Goal: Task Accomplishment & Management: Manage account settings

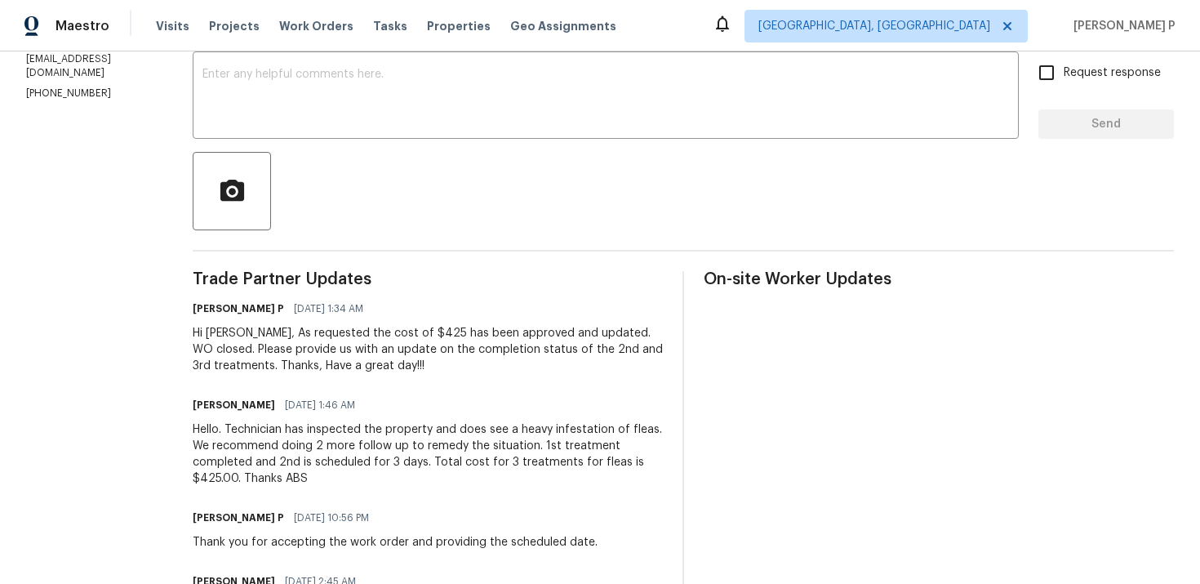
scroll to position [216, 0]
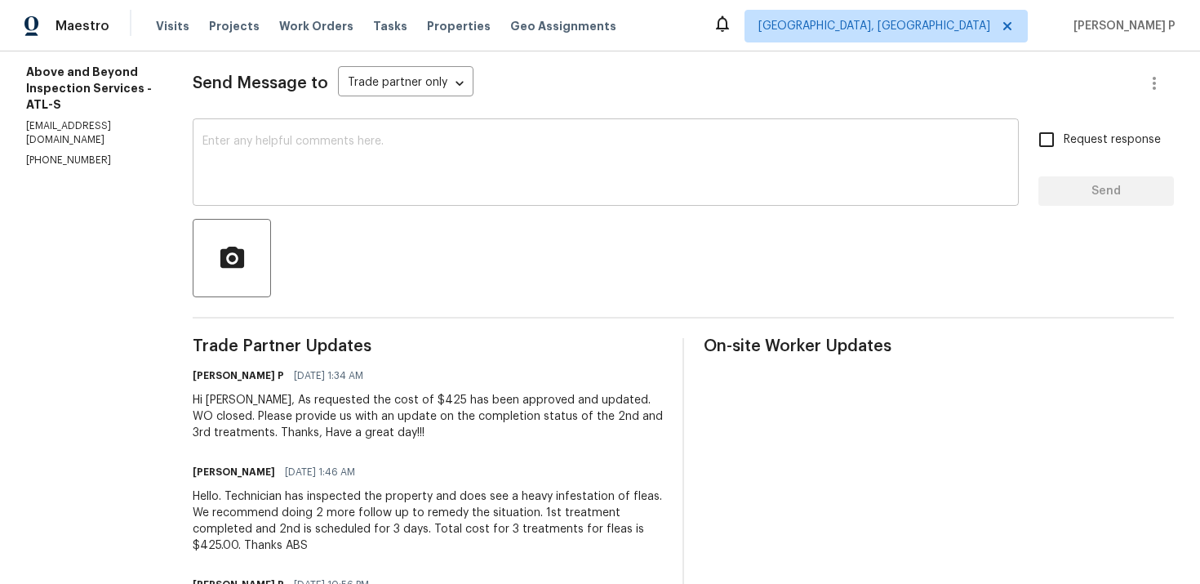
click at [437, 171] on textarea at bounding box center [606, 164] width 807 height 57
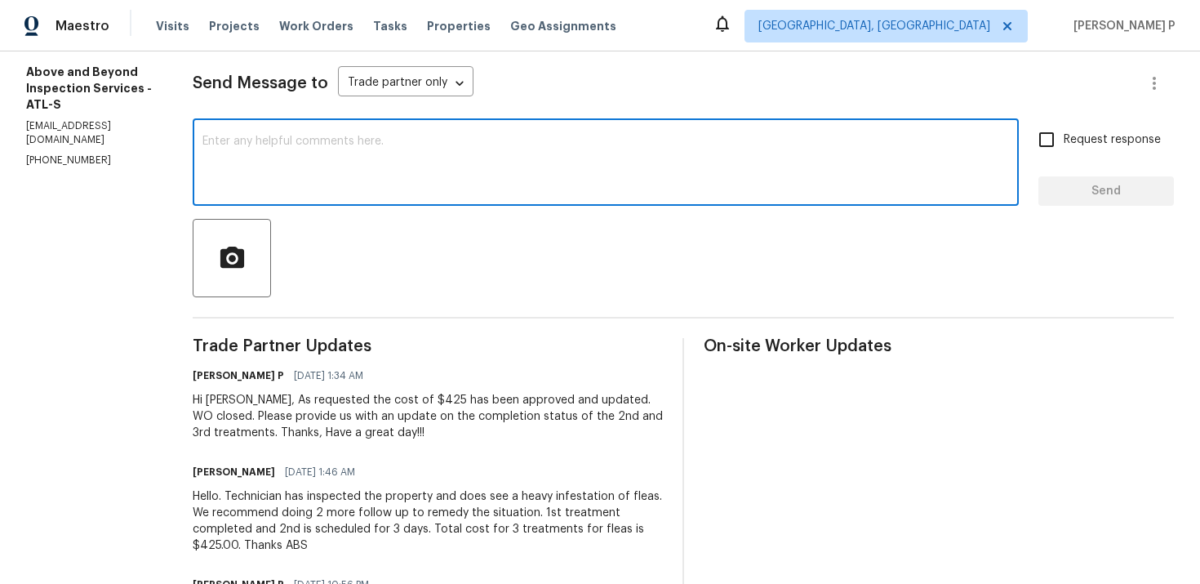
type textarea "G"
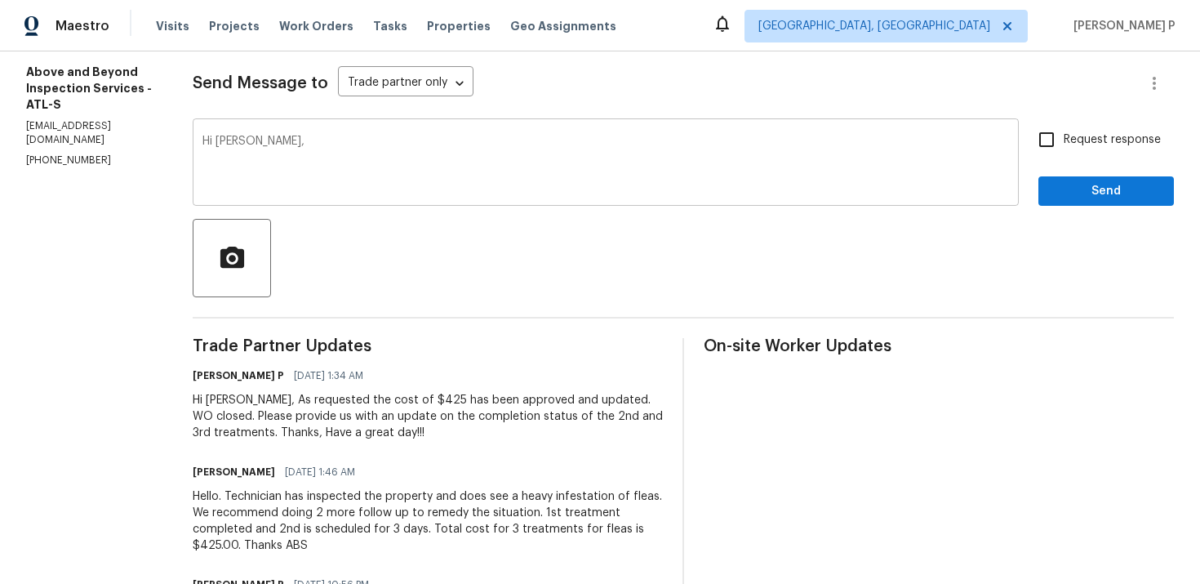
click at [352, 143] on textarea "Hi Jason," at bounding box center [606, 164] width 807 height 57
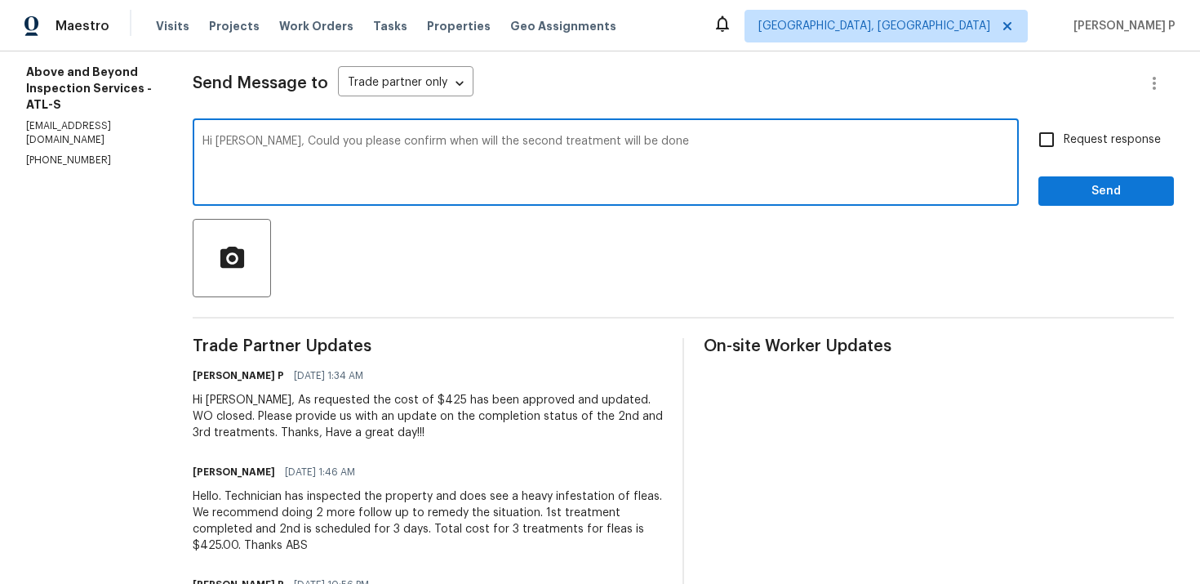
drag, startPoint x: 702, startPoint y: 140, endPoint x: 664, endPoint y: 140, distance: 38.4
click at [664, 140] on textarea "Hi Jason, Could you please confirm when will the second treatment will be done" at bounding box center [606, 164] width 807 height 57
drag, startPoint x: 662, startPoint y: 142, endPoint x: 782, endPoint y: 142, distance: 119.2
click at [782, 142] on textarea "Hi Jason, Could you please confirm when will the second treatment will be sched…" at bounding box center [606, 164] width 807 height 57
drag, startPoint x: 312, startPoint y: 145, endPoint x: 915, endPoint y: 145, distance: 602.7
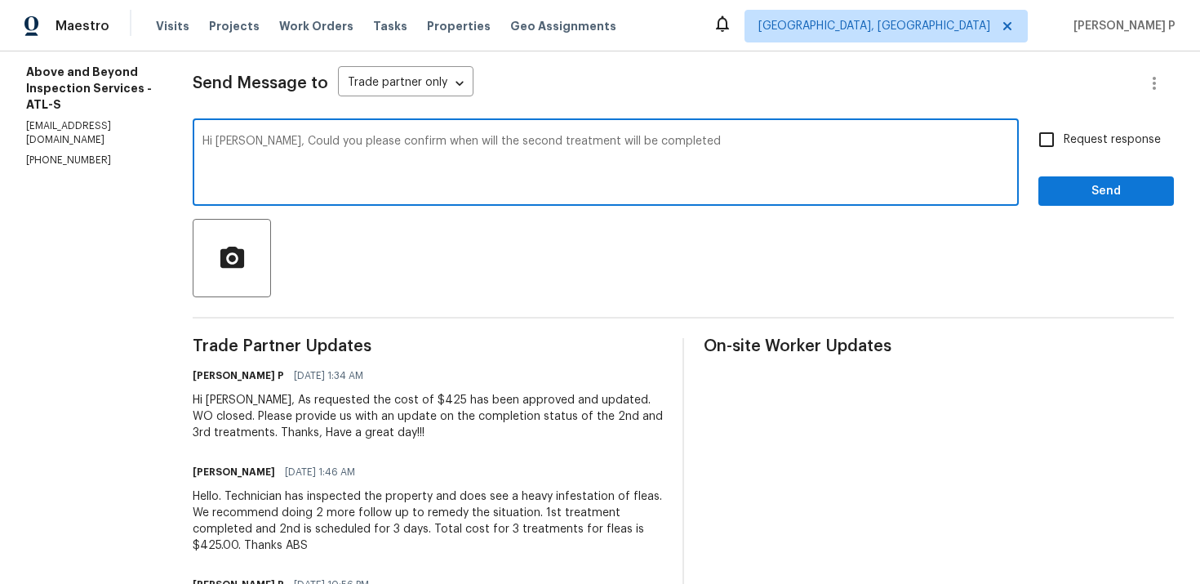
click at [915, 145] on textarea "Hi Jason, Could you please confirm when will the second treatment will be compl…" at bounding box center [606, 164] width 807 height 57
paste textarea "the second treatment is scheduled to be completed?"
type textarea "Hi Jason, Could you please confirm when the second treatment is scheduled to be…"
click at [1064, 145] on input "Request response" at bounding box center [1047, 139] width 34 height 34
checkbox input "true"
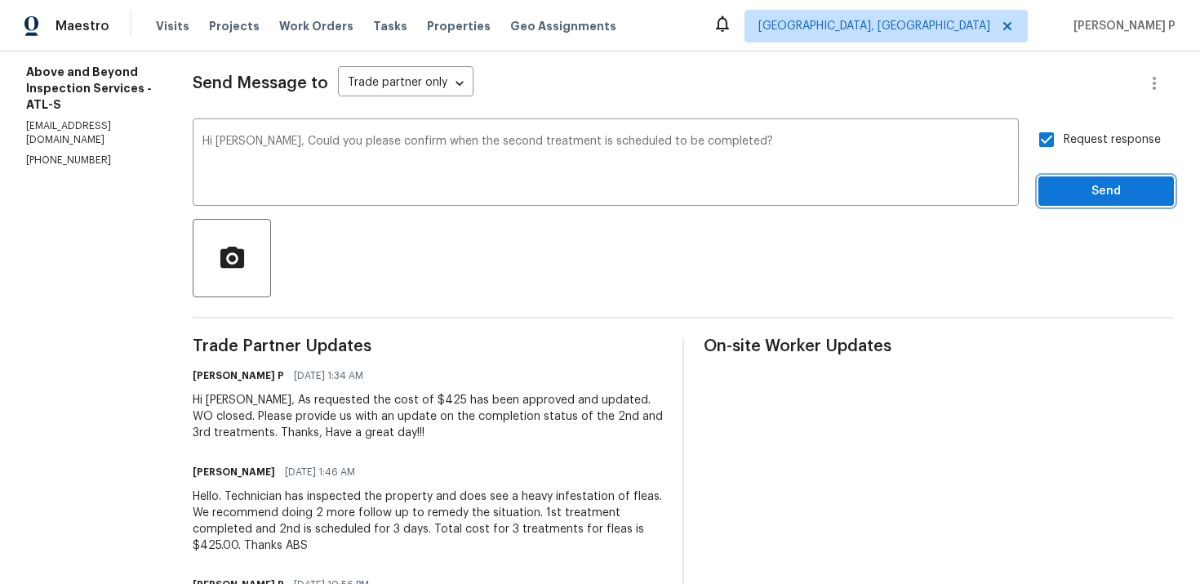
click at [1068, 198] on span "Send" at bounding box center [1106, 191] width 109 height 20
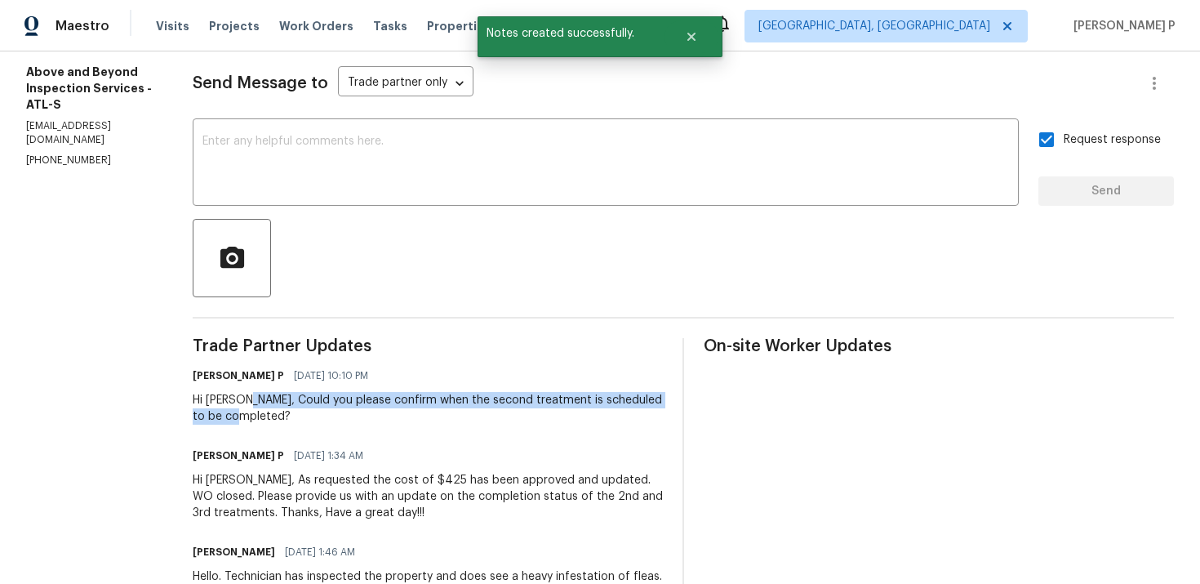
drag, startPoint x: 304, startPoint y: 401, endPoint x: 318, endPoint y: 419, distance: 23.2
click at [318, 419] on div "Hi Jason, Could you please confirm when the second treatment is scheduled to be…" at bounding box center [428, 408] width 470 height 33
copy div "Could you please confirm when the second treatment is scheduled to be completed?"
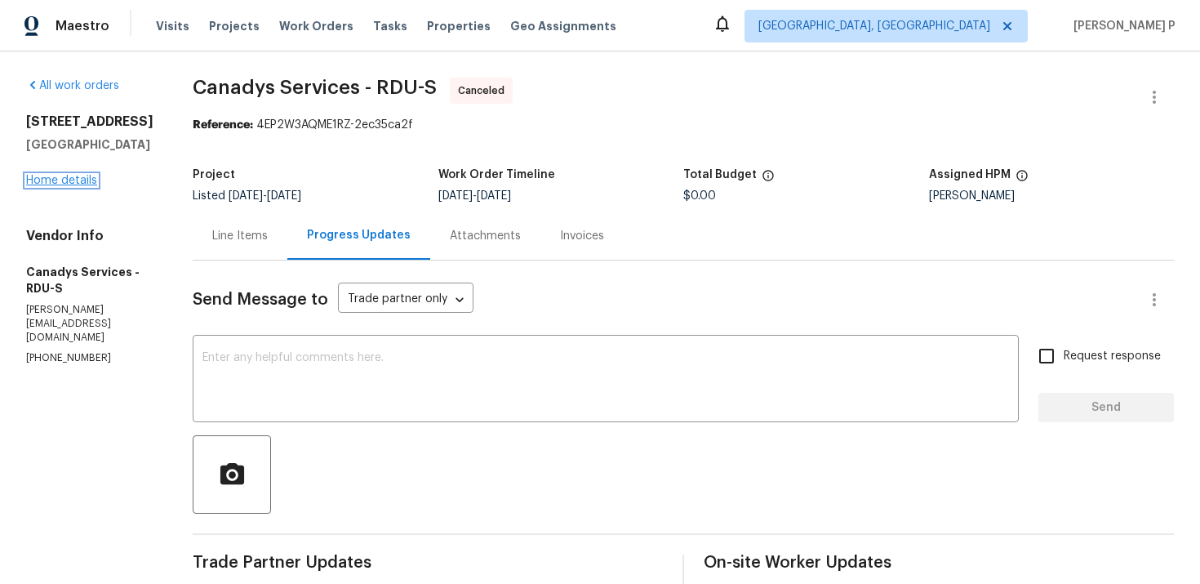
click at [74, 176] on link "Home details" at bounding box center [61, 180] width 71 height 11
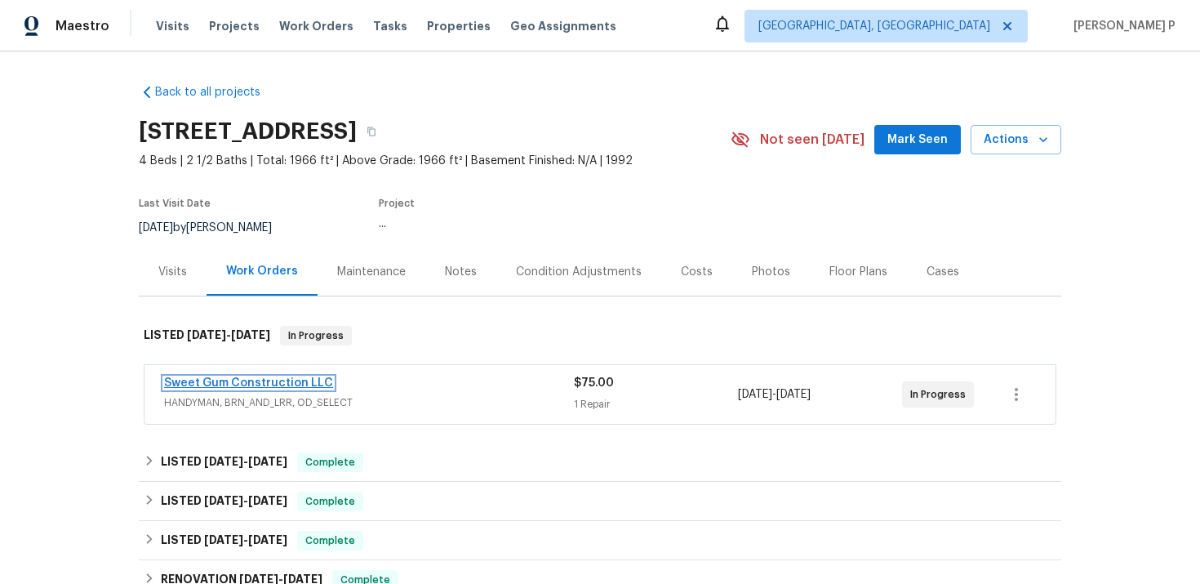
click at [224, 382] on link "Sweet Gum Construction LLC" at bounding box center [248, 382] width 169 height 11
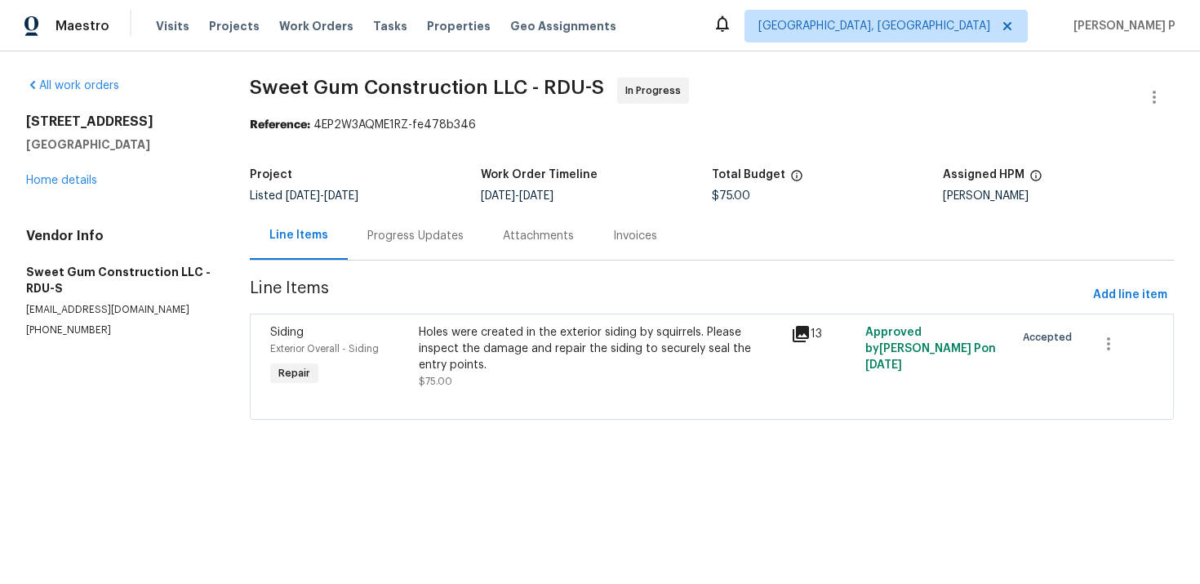
click at [440, 240] on div "Progress Updates" at bounding box center [415, 236] width 96 height 16
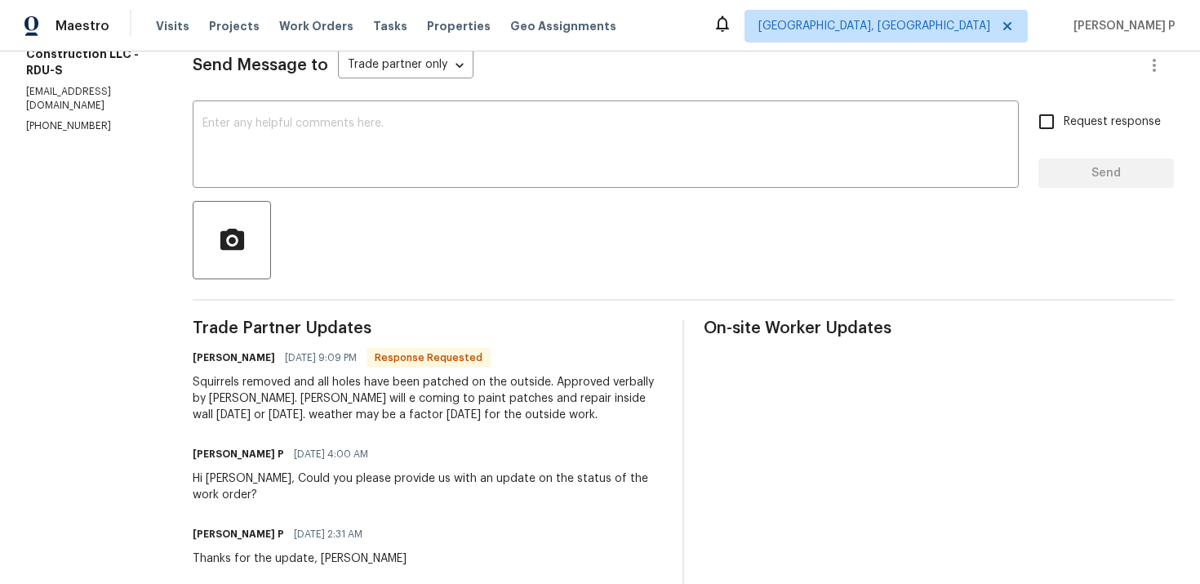
scroll to position [200, 0]
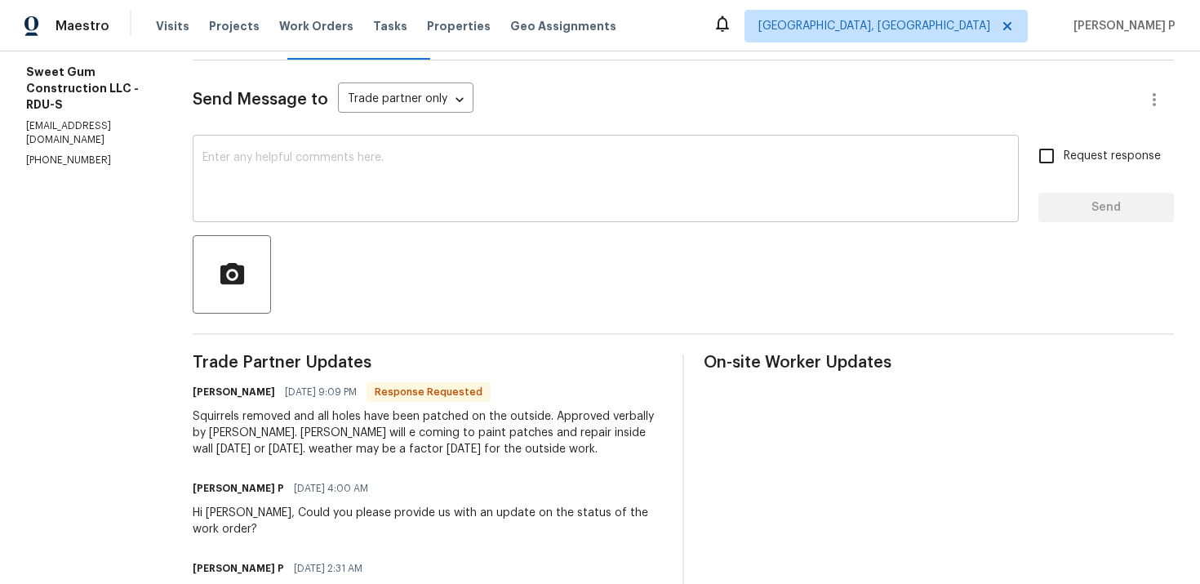
click at [372, 207] on textarea at bounding box center [606, 180] width 807 height 57
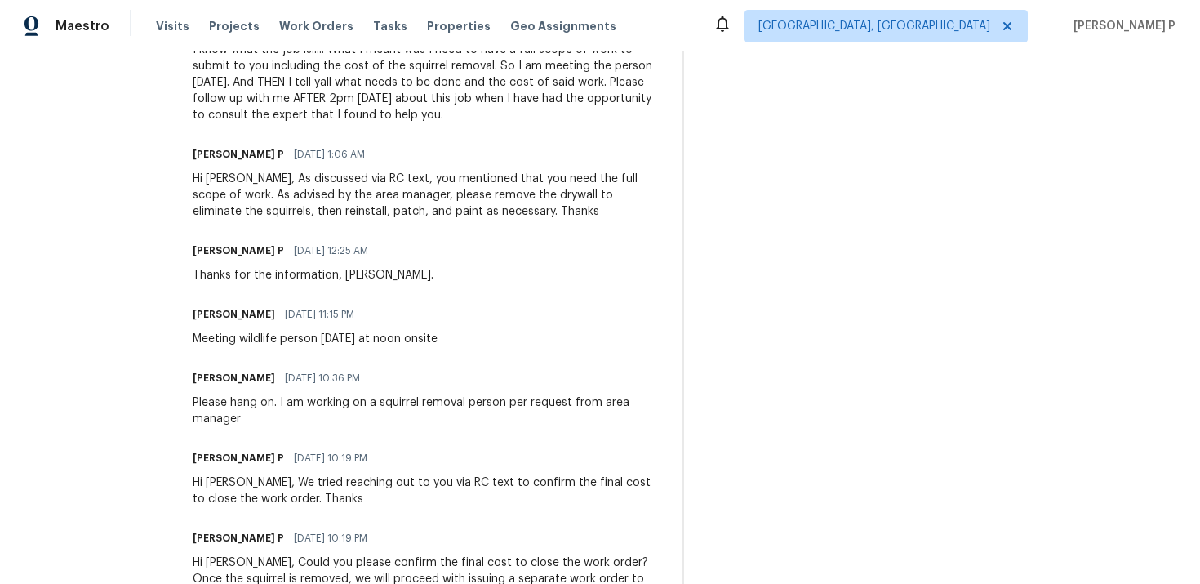
scroll to position [0, 0]
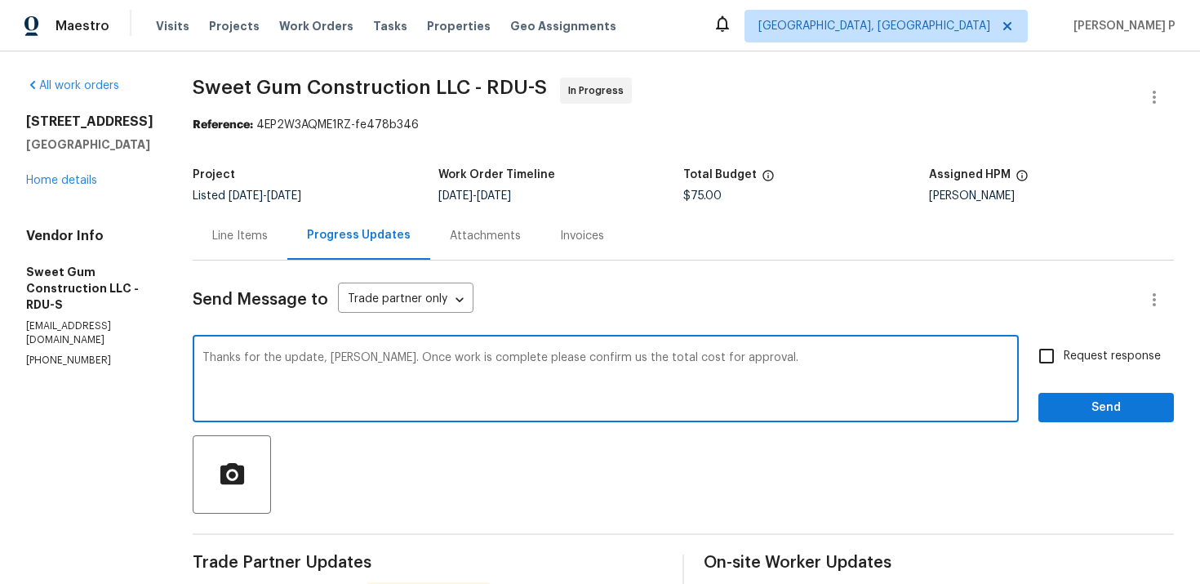
click at [408, 357] on textarea "Thanks for the update, Stacey. Once work is complete please confirm us the tota…" at bounding box center [606, 380] width 807 height 57
drag, startPoint x: 406, startPoint y: 357, endPoint x: 807, endPoint y: 357, distance: 401.0
click at [807, 357] on textarea "Thanks for the update, Stacey. Once work is complete please confirm us the tota…" at bounding box center [606, 380] width 807 height 57
paste textarea "the work is completed, kindly confirm the total cost for our approval."
type textarea "Thanks for the update, Stacey. Once the work is completed, kindly confirm the t…"
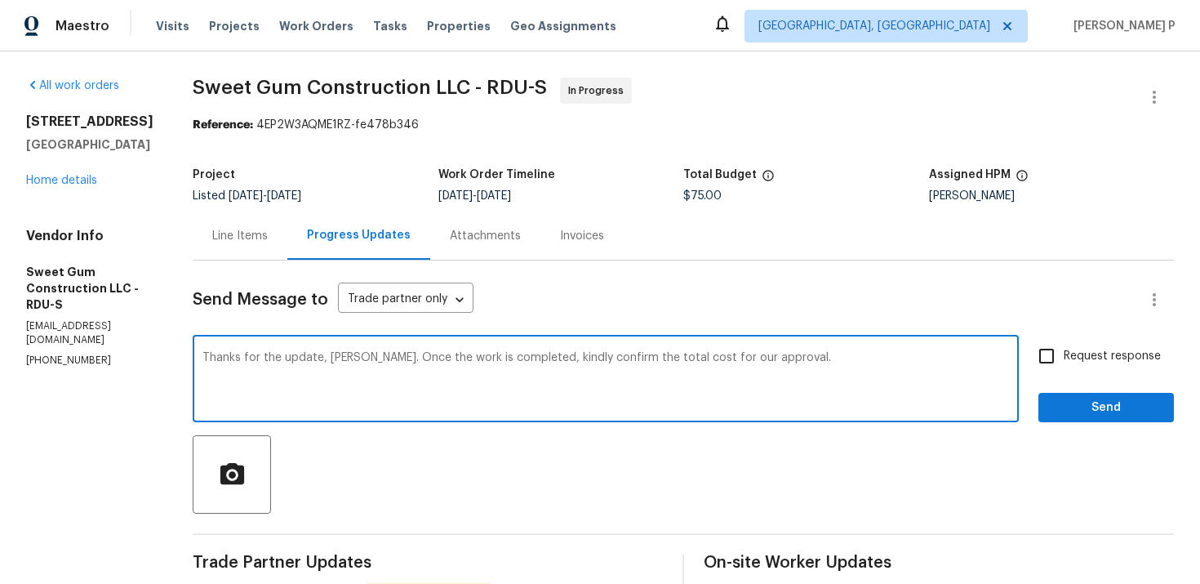
click at [1054, 356] on input "Request response" at bounding box center [1047, 356] width 34 height 34
checkbox input "true"
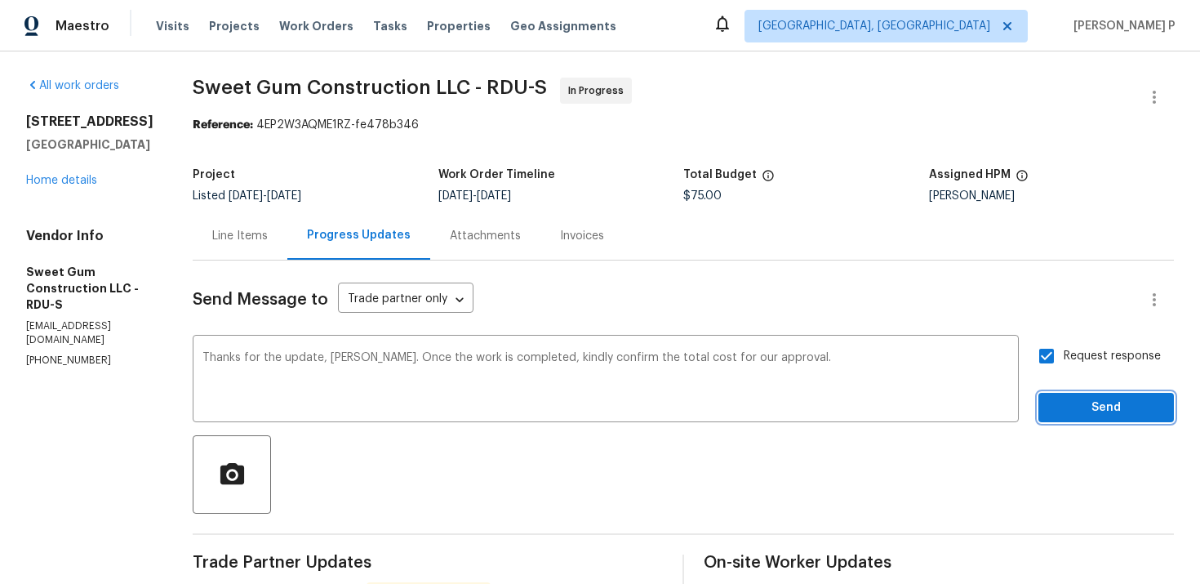
click at [1062, 403] on span "Send" at bounding box center [1106, 408] width 109 height 20
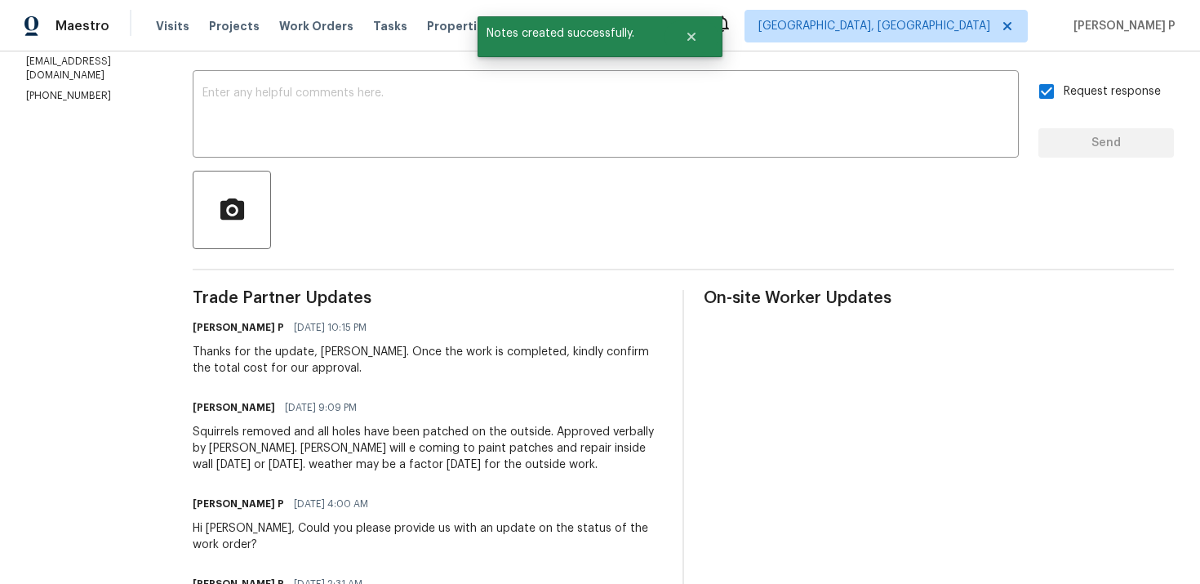
scroll to position [309, 0]
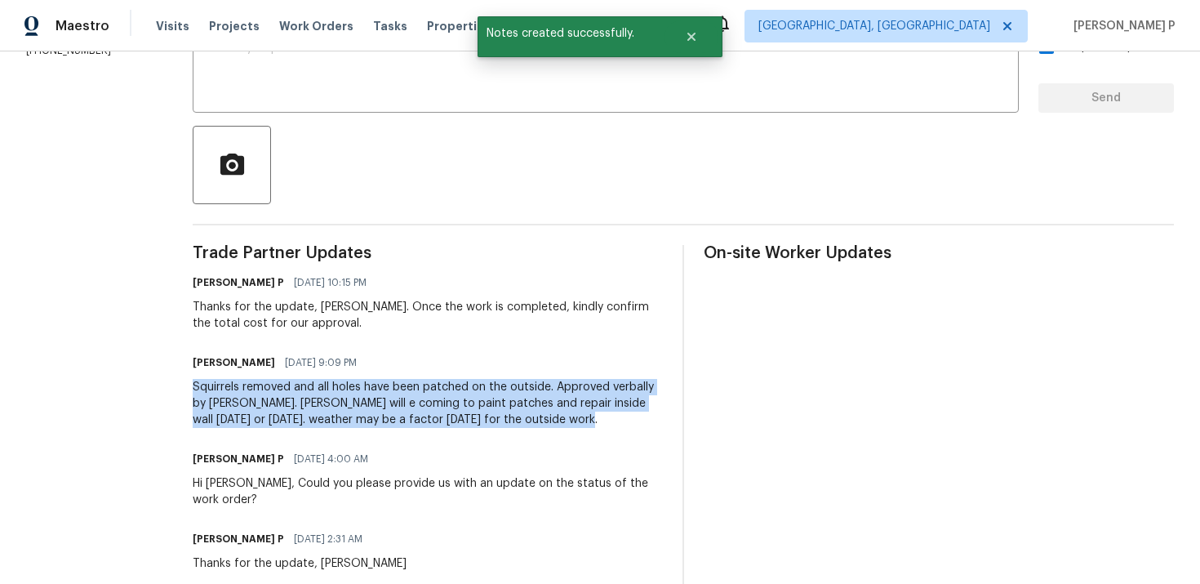
drag, startPoint x: 221, startPoint y: 388, endPoint x: 652, endPoint y: 418, distance: 431.4
copy div "Squirrels removed and all holes have been patched on the outside. Approved verb…"
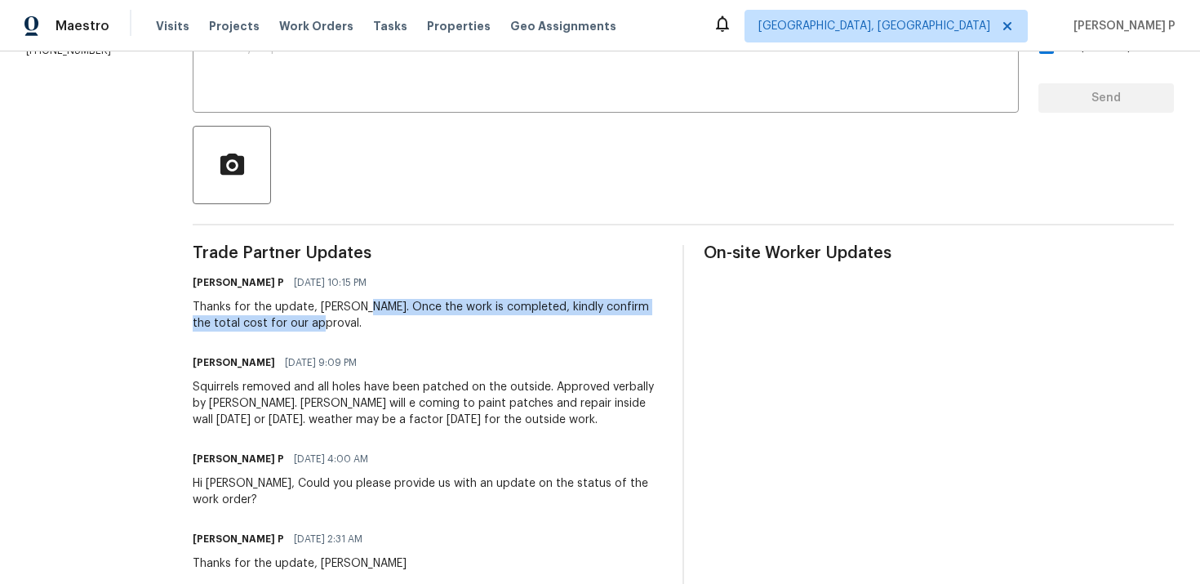
drag, startPoint x: 394, startPoint y: 306, endPoint x: 405, endPoint y: 318, distance: 16.2
click at [405, 318] on div "Thanks for the update, Stacey. Once the work is completed, kindly confirm the t…" at bounding box center [428, 315] width 470 height 33
copy div "Once the work is completed, kindly confirm the total cost for our approval."
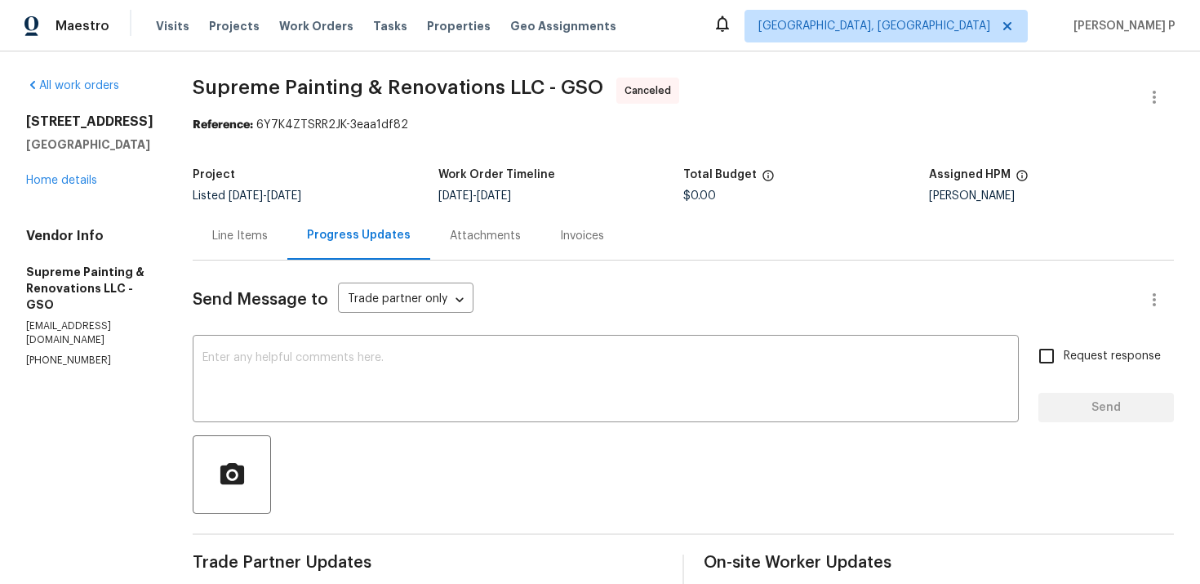
click at [53, 167] on div "3319 Timberwolf Ave High Point, NC 27265 Home details" at bounding box center [89, 151] width 127 height 75
click at [54, 180] on link "Home details" at bounding box center [61, 180] width 71 height 11
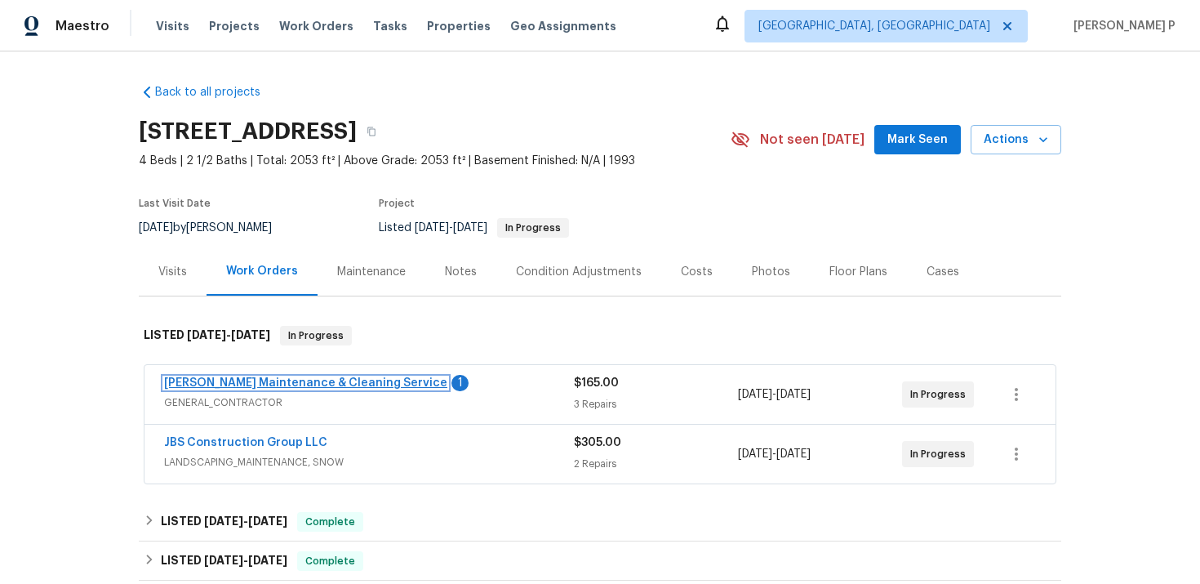
click at [297, 384] on link "Baker's Maintenance & Cleaning Service" at bounding box center [305, 382] width 283 height 11
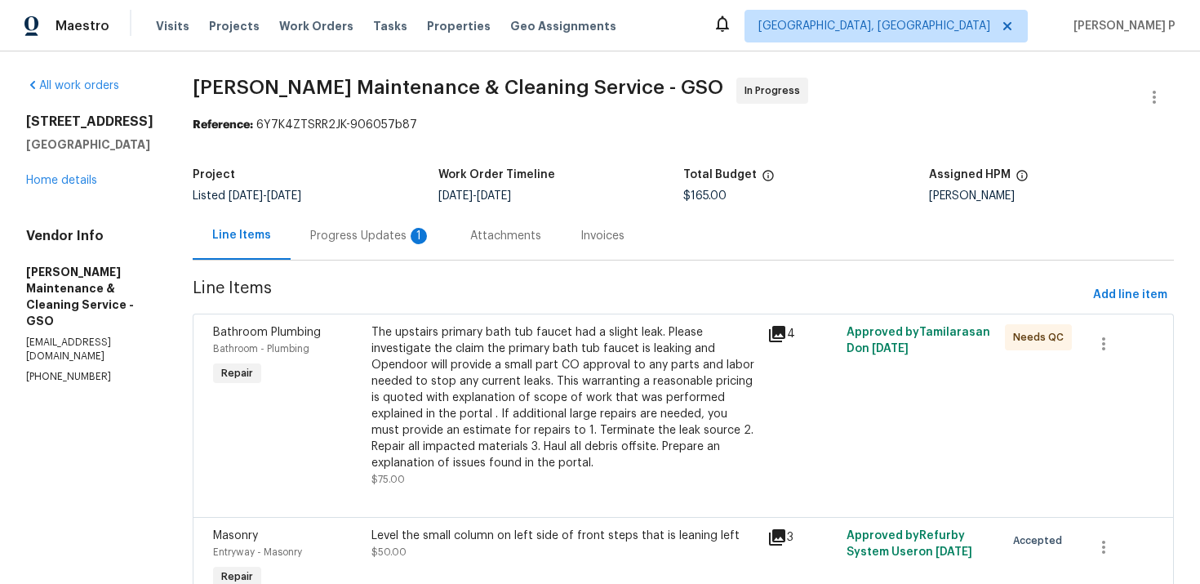
click at [467, 239] on div "Attachments" at bounding box center [506, 236] width 110 height 48
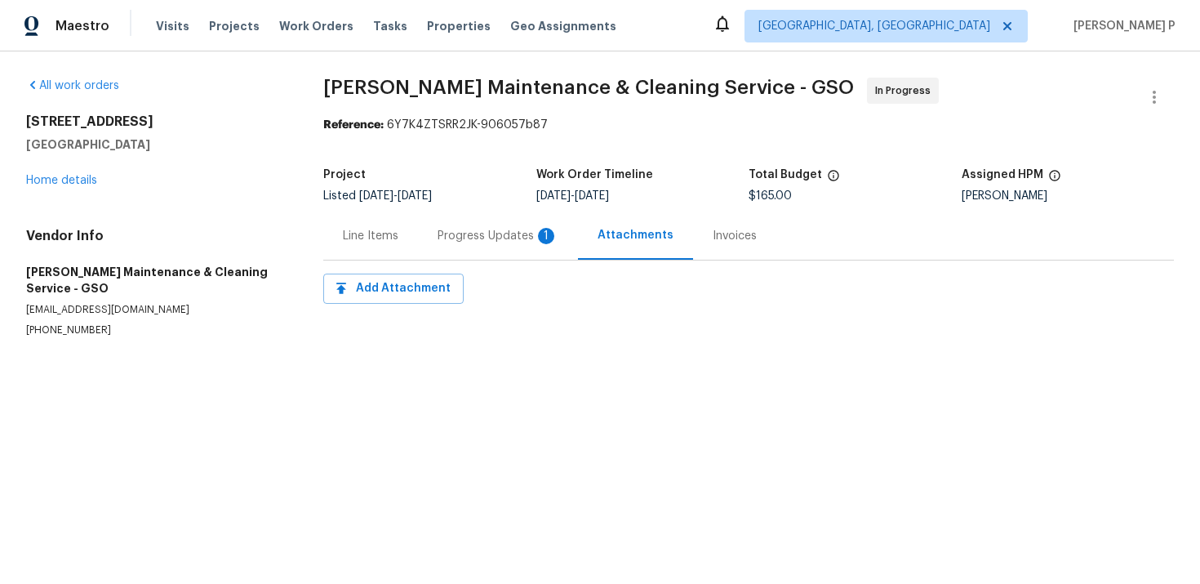
click at [470, 243] on div "Progress Updates 1" at bounding box center [498, 236] width 121 height 16
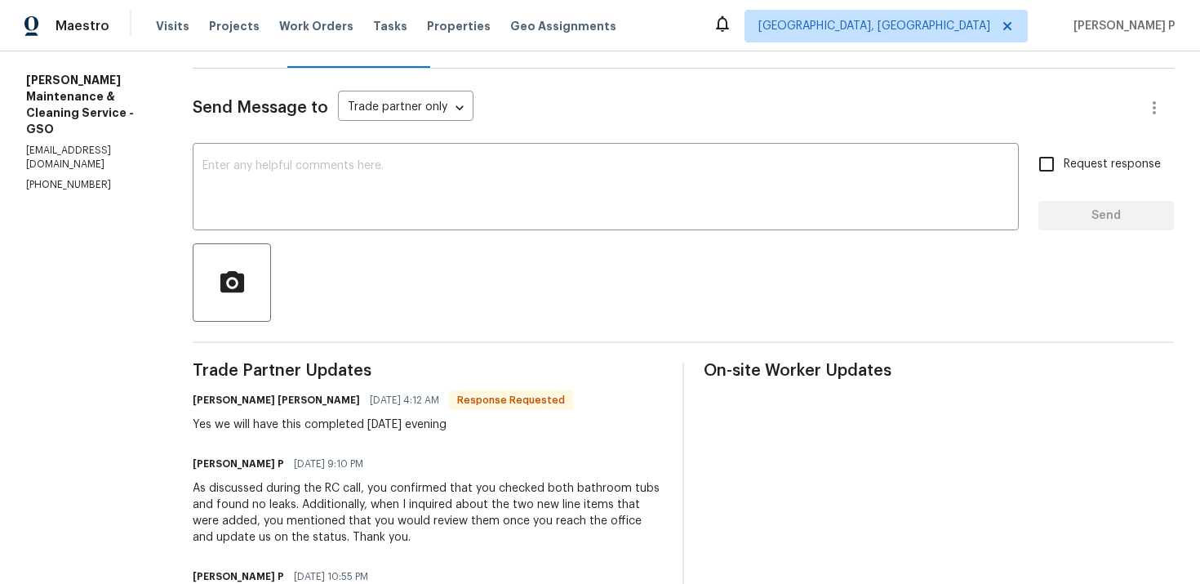
scroll to position [190, 0]
click at [412, 200] on textarea at bounding box center [606, 190] width 807 height 57
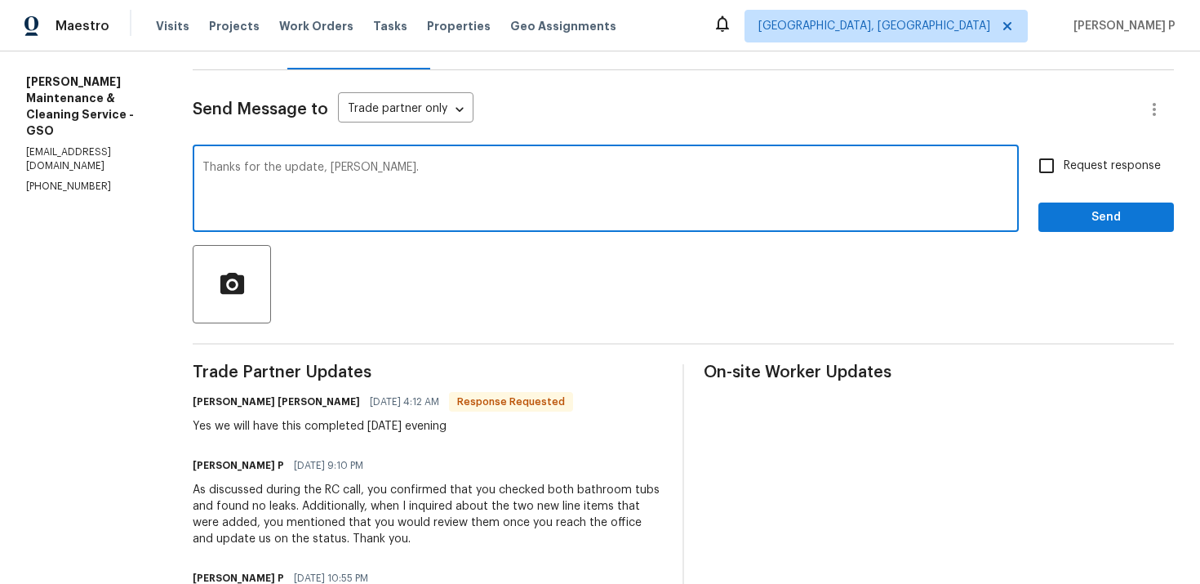
type textarea "Thanks for the update, Simpson."
click at [1075, 168] on span "Request response" at bounding box center [1112, 166] width 97 height 17
click at [1064, 168] on input "Request response" at bounding box center [1047, 166] width 34 height 34
checkbox input "true"
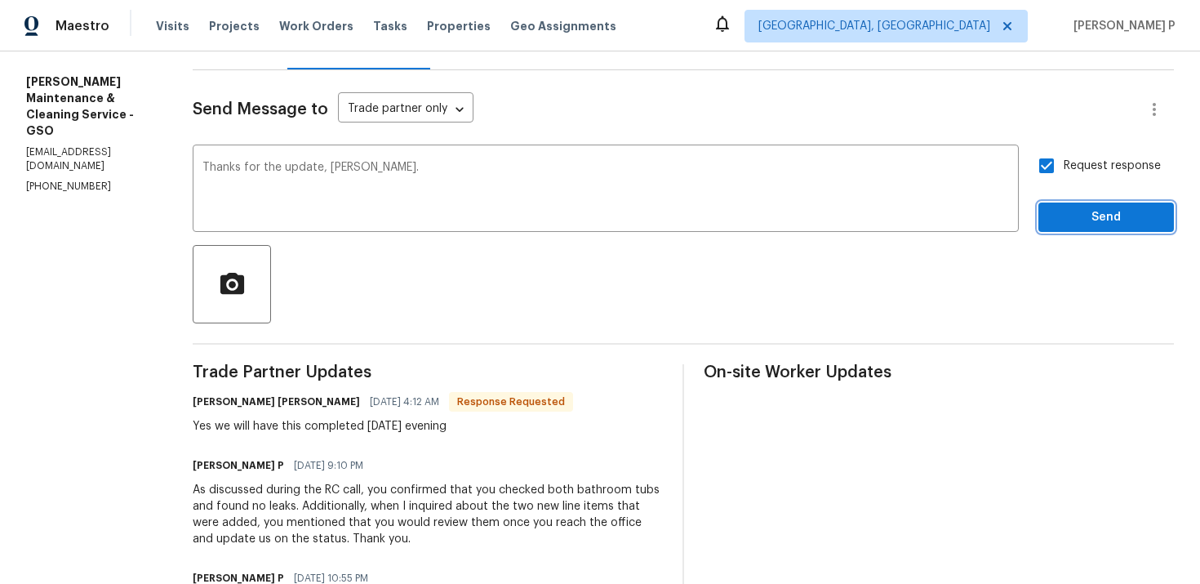
click at [1079, 215] on span "Send" at bounding box center [1106, 217] width 109 height 20
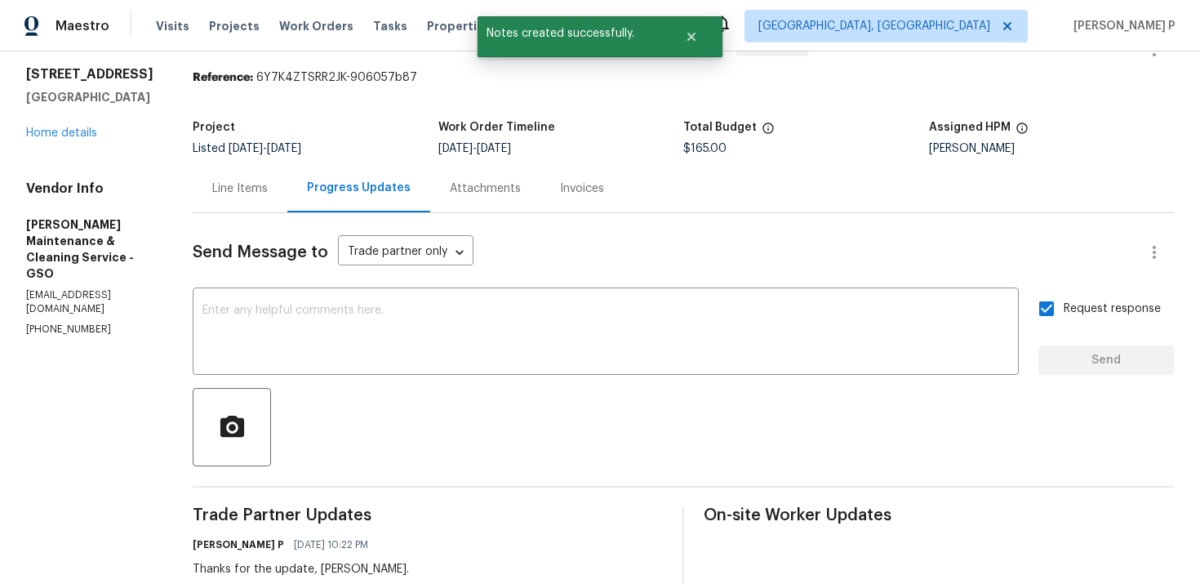
scroll to position [11, 0]
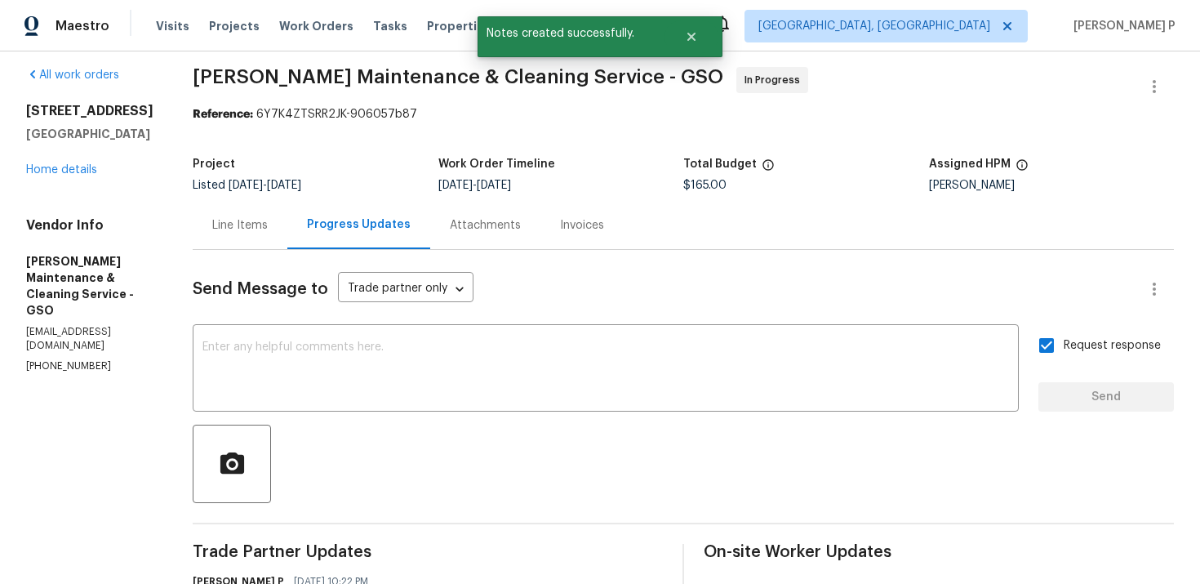
click at [252, 219] on div "Line Items" at bounding box center [240, 225] width 56 height 16
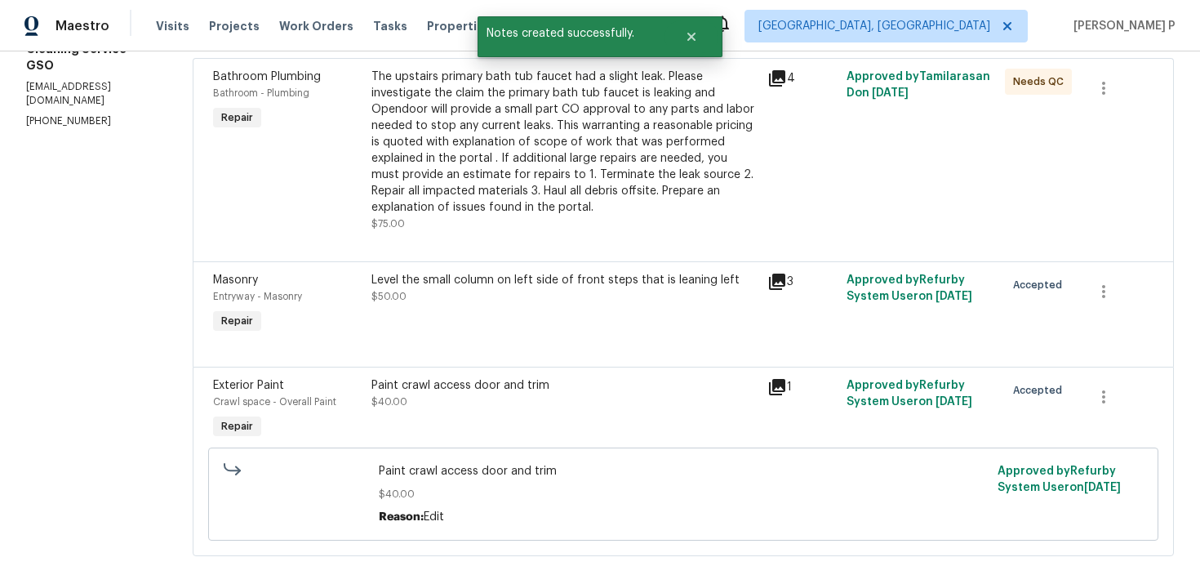
scroll to position [275, 0]
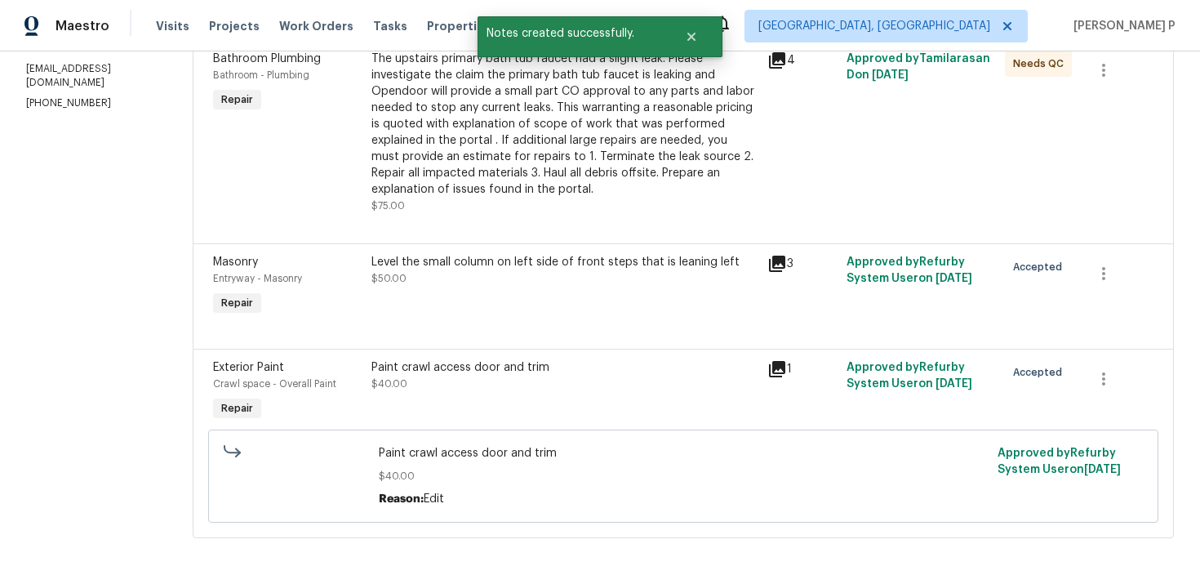
click at [494, 185] on div "The upstairs primary bath tub faucet had a slight leak. Please investigate the …" at bounding box center [565, 124] width 386 height 147
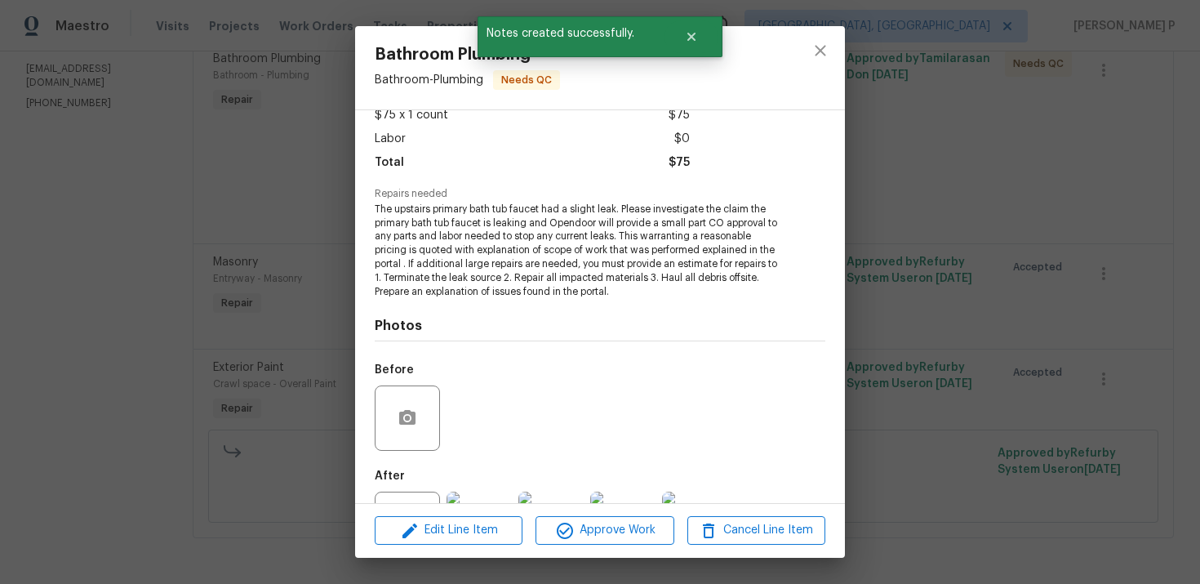
scroll to position [168, 0]
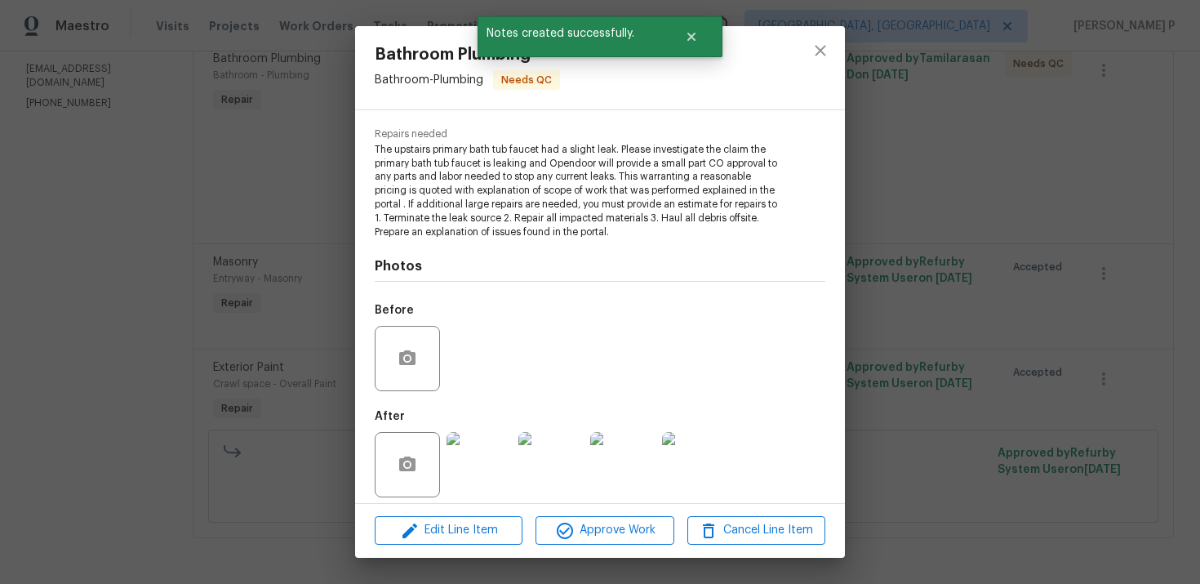
click at [482, 452] on img at bounding box center [479, 464] width 65 height 65
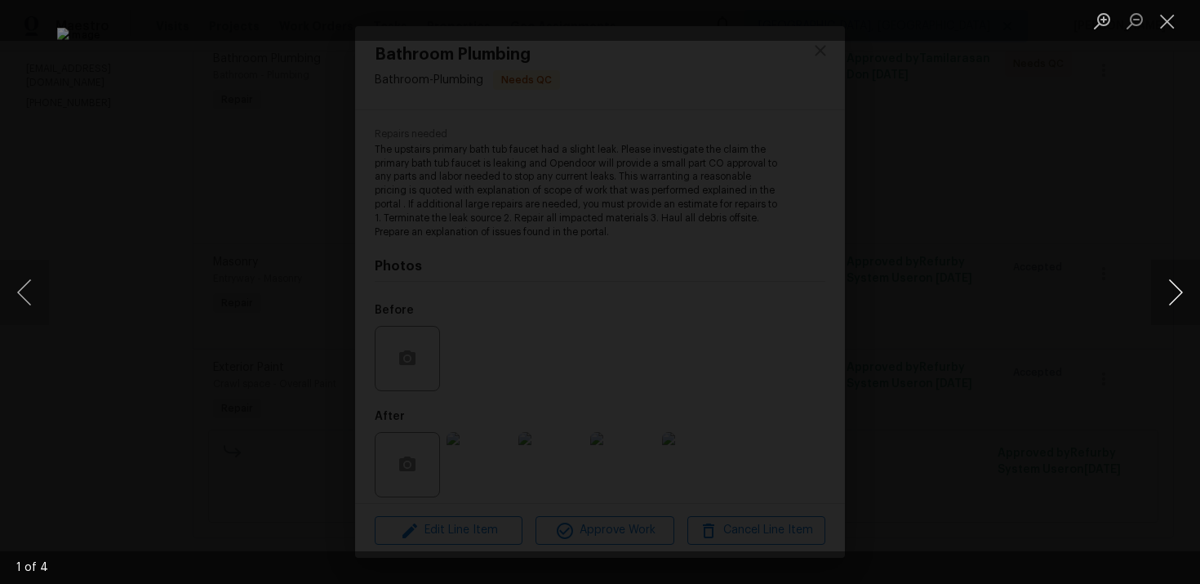
click at [1176, 295] on button "Next image" at bounding box center [1175, 292] width 49 height 65
click at [1170, 23] on button "Close lightbox" at bounding box center [1167, 21] width 33 height 29
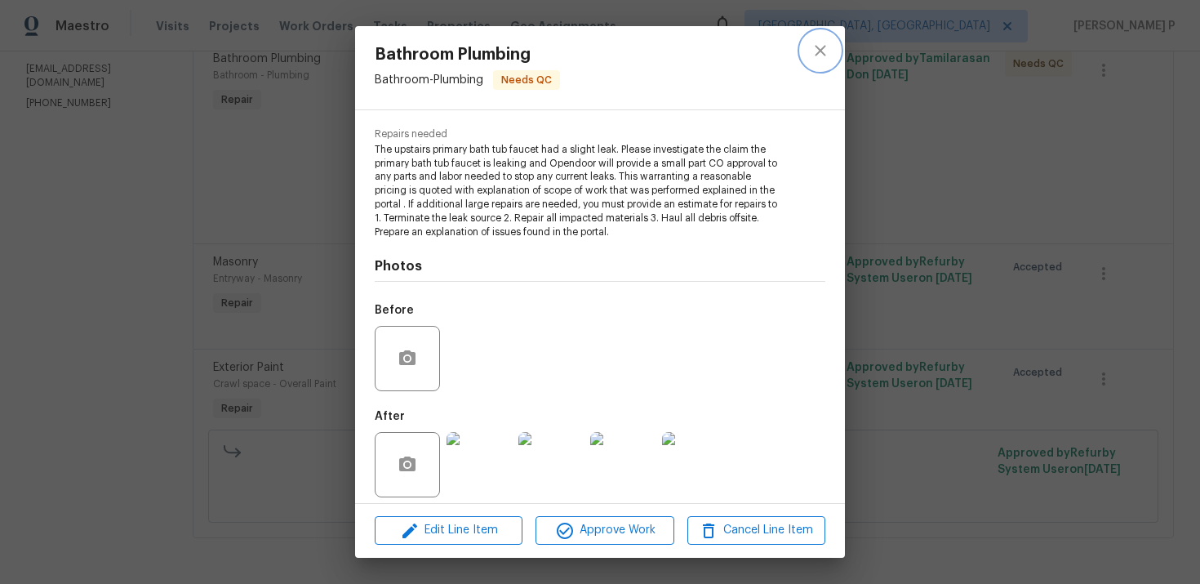
click at [833, 50] on button "close" at bounding box center [820, 50] width 39 height 39
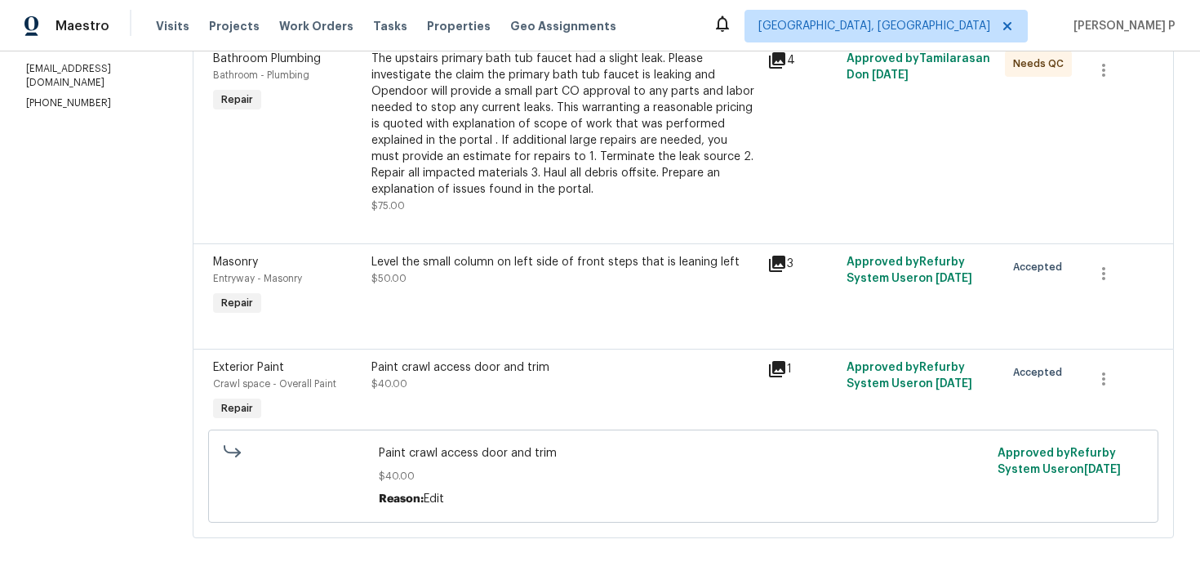
scroll to position [0, 0]
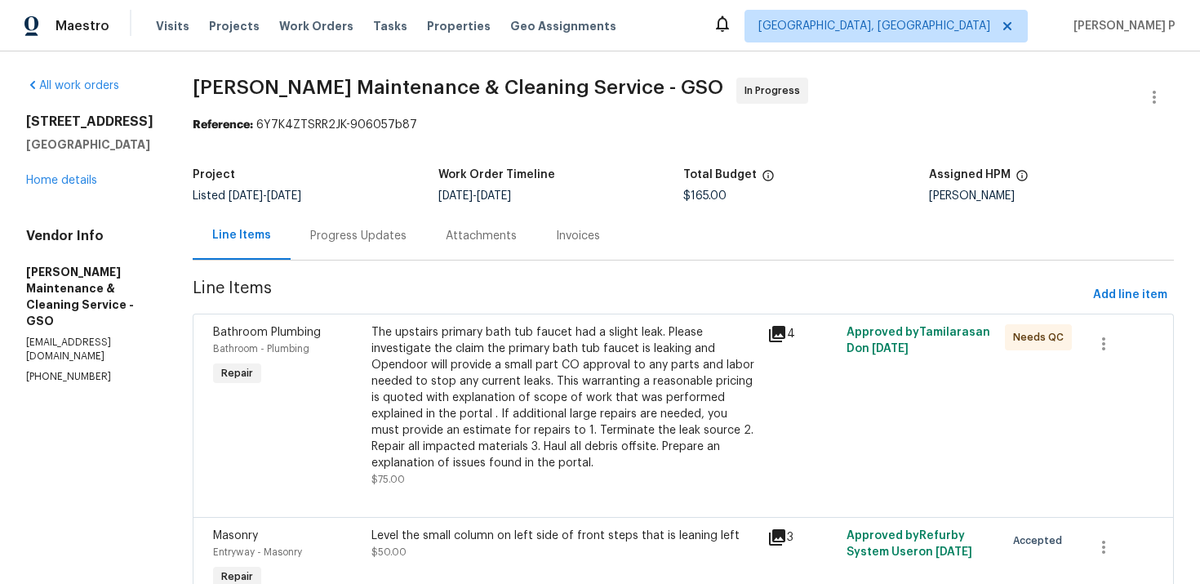
click at [376, 235] on div "Progress Updates" at bounding box center [358, 236] width 96 height 16
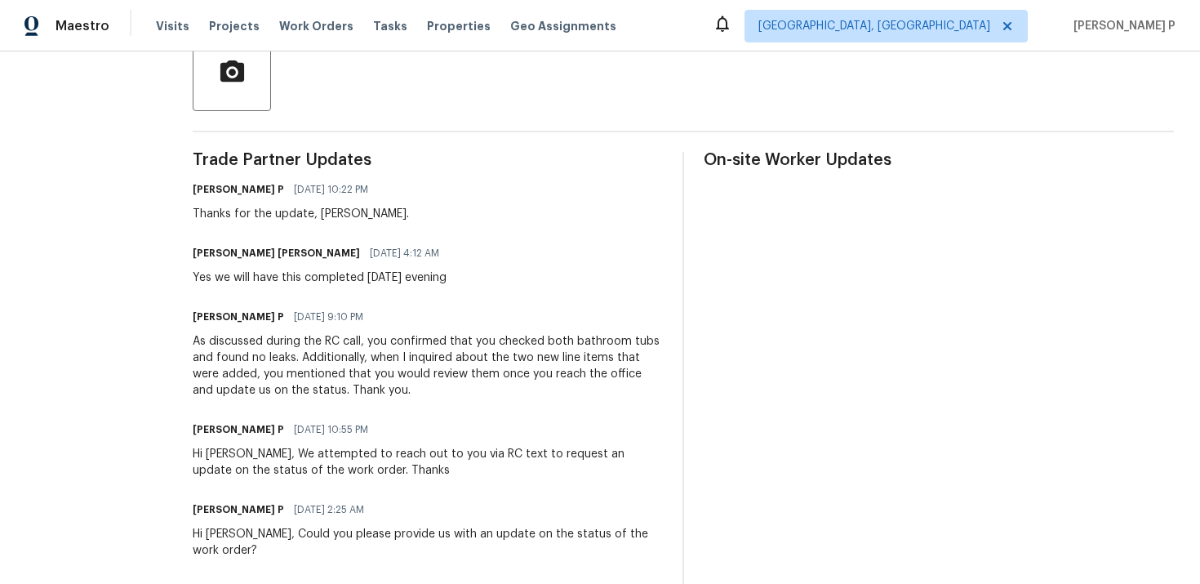
scroll to position [327, 0]
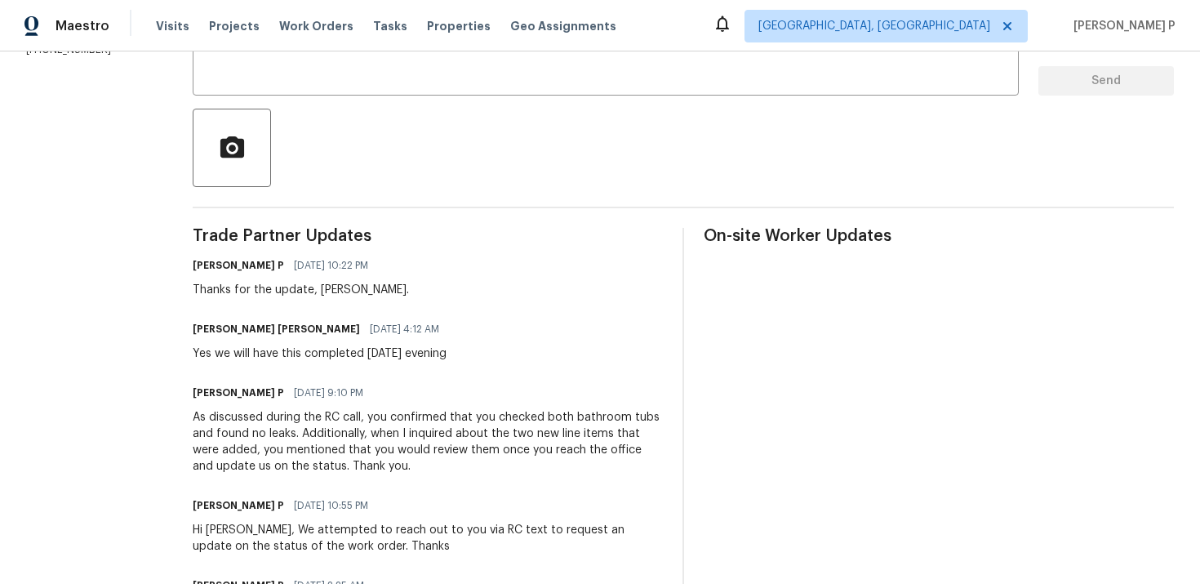
drag, startPoint x: 209, startPoint y: 352, endPoint x: 486, endPoint y: 348, distance: 276.9
click at [486, 348] on div "All work orders 3319 Timberwolf Ave High Point, NC 27265 Home details Vendor In…" at bounding box center [600, 467] width 1200 height 1485
copy div "Yes we will have this completed Thursday evening"
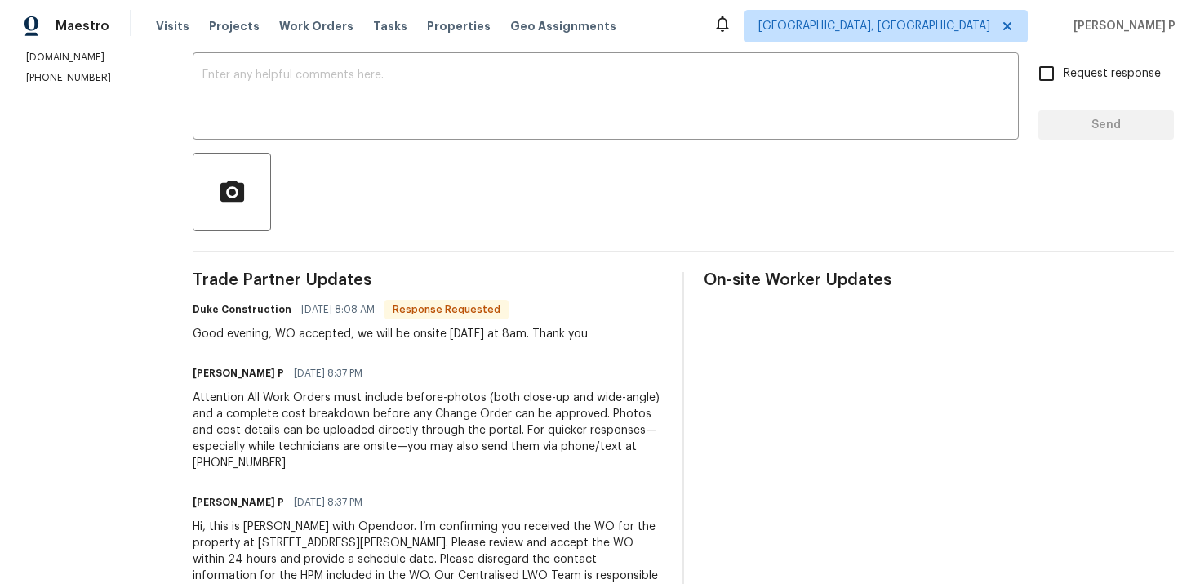
scroll to position [185, 0]
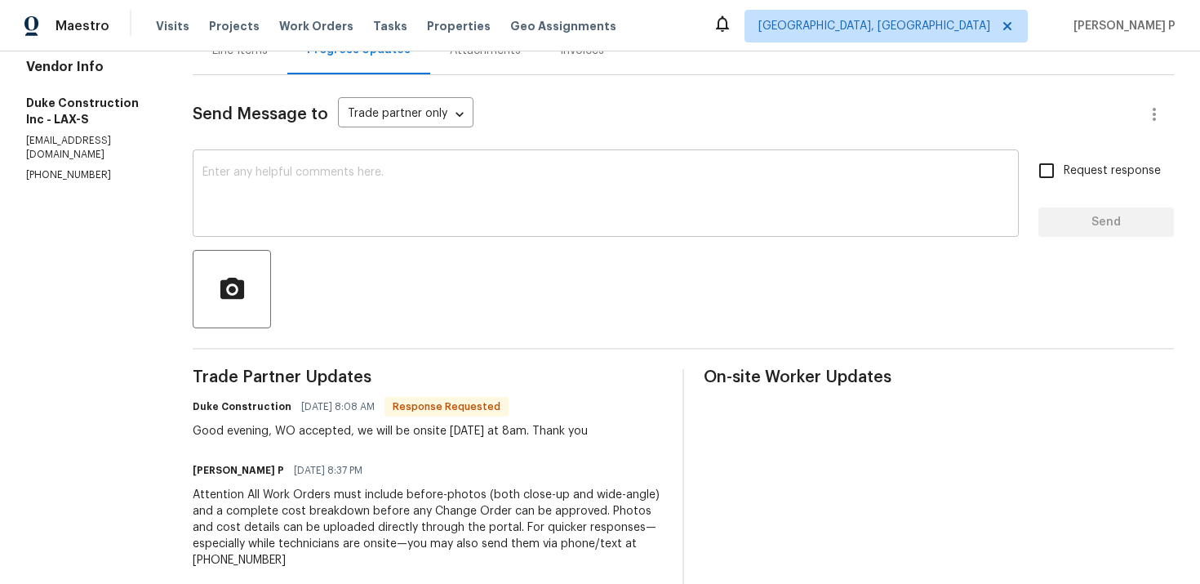
click at [414, 205] on textarea at bounding box center [606, 195] width 807 height 57
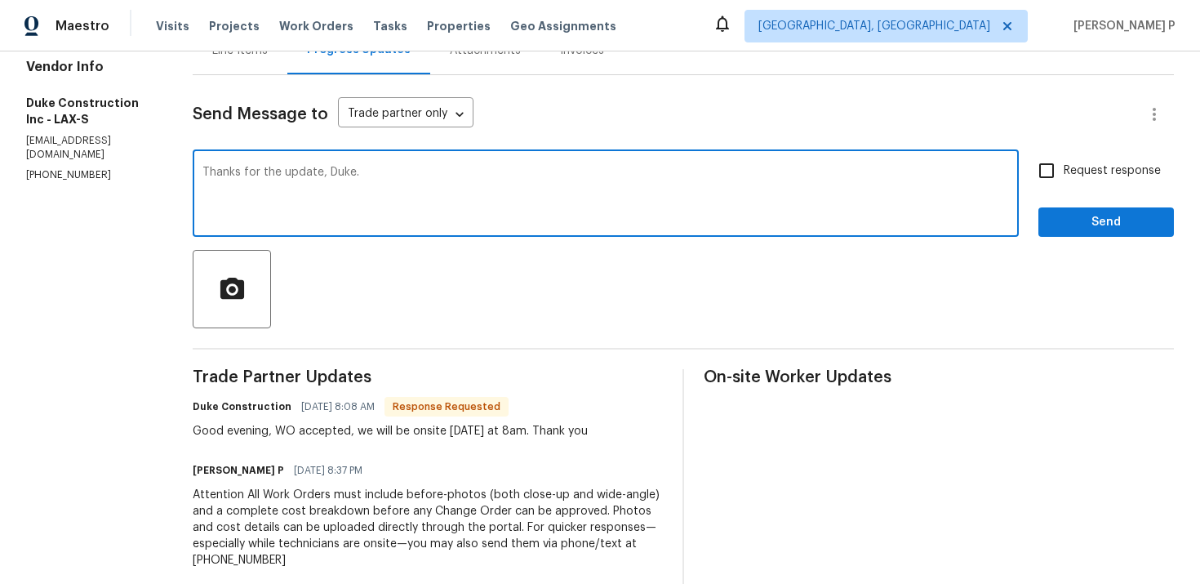
type textarea "Thanks for the update, Duke."
click at [1078, 226] on span "Send" at bounding box center [1106, 222] width 109 height 20
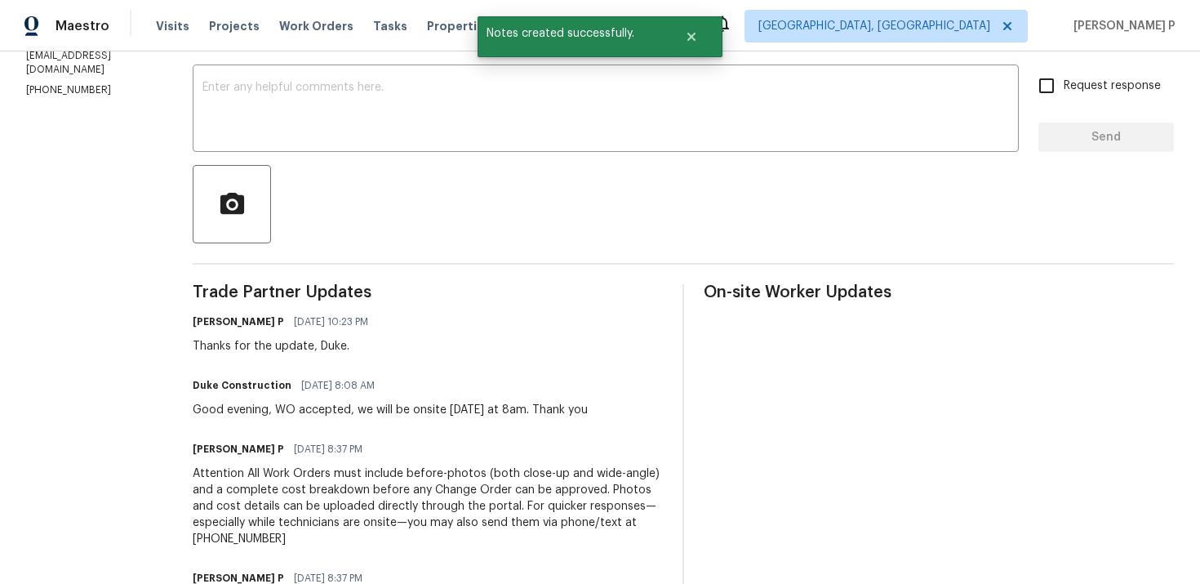
scroll to position [296, 0]
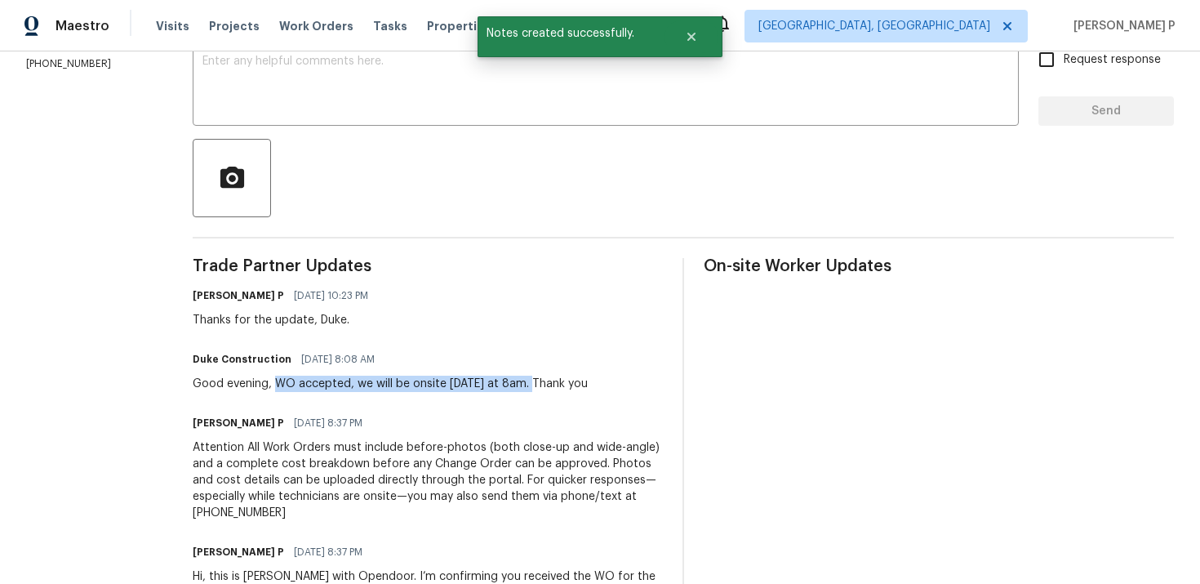
drag, startPoint x: 302, startPoint y: 382, endPoint x: 563, endPoint y: 381, distance: 260.5
click at [563, 381] on div "Good evening, WO accepted, we will be onsite [DATE] at 8am. Thank you" at bounding box center [390, 384] width 395 height 16
copy div "WO accepted, we will be onsite [DATE] at 8am"
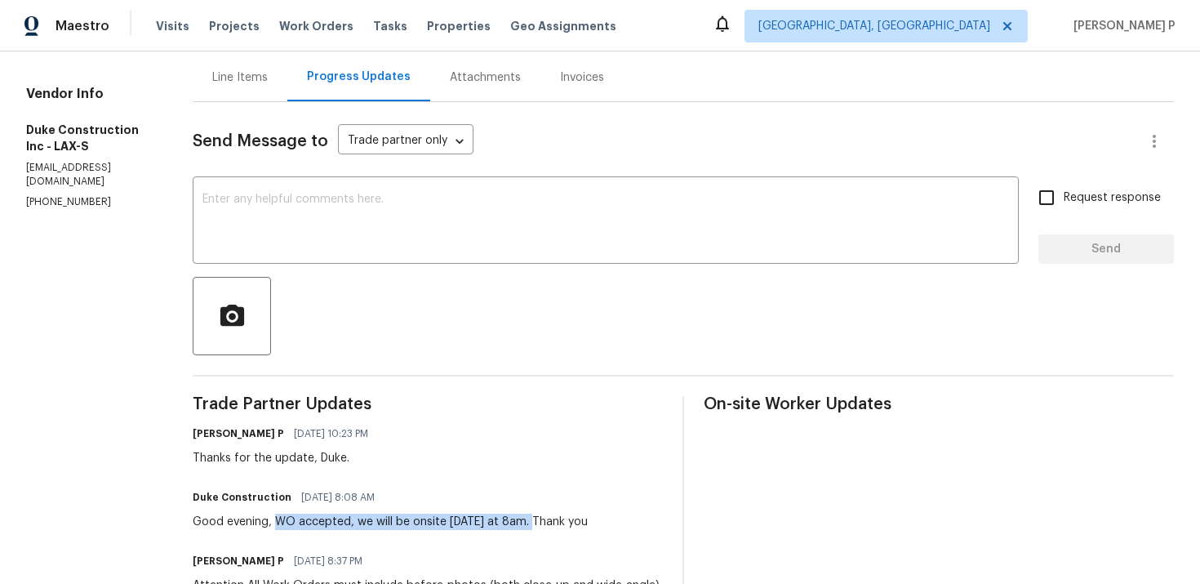
scroll to position [0, 0]
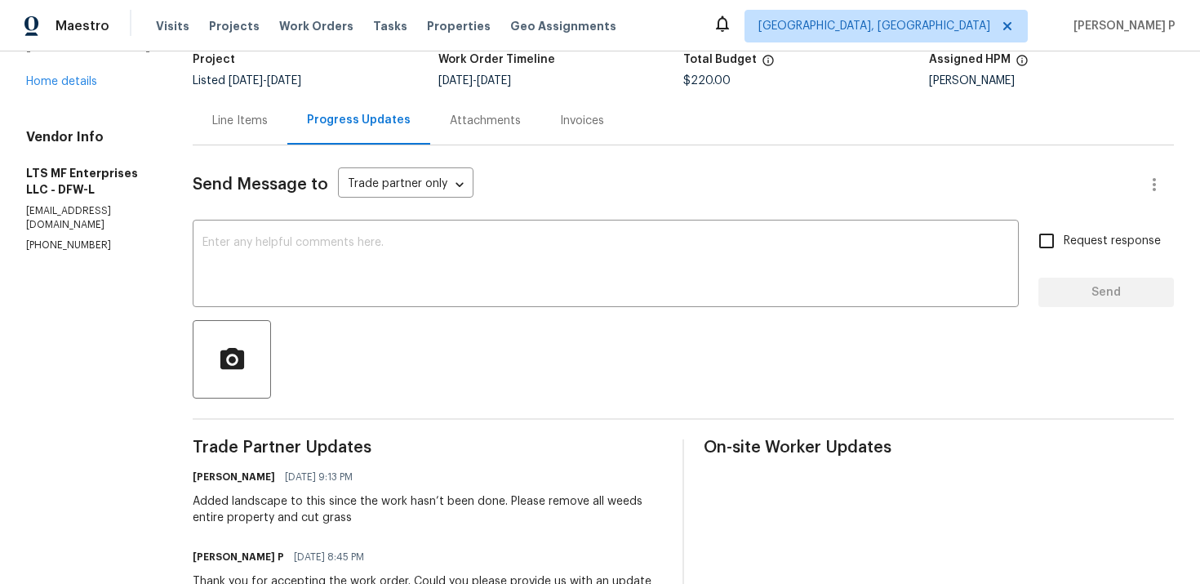
scroll to position [99, 0]
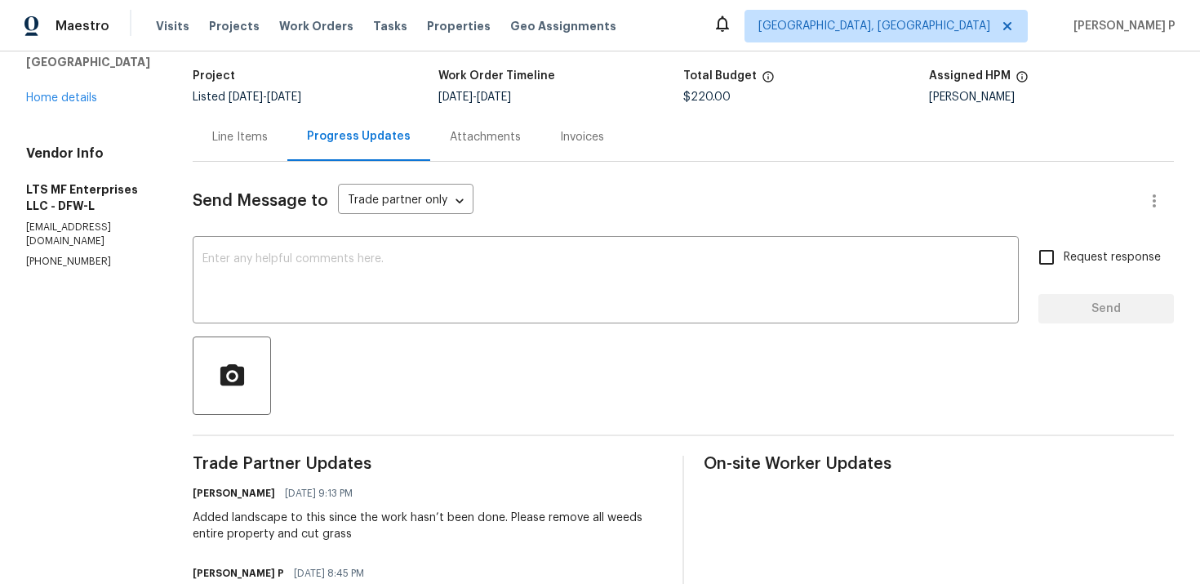
click at [234, 145] on div "Line Items" at bounding box center [240, 137] width 56 height 16
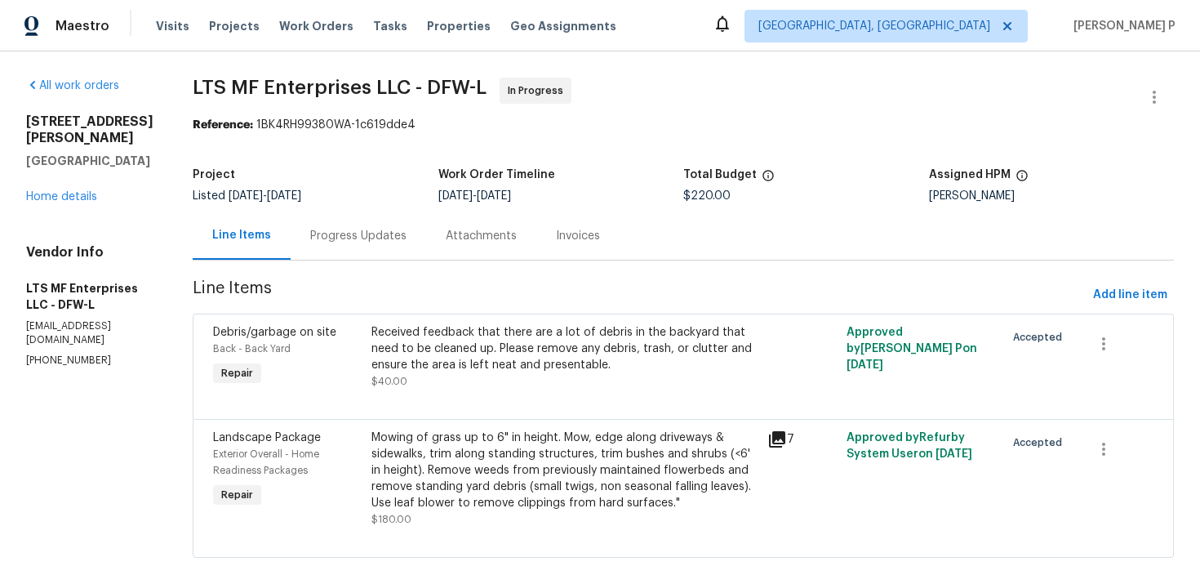
scroll to position [20, 0]
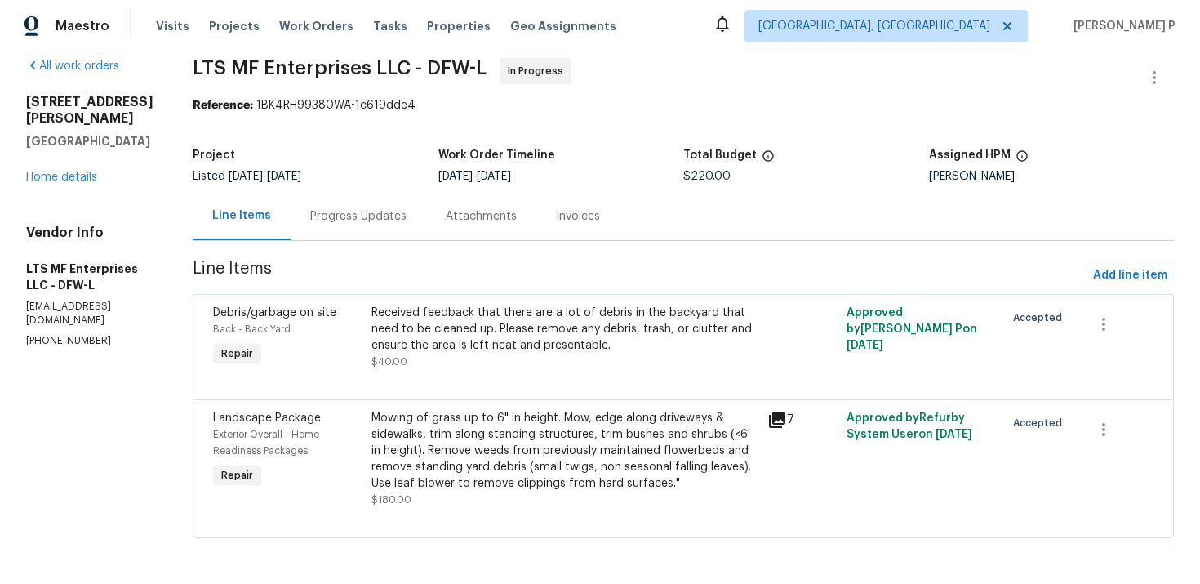
click at [365, 225] on div "Progress Updates" at bounding box center [359, 216] width 136 height 48
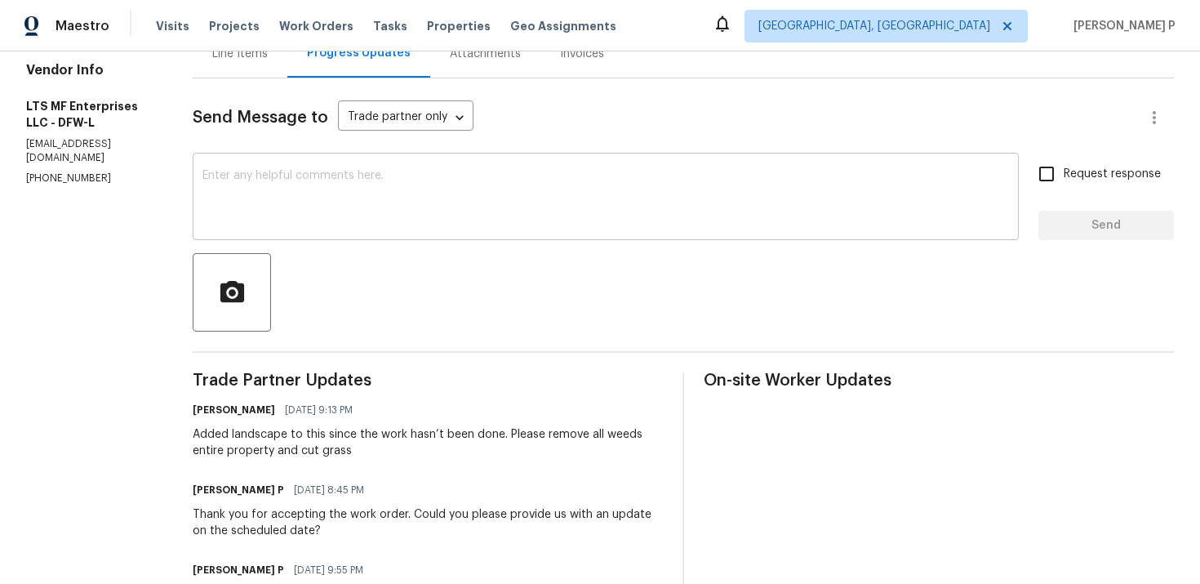
scroll to position [175, 0]
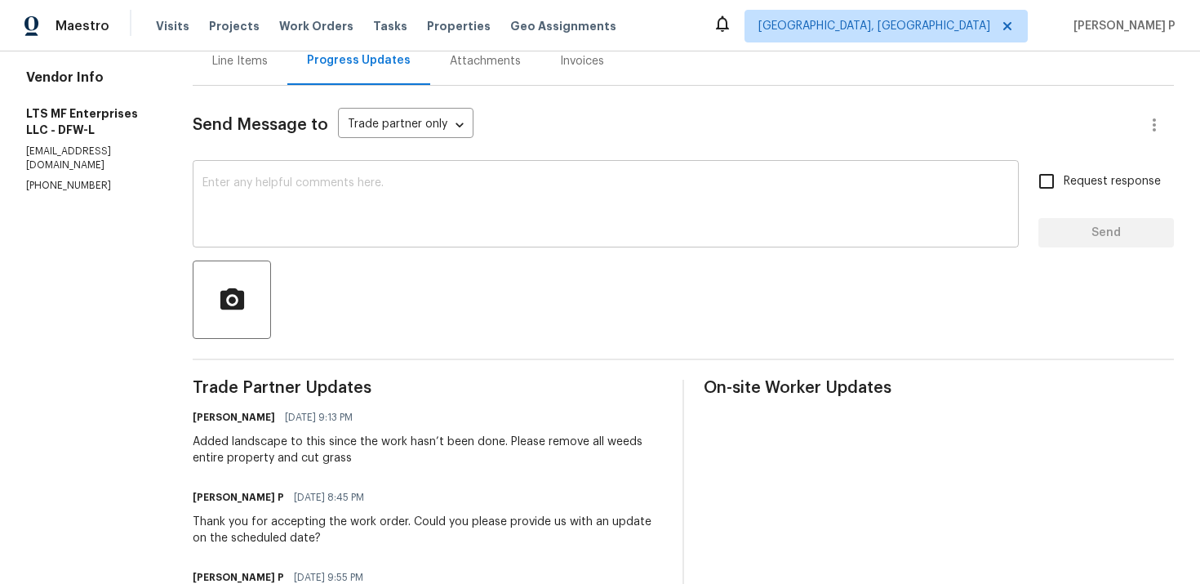
click at [350, 216] on textarea at bounding box center [606, 205] width 807 height 57
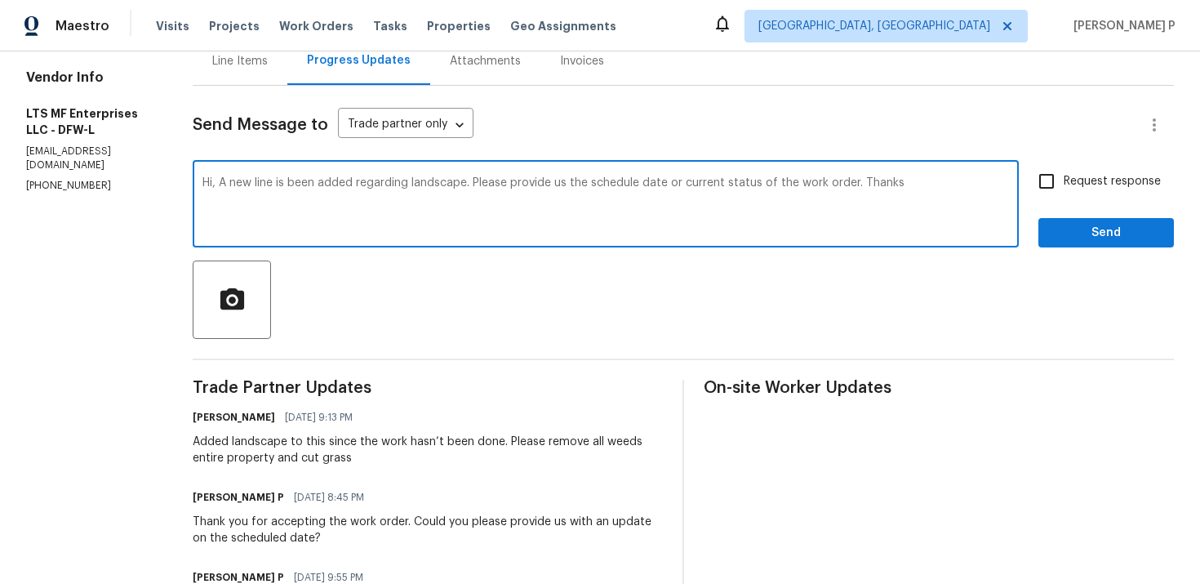
drag, startPoint x: 212, startPoint y: 182, endPoint x: 913, endPoint y: 188, distance: 700.7
click at [913, 188] on textarea "Hi, A new line is been added regarding landscape. Please provide us the schedul…" at bounding box center [606, 205] width 807 height 57
paste textarea "tem has been added for landscaping. Kindly provide the scheduled date or the cu…"
type textarea "Hi, A new line item has been added for landscaping. Kindly provide the schedule…"
click at [1063, 189] on input "Request response" at bounding box center [1047, 181] width 34 height 34
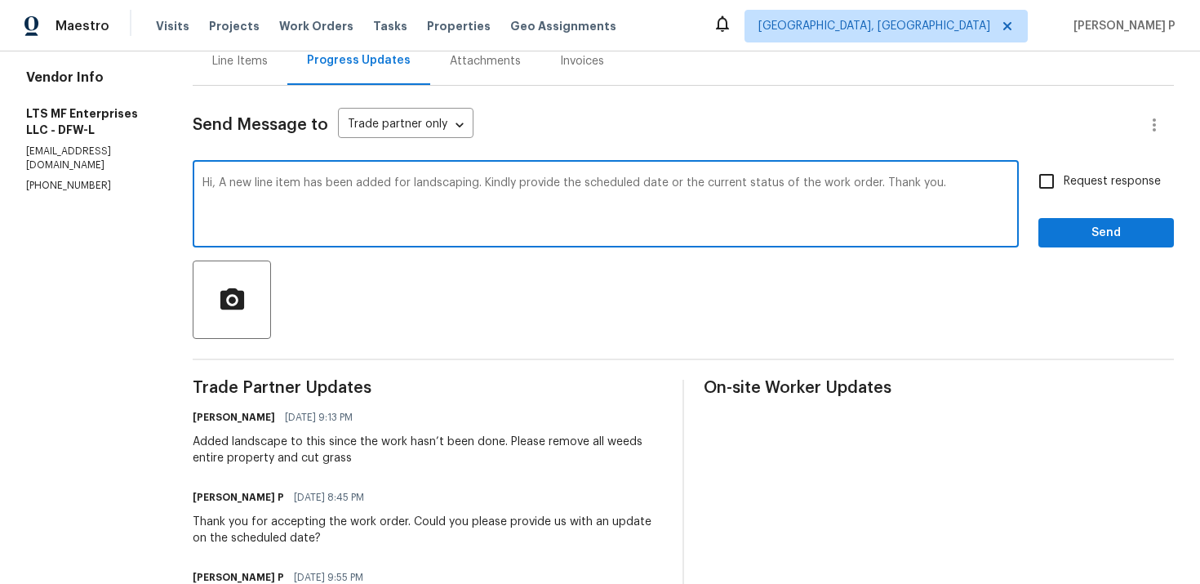
checkbox input "true"
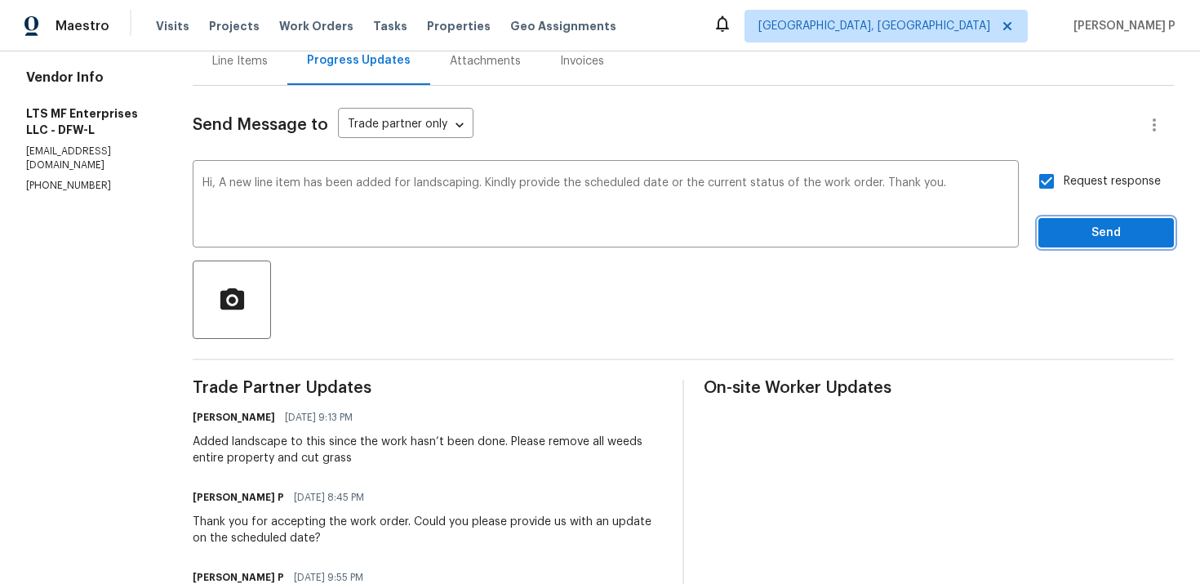
click at [1070, 228] on span "Send" at bounding box center [1106, 233] width 109 height 20
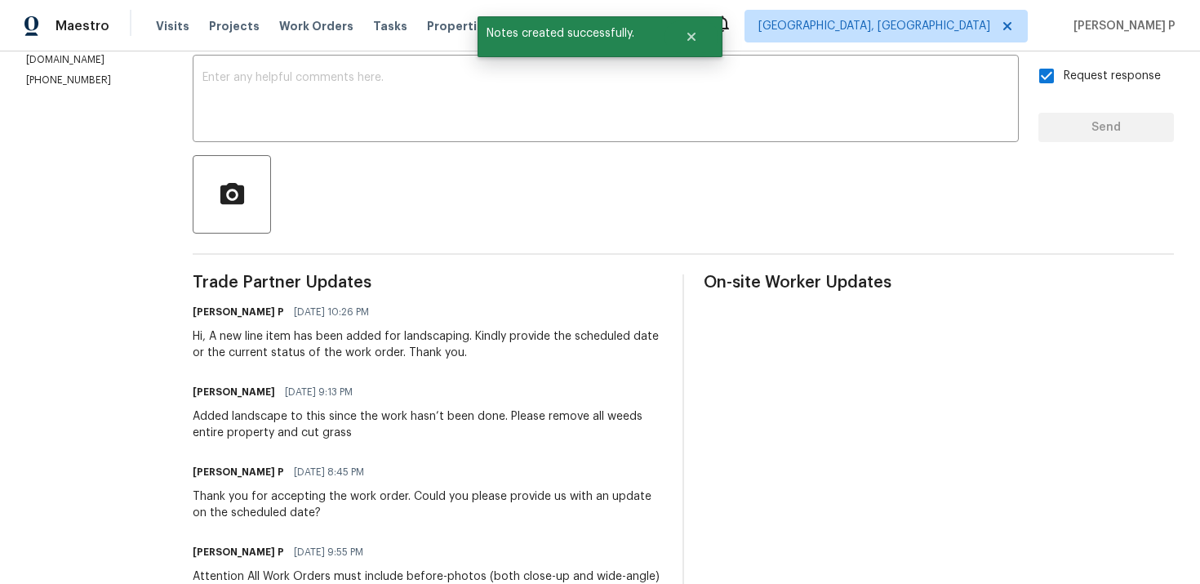
scroll to position [283, 0]
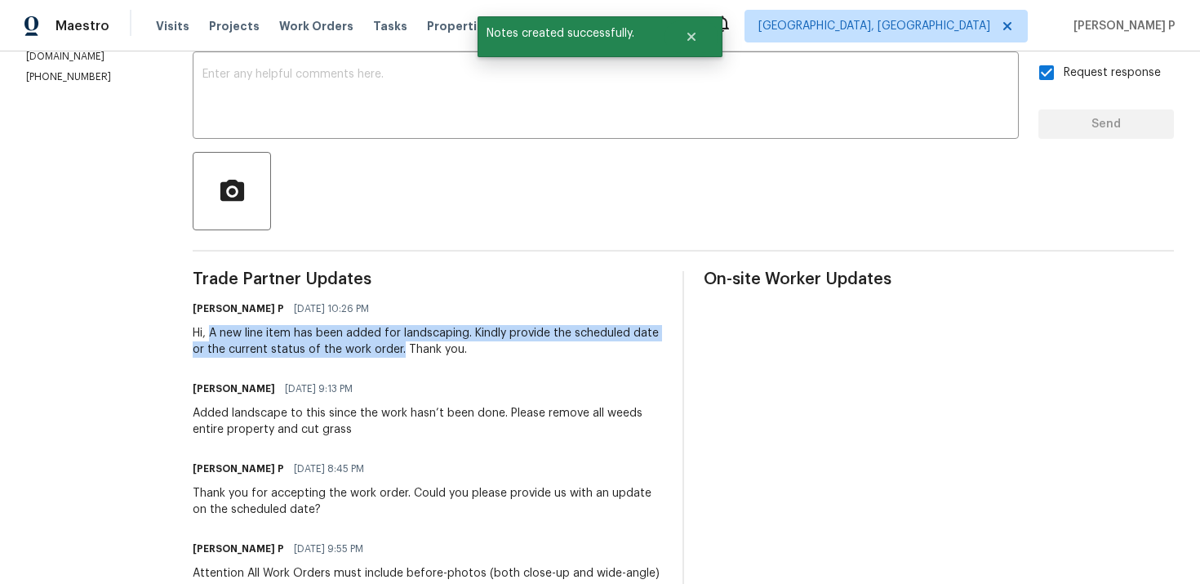
drag, startPoint x: 205, startPoint y: 332, endPoint x: 394, endPoint y: 350, distance: 189.4
click at [394, 350] on div "Hi, A new line item has been added for landscaping. Kindly provide the schedule…" at bounding box center [428, 341] width 470 height 33
copy div "A new line item has been added for landscaping. Kindly provide the scheduled da…"
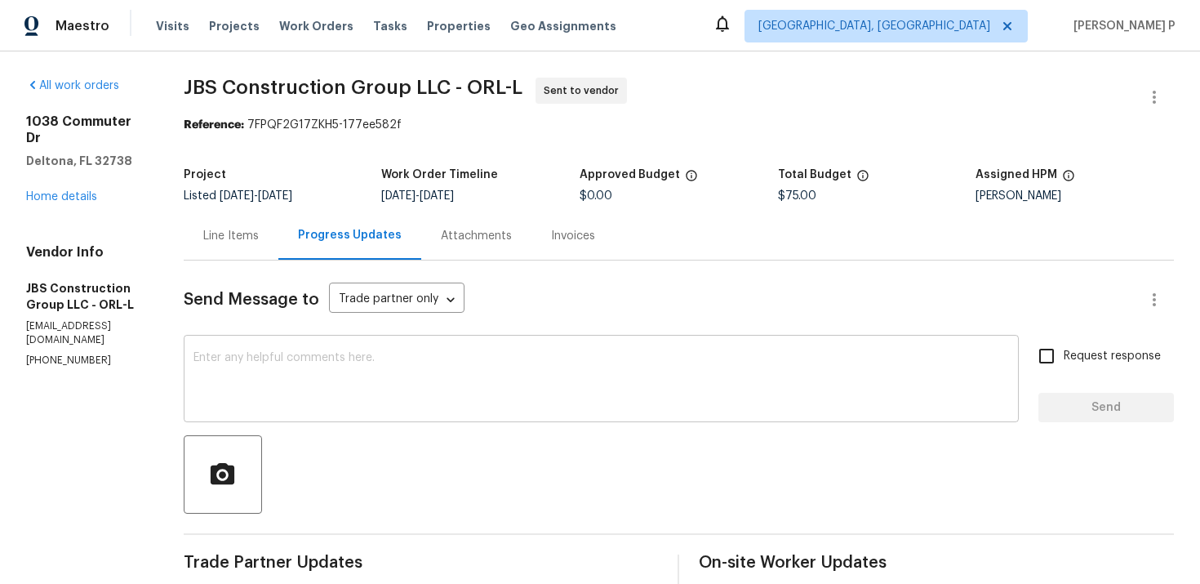
click at [290, 380] on textarea at bounding box center [602, 380] width 816 height 57
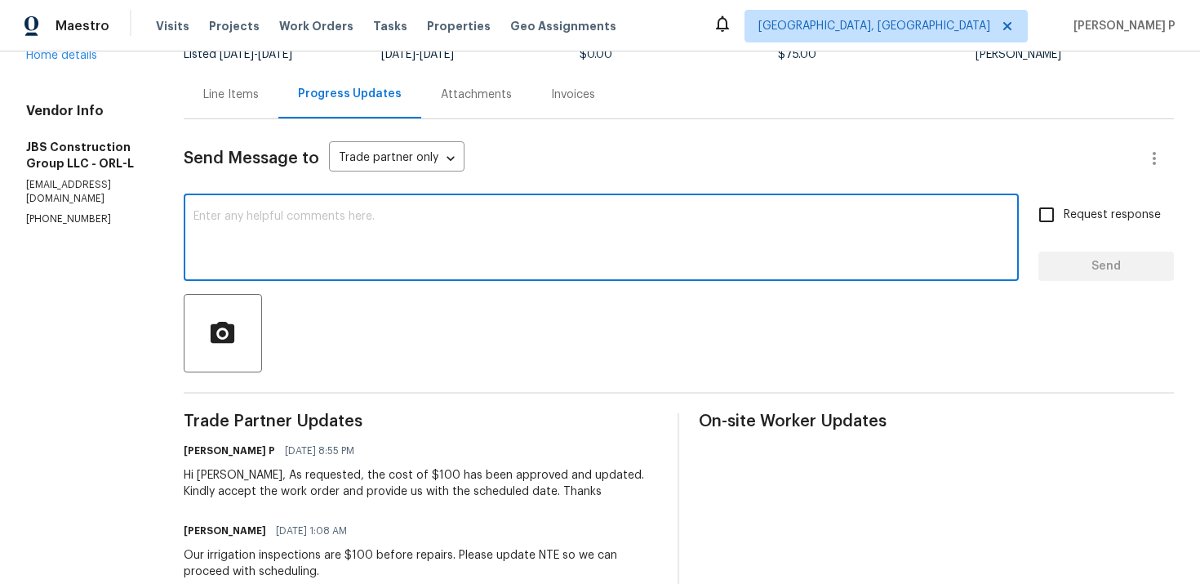
scroll to position [166, 0]
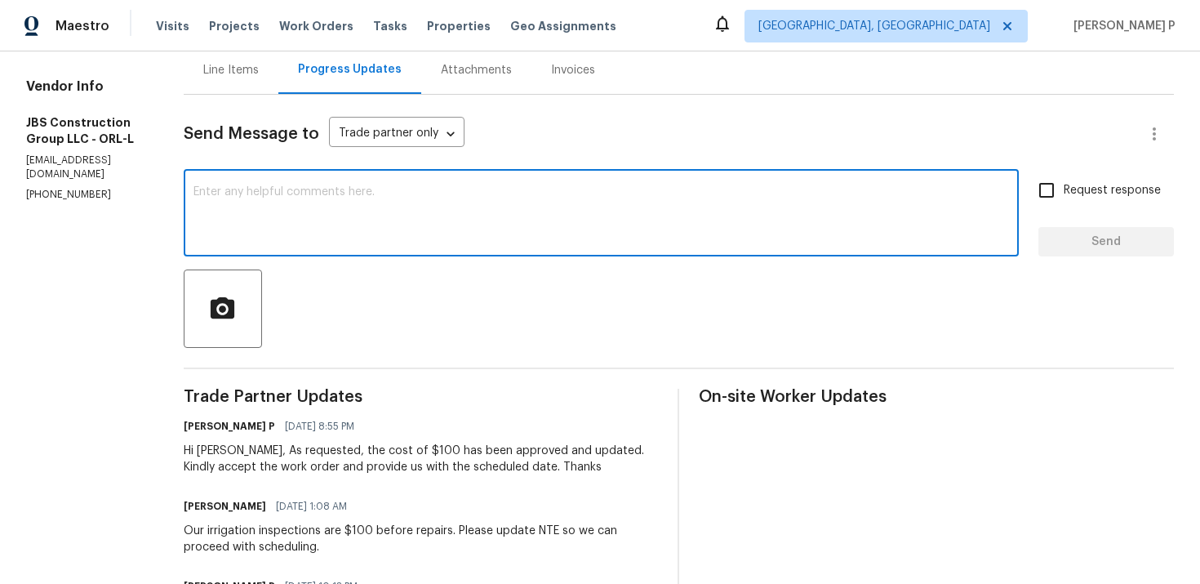
click at [309, 213] on textarea at bounding box center [602, 214] width 816 height 57
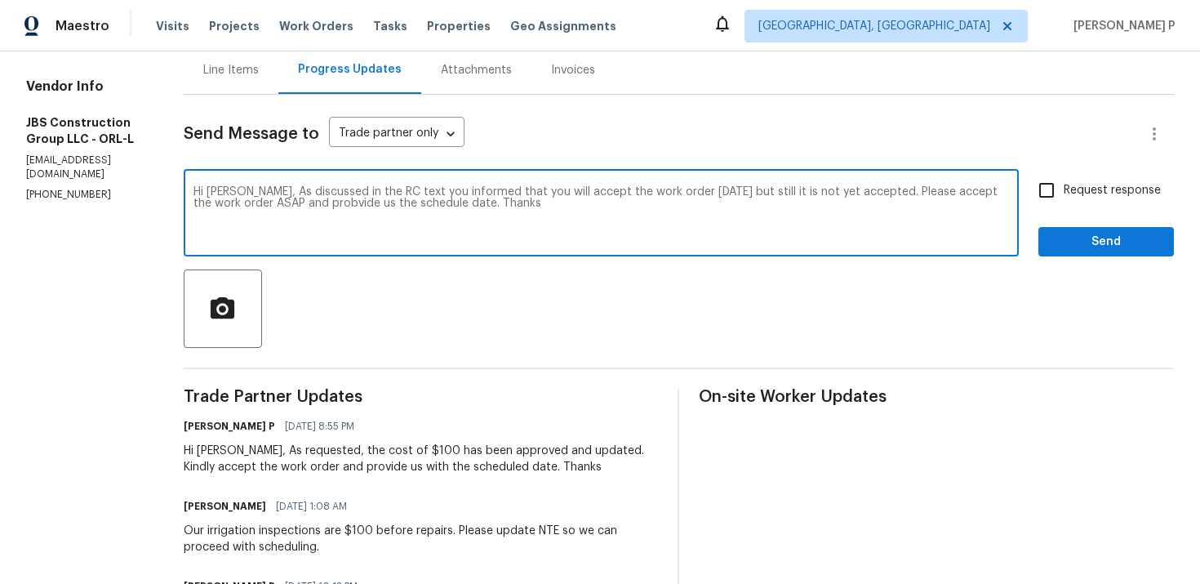
click at [393, 203] on textarea "Hi Kevin, As discussed in the RC text you informed that you will accept the wor…" at bounding box center [602, 214] width 816 height 57
drag, startPoint x: 304, startPoint y: 193, endPoint x: 523, endPoint y: 203, distance: 219.1
click at [523, 203] on textarea "Hi Kevin, As discussed in the RC text you informed that you will accept the wor…" at bounding box center [602, 214] width 816 height 57
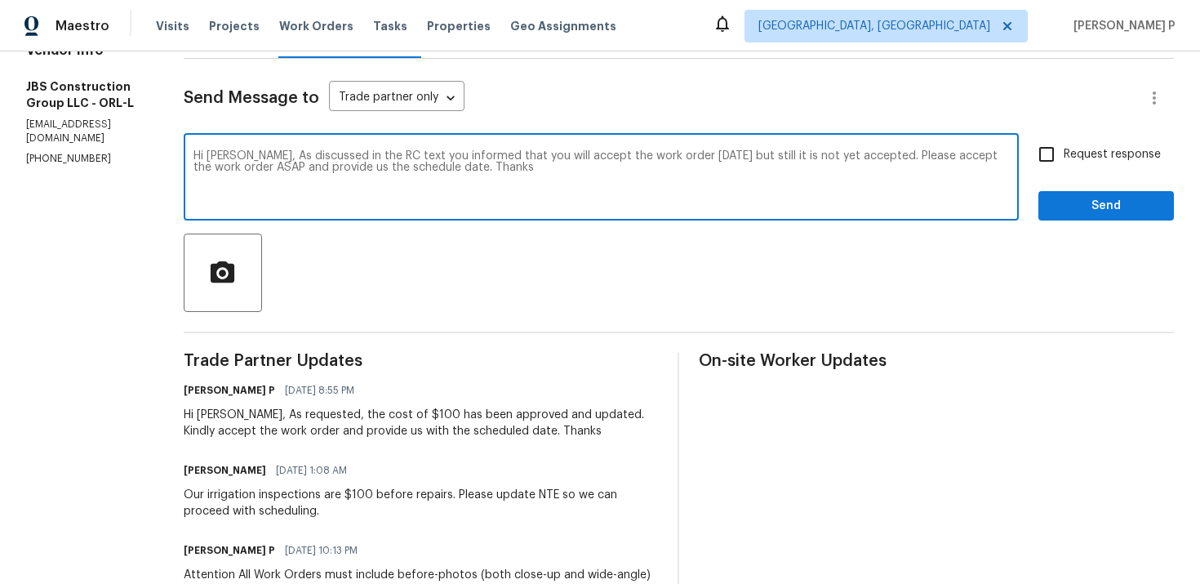
scroll to position [0, 0]
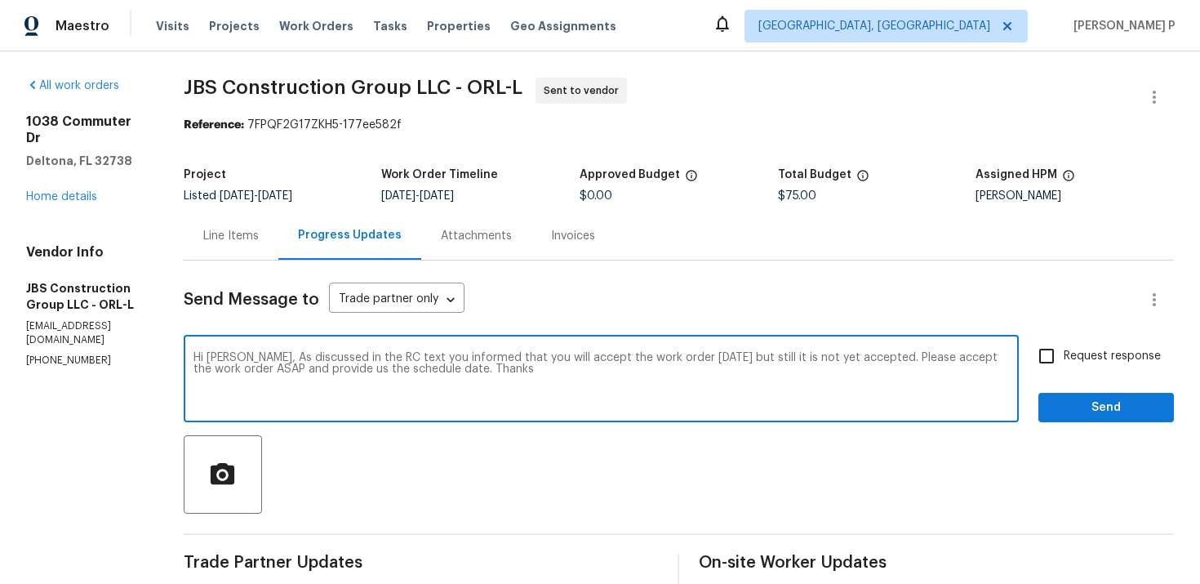
paste textarea ", you mentioned that you would accept the work order today, but it has not yet …"
type textarea "Hi Kevin, As discussed in the RC text, you mentioned that you would accept the …"
click at [1054, 356] on input "Request response" at bounding box center [1047, 356] width 34 height 34
checkbox input "true"
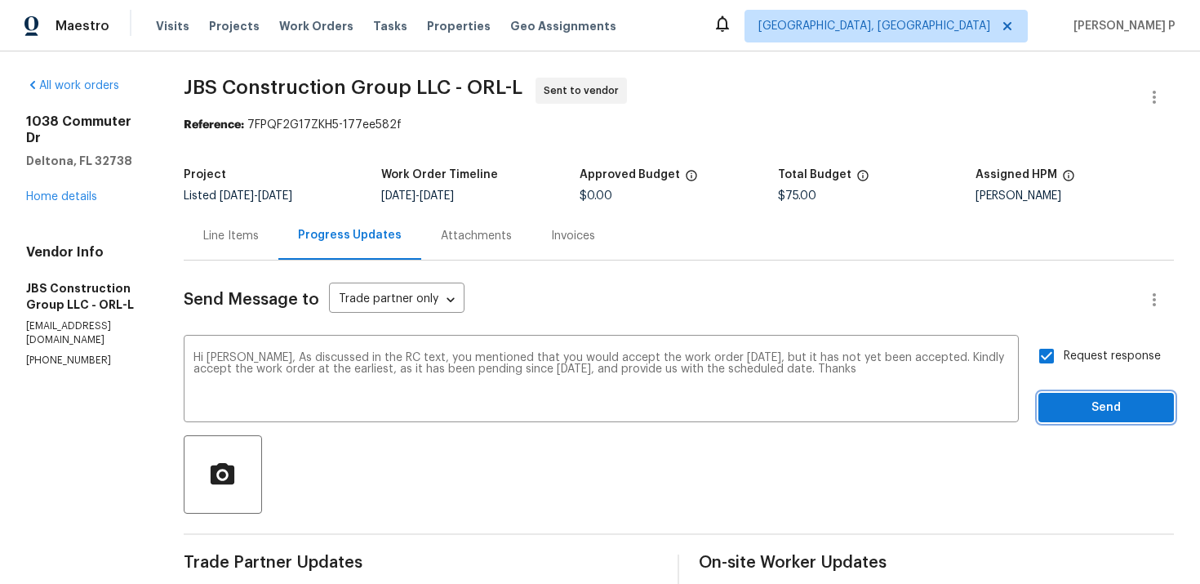
click at [1077, 407] on span "Send" at bounding box center [1106, 408] width 109 height 20
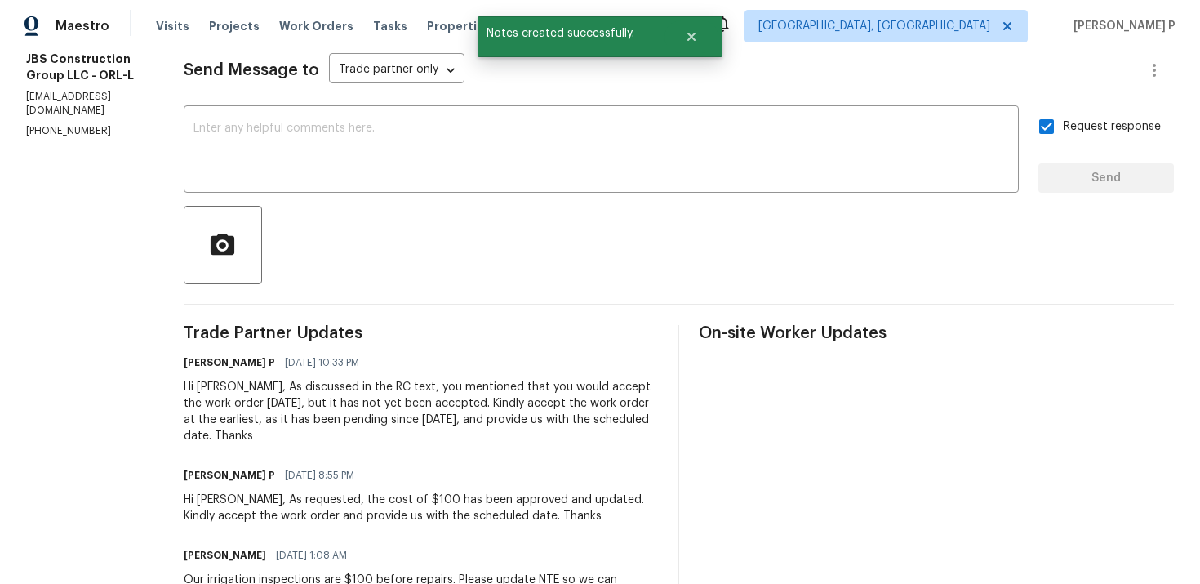
scroll to position [231, 0]
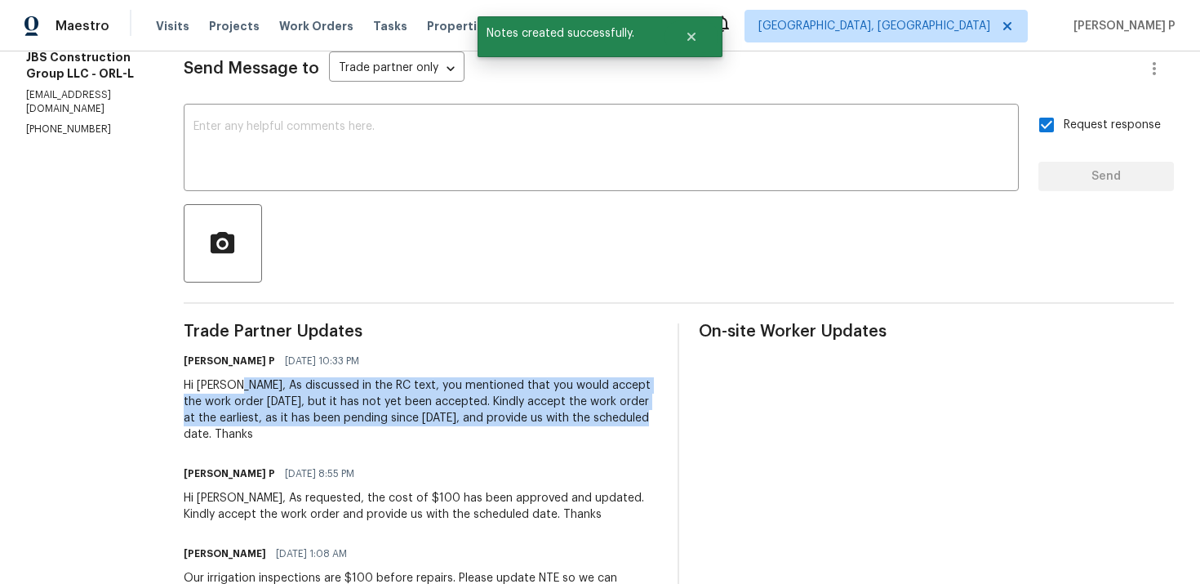
drag, startPoint x: 291, startPoint y: 386, endPoint x: 328, endPoint y: 430, distance: 57.3
click at [328, 430] on div "Hi Kevin, As discussed in the RC text, you mentioned that you would accept the …" at bounding box center [421, 409] width 475 height 65
copy div "As discussed in the RC text, you mentioned that you would accept the work order…"
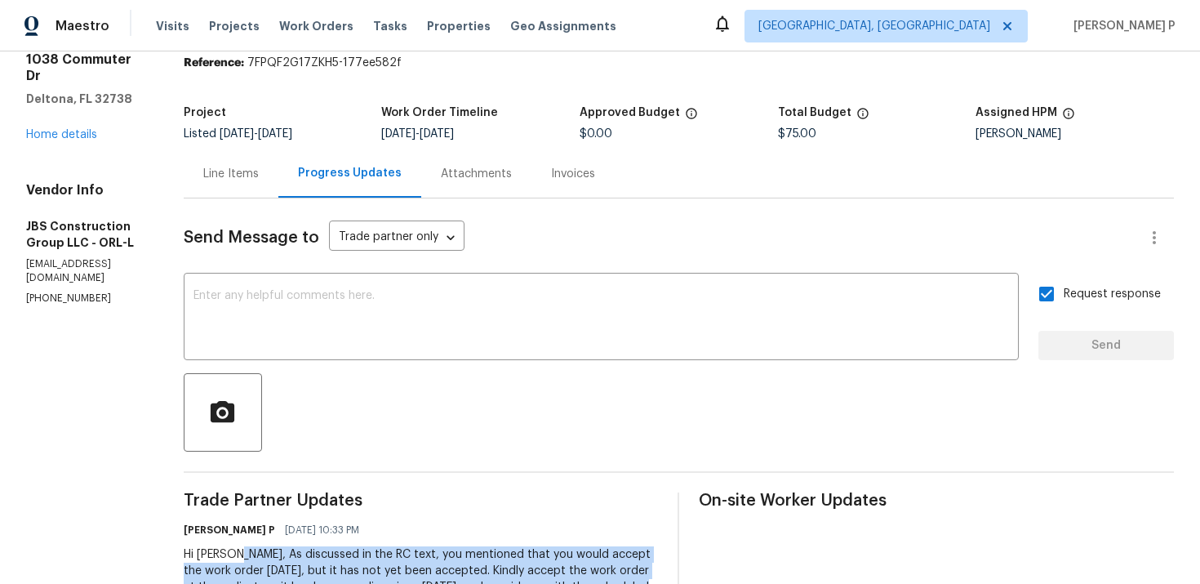
scroll to position [0, 0]
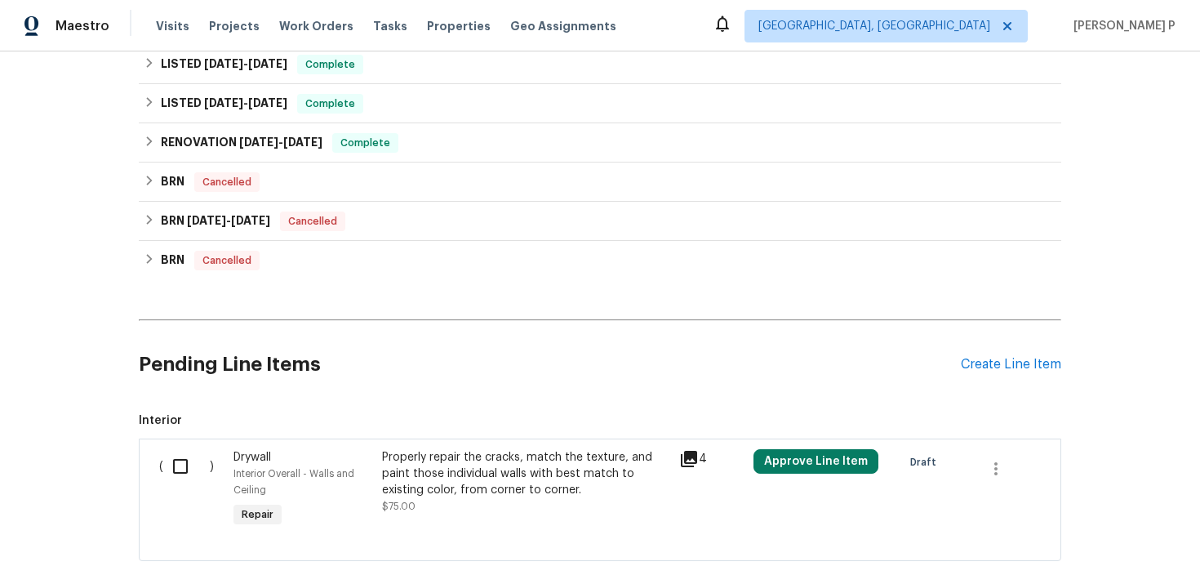
scroll to position [953, 0]
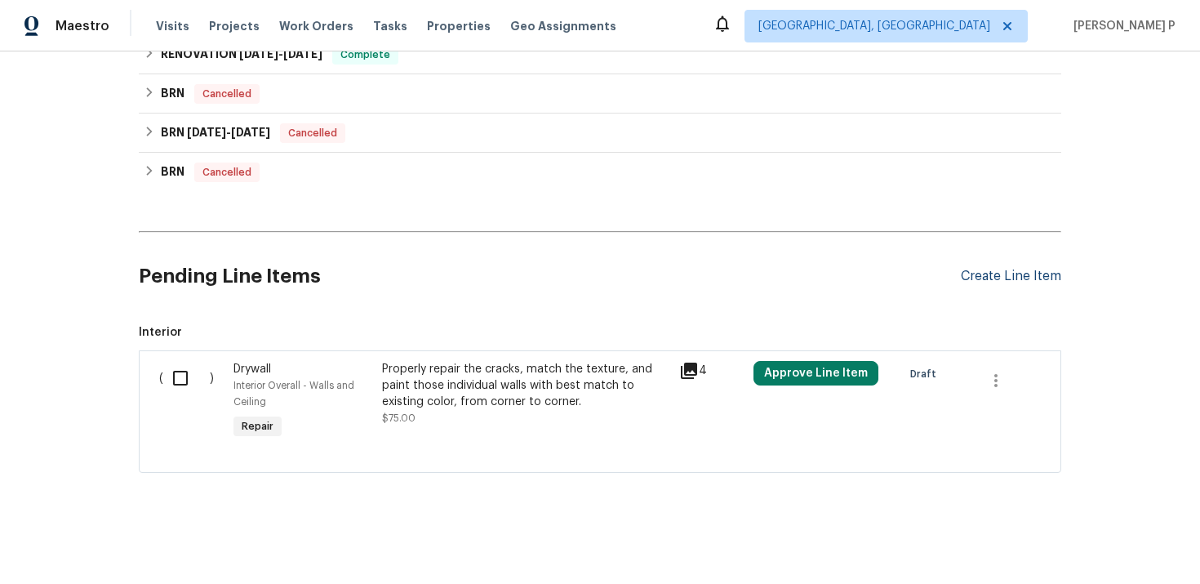
click at [995, 282] on div "Create Line Item" at bounding box center [1011, 277] width 100 height 16
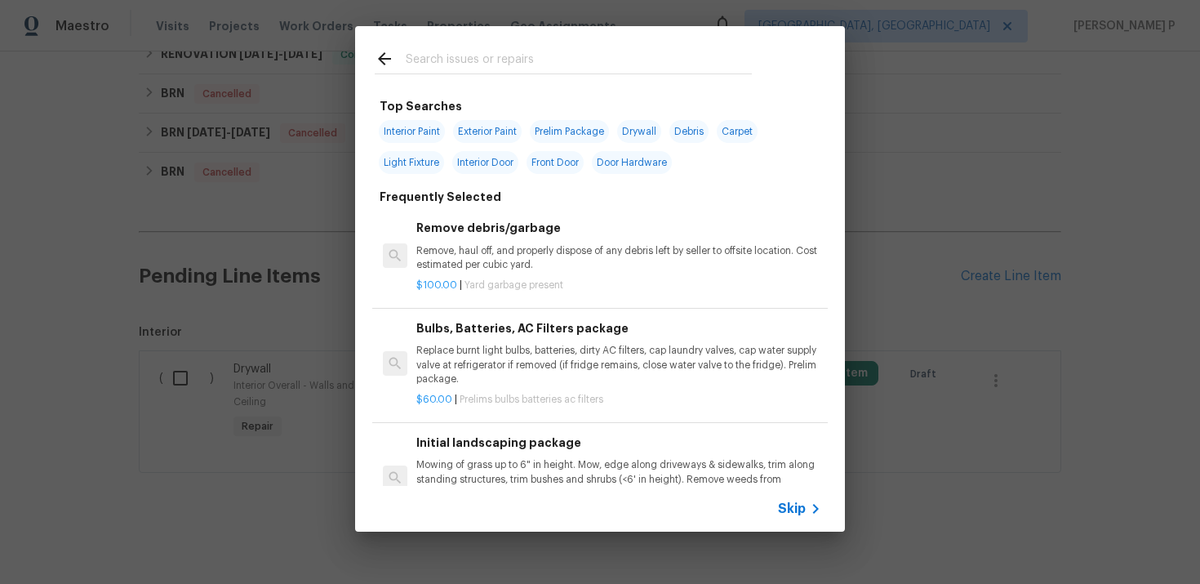
click at [800, 510] on span "Skip" at bounding box center [792, 509] width 28 height 16
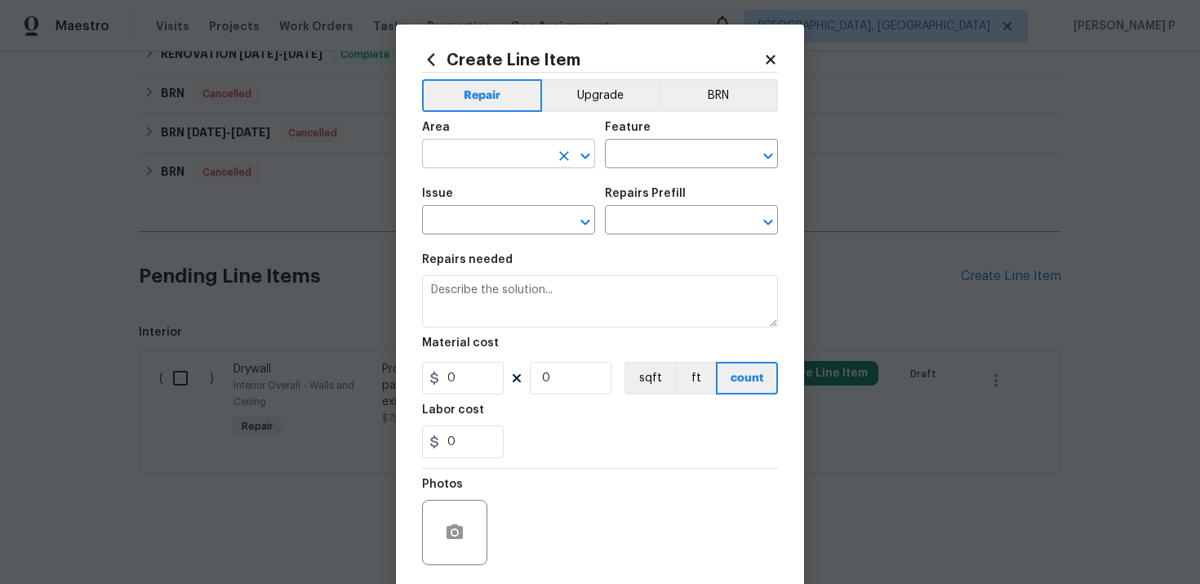
click at [484, 165] on input "text" at bounding box center [485, 155] width 127 height 25
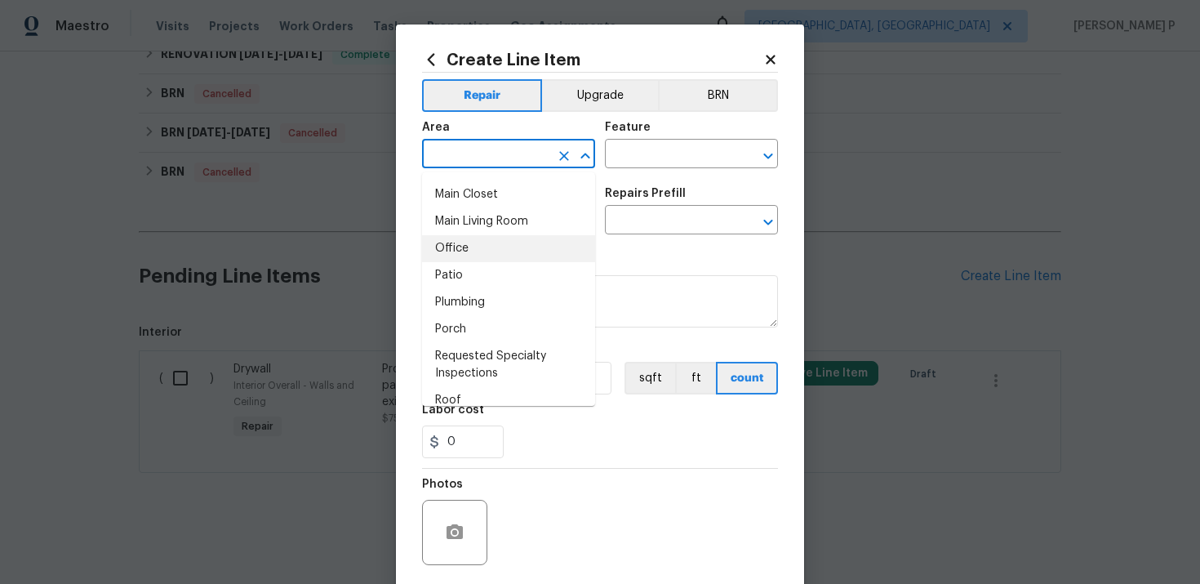
scroll to position [964, 0]
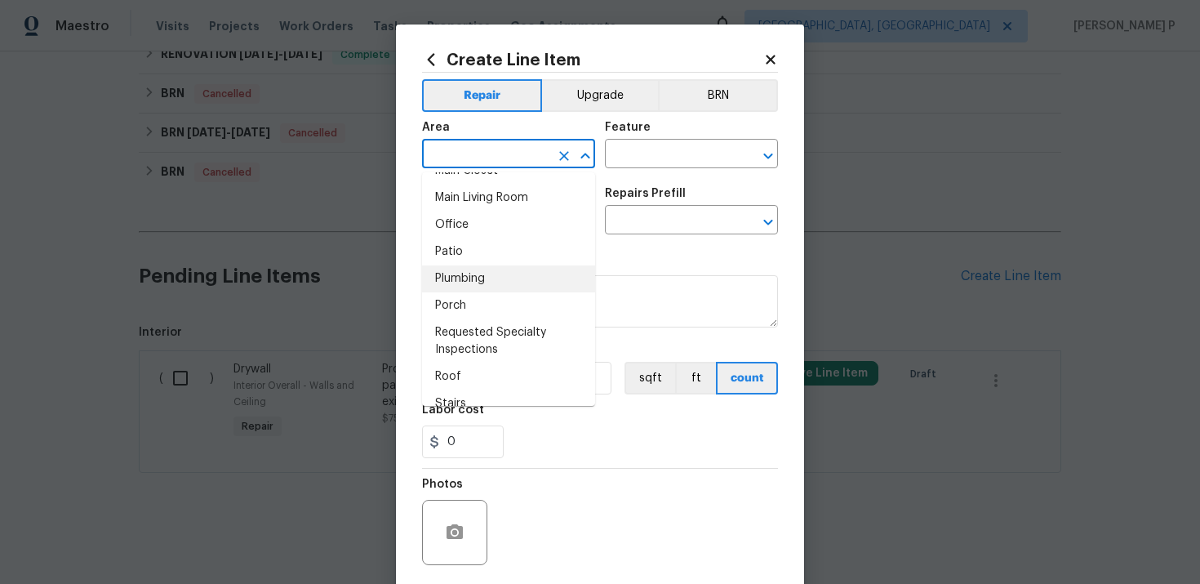
click at [470, 278] on li "Plumbing" at bounding box center [508, 278] width 173 height 27
type input "Plumbing"
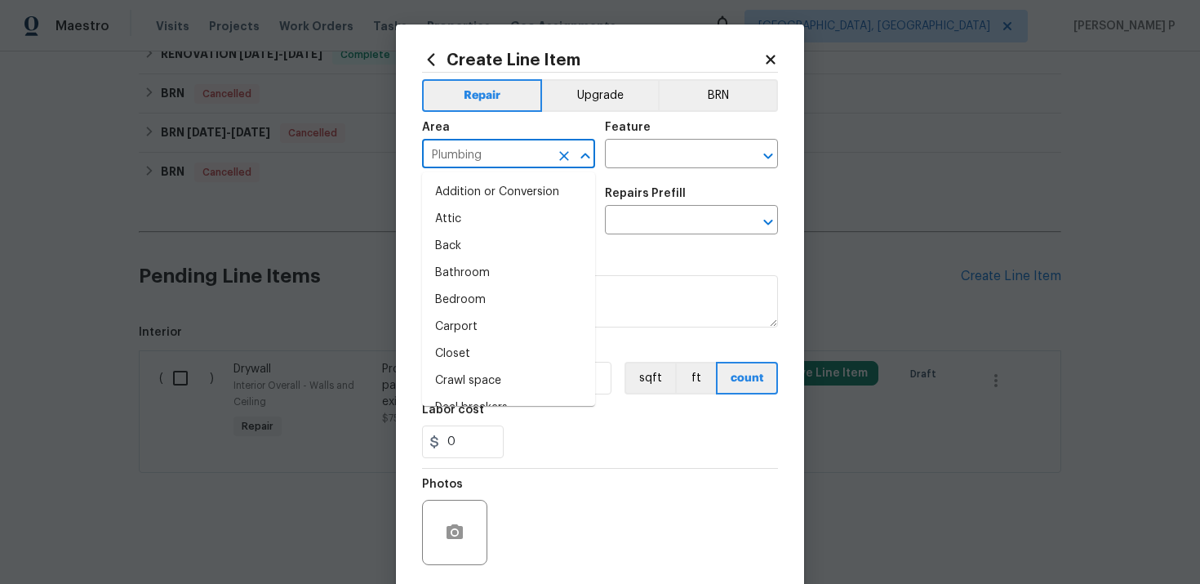
scroll to position [851, 0]
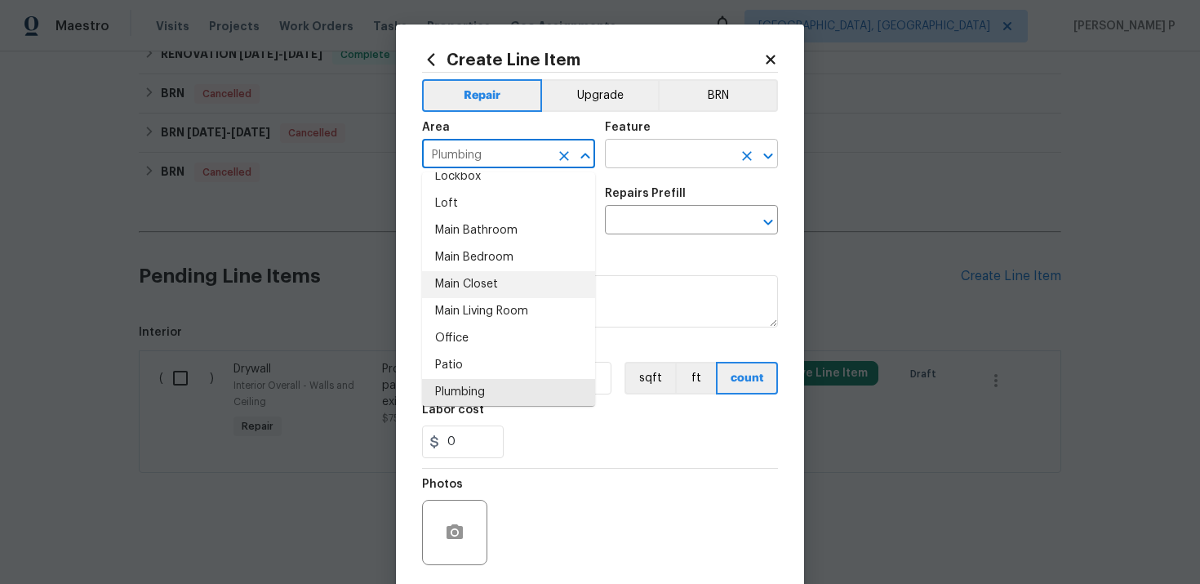
click at [639, 163] on input "text" at bounding box center [668, 155] width 127 height 25
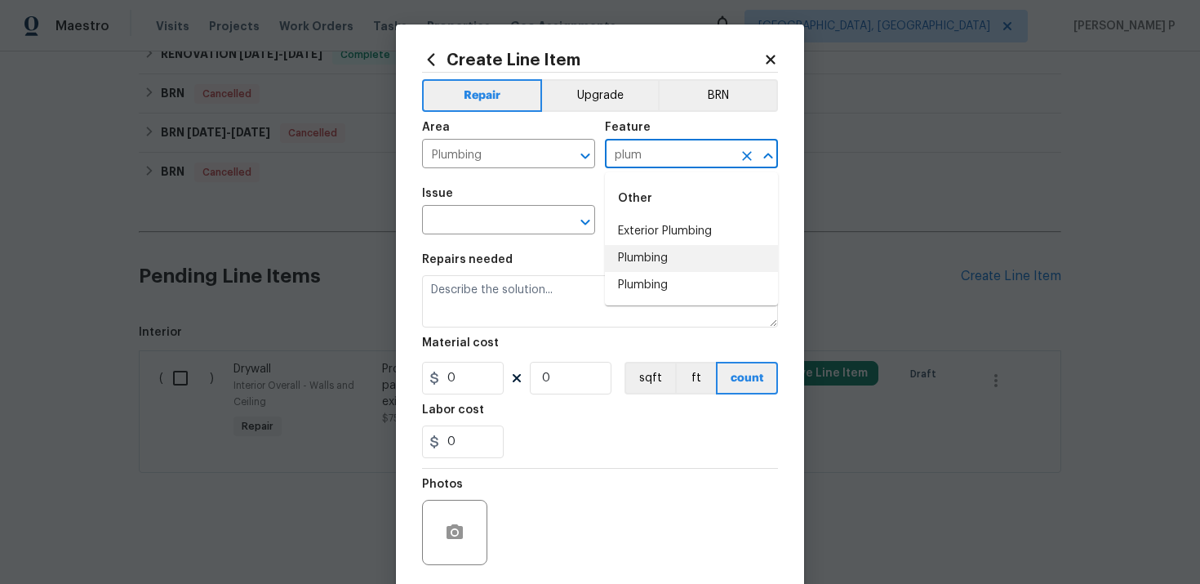
click at [640, 267] on li "Plumbing" at bounding box center [691, 258] width 173 height 27
type input "Plumbing"
click at [516, 229] on input "text" at bounding box center [485, 221] width 127 height 25
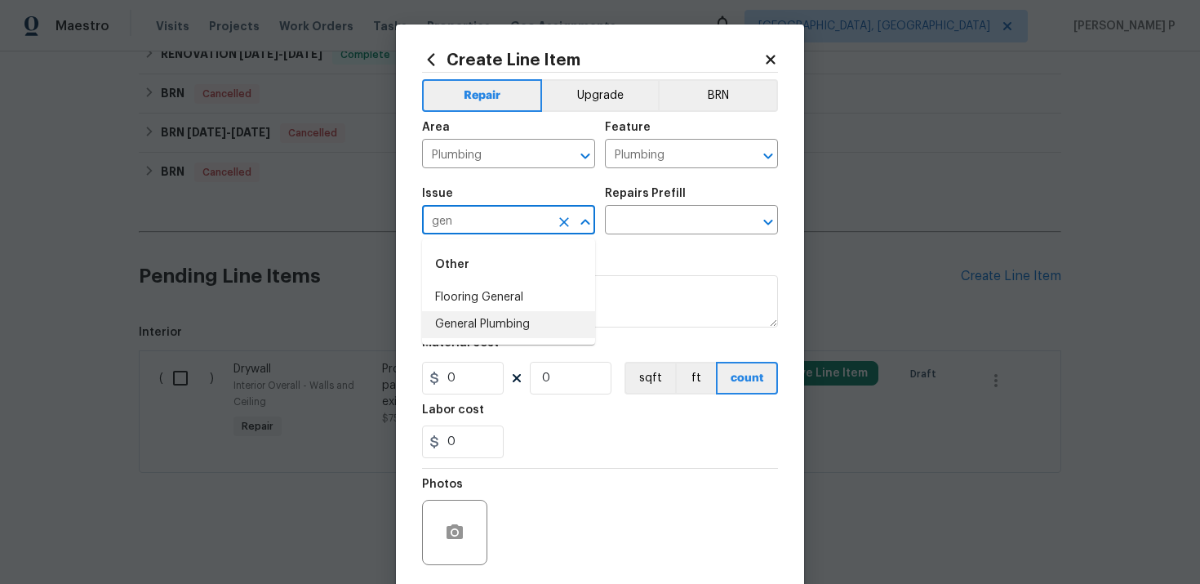
click at [515, 327] on li "General Plumbing" at bounding box center [508, 324] width 173 height 27
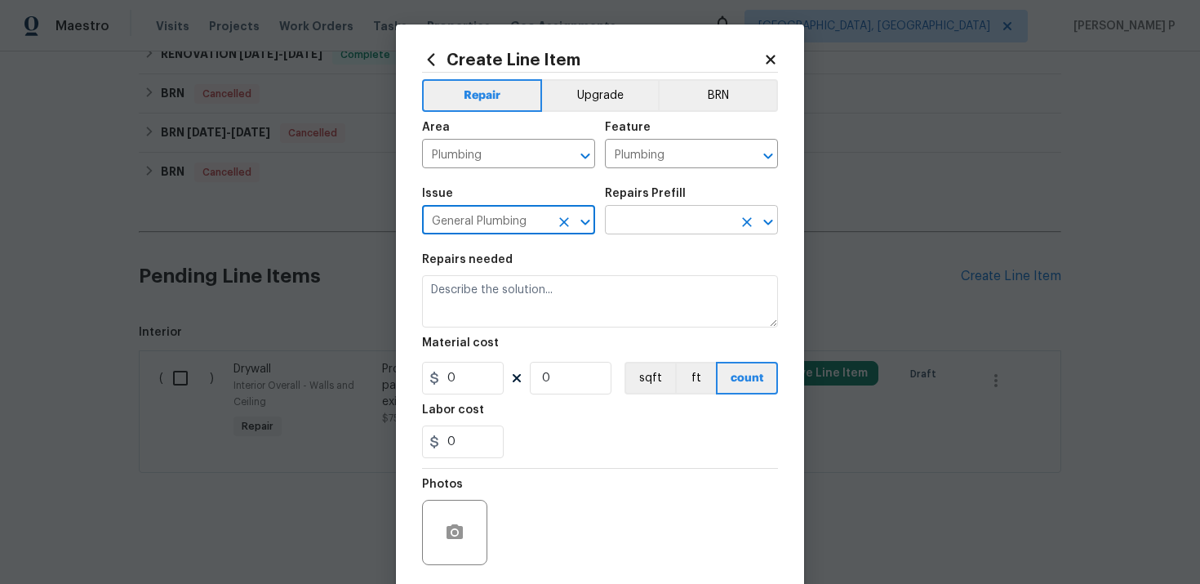
type input "General Plumbing"
click at [692, 219] on input "text" at bounding box center [668, 221] width 127 height 25
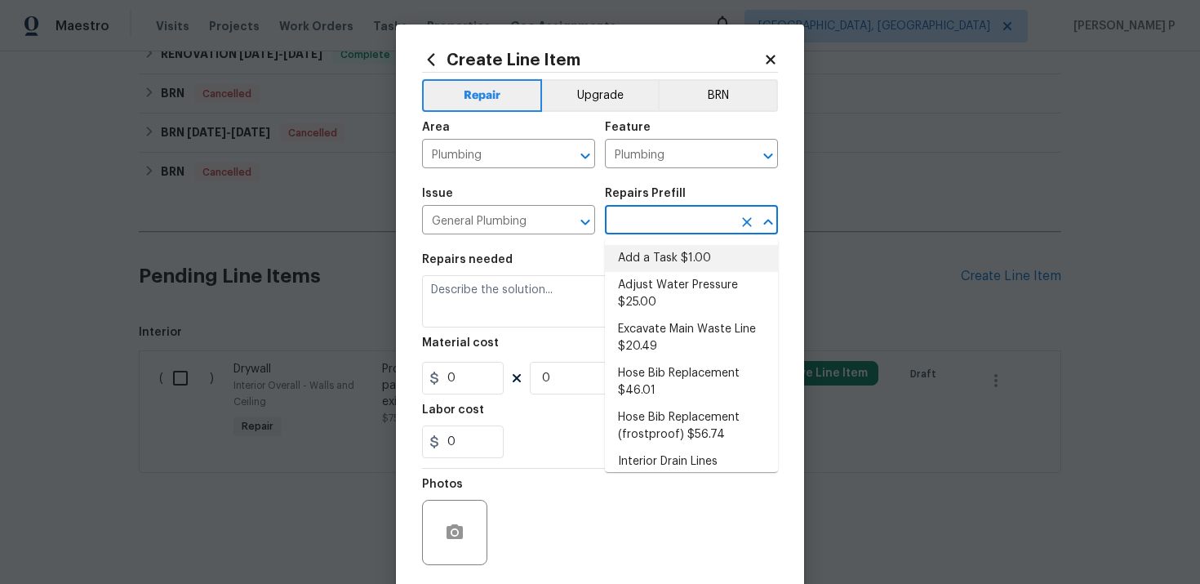
click at [672, 272] on li "Adjust Water Pressure $25.00" at bounding box center [691, 294] width 173 height 44
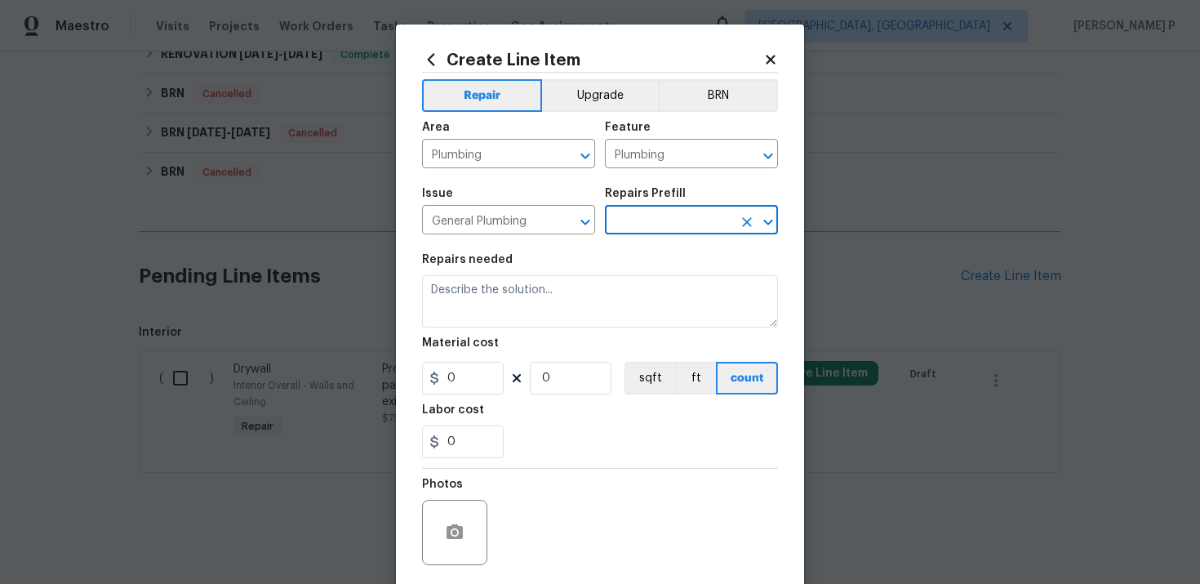
type input "Adjust Water Pressure $25.00"
type textarea "Adjust the water pressure regulation system. Ensure that the water pressure in …"
type input "25"
type input "1"
click at [775, 218] on icon "Open" at bounding box center [769, 222] width 20 height 20
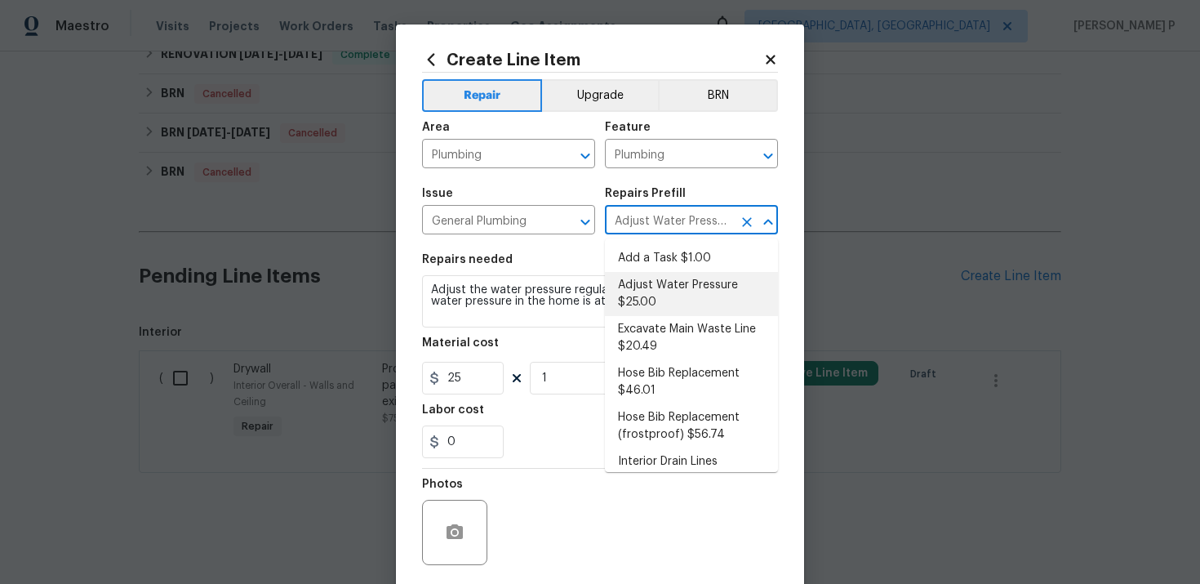
click at [680, 238] on ul "Add a Task $1.00 Adjust Water Pressure $25.00 Excavate Main Waste Line $20.49 H…" at bounding box center [691, 355] width 173 height 234
click at [671, 254] on li "Add a Task $1.00" at bounding box center [691, 258] width 173 height 27
type input "Add a Task $1.00"
type textarea "HPM to detail"
type input "1"
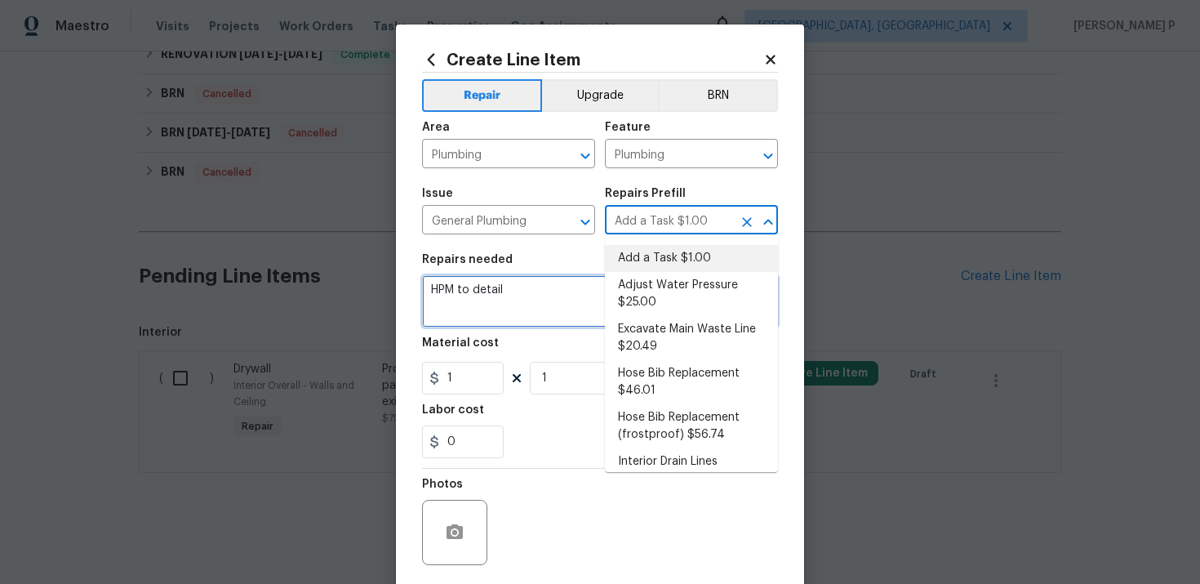
click at [497, 292] on textarea "HPM to detail" at bounding box center [600, 301] width 356 height 52
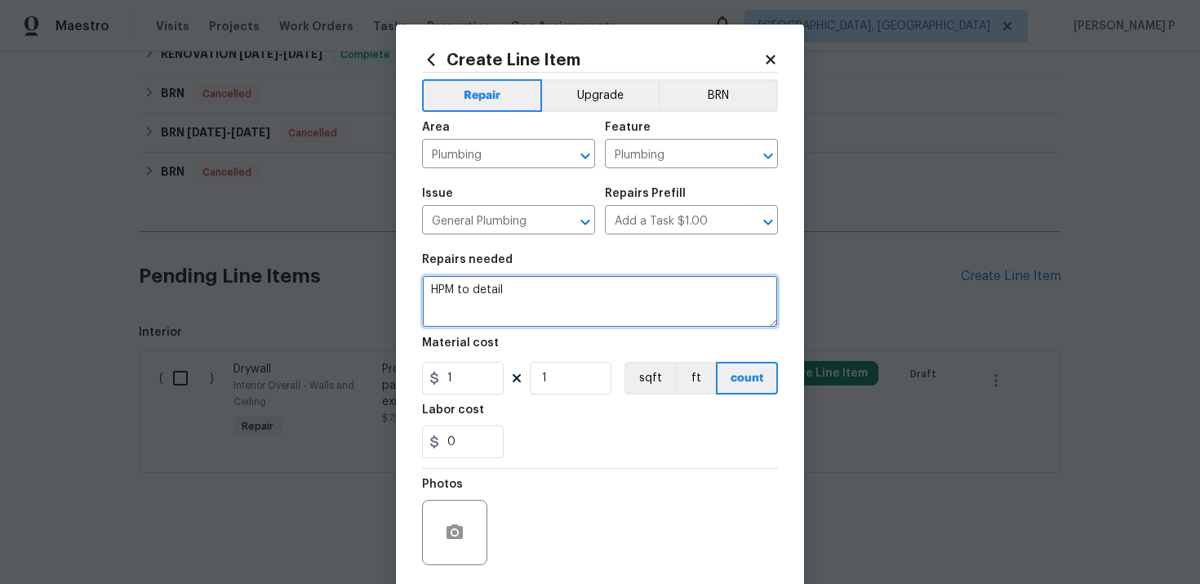
click at [497, 292] on textarea "HPM to detail" at bounding box center [600, 301] width 356 height 52
paste textarea "Received feedback that there is no water supply in the bathroom. Please check t…"
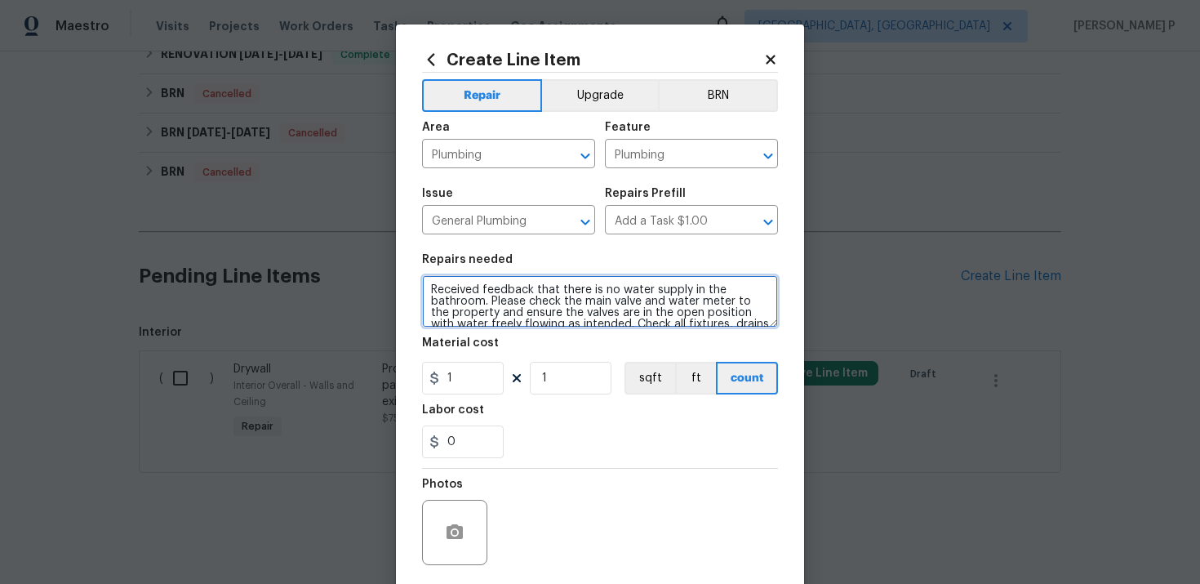
scroll to position [49, 0]
type textarea "Received feedback that there is no water supply in the bathroom. Please check t…"
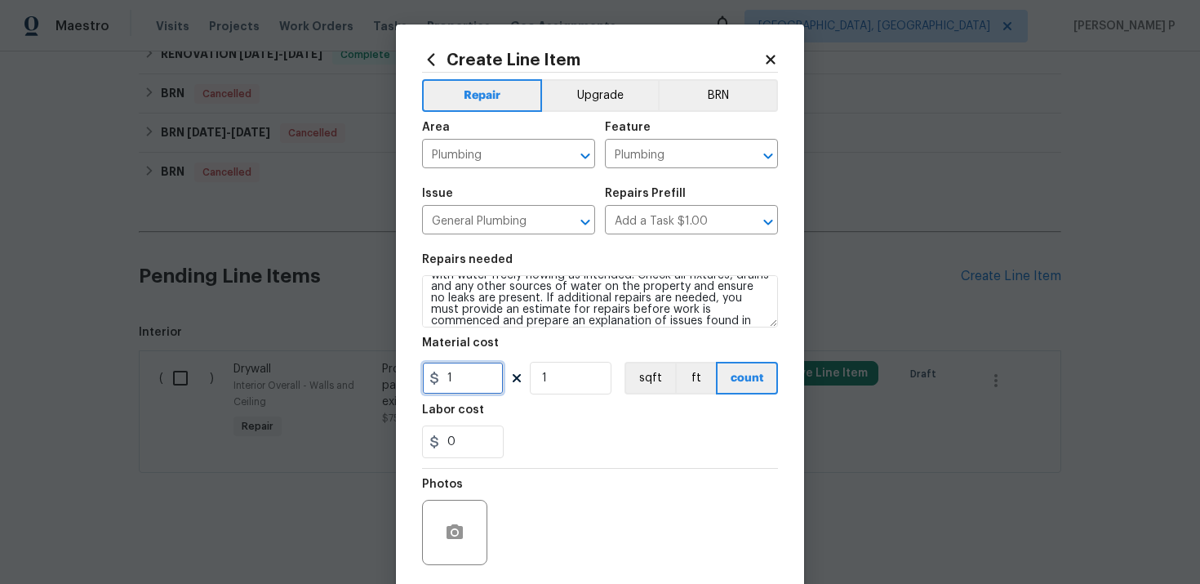
click at [461, 380] on input "1" at bounding box center [463, 378] width 82 height 33
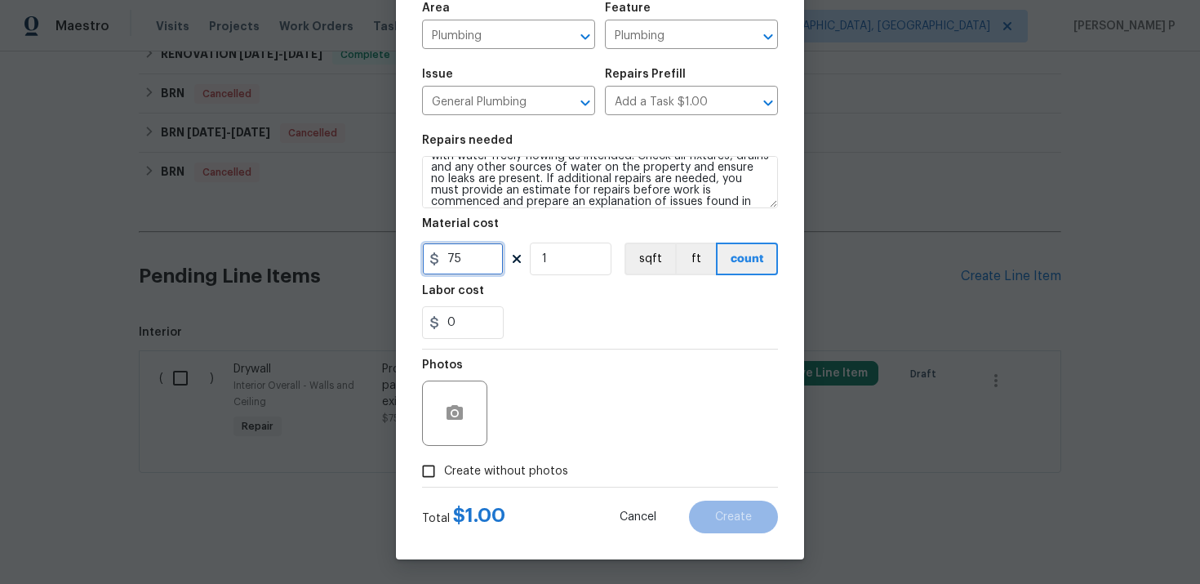
type input "75"
click at [428, 476] on input "Create without photos" at bounding box center [428, 471] width 31 height 31
checkbox input "true"
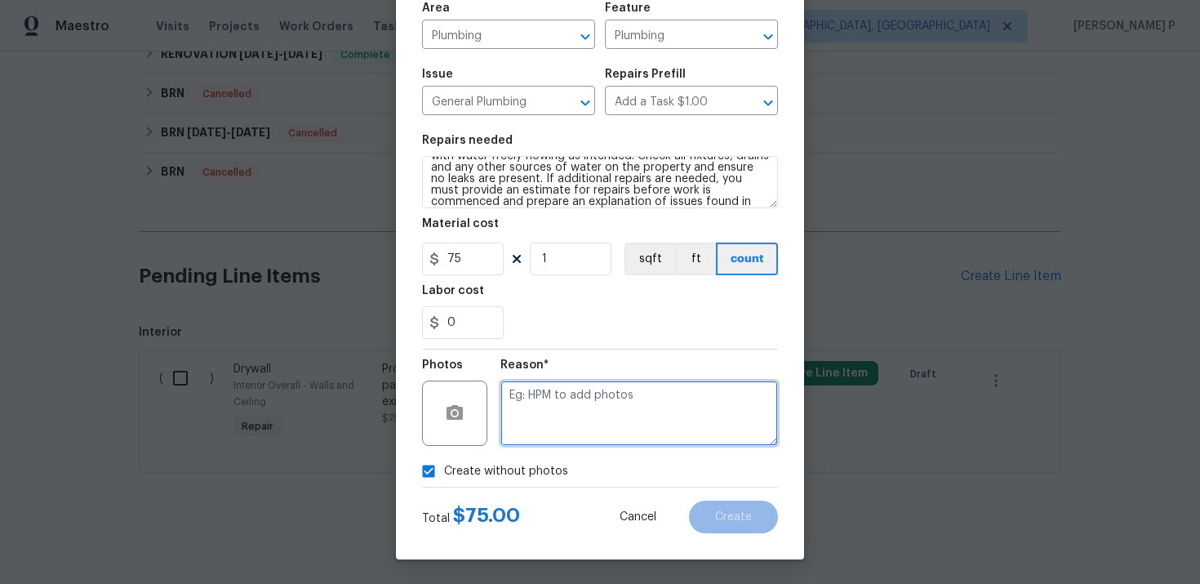
click at [630, 387] on textarea at bounding box center [640, 413] width 278 height 65
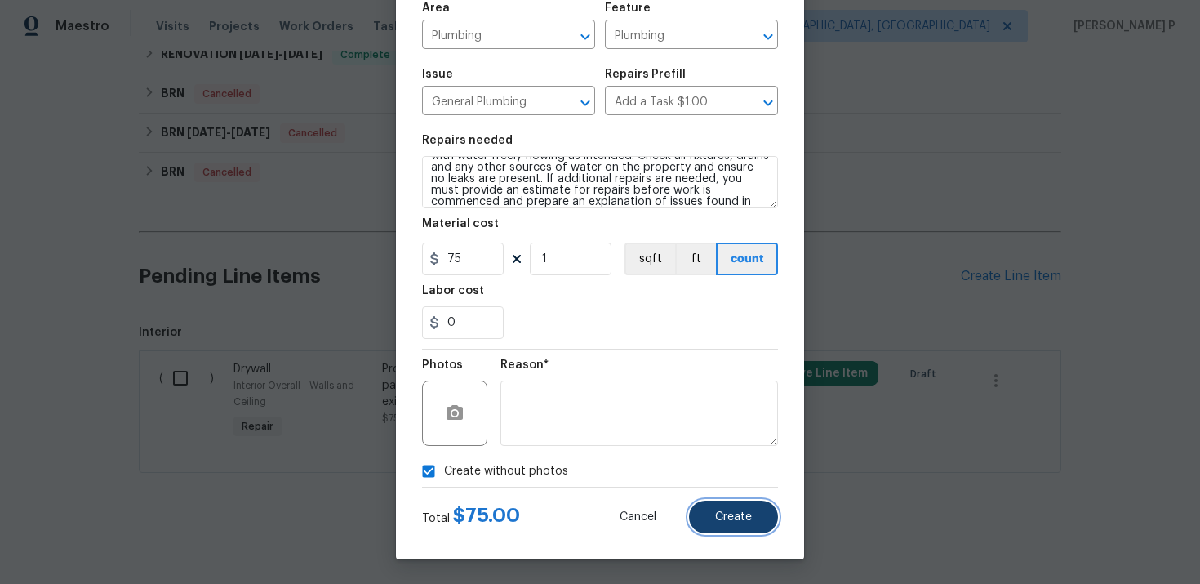
click at [724, 519] on span "Create" at bounding box center [733, 517] width 37 height 12
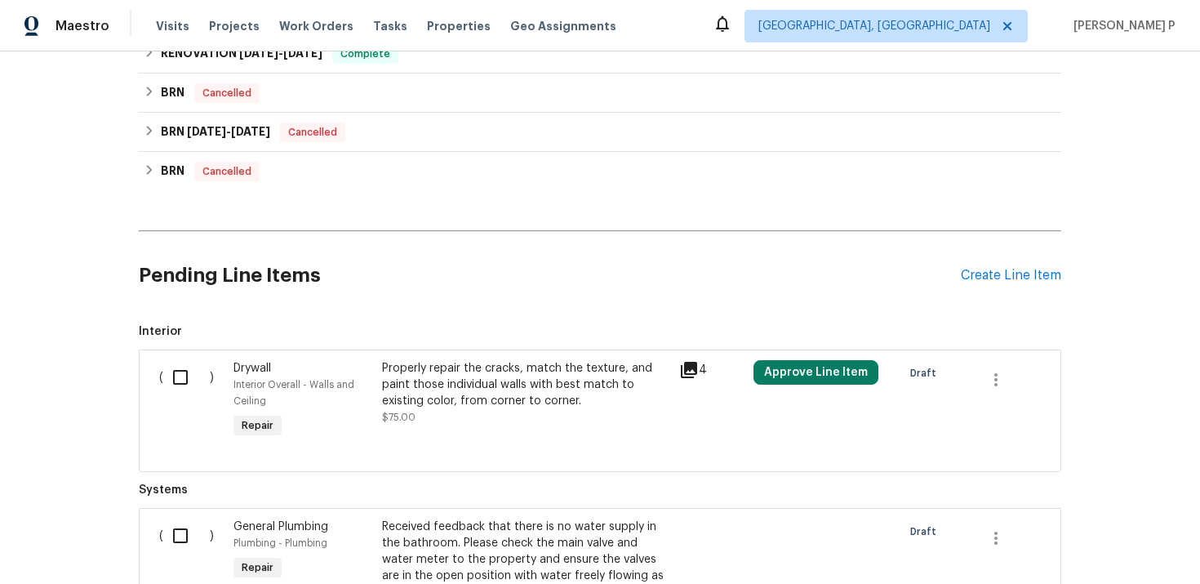
scroll to position [1112, 0]
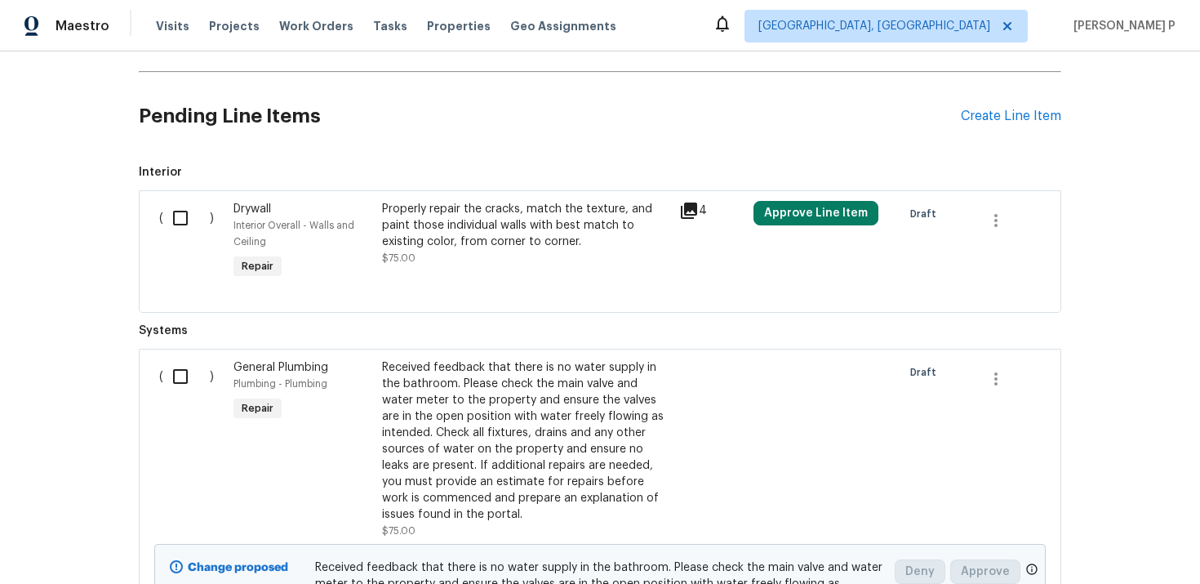
click at [187, 375] on input "checkbox" at bounding box center [186, 376] width 47 height 34
checkbox input "true"
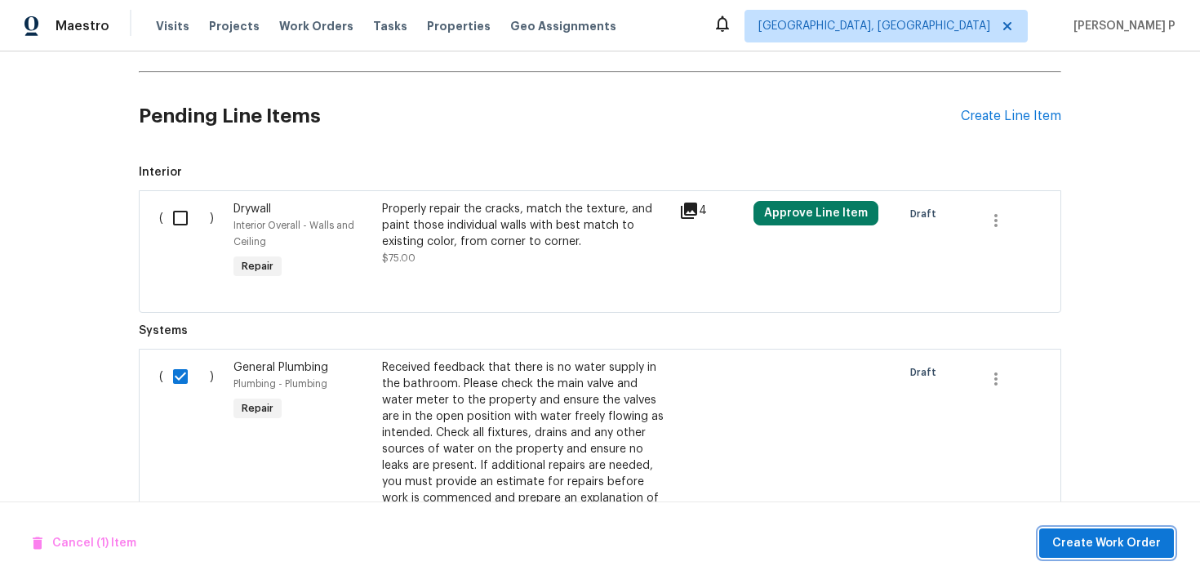
click at [1115, 554] on button "Create Work Order" at bounding box center [1107, 543] width 135 height 30
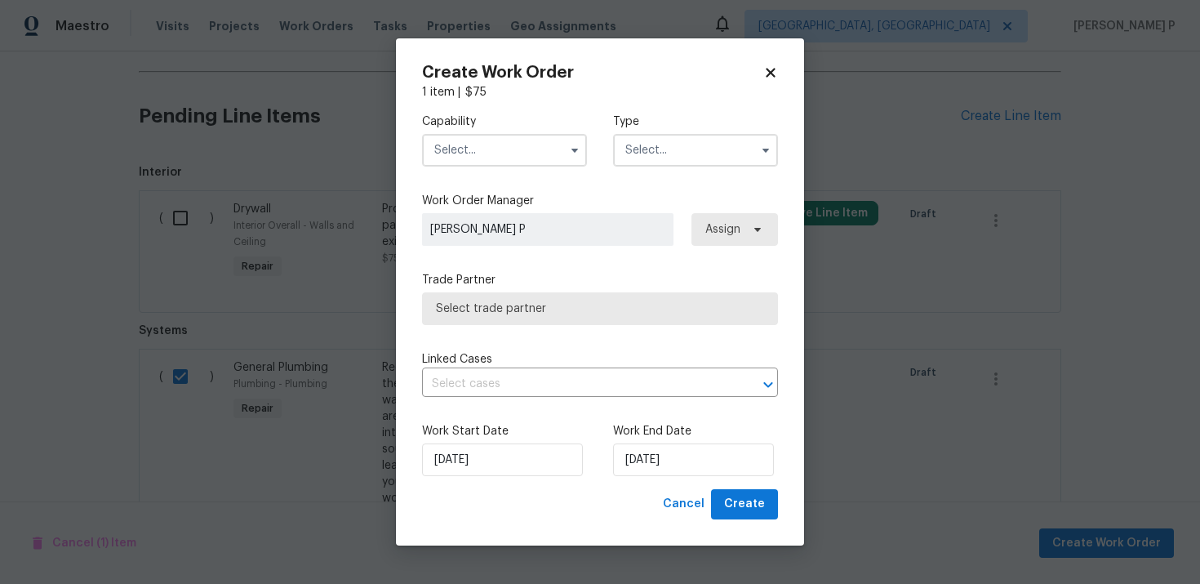
click at [672, 159] on input "text" at bounding box center [695, 150] width 165 height 33
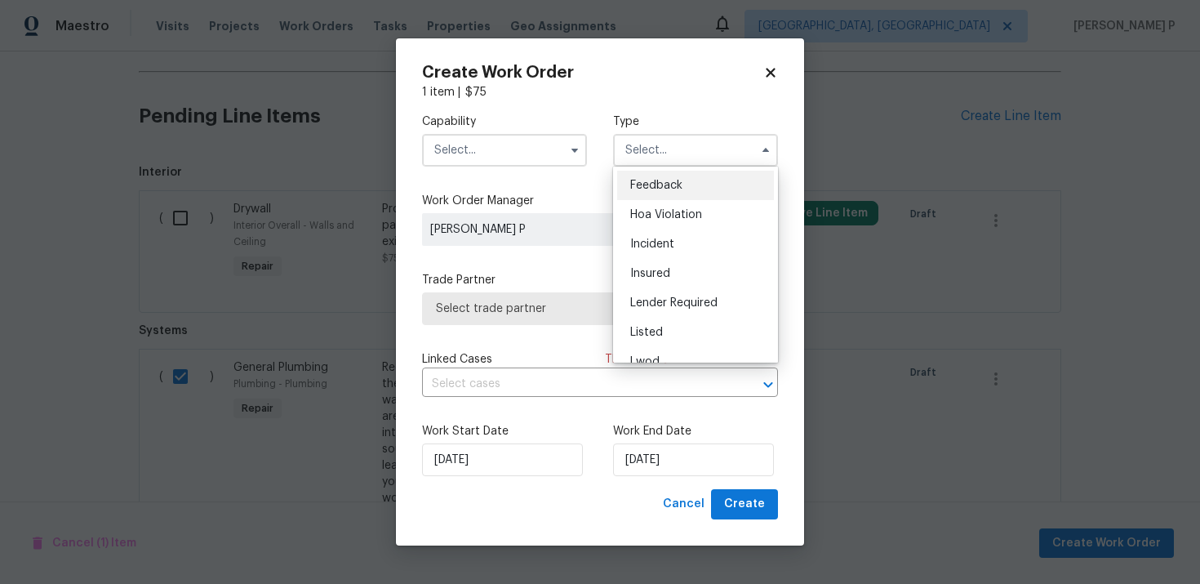
click at [650, 178] on div "Feedback" at bounding box center [695, 185] width 157 height 29
type input "Feedback"
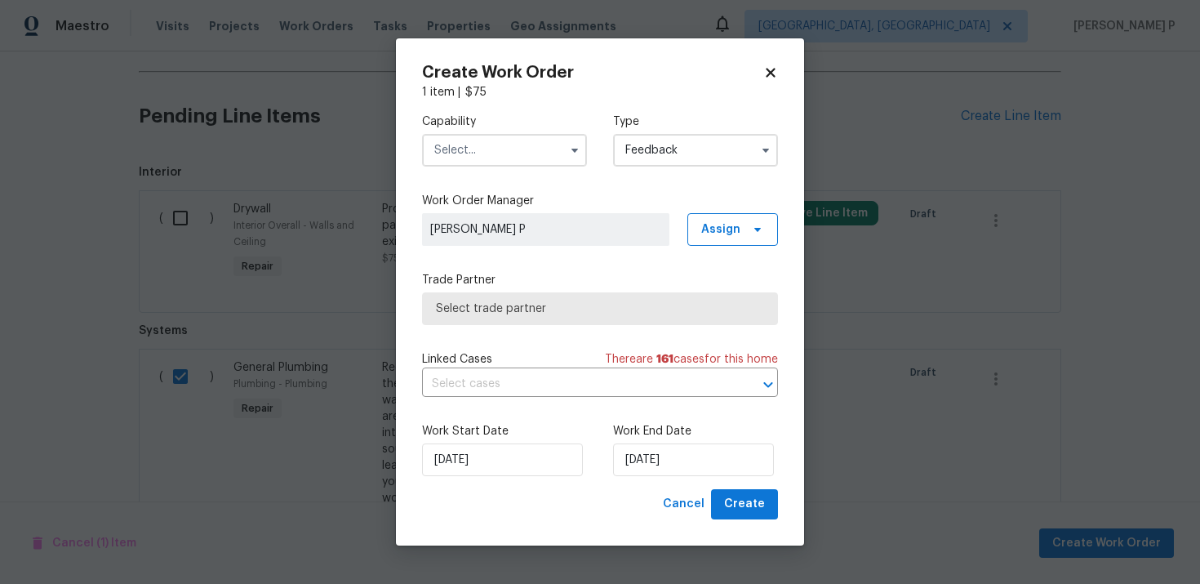
click at [510, 163] on input "text" at bounding box center [504, 150] width 165 height 33
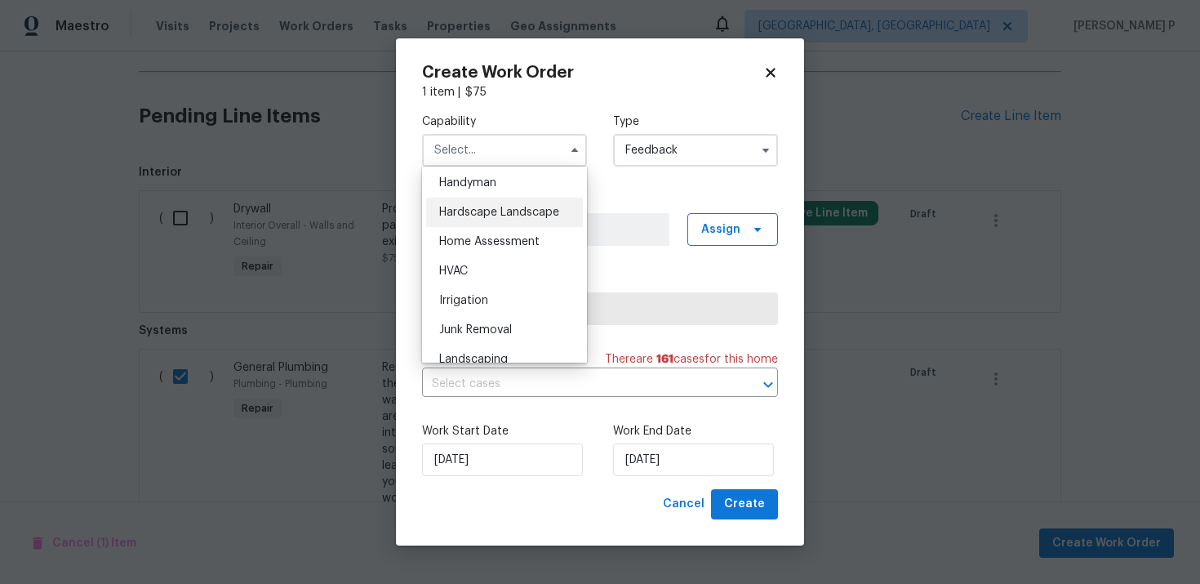
scroll to position [897, 0]
click at [468, 192] on span "Handyman" at bounding box center [467, 186] width 57 height 11
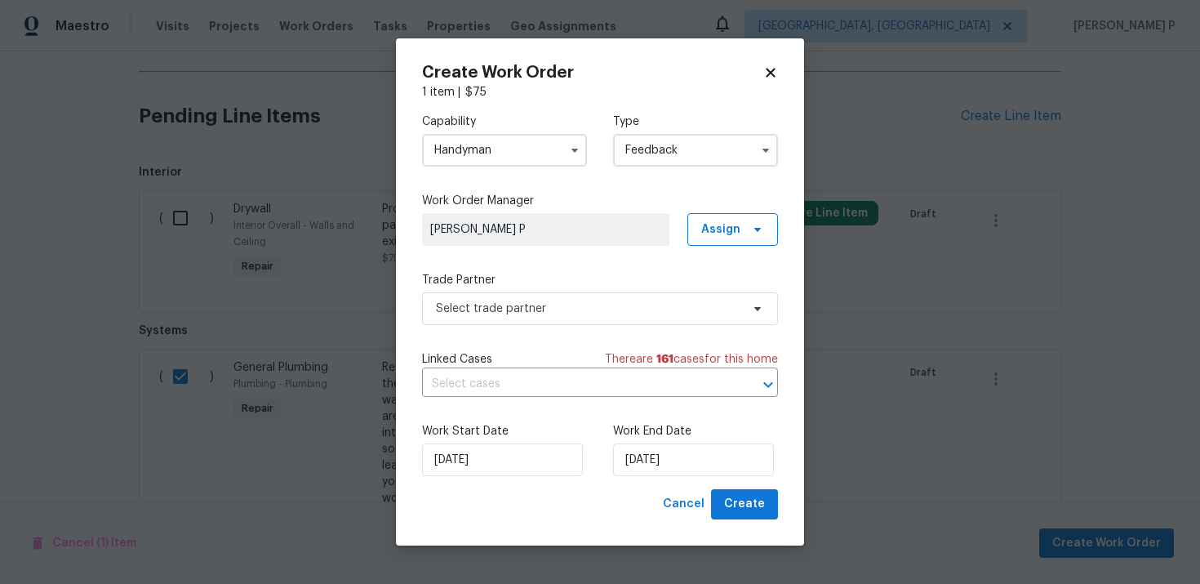
click at [527, 155] on input "Handyman" at bounding box center [504, 150] width 165 height 33
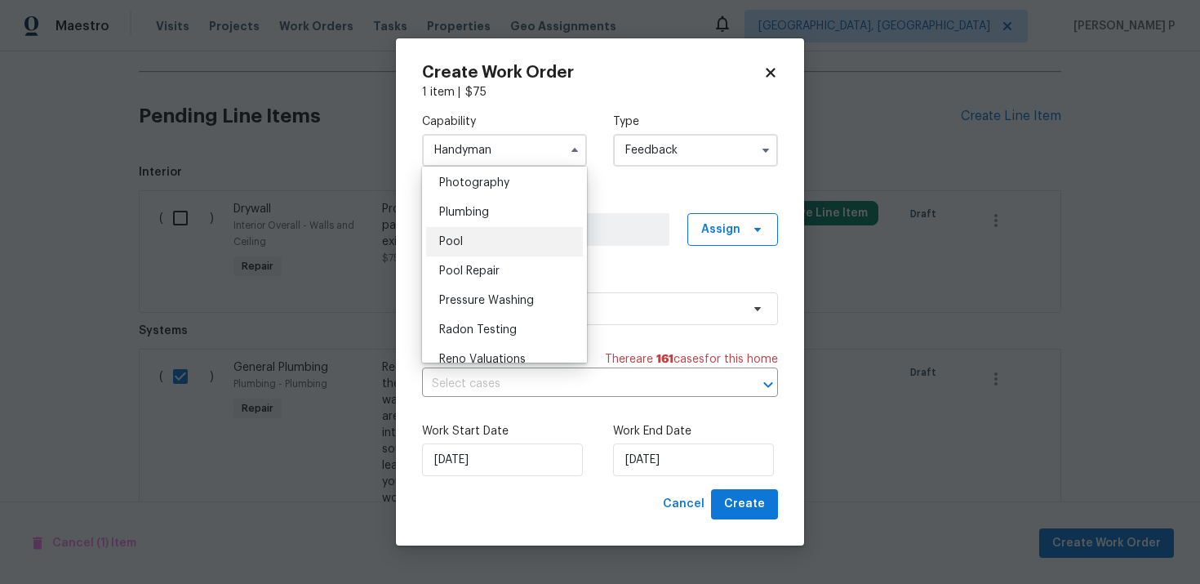
scroll to position [1435, 0]
click at [502, 208] on div "Plumbing" at bounding box center [504, 210] width 157 height 29
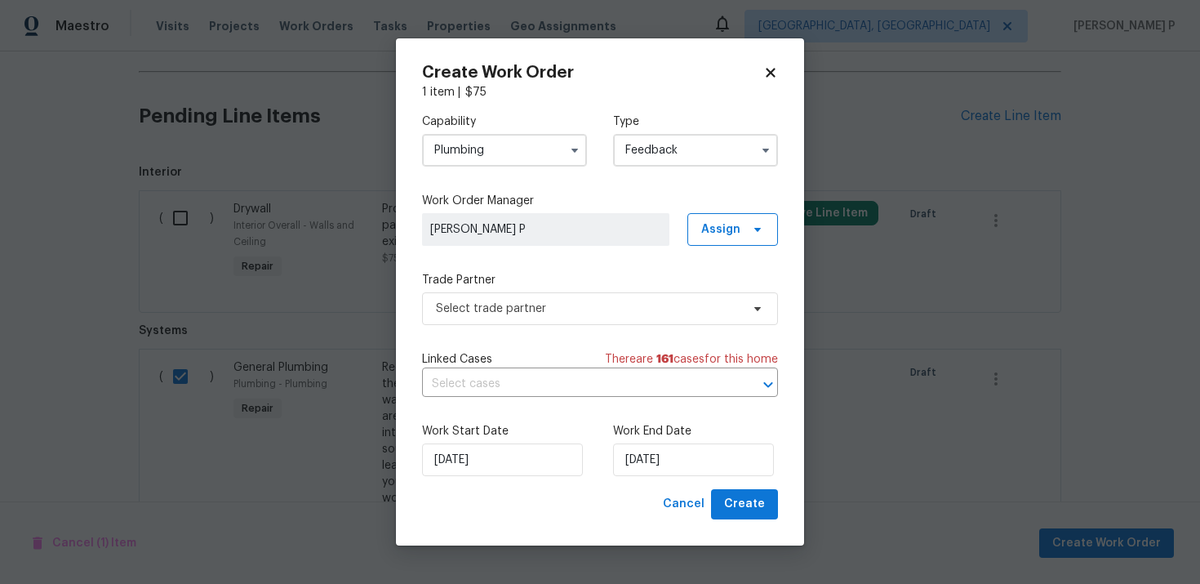
click at [570, 290] on div "Trade Partner Select trade partner" at bounding box center [600, 298] width 356 height 53
click at [573, 314] on span "Select trade partner" at bounding box center [588, 309] width 305 height 16
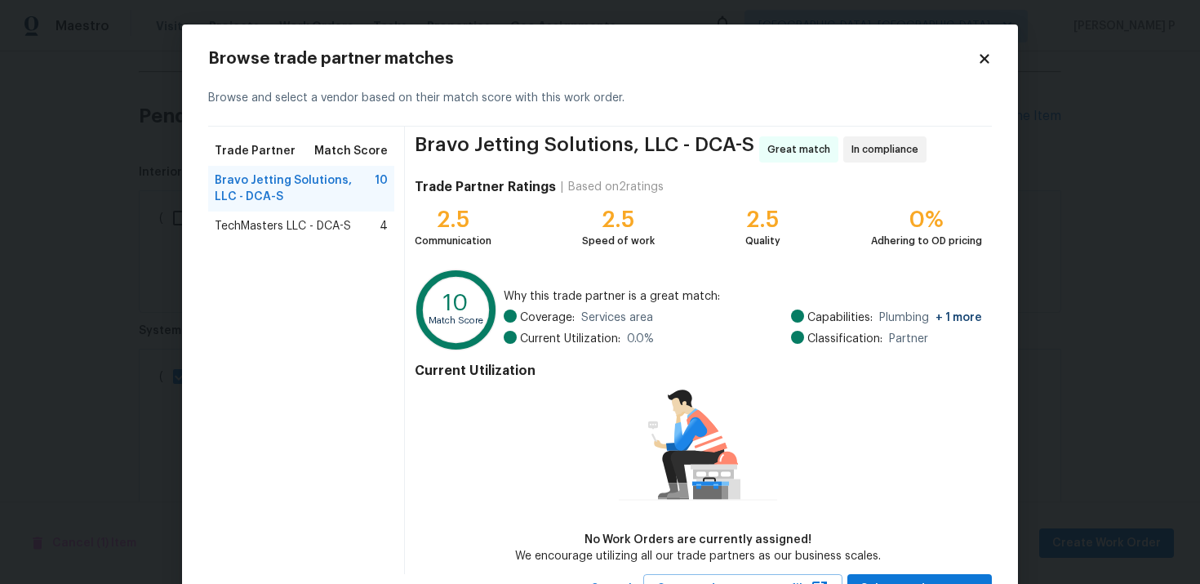
click at [267, 225] on span "TechMasters LLC - DCA-S" at bounding box center [283, 226] width 136 height 16
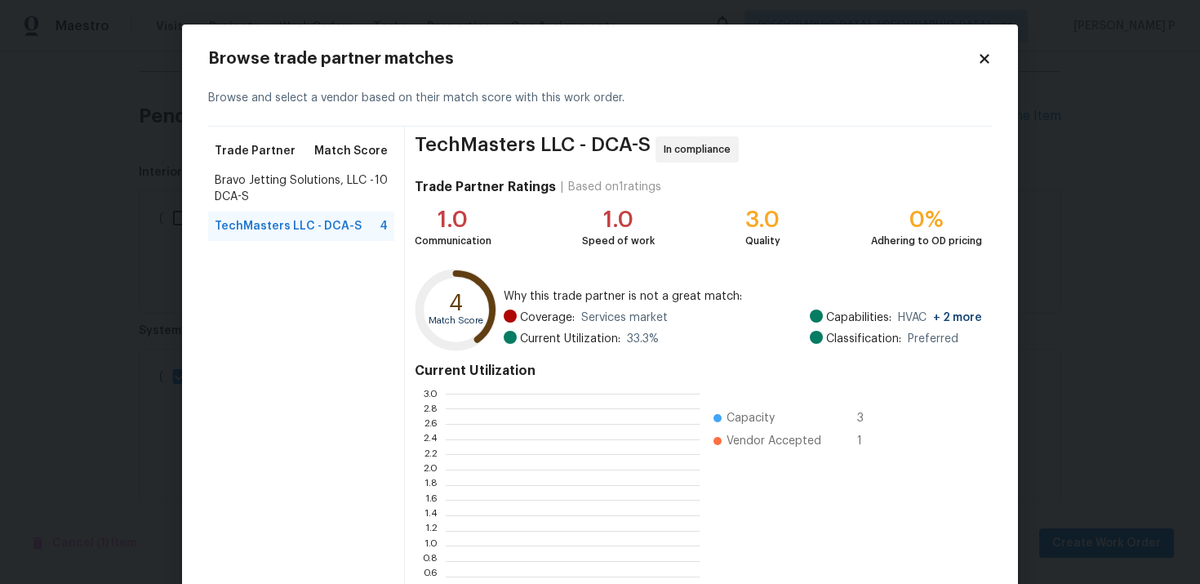
scroll to position [229, 254]
click at [283, 180] on span "Bravo Jetting Solutions, LLC - DCA-S" at bounding box center [295, 188] width 160 height 33
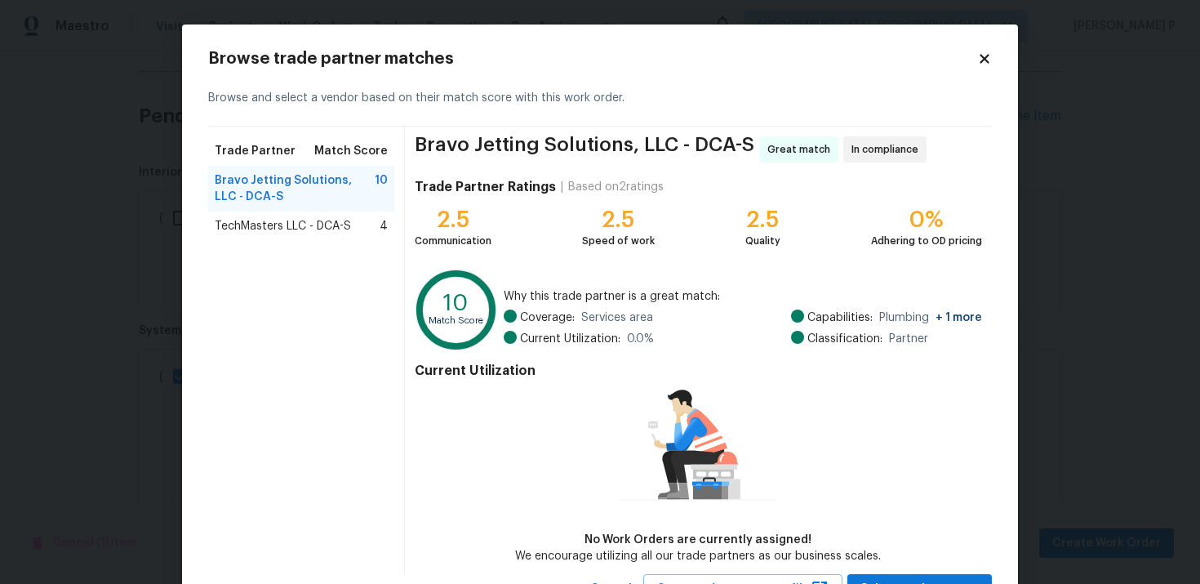
click at [986, 60] on icon at bounding box center [984, 58] width 9 height 9
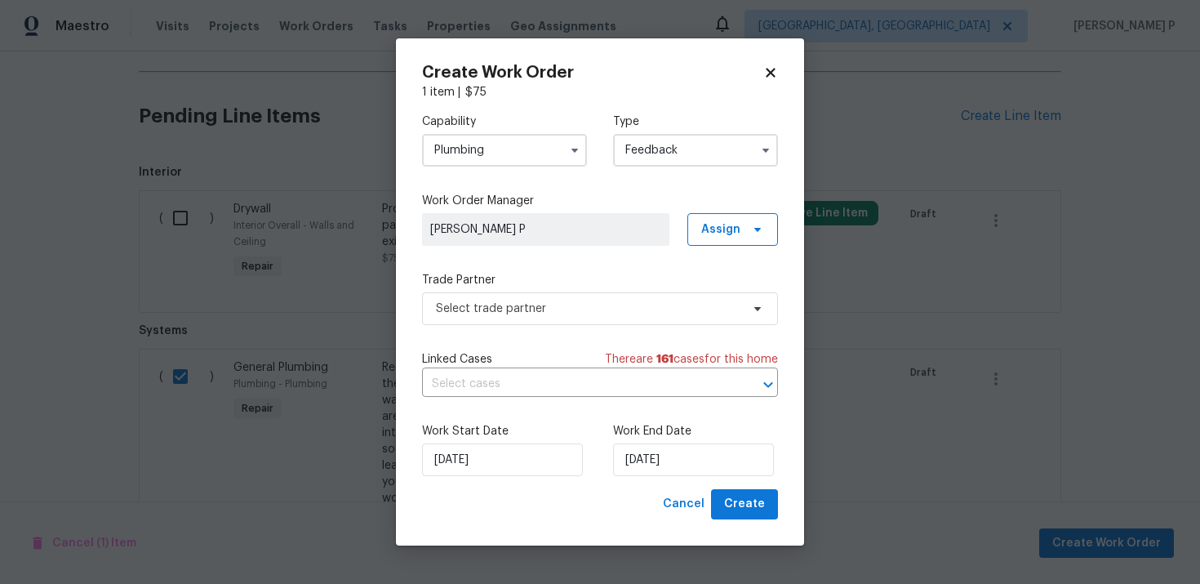
click at [522, 160] on input "Plumbing" at bounding box center [504, 150] width 165 height 33
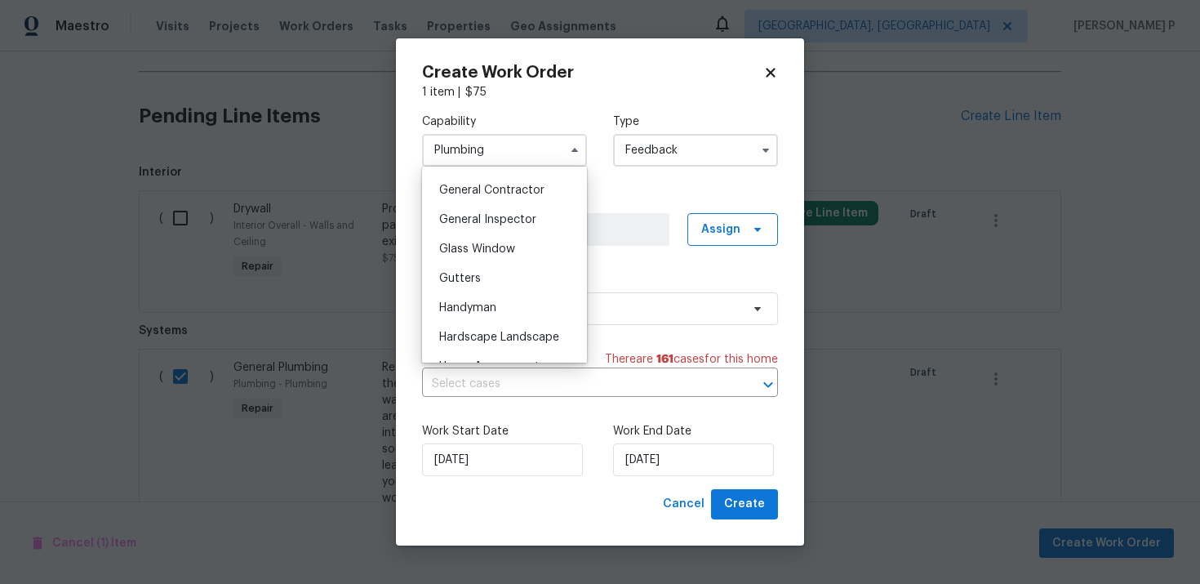
scroll to position [786, 0]
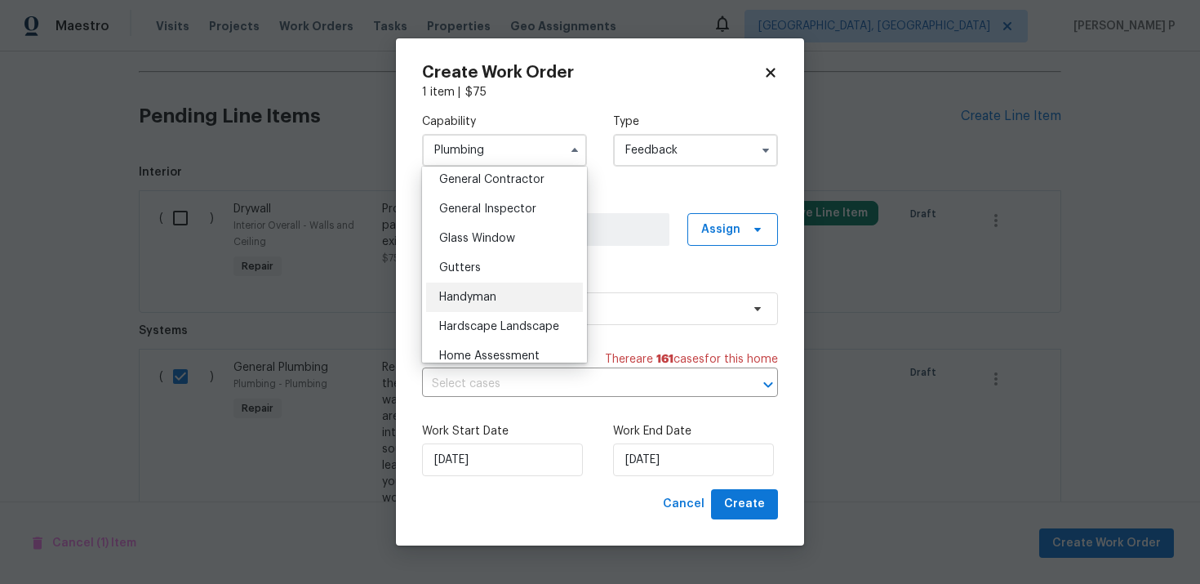
click at [486, 285] on div "Handyman" at bounding box center [504, 297] width 157 height 29
type input "Handyman"
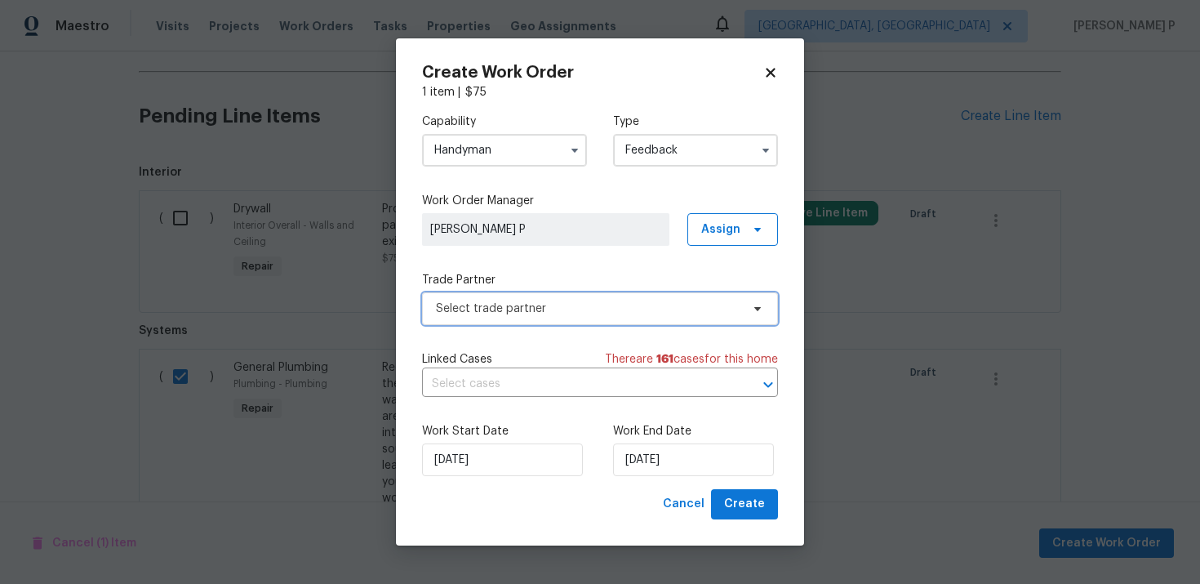
click at [547, 307] on span "Select trade partner" at bounding box center [588, 309] width 305 height 16
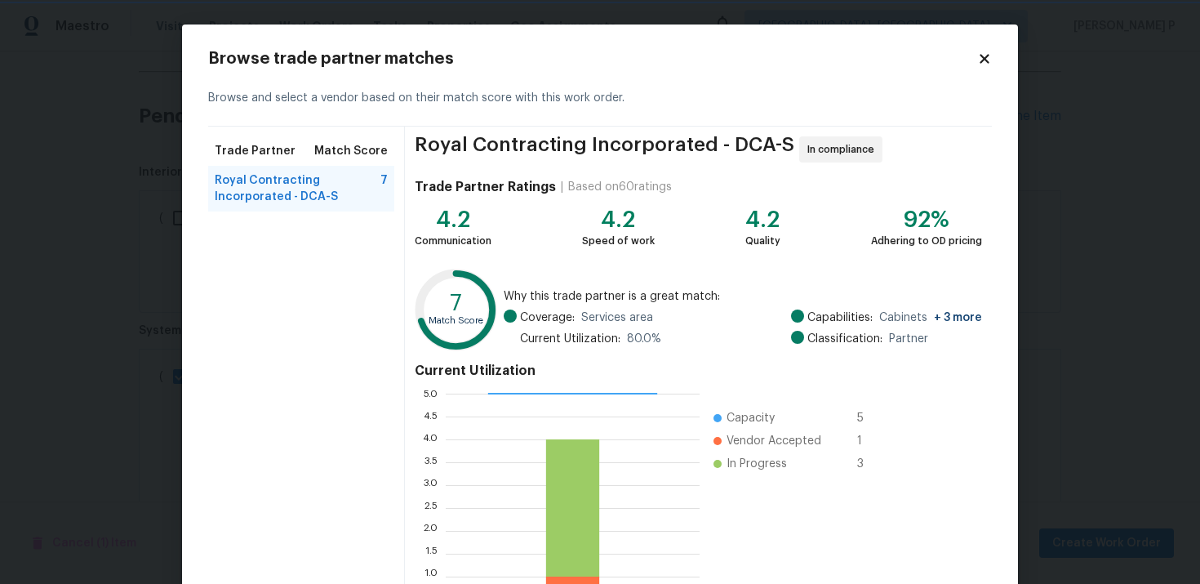
scroll to position [136, 0]
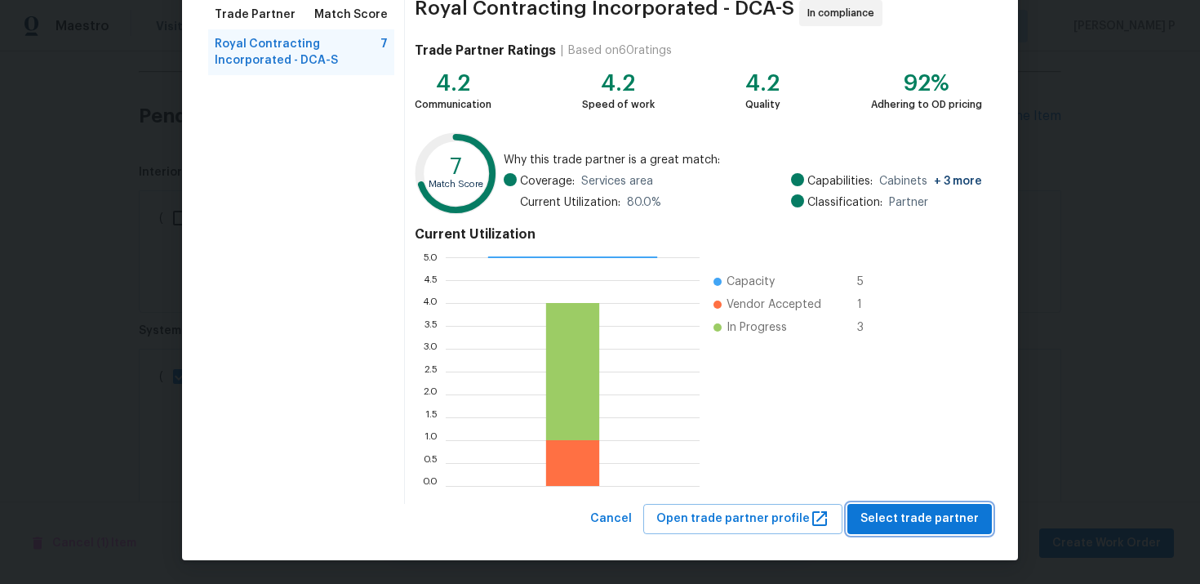
click at [920, 522] on span "Select trade partner" at bounding box center [920, 519] width 118 height 20
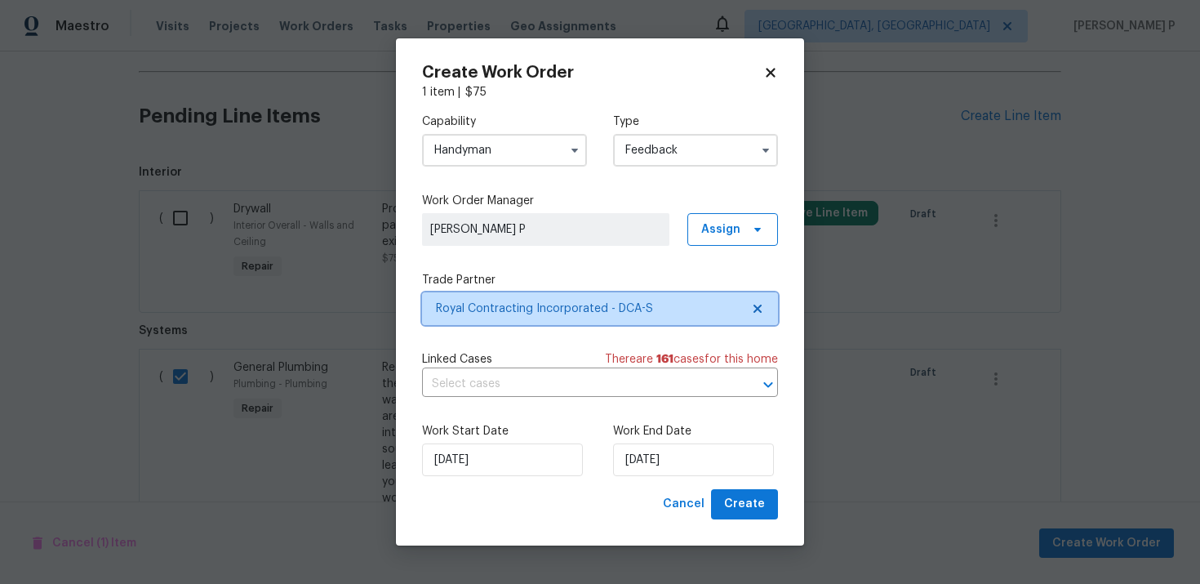
scroll to position [0, 0]
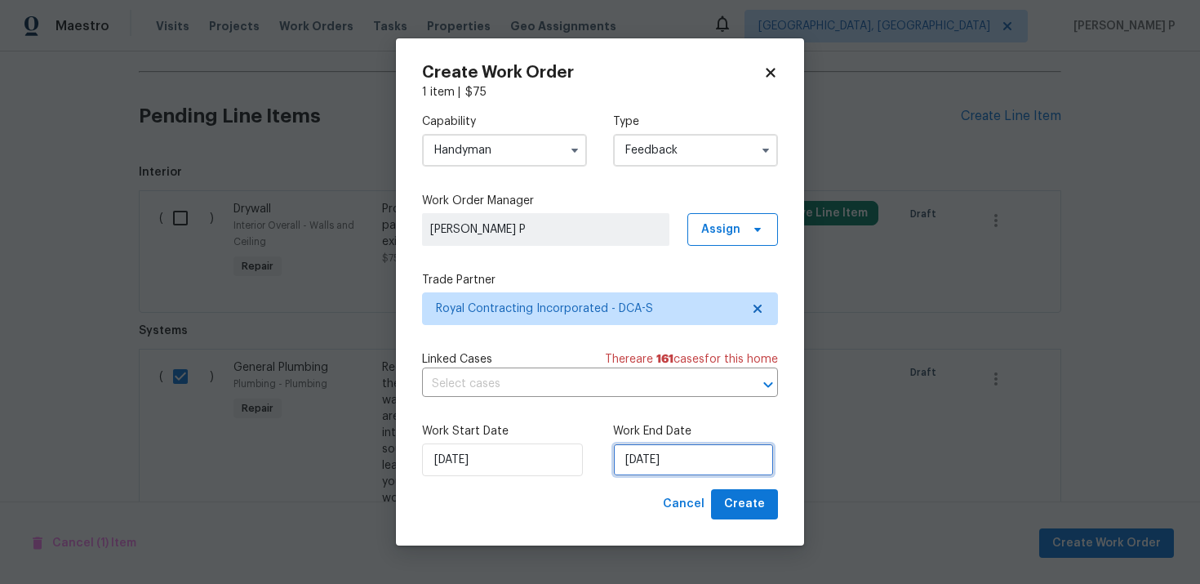
click at [657, 468] on input "[DATE]" at bounding box center [693, 459] width 161 height 33
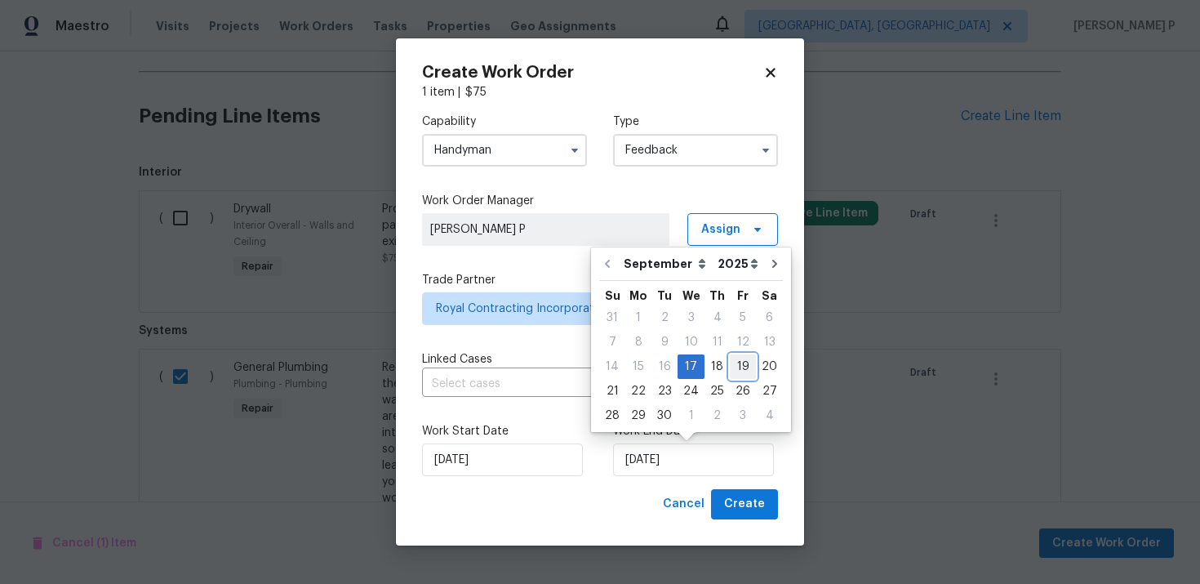
click at [737, 365] on div "19" at bounding box center [743, 366] width 26 height 23
type input "[DATE]"
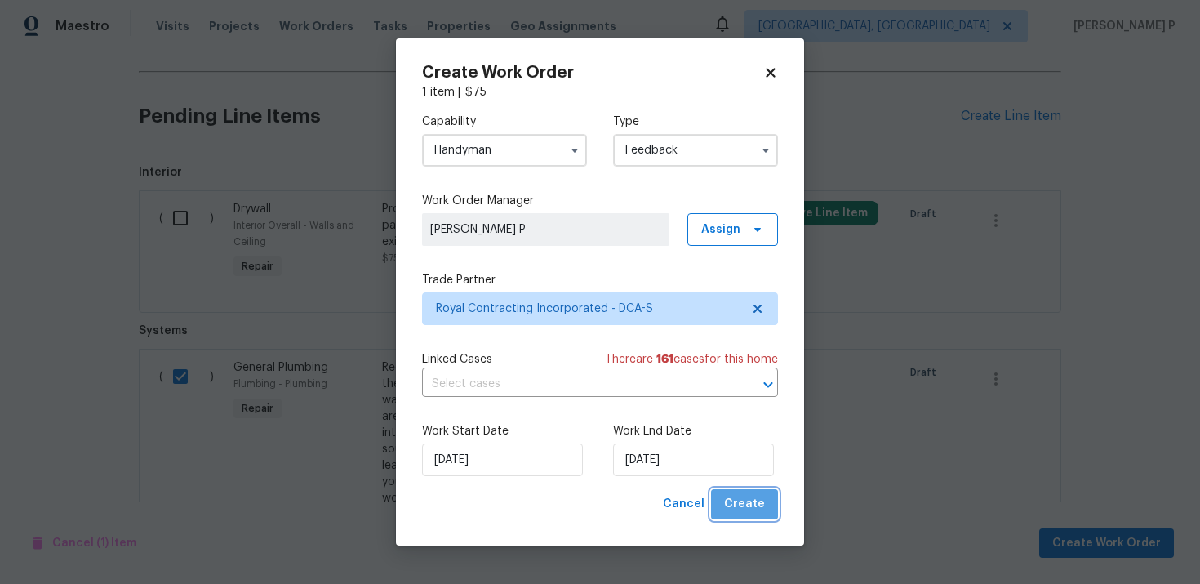
click at [748, 497] on span "Create" at bounding box center [744, 504] width 41 height 20
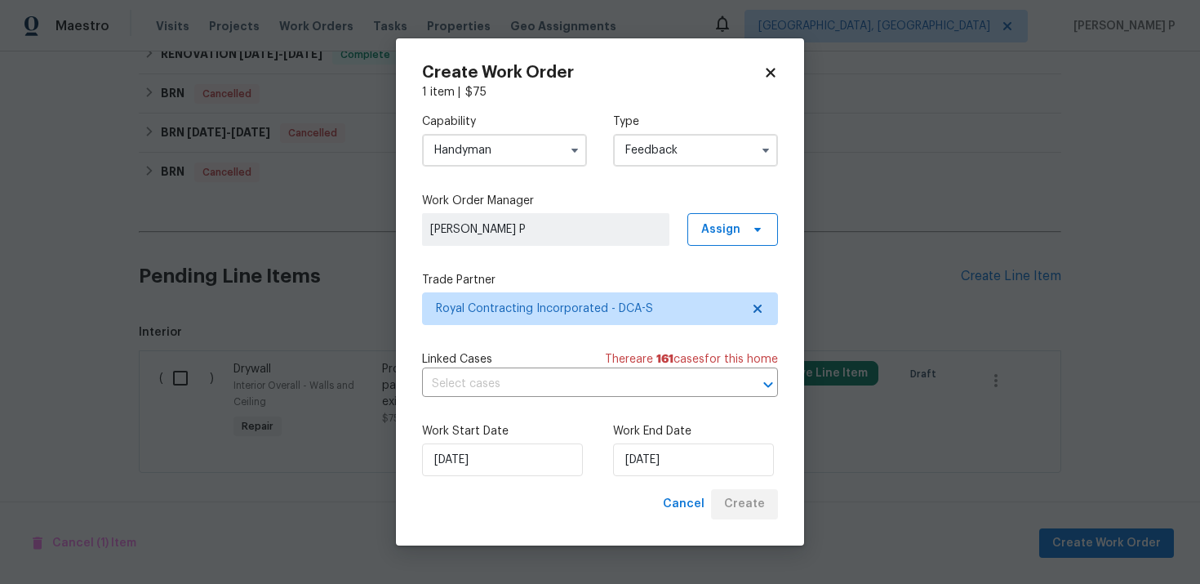
scroll to position [1013, 0]
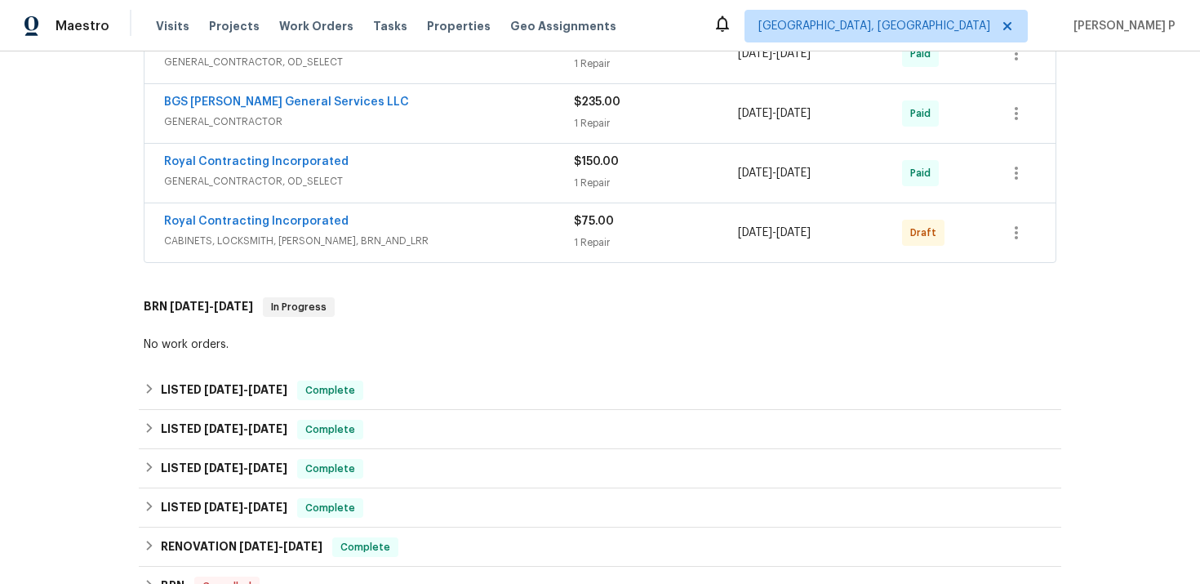
scroll to position [478, 0]
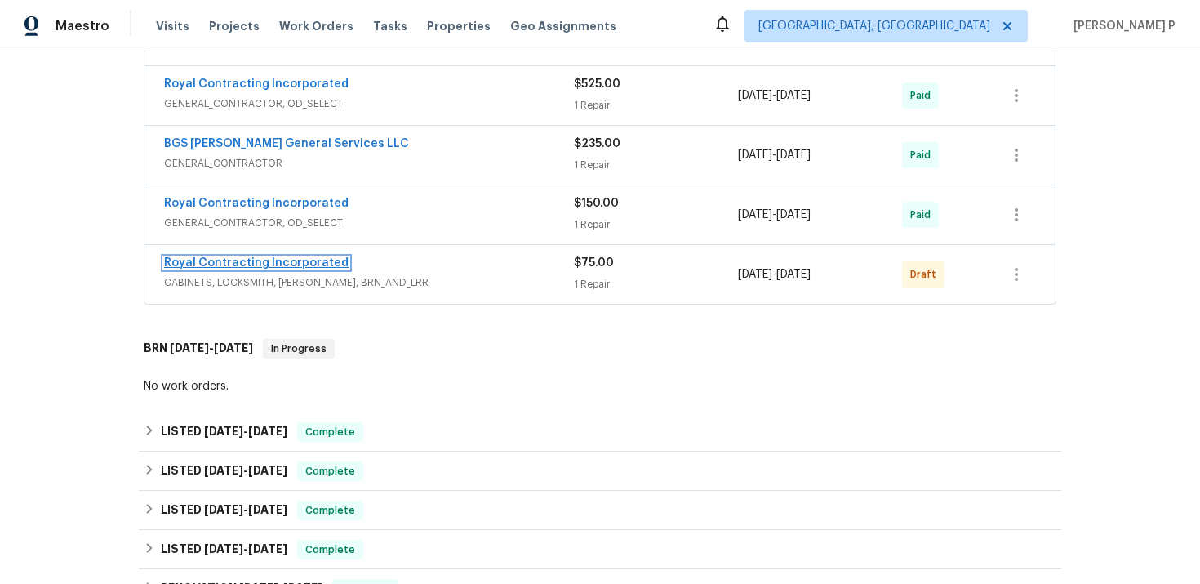
click at [256, 268] on link "Royal Contracting Incorporated" at bounding box center [256, 262] width 185 height 11
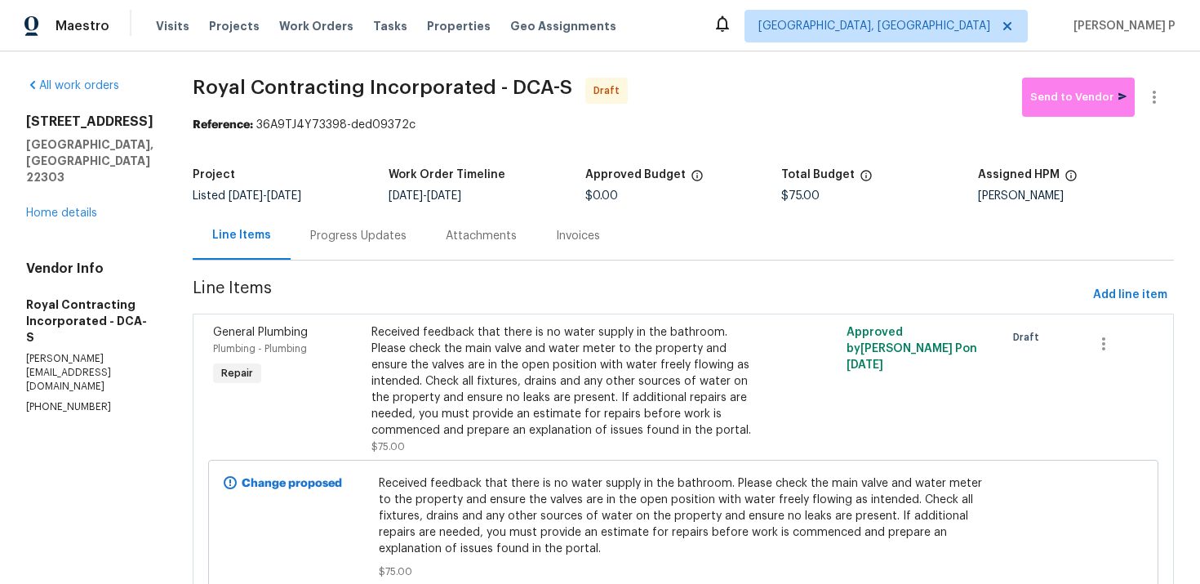
click at [375, 234] on div "Progress Updates" at bounding box center [358, 236] width 96 height 16
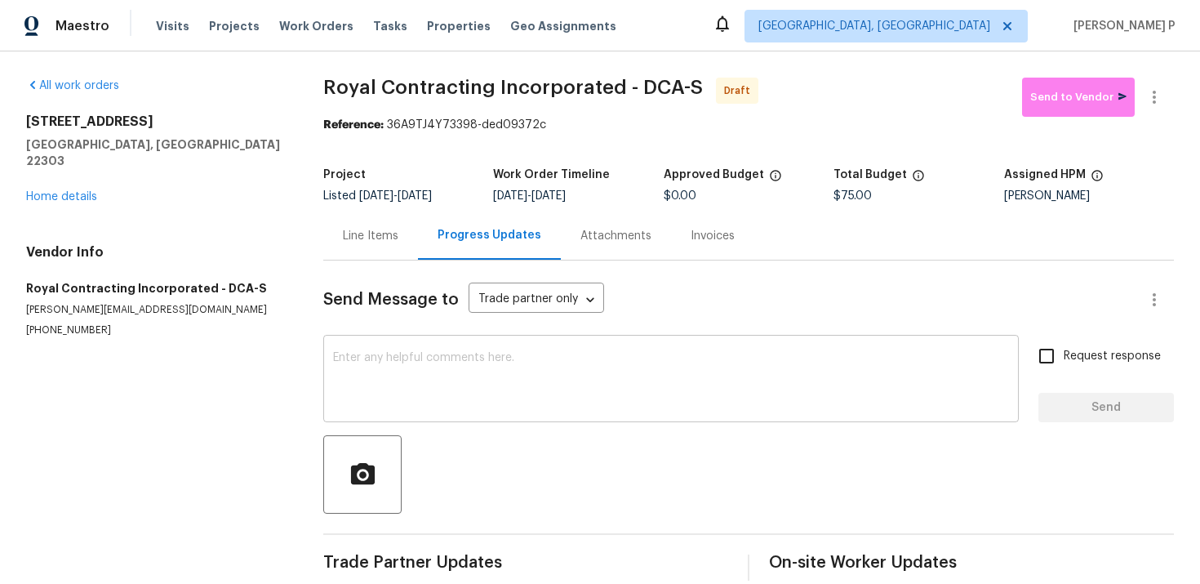
click at [432, 401] on textarea at bounding box center [671, 380] width 676 height 57
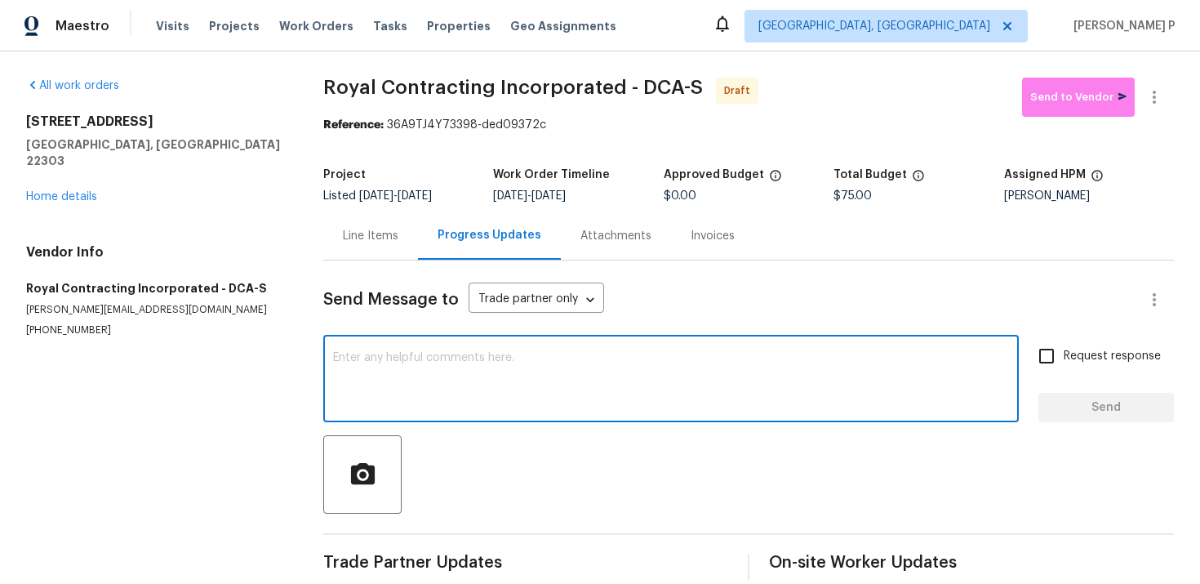
paste textarea "Hi, this is Ramyasri with Opendoor. I’m confirming you received the WO for the …"
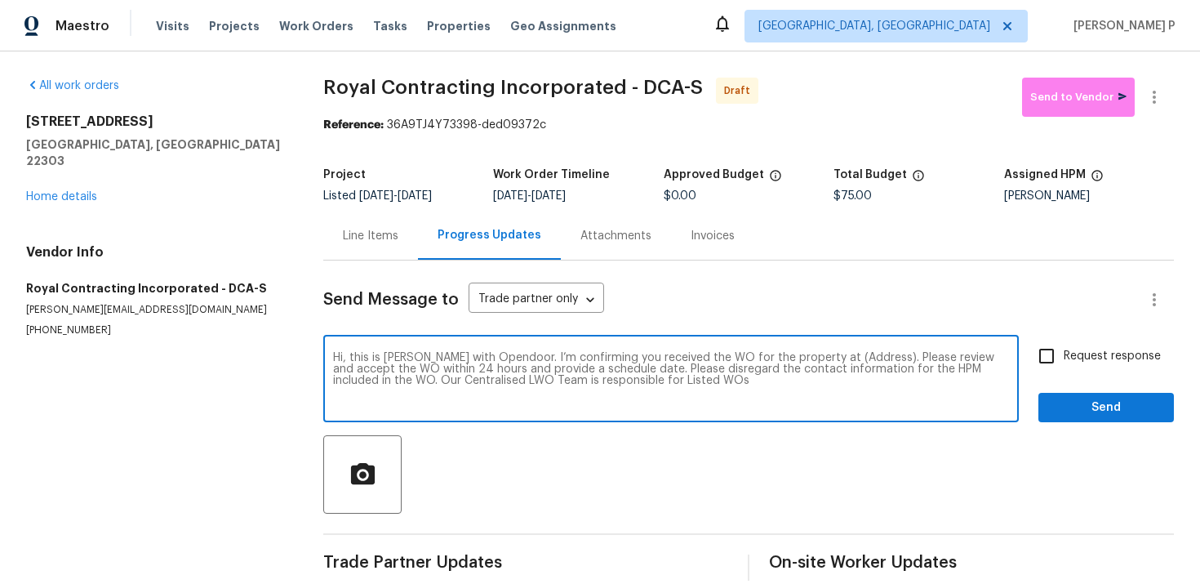
drag, startPoint x: 819, startPoint y: 355, endPoint x: 868, endPoint y: 354, distance: 49.0
click at [868, 354] on textarea "Hi, this is Ramyasri with Opendoor. I’m confirming you received the WO for the …" at bounding box center [671, 380] width 676 height 57
paste textarea "3118 Burgundy Rd, Alexandria, VA 22303"
type textarea "Hi, this is Ramyasri with Opendoor. I’m confirming you received the WO for the …"
click at [1056, 349] on input "Request response" at bounding box center [1047, 356] width 34 height 34
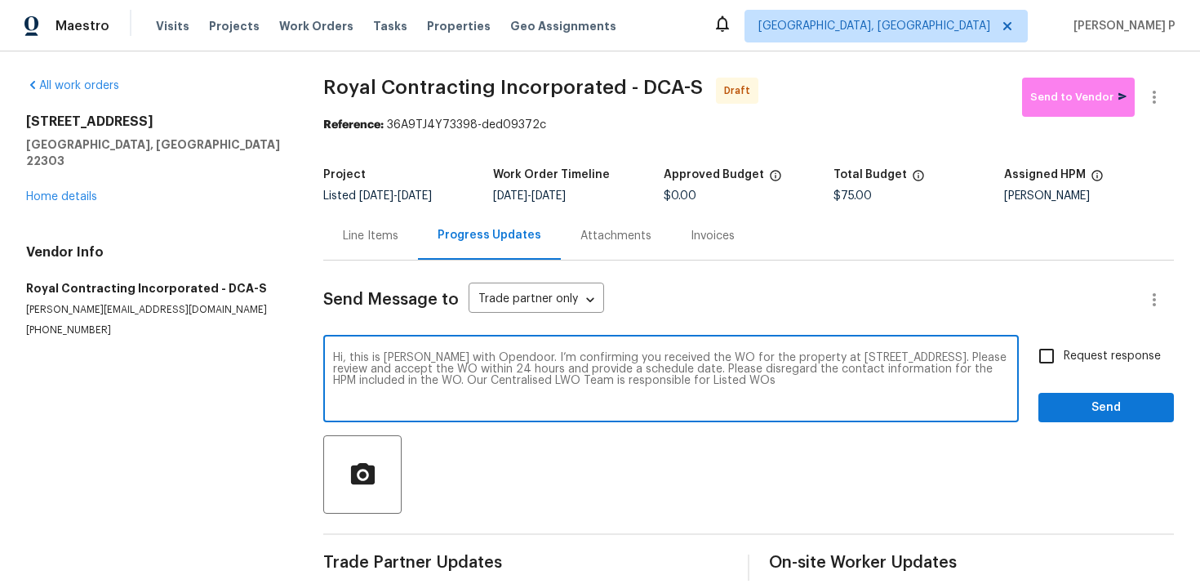
checkbox input "true"
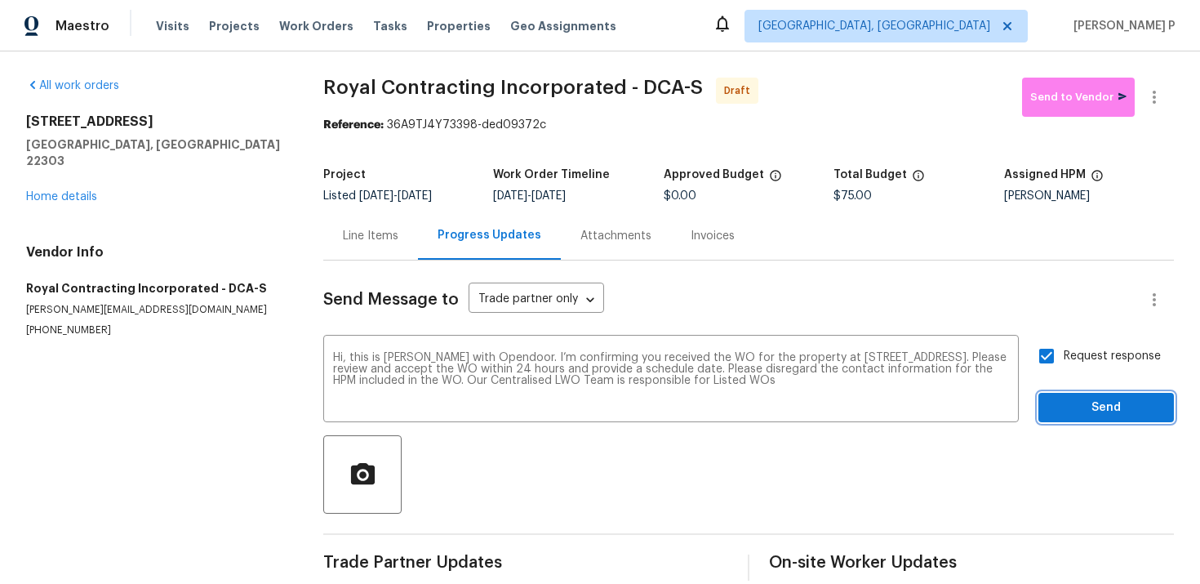
click at [1071, 407] on span "Send" at bounding box center [1106, 408] width 109 height 20
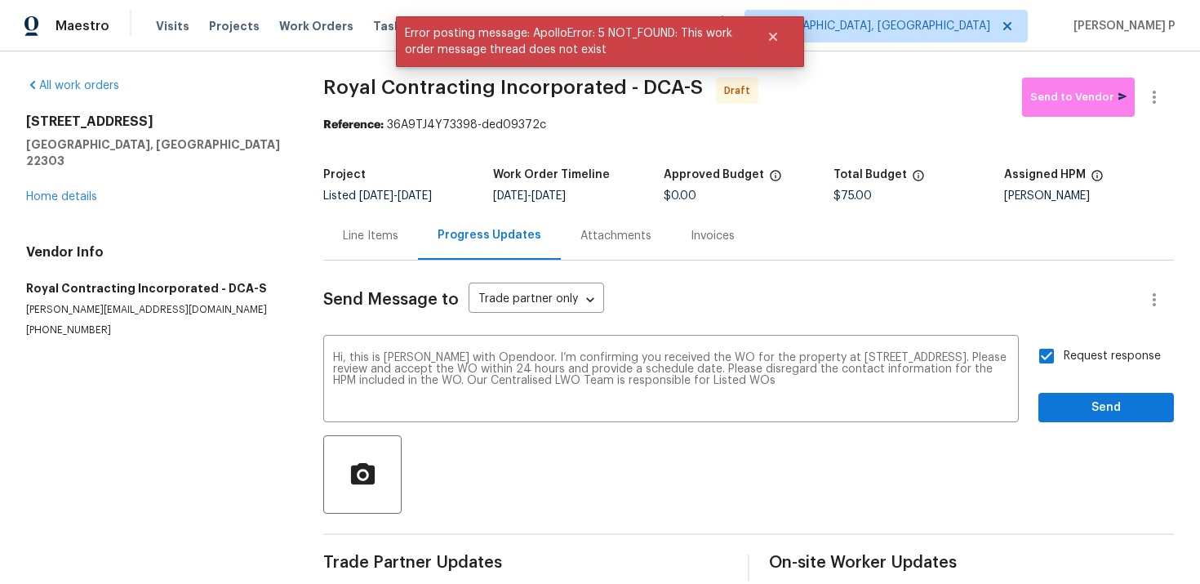
click at [644, 433] on div "Send Message to Trade partner only Trade partner only ​ Hi, this is Ramyasri wi…" at bounding box center [748, 421] width 851 height 320
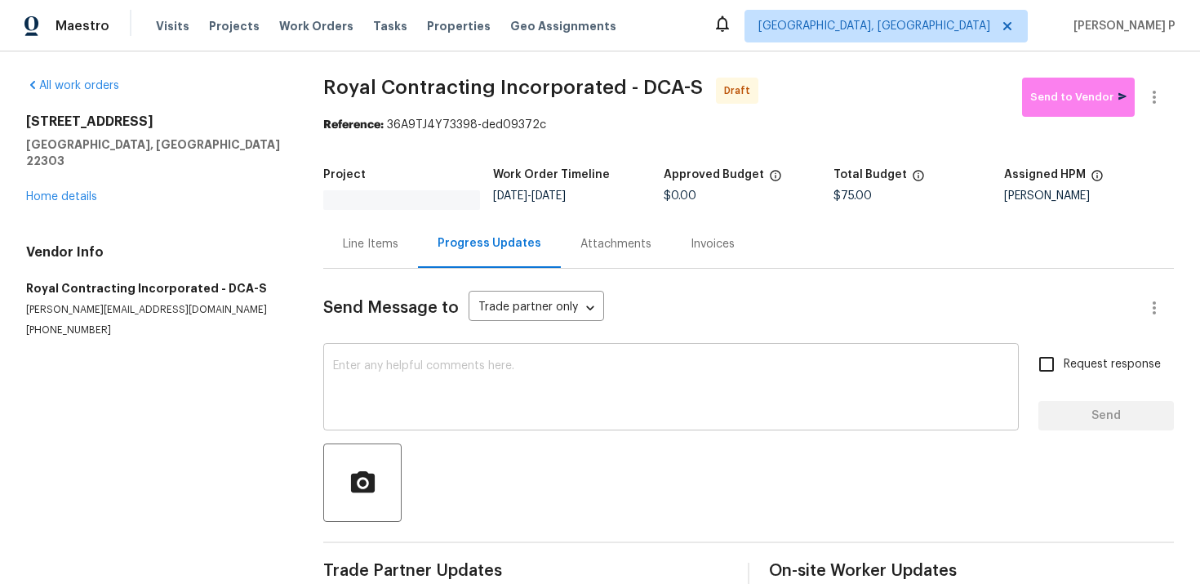
click at [479, 360] on textarea at bounding box center [671, 388] width 676 height 57
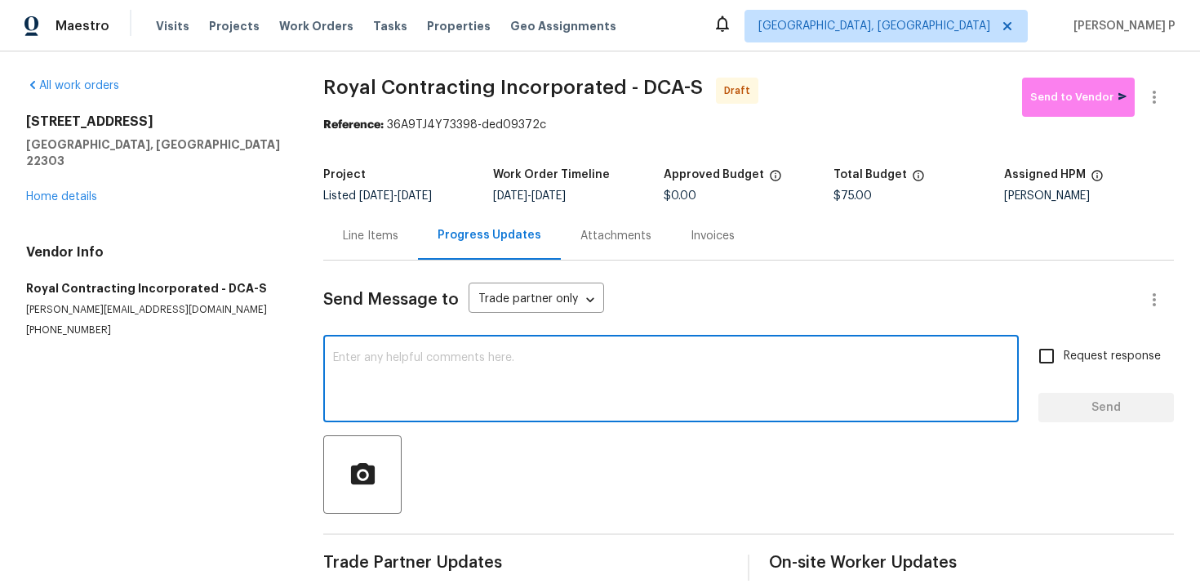
paste textarea "3118 Burgundy Rd, Alexandria, VA 22303"
click at [403, 379] on textarea "3118 Burgundy Rd, Alexandria, VA 22303" at bounding box center [671, 380] width 676 height 57
paste textarea "Hi, this is Ramyasri with Opendoor. I’m confirming you received the WO for the …"
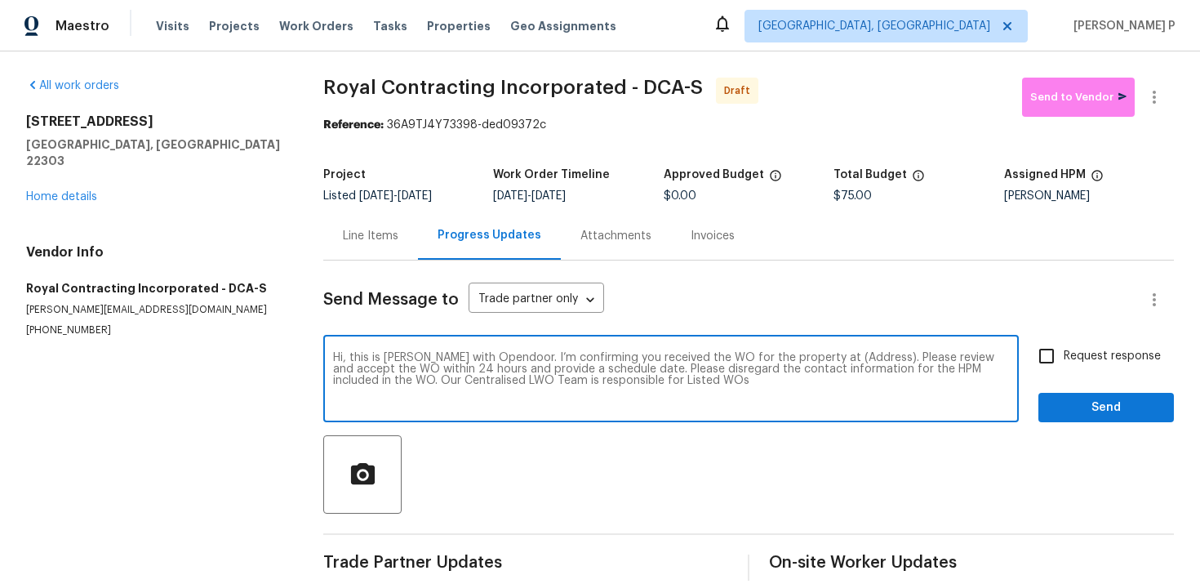
drag, startPoint x: 818, startPoint y: 354, endPoint x: 870, endPoint y: 354, distance: 51.5
click at [870, 354] on textarea "Hi, this is Ramyasri with Opendoor. I’m confirming you received the WO for the …" at bounding box center [671, 380] width 676 height 57
paste textarea "3118 Burgundy Rd, Alexandria, VA 22303"
type textarea "Hi, this is Ramyasri with Opendoor. I’m confirming you received the WO for the …"
click at [1116, 358] on span "Request response" at bounding box center [1112, 356] width 97 height 17
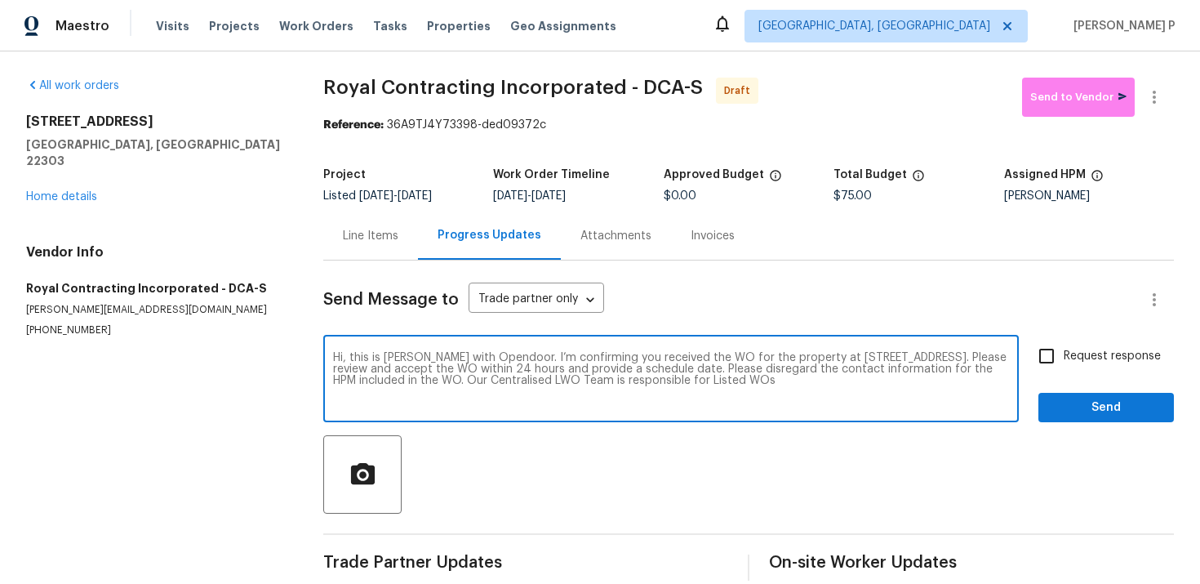
click at [1064, 358] on input "Request response" at bounding box center [1047, 356] width 34 height 34
checkbox input "true"
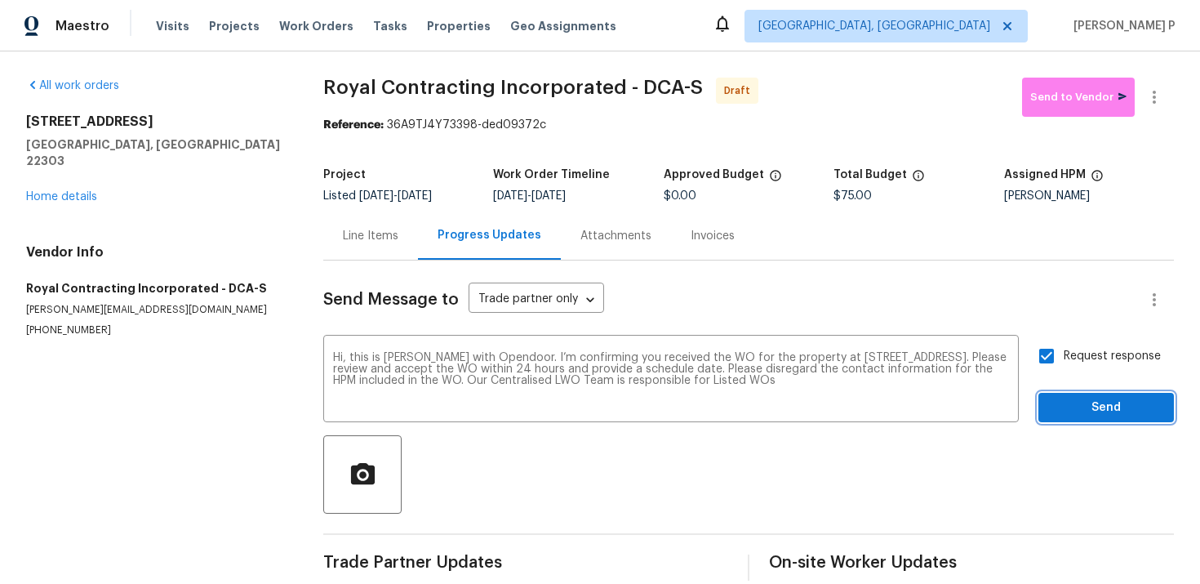
click at [1084, 419] on button "Send" at bounding box center [1107, 408] width 136 height 30
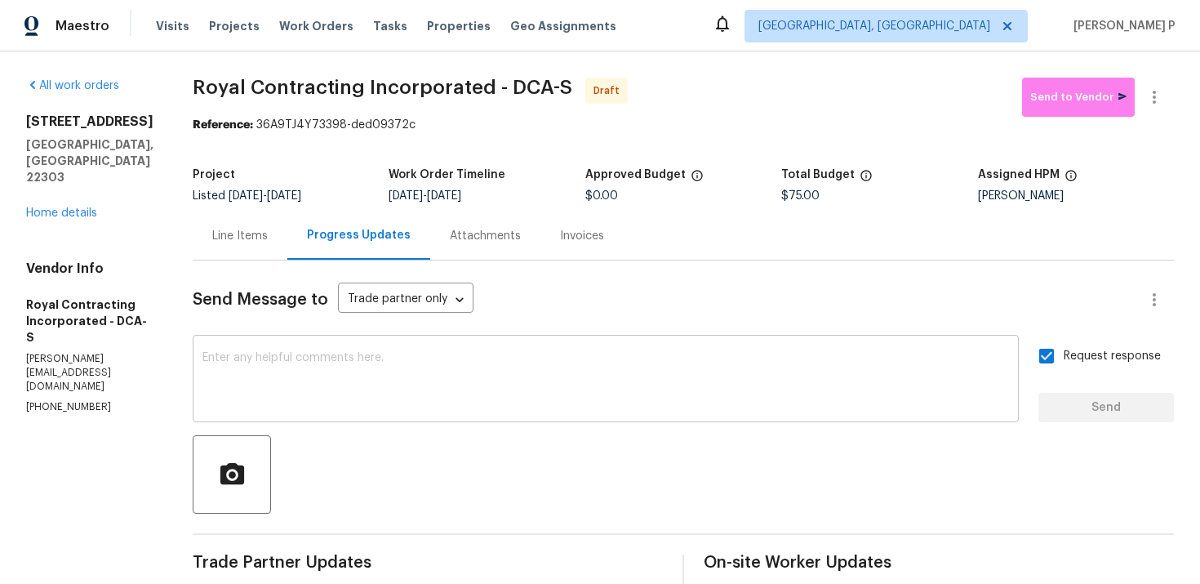
click at [463, 402] on textarea at bounding box center [606, 380] width 807 height 57
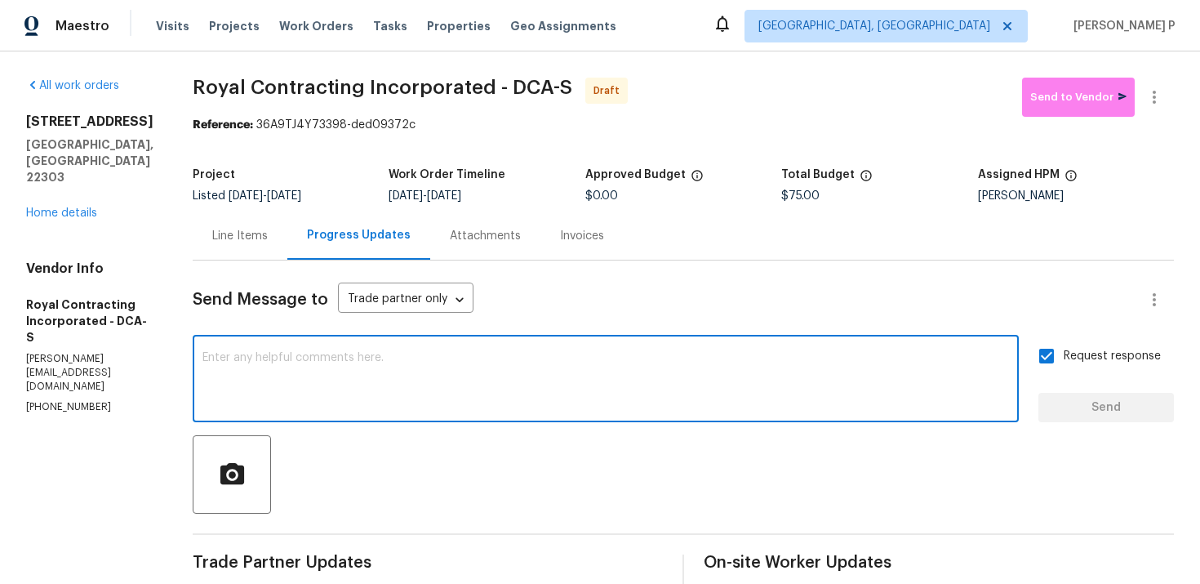
paste textarea "Attention All Work Orders must include before-photos (both close-up and wide-an…"
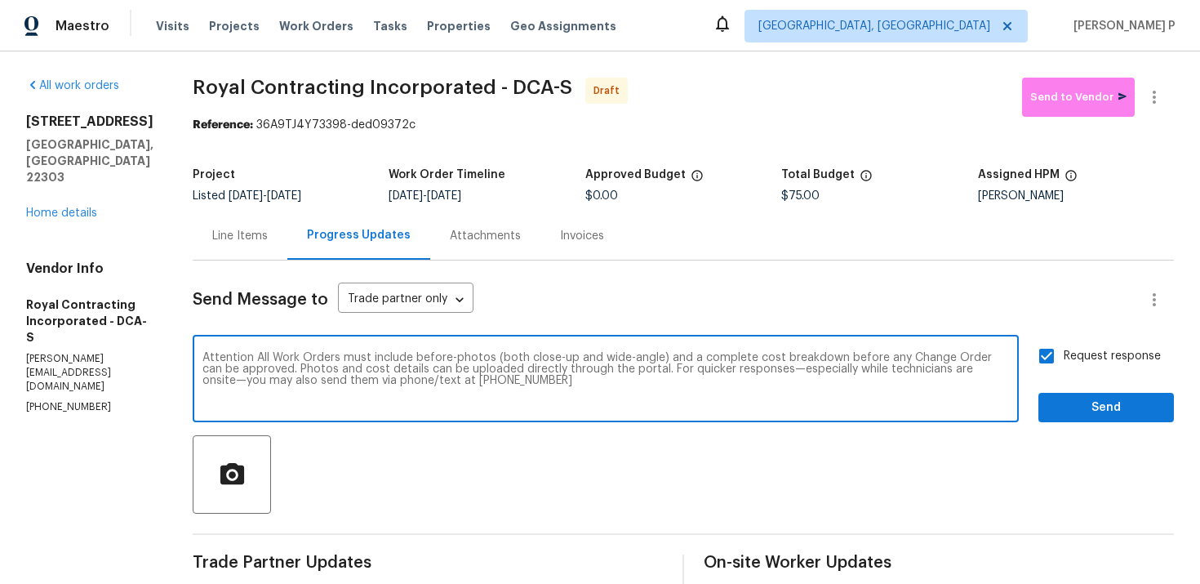
type textarea "Attention All Work Orders must include before-photos (both close-up and wide-an…"
click at [1098, 415] on span "Send" at bounding box center [1106, 408] width 109 height 20
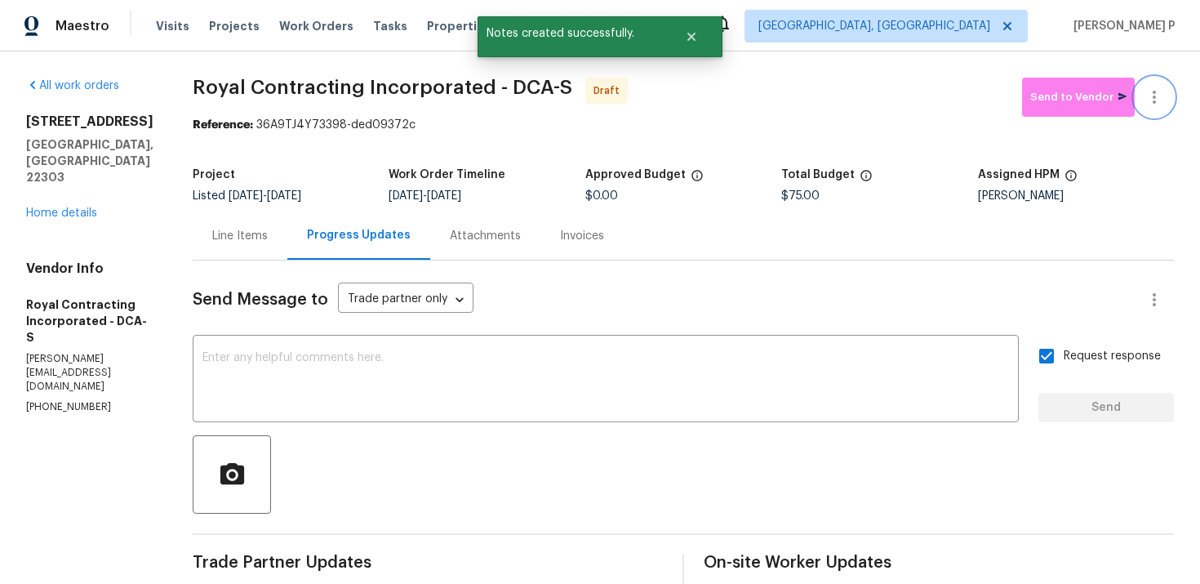
click at [1159, 88] on icon "button" at bounding box center [1155, 97] width 20 height 20
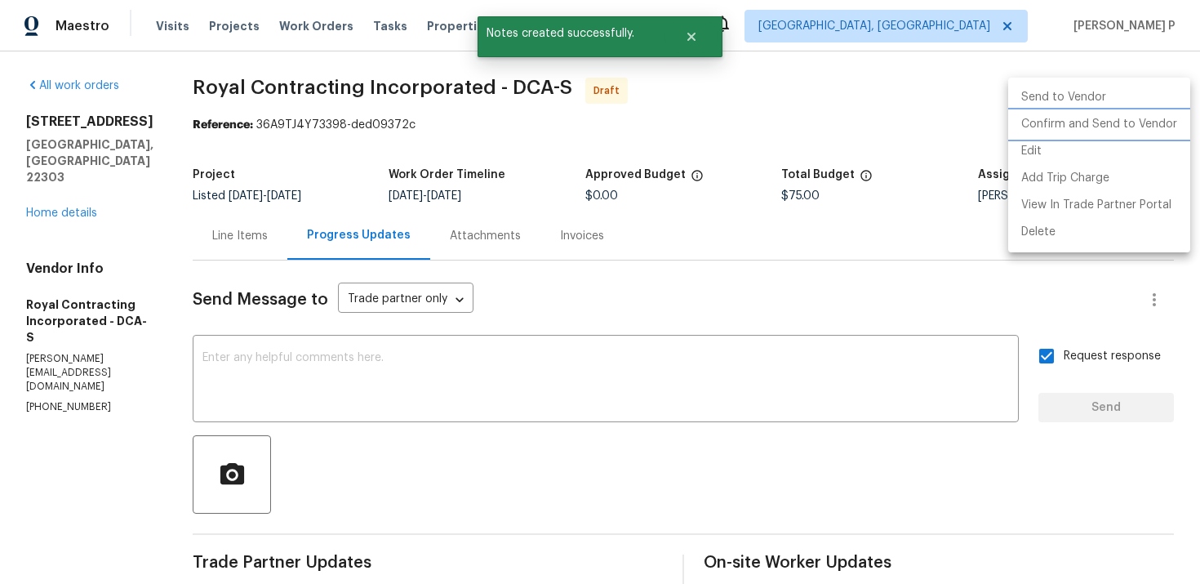
click at [1044, 136] on li "Confirm and Send to Vendor" at bounding box center [1100, 124] width 182 height 27
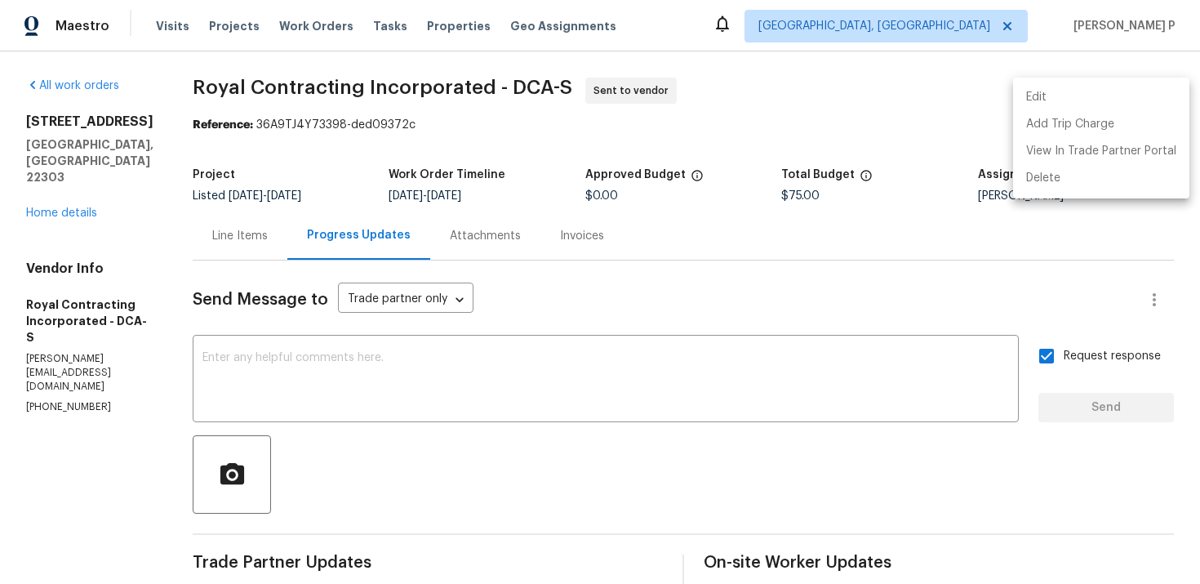
click at [241, 66] on div at bounding box center [600, 292] width 1200 height 584
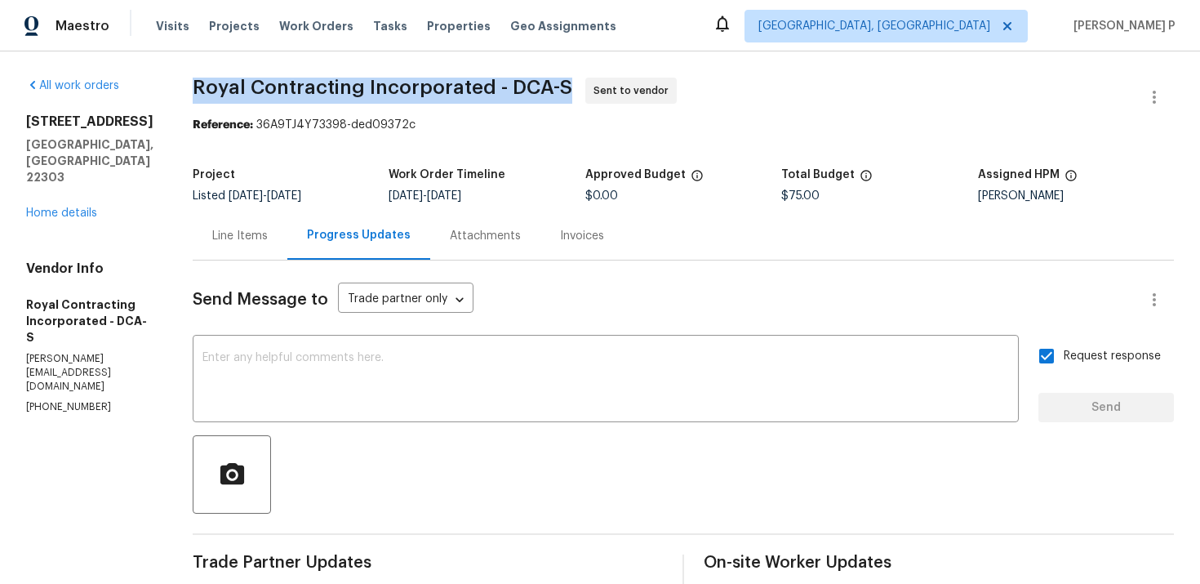
drag, startPoint x: 213, startPoint y: 83, endPoint x: 580, endPoint y: 89, distance: 366.7
click at [572, 89] on span "Royal Contracting Incorporated - DCA-S" at bounding box center [383, 88] width 380 height 20
copy span "Royal Contracting Incorporated - DCA-S"
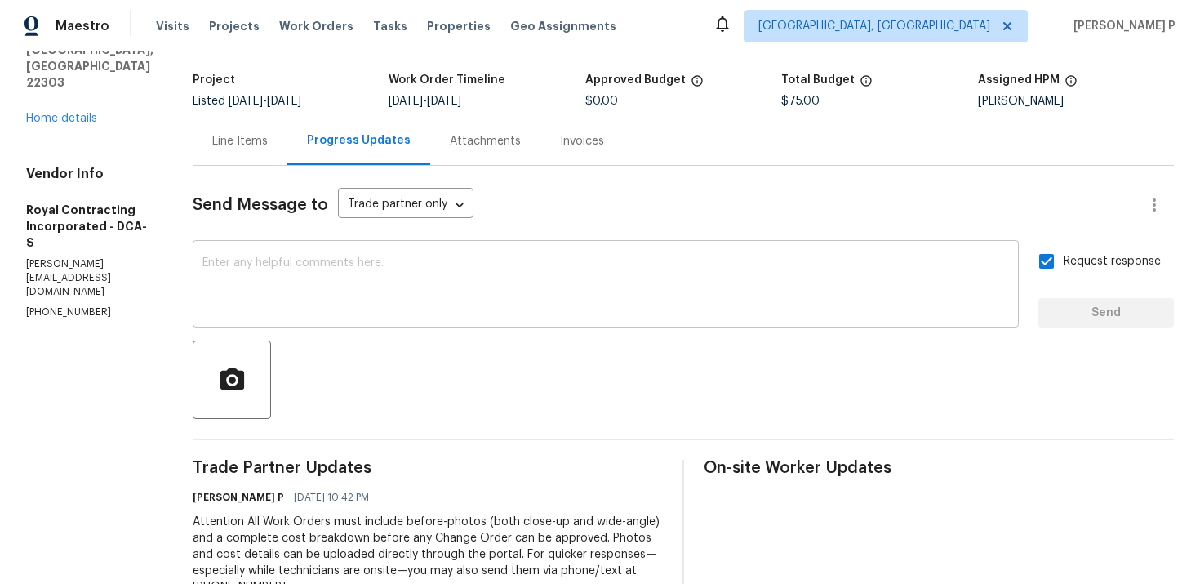
scroll to position [281, 0]
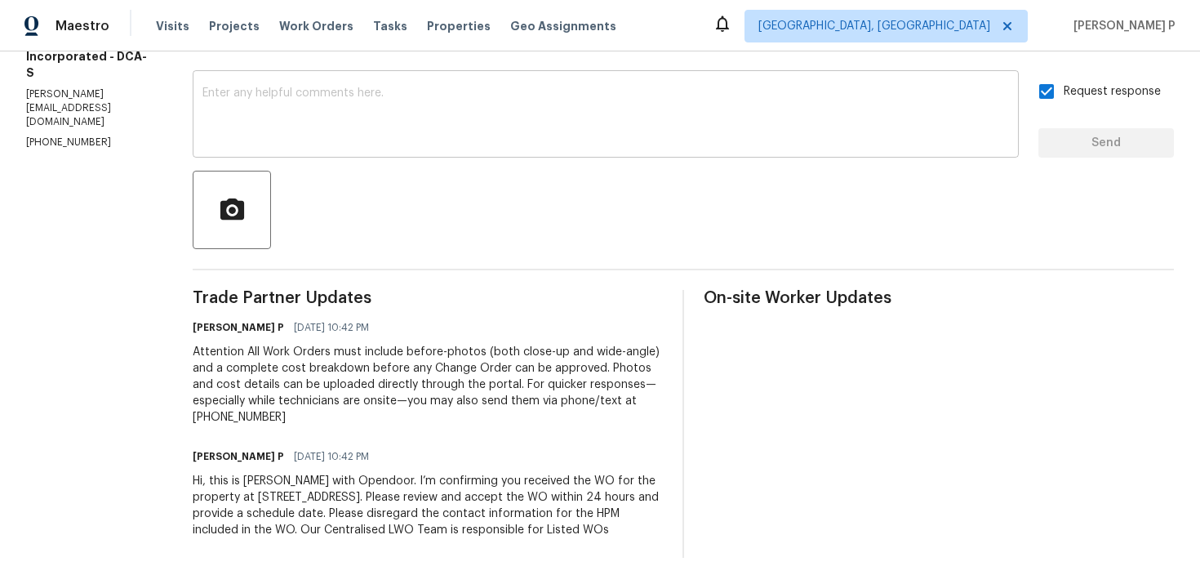
click at [446, 390] on div "Attention All Work Orders must include before-photos (both close-up and wide-an…" at bounding box center [428, 385] width 470 height 82
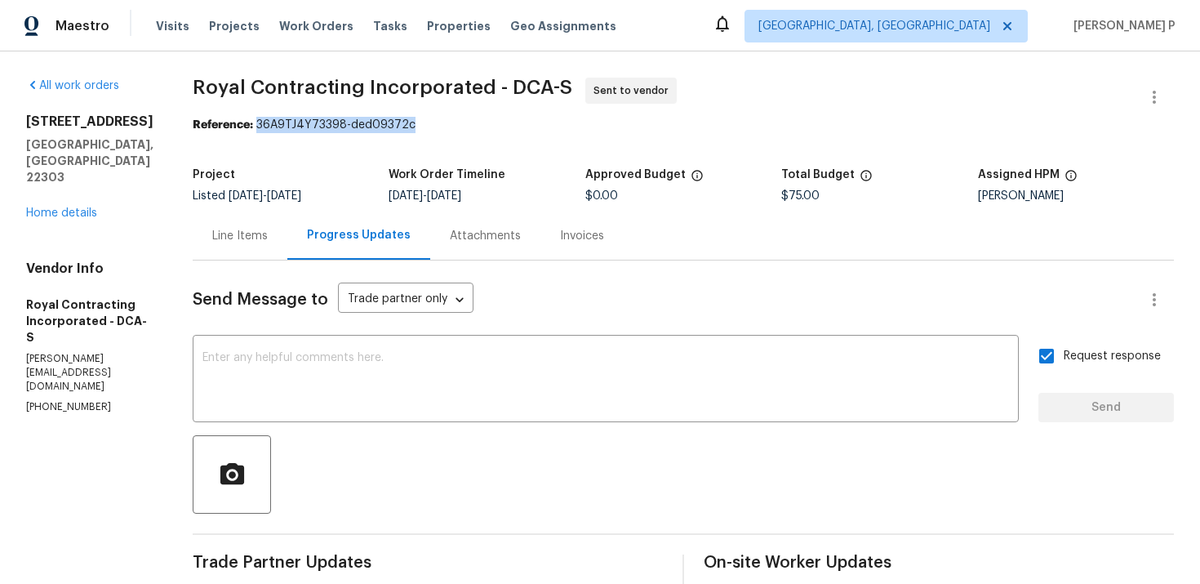
drag, startPoint x: 275, startPoint y: 127, endPoint x: 425, endPoint y: 127, distance: 149.4
click at [425, 127] on div "Reference: 36A9TJ4Y73398-ded09372c" at bounding box center [684, 125] width 982 height 16
copy div "36A9TJ4Y73398-ded09372c"
click at [252, 229] on div "Line Items" at bounding box center [240, 236] width 56 height 16
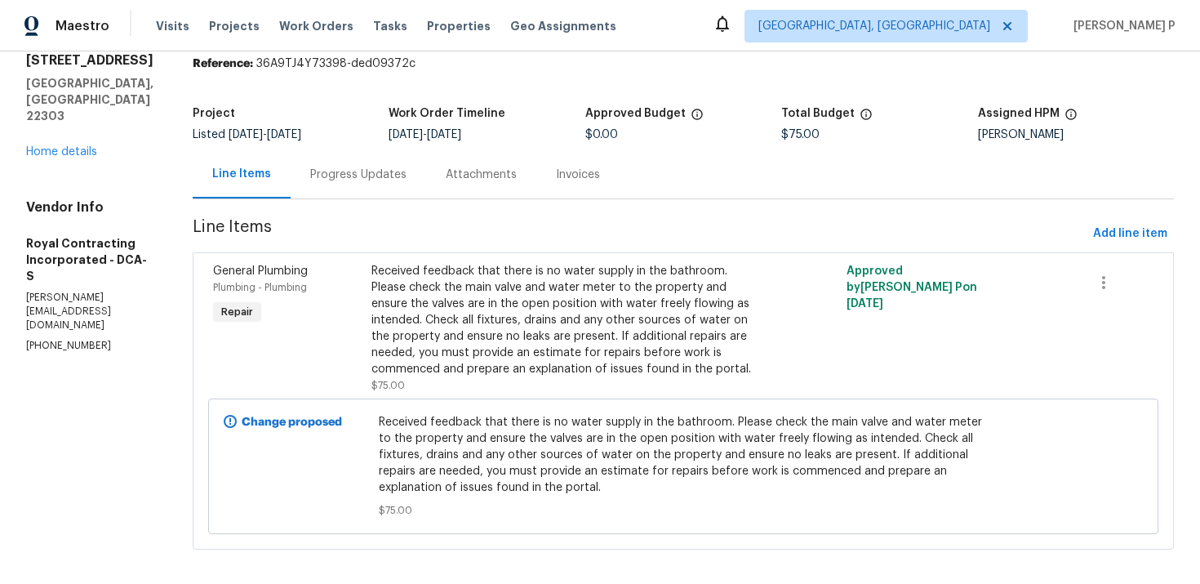
scroll to position [73, 0]
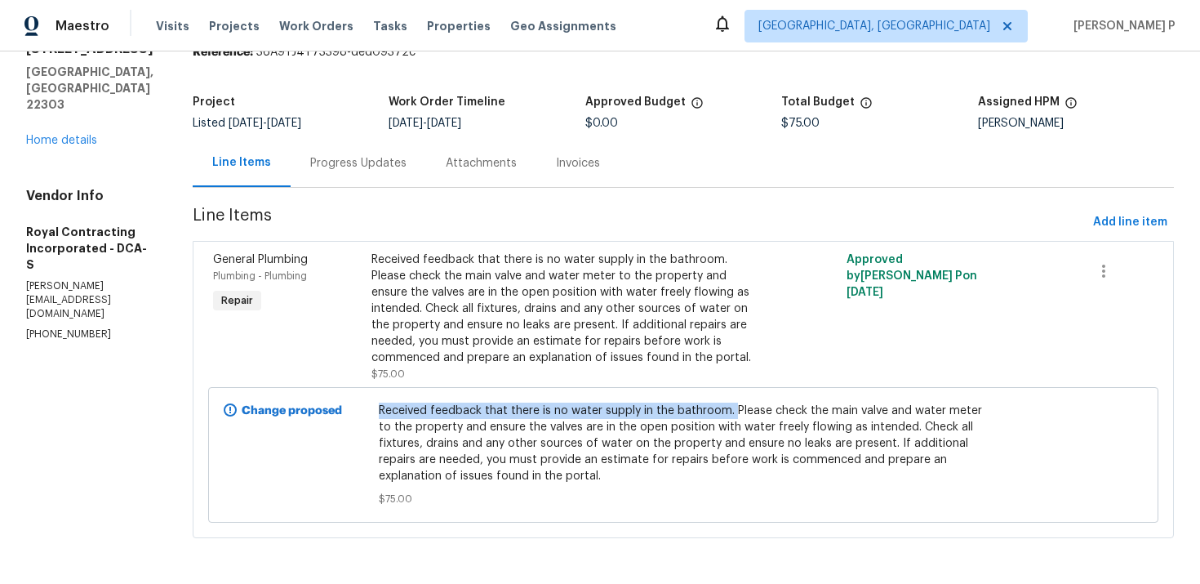
drag, startPoint x: 394, startPoint y: 410, endPoint x: 744, endPoint y: 412, distance: 350.3
click at [744, 412] on span "Received feedback that there is no water supply in the bathroom. Please check t…" at bounding box center [684, 444] width 610 height 82
copy span "Received feedback that there is no water supply in the bathroom."
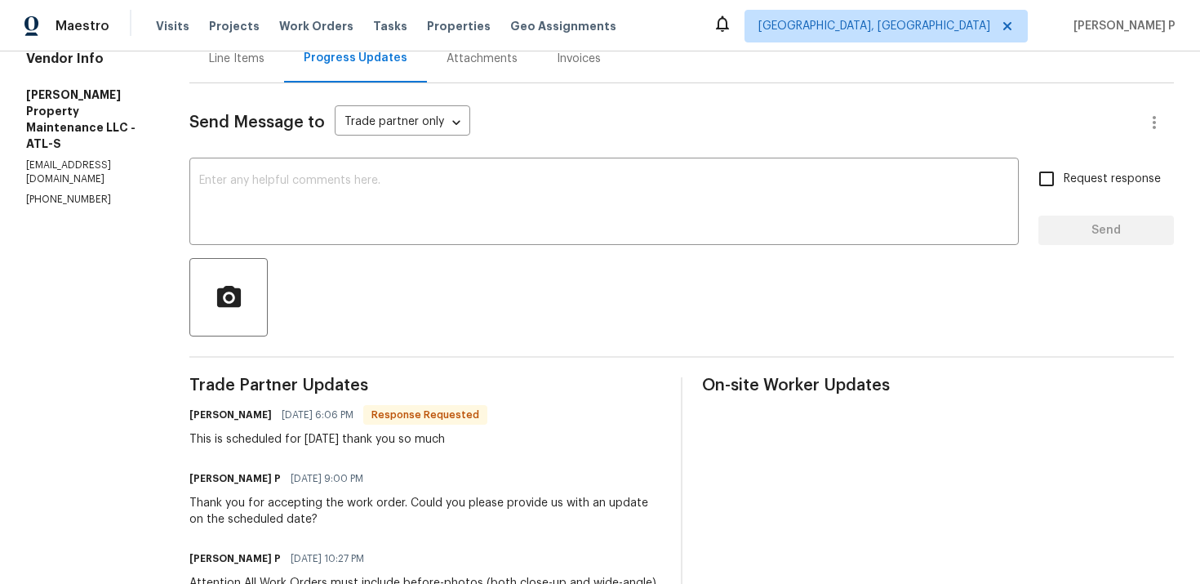
scroll to position [117, 0]
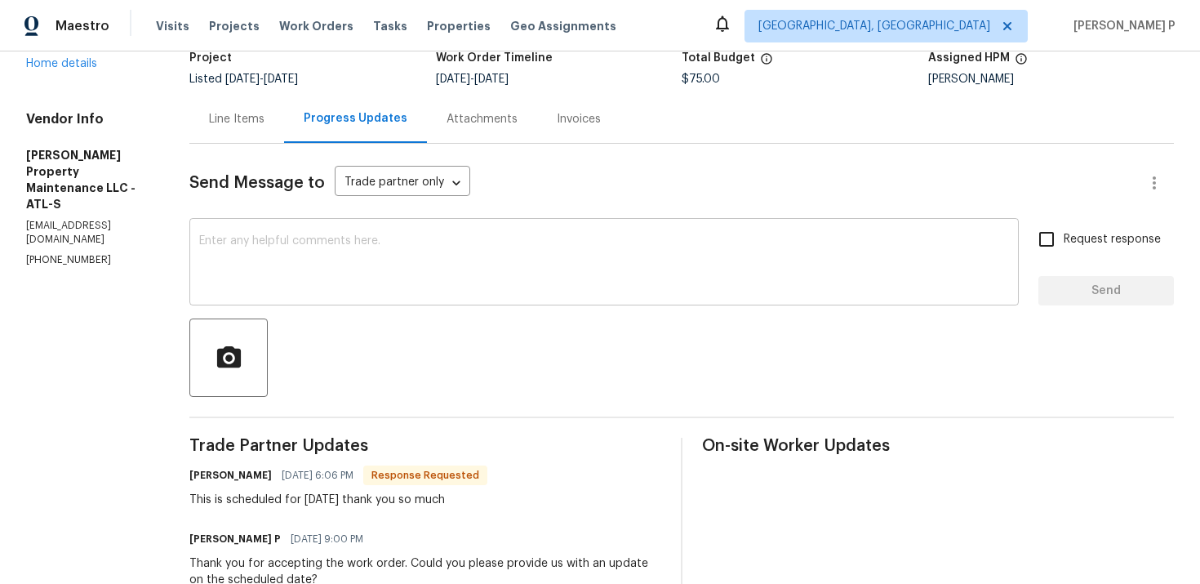
click at [306, 261] on textarea at bounding box center [604, 263] width 810 height 57
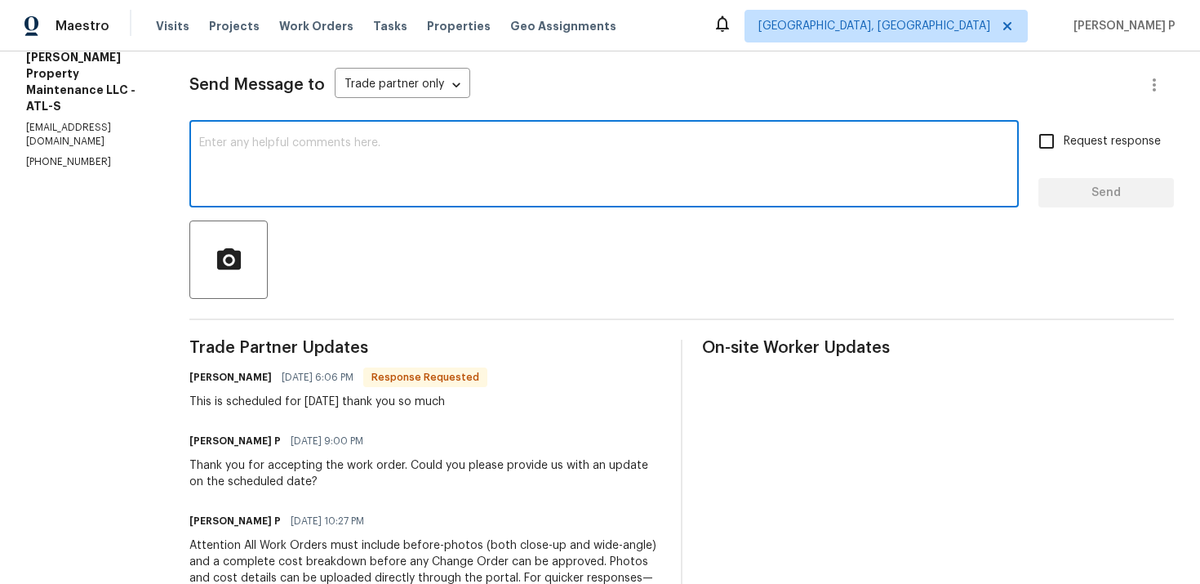
scroll to position [171, 0]
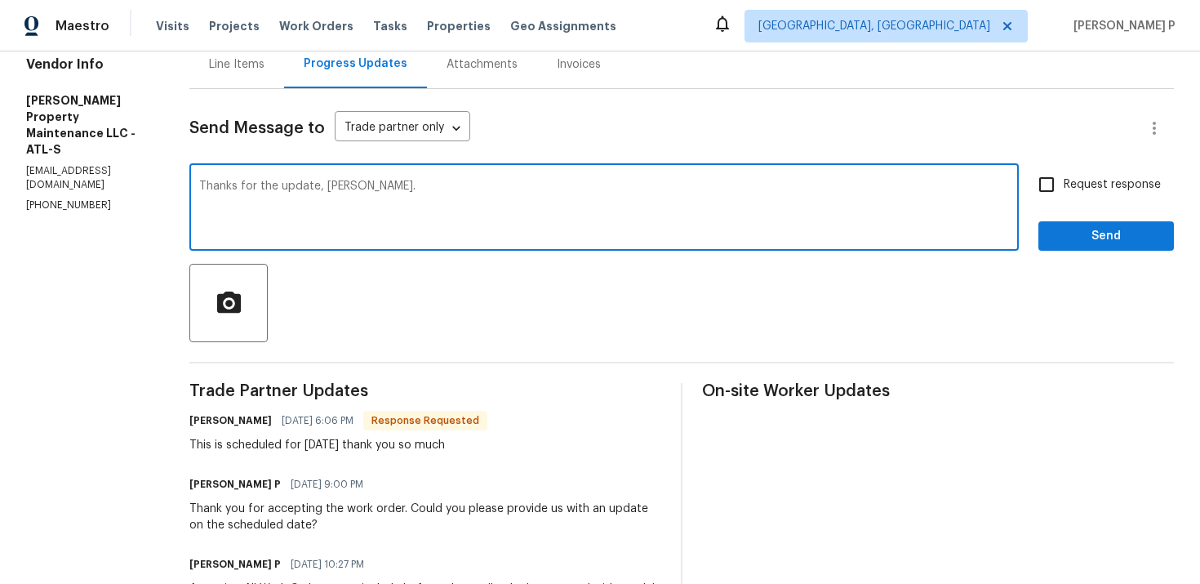
type textarea "Thanks for the update, [PERSON_NAME]."
click at [1093, 236] on span "Send" at bounding box center [1106, 236] width 109 height 20
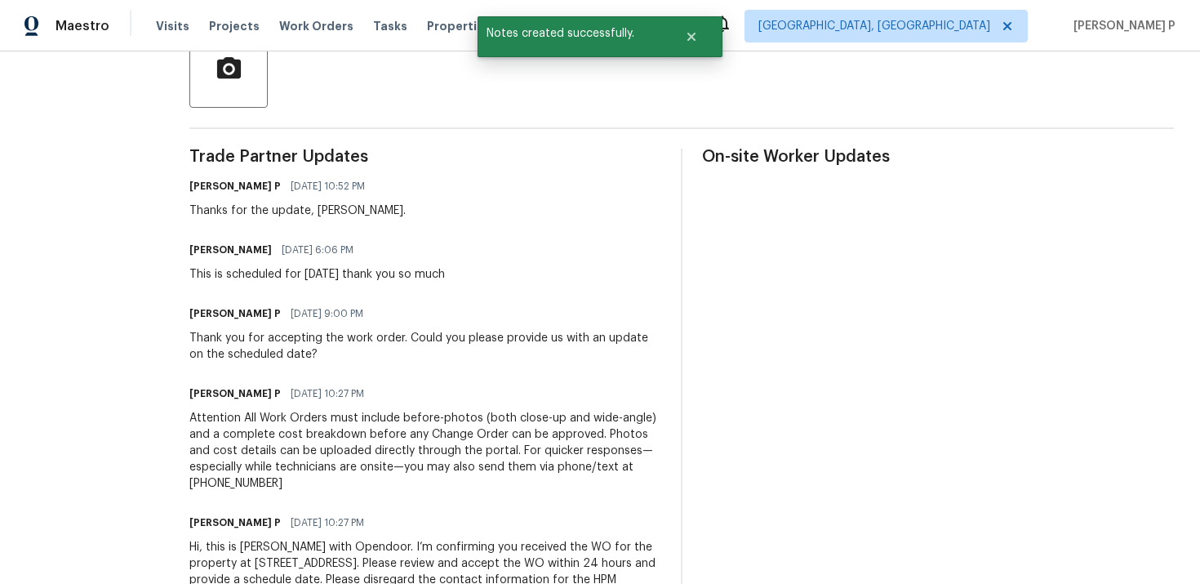
scroll to position [412, 0]
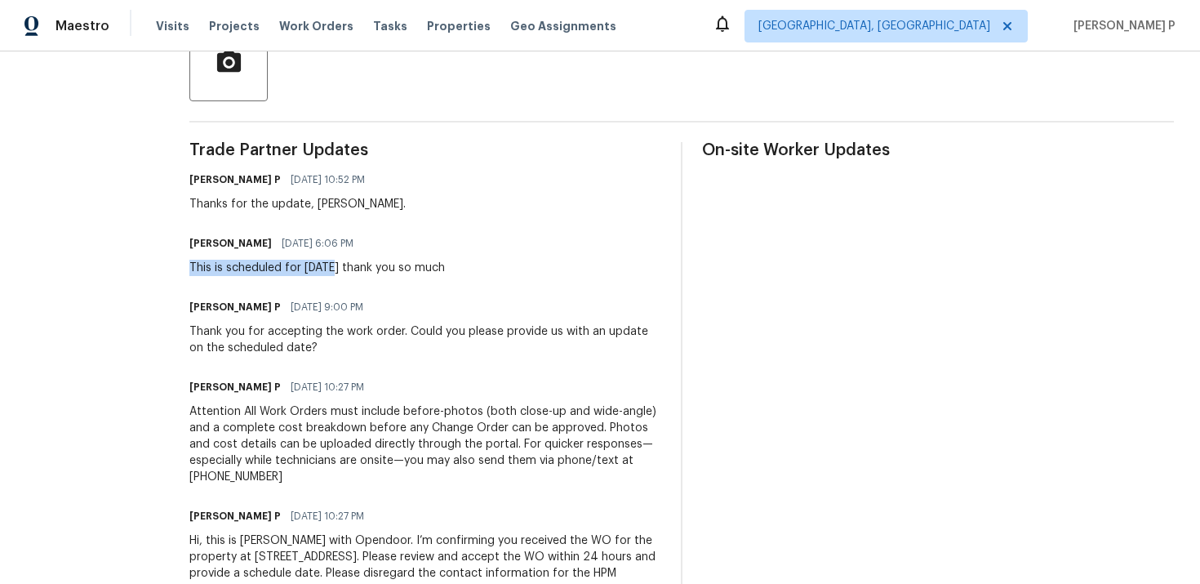
drag, startPoint x: 194, startPoint y: 267, endPoint x: 337, endPoint y: 267, distance: 142.9
click at [337, 267] on div "All work orders [STREET_ADDRESS] Home details Vendor Info [PERSON_NAME] Propert…" at bounding box center [600, 141] width 1200 height 1004
copy div "This is scheduled for [DATE]"
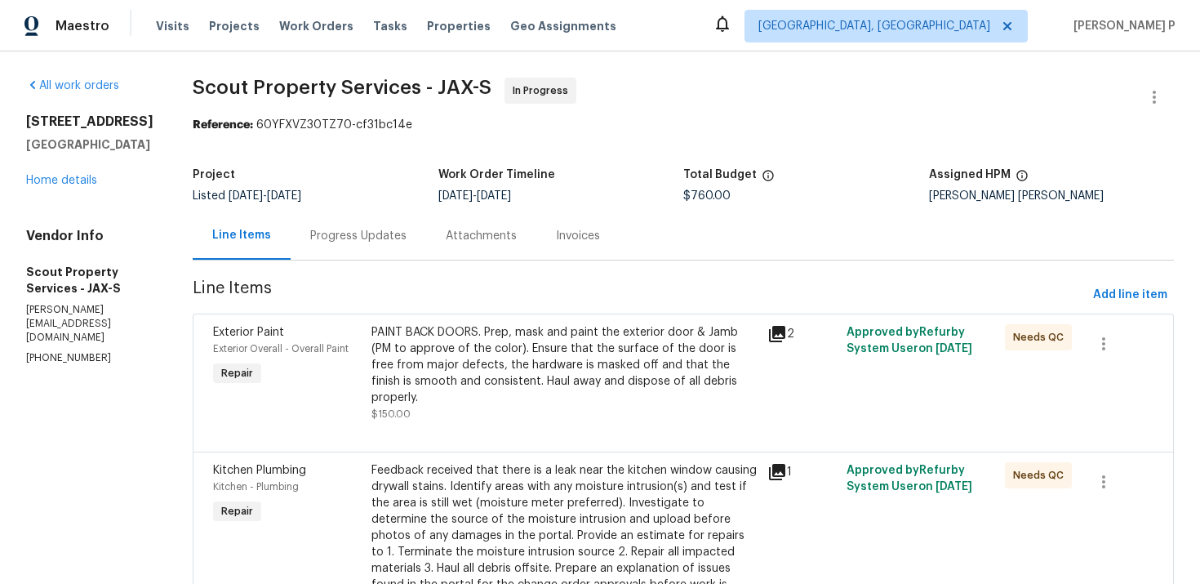
click at [310, 238] on div "Progress Updates" at bounding box center [358, 236] width 96 height 16
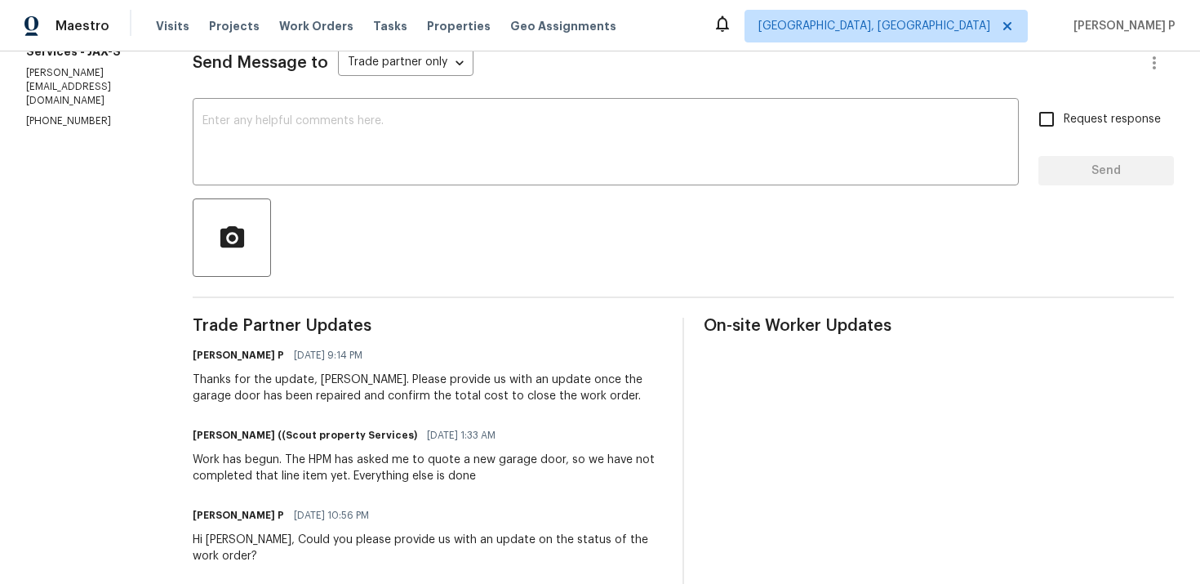
scroll to position [189, 0]
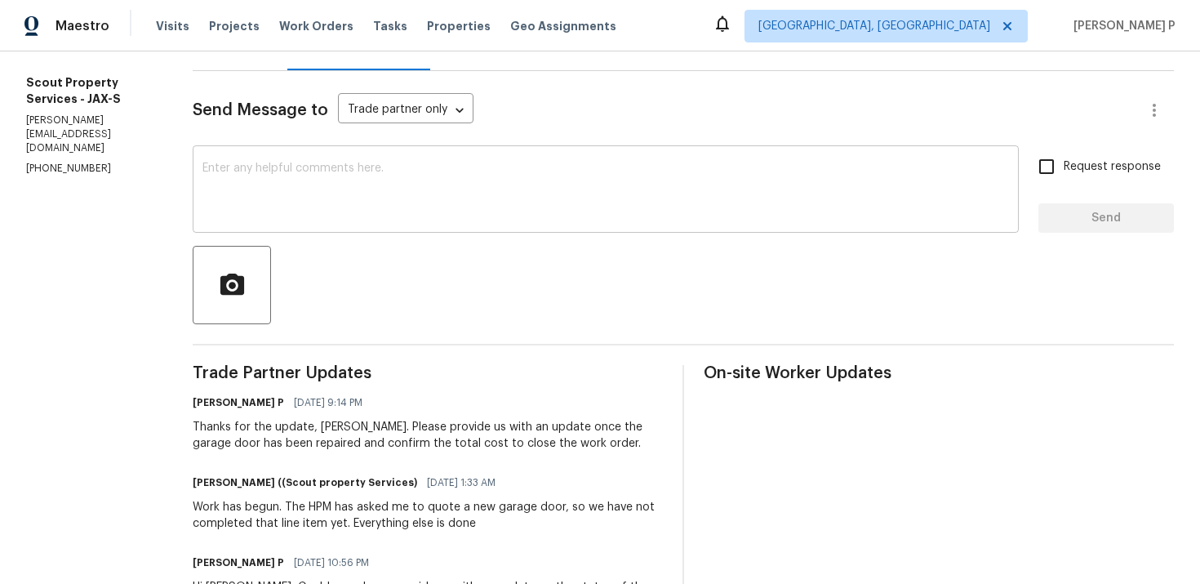
click at [372, 217] on textarea at bounding box center [606, 191] width 807 height 57
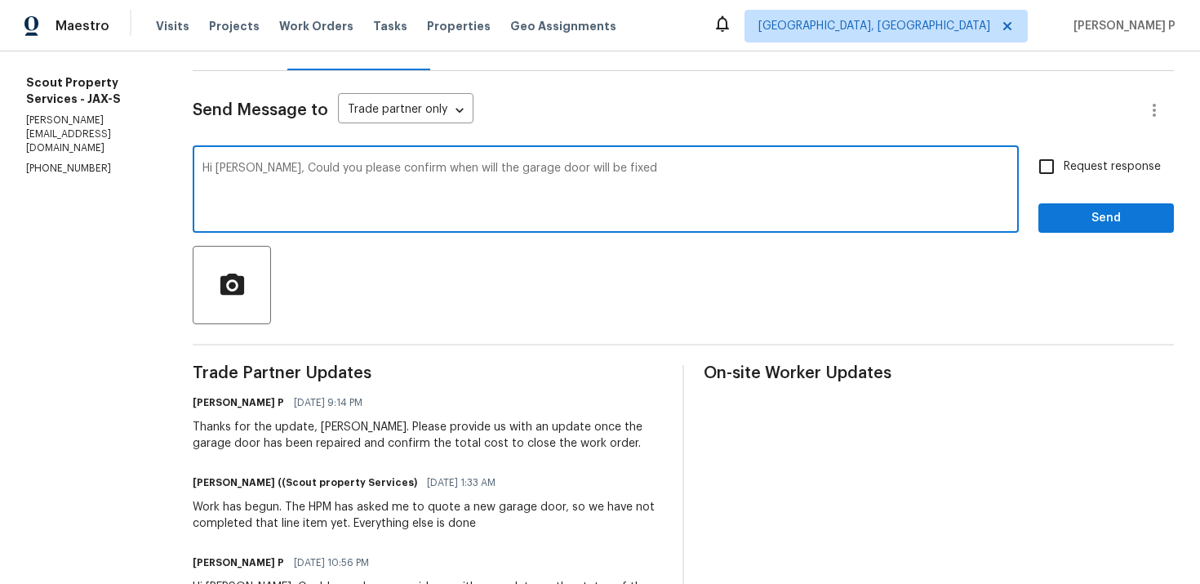
drag, startPoint x: 197, startPoint y: 169, endPoint x: 721, endPoint y: 179, distance: 524.4
click at [718, 178] on textarea "Hi [PERSON_NAME], Could you please confirm when will the garage door will be fi…" at bounding box center [606, 191] width 807 height 57
paste textarea "the garage door will be repaired?"
type textarea "Hi [PERSON_NAME], Could you please confirm when the garage door will be repaire…"
click at [1084, 168] on span "Request response" at bounding box center [1112, 166] width 97 height 17
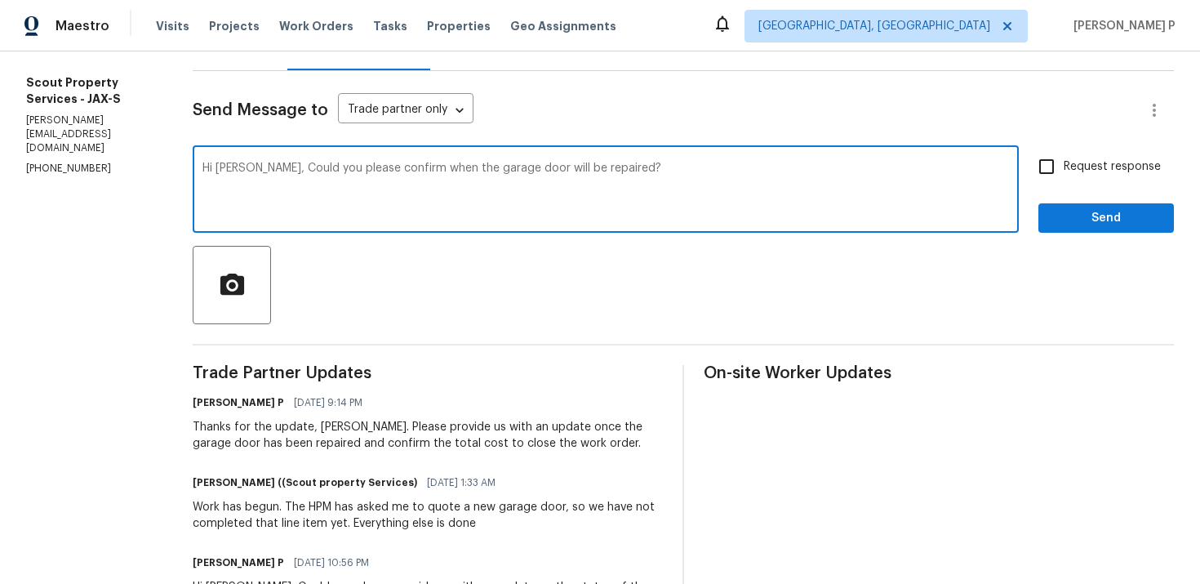
click at [1064, 168] on input "Request response" at bounding box center [1047, 166] width 34 height 34
checkbox input "true"
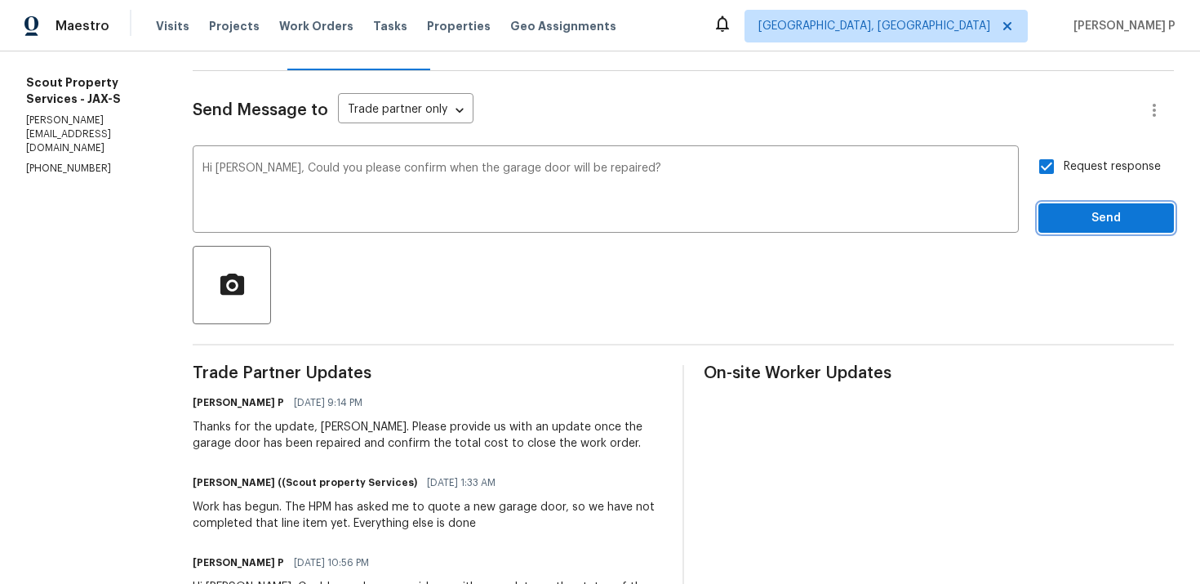
click at [1075, 216] on span "Send" at bounding box center [1106, 218] width 109 height 20
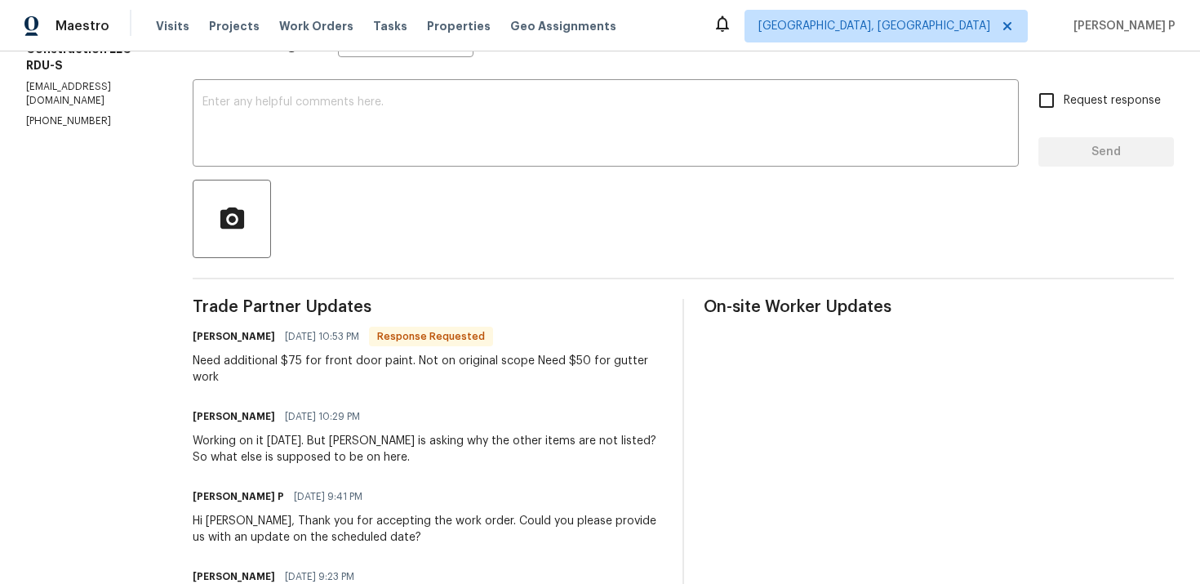
scroll to position [246, 0]
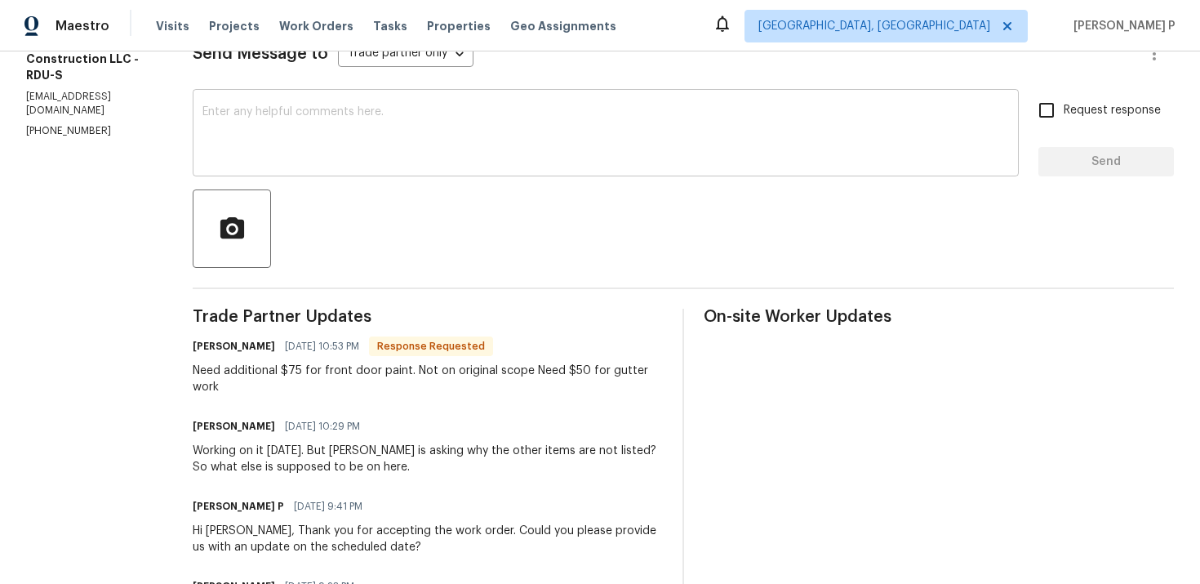
click at [302, 112] on textarea at bounding box center [606, 134] width 807 height 57
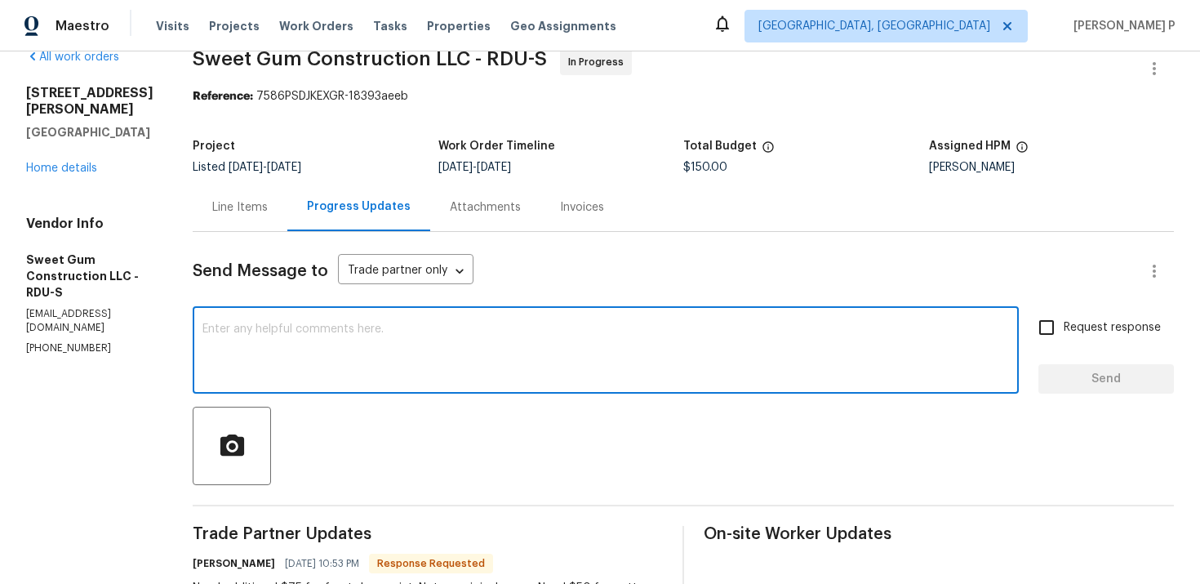
scroll to position [13, 0]
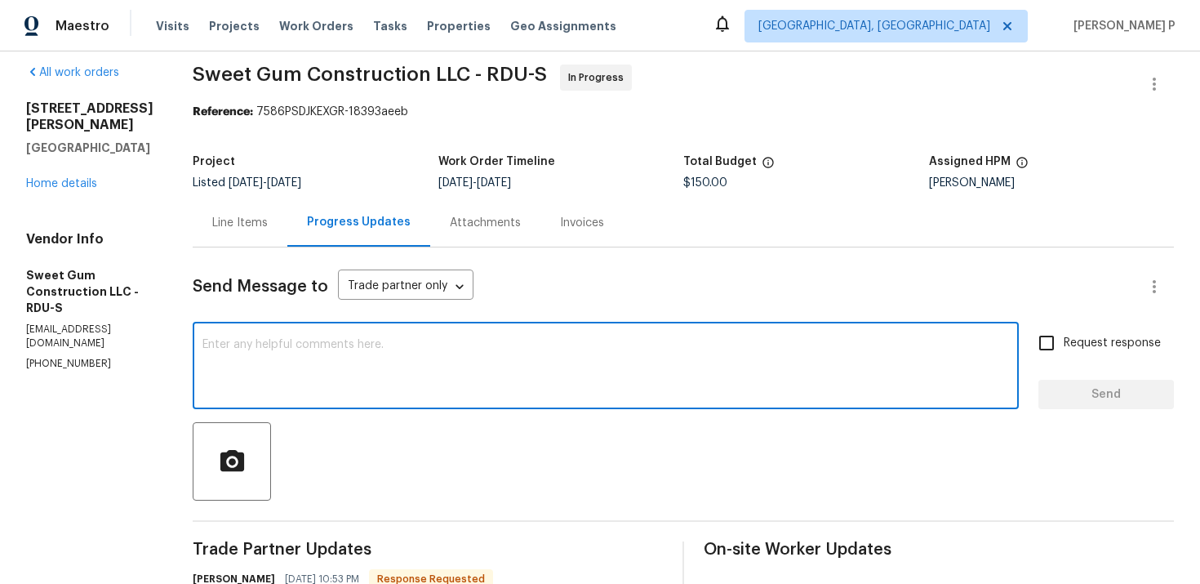
click at [268, 225] on div "Line Items" at bounding box center [240, 223] width 56 height 16
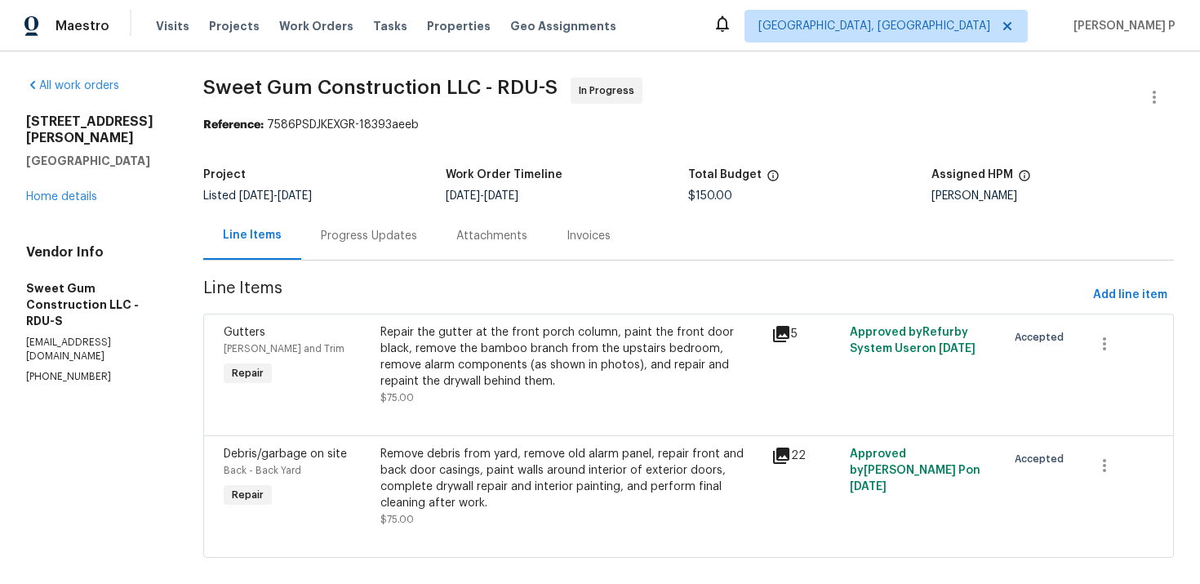
scroll to position [20, 0]
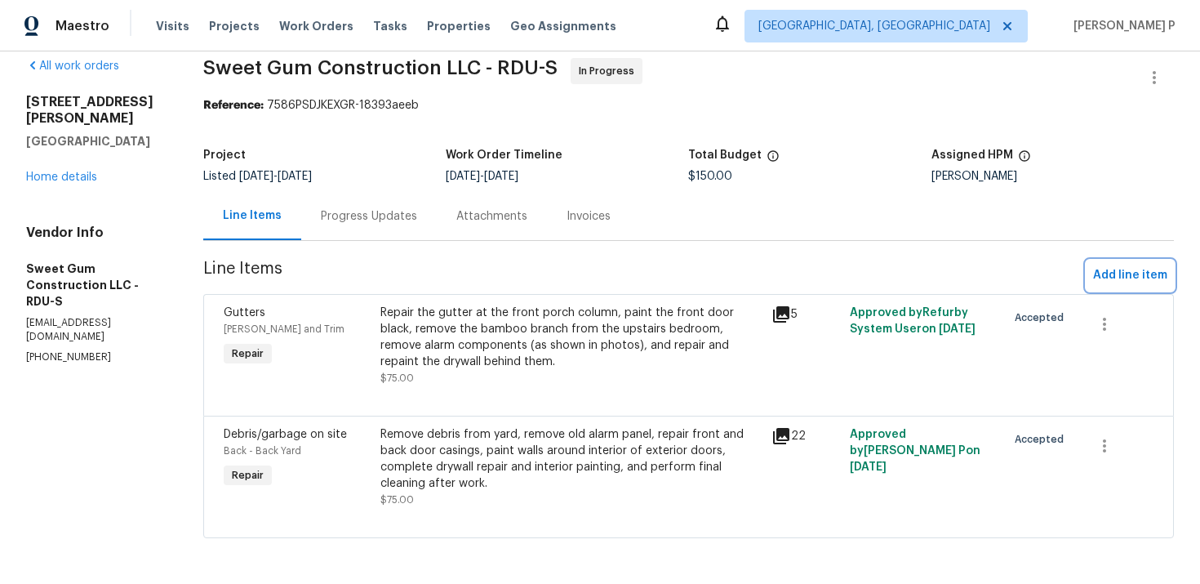
click at [1137, 272] on span "Add line item" at bounding box center [1130, 275] width 74 height 20
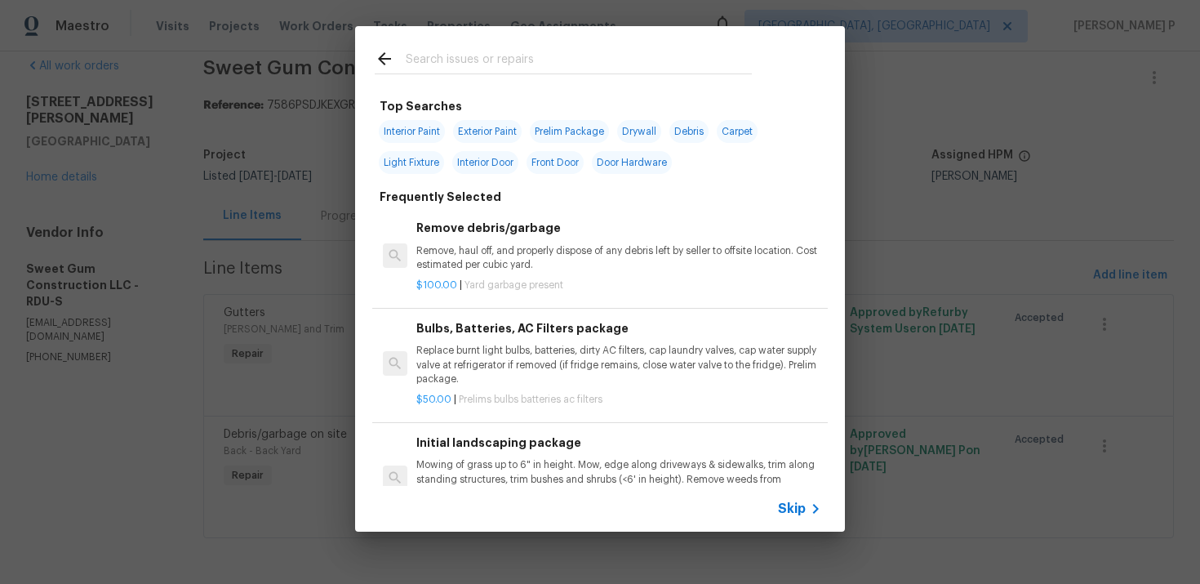
click at [800, 510] on span "Skip" at bounding box center [792, 509] width 28 height 16
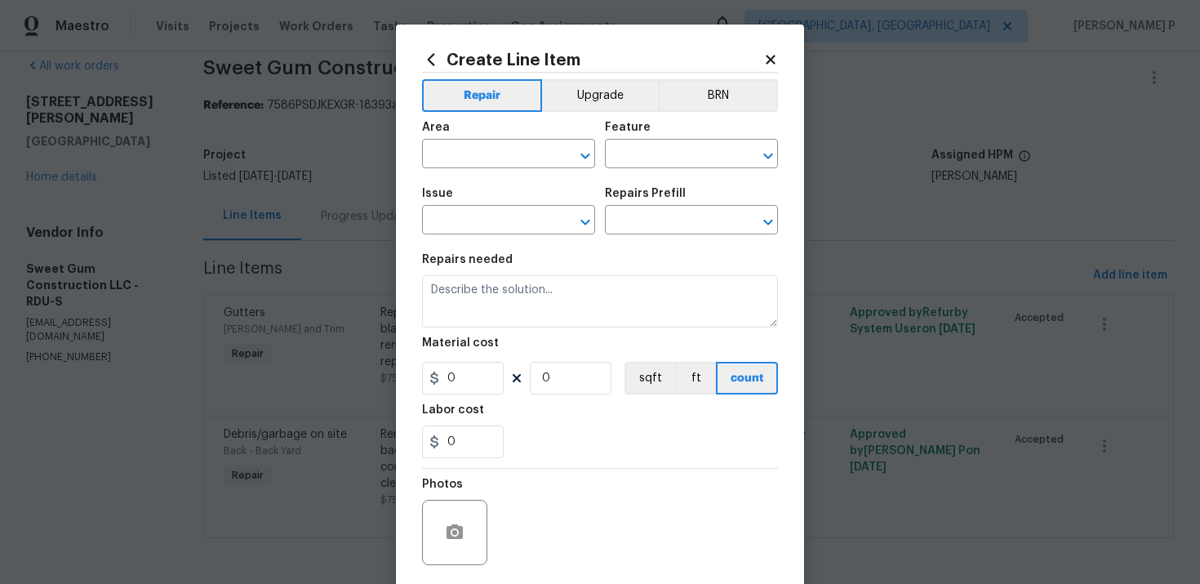
click at [764, 48] on div "Create Line Item Repair Upgrade BRN Area ​ Feature ​ Issue ​ Repairs Prefill ​ …" at bounding box center [600, 351] width 408 height 654
click at [767, 58] on icon at bounding box center [771, 59] width 15 height 15
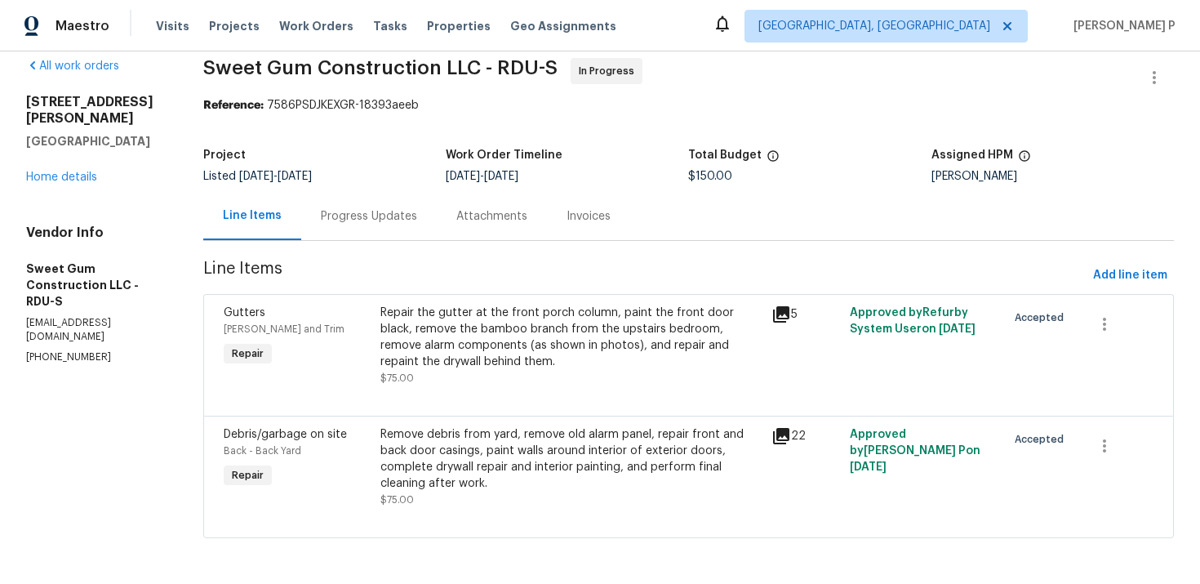
click at [334, 230] on div "Progress Updates" at bounding box center [369, 216] width 136 height 48
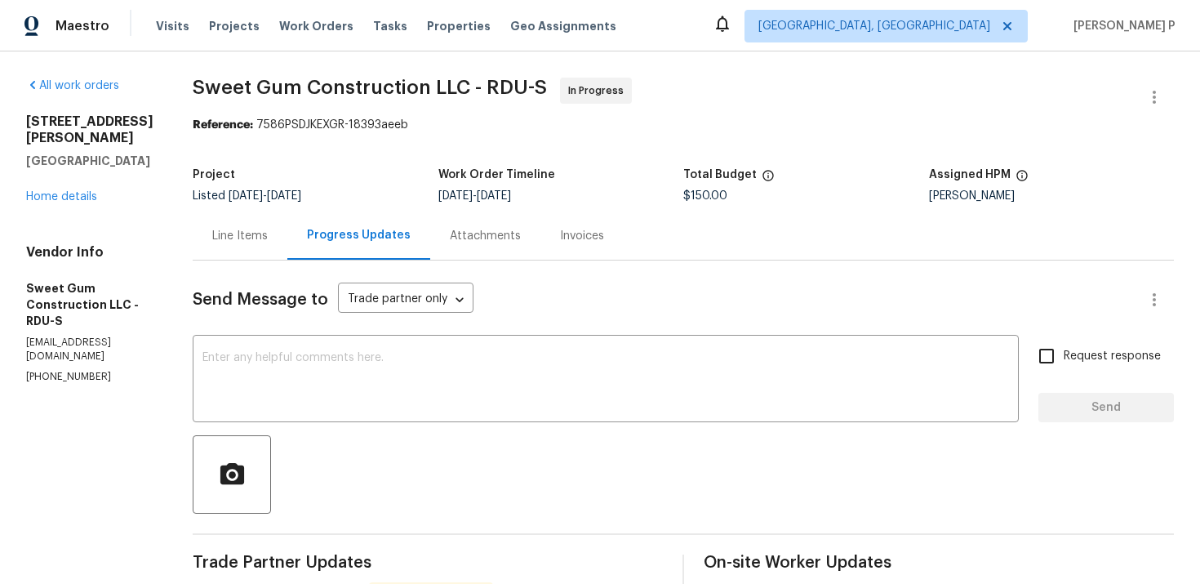
click at [268, 243] on div "Line Items" at bounding box center [240, 236] width 56 height 16
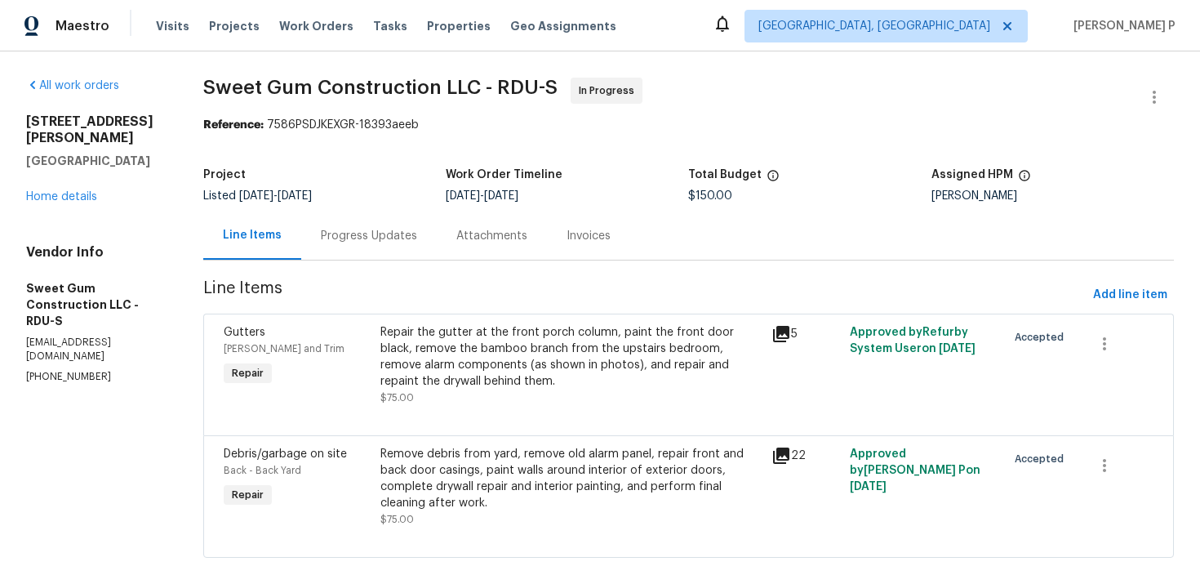
click at [381, 231] on div "Progress Updates" at bounding box center [369, 236] width 96 height 16
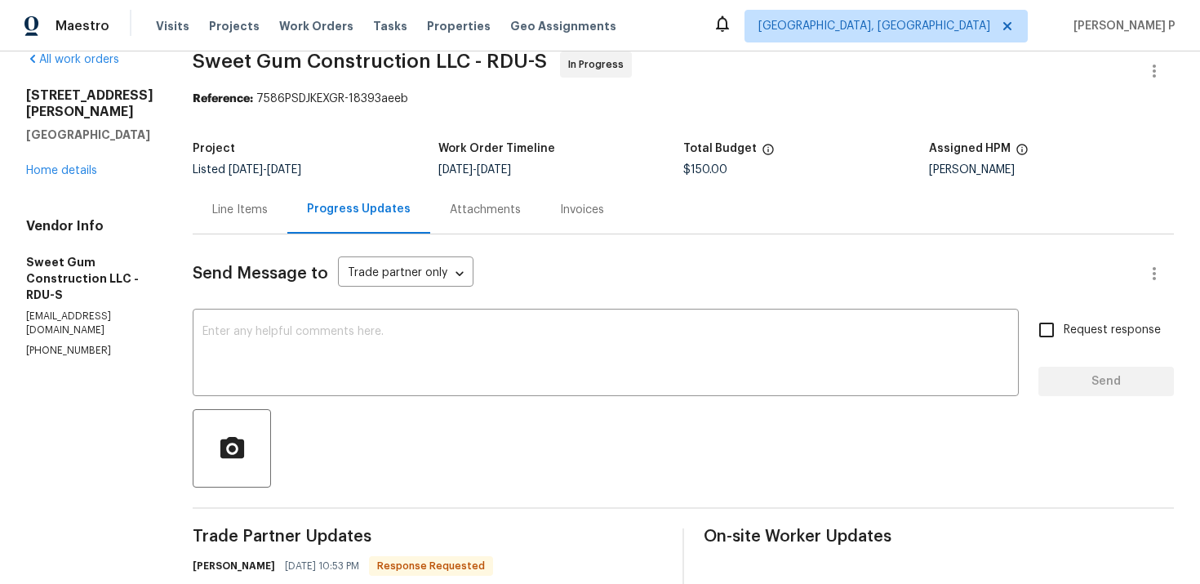
click at [287, 220] on div "Line Items" at bounding box center [240, 209] width 95 height 48
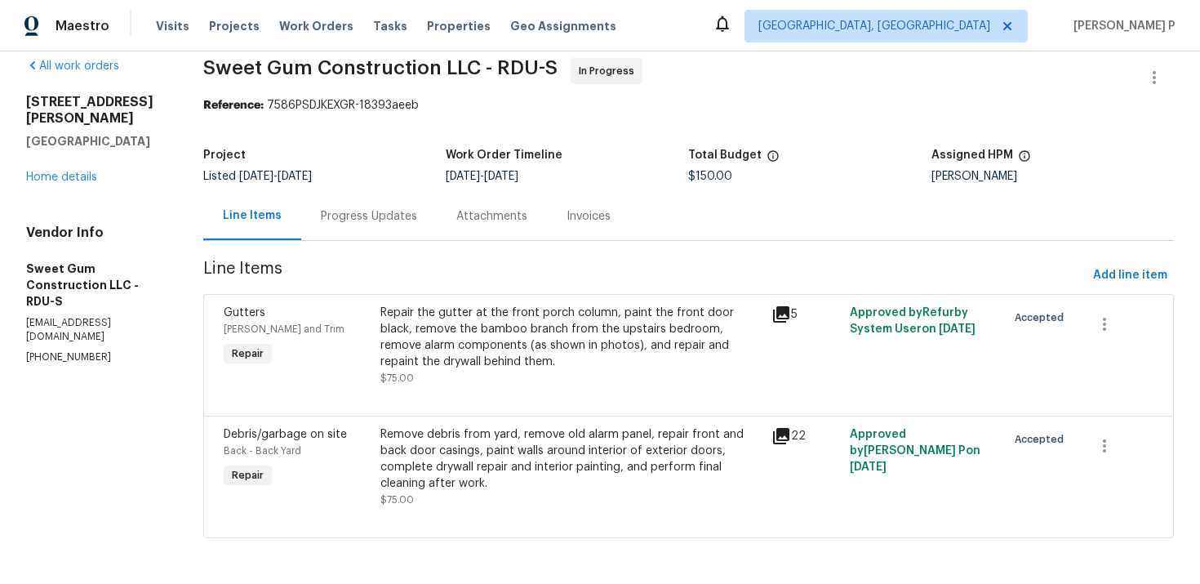
click at [538, 354] on div "Repair the gutter at the front porch column, paint the front door black, remove…" at bounding box center [572, 337] width 382 height 65
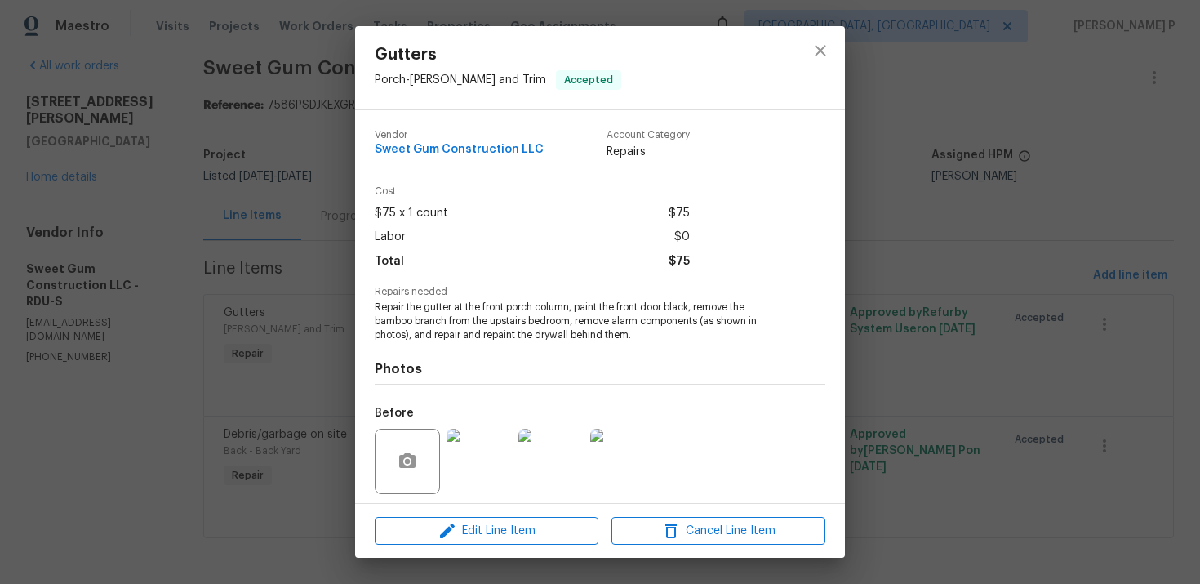
scroll to position [114, 0]
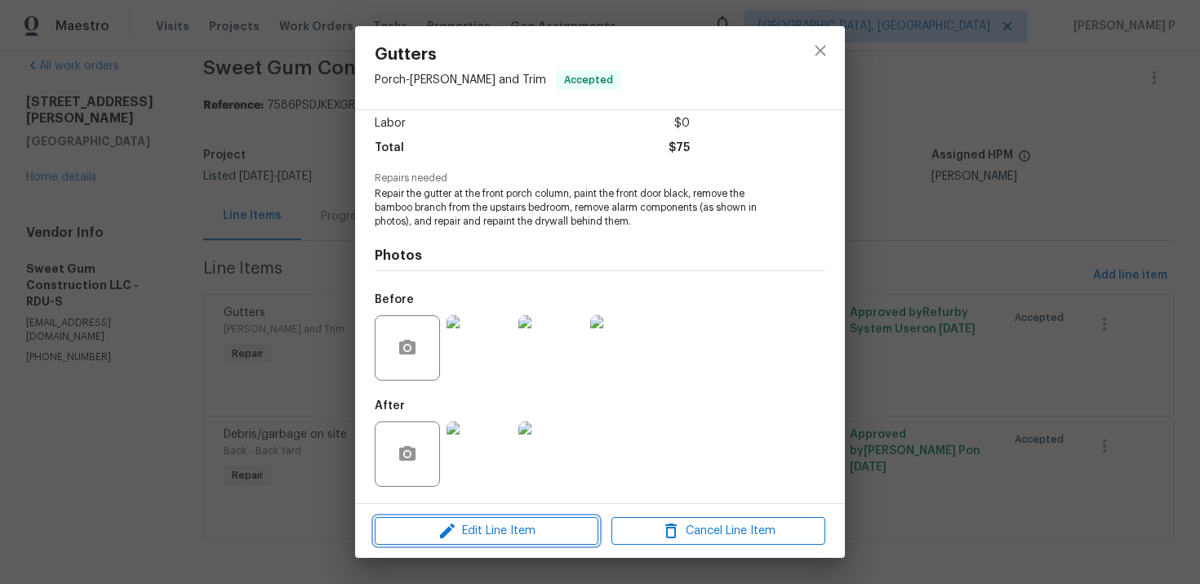
click at [498, 532] on span "Edit Line Item" at bounding box center [487, 531] width 214 height 20
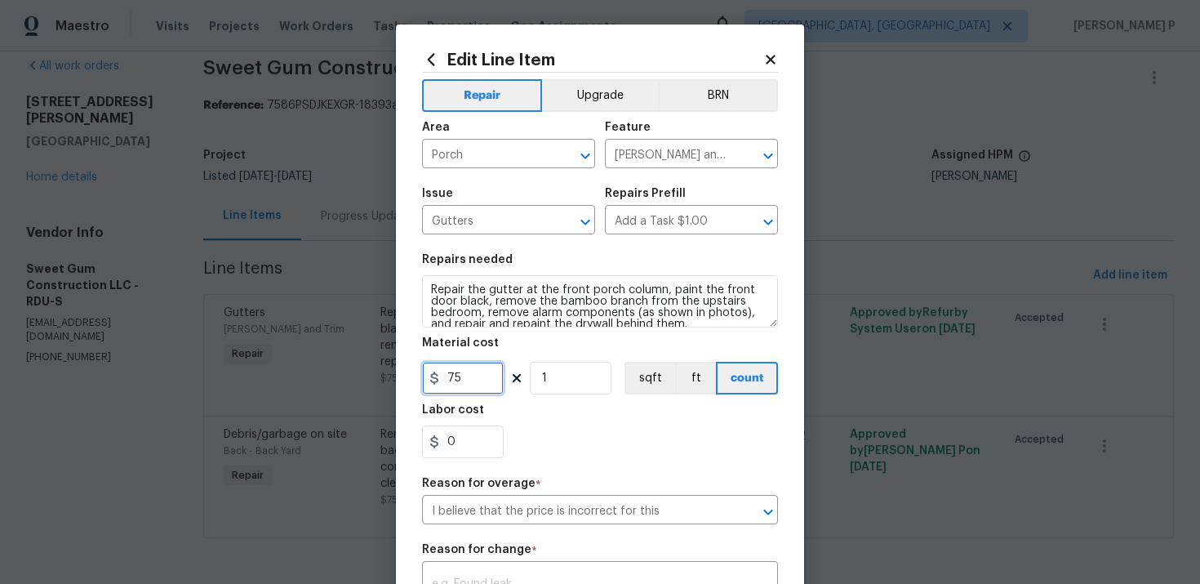
click at [466, 385] on input "75" at bounding box center [463, 378] width 82 height 33
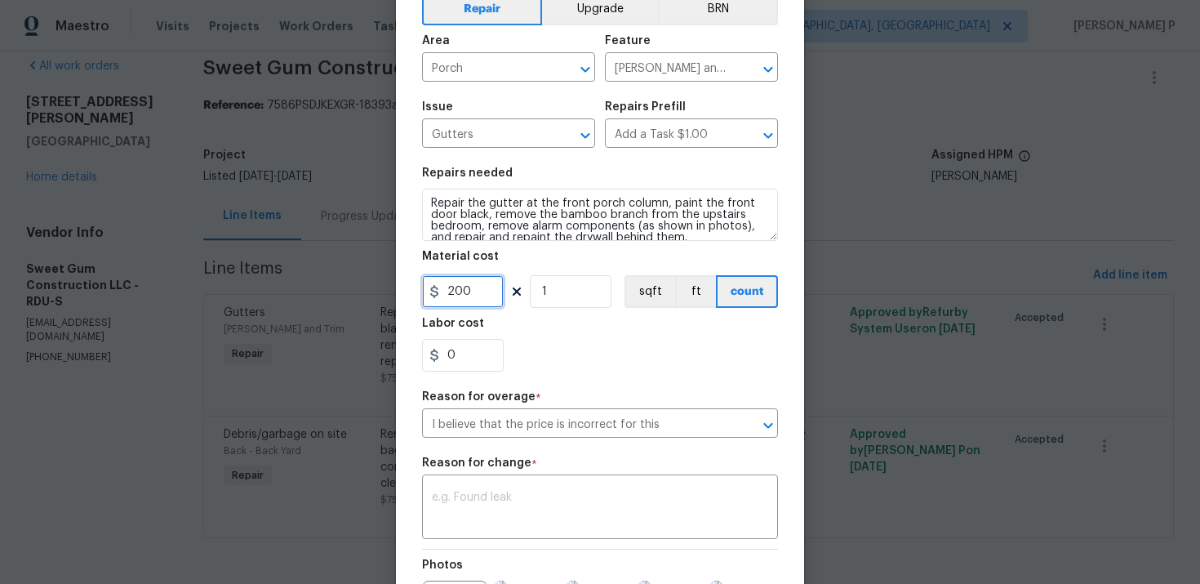
scroll to position [119, 0]
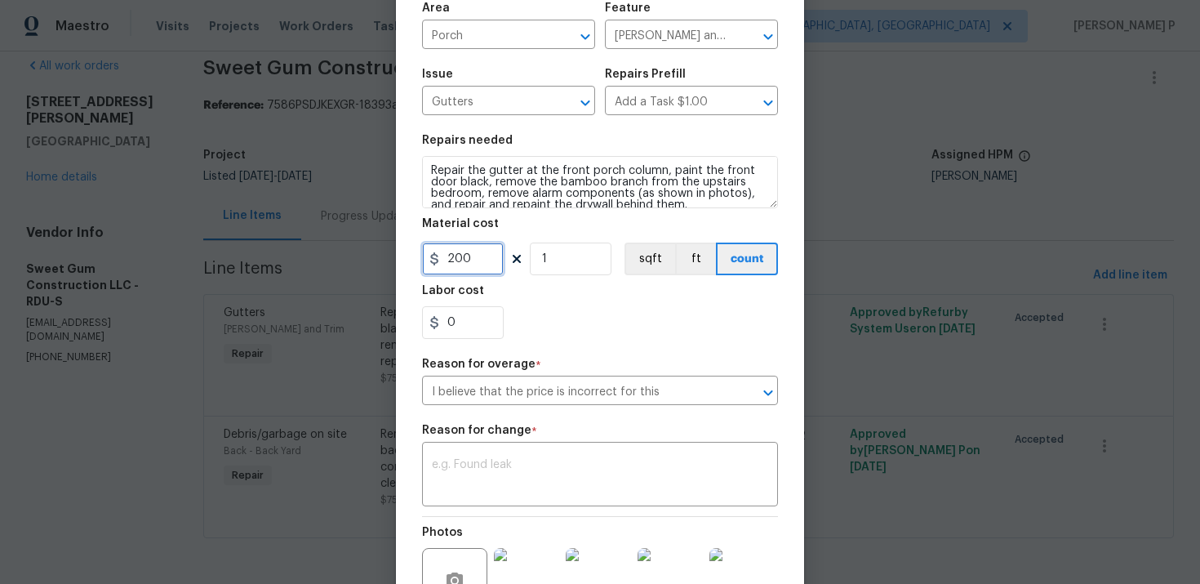
type input "200"
click at [506, 477] on textarea at bounding box center [600, 476] width 336 height 34
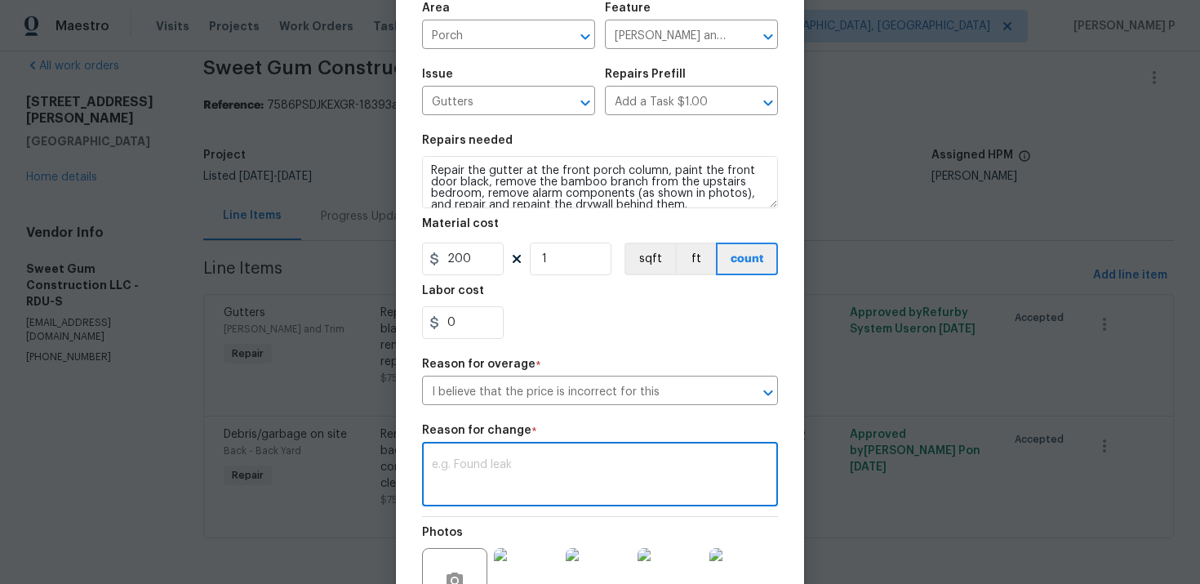
paste textarea "(RP) Updated per vendor’s final cost."
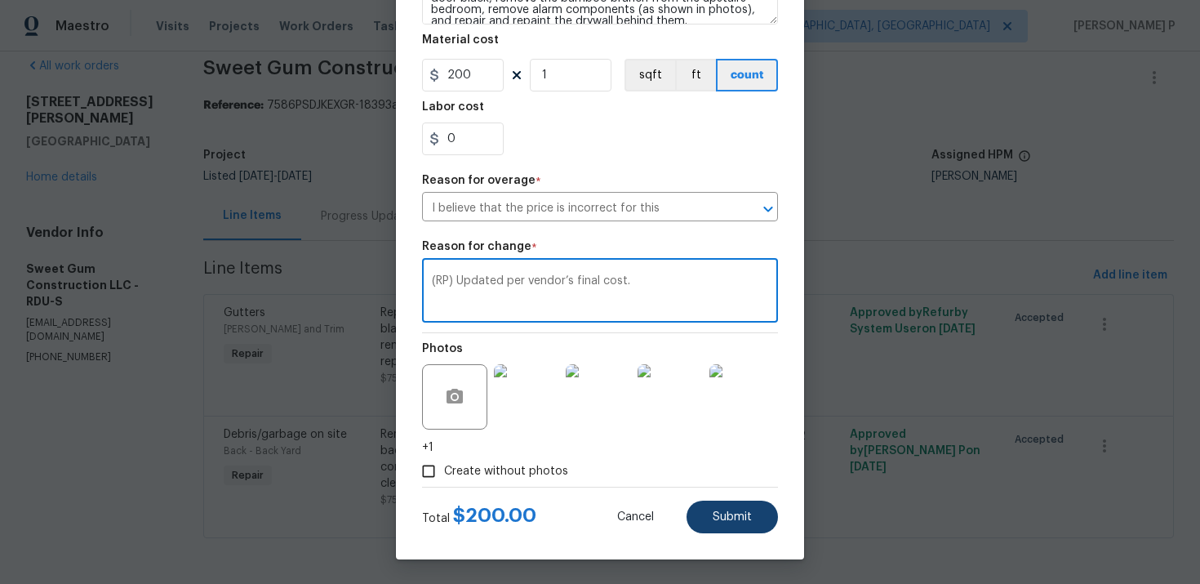
type textarea "(RP) Updated per vendor’s final cost."
click at [759, 505] on button "Submit" at bounding box center [732, 517] width 91 height 33
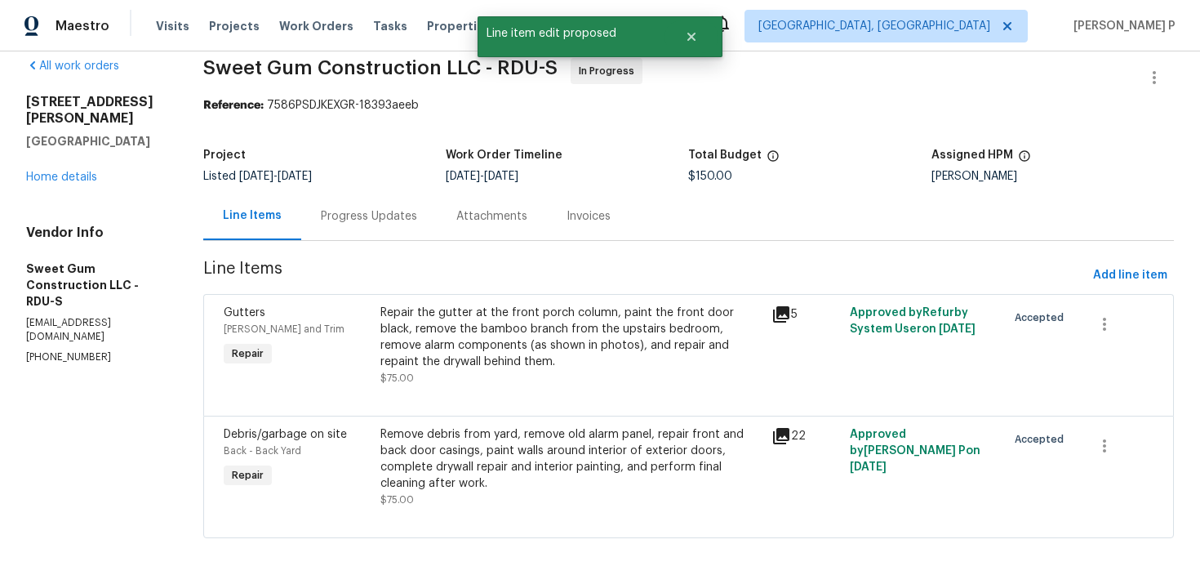
scroll to position [0, 0]
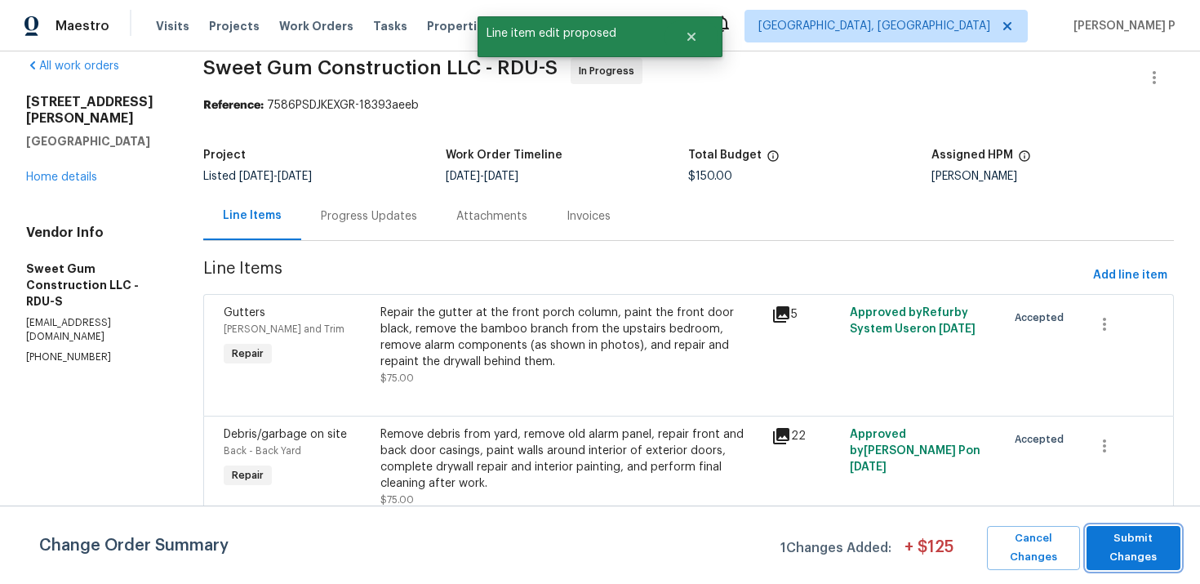
click at [1139, 539] on span "Submit Changes" at bounding box center [1134, 548] width 78 height 38
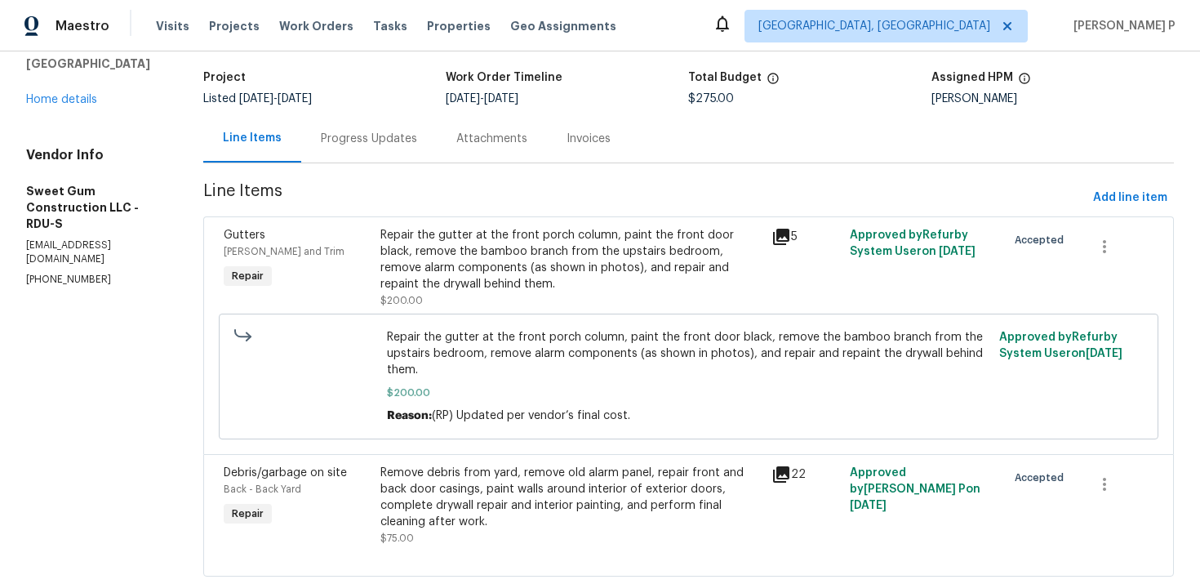
click at [413, 140] on div "Progress Updates" at bounding box center [369, 139] width 96 height 16
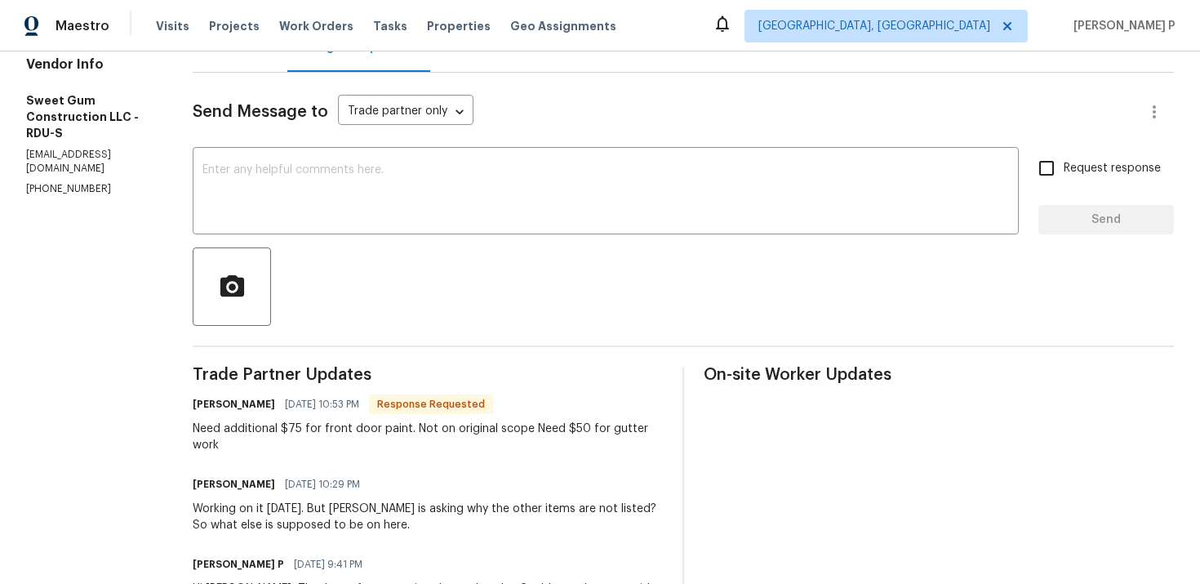
scroll to position [170, 0]
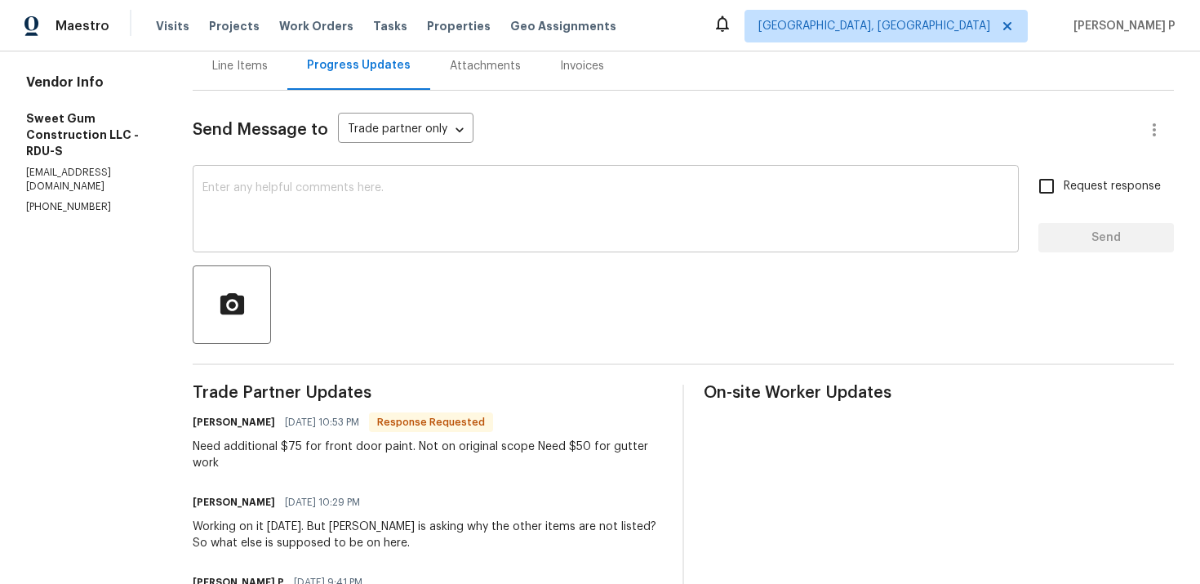
click at [435, 226] on textarea at bounding box center [606, 210] width 807 height 57
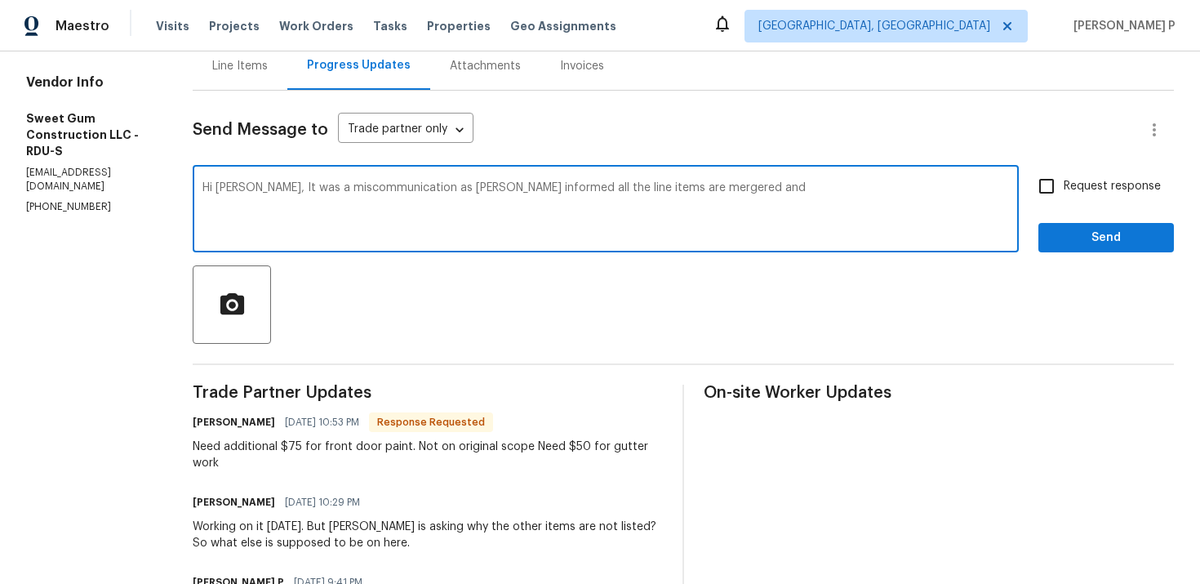
click at [682, 188] on textarea "Hi Stacey, It was a miscommunication as Lee informed all the line items are mer…" at bounding box center [606, 210] width 807 height 57
click at [764, 191] on textarea "Hi Stacey, It was a miscommunication as Lee informed all the line items are mer…" at bounding box center [606, 210] width 807 height 57
drag, startPoint x: 295, startPoint y: 188, endPoint x: 365, endPoint y: 198, distance: 71.0
click at [365, 198] on textarea "Hi Stacey, It was a miscommunication as Lee informed all the line items are mer…" at bounding box center [606, 210] width 807 height 57
paste textarea ", as Lee confirmed that all the line items have been merged and updated. As req…"
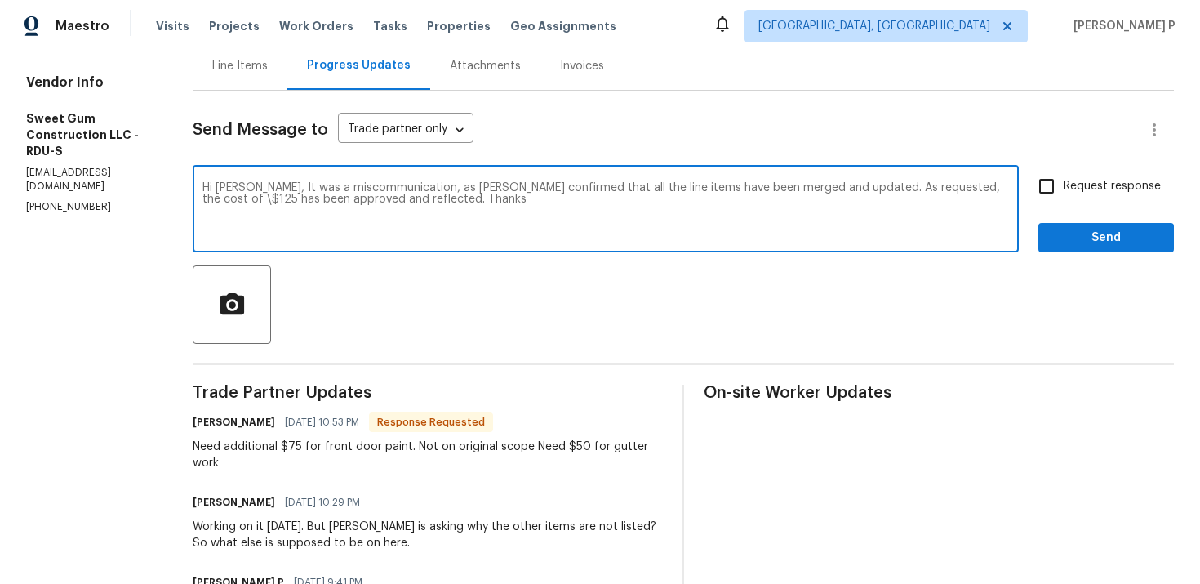
click at [976, 189] on textarea "Hi Stacey, It was a miscommunication, as Lee confirmed that all the line items …" at bounding box center [606, 210] width 807 height 57
type textarea "Hi Stacey, It was a miscommunication, as Lee confirmed that all the line items …"
click at [1053, 188] on input "Request response" at bounding box center [1047, 186] width 34 height 34
checkbox input "true"
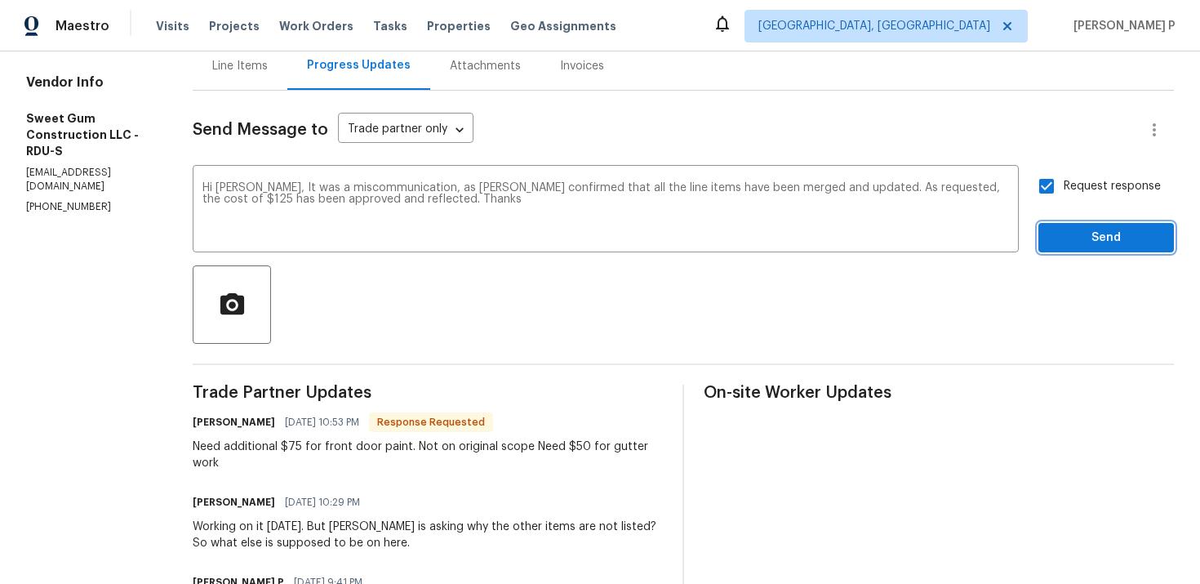
click at [1082, 242] on span "Send" at bounding box center [1106, 238] width 109 height 20
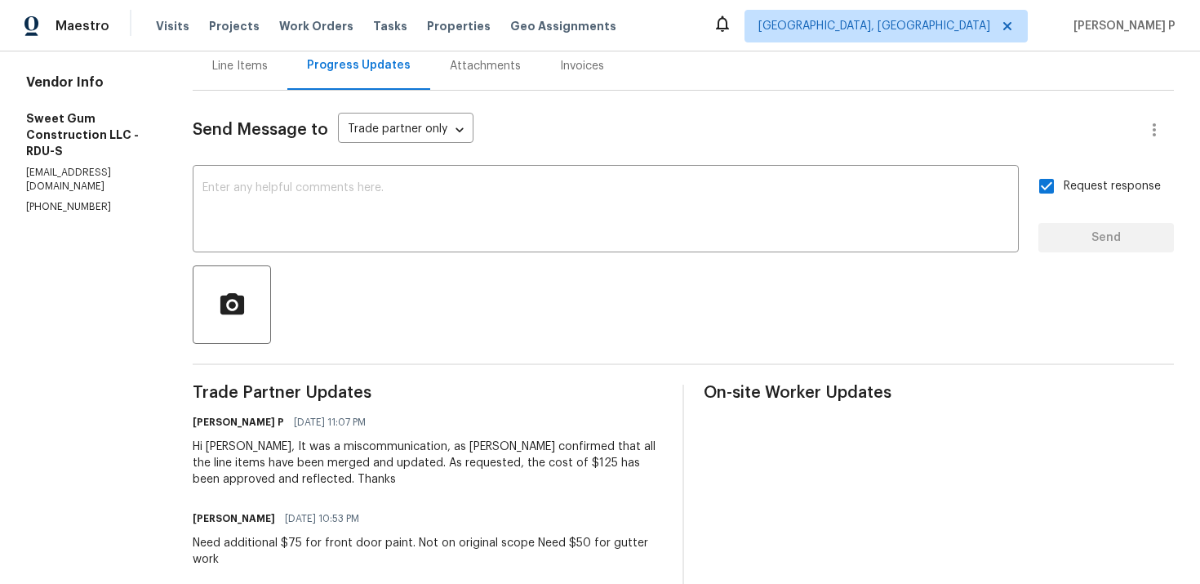
click at [285, 448] on div "Hi Stacey, It was a miscommunication, as Lee confirmed that all the line items …" at bounding box center [428, 463] width 470 height 49
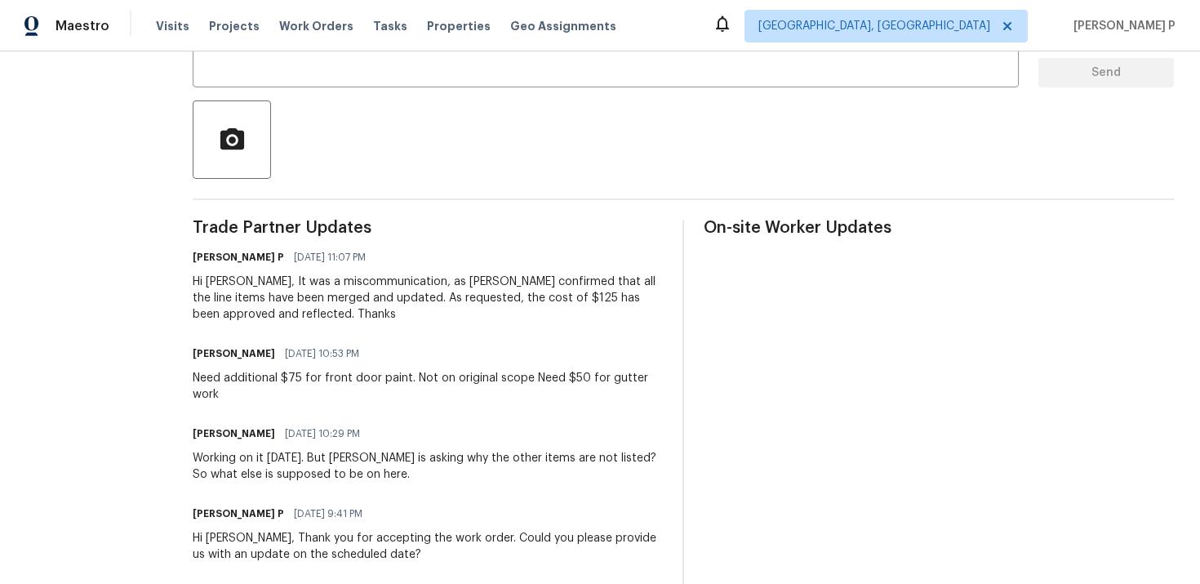
scroll to position [353, 0]
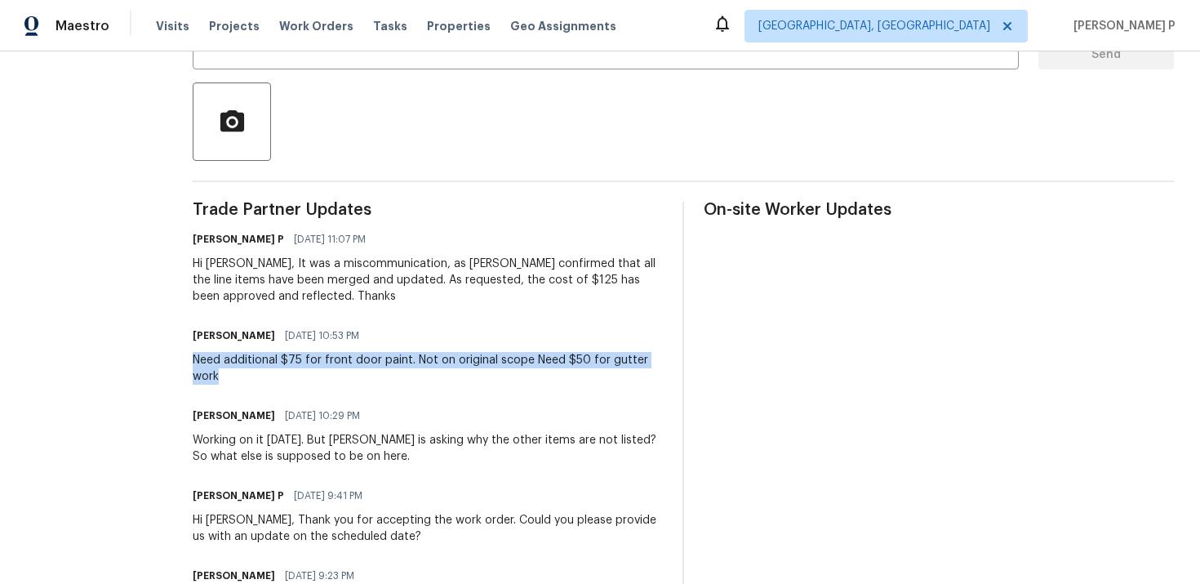
drag, startPoint x: 228, startPoint y: 363, endPoint x: 257, endPoint y: 376, distance: 32.2
click at [257, 376] on div "All work orders 311 Burnette St Durham, NC 27707 Home details Vendor Info Sweet…" at bounding box center [600, 314] width 1200 height 1230
copy div "Need additional $75 for front door paint. Not on original scope Need $50 for gu…"
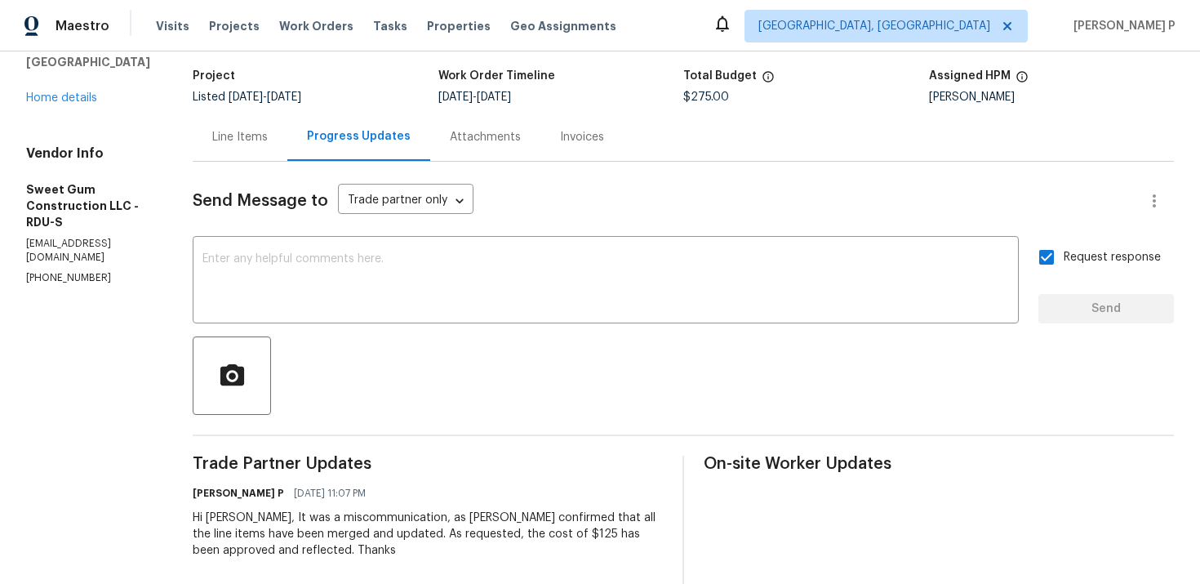
scroll to position [0, 0]
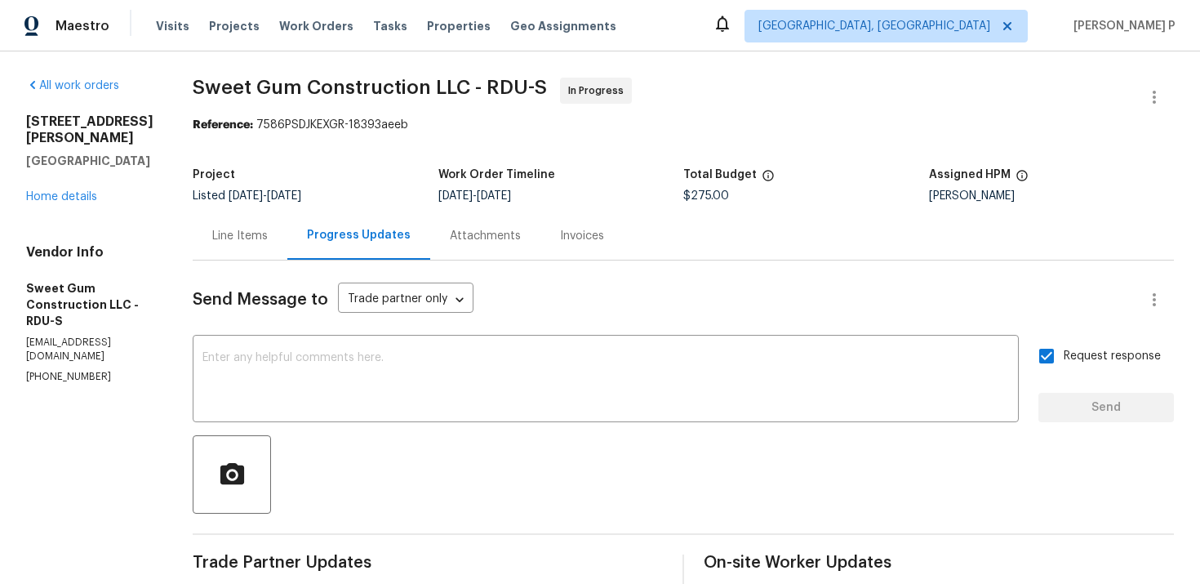
click at [656, 482] on div at bounding box center [684, 474] width 982 height 78
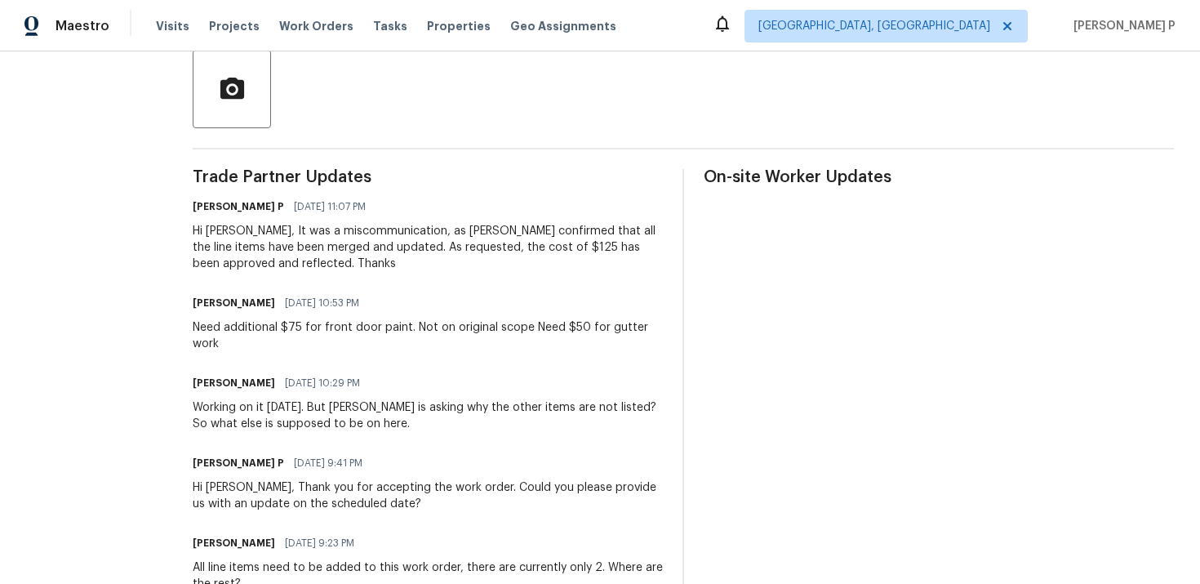
scroll to position [412, 0]
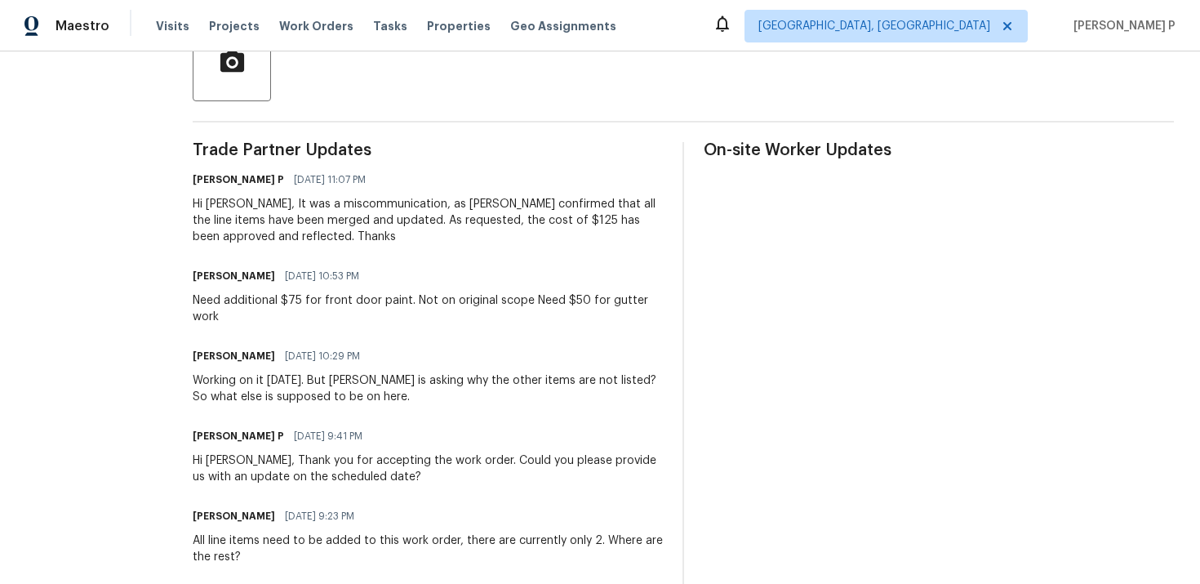
click at [285, 203] on div "Hi Stacey, It was a miscommunication, as Lee confirmed that all the line items …" at bounding box center [428, 220] width 470 height 49
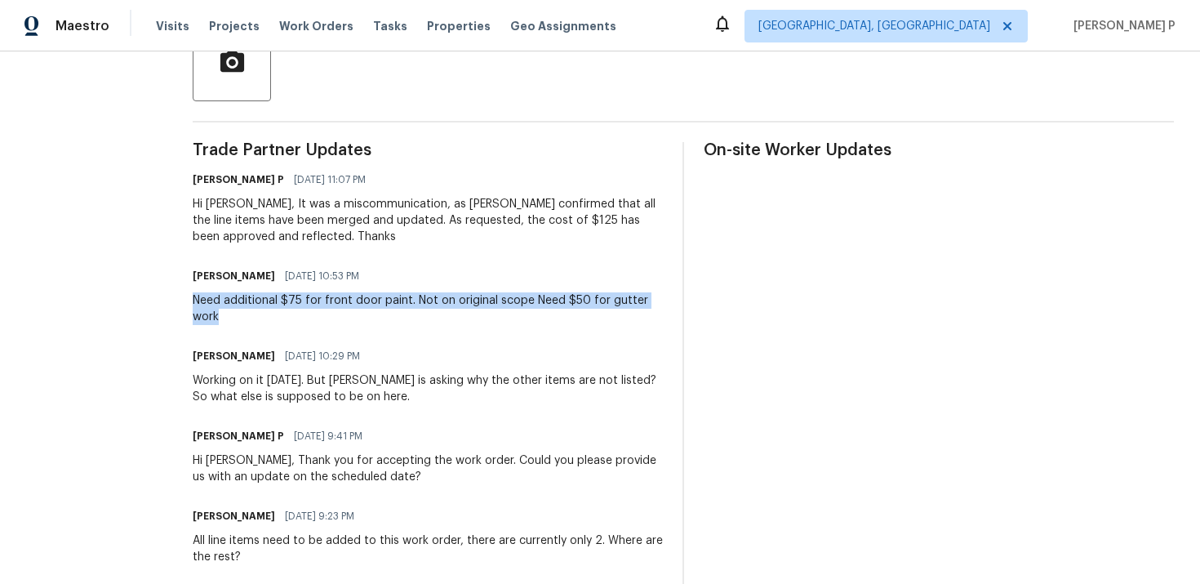
drag, startPoint x: 229, startPoint y: 296, endPoint x: 262, endPoint y: 315, distance: 38.1
click at [262, 315] on div "Need additional $75 for front door paint. Not on original scope Need $50 for gu…" at bounding box center [428, 308] width 470 height 33
copy div "Need additional $75 for front door paint. Not on original scope Need $50 for gu…"
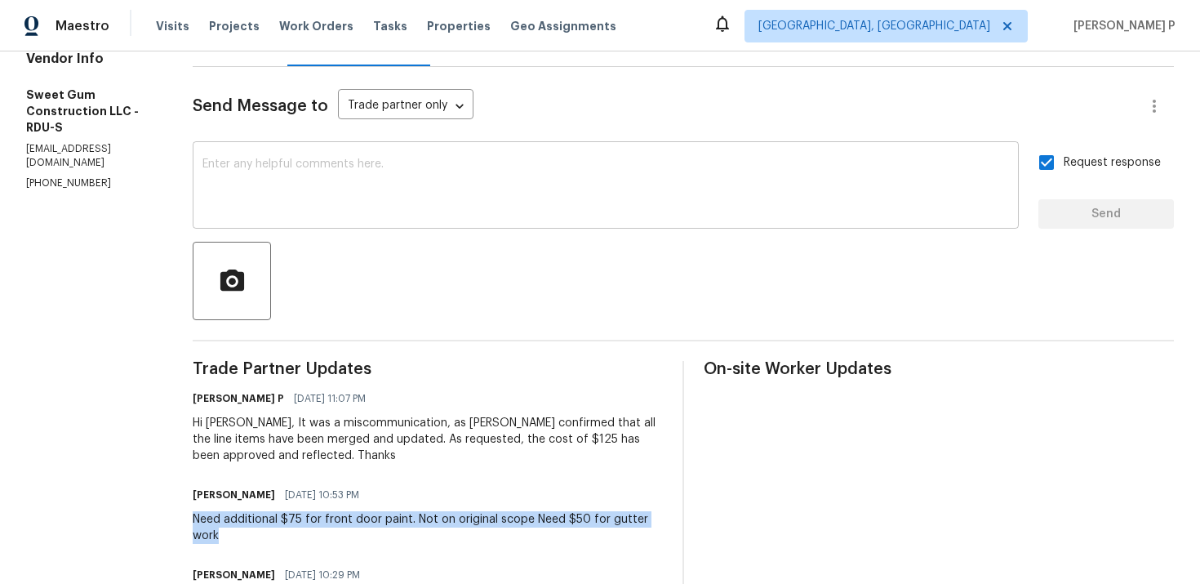
scroll to position [0, 0]
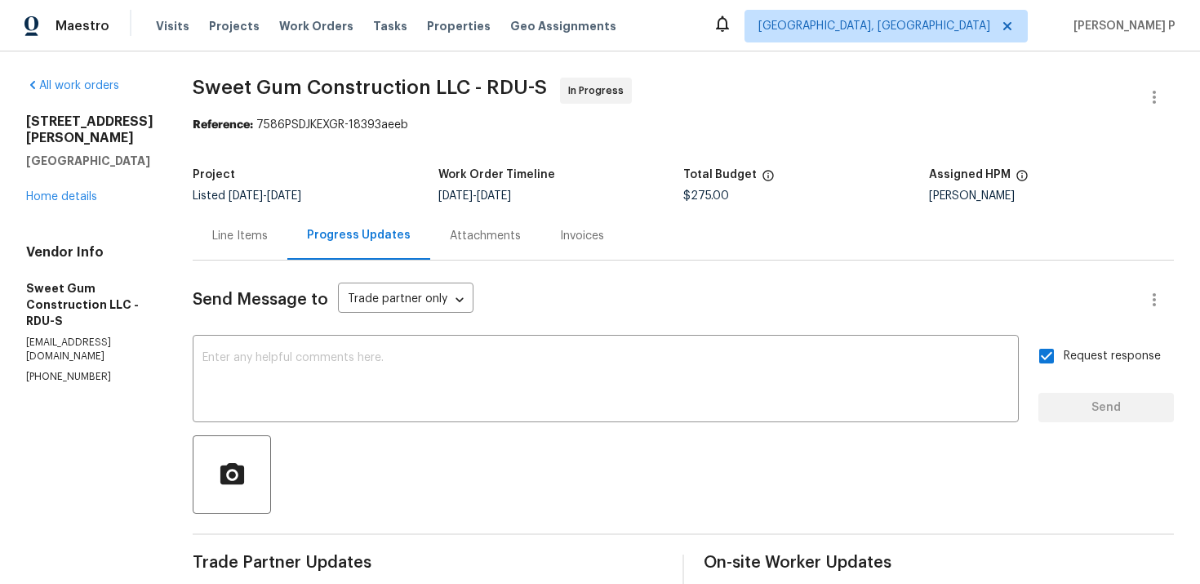
click at [499, 505] on div at bounding box center [684, 474] width 982 height 78
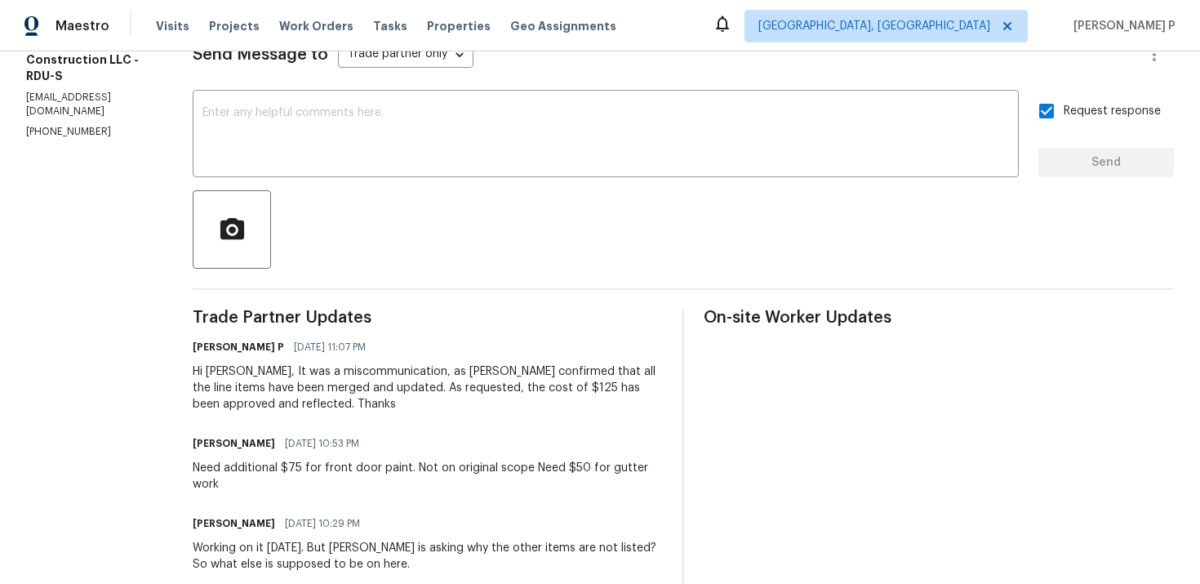
scroll to position [337, 0]
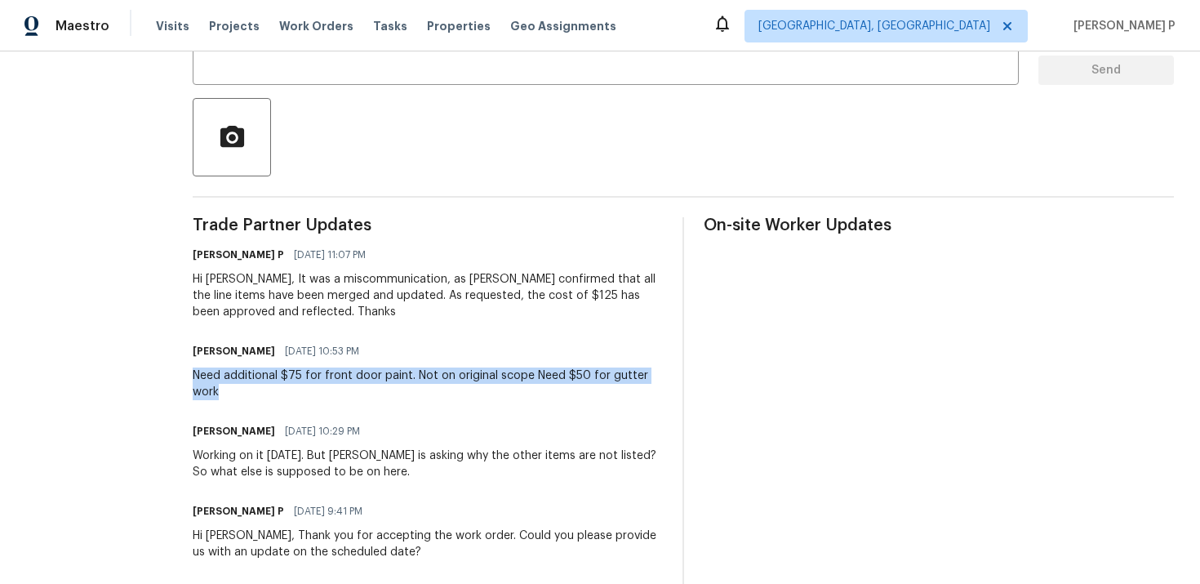
drag, startPoint x: 229, startPoint y: 375, endPoint x: 261, endPoint y: 393, distance: 37.3
click at [261, 393] on div "Need additional $75 for front door paint. Not on original scope Need $50 for gu…" at bounding box center [428, 383] width 470 height 33
copy div "Need additional $75 for front door paint. Not on original scope Need $50 for gu…"
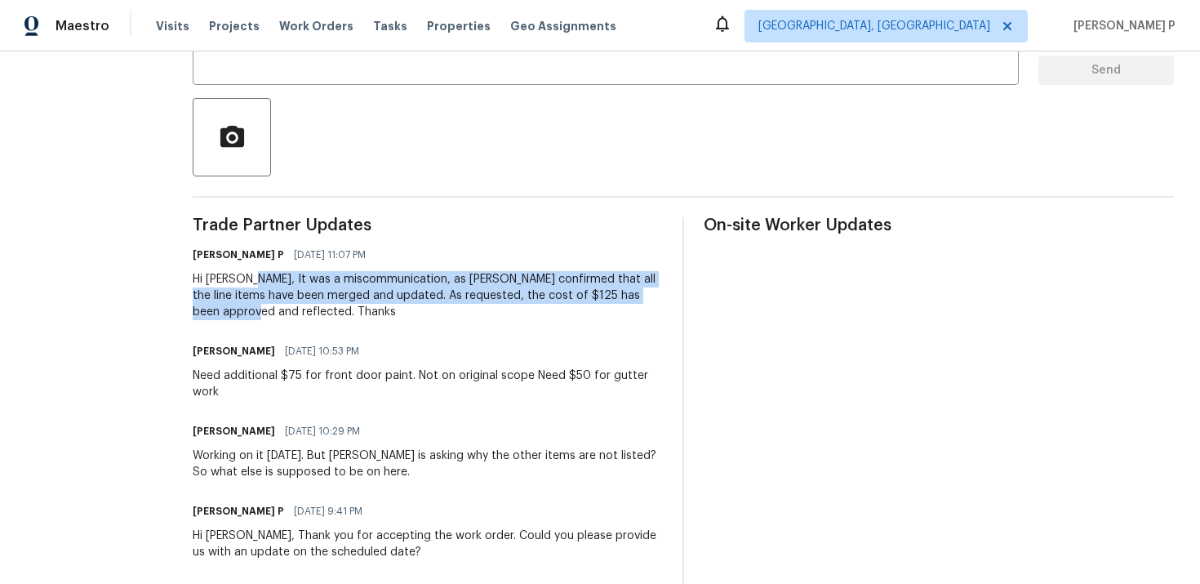
drag, startPoint x: 285, startPoint y: 276, endPoint x: 278, endPoint y: 306, distance: 30.9
click at [278, 306] on div "Hi Stacey, It was a miscommunication, as Lee confirmed that all the line items …" at bounding box center [428, 295] width 470 height 49
copy div "It was a miscommunication, as Lee confirmed that all the line items have been m…"
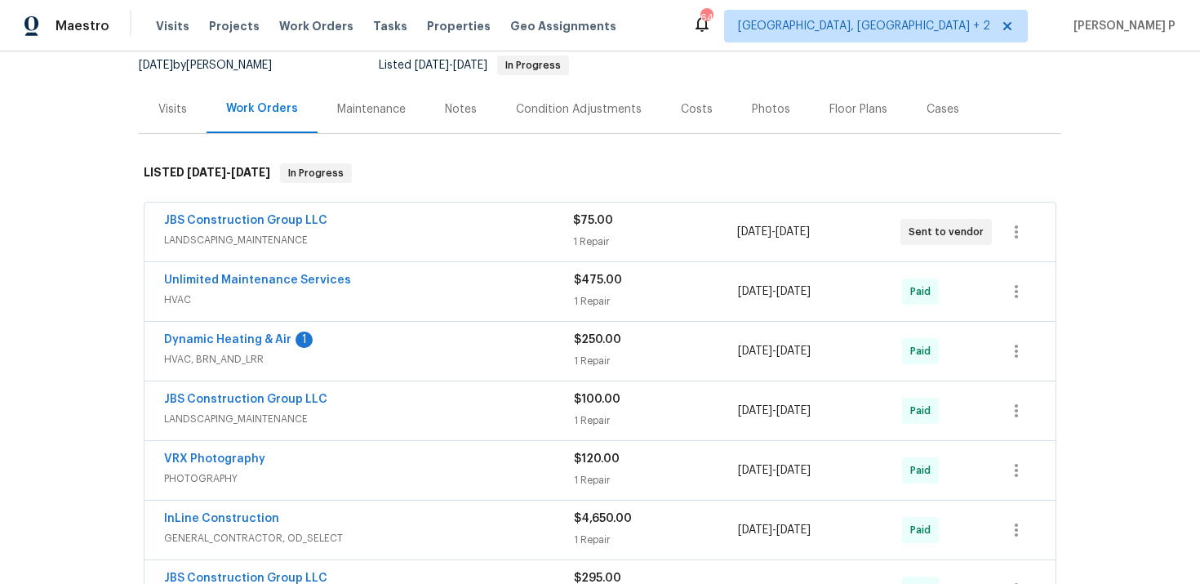
scroll to position [170, 0]
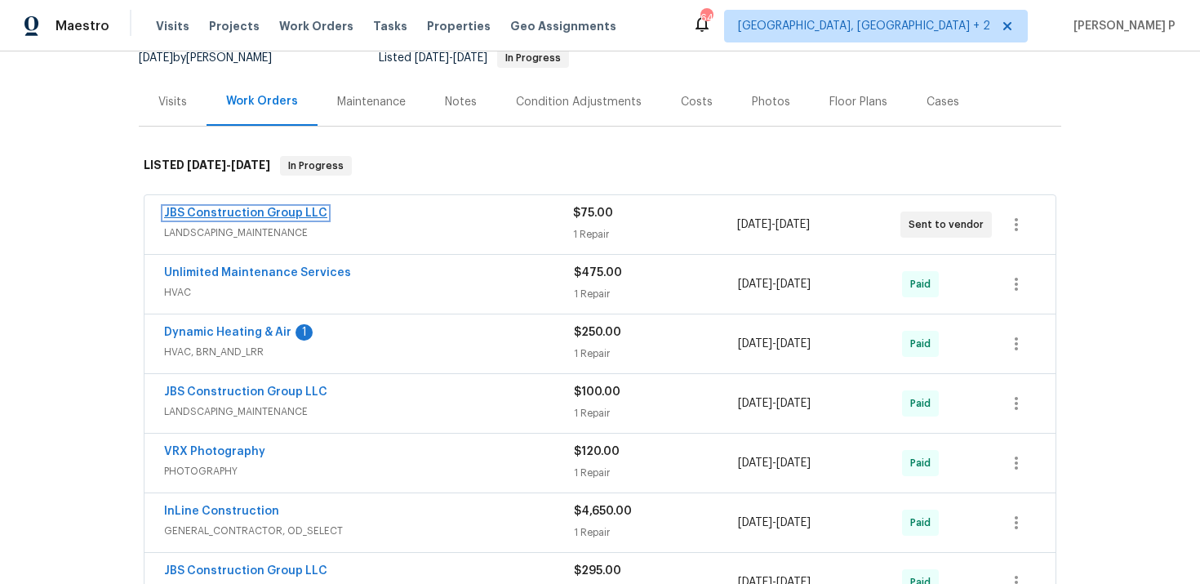
click at [274, 217] on link "JBS Construction Group LLC" at bounding box center [245, 212] width 163 height 11
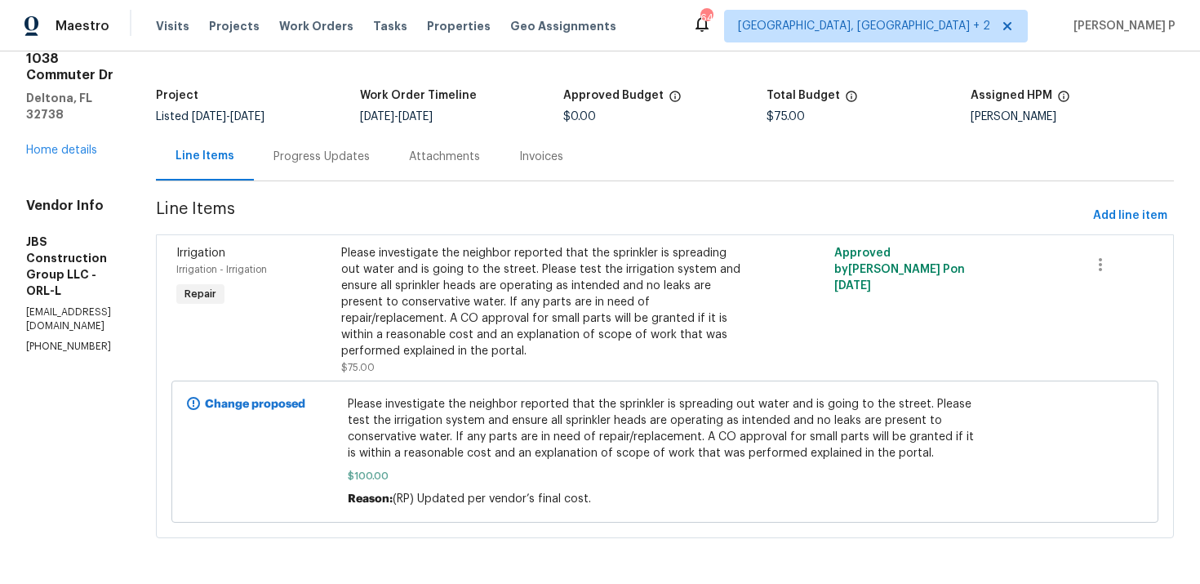
scroll to position [96, 0]
click at [370, 149] on div "Progress Updates" at bounding box center [322, 157] width 96 height 16
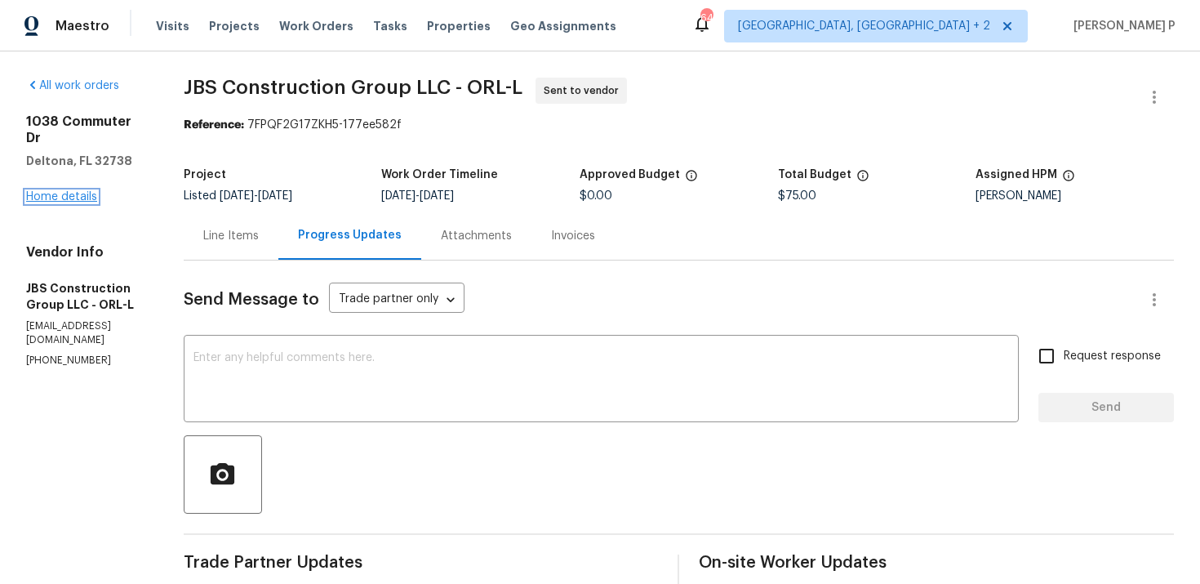
click at [51, 191] on link "Home details" at bounding box center [61, 196] width 71 height 11
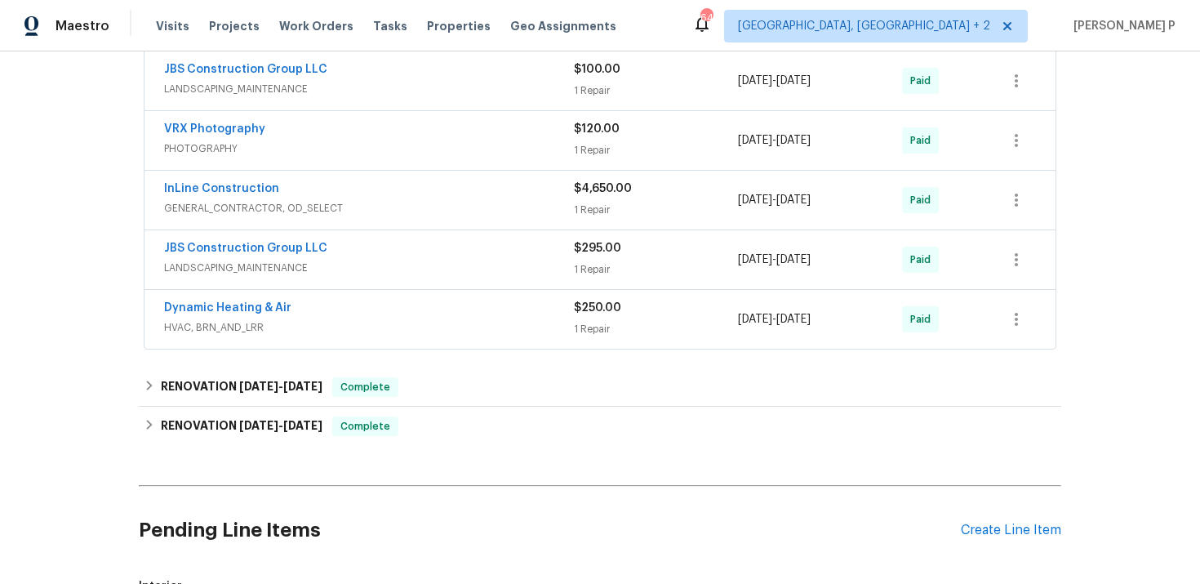
scroll to position [612, 0]
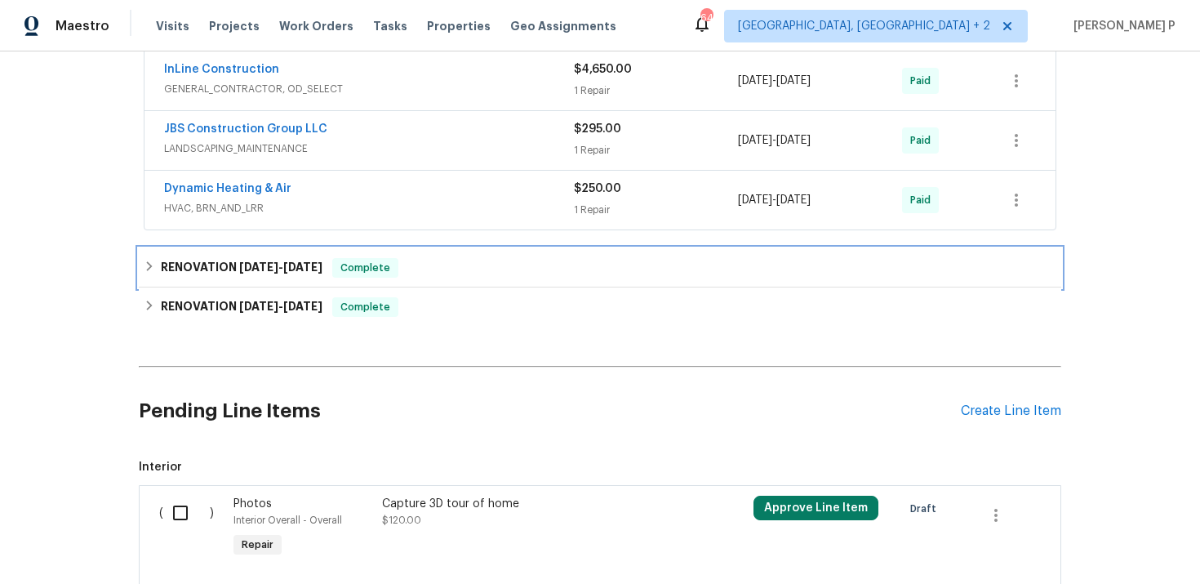
click at [243, 270] on span "[DATE]" at bounding box center [258, 266] width 39 height 11
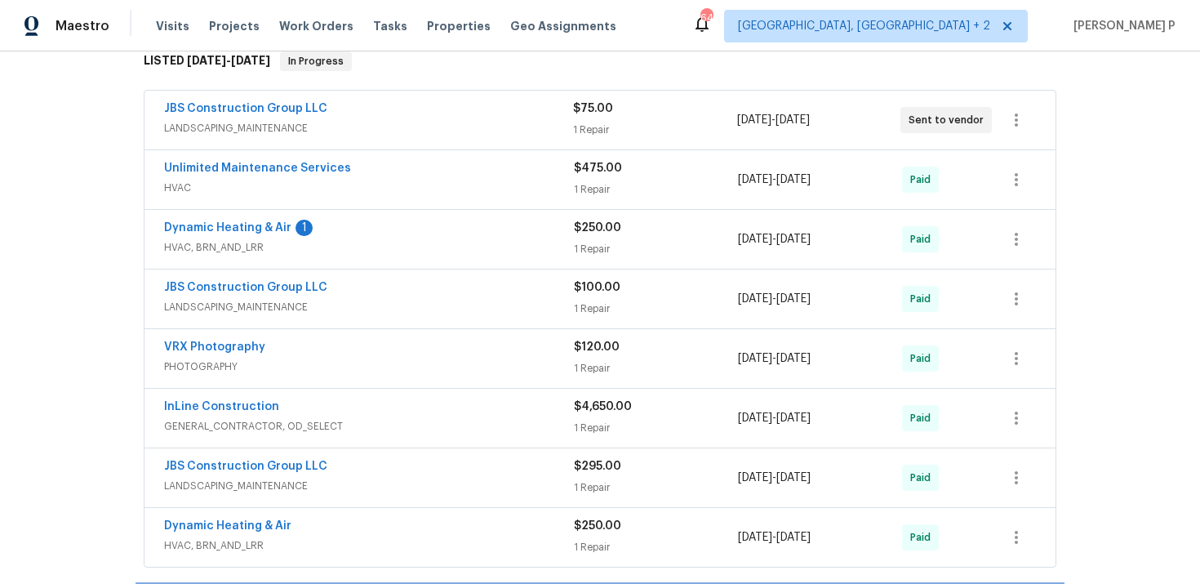
scroll to position [231, 0]
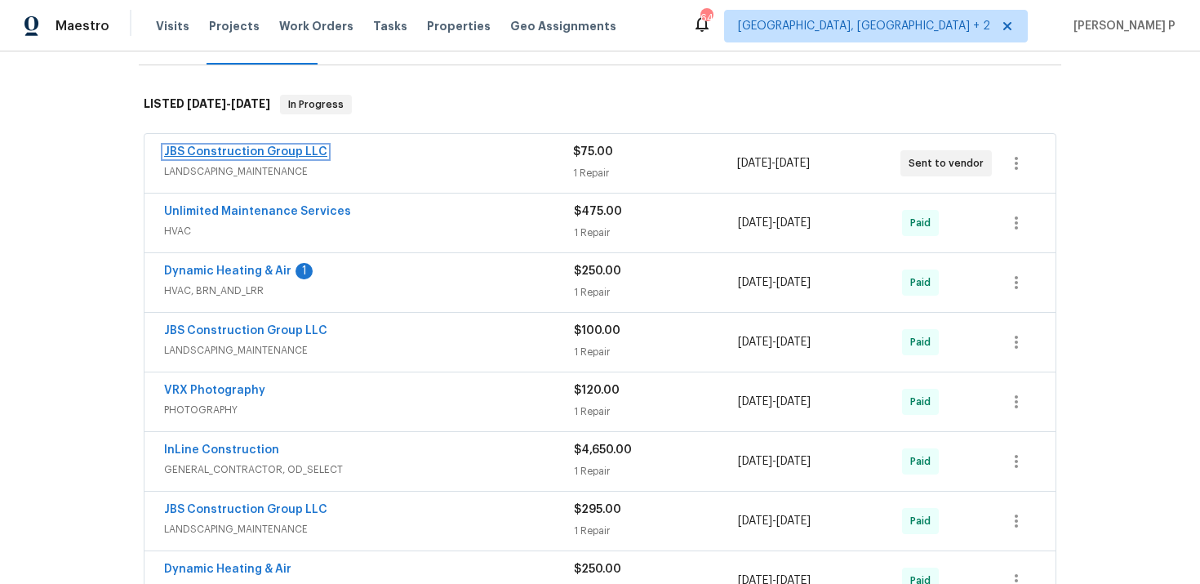
click at [216, 152] on link "JBS Construction Group LLC" at bounding box center [245, 151] width 163 height 11
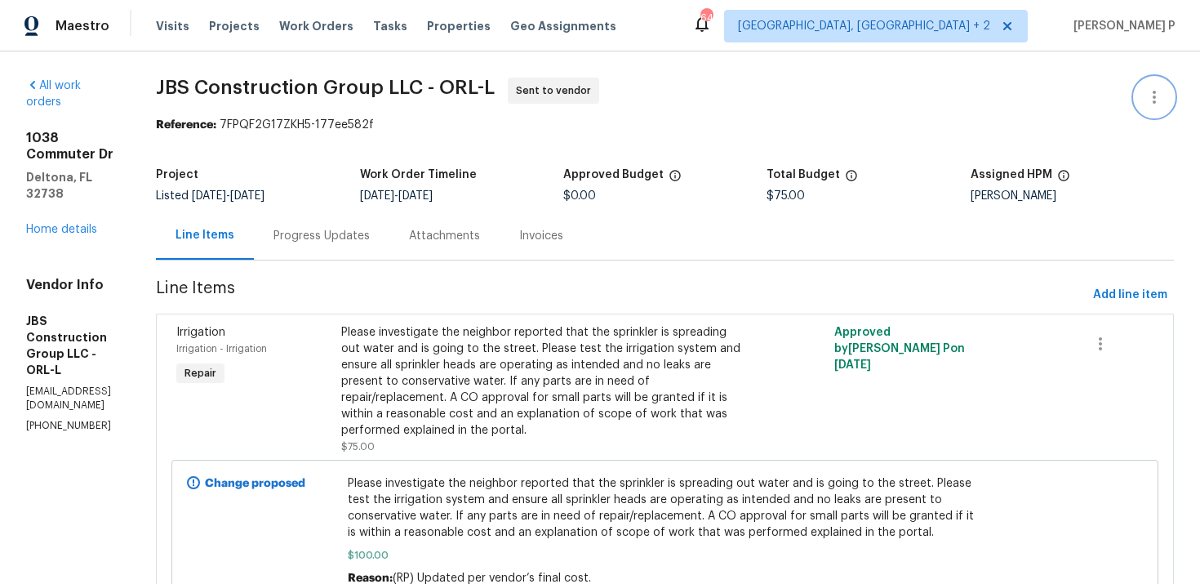
click at [1156, 94] on icon "button" at bounding box center [1155, 97] width 20 height 20
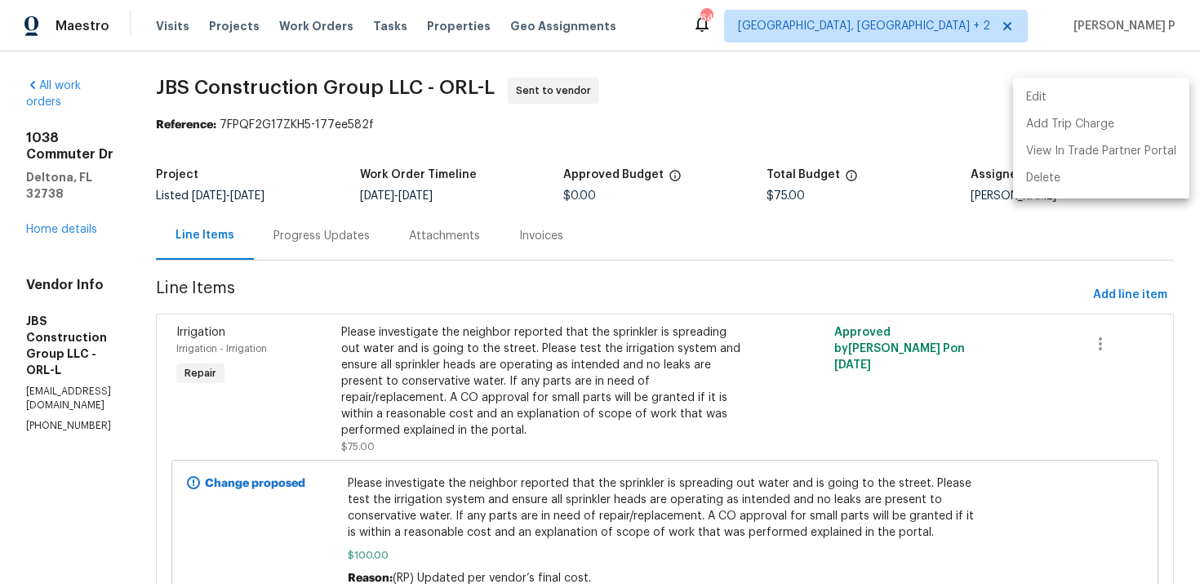
click at [1087, 91] on li "Edit" at bounding box center [1101, 97] width 176 height 27
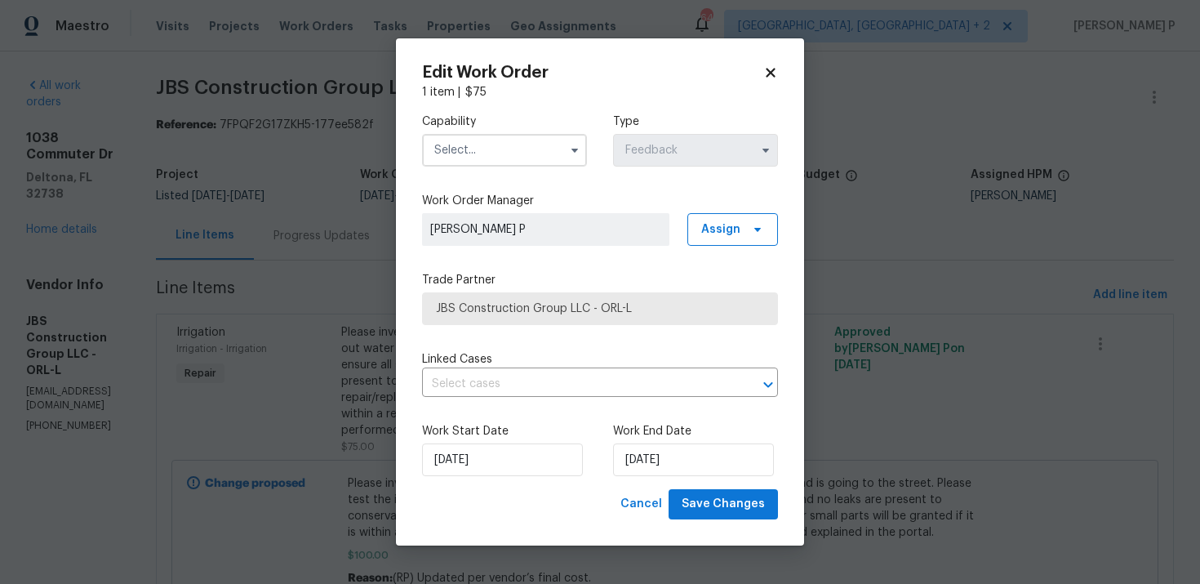
click at [501, 157] on input "text" at bounding box center [504, 150] width 165 height 33
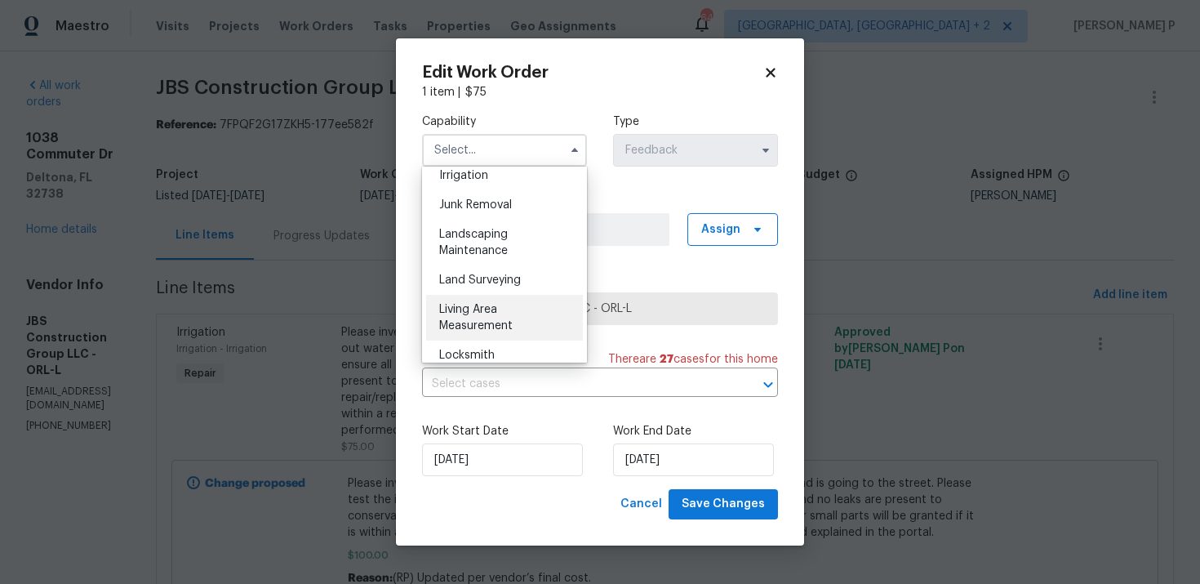
scroll to position [1047, 0]
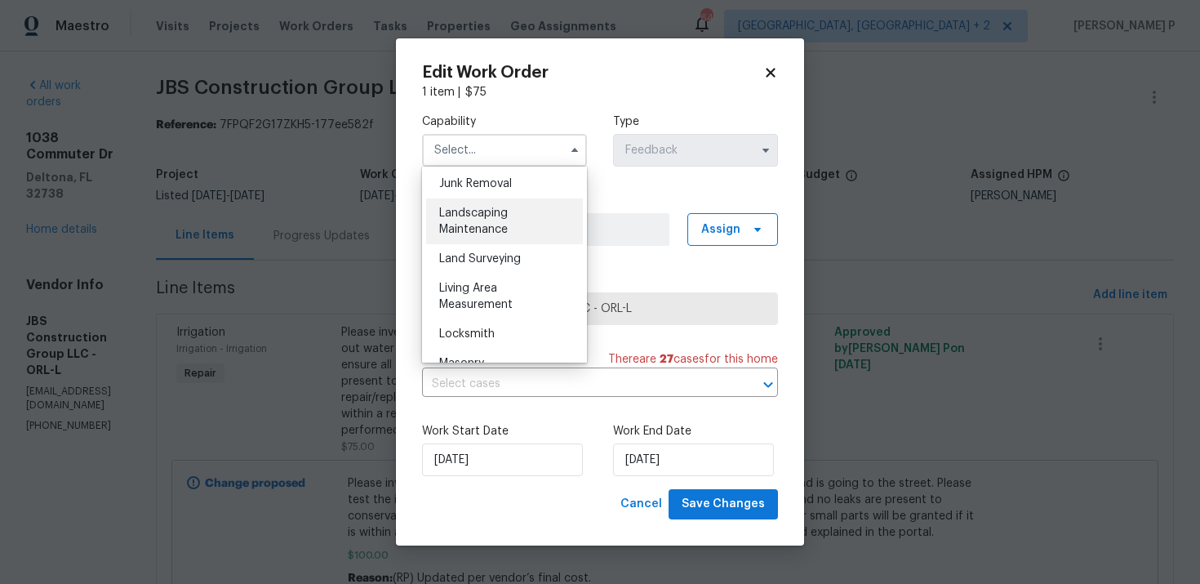
click at [467, 213] on span "Landscaping Maintenance" at bounding box center [473, 221] width 69 height 28
type input "Landscaping Maintenance"
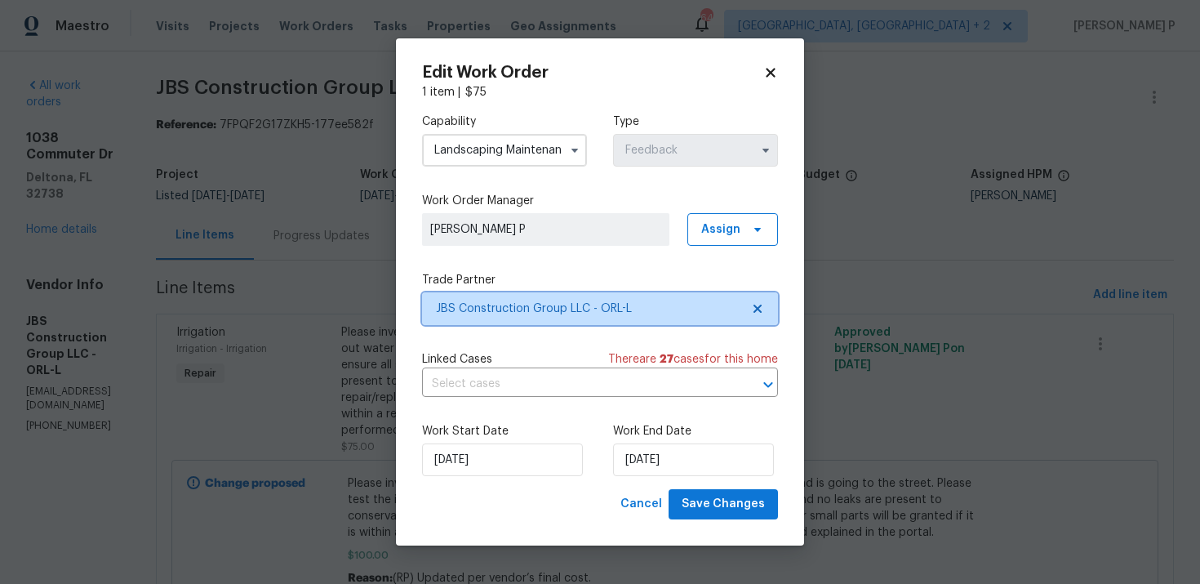
click at [503, 311] on span "JBS Construction Group LLC - ORL-L" at bounding box center [588, 309] width 305 height 16
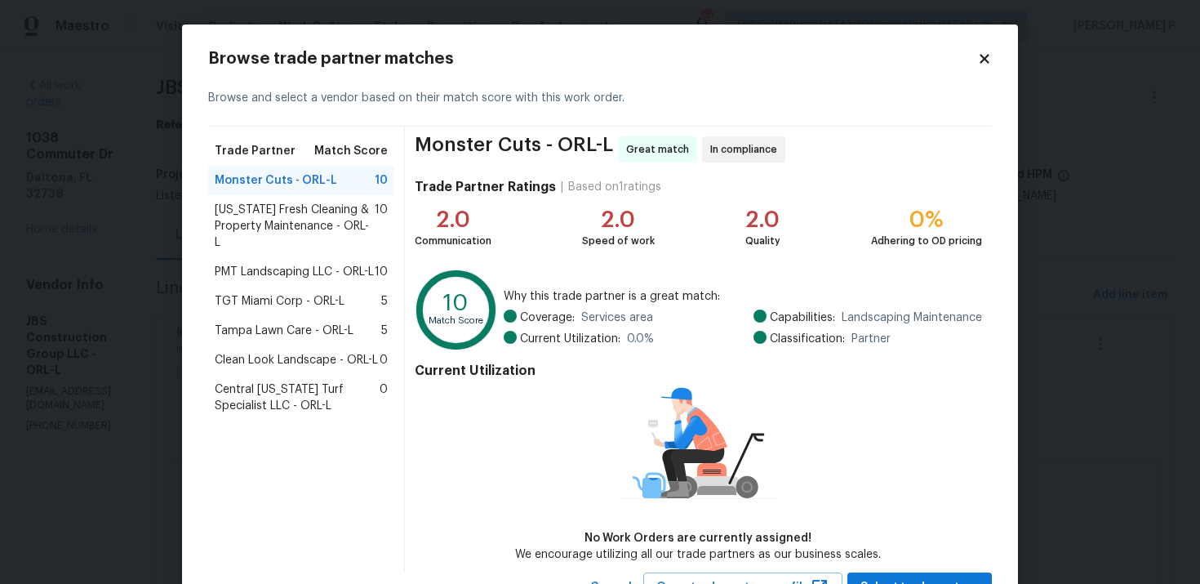
click at [234, 213] on span "[US_STATE] Fresh Cleaning & Property Maintenance - ORL-L" at bounding box center [295, 226] width 160 height 49
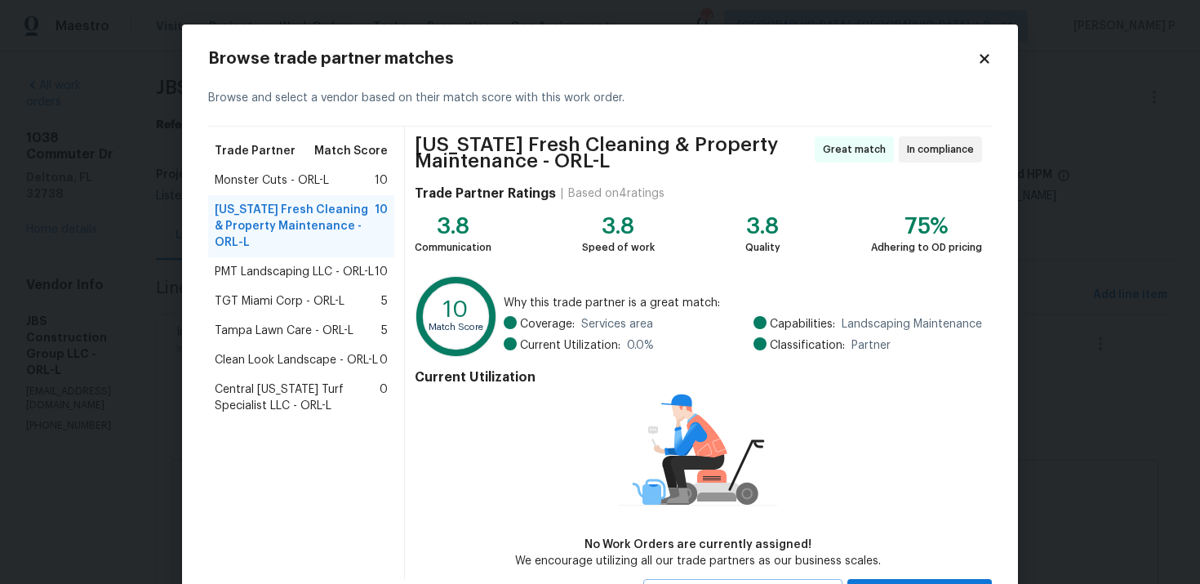
click at [982, 63] on icon at bounding box center [984, 58] width 15 height 15
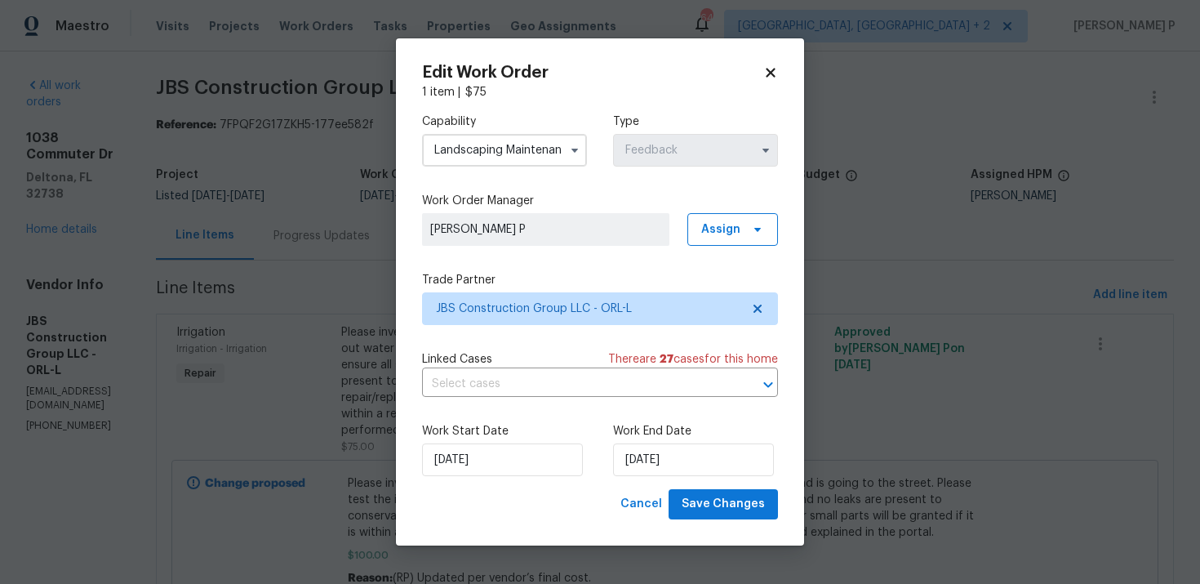
click at [776, 67] on icon at bounding box center [771, 72] width 15 height 15
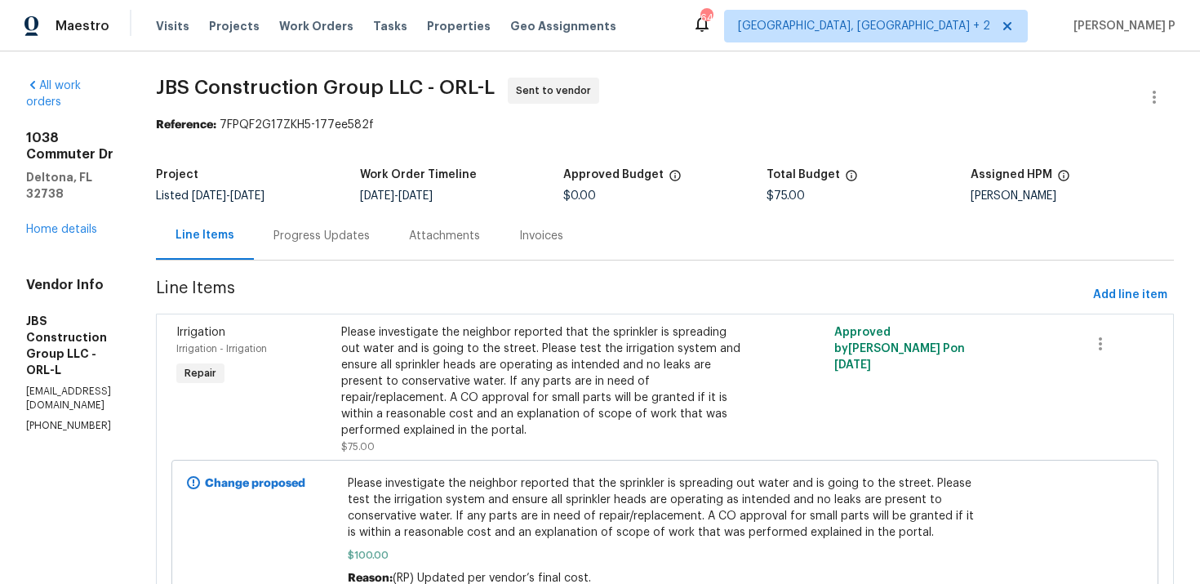
click at [370, 243] on div "Progress Updates" at bounding box center [322, 236] width 96 height 16
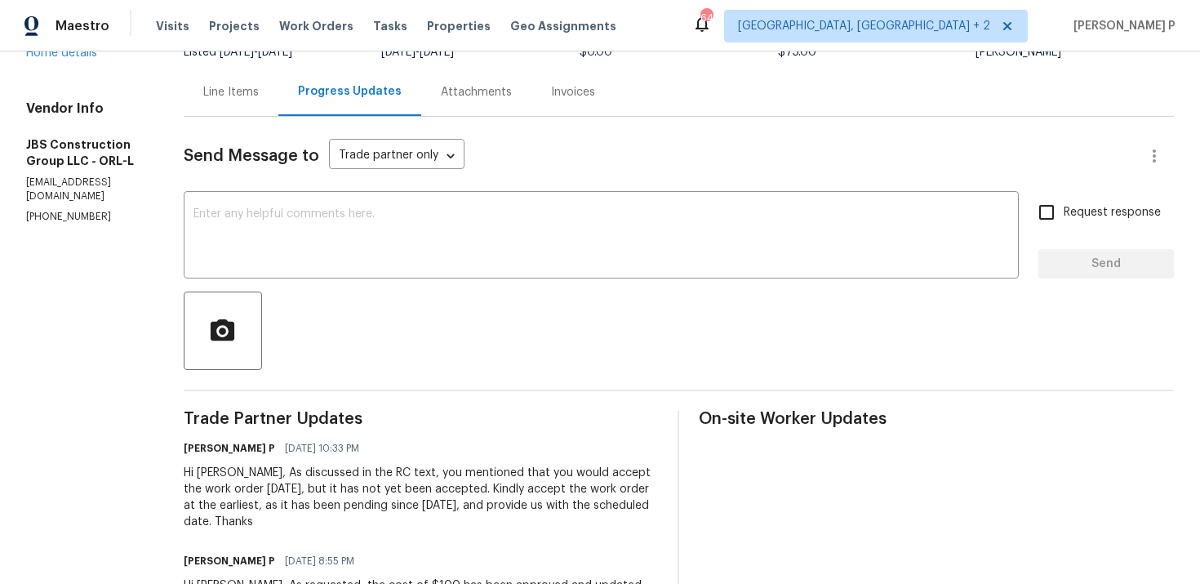
scroll to position [98, 0]
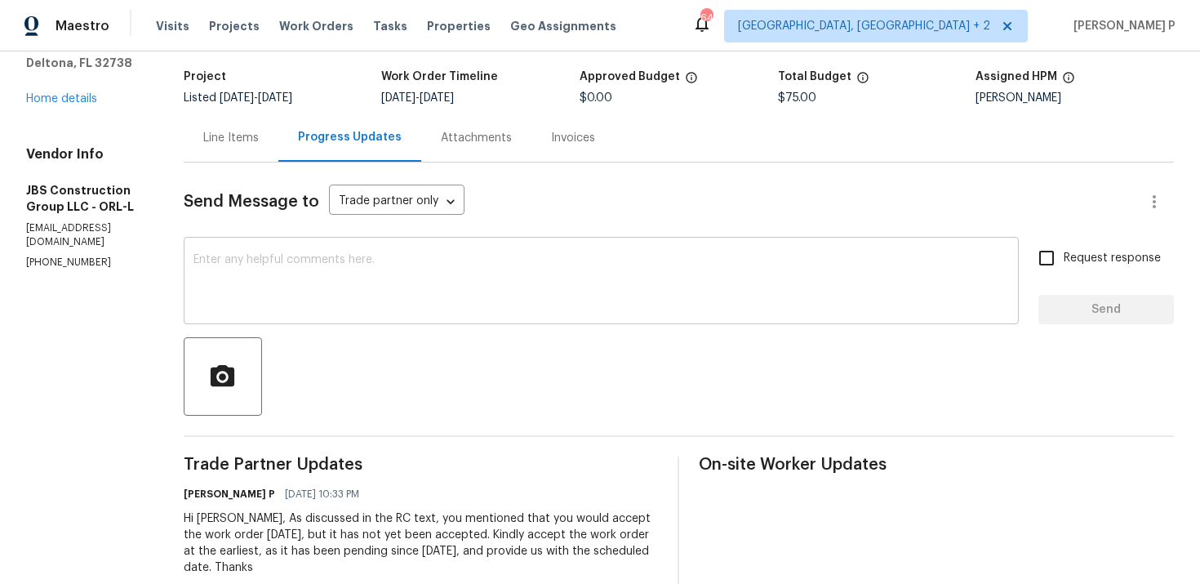
click at [392, 301] on textarea at bounding box center [602, 282] width 816 height 57
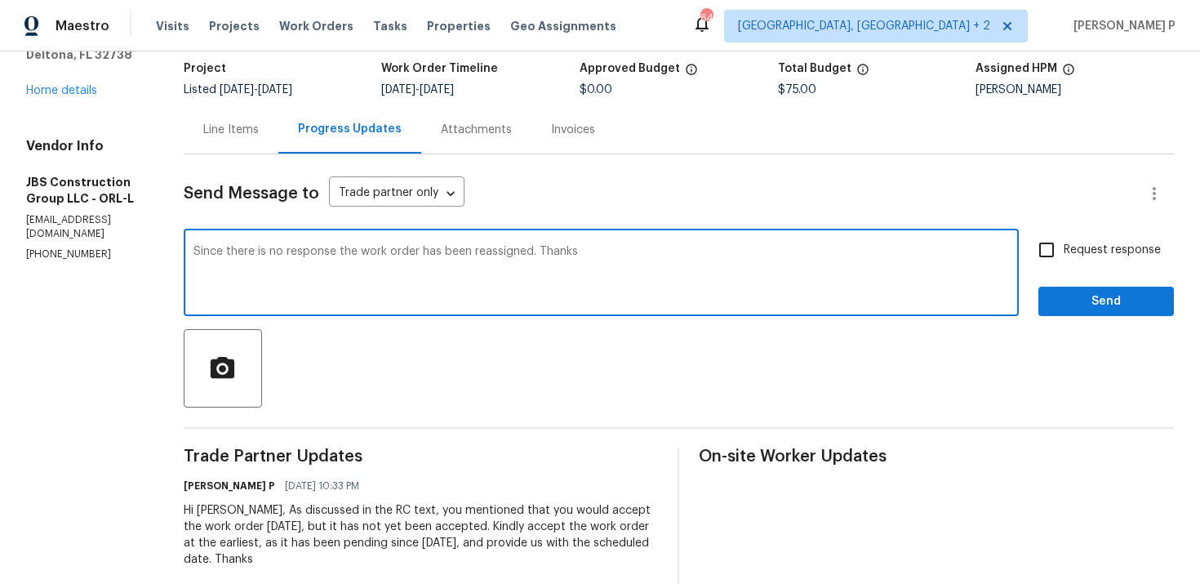
type textarea "Since there is no response the work order has been reassigned. Thanks"
click at [1076, 287] on button "Send" at bounding box center [1107, 302] width 136 height 30
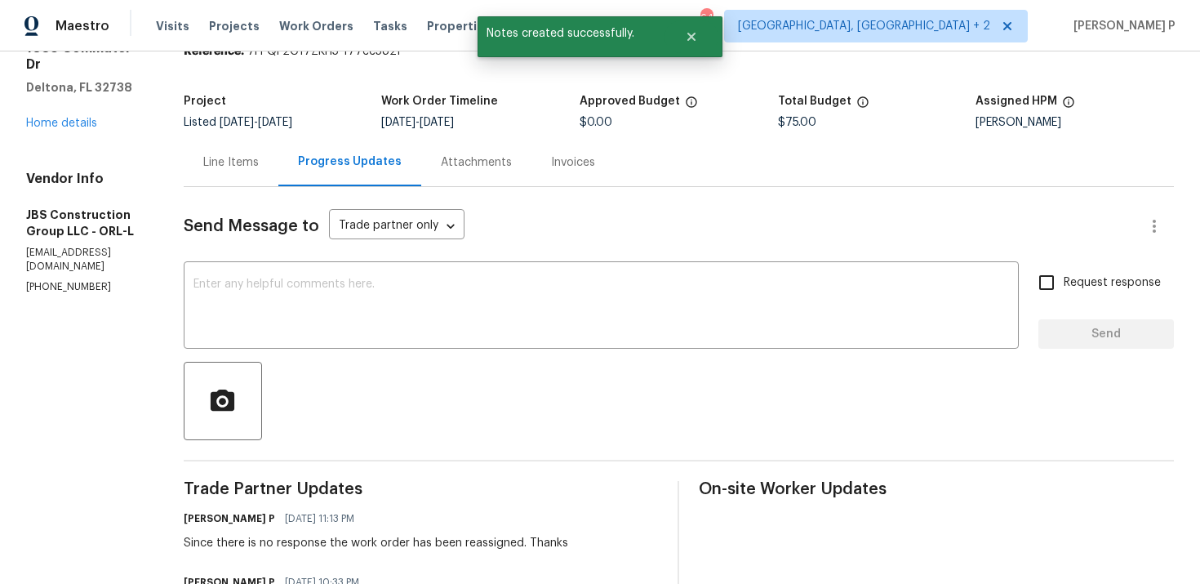
scroll to position [0, 0]
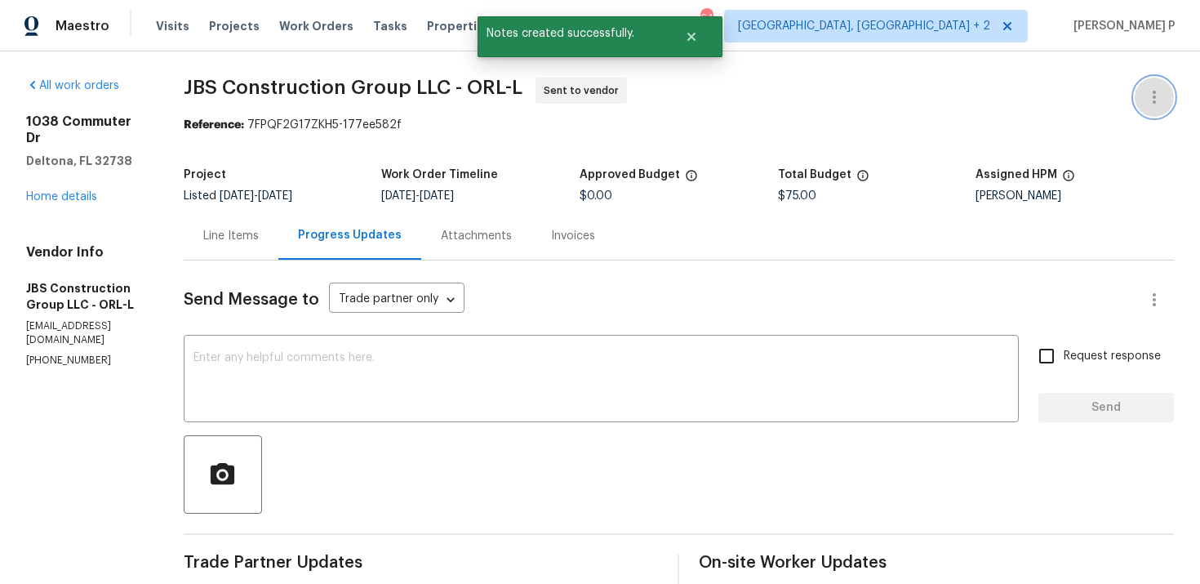
click at [1159, 98] on icon "button" at bounding box center [1155, 97] width 20 height 20
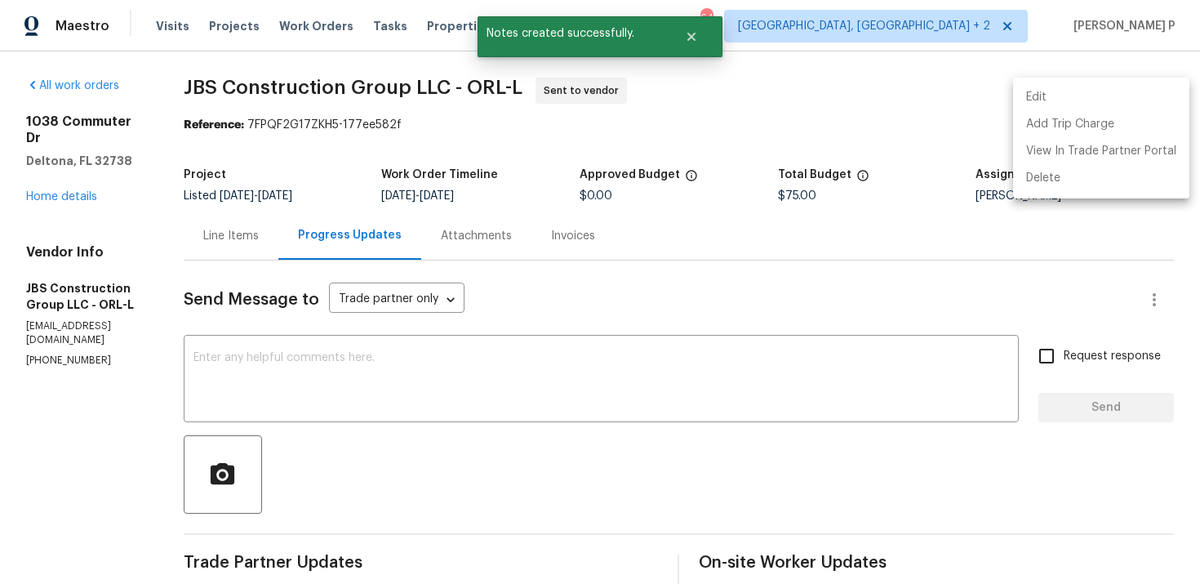
click at [1058, 91] on li "Edit" at bounding box center [1101, 97] width 176 height 27
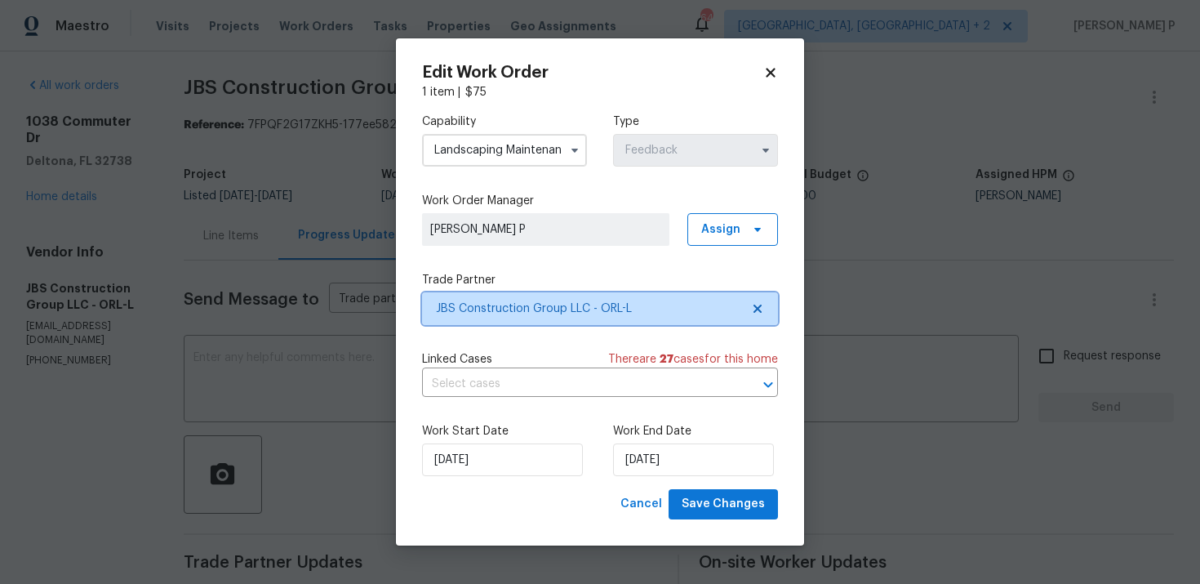
click at [519, 311] on span "JBS Construction Group LLC - ORL-L" at bounding box center [588, 309] width 305 height 16
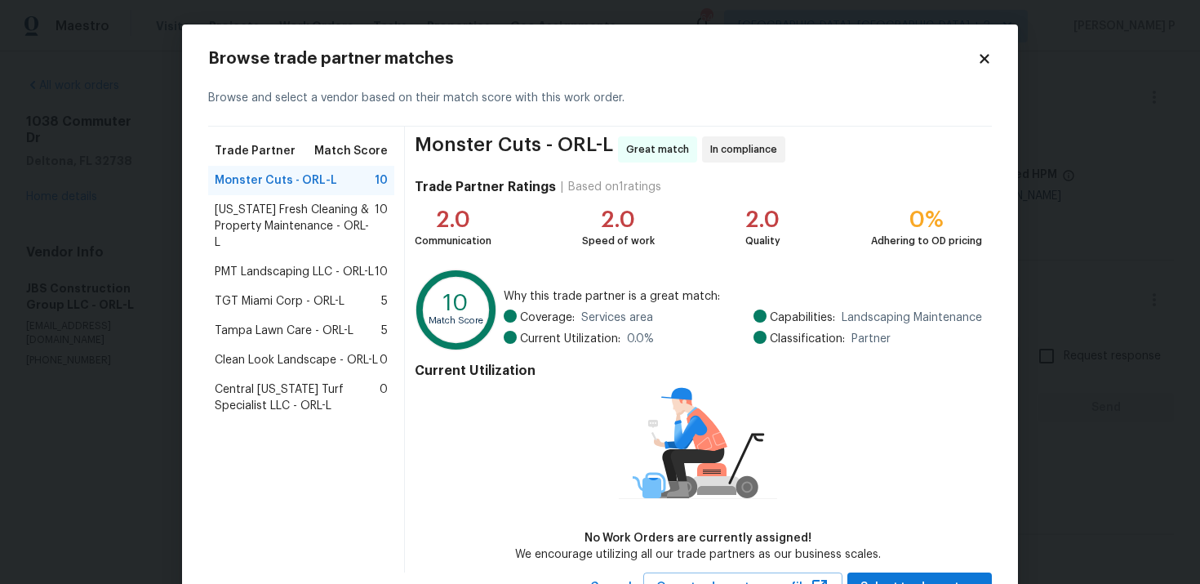
click at [287, 220] on span "[US_STATE] Fresh Cleaning & Property Maintenance - ORL-L" at bounding box center [295, 226] width 160 height 49
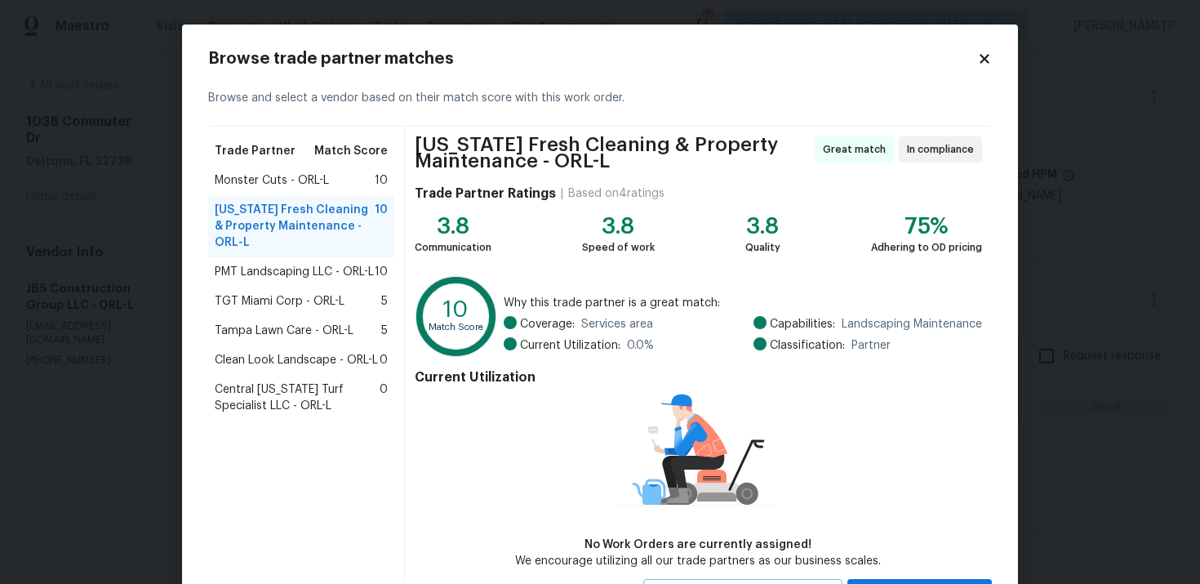
scroll to position [74, 0]
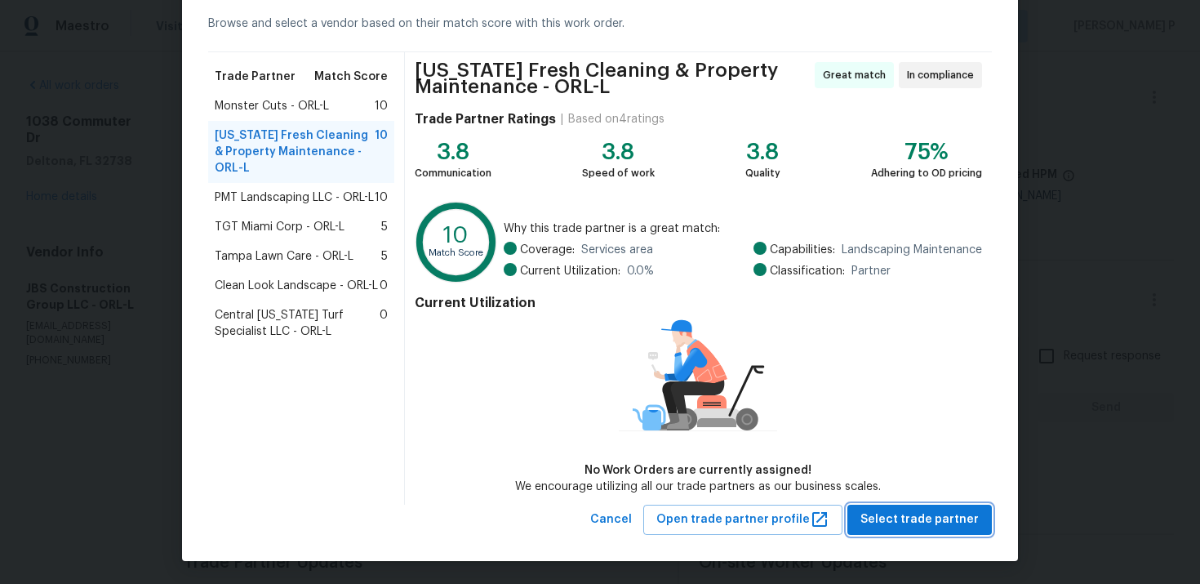
click at [931, 510] on span "Select trade partner" at bounding box center [920, 520] width 118 height 20
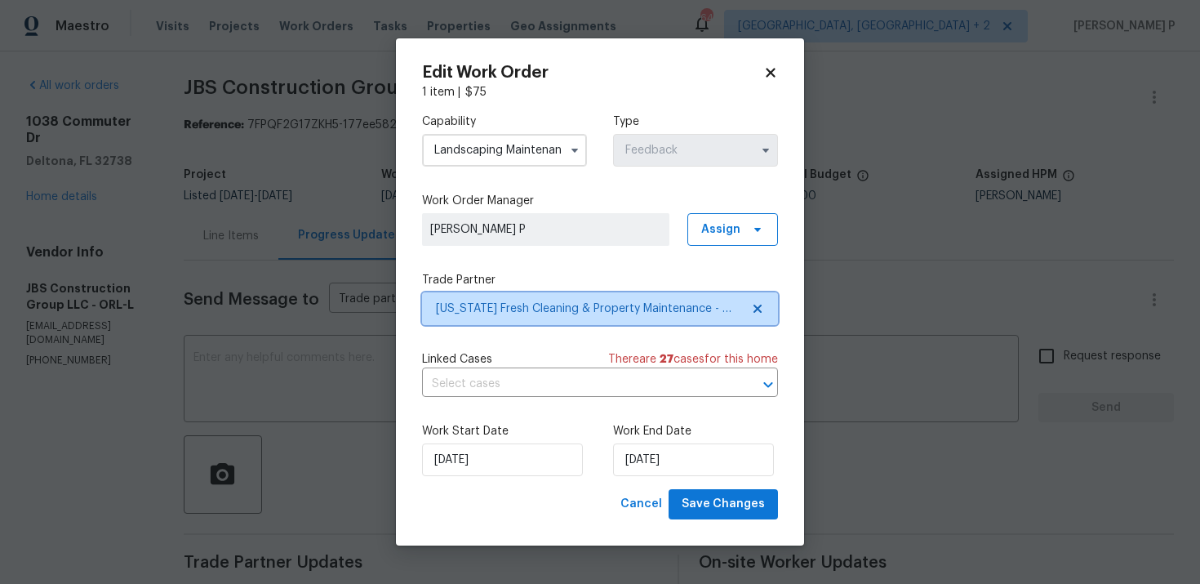
scroll to position [0, 0]
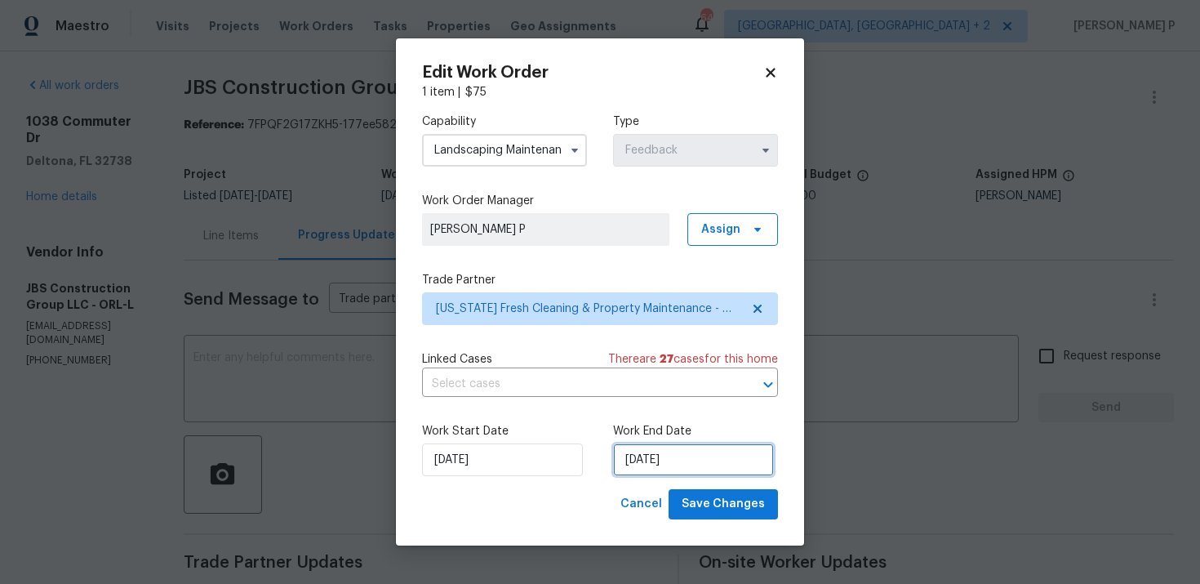
click at [658, 470] on input "[DATE]" at bounding box center [693, 459] width 161 height 33
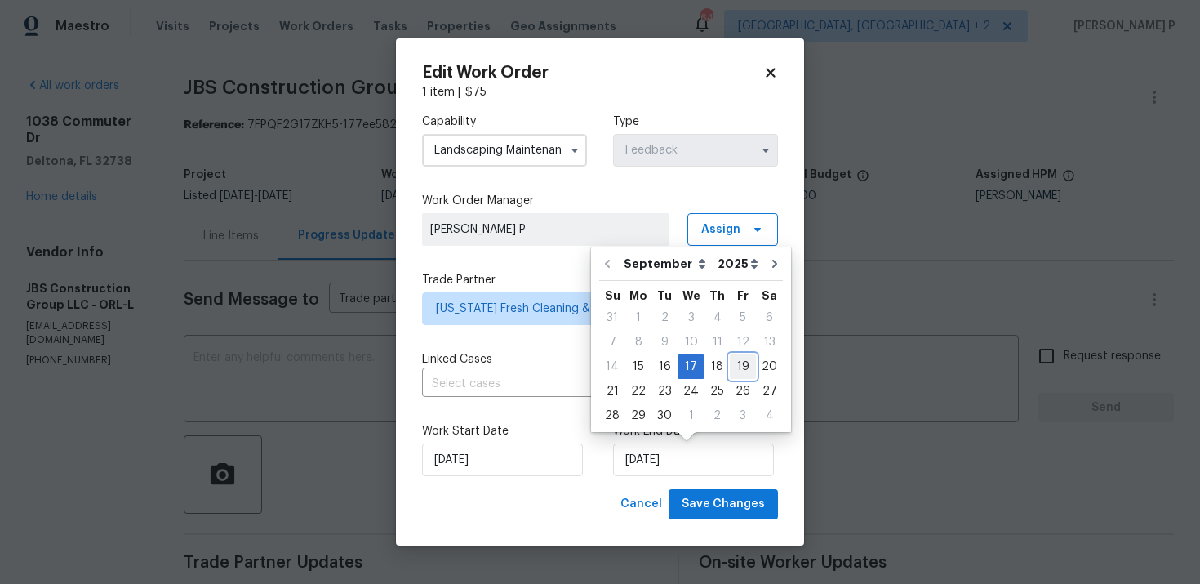
click at [732, 363] on div "19" at bounding box center [743, 366] width 26 height 23
type input "[DATE]"
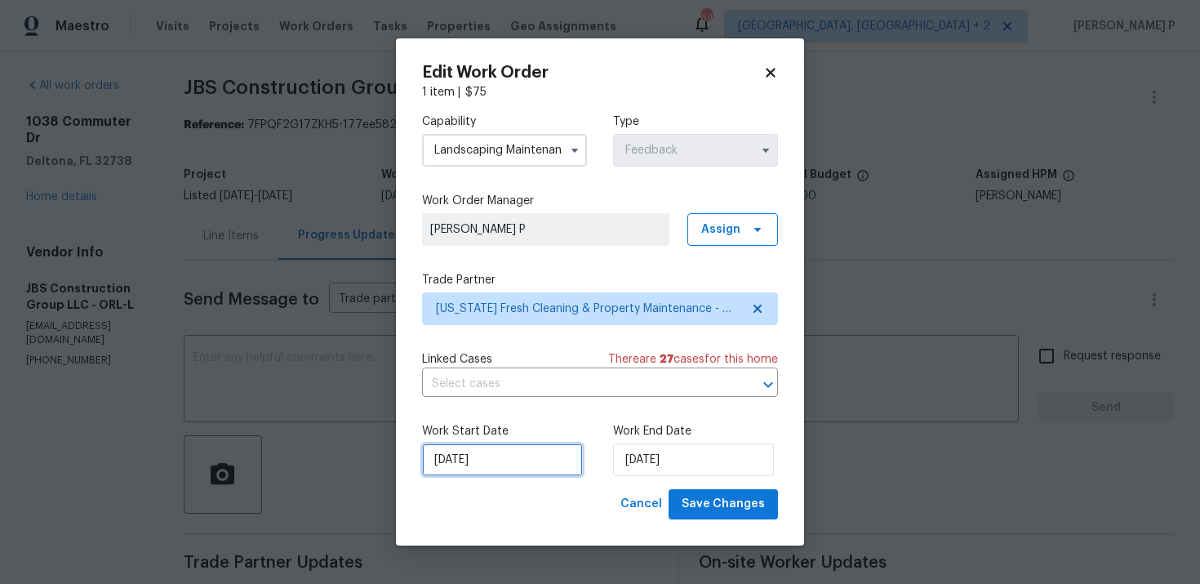
click at [518, 462] on input "[DATE]" at bounding box center [502, 459] width 161 height 33
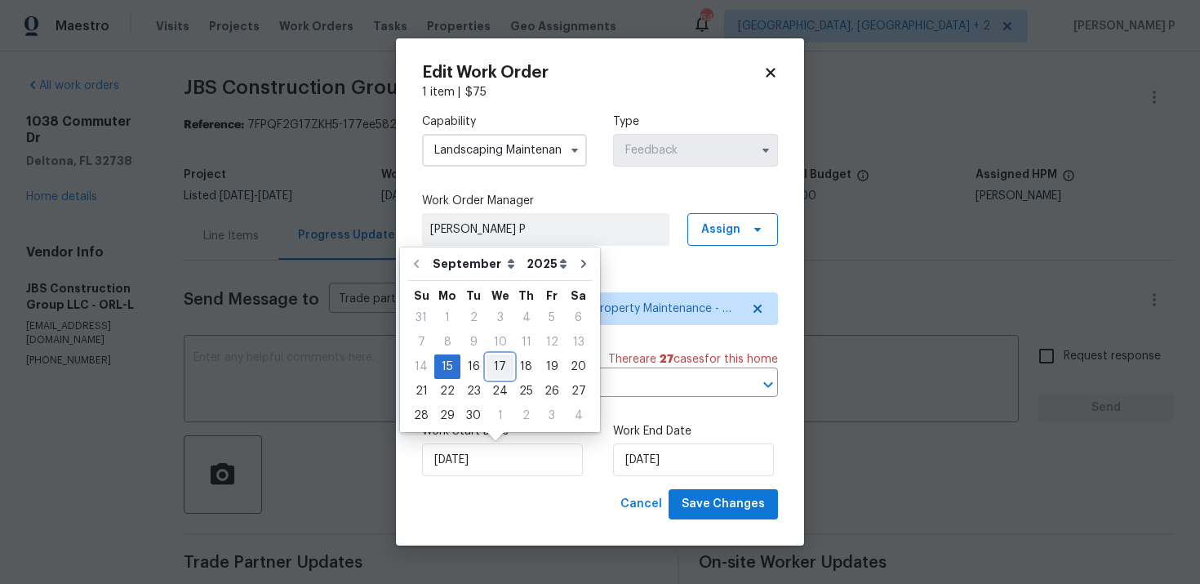
click at [496, 367] on div "17" at bounding box center [500, 366] width 27 height 23
type input "[DATE]"
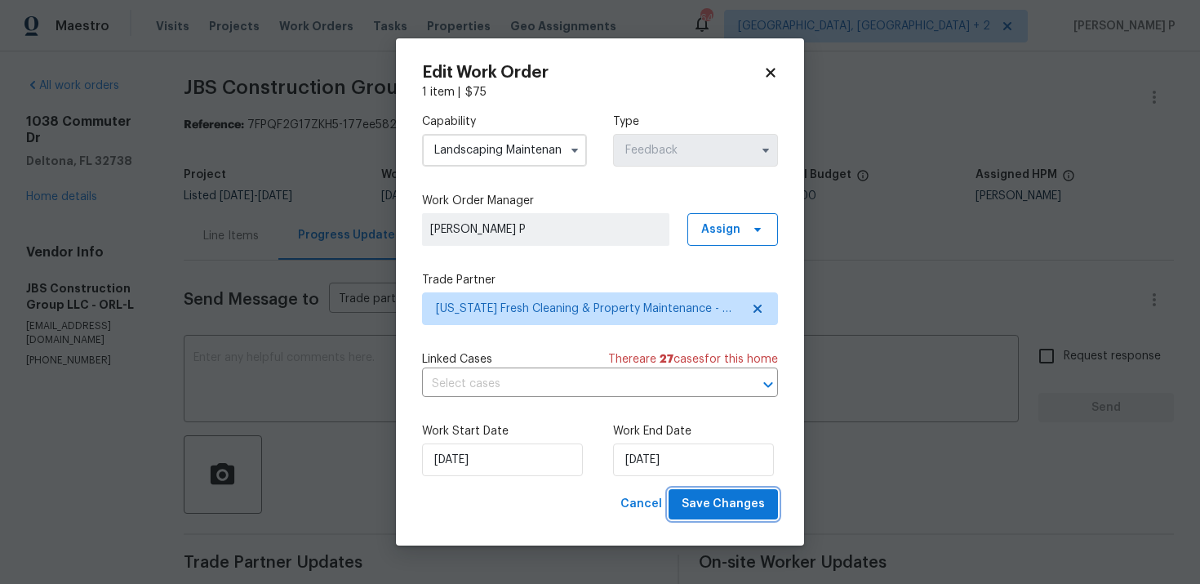
click at [723, 512] on span "Save Changes" at bounding box center [723, 504] width 83 height 20
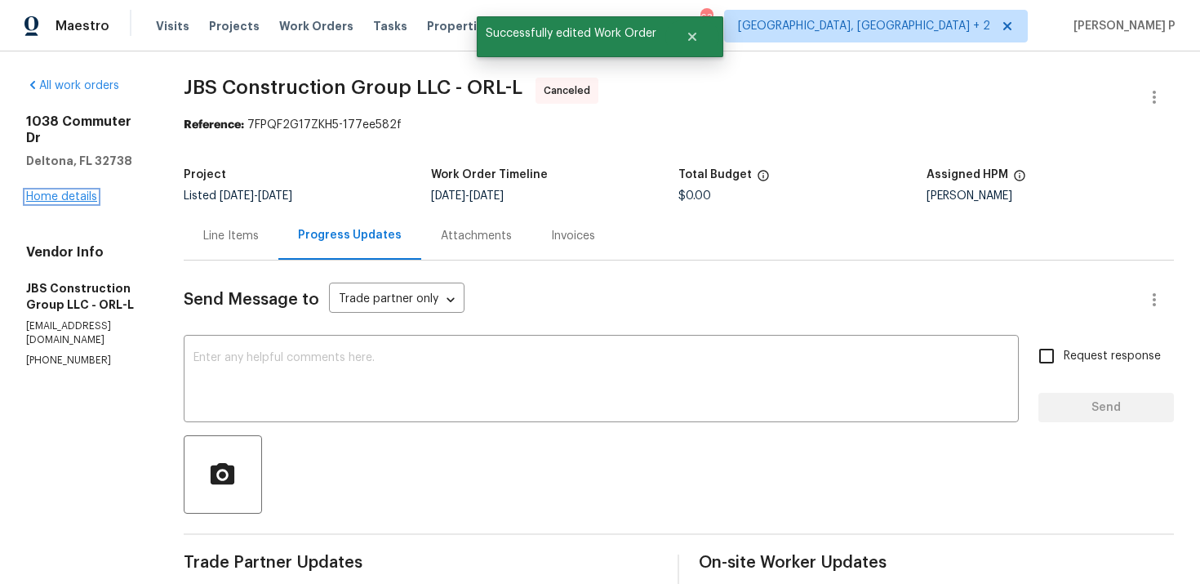
click at [90, 191] on link "Home details" at bounding box center [61, 196] width 71 height 11
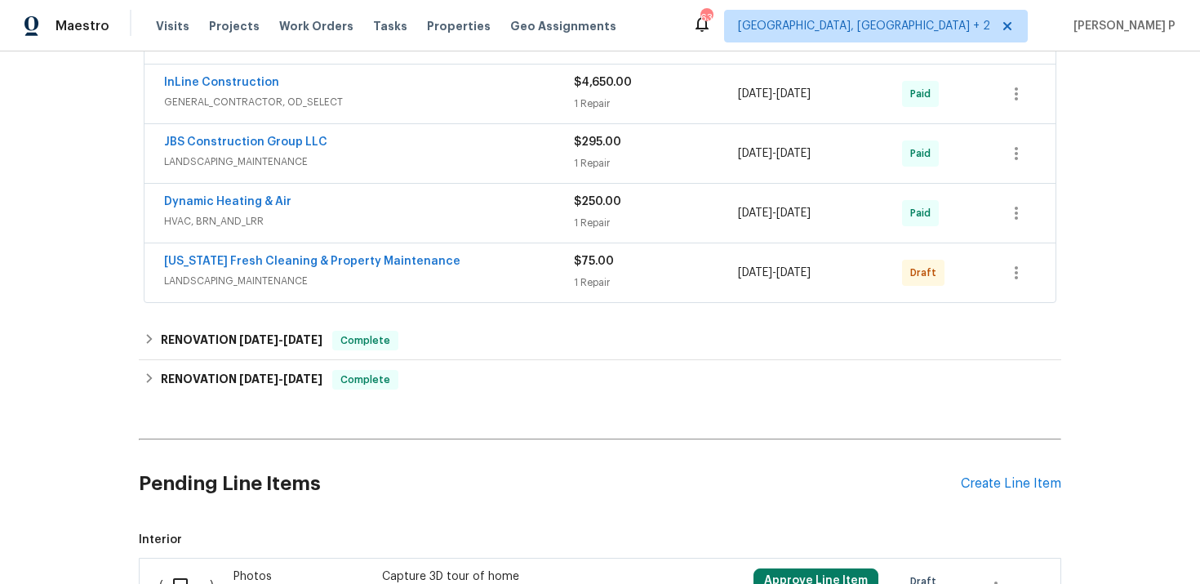
scroll to position [543, 0]
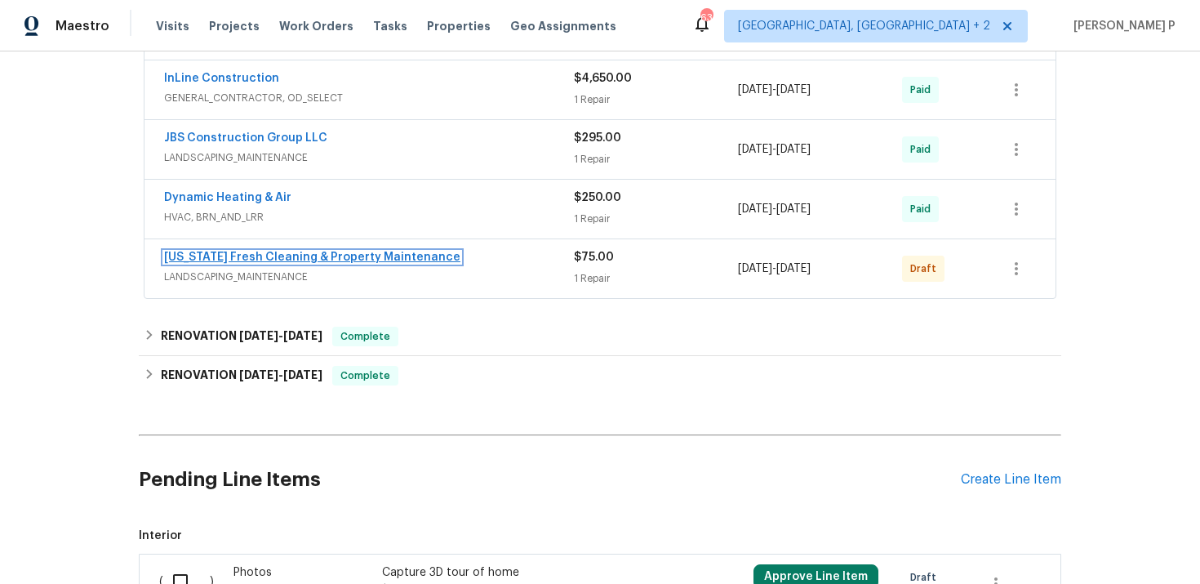
click at [243, 261] on link "[US_STATE] Fresh Cleaning & Property Maintenance" at bounding box center [312, 257] width 296 height 11
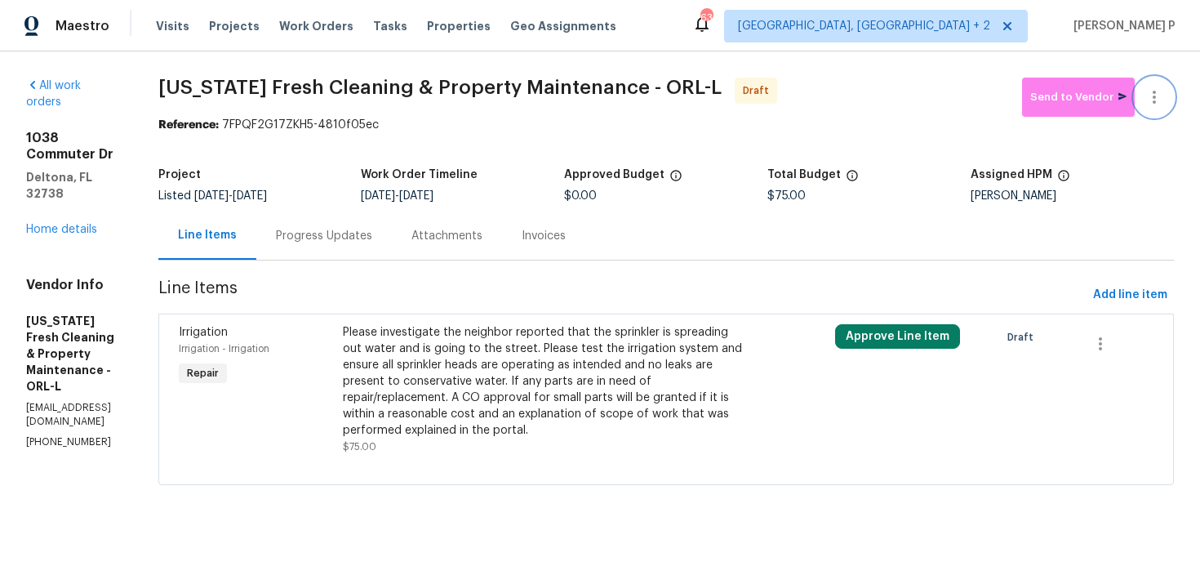
click at [1160, 83] on button "button" at bounding box center [1154, 97] width 39 height 39
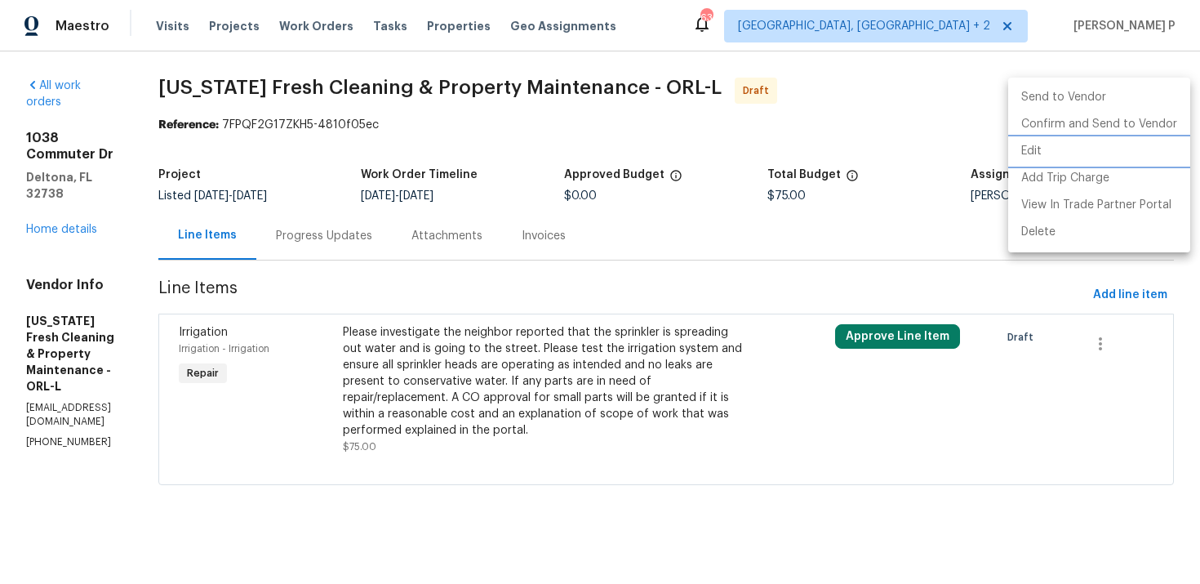
click at [1041, 153] on li "Edit" at bounding box center [1100, 151] width 182 height 27
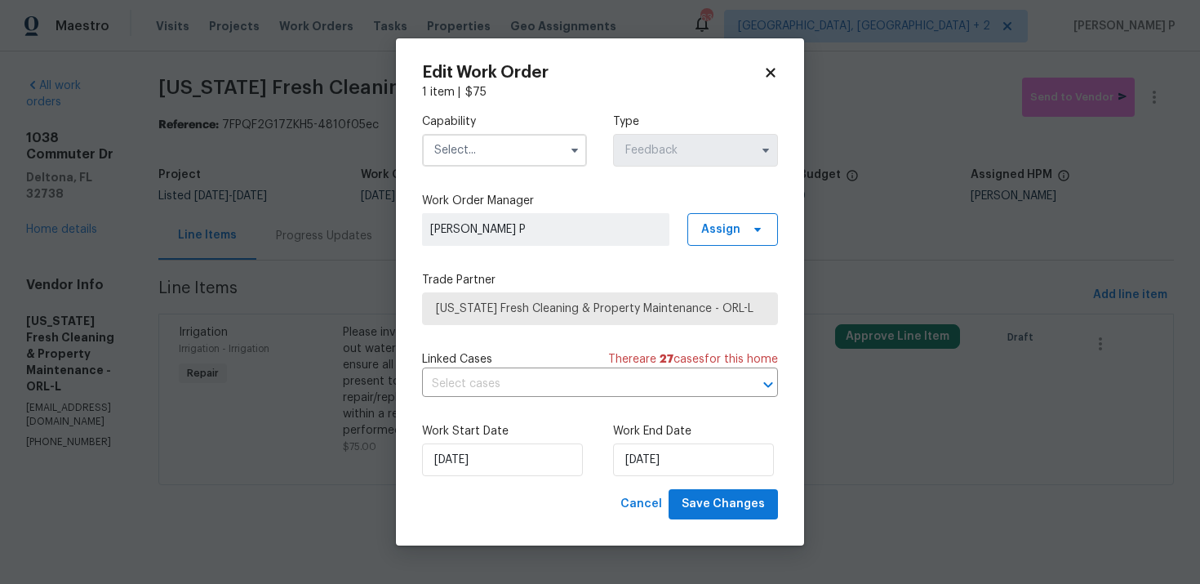
click at [494, 148] on input "text" at bounding box center [504, 150] width 165 height 33
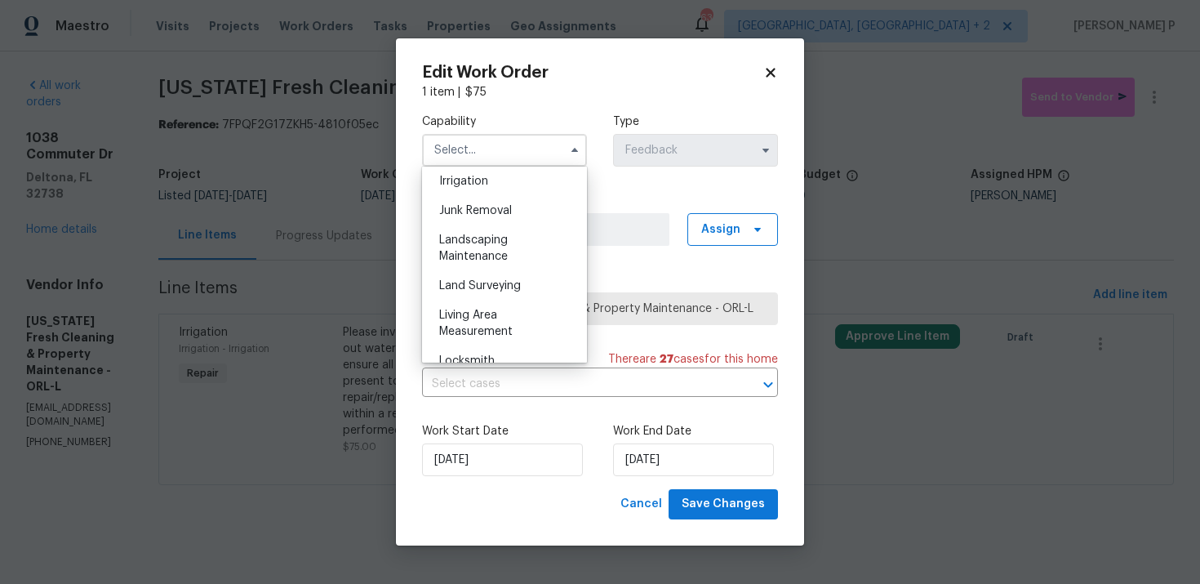
scroll to position [1037, 0]
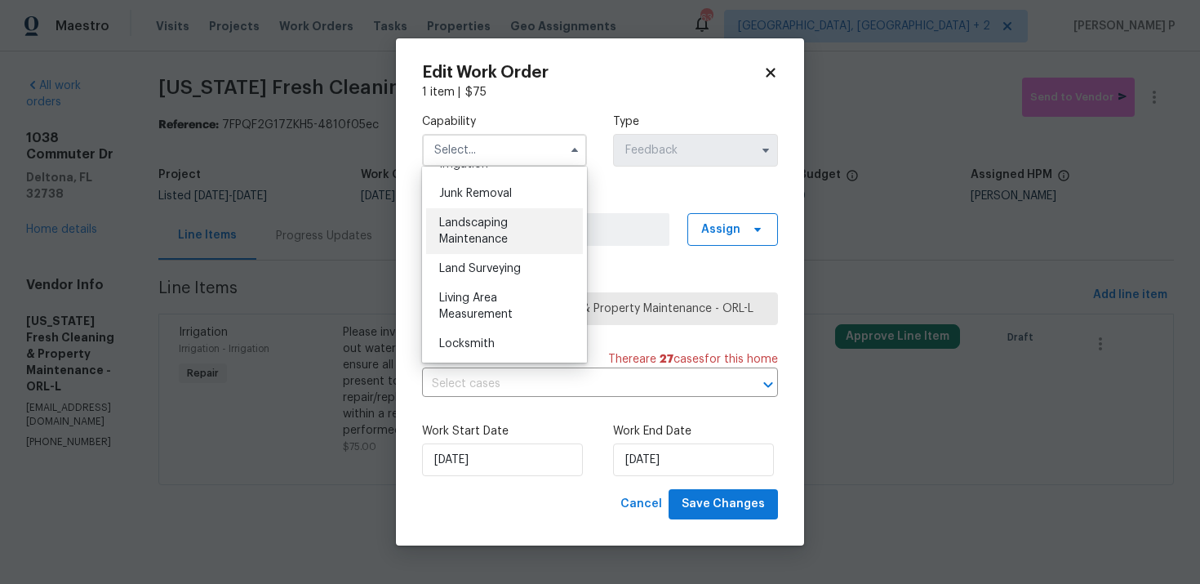
click at [476, 223] on span "Landscaping Maintenance" at bounding box center [473, 231] width 69 height 28
type input "Landscaping Maintenance"
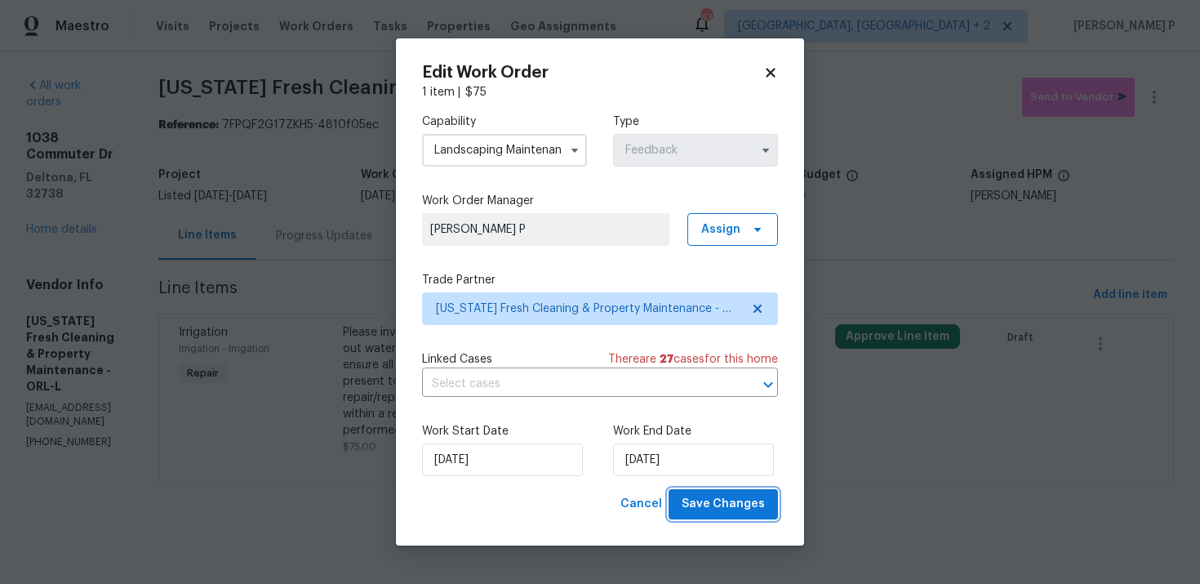
click at [714, 515] on button "Save Changes" at bounding box center [723, 504] width 109 height 30
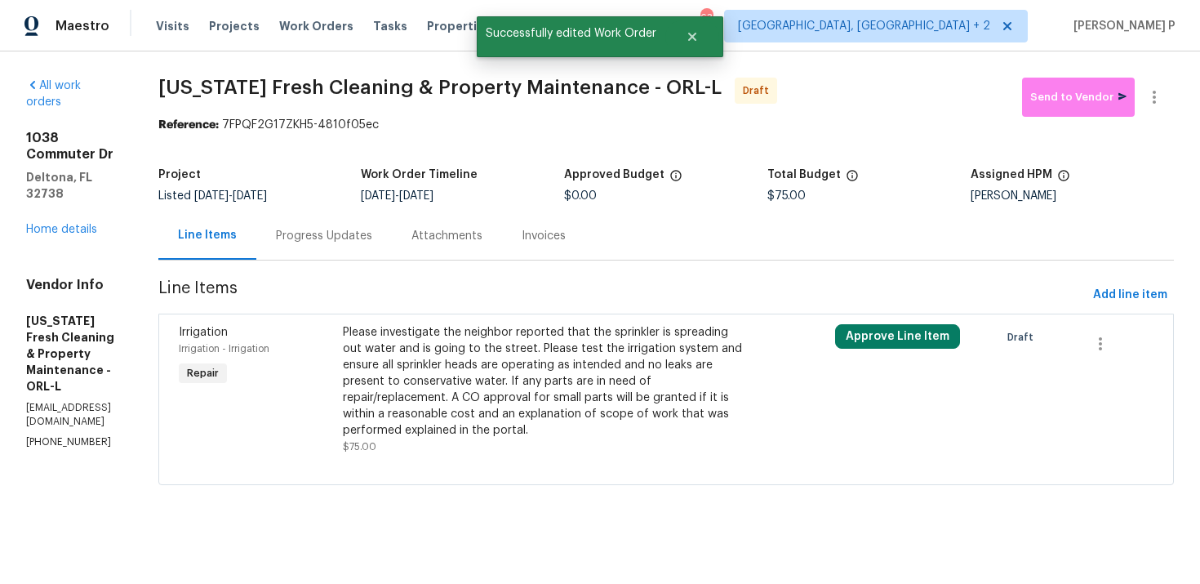
click at [358, 236] on div "Progress Updates" at bounding box center [324, 236] width 96 height 16
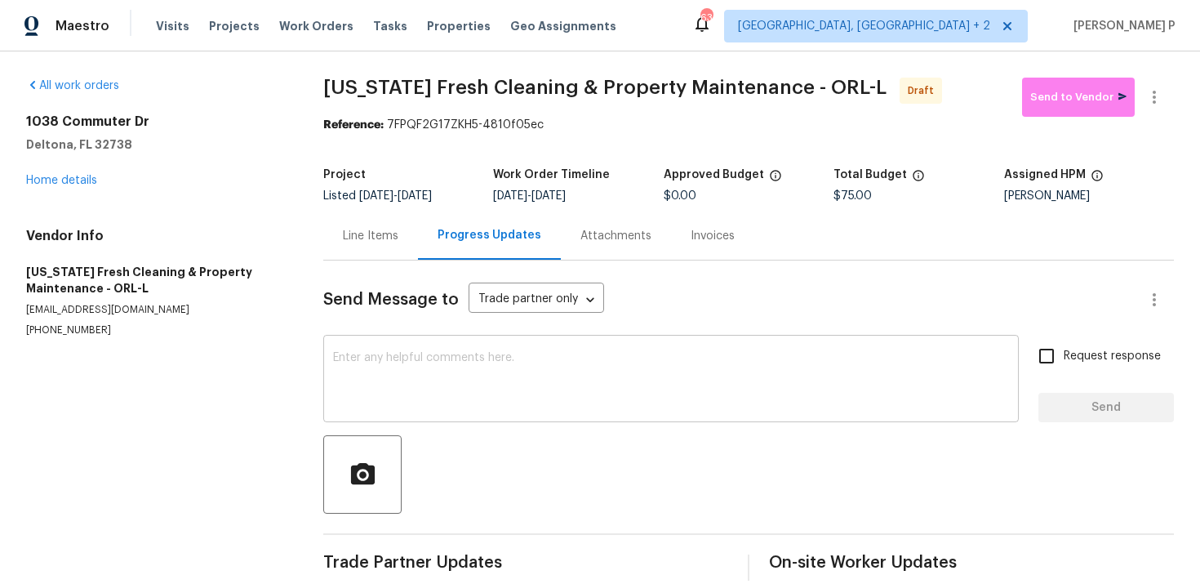
click at [420, 382] on textarea at bounding box center [671, 380] width 676 height 57
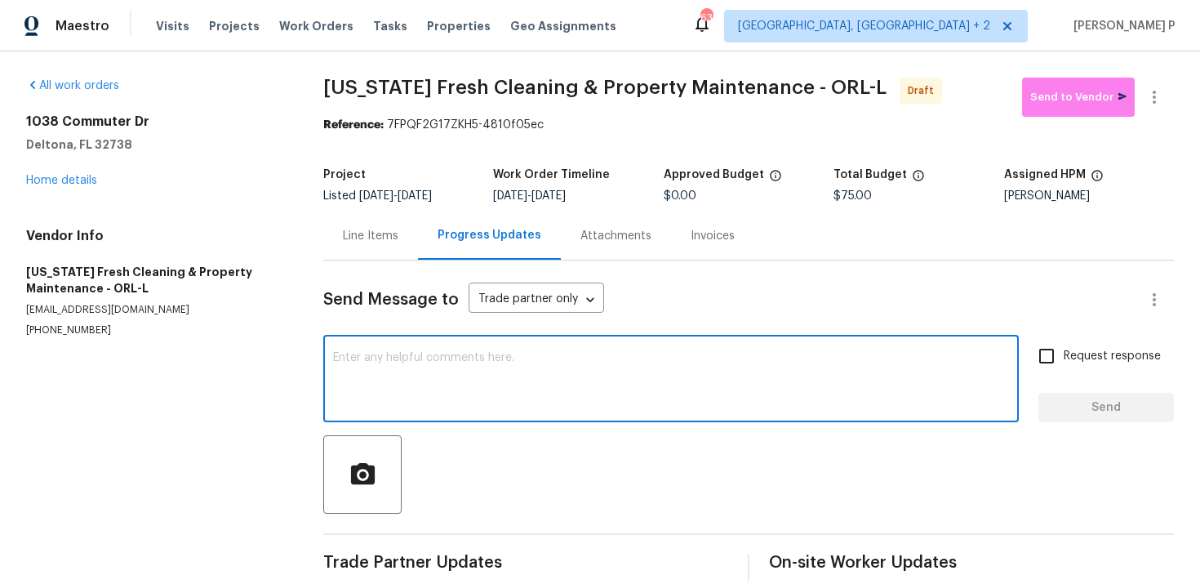
paste textarea "Hi, this is [PERSON_NAME] with Opendoor. I’m confirming you received the WO for…"
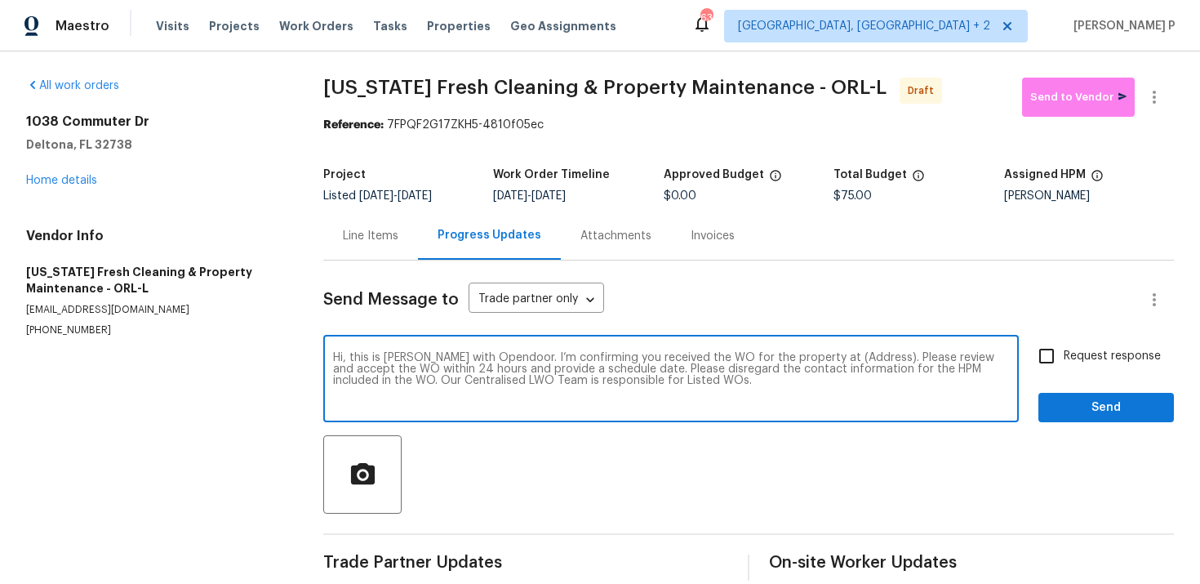
drag, startPoint x: 817, startPoint y: 359, endPoint x: 848, endPoint y: 359, distance: 31.0
click at [846, 359] on textarea "Hi, this is [PERSON_NAME] with Opendoor. I’m confirming you received the WO for…" at bounding box center [671, 380] width 676 height 57
click at [813, 358] on textarea "Hi, this is [PERSON_NAME] with Opendoor. I’m confirming you received the WO for…" at bounding box center [671, 380] width 676 height 57
drag, startPoint x: 818, startPoint y: 356, endPoint x: 871, endPoint y: 354, distance: 52.3
click at [871, 354] on textarea "Hi, this is [PERSON_NAME] with Opendoor. I’m confirming you received the WO for…" at bounding box center [671, 380] width 676 height 57
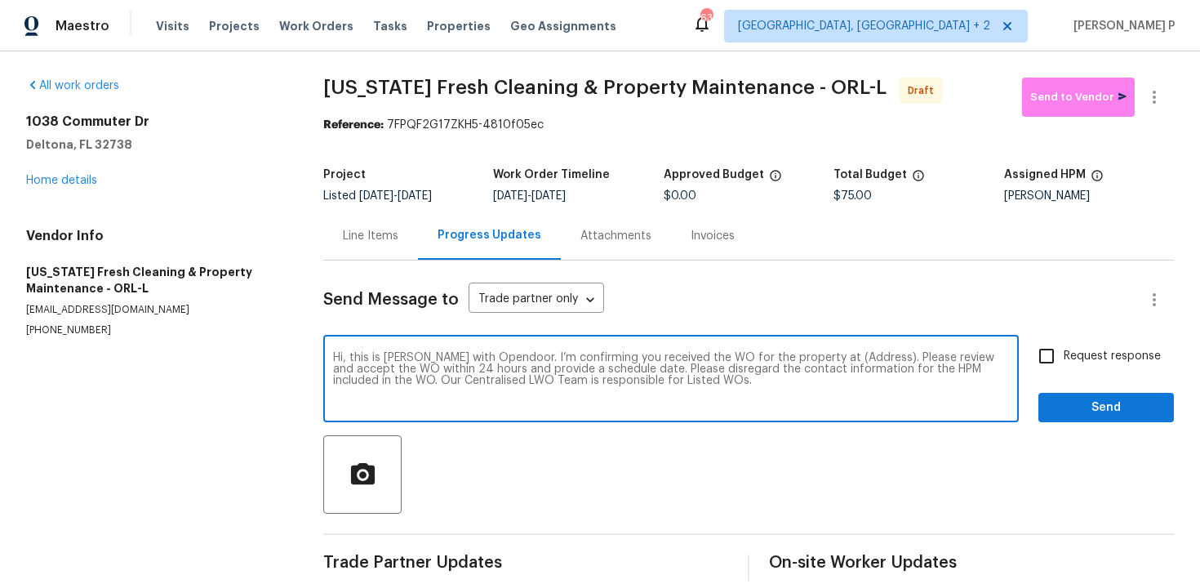
paste textarea "[STREET_ADDRESS][PERSON_NAME]"
type textarea "Hi, this is [PERSON_NAME] with Opendoor. I’m confirming you received the WO for…"
click at [1053, 358] on input "Request response" at bounding box center [1047, 356] width 34 height 34
checkbox input "true"
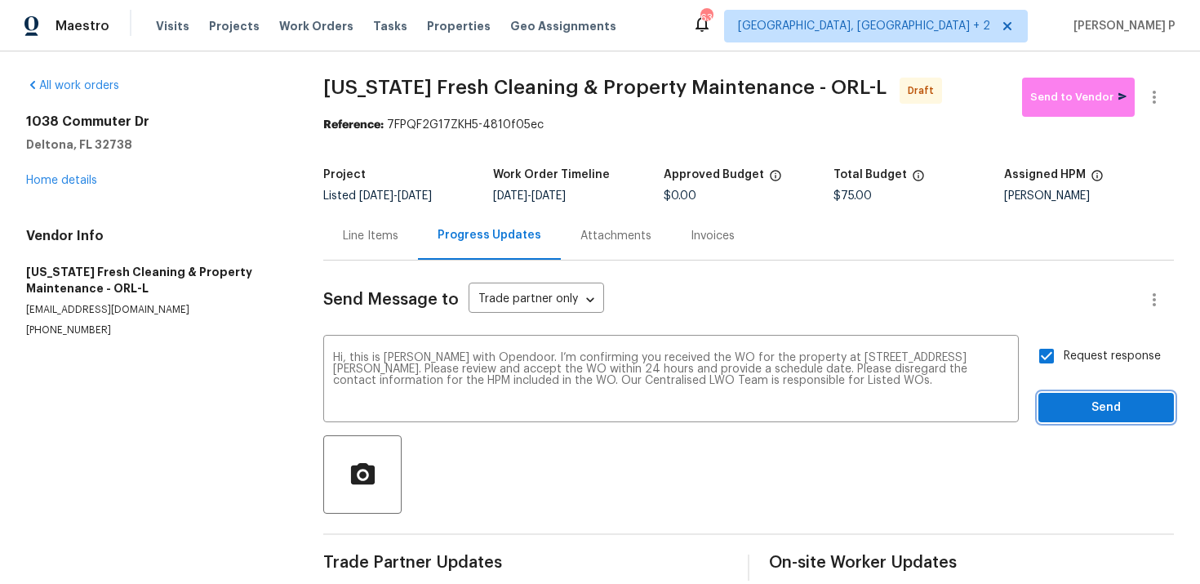
click at [1072, 398] on span "Send" at bounding box center [1106, 408] width 109 height 20
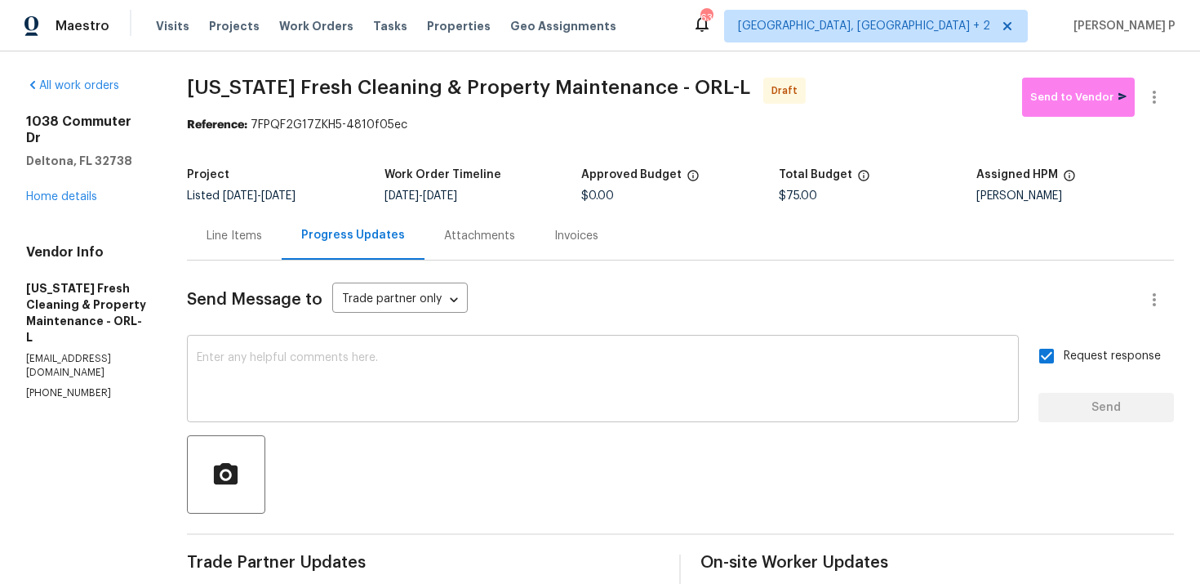
click at [554, 356] on textarea at bounding box center [603, 380] width 813 height 57
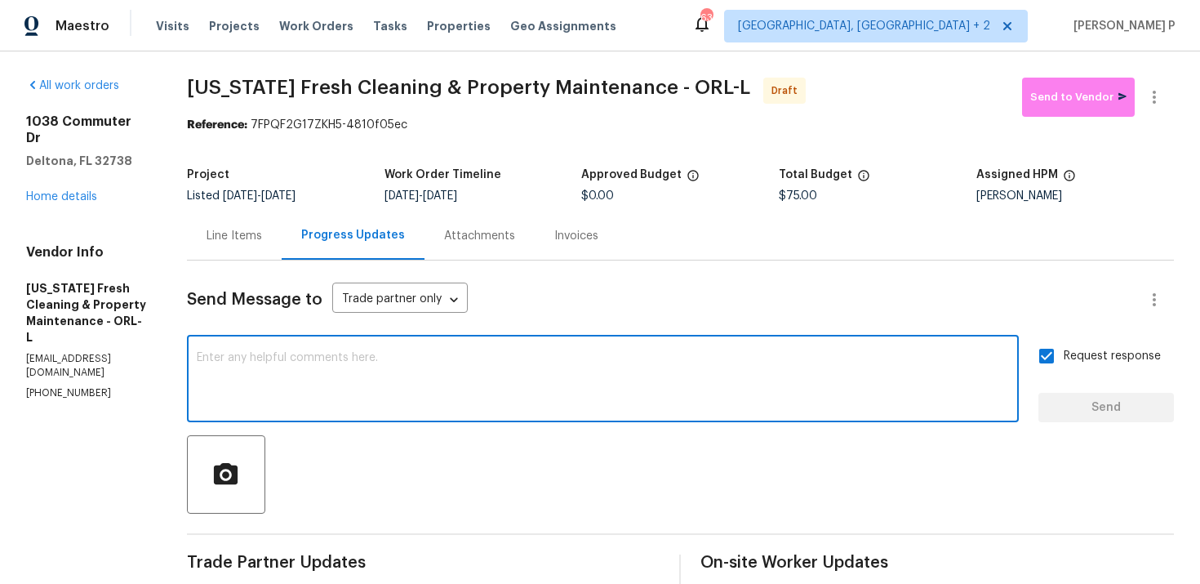
paste textarea "Attention All Work Orders must include before-photos (both close-up and wide-an…"
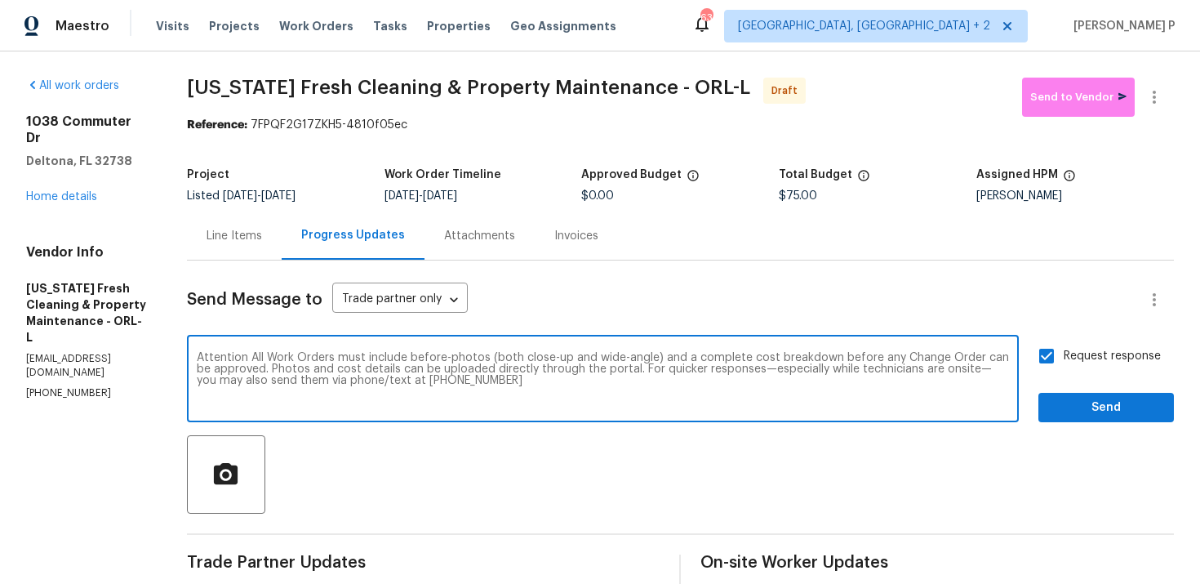
type textarea "Attention All Work Orders must include before-photos (both close-up and wide-an…"
click at [1116, 407] on span "Send" at bounding box center [1106, 408] width 109 height 20
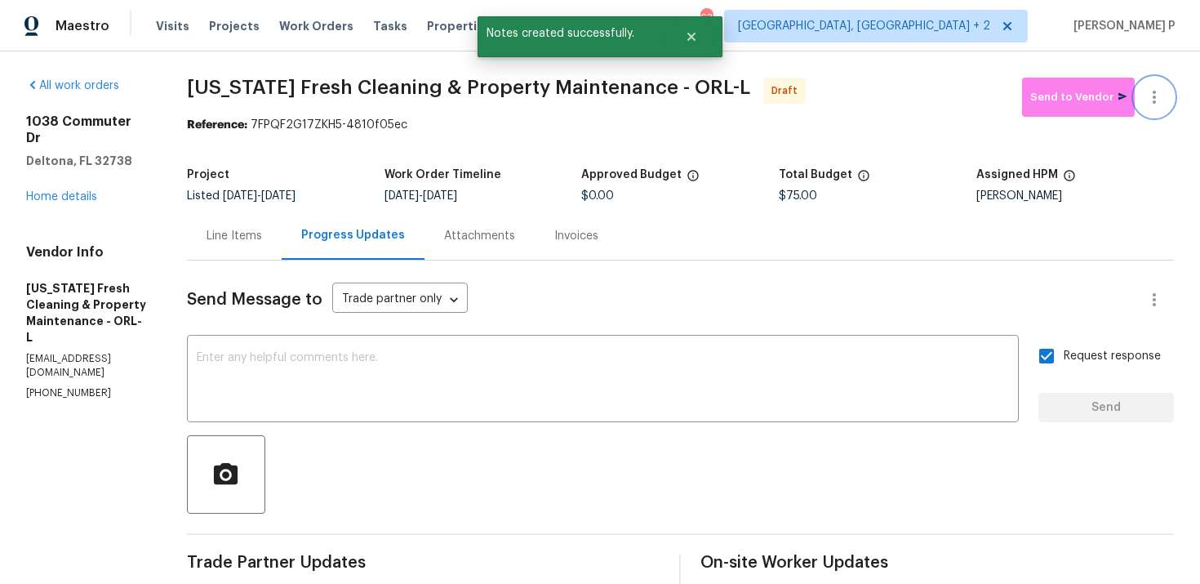
click at [1168, 91] on button "button" at bounding box center [1154, 97] width 39 height 39
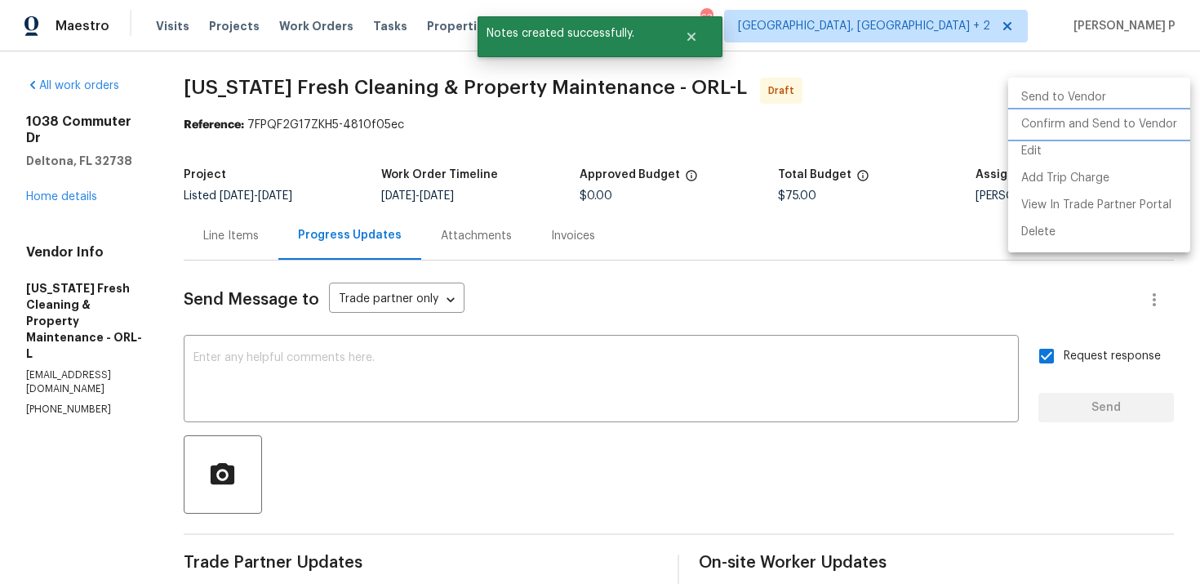
click at [1120, 122] on li "Confirm and Send to Vendor" at bounding box center [1100, 124] width 182 height 27
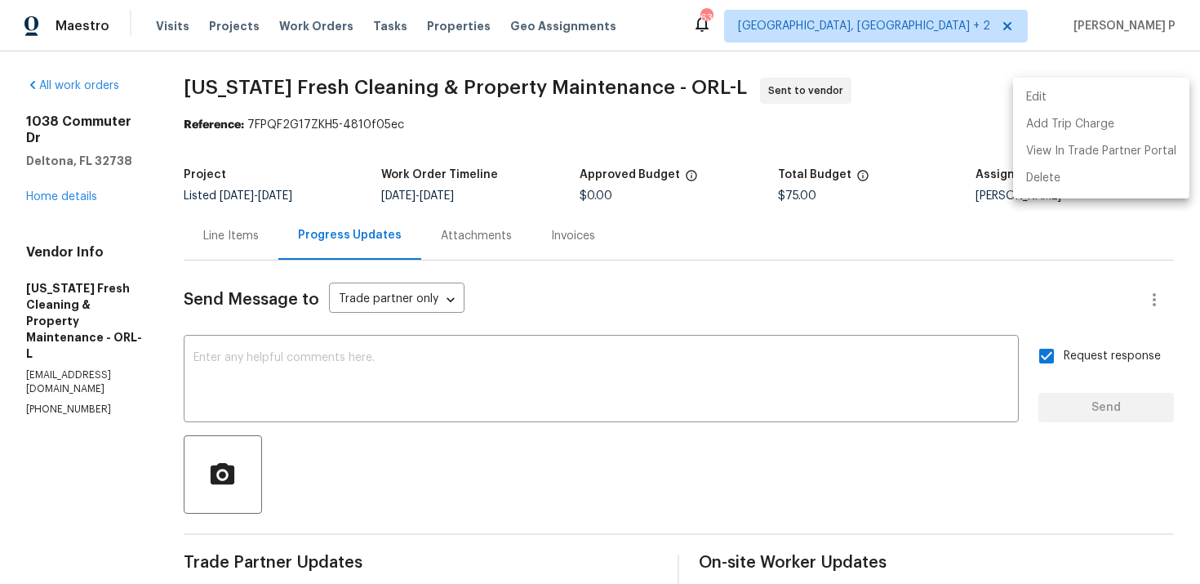
click at [505, 444] on div at bounding box center [600, 292] width 1200 height 584
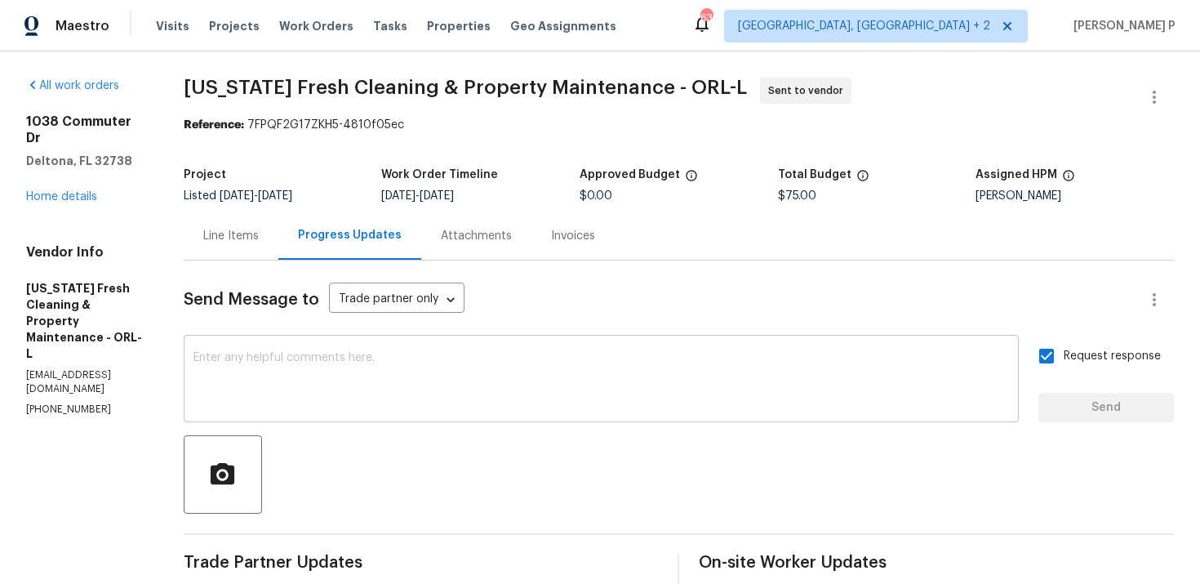
click at [505, 412] on div "x ​" at bounding box center [601, 380] width 835 height 83
drag, startPoint x: 260, startPoint y: 123, endPoint x: 461, endPoint y: 125, distance: 200.9
click at [459, 124] on div "Reference: 7FPQF2G17ZKH5-4810f05ec" at bounding box center [679, 125] width 991 height 16
copy div "7FPQF2G17ZKH5-4810f05ec"
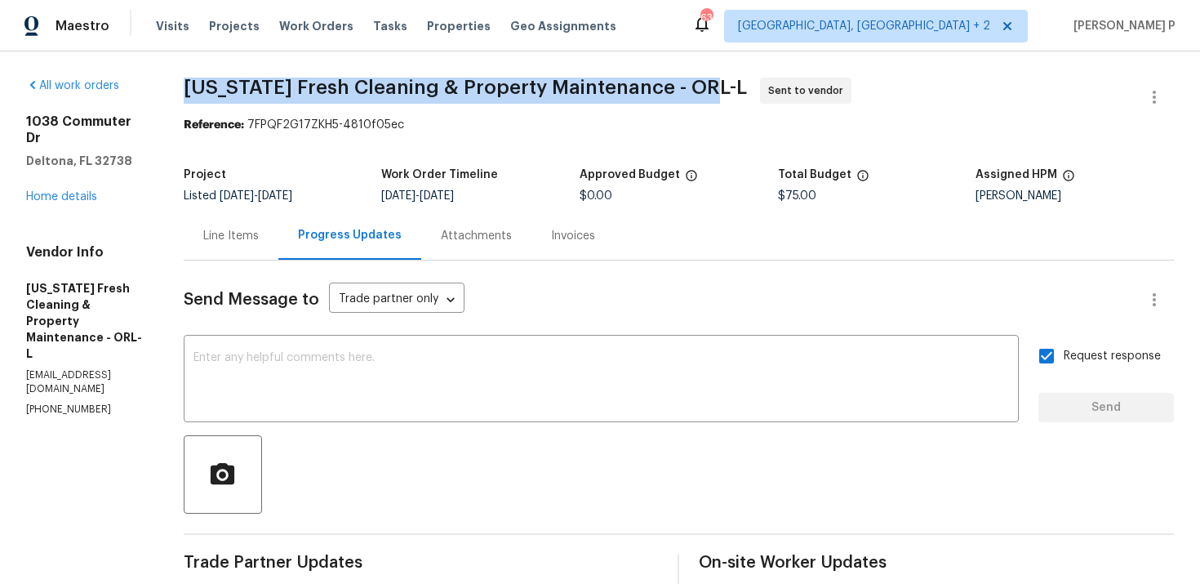
drag, startPoint x: 198, startPoint y: 91, endPoint x: 706, endPoint y: 91, distance: 507.9
click at [706, 91] on span "[US_STATE] Fresh Cleaning & Property Maintenance - ORL-L" at bounding box center [465, 88] width 563 height 20
copy span "[US_STATE] Fresh Cleaning & Property Maintenance - ORL-L"
click at [475, 76] on div "All work orders [STREET_ADDRESS][PERSON_NAME] Home details Vendor Info [US_STAT…" at bounding box center [600, 457] width 1200 height 813
drag, startPoint x: 200, startPoint y: 84, endPoint x: 709, endPoint y: 95, distance: 508.9
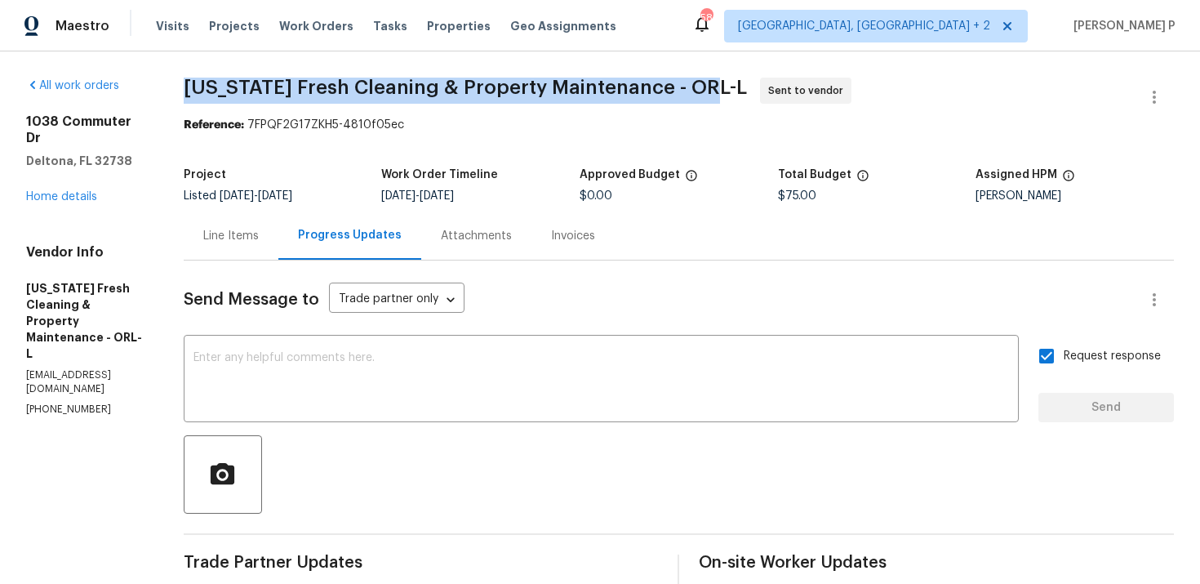
click at [709, 95] on span "[US_STATE] Fresh Cleaning & Property Maintenance - ORL-L Sent to vendor" at bounding box center [659, 97] width 951 height 39
copy span "[US_STATE] Fresh Cleaning & Property Maintenance - ORL-L"
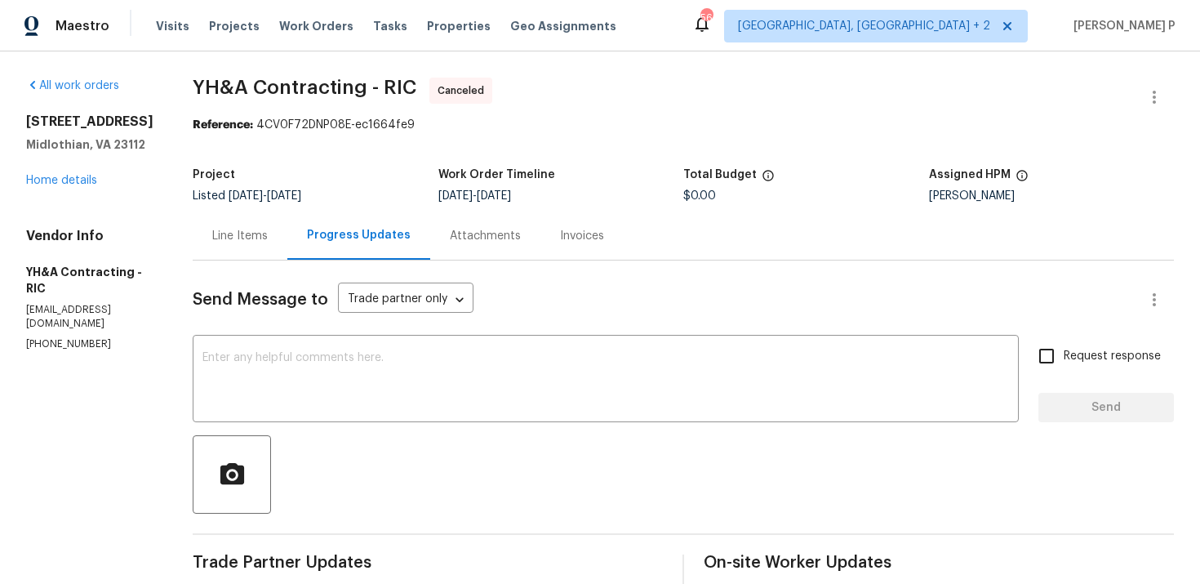
click at [17, 185] on div "All work orders [STREET_ADDRESS] Home details Vendor Info YH&A Contracting - RI…" at bounding box center [600, 529] width 1200 height 957
click at [48, 180] on link "Home details" at bounding box center [61, 180] width 71 height 11
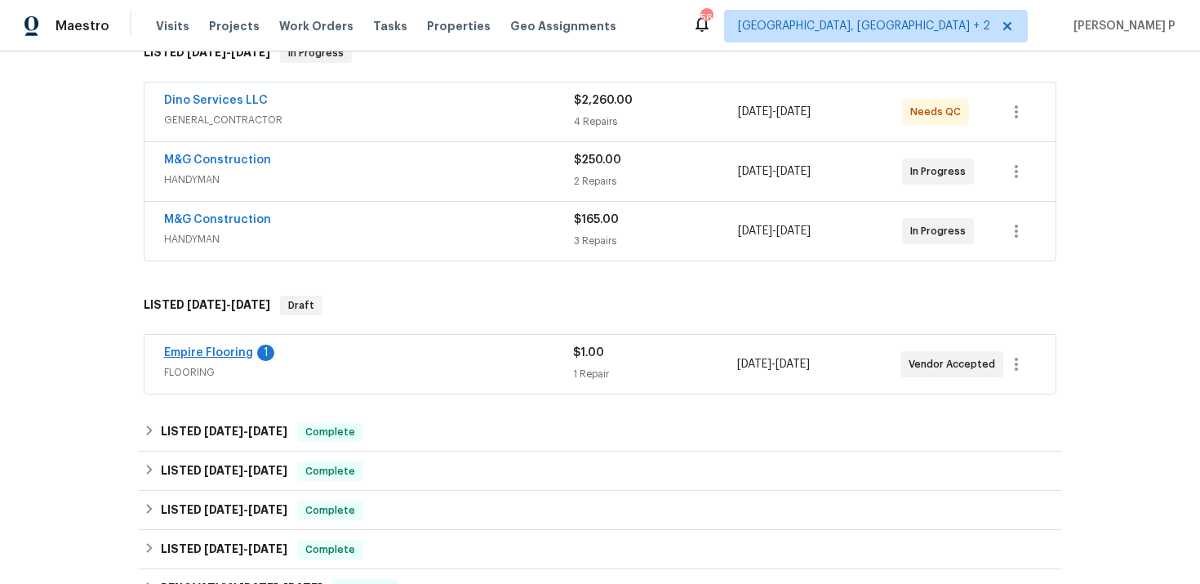
scroll to position [200, 0]
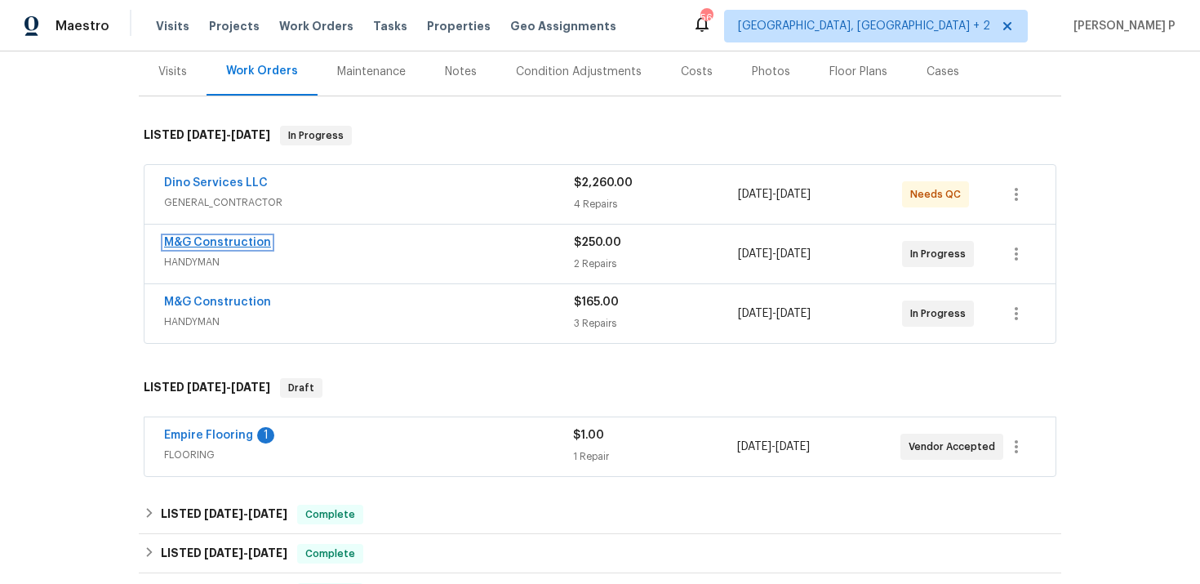
click at [230, 243] on link "M&G Construction" at bounding box center [217, 242] width 107 height 11
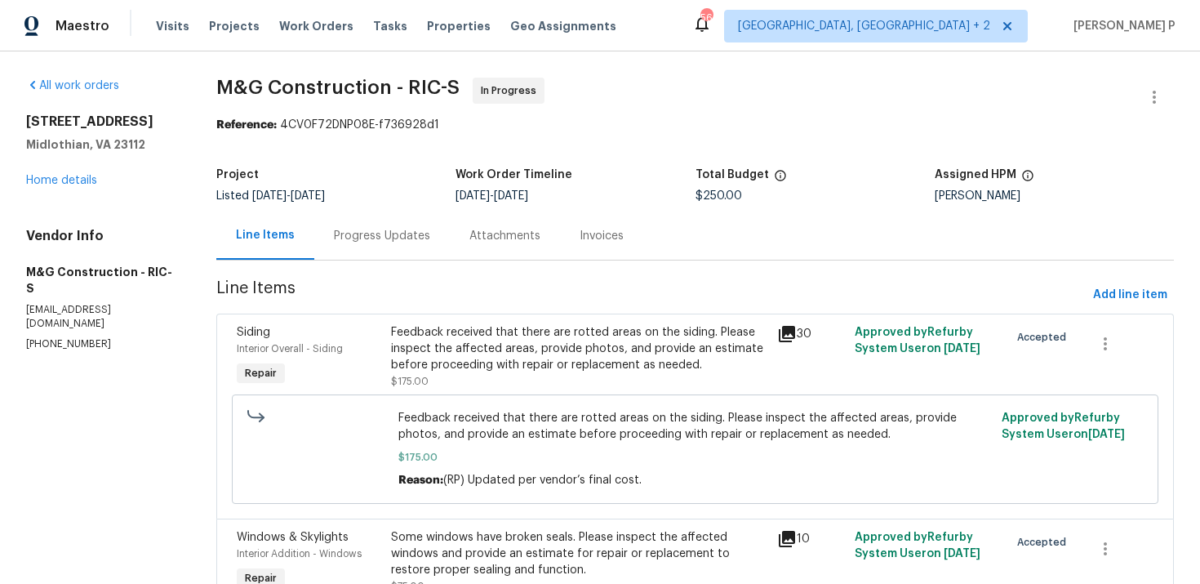
click at [399, 234] on div "Progress Updates" at bounding box center [382, 236] width 96 height 16
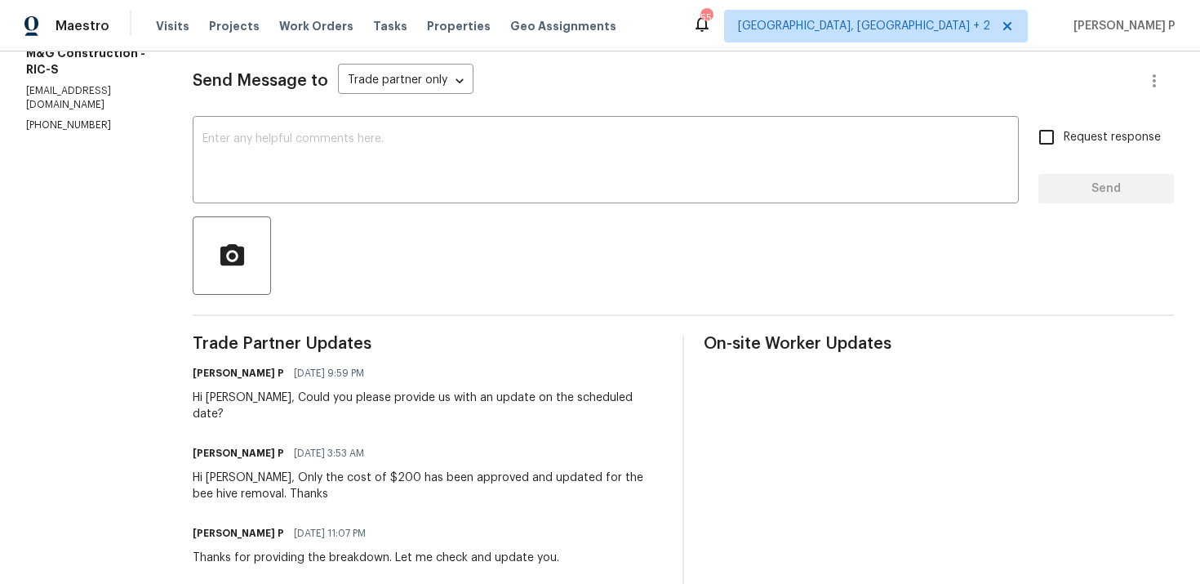
scroll to position [212, 0]
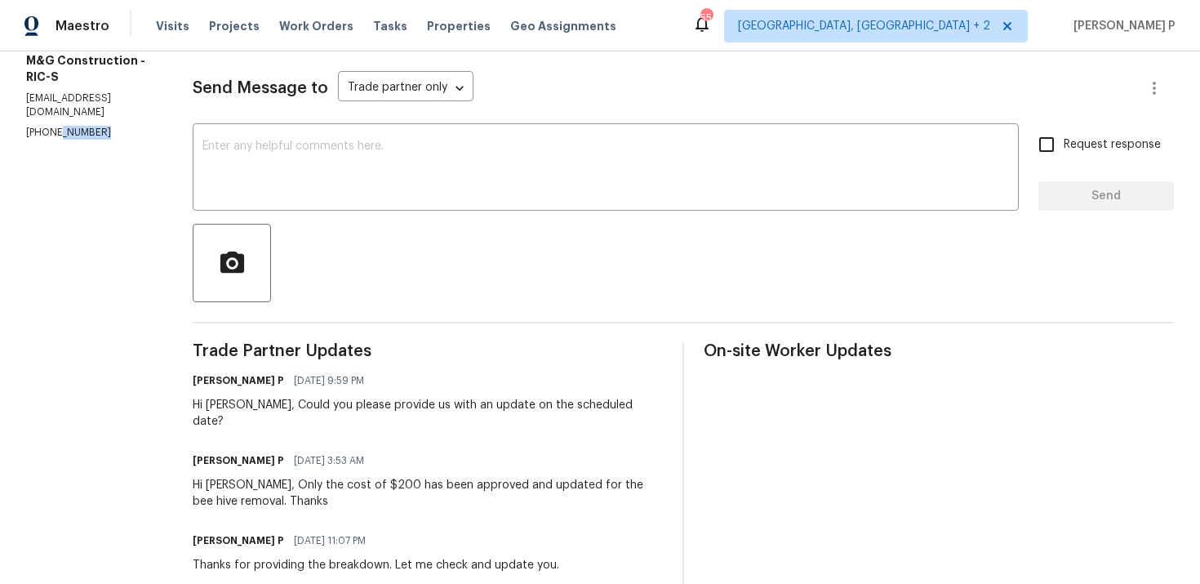
drag, startPoint x: 98, startPoint y: 122, endPoint x: 38, endPoint y: 122, distance: 59.6
click at [38, 126] on p "[PHONE_NUMBER]" at bounding box center [89, 133] width 127 height 14
click at [89, 126] on p "[PHONE_NUMBER]" at bounding box center [89, 133] width 127 height 14
drag, startPoint x: 112, startPoint y: 114, endPoint x: 0, endPoint y: 114, distance: 111.9
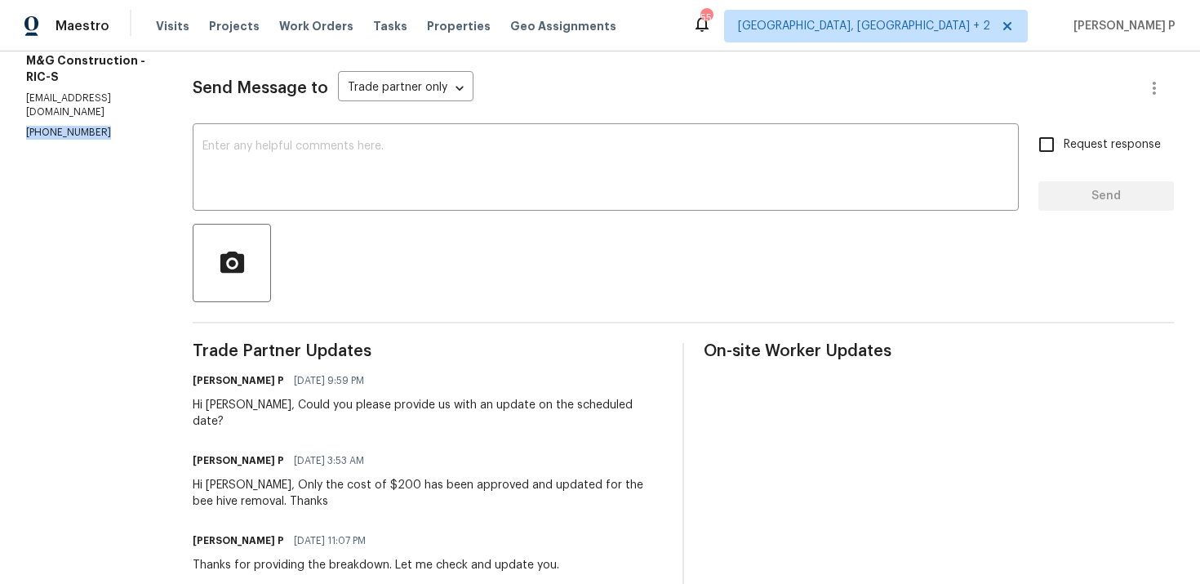
copy p "[PHONE_NUMBER]"
click at [367, 259] on div at bounding box center [684, 263] width 982 height 78
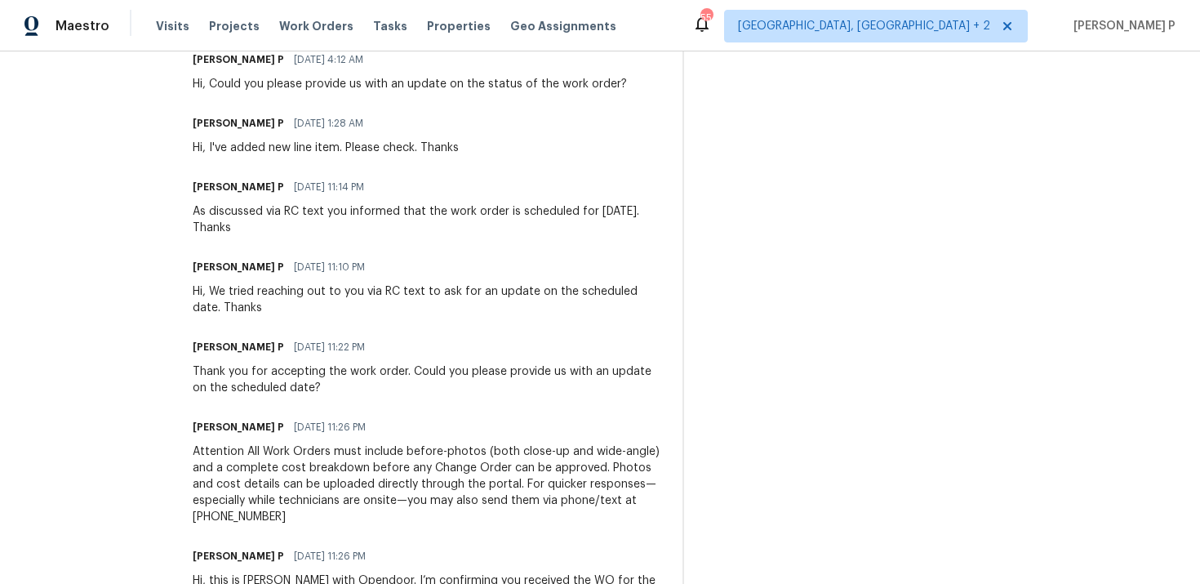
scroll to position [1145, 0]
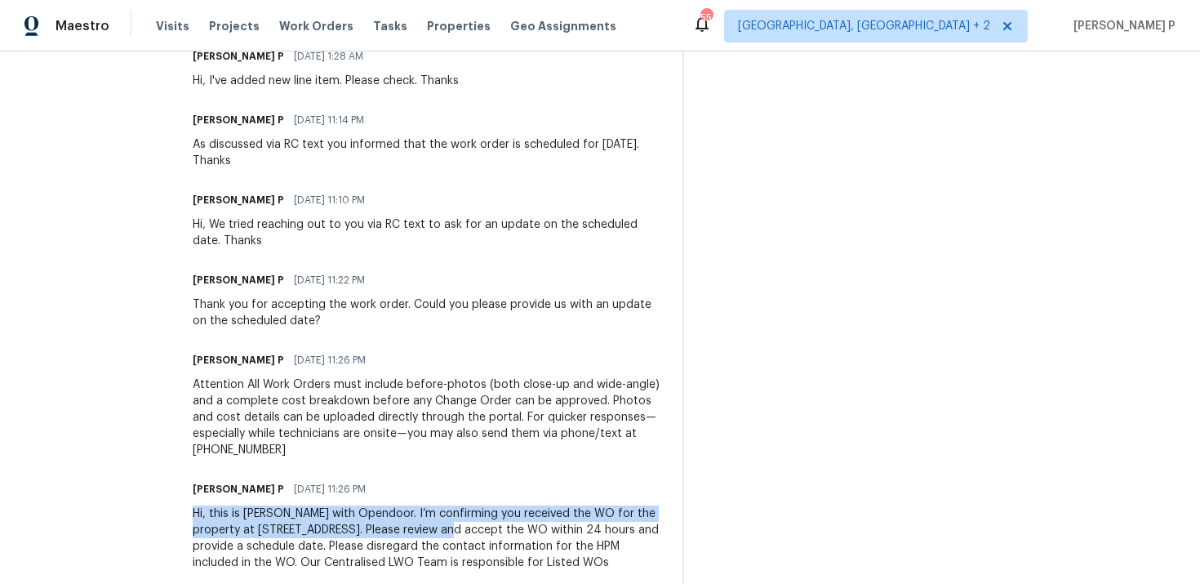
drag, startPoint x: 187, startPoint y: 482, endPoint x: 424, endPoint y: 496, distance: 237.2
copy div "Hi, this is [PERSON_NAME] with Opendoor. I’m confirming you received the WO for…"
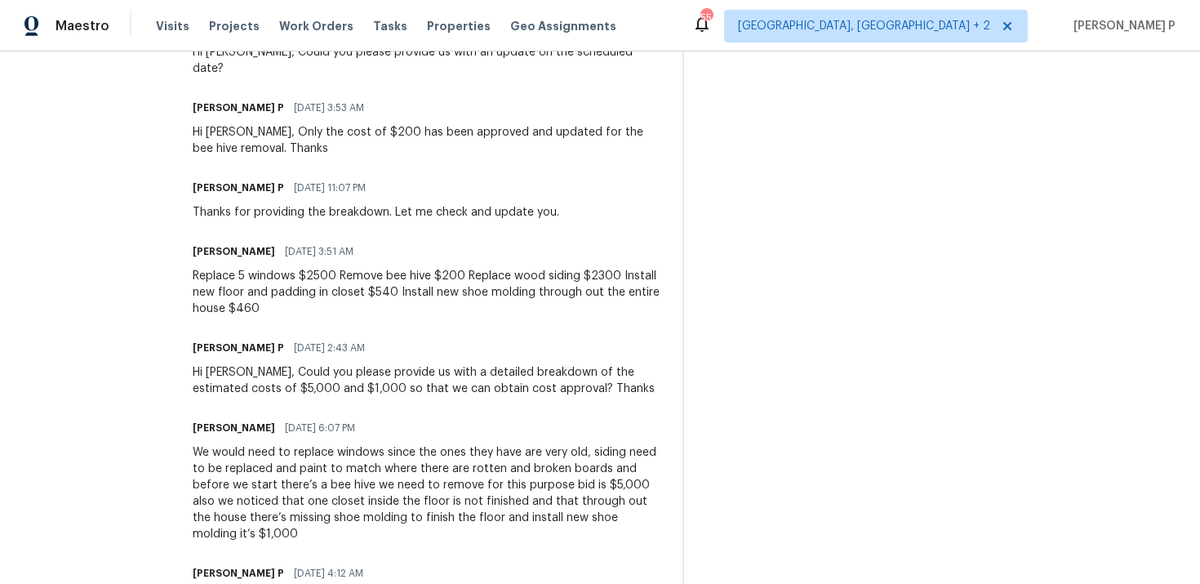
scroll to position [462, 0]
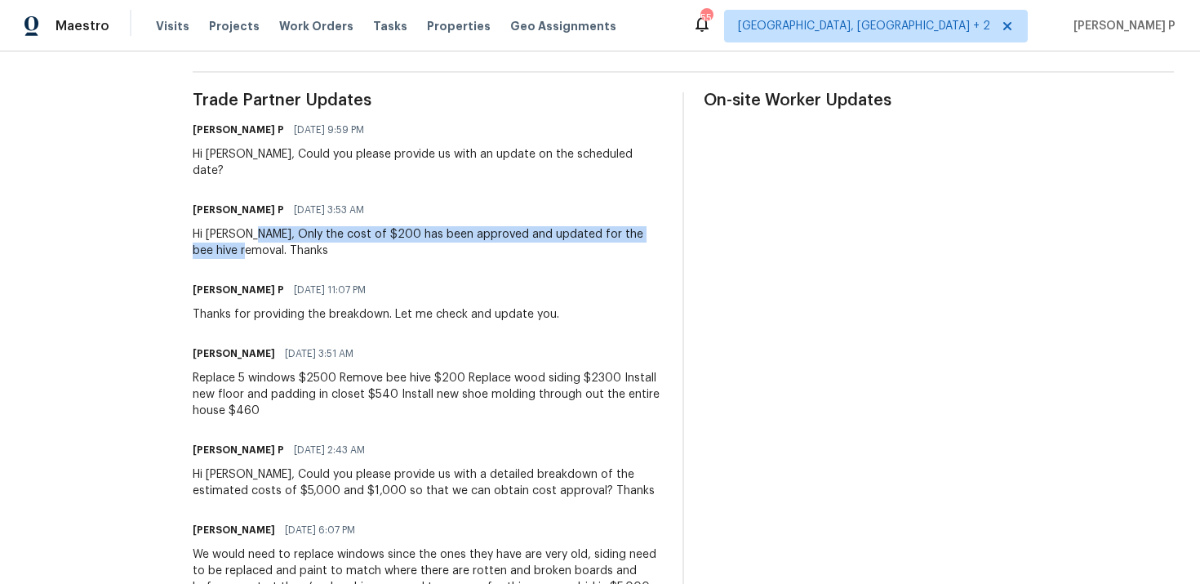
drag, startPoint x: 249, startPoint y: 219, endPoint x: 238, endPoint y: 234, distance: 18.6
click at [238, 234] on div "Hi [PERSON_NAME], Only the cost of $200 has been approved and updated for the b…" at bounding box center [428, 242] width 470 height 33
copy div "Only the cost of $200 has been approved and updated for the bee hive removal."
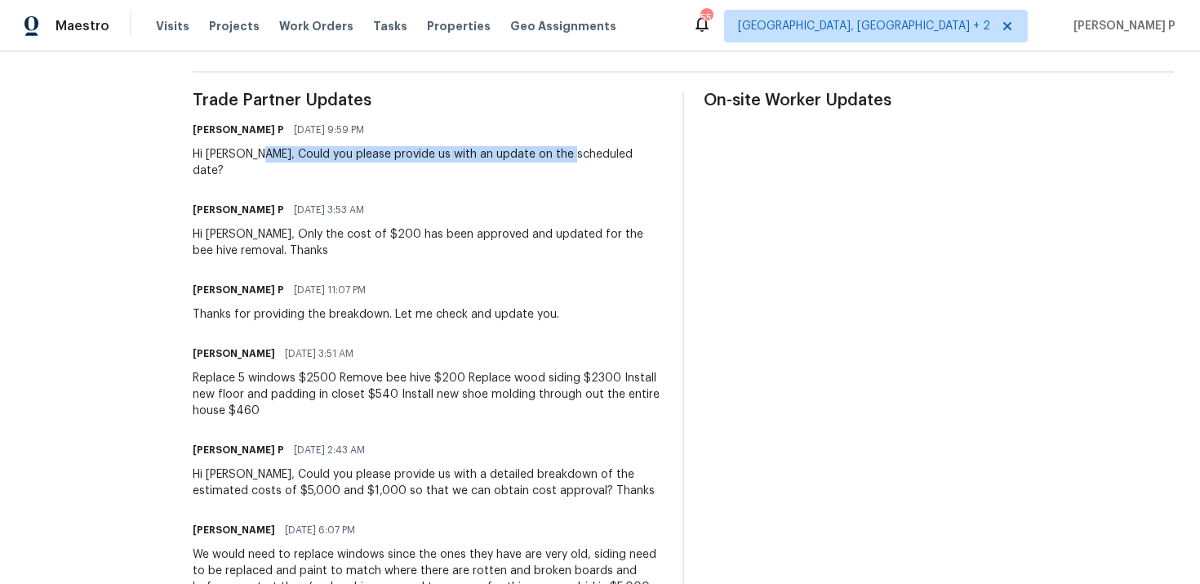
drag, startPoint x: 251, startPoint y: 154, endPoint x: 563, endPoint y: 148, distance: 312.8
click at [563, 148] on div "Hi Cheila, Could you please provide us with an update on the scheduled date?" at bounding box center [428, 162] width 470 height 33
drag, startPoint x: 245, startPoint y: 154, endPoint x: 633, endPoint y: 152, distance: 387.9
click at [633, 152] on div "Ramyasri P 09/16/2025 9:59 PM Hi Cheila, Could you please provide us with an up…" at bounding box center [428, 148] width 470 height 60
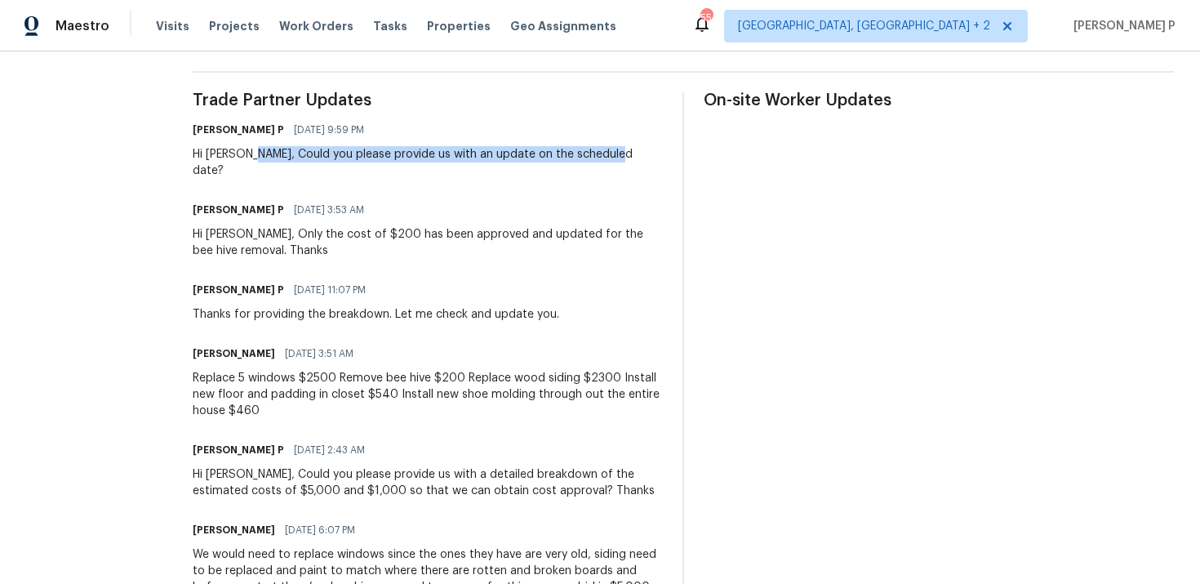
copy div "Could you please provide us with an update on the scheduled date?"
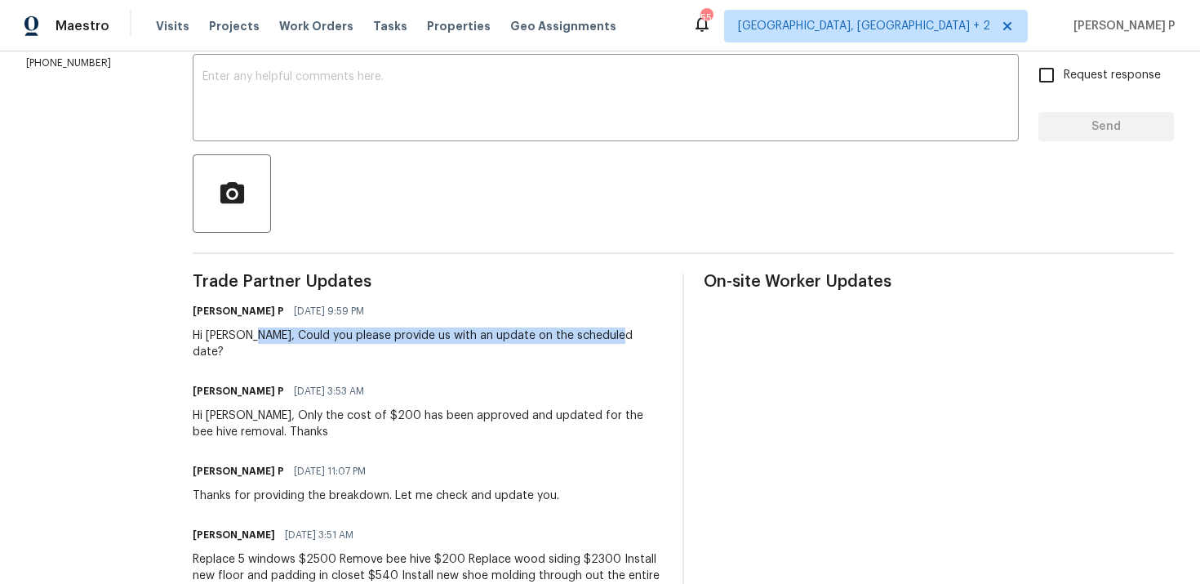
scroll to position [209, 0]
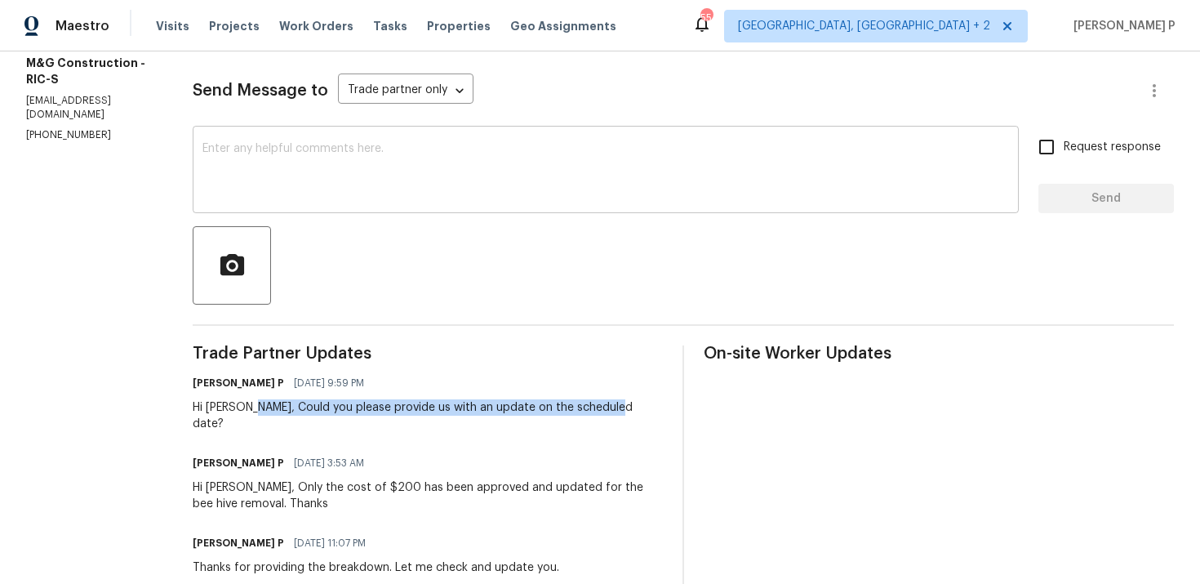
click at [362, 154] on textarea at bounding box center [606, 171] width 807 height 57
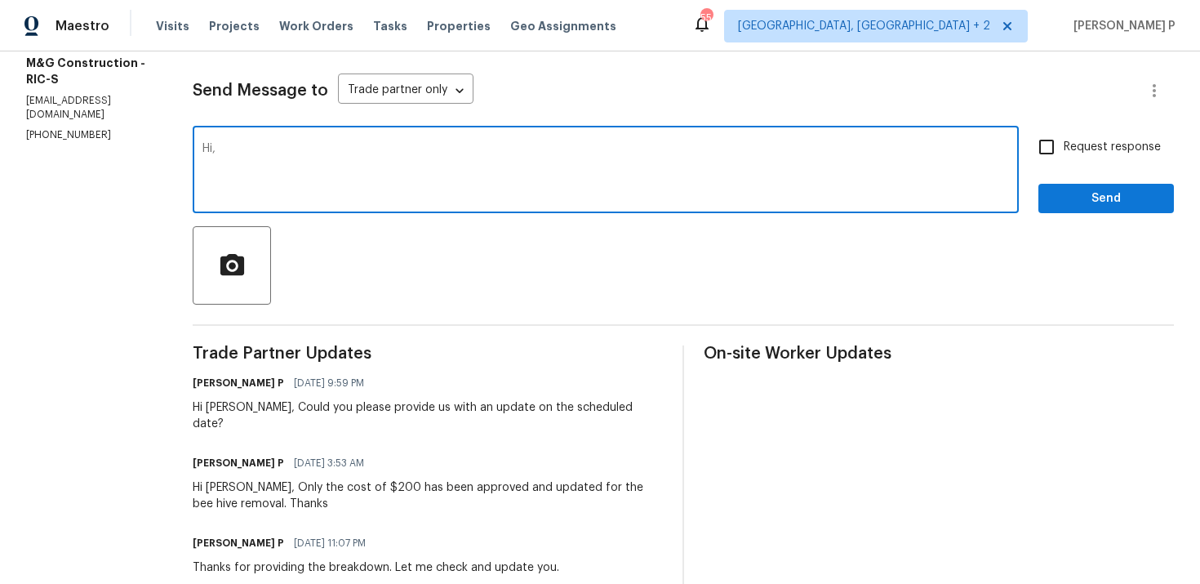
paste textarea "We tried reaching out to you via RC text to ask for an update on the scheduled …"
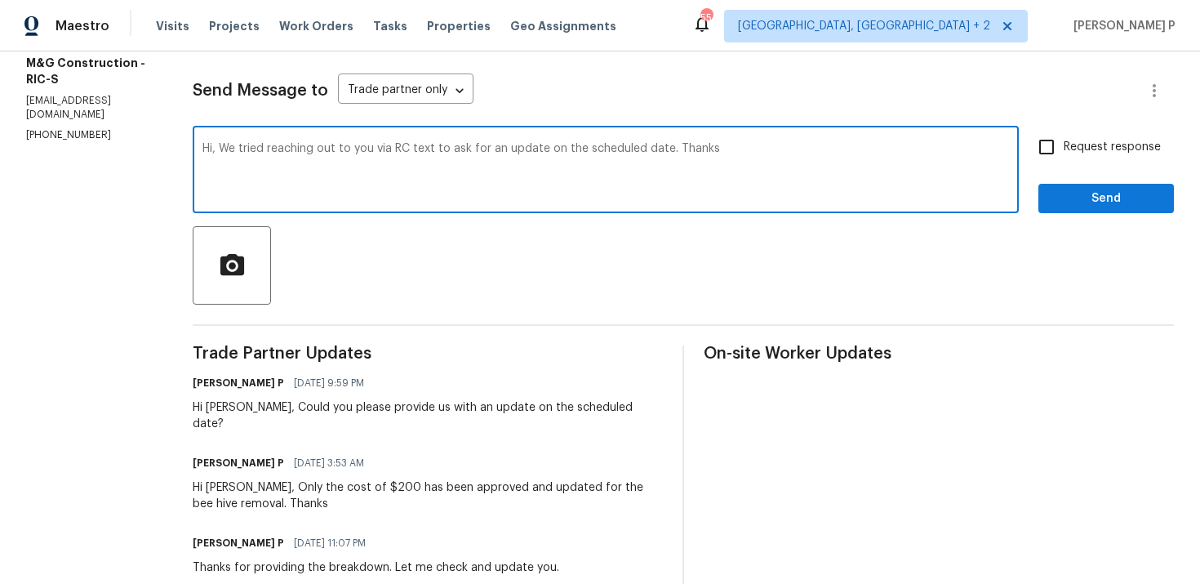
type textarea "Hi, We tried reaching out to you via RC text to ask for an update on the schedu…"
click at [1088, 148] on span "Request response" at bounding box center [1112, 147] width 97 height 17
click at [1064, 148] on input "Request response" at bounding box center [1047, 147] width 34 height 34
checkbox input "true"
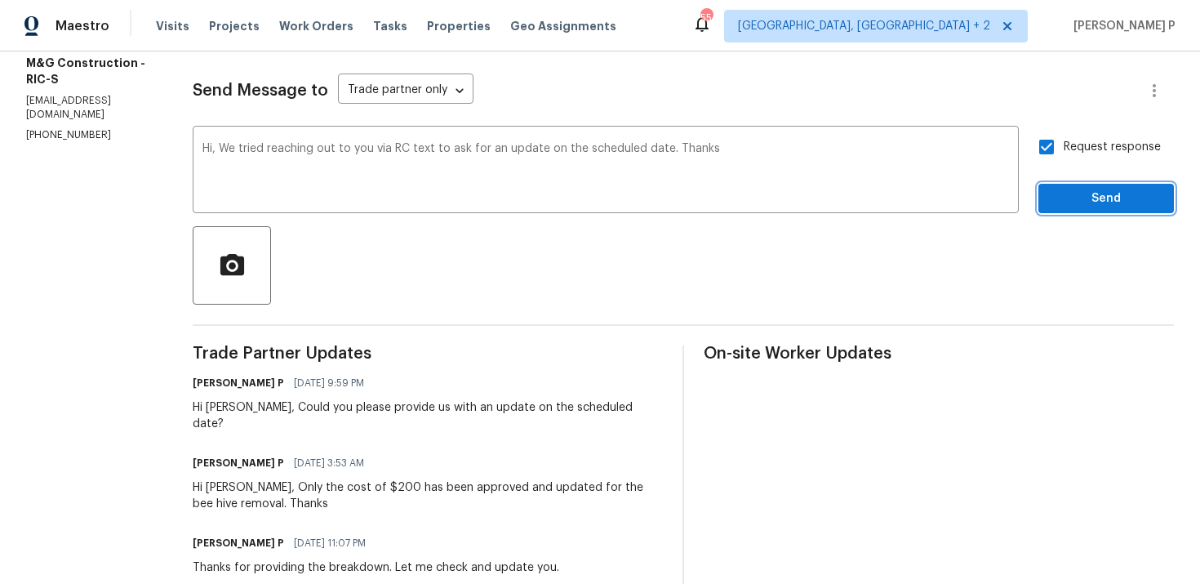
click at [1073, 195] on span "Send" at bounding box center [1106, 199] width 109 height 20
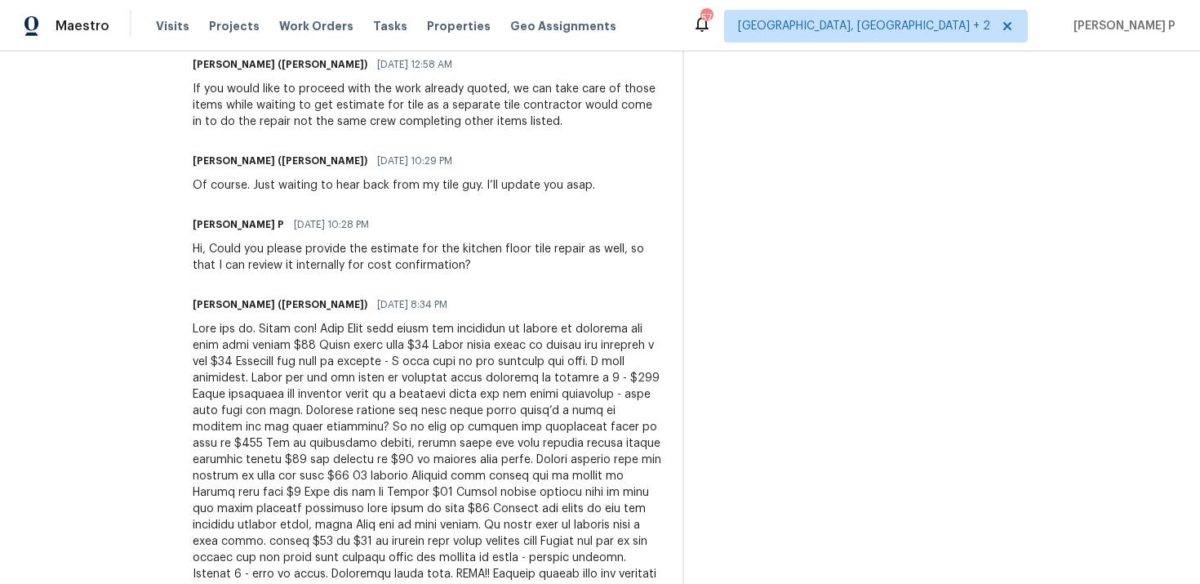
scroll to position [675, 0]
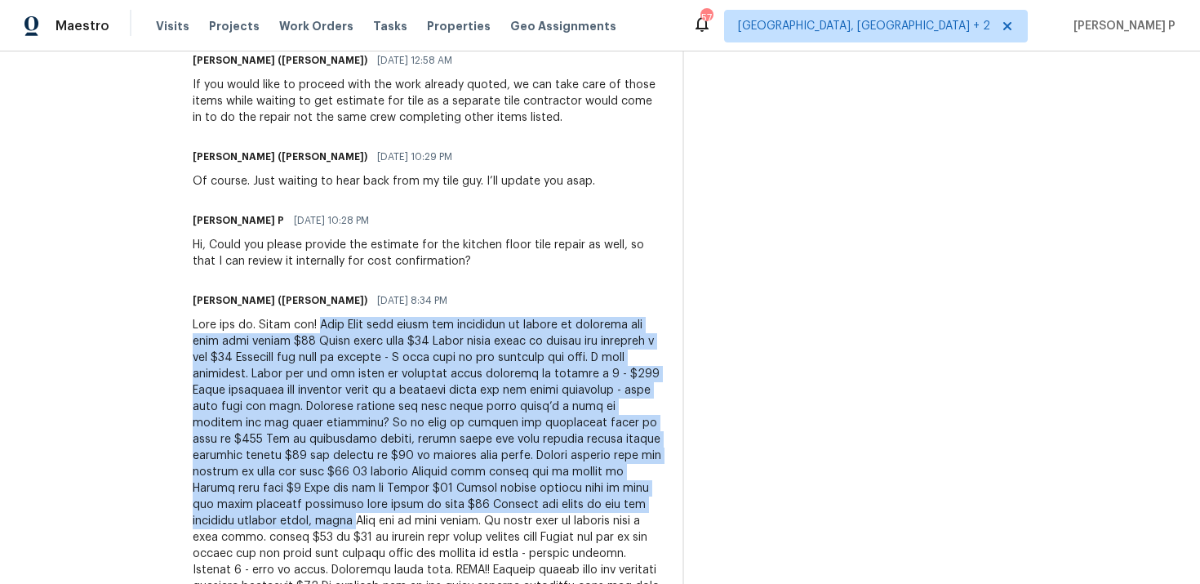
drag, startPoint x: 306, startPoint y: 323, endPoint x: 444, endPoint y: 509, distance: 231.8
click at [444, 509] on div at bounding box center [428, 472] width 470 height 310
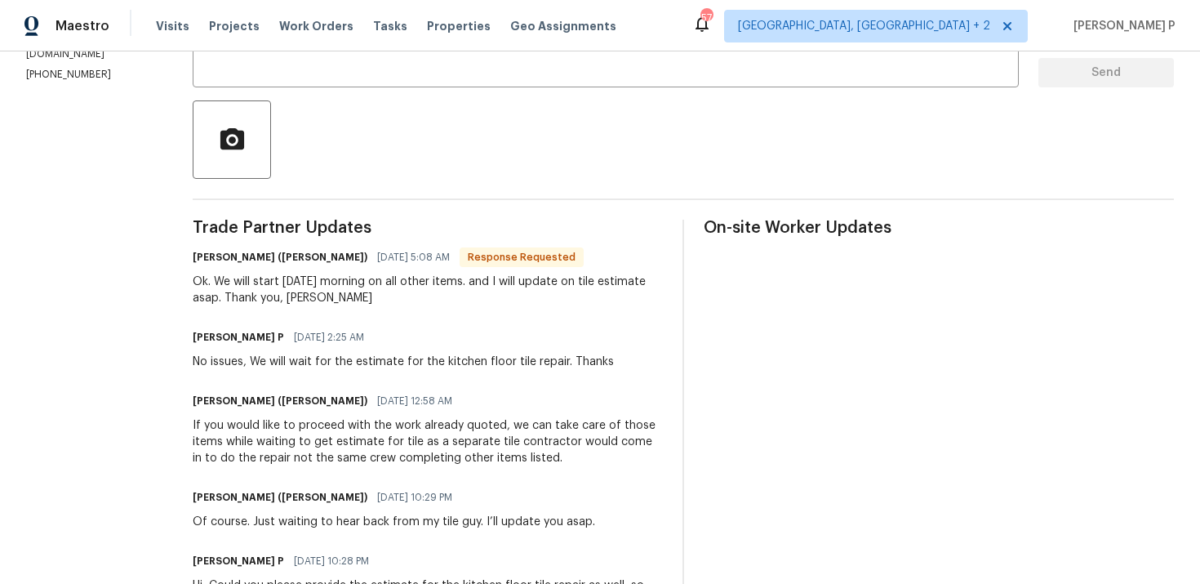
scroll to position [12, 0]
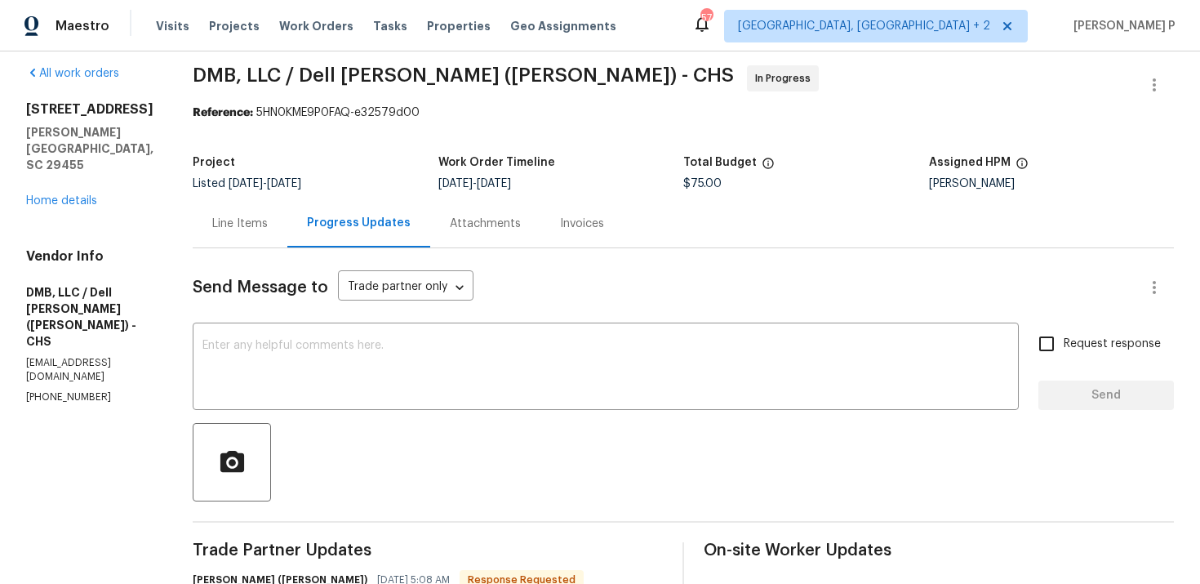
click at [215, 237] on div "Line Items" at bounding box center [240, 223] width 95 height 48
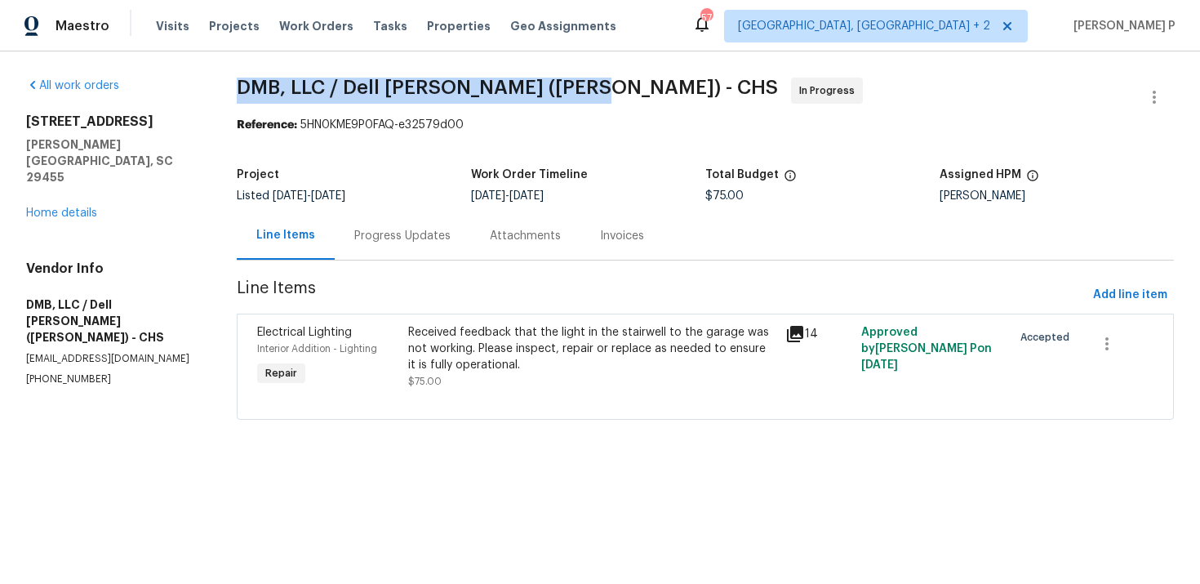
drag, startPoint x: 241, startPoint y: 86, endPoint x: 583, endPoint y: 84, distance: 342.2
click at [583, 84] on span "DMB, LLC / [PERSON_NAME] ([PERSON_NAME]) - CHS In Progress" at bounding box center [686, 97] width 898 height 39
copy span "DMB, LLC / Dell [PERSON_NAME] ([PERSON_NAME]) - CHS"
click at [390, 238] on div "Progress Updates" at bounding box center [402, 236] width 96 height 16
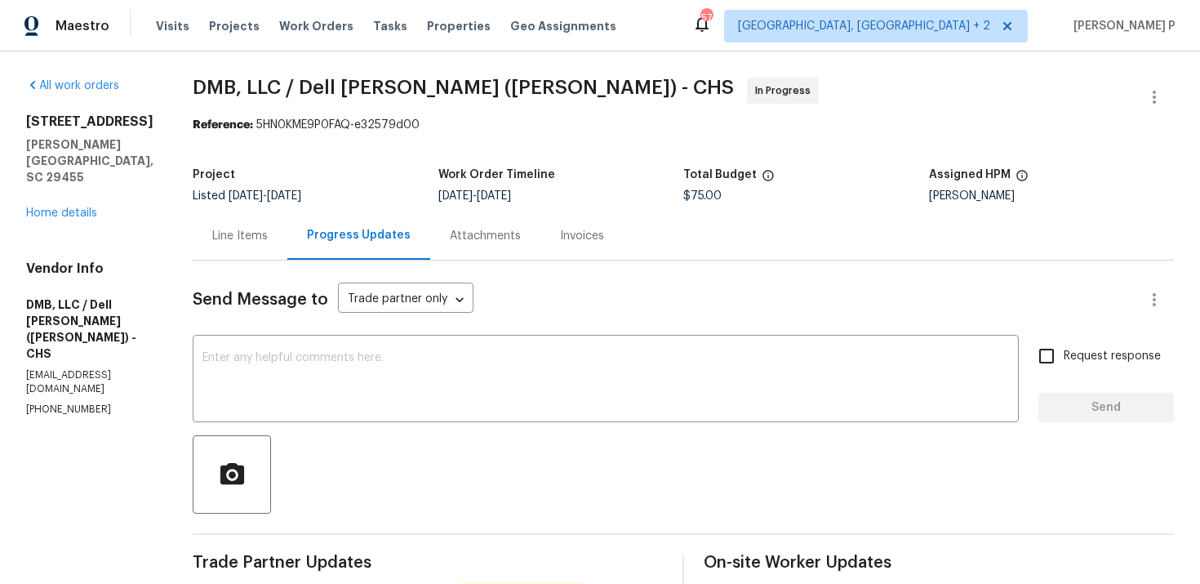
click at [234, 229] on div "Line Items" at bounding box center [240, 236] width 56 height 16
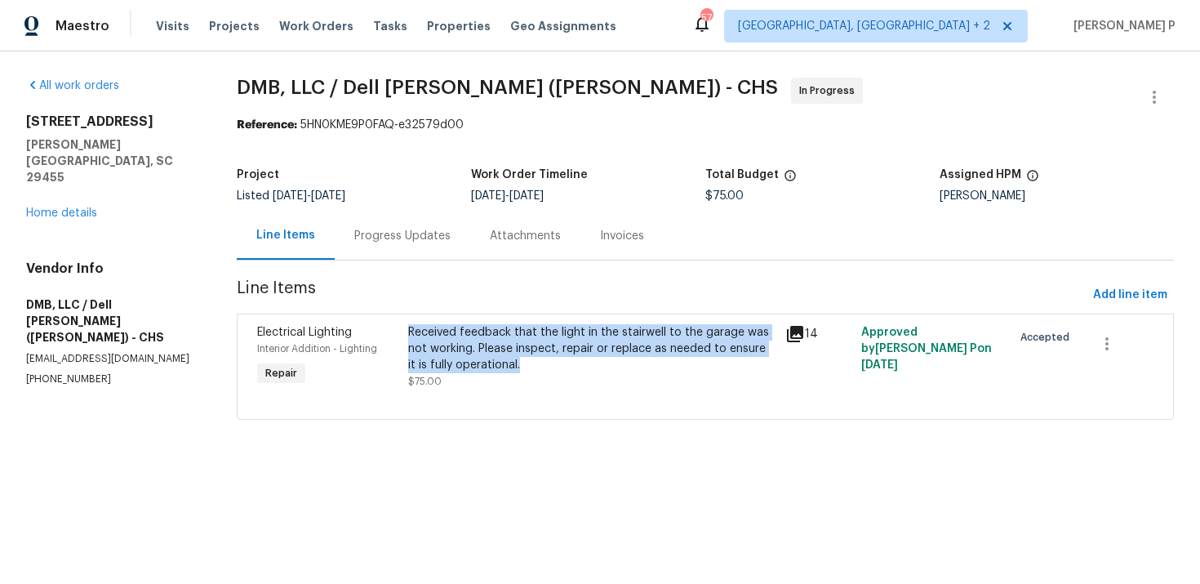
drag, startPoint x: 412, startPoint y: 327, endPoint x: 537, endPoint y: 359, distance: 128.1
click at [537, 359] on div "Received feedback that the light in the stairwell to the garage was not working…" at bounding box center [592, 348] width 368 height 49
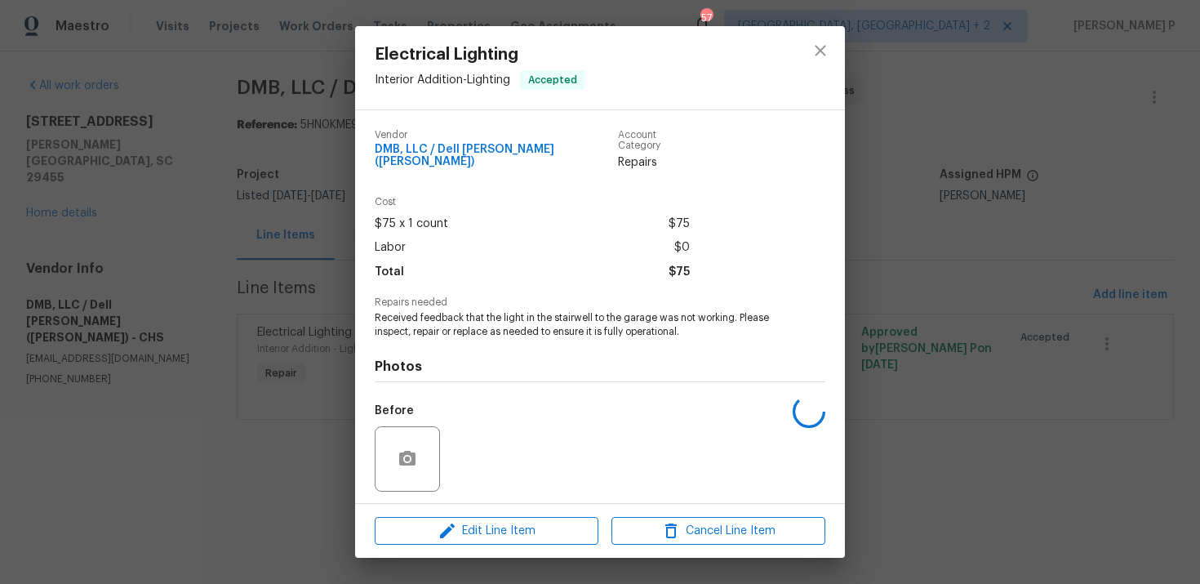
copy div "Received feedback that the light in the stairwell to the garage was not working…"
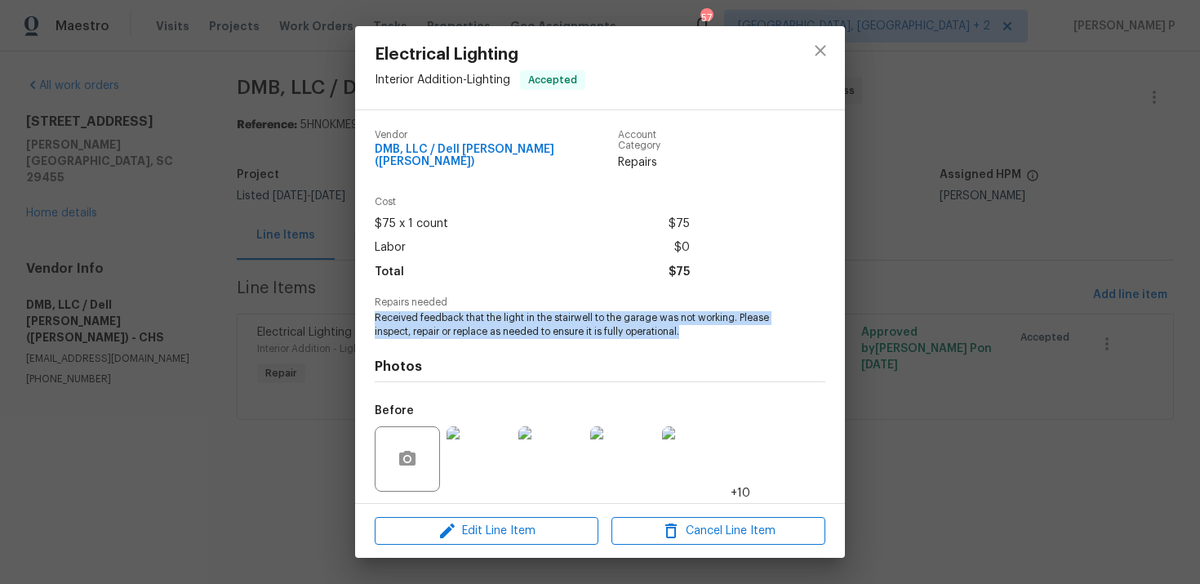
drag, startPoint x: 371, startPoint y: 312, endPoint x: 696, endPoint y: 319, distance: 325.1
click at [696, 319] on div "Vendor DMB, LLC / Dell [PERSON_NAME] ([PERSON_NAME]) Account Category Repairs C…" at bounding box center [600, 306] width 490 height 393
copy span "Received feedback that the light in the stairwell to the garage was not working…"
click at [831, 42] on button "close" at bounding box center [820, 50] width 39 height 39
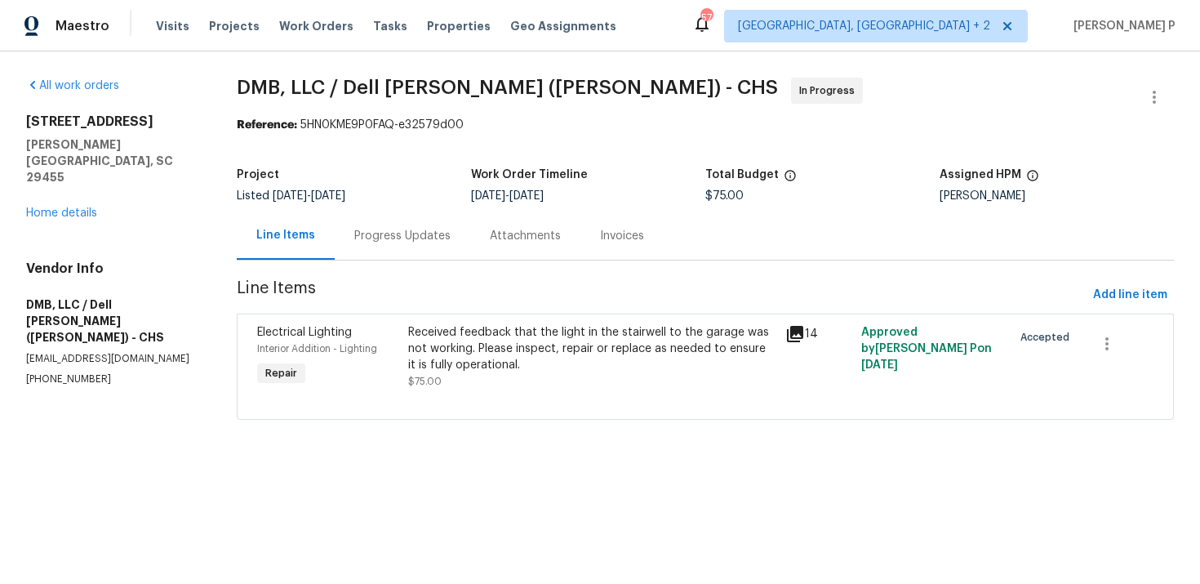
click at [524, 320] on div "Received feedback that the light in the stairwell to the garage was not working…" at bounding box center [592, 356] width 378 height 75
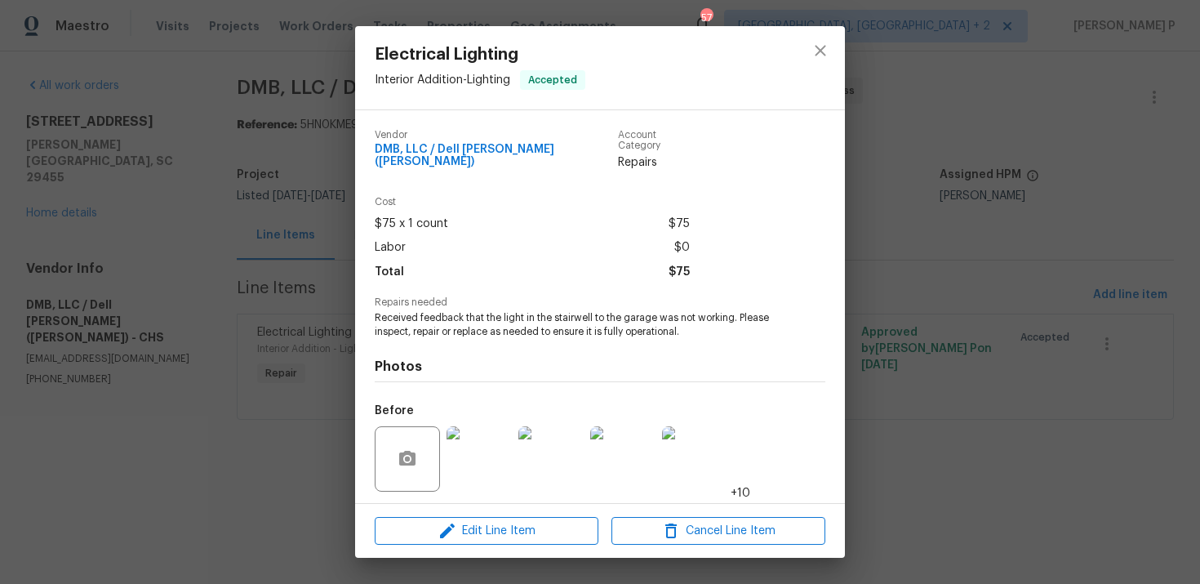
scroll to position [100, 0]
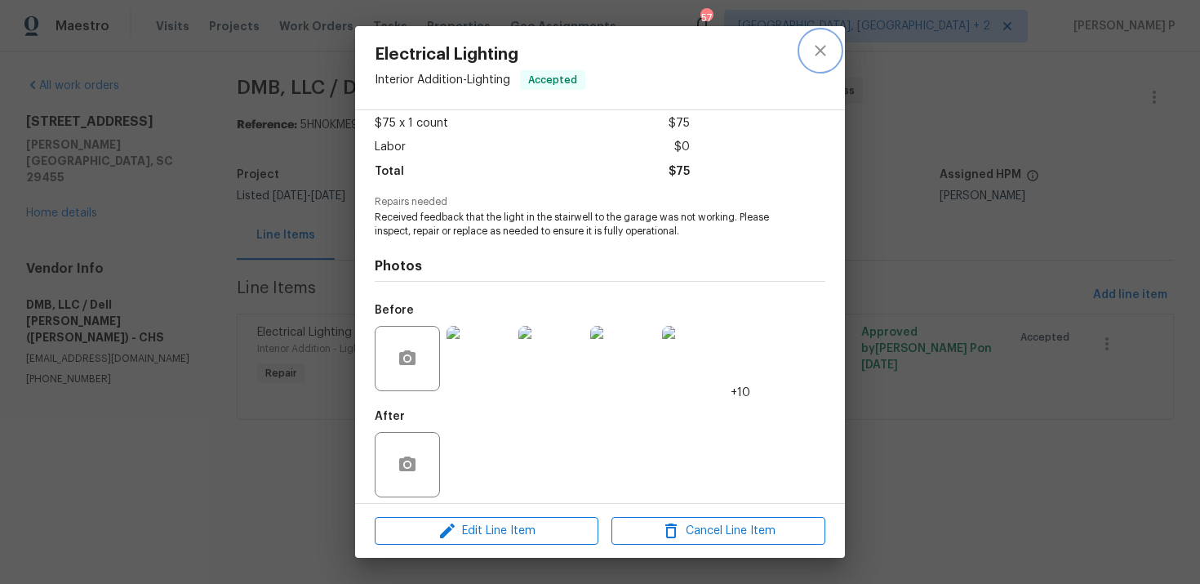
click at [823, 49] on icon "close" at bounding box center [821, 51] width 20 height 20
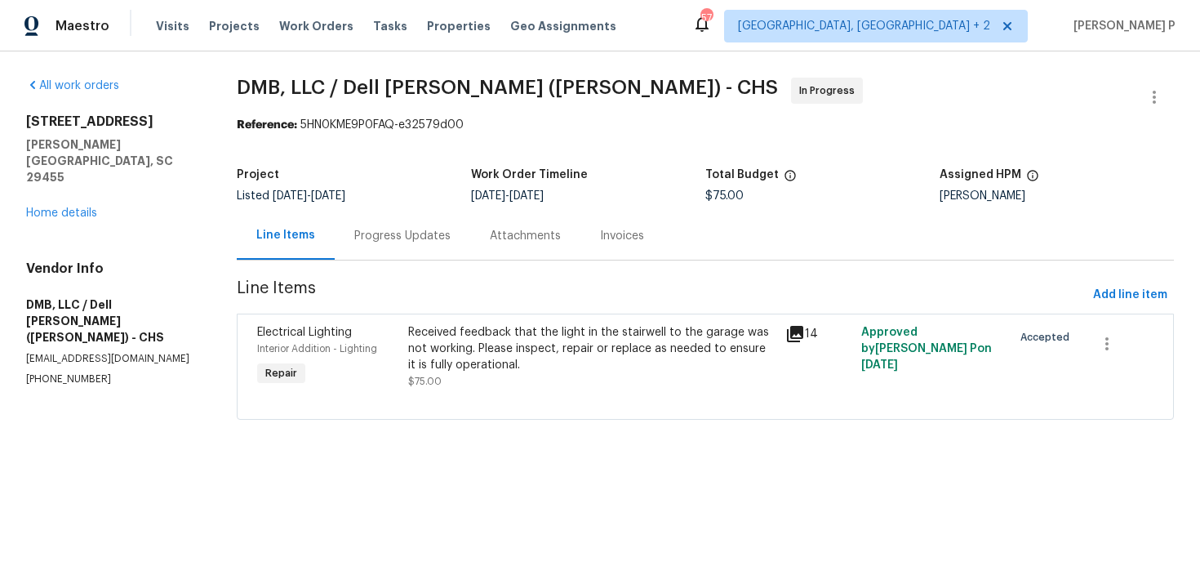
click at [395, 239] on div "Progress Updates" at bounding box center [402, 236] width 96 height 16
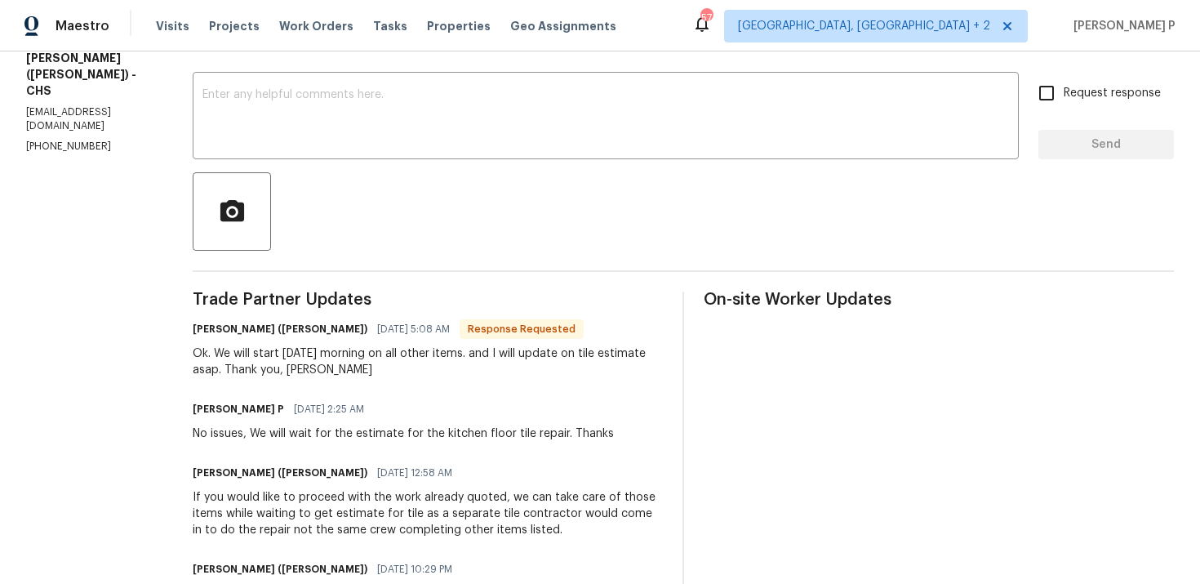
scroll to position [238, 0]
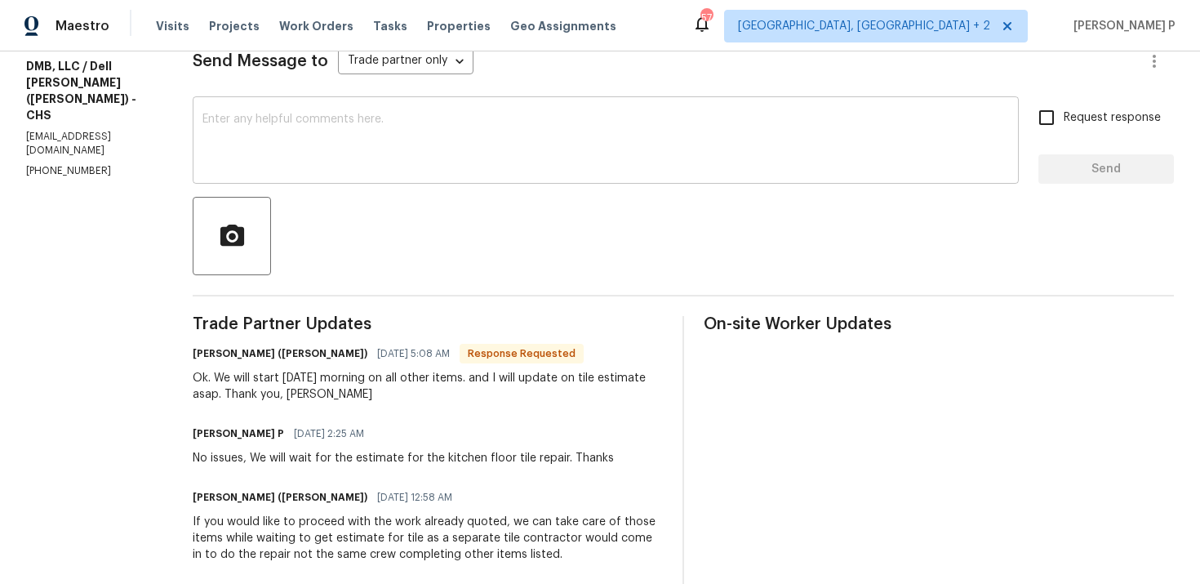
click at [411, 168] on textarea at bounding box center [606, 142] width 807 height 57
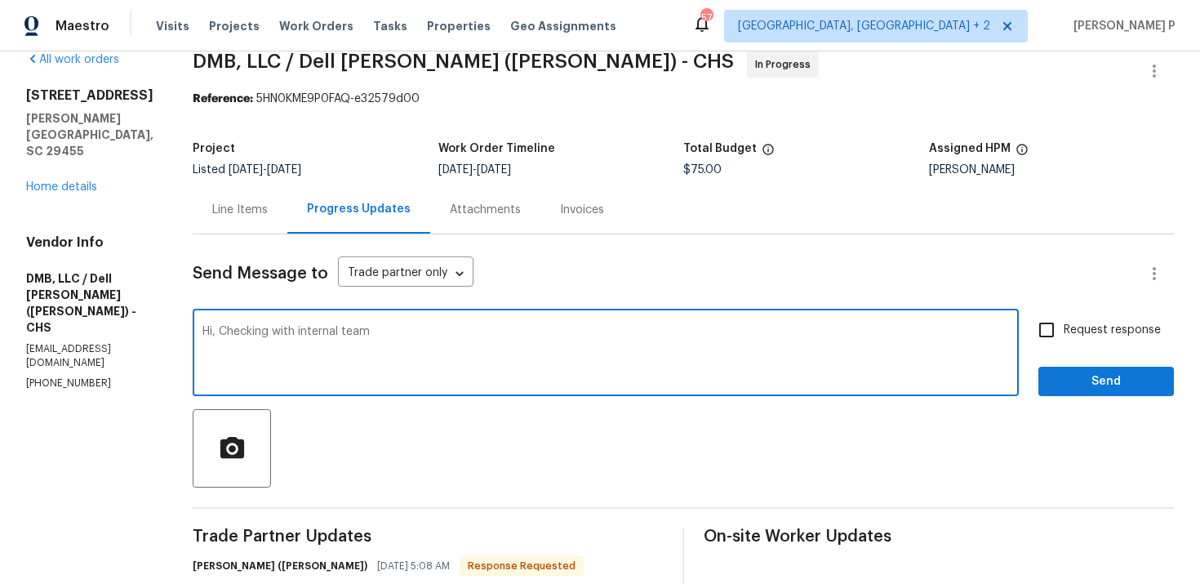
scroll to position [23, 0]
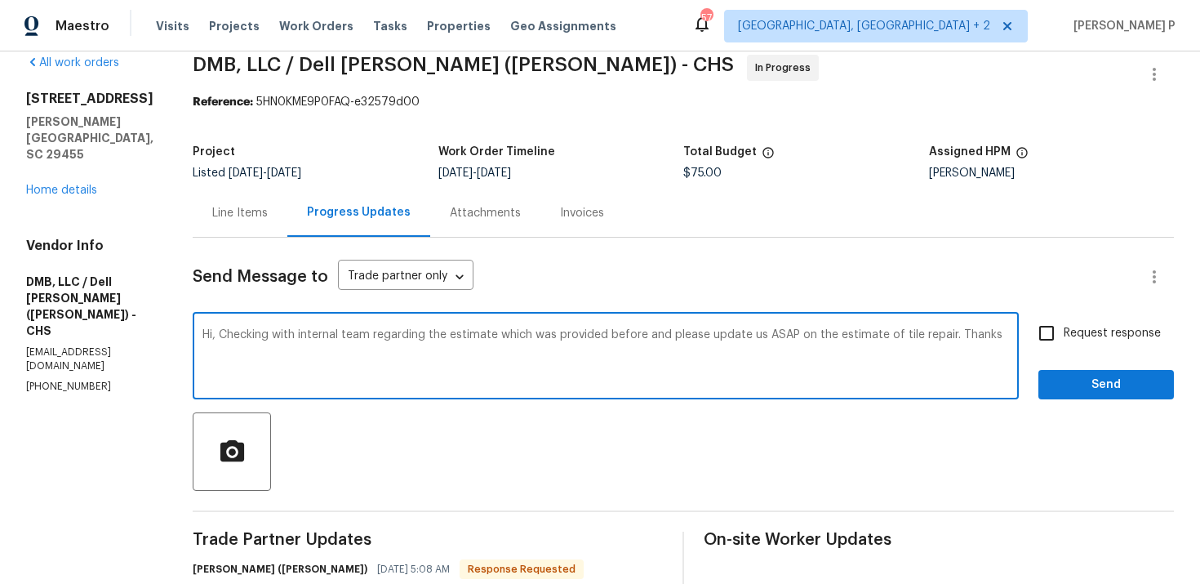
drag, startPoint x: 202, startPoint y: 335, endPoint x: 928, endPoint y: 333, distance: 726.0
click at [928, 334] on textarea "Hi, Checking with internal team regarding the estimate which was provided befor…" at bounding box center [606, 357] width 807 height 57
paste textarea "We are checking with our internal team regarding the previously provided estima…"
type textarea "Hi, We are checking with our internal team regarding the previously provided es…"
click at [1045, 341] on input "Request response" at bounding box center [1047, 333] width 34 height 34
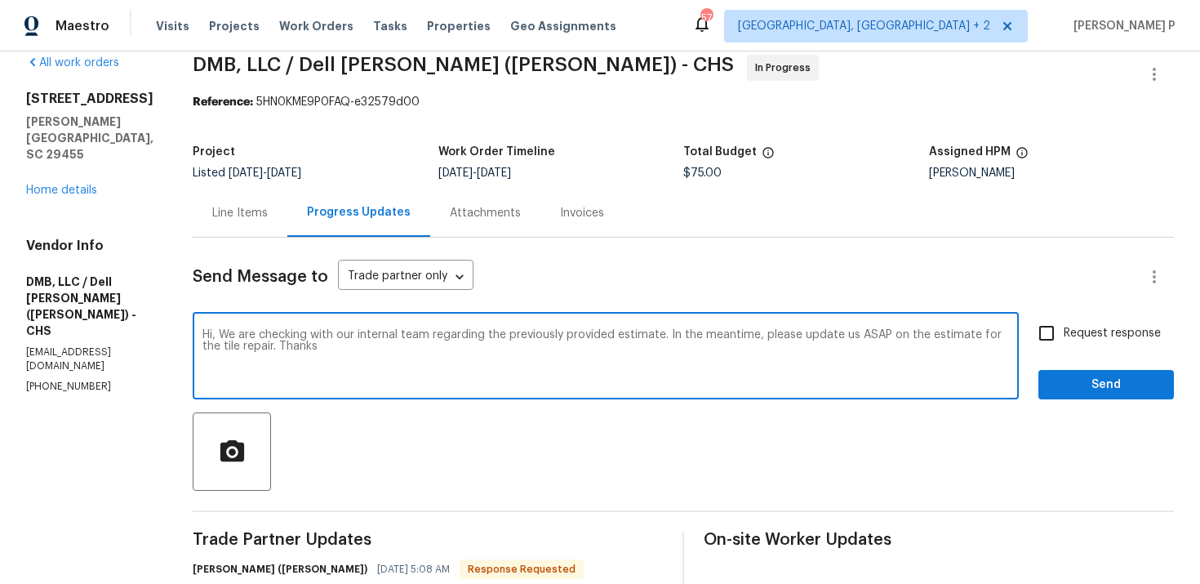
checkbox input "true"
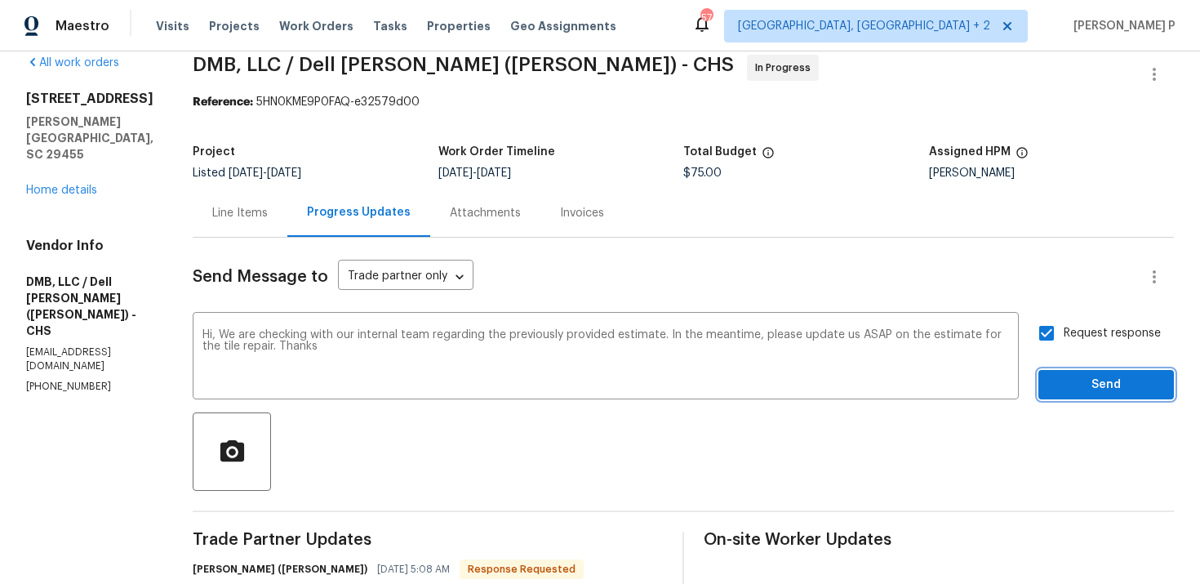
click at [1089, 387] on span "Send" at bounding box center [1106, 385] width 109 height 20
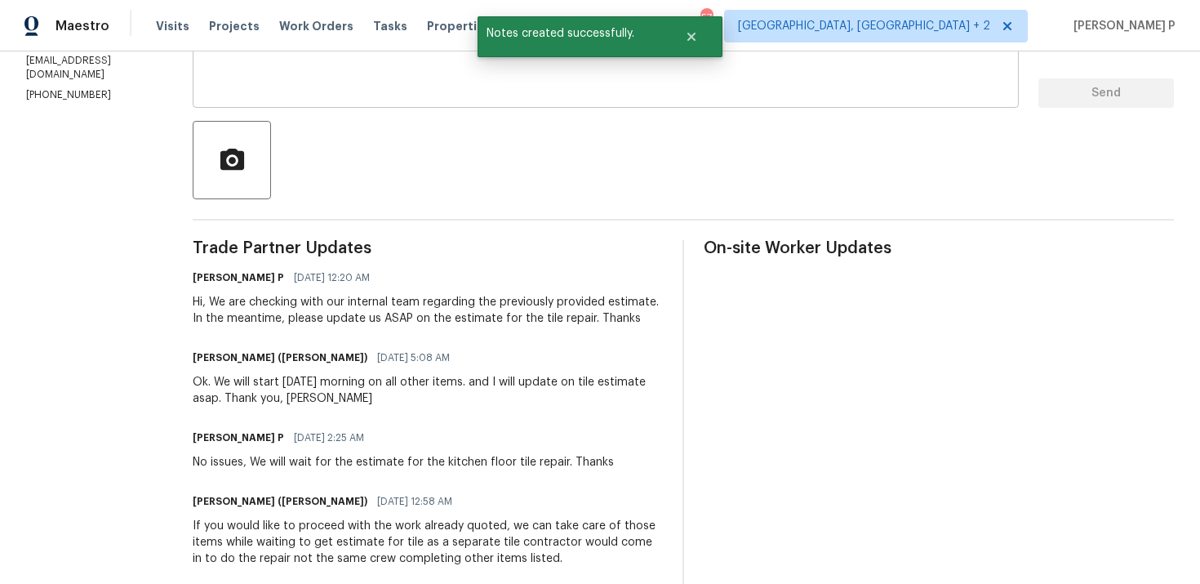
scroll to position [356, 0]
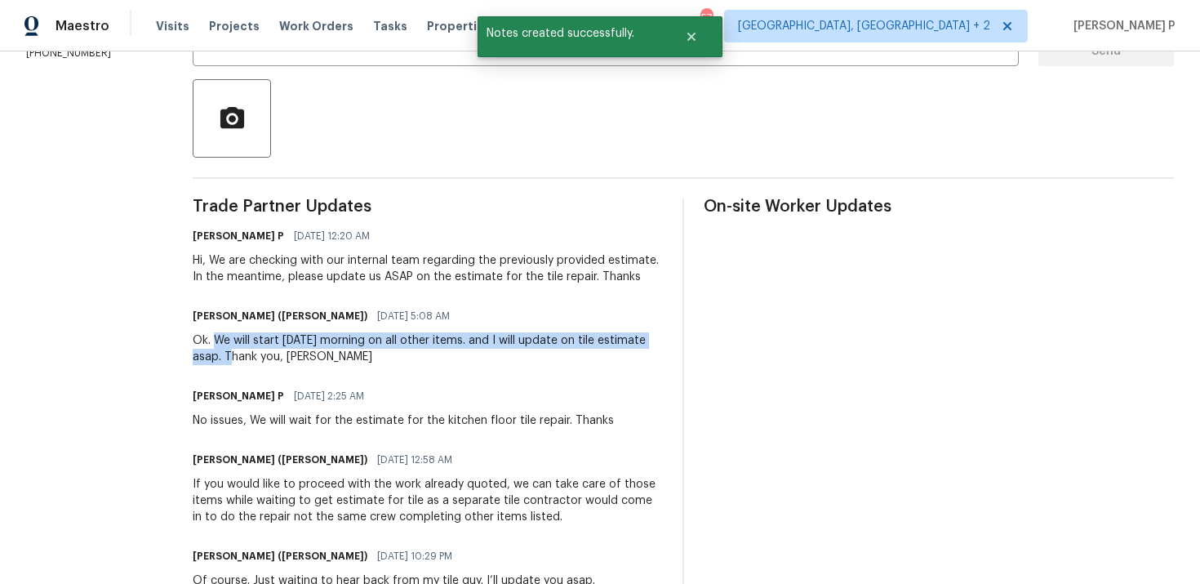
drag, startPoint x: 194, startPoint y: 341, endPoint x: 202, endPoint y: 352, distance: 13.6
click at [202, 352] on div "Ok. We will start tomorrow morning on all other items. and I will update on til…" at bounding box center [428, 348] width 470 height 33
copy div "We will start tomorrow morning on all other items. and I will update on tile es…"
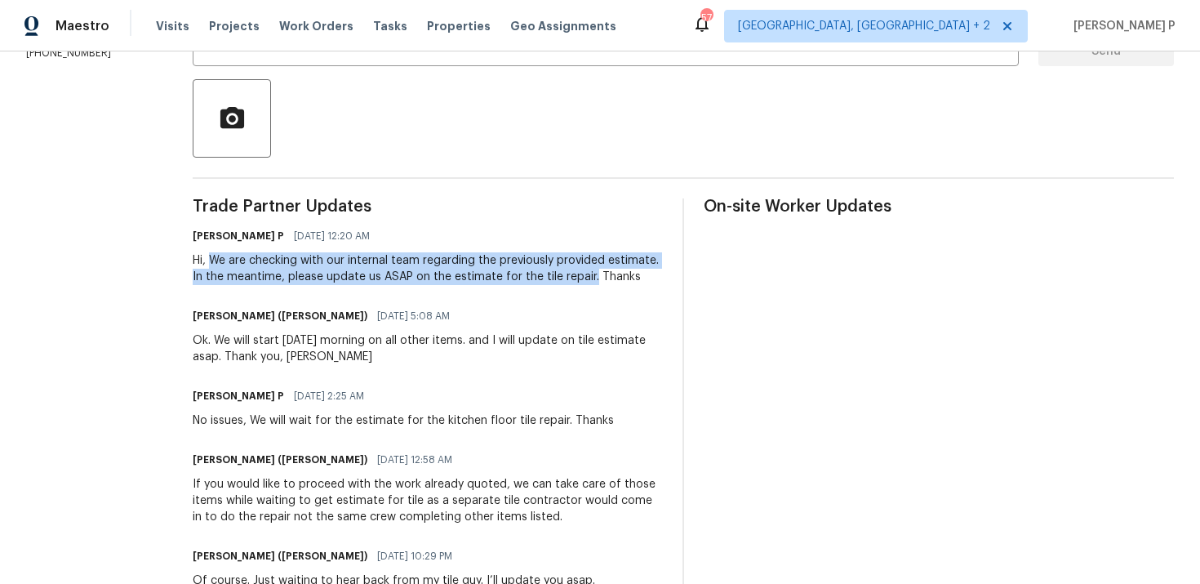
copy div "We are checking with our internal team regarding the previously provided estima…"
drag, startPoint x: 193, startPoint y: 261, endPoint x: 556, endPoint y: 278, distance: 363.8
click at [556, 278] on div "Hi, We are checking with our internal team regarding the previously provided es…" at bounding box center [428, 268] width 470 height 33
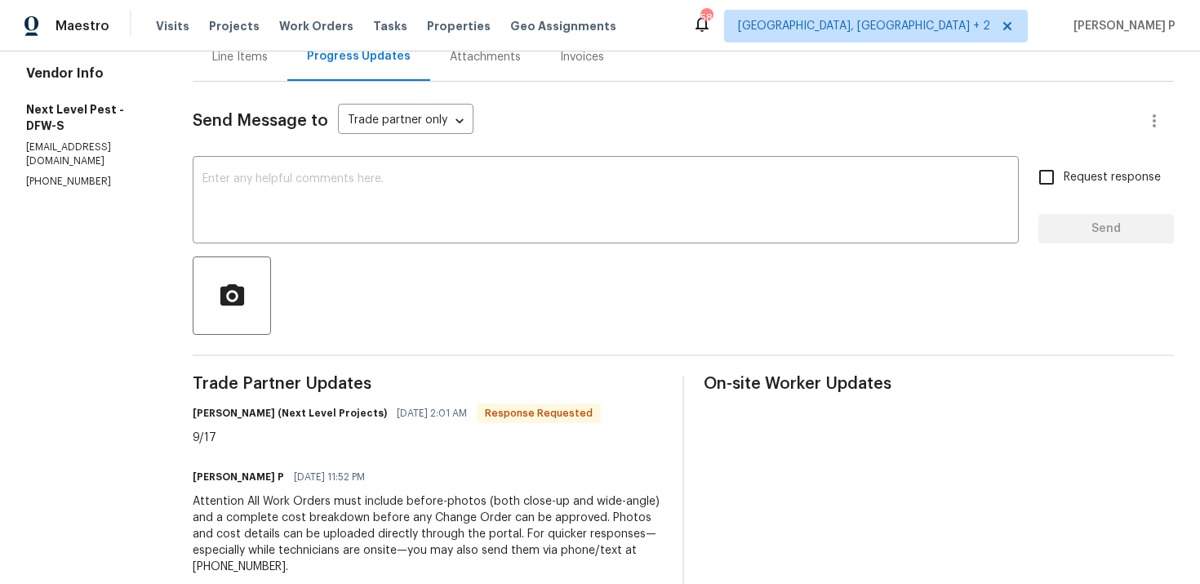
scroll to position [118, 0]
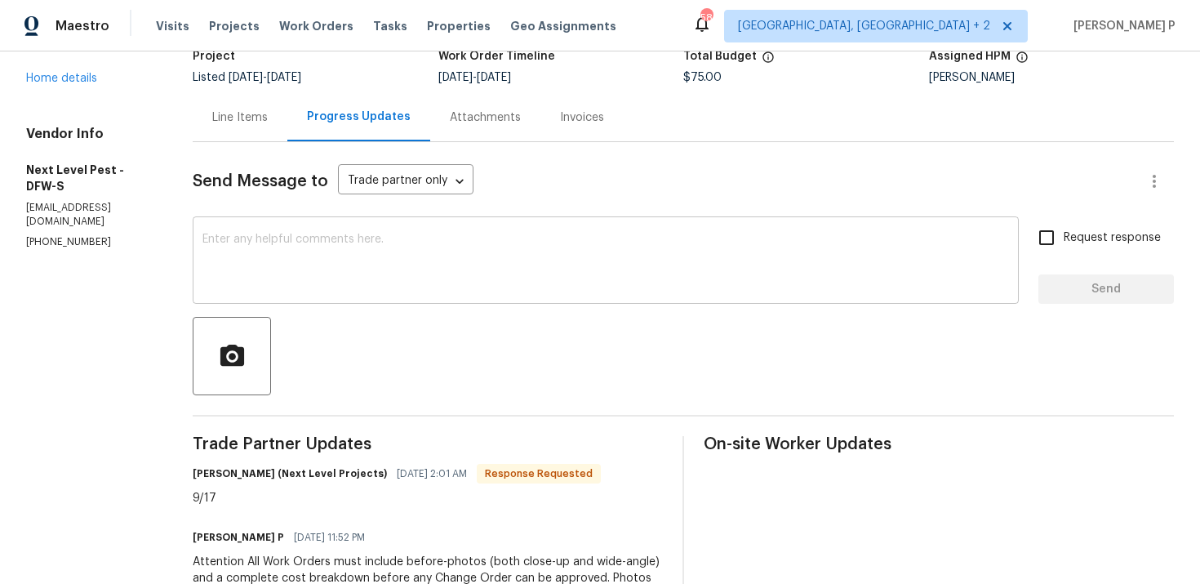
click at [325, 252] on textarea at bounding box center [606, 262] width 807 height 57
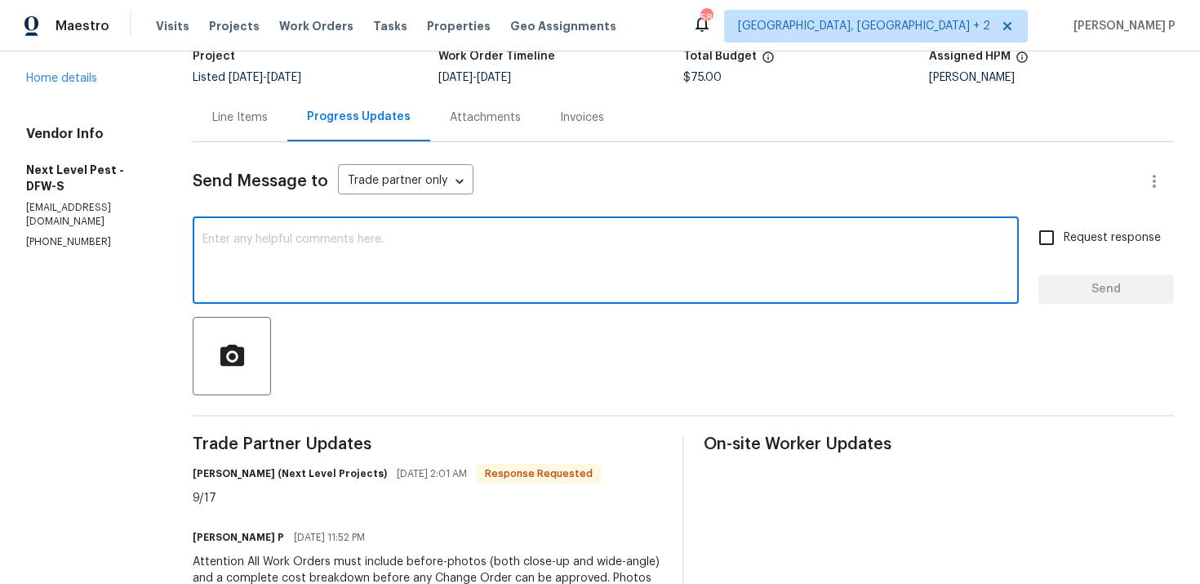
paste textarea "Thank you for accepting the work order and providing the scheduled date."
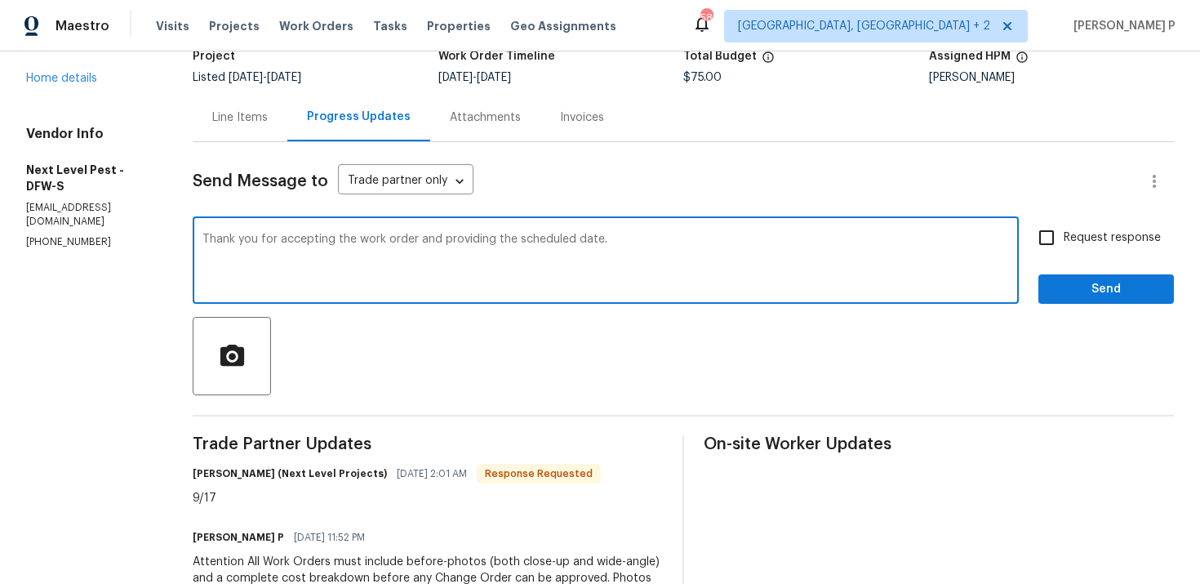
type textarea "Thank you for accepting the work order and providing the scheduled date."
click at [1058, 231] on input "Request response" at bounding box center [1047, 237] width 34 height 34
checkbox input "true"
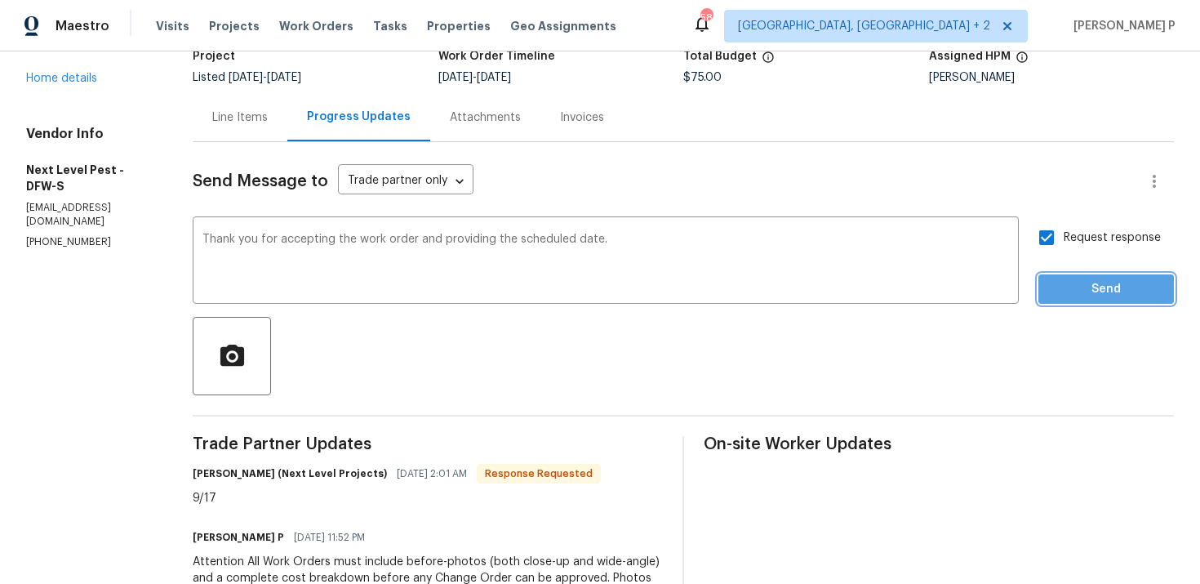
click at [1059, 300] on button "Send" at bounding box center [1107, 289] width 136 height 30
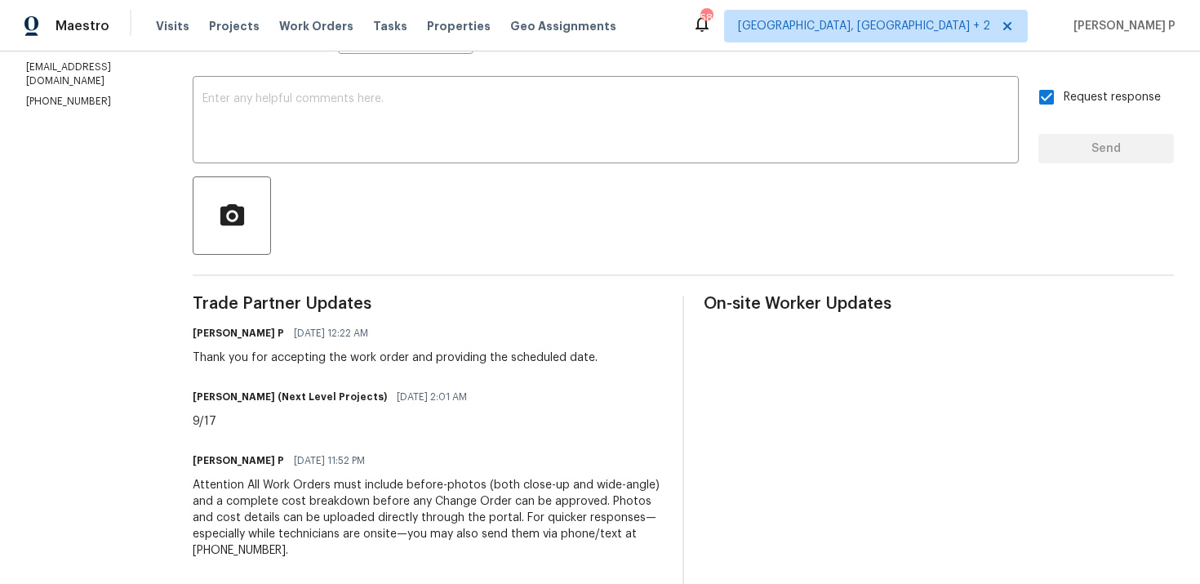
scroll to position [308, 0]
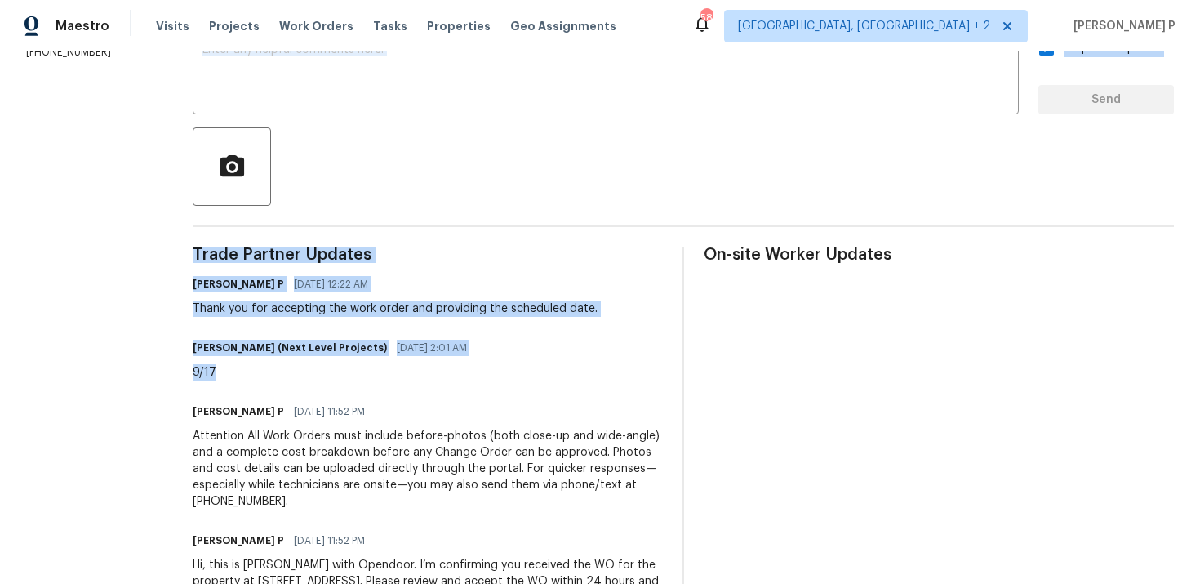
drag, startPoint x: 225, startPoint y: 366, endPoint x: 146, endPoint y: 366, distance: 79.2
click at [149, 366] on div "All work orders [STREET_ADDRESS] Home details Vendor Info Next Level Pest - DFW…" at bounding box center [600, 206] width 1200 height 924
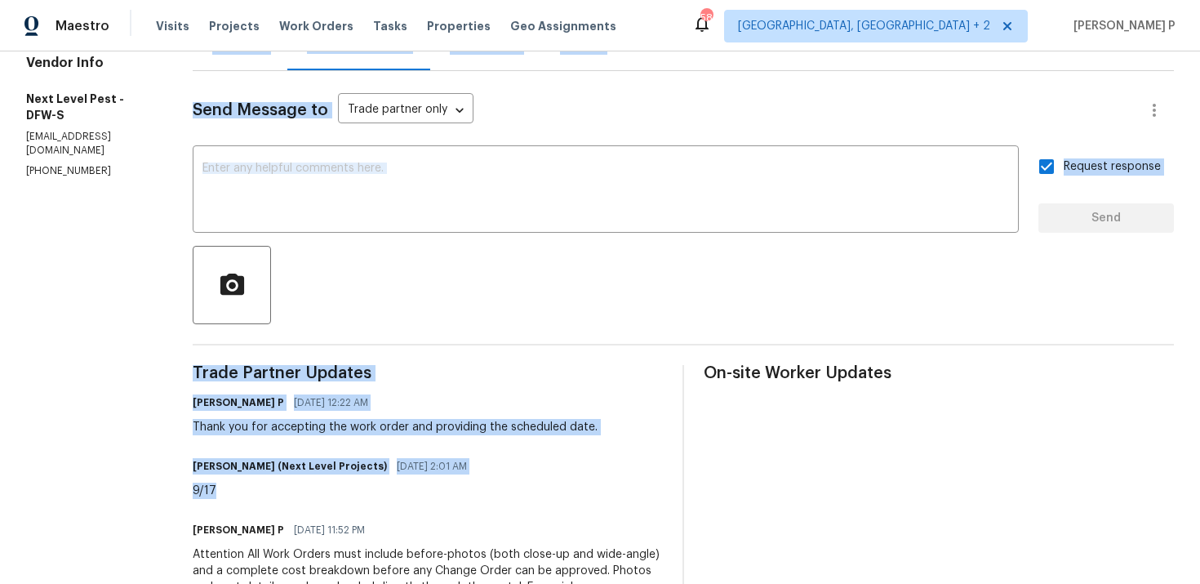
scroll to position [392, 0]
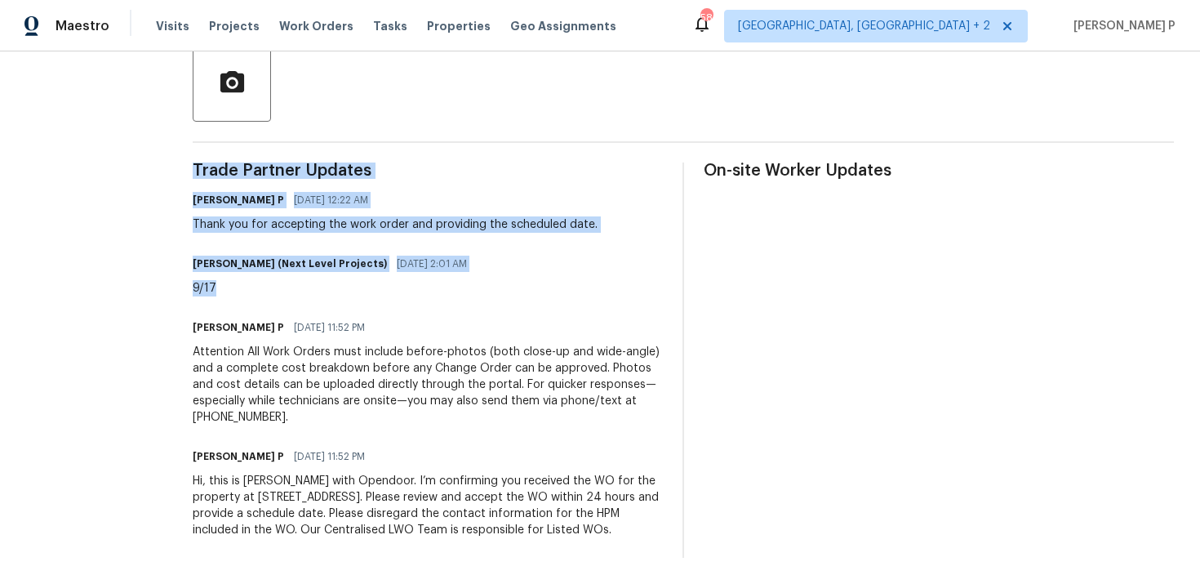
click at [428, 315] on div "Trade Partner Updates Ramyasri P 09/18/2025 12:22 AM Thank you for accepting th…" at bounding box center [428, 360] width 470 height 395
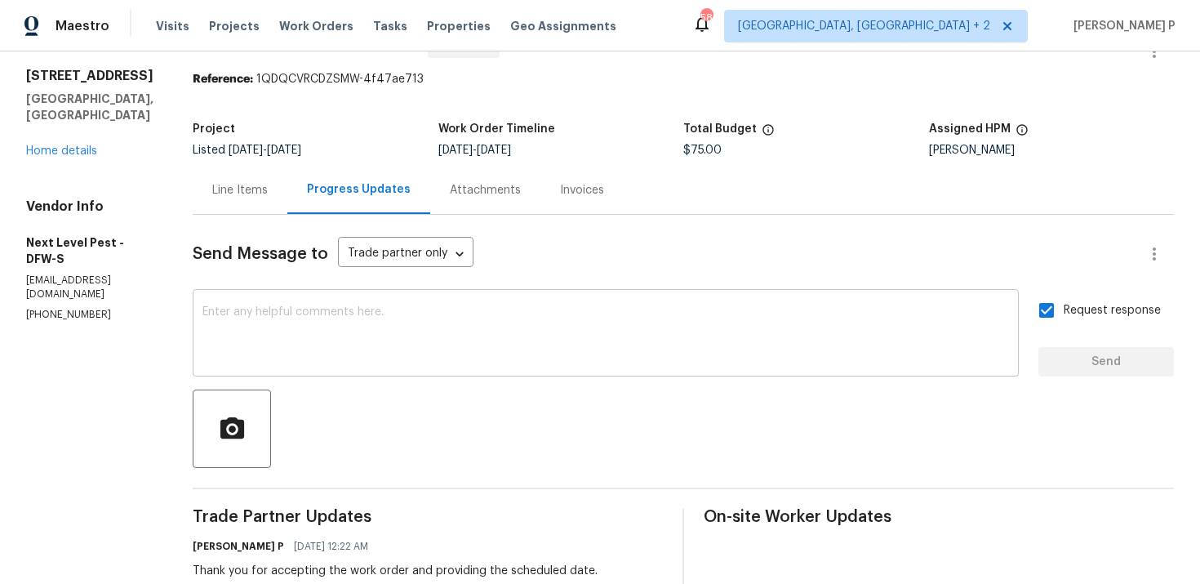
scroll to position [0, 0]
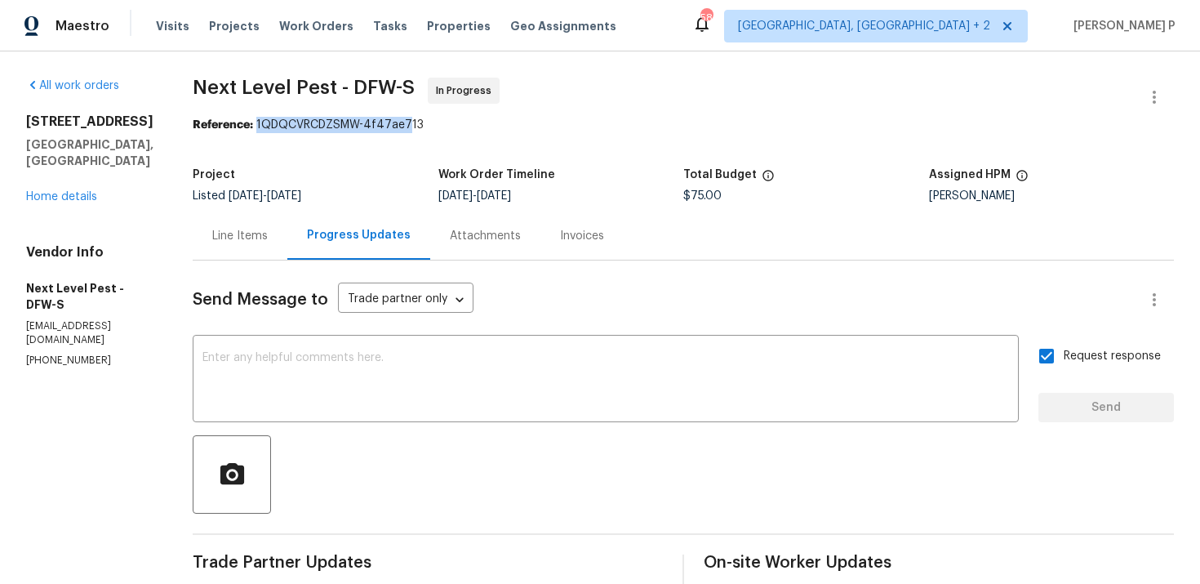
drag, startPoint x: 250, startPoint y: 126, endPoint x: 403, endPoint y: 127, distance: 152.7
click at [402, 127] on div "Reference: 1QDQCVRCDZSMW-4f47ae713" at bounding box center [684, 125] width 982 height 16
copy div "1QDQCVRCDZSMW-4f47ae7"
click at [241, 137] on section "Next Level Pest - DFW-S In Progress Reference: 1QDQCVRCDZSMW-4f47ae713 Project …" at bounding box center [684, 514] width 982 height 872
click at [252, 118] on div "Reference: 1QDQCVRCDZSMW-4f47ae713" at bounding box center [684, 125] width 982 height 16
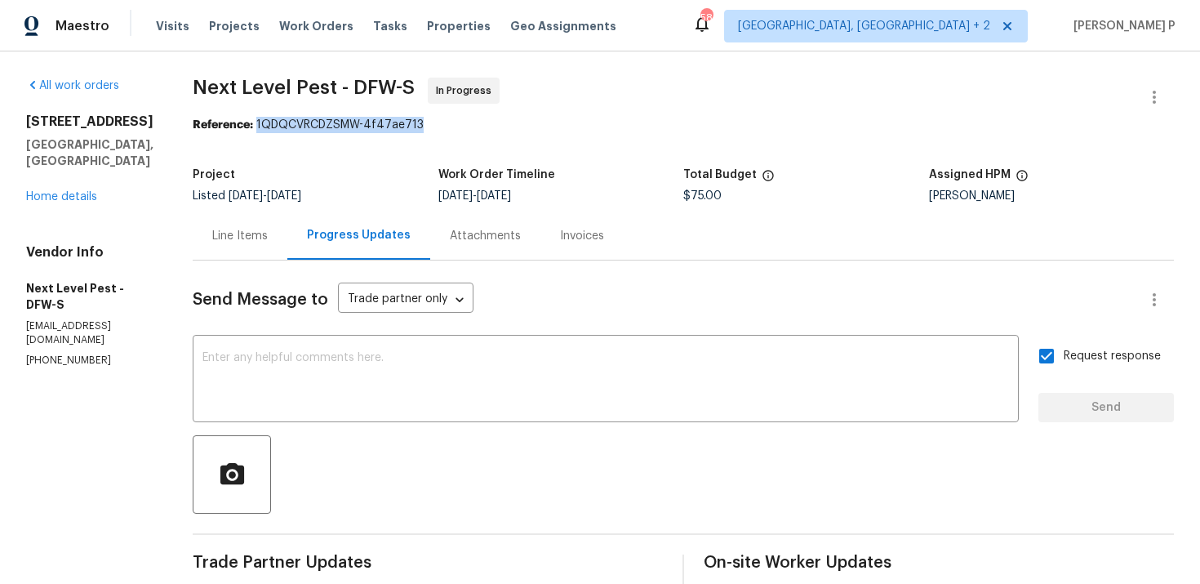
drag, startPoint x: 252, startPoint y: 122, endPoint x: 457, endPoint y: 122, distance: 205.8
click at [457, 122] on div "Reference: 1QDQCVRCDZSMW-4f47ae713" at bounding box center [684, 125] width 982 height 16
copy div "1QDQCVRCDZSMW-4f47ae713"
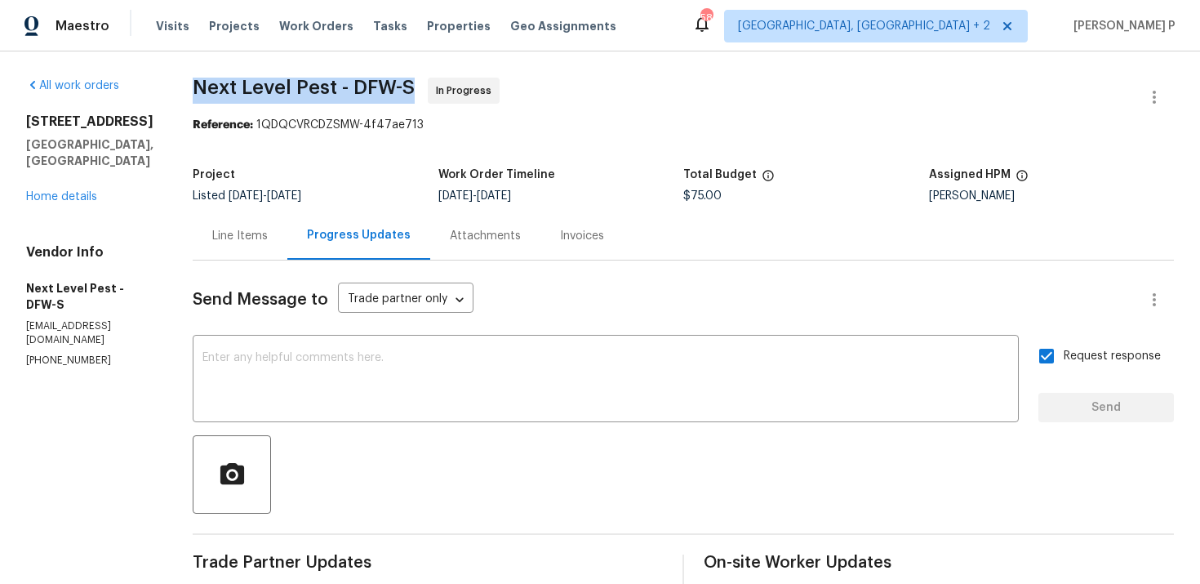
drag, startPoint x: 183, startPoint y: 87, endPoint x: 407, endPoint y: 86, distance: 223.8
click at [407, 86] on div "All work orders 103 County Road 4223 Decatur, TX 76234 Home details Vendor Info…" at bounding box center [600, 513] width 1200 height 924
copy span "Next Level Pest - DFW-S"
click at [238, 238] on div "Line Items" at bounding box center [240, 236] width 56 height 16
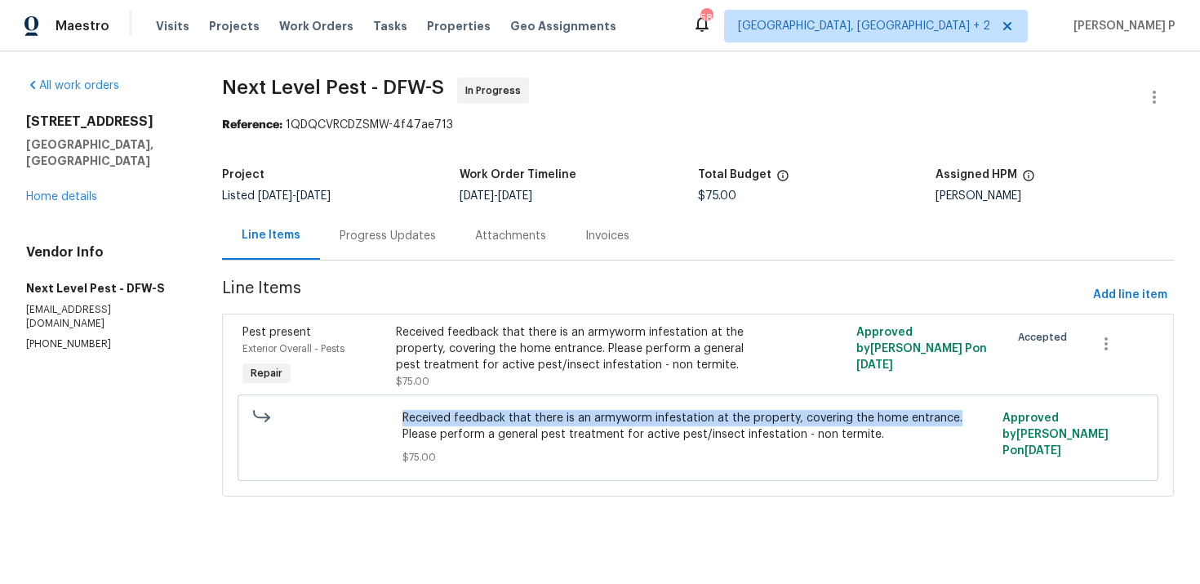
drag, startPoint x: 407, startPoint y: 417, endPoint x: 953, endPoint y: 411, distance: 546.4
click at [953, 411] on span "Received feedback that there is an armyworm infestation at the property, coveri…" at bounding box center [698, 426] width 590 height 33
copy span "Received feedback that there is an armyworm infestation at the property, coveri…"
click at [415, 230] on div "Progress Updates" at bounding box center [388, 236] width 96 height 16
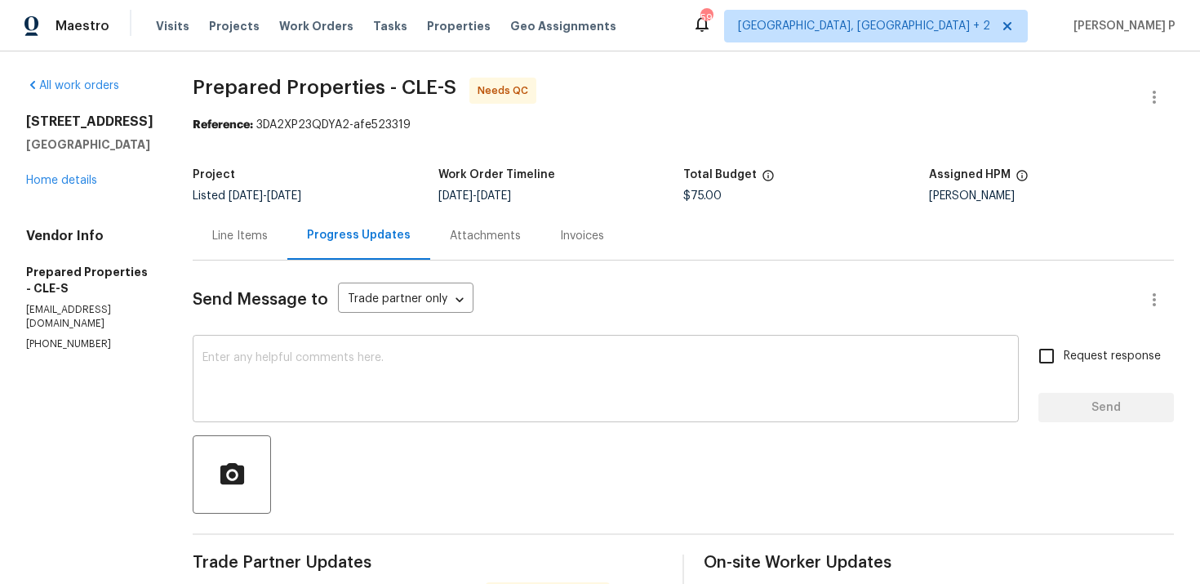
scroll to position [345, 0]
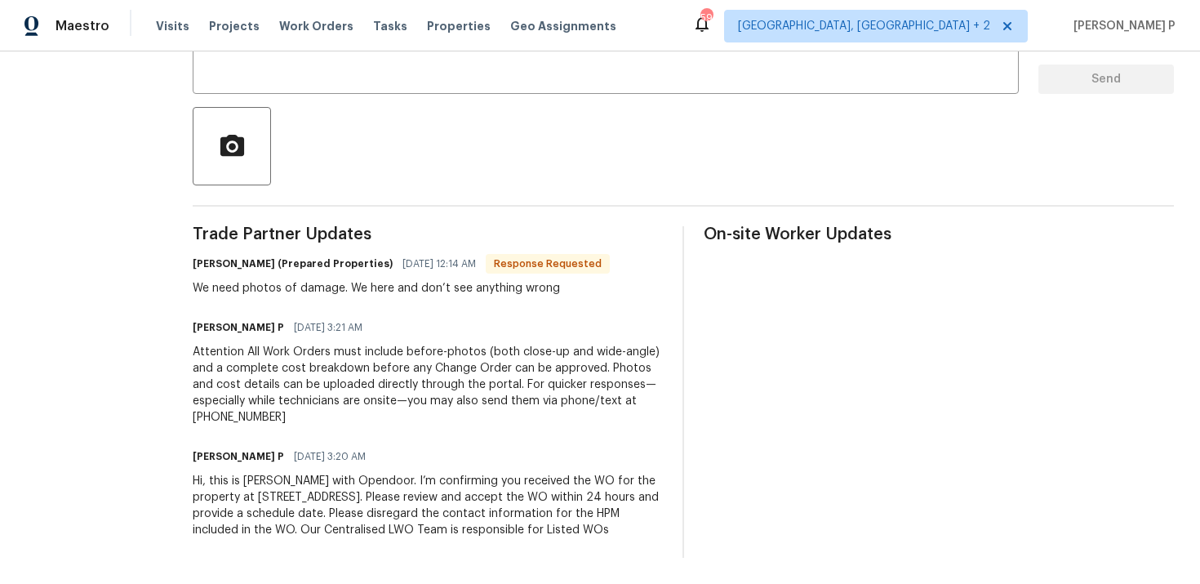
click at [236, 280] on div "We need photos of damage. We here and don’t see anything wrong" at bounding box center [401, 288] width 417 height 16
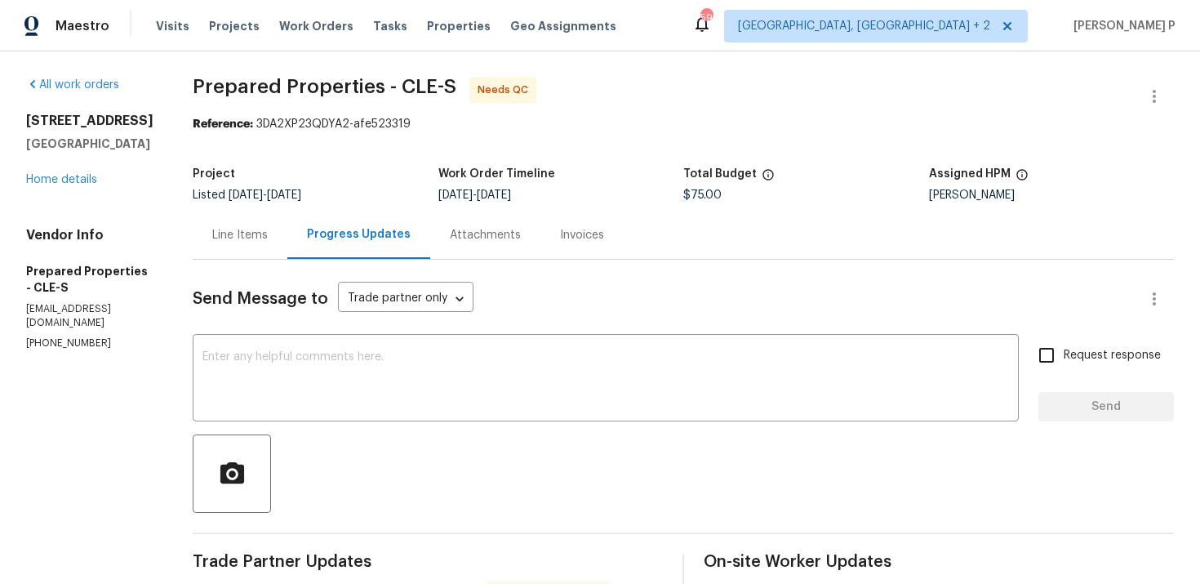
scroll to position [0, 0]
click at [268, 237] on div "Line Items" at bounding box center [240, 236] width 56 height 16
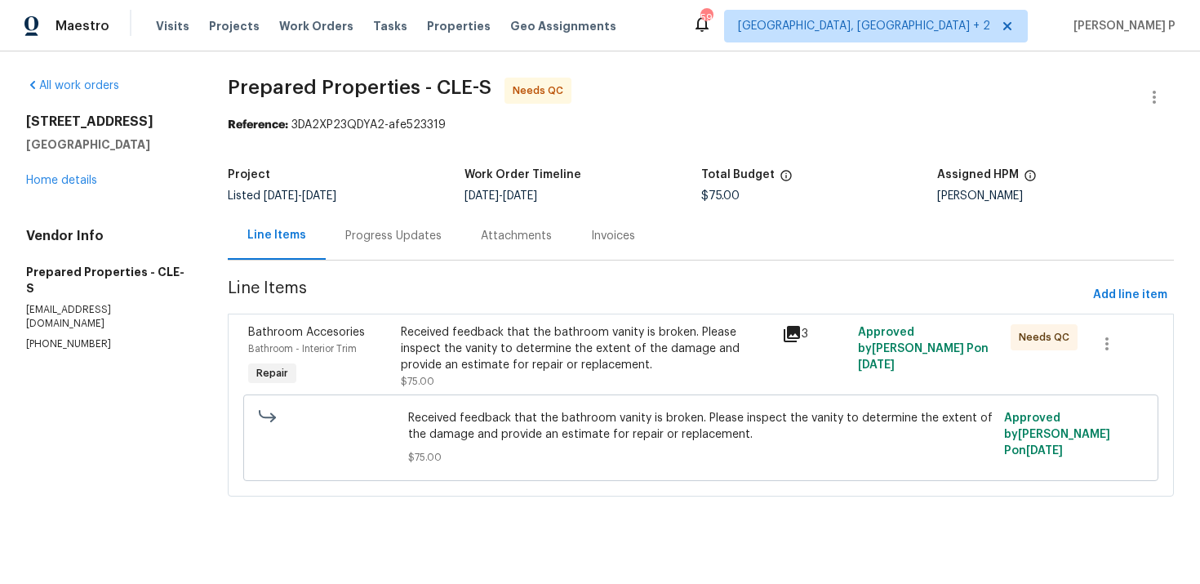
click at [577, 354] on div "Received feedback that the bathroom vanity is broken. Please inspect the vanity…" at bounding box center [587, 348] width 372 height 49
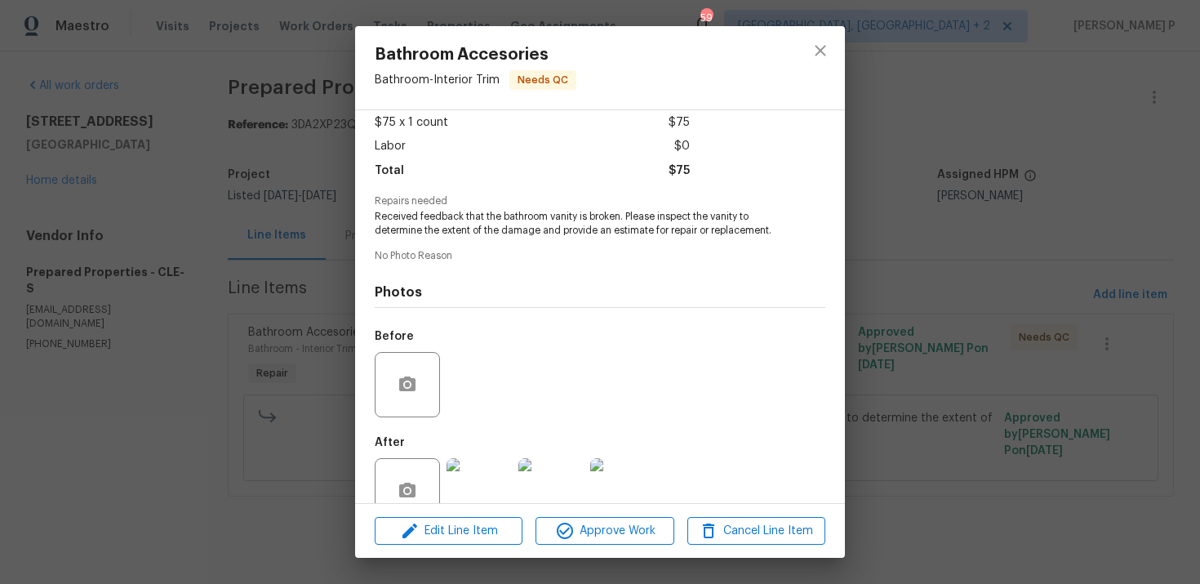
scroll to position [127, 0]
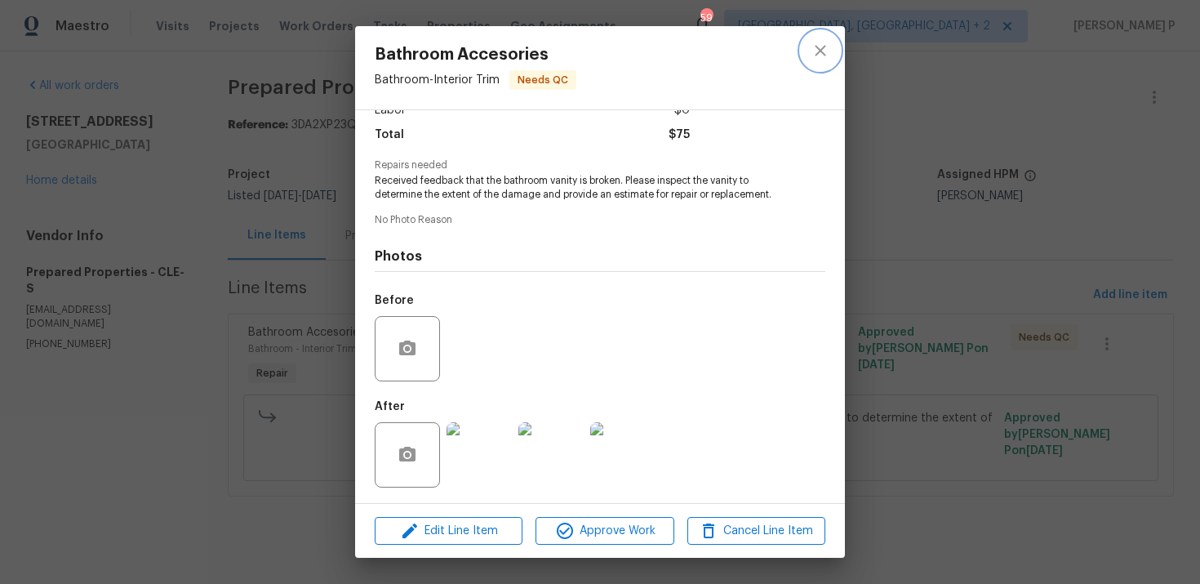
click at [824, 43] on icon "close" at bounding box center [821, 51] width 20 height 20
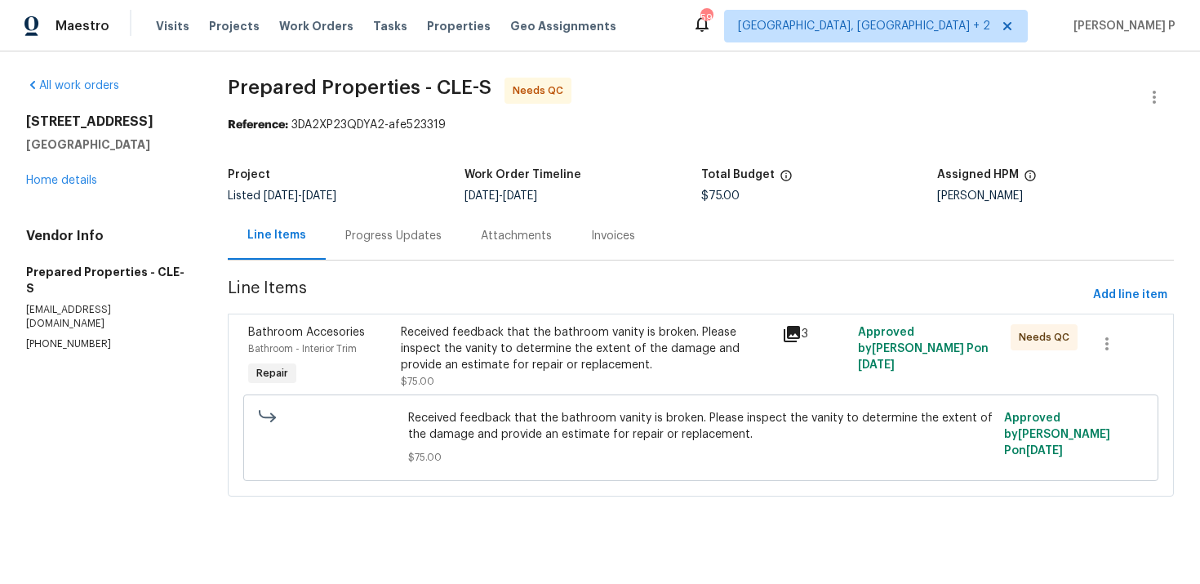
click at [453, 322] on div "Received feedback that the bathroom vanity is broken. Please inspect the vanity…" at bounding box center [586, 356] width 381 height 75
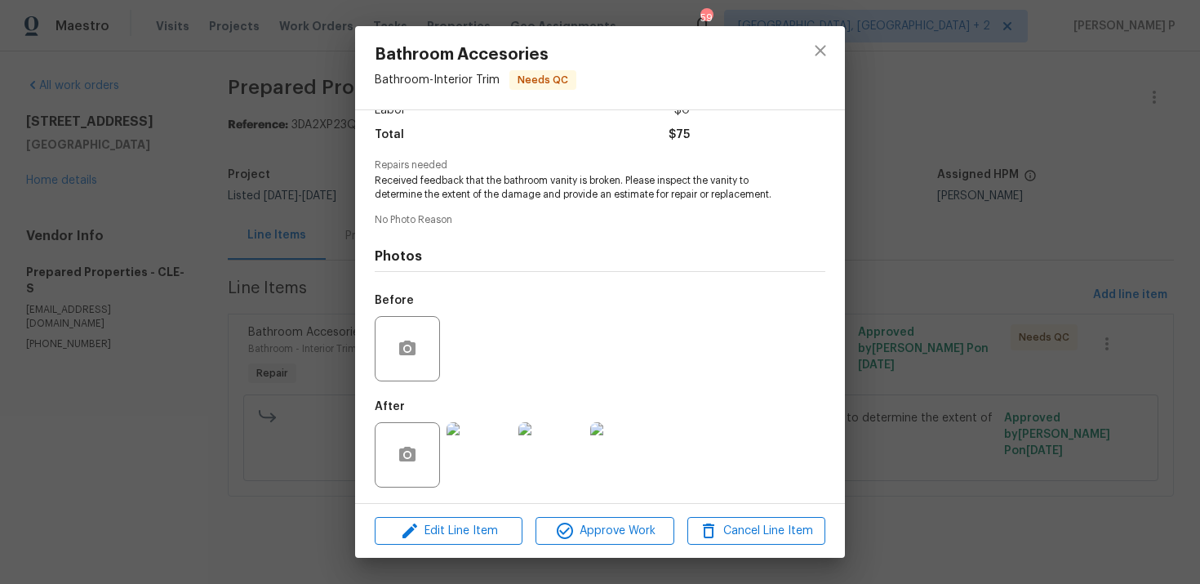
click at [464, 453] on img at bounding box center [479, 454] width 65 height 65
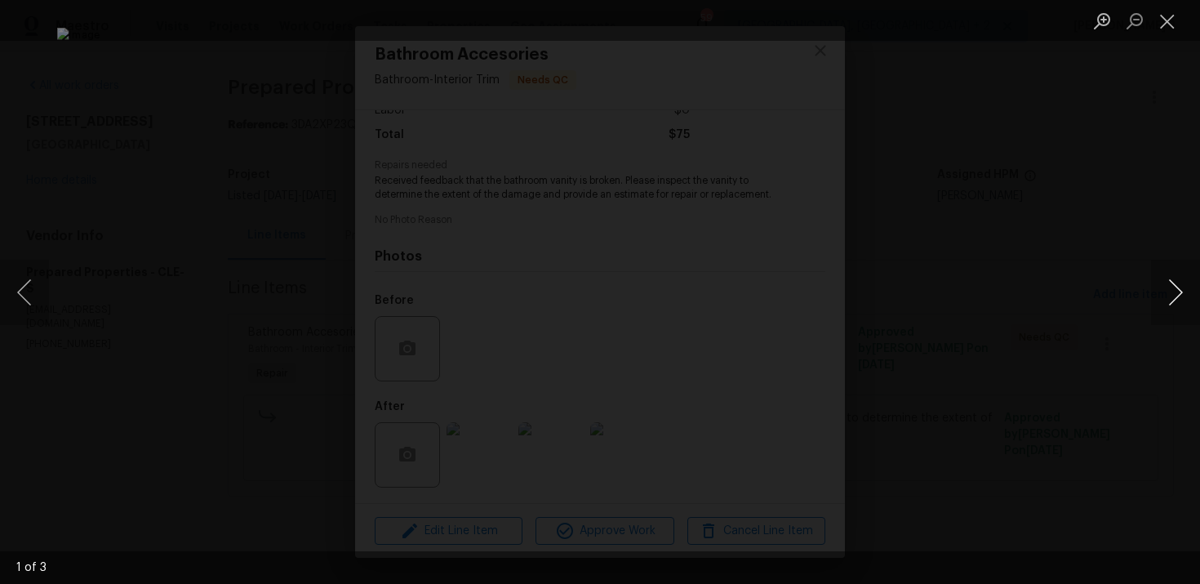
click at [1178, 289] on button "Next image" at bounding box center [1175, 292] width 49 height 65
click at [1163, 24] on button "Close lightbox" at bounding box center [1167, 21] width 33 height 29
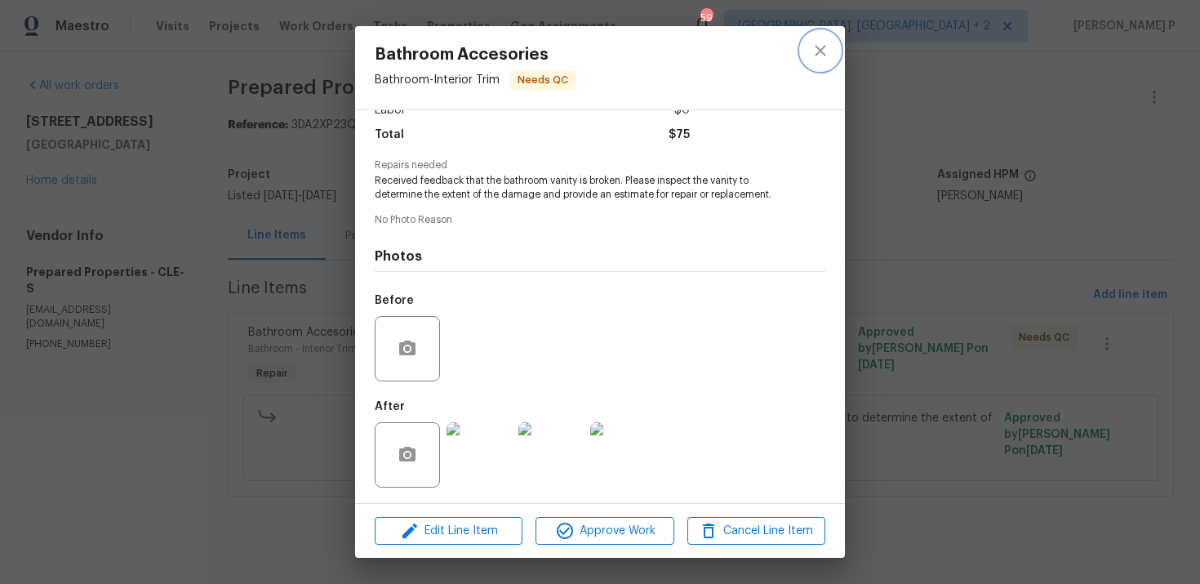
click at [837, 51] on button "close" at bounding box center [820, 50] width 39 height 39
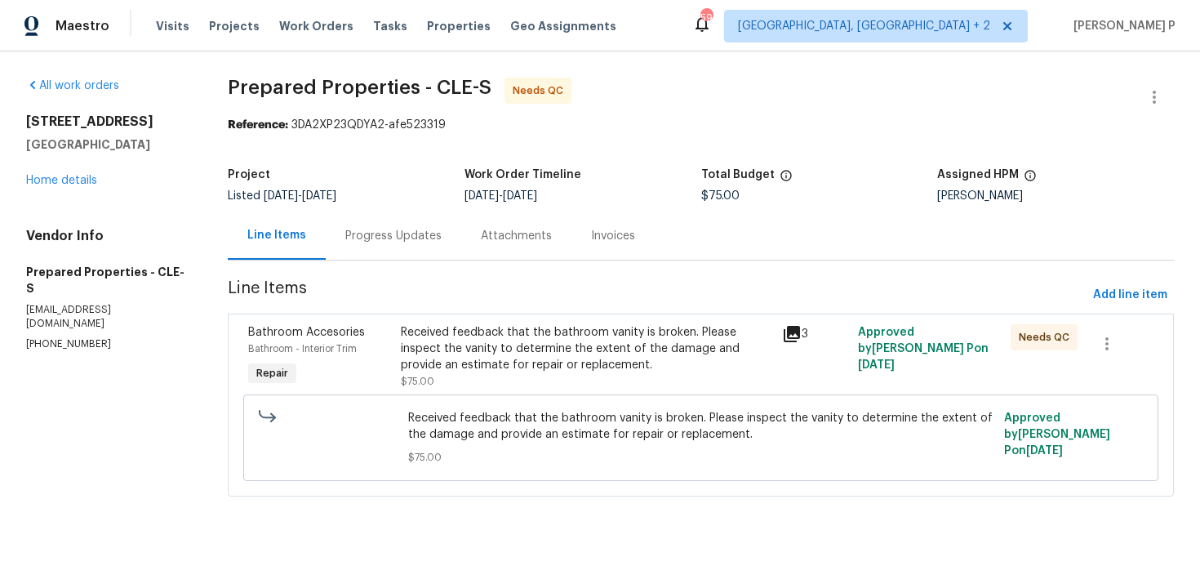
click at [521, 358] on div "Received feedback that the bathroom vanity is broken. Please inspect the vanity…" at bounding box center [587, 348] width 372 height 49
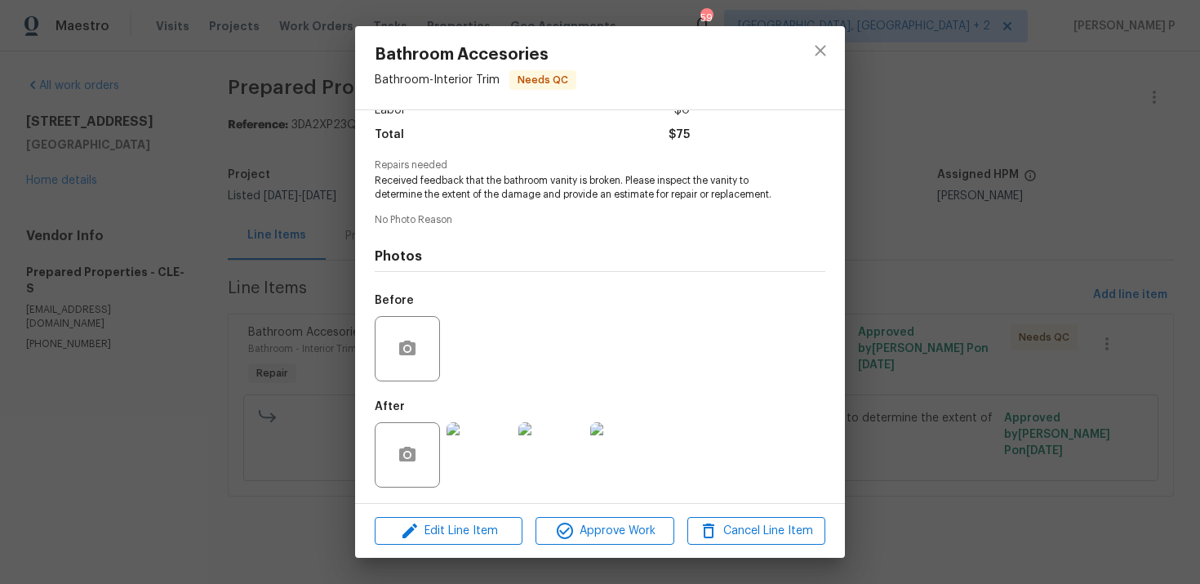
click at [492, 430] on img at bounding box center [479, 454] width 65 height 65
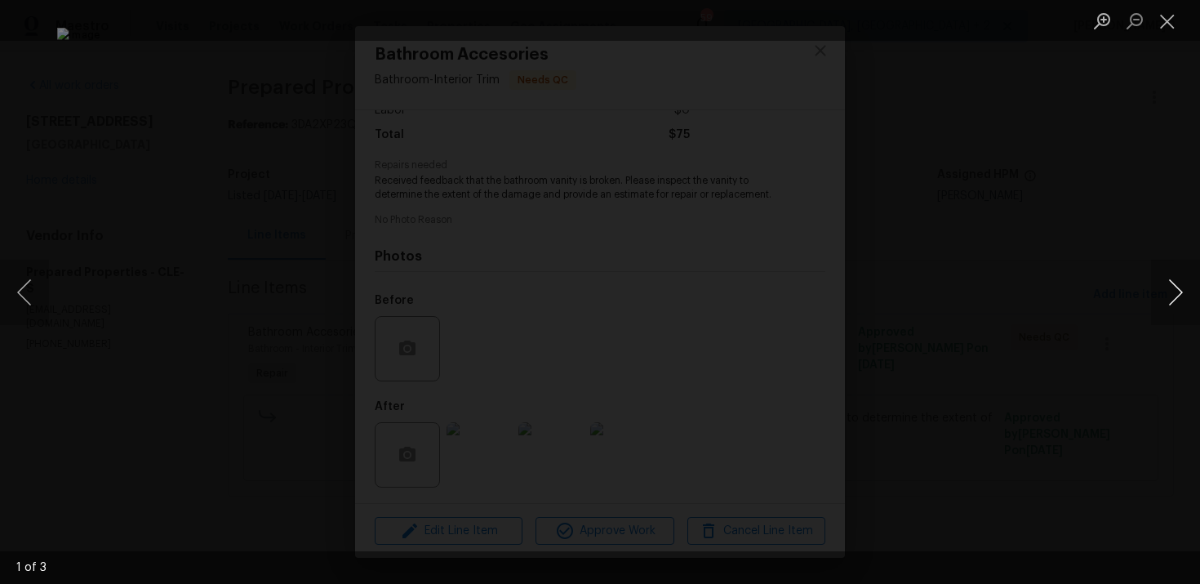
click at [1174, 296] on button "Next image" at bounding box center [1175, 292] width 49 height 65
click at [1177, 21] on button "Close lightbox" at bounding box center [1167, 21] width 33 height 29
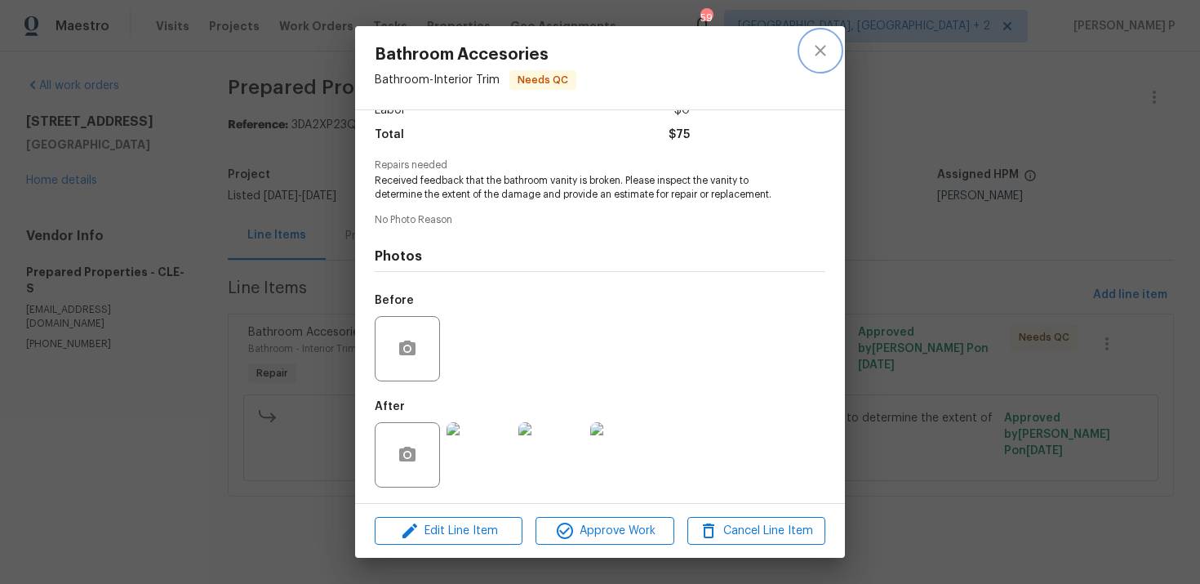
click at [831, 51] on button "close" at bounding box center [820, 50] width 39 height 39
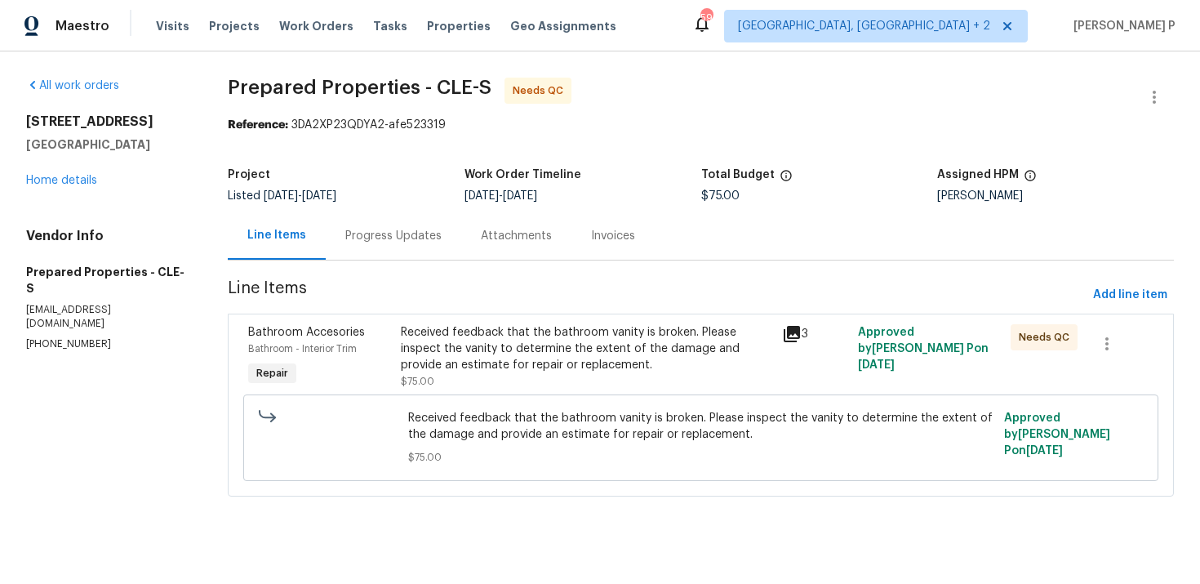
click at [392, 246] on div "Progress Updates" at bounding box center [394, 236] width 136 height 48
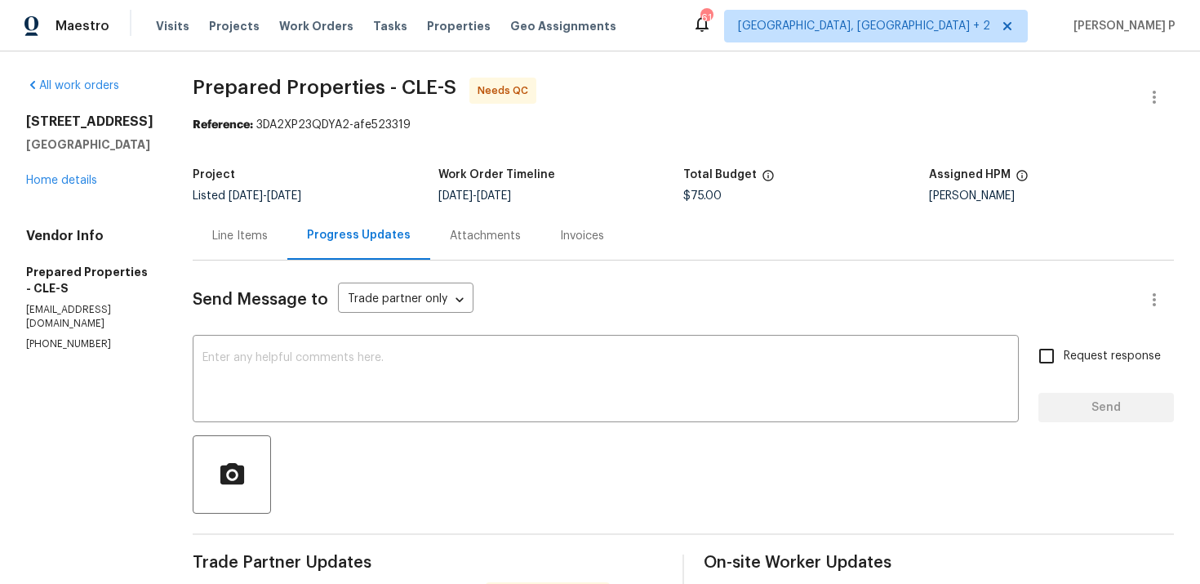
click at [268, 242] on div "Line Items" at bounding box center [240, 236] width 56 height 16
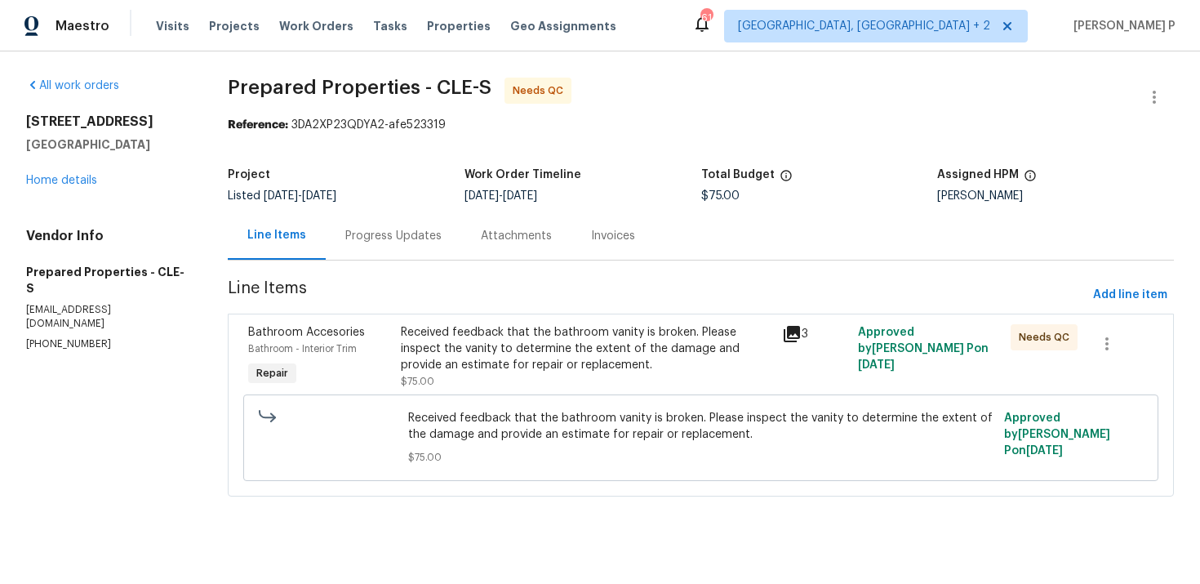
click at [548, 353] on div "Received feedback that the bathroom vanity is broken. Please inspect the vanity…" at bounding box center [587, 348] width 372 height 49
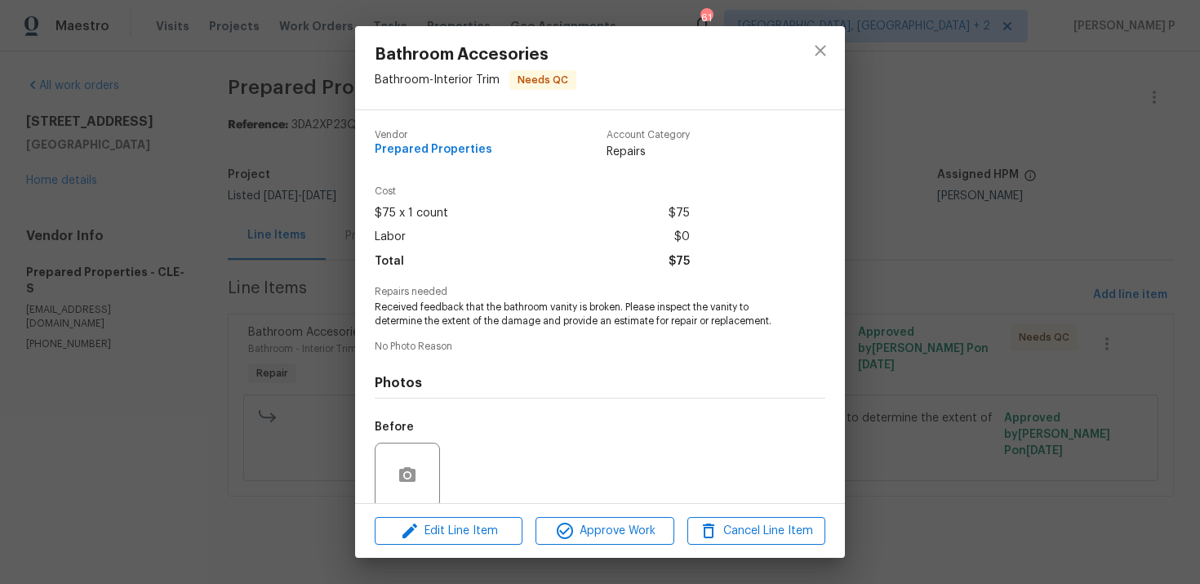
scroll to position [127, 0]
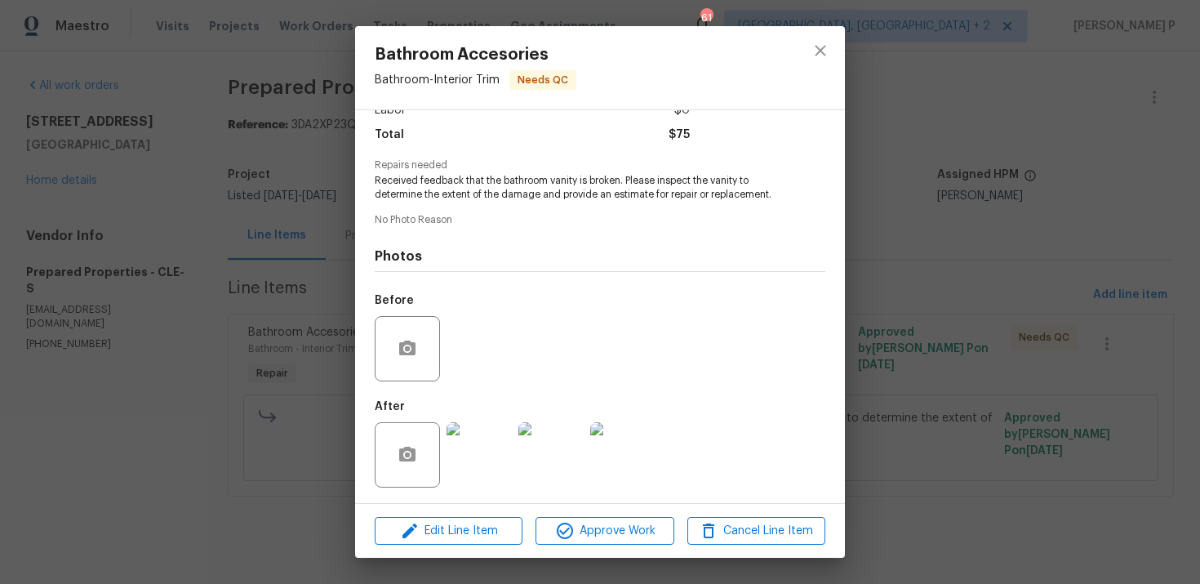
click at [497, 453] on img at bounding box center [479, 454] width 65 height 65
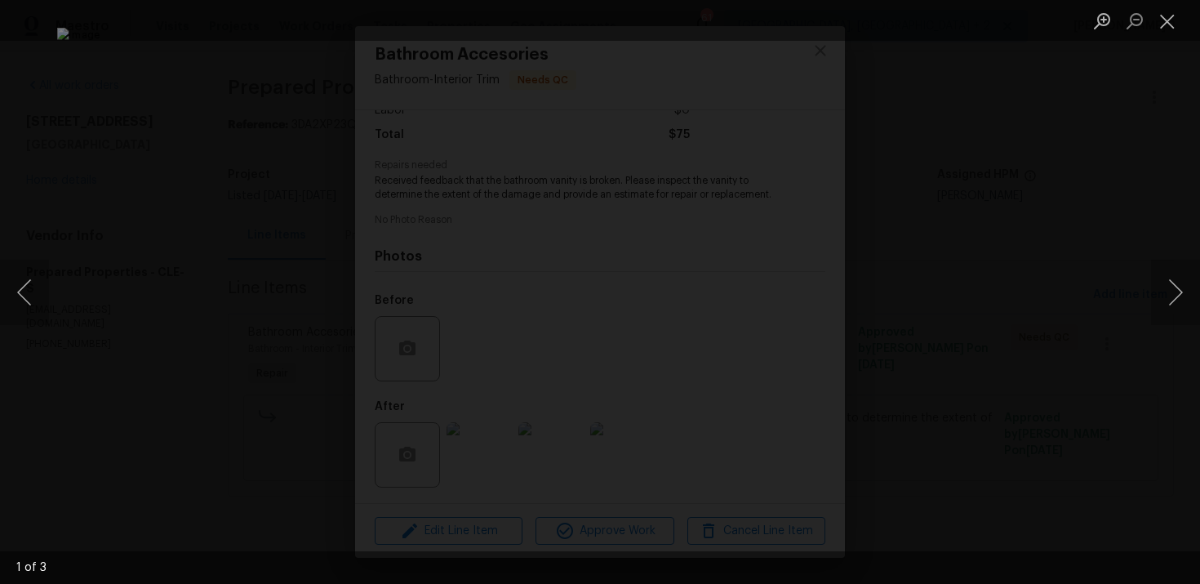
click at [366, 415] on img "Lightbox" at bounding box center [600, 292] width 1086 height 528
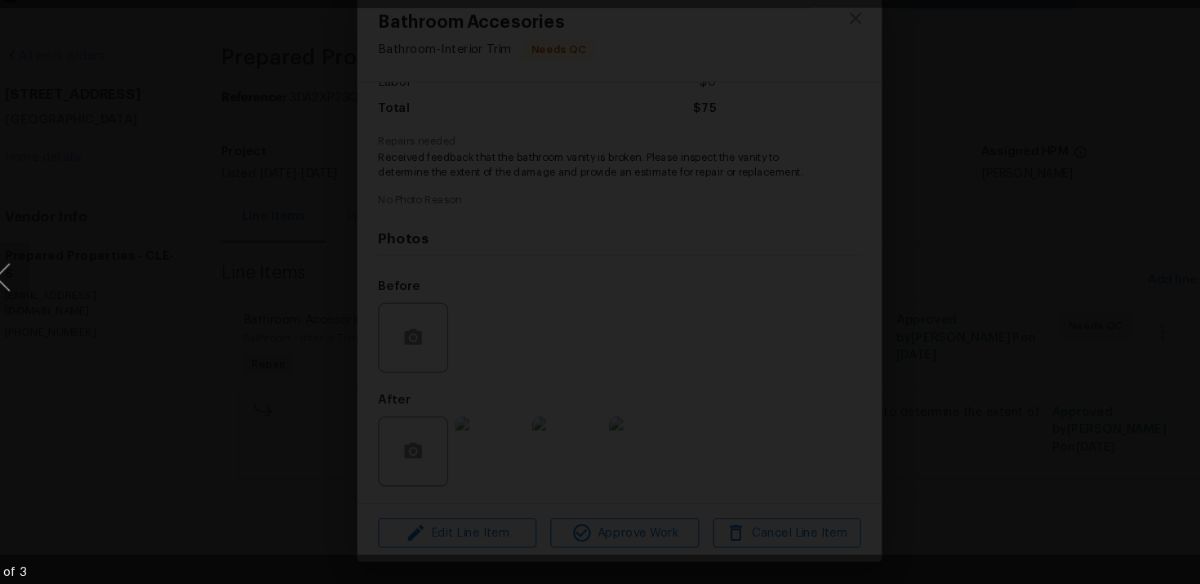
click at [306, 443] on img "Lightbox" at bounding box center [1031, 42] width 3012 height 1465
click at [356, 467] on img "Lightbox" at bounding box center [1031, 42] width 3012 height 1465
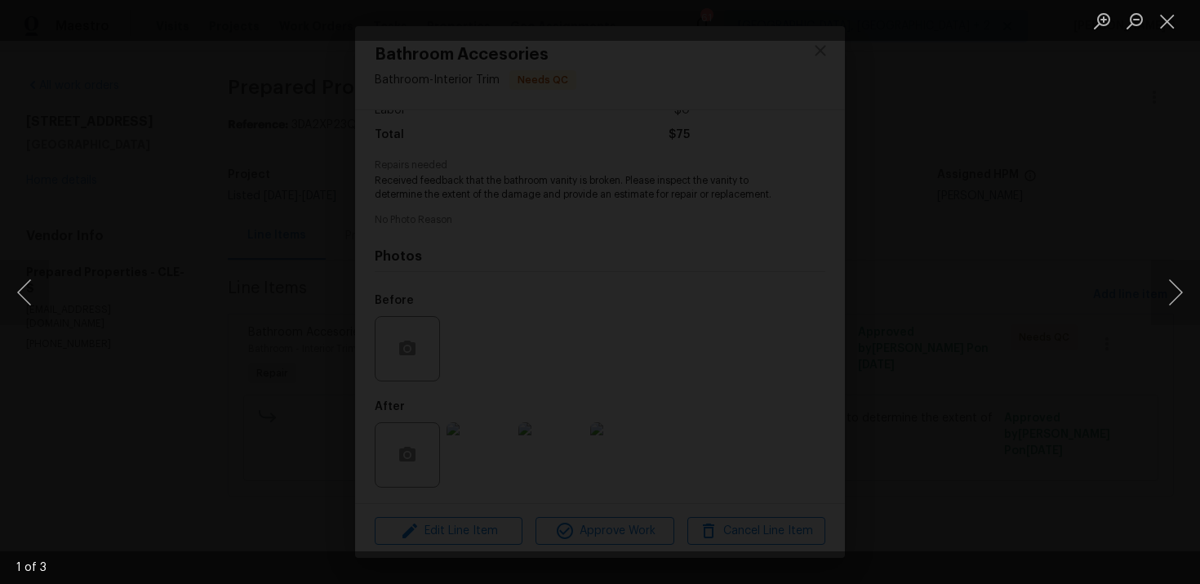
click at [358, 465] on img "Lightbox" at bounding box center [659, 232] width 1658 height 806
click at [1177, 291] on button "Next image" at bounding box center [1175, 292] width 49 height 65
click at [1170, 30] on button "Close lightbox" at bounding box center [1167, 21] width 33 height 29
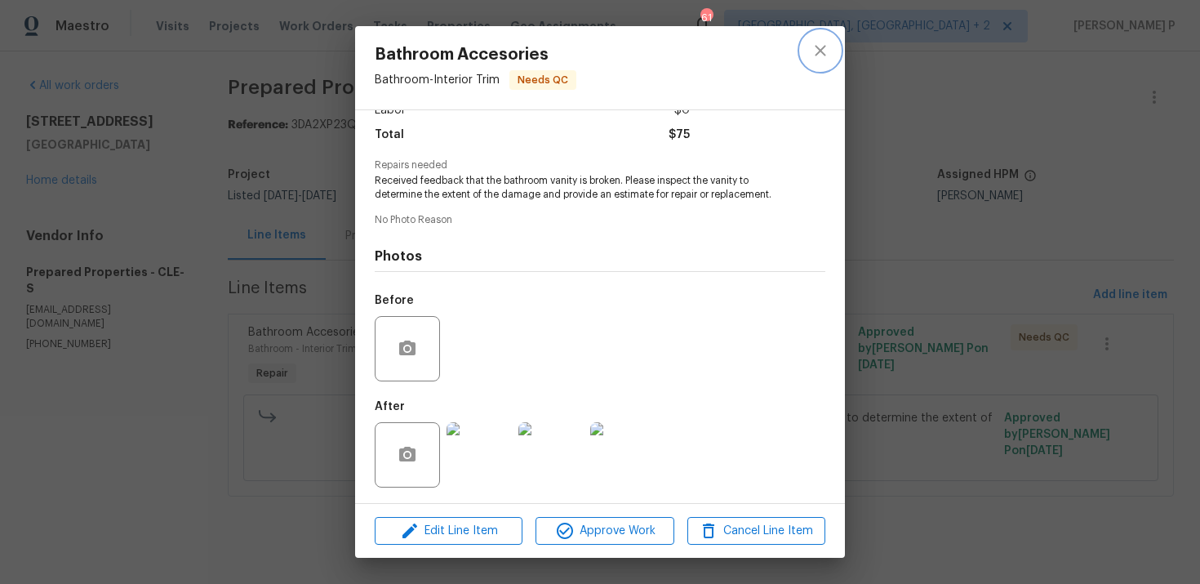
click at [819, 50] on icon "close" at bounding box center [820, 50] width 11 height 11
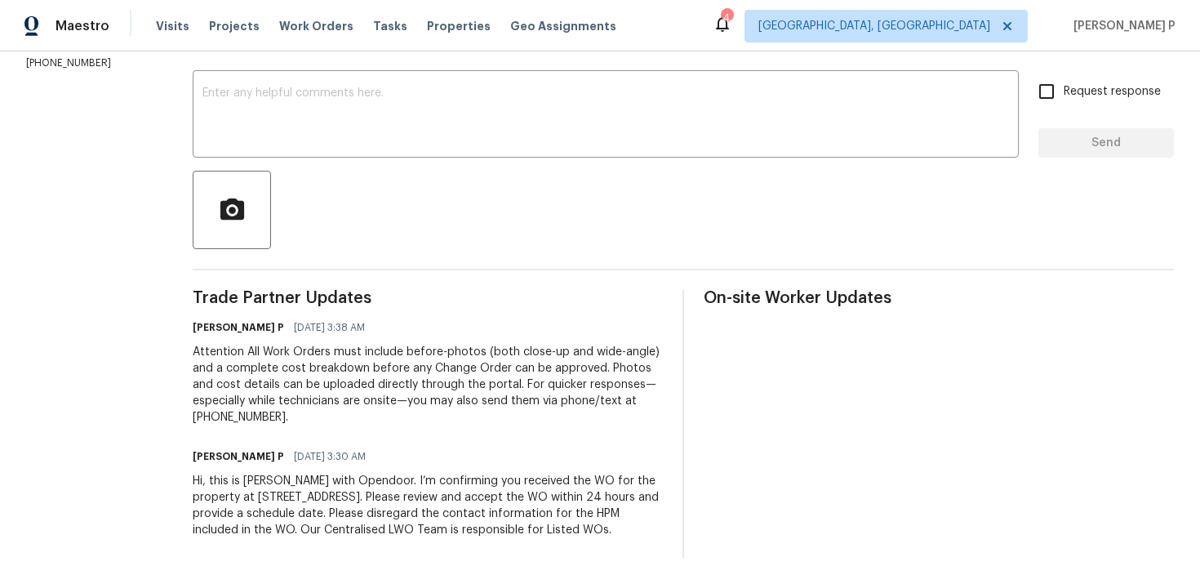
scroll to position [178, 0]
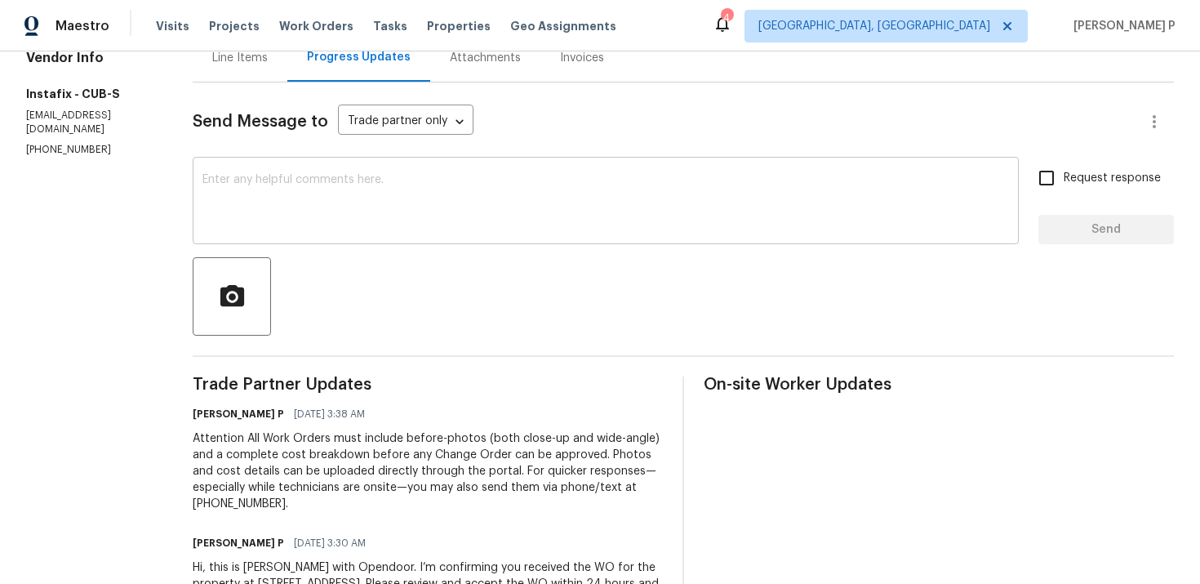
click at [388, 205] on textarea at bounding box center [606, 202] width 807 height 57
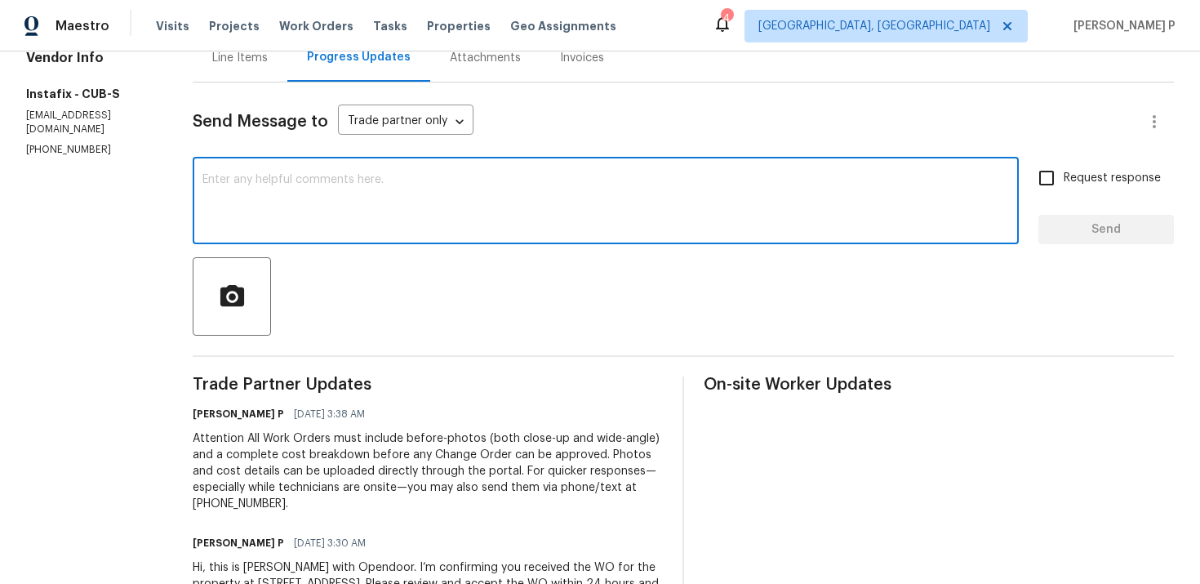
paste textarea "Thank you for accepting the work order. Could you please provide us with an upd…"
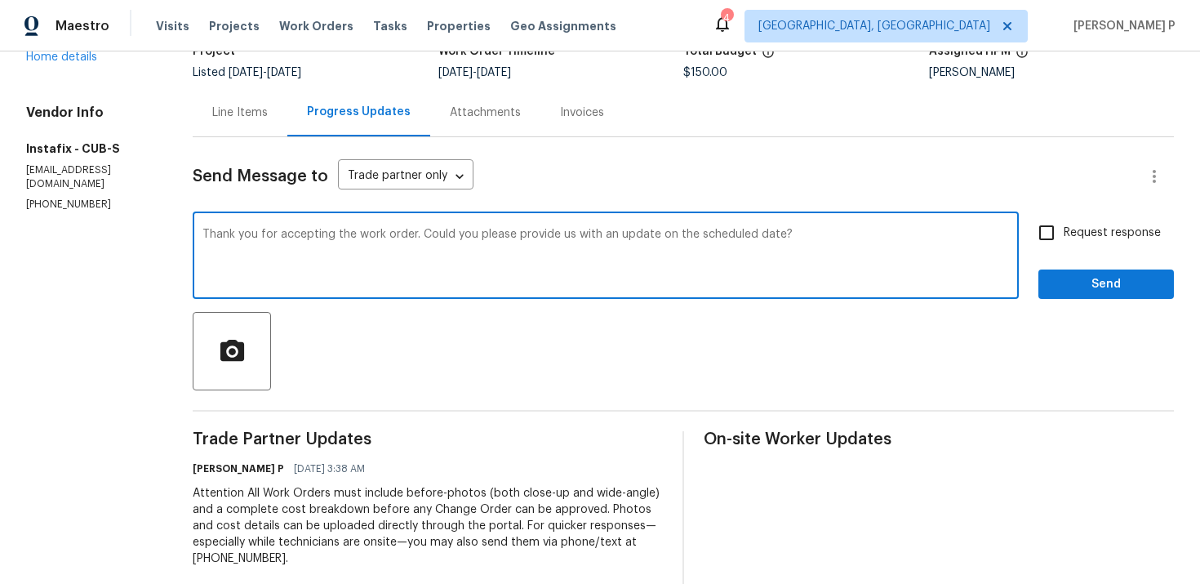
scroll to position [126, 0]
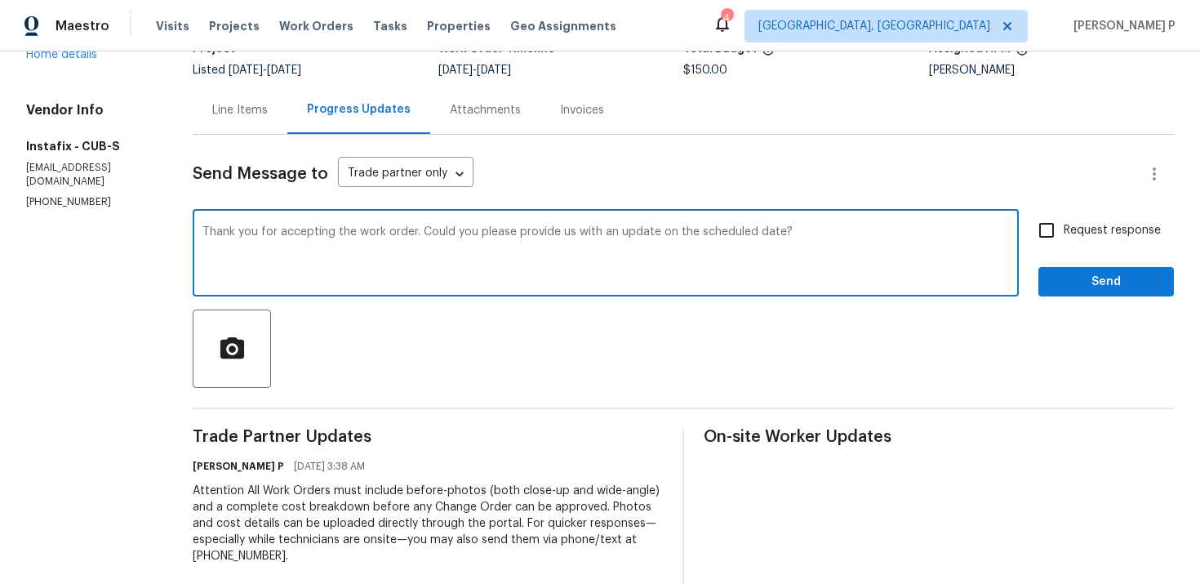
type textarea "Thank you for accepting the work order. Could you please provide us with an upd…"
click at [1064, 237] on input "Request response" at bounding box center [1047, 230] width 34 height 34
checkbox input "true"
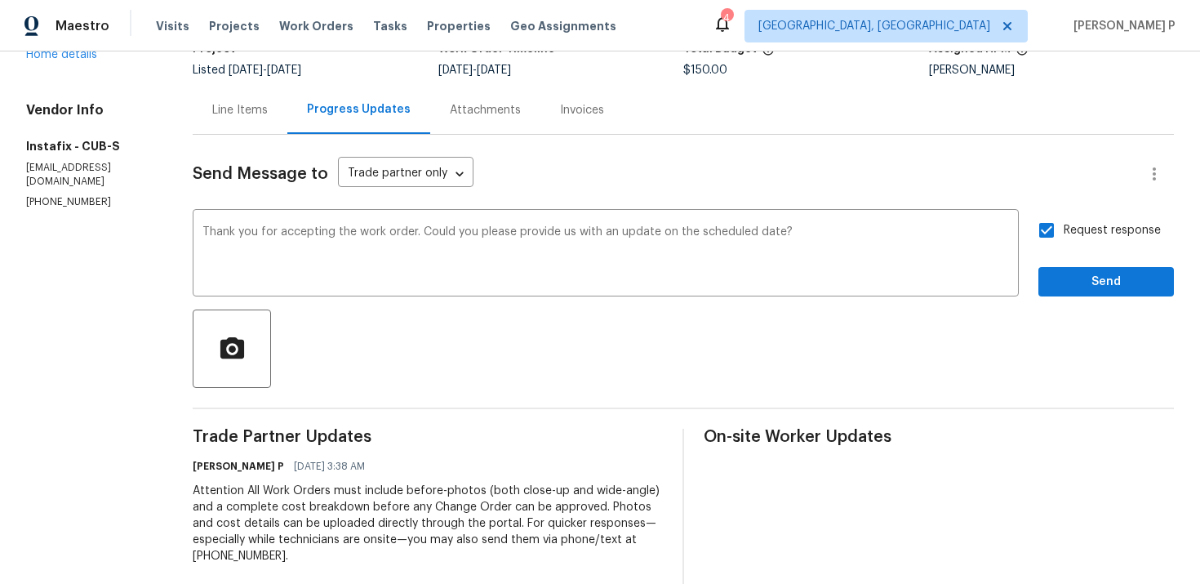
click at [1065, 301] on div "Send Message to Trade partner only Trade partner only ​ Thank you for accepting…" at bounding box center [684, 416] width 982 height 562
click at [1065, 286] on span "Send" at bounding box center [1106, 282] width 109 height 20
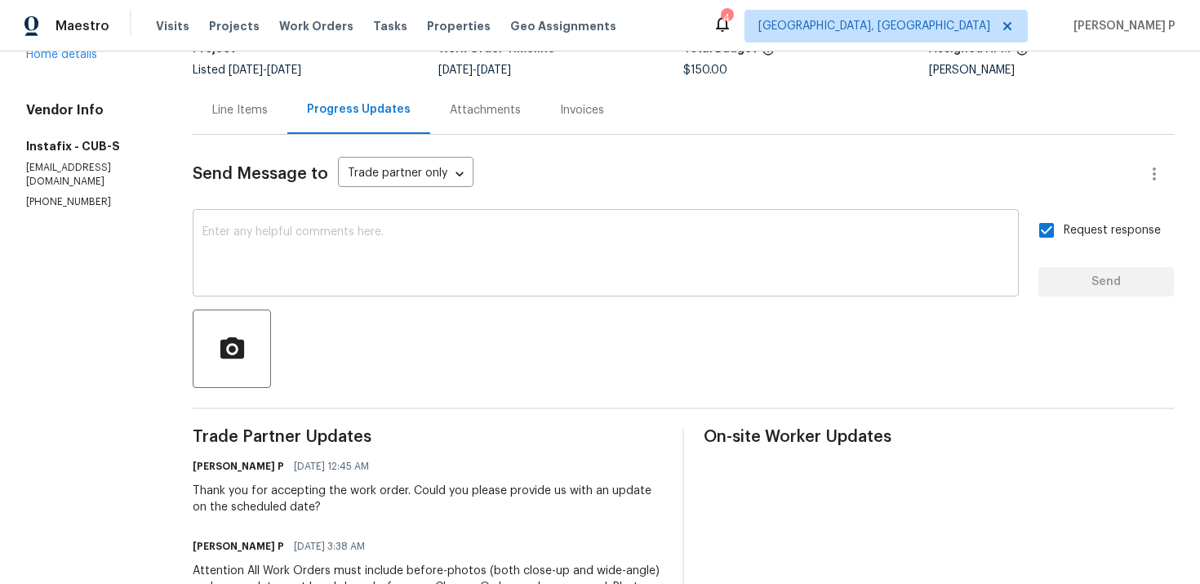
scroll to position [0, 0]
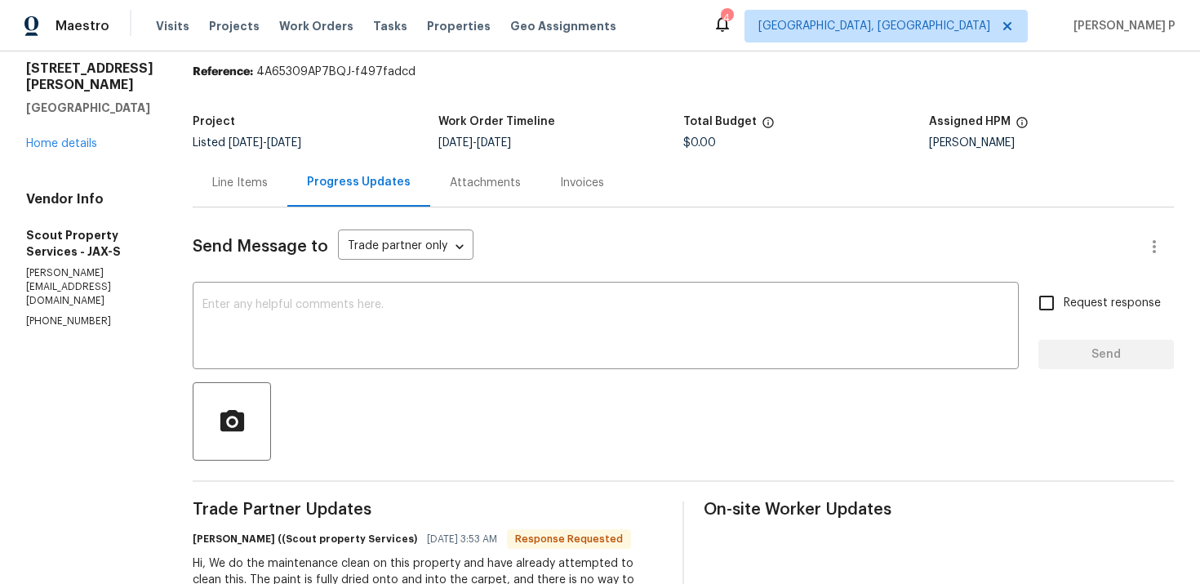
scroll to position [52, 0]
click at [247, 190] on div "Line Items" at bounding box center [240, 184] width 56 height 16
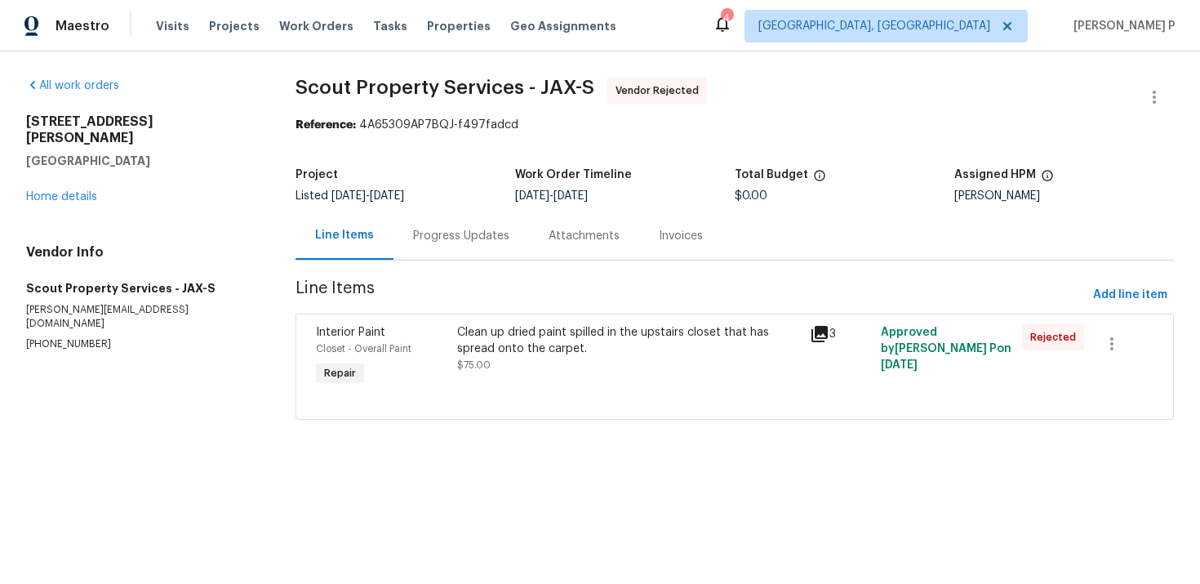
click at [517, 356] on div "Clean up dried paint spilled in the upstairs closet that has spread onto the ca…" at bounding box center [629, 340] width 344 height 33
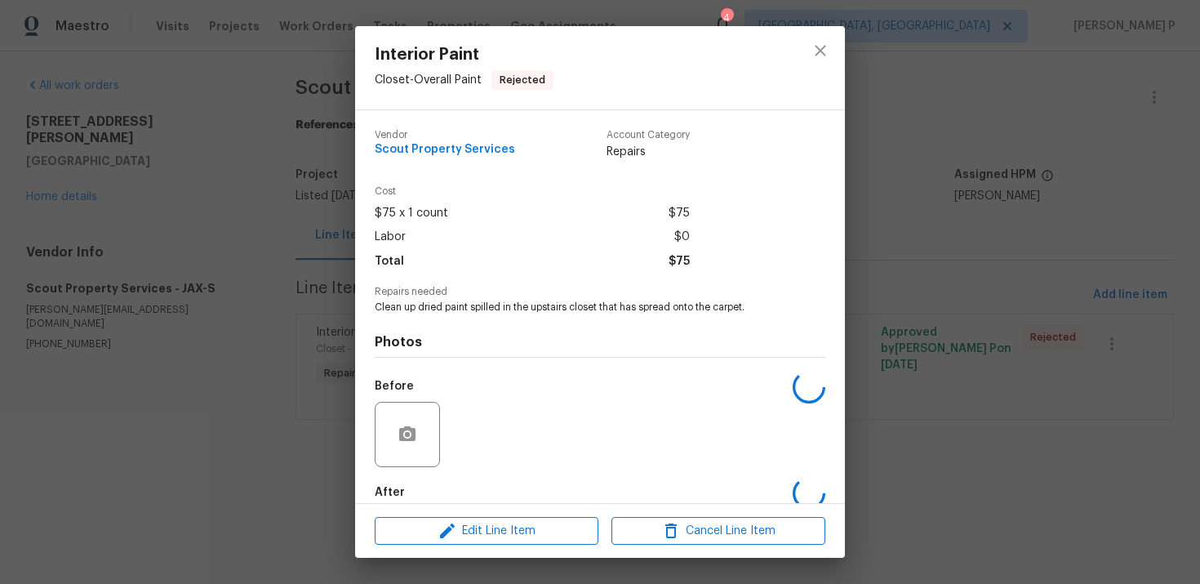
scroll to position [87, 0]
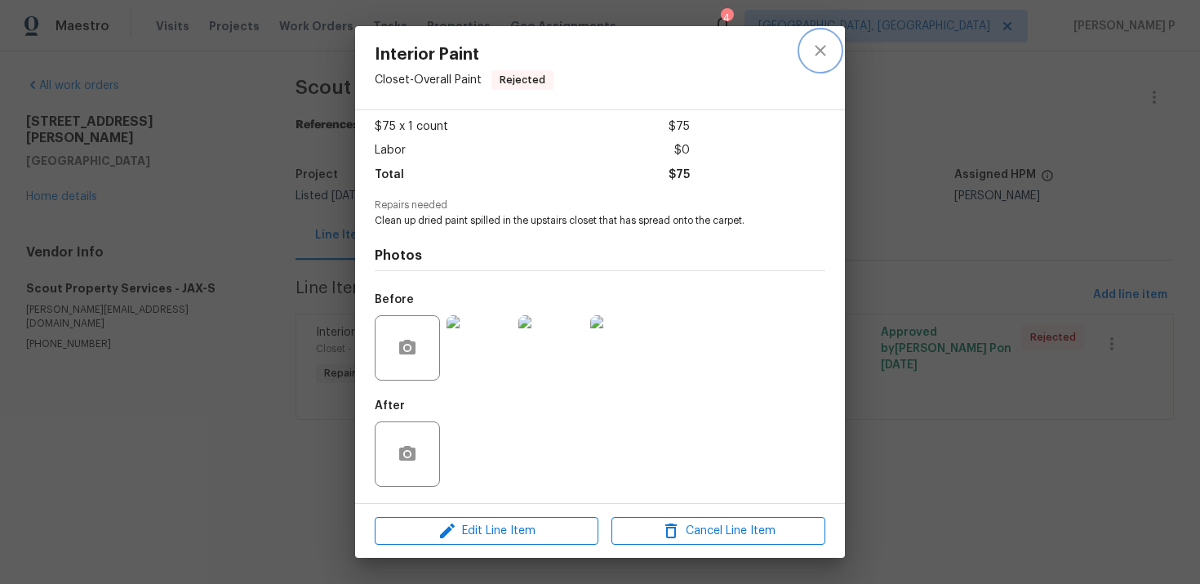
click at [832, 42] on button "close" at bounding box center [820, 50] width 39 height 39
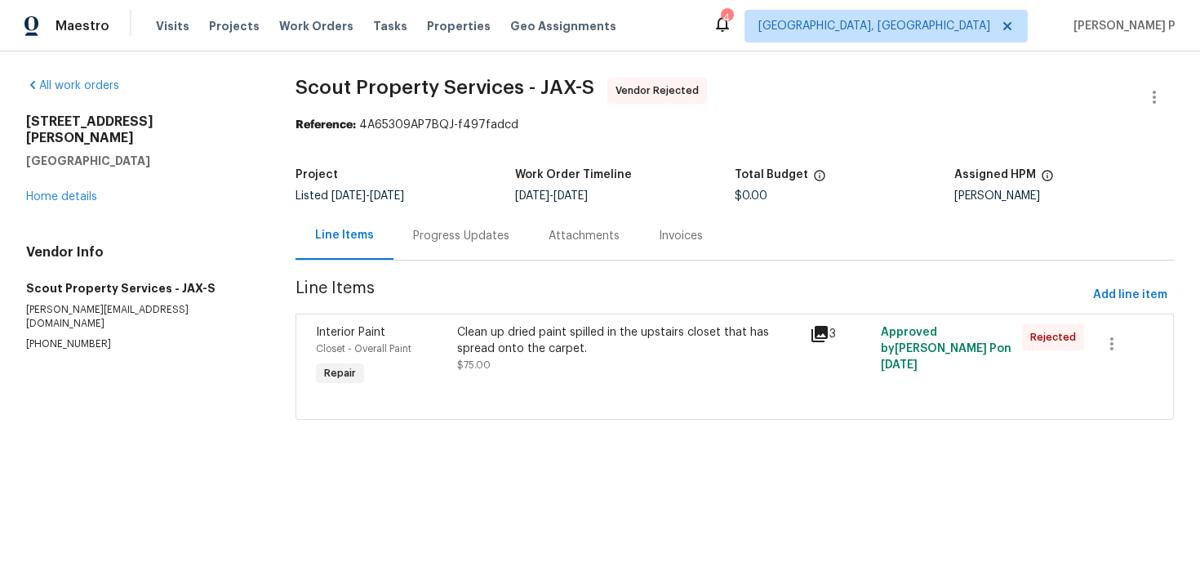
click at [464, 243] on div "Progress Updates" at bounding box center [461, 236] width 96 height 16
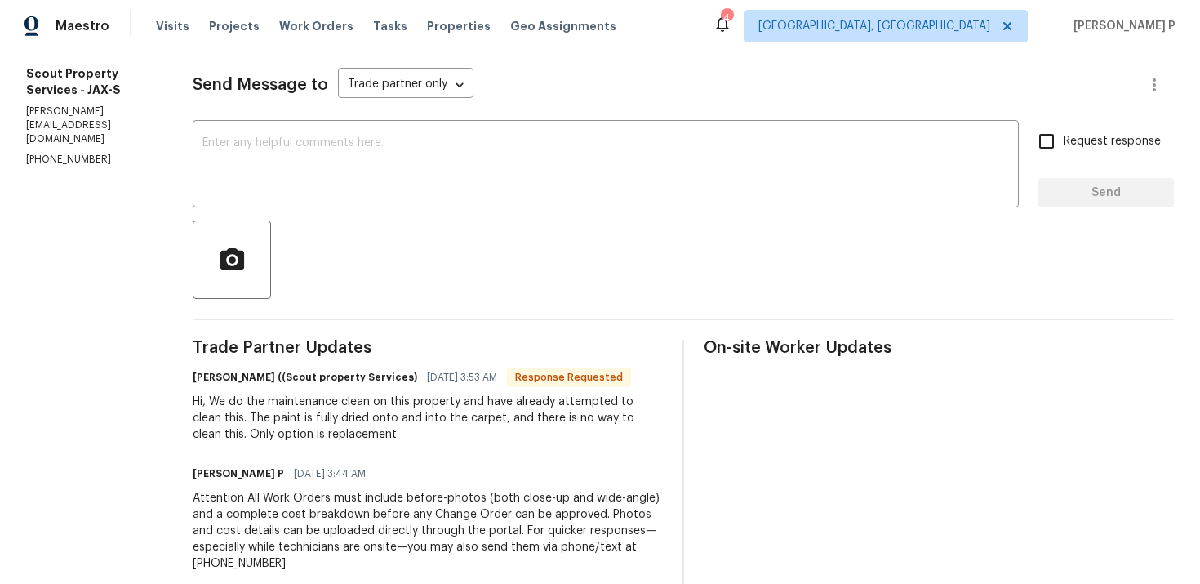
scroll to position [234, 0]
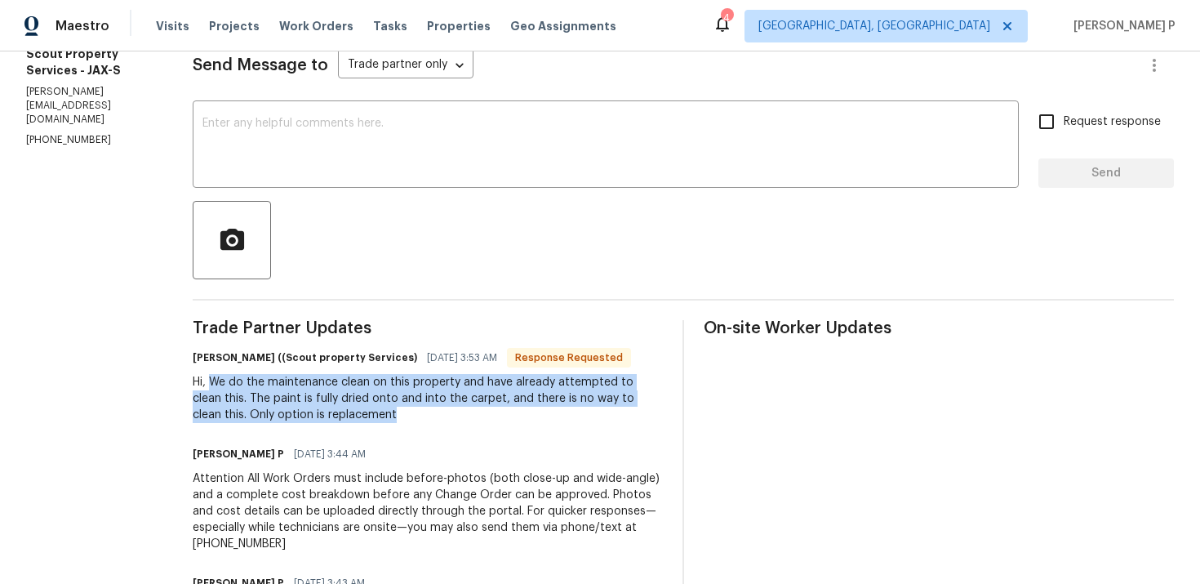
drag, startPoint x: 205, startPoint y: 379, endPoint x: 358, endPoint y: 418, distance: 158.4
click at [358, 418] on div "Hi, We do the maintenance clean on this property and have already attempted to …" at bounding box center [428, 398] width 470 height 49
copy div "We do the maintenance clean on this property and have already attempted to clea…"
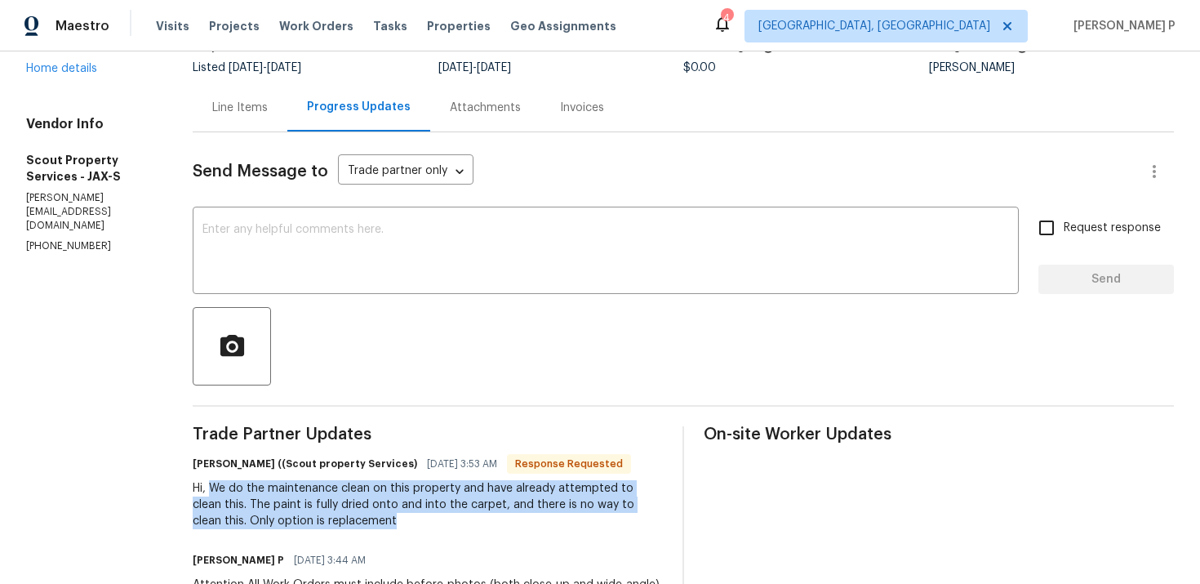
scroll to position [0, 0]
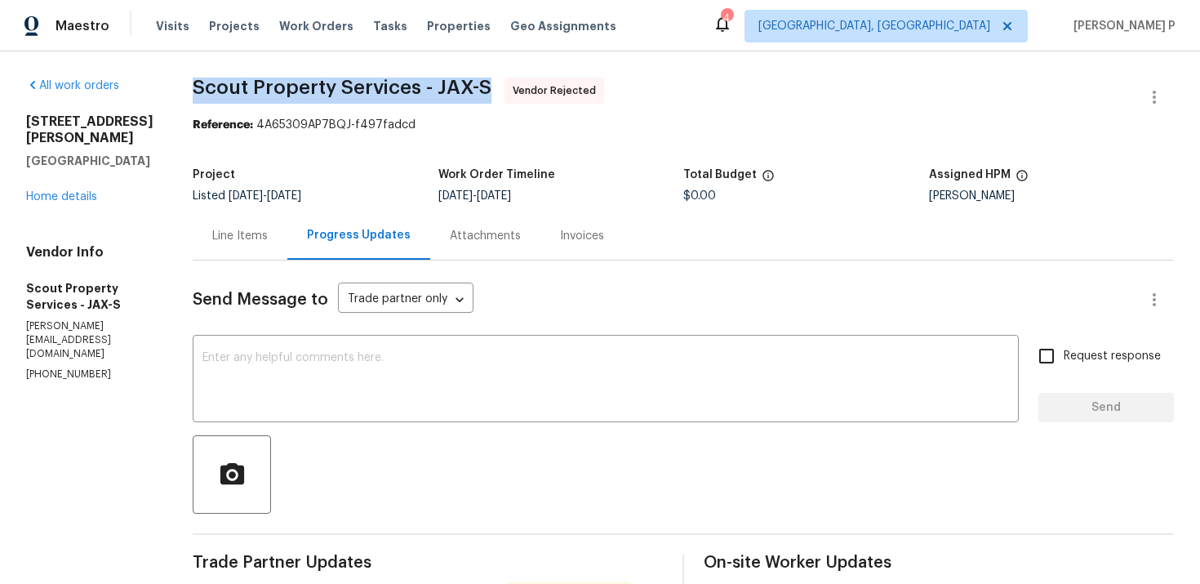
drag, startPoint x: 186, startPoint y: 88, endPoint x: 488, endPoint y: 95, distance: 302.2
click at [488, 95] on div "All work orders [STREET_ADDRESS][PERSON_NAME] Home details Vendor Info Scout Pr…" at bounding box center [600, 506] width 1200 height 910
copy span "Scout Property Services - JAX-S"
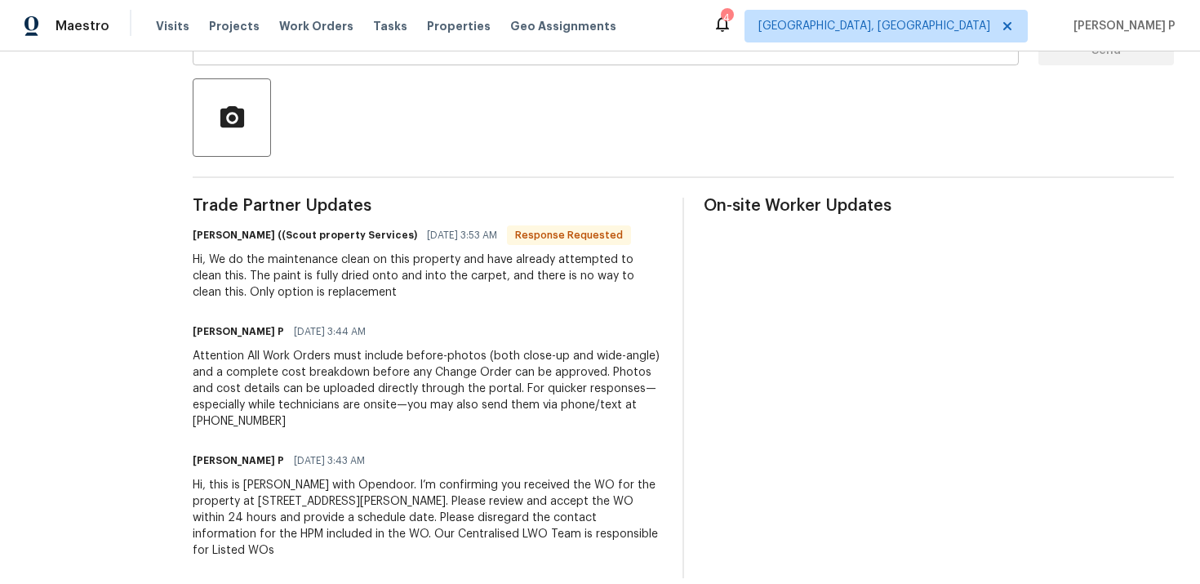
scroll to position [377, 0]
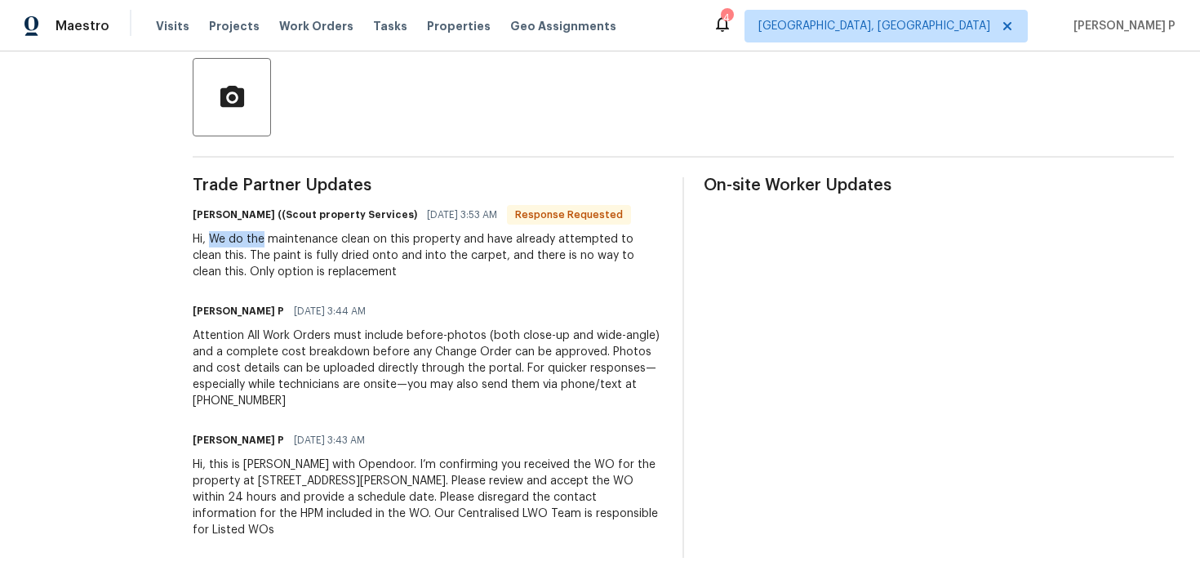
drag, startPoint x: 203, startPoint y: 238, endPoint x: 256, endPoint y: 246, distance: 53.7
click at [256, 246] on div "Hi, We do the maintenance clean on this property and have already attempted to …" at bounding box center [428, 255] width 470 height 49
click at [225, 246] on div "Hi, We do the maintenance clean on this property and have already attempted to …" at bounding box center [428, 255] width 470 height 49
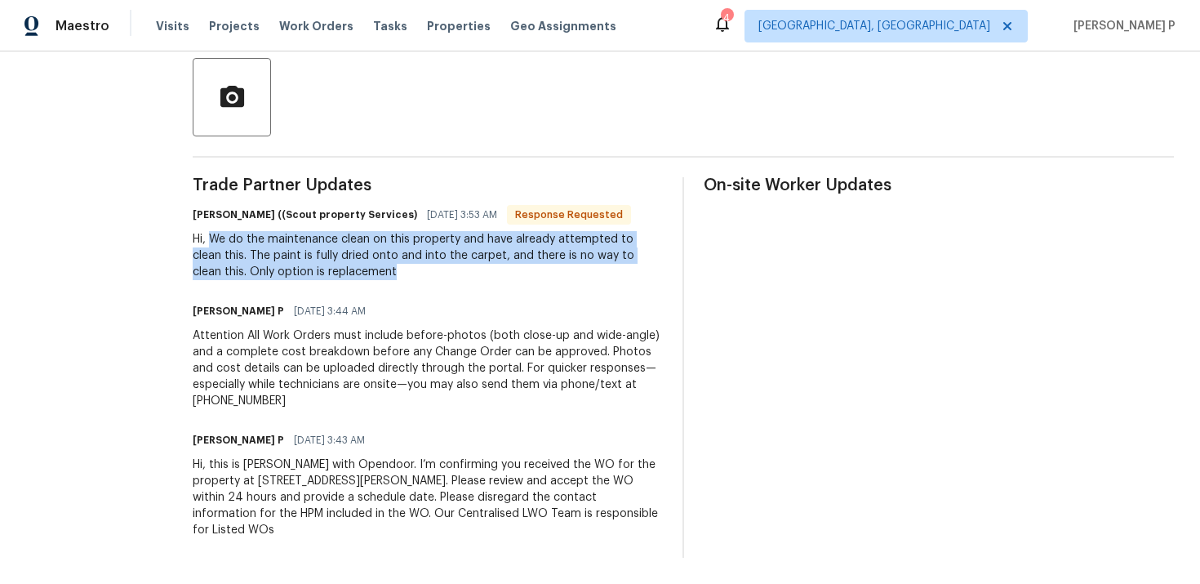
drag, startPoint x: 206, startPoint y: 239, endPoint x: 332, endPoint y: 269, distance: 130.1
click at [332, 269] on div "Hi, We do the maintenance clean on this property and have already attempted to …" at bounding box center [428, 255] width 470 height 49
copy div "We do the maintenance clean on this property and have already attempted to clea…"
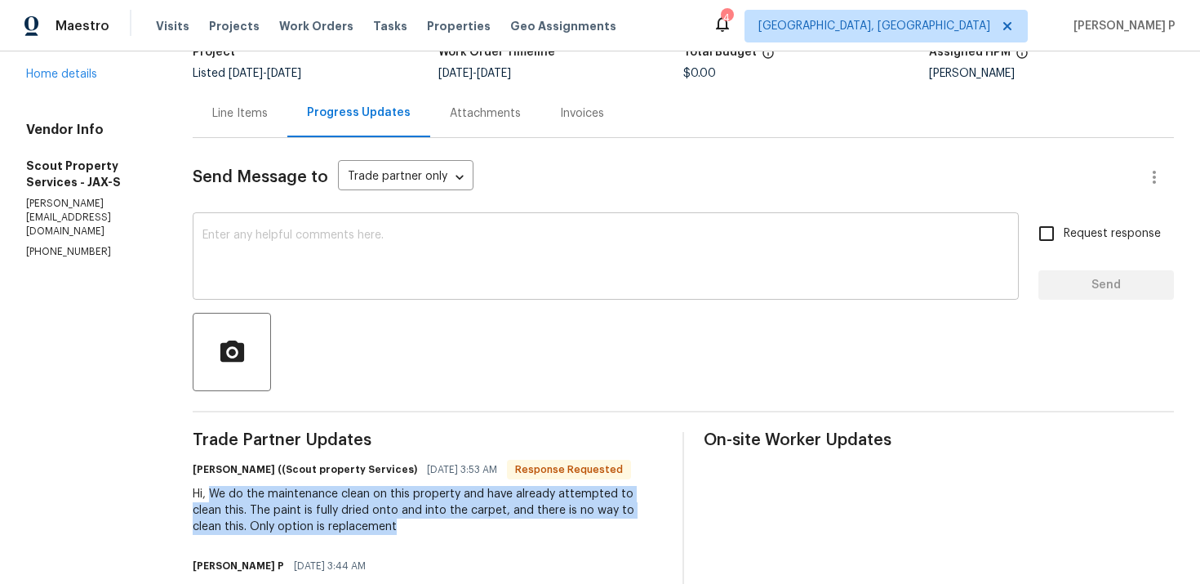
click at [399, 257] on textarea at bounding box center [606, 257] width 807 height 57
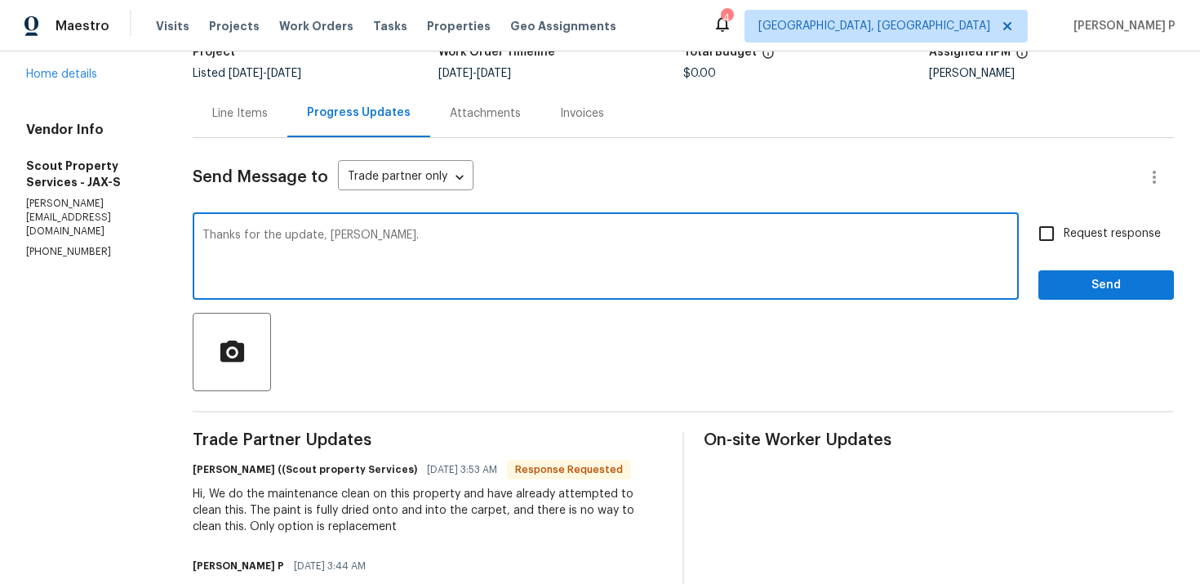
type textarea "Thanks for the update, [PERSON_NAME]."
click at [1082, 278] on span "Send" at bounding box center [1106, 285] width 109 height 20
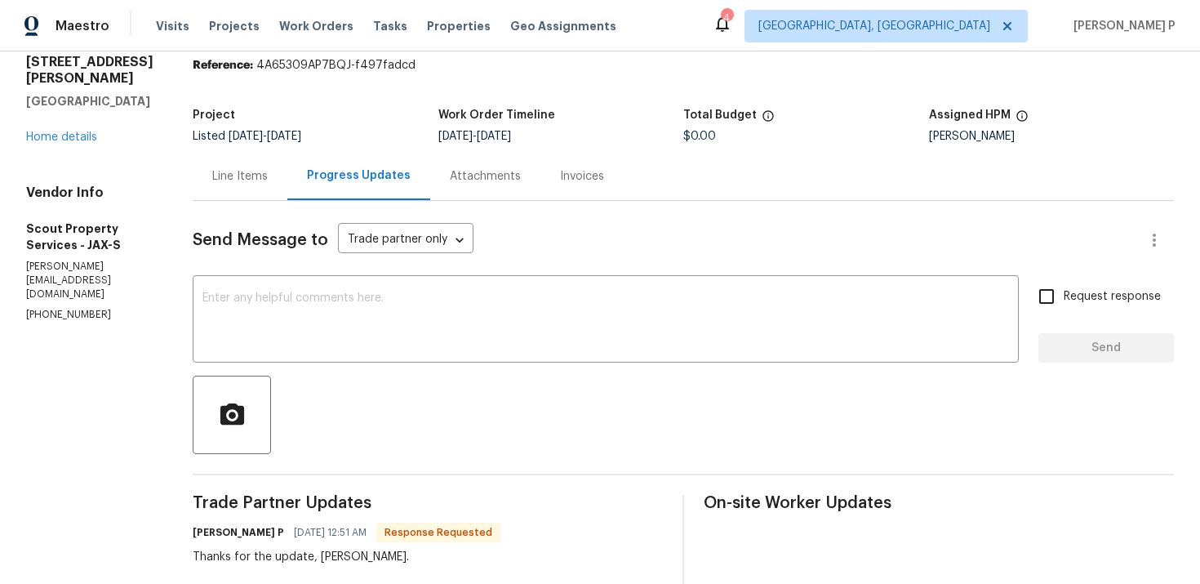
scroll to position [0, 0]
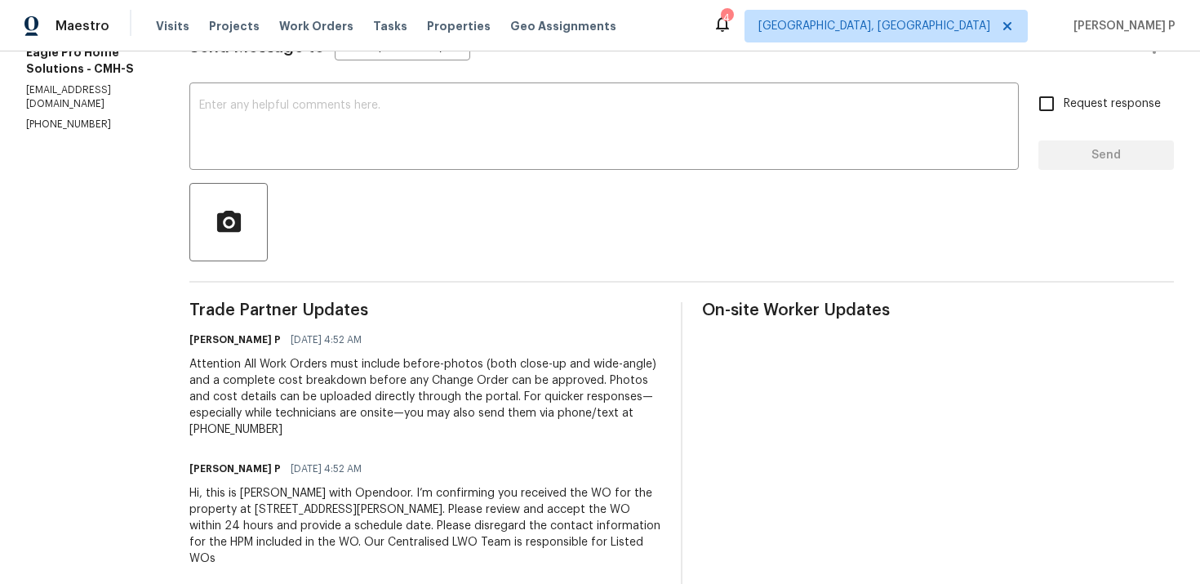
scroll to position [224, 0]
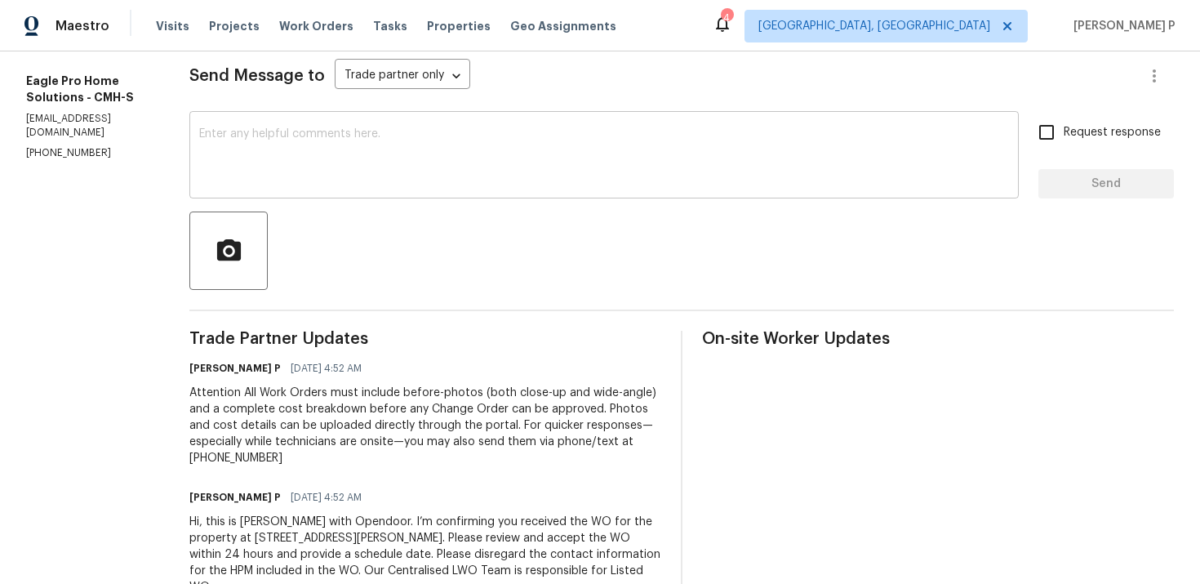
click at [377, 159] on textarea at bounding box center [604, 156] width 810 height 57
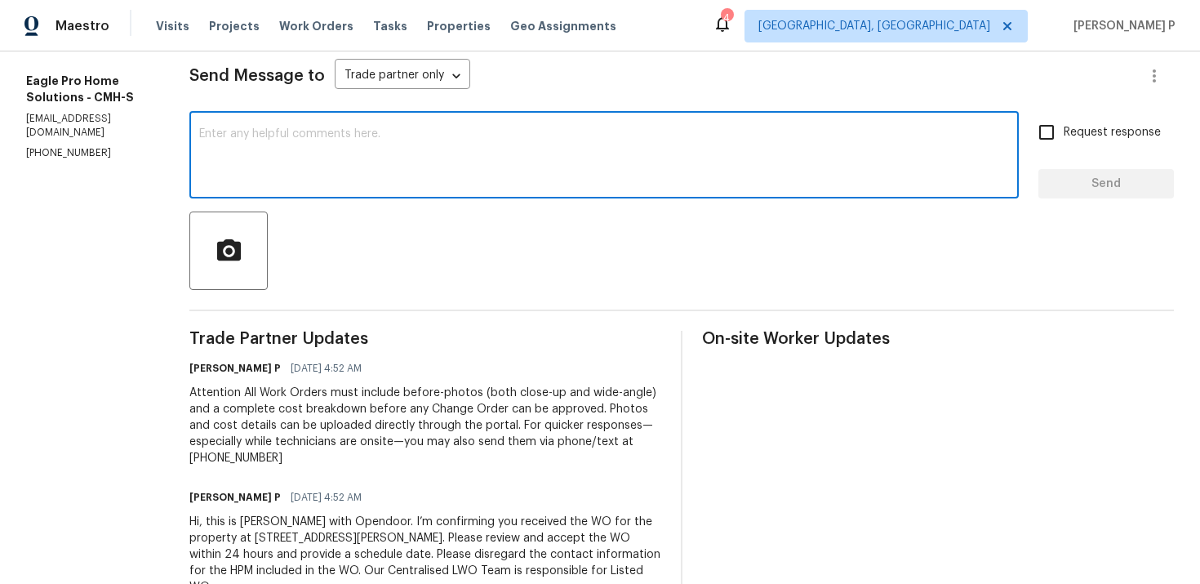
paste textarea "Just a friendly reminder: Please accept the work order within an hour to avoid …"
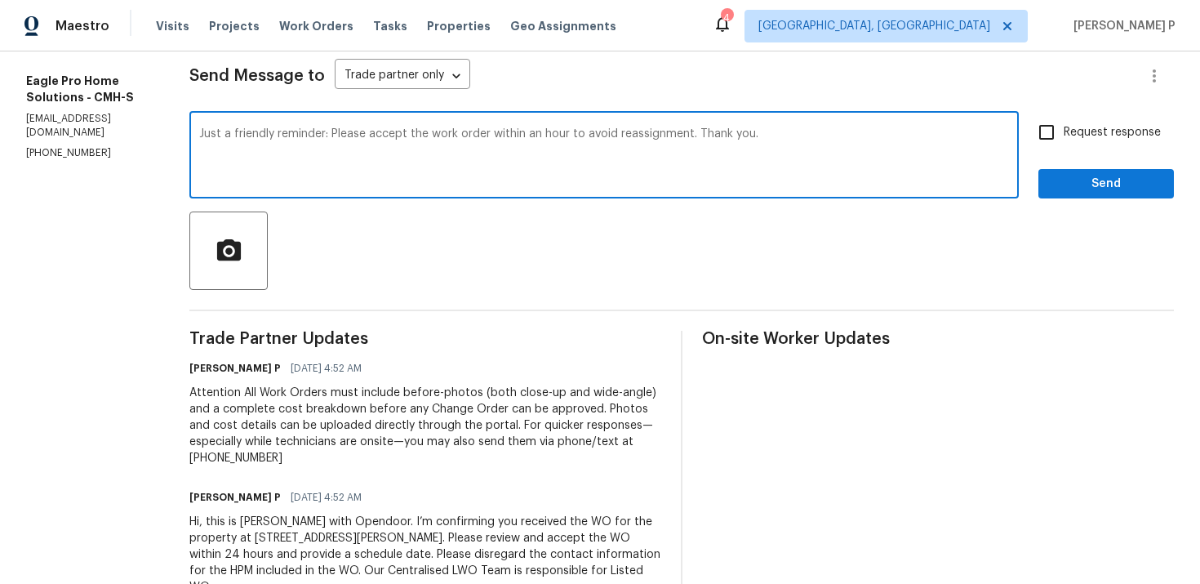
type textarea "Just a friendly reminder: Please accept the work order within an hour to avoid …"
click at [1058, 136] on input "Request response" at bounding box center [1047, 132] width 34 height 34
checkbox input "true"
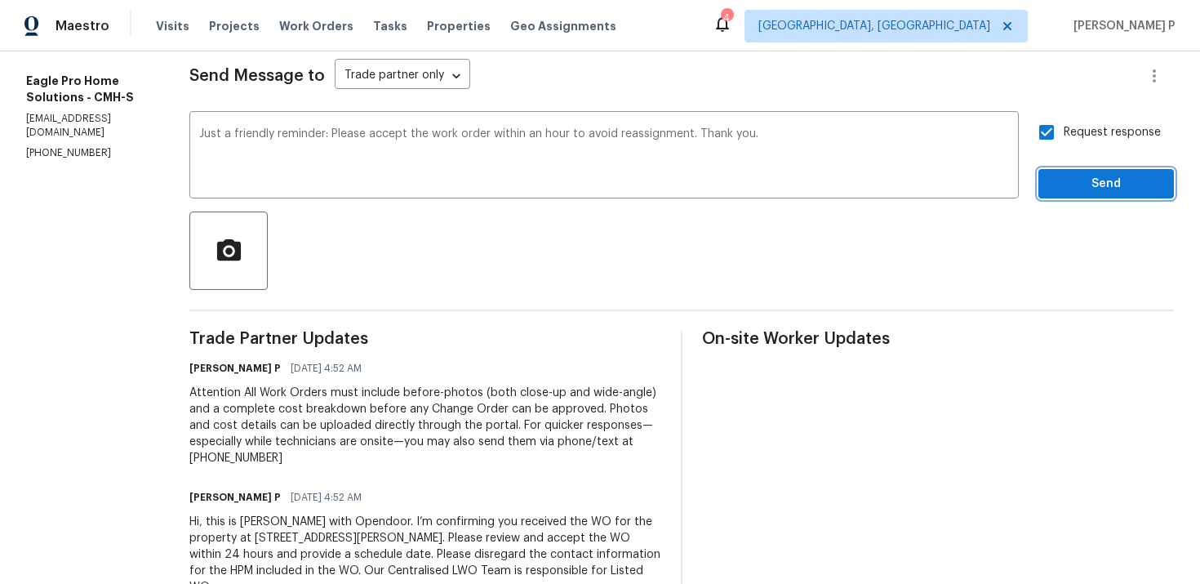
click at [1077, 176] on span "Send" at bounding box center [1106, 184] width 109 height 20
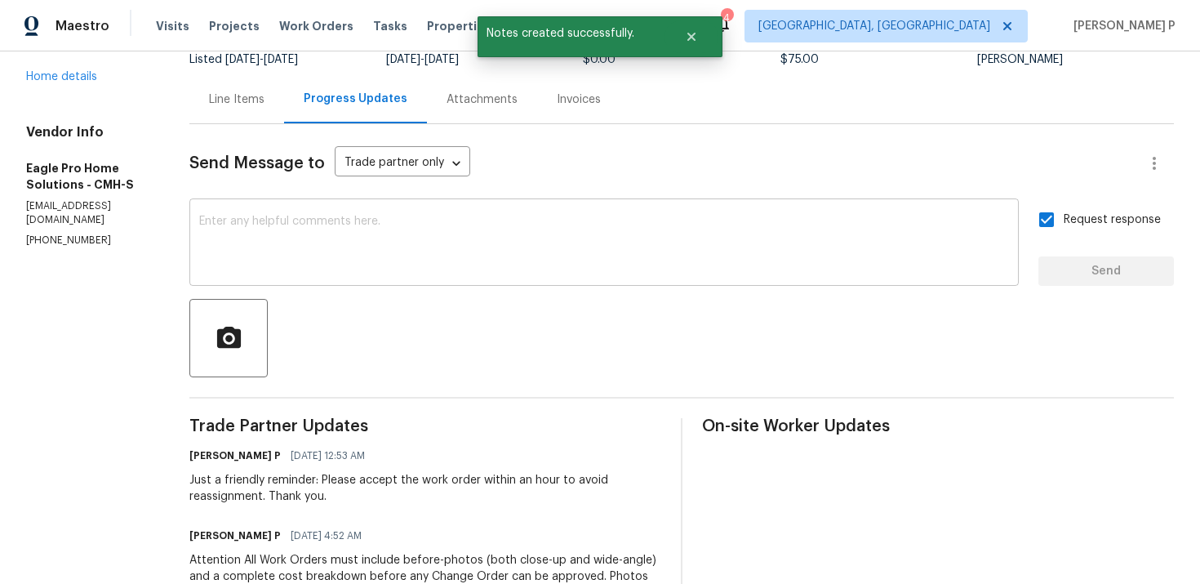
scroll to position [85, 0]
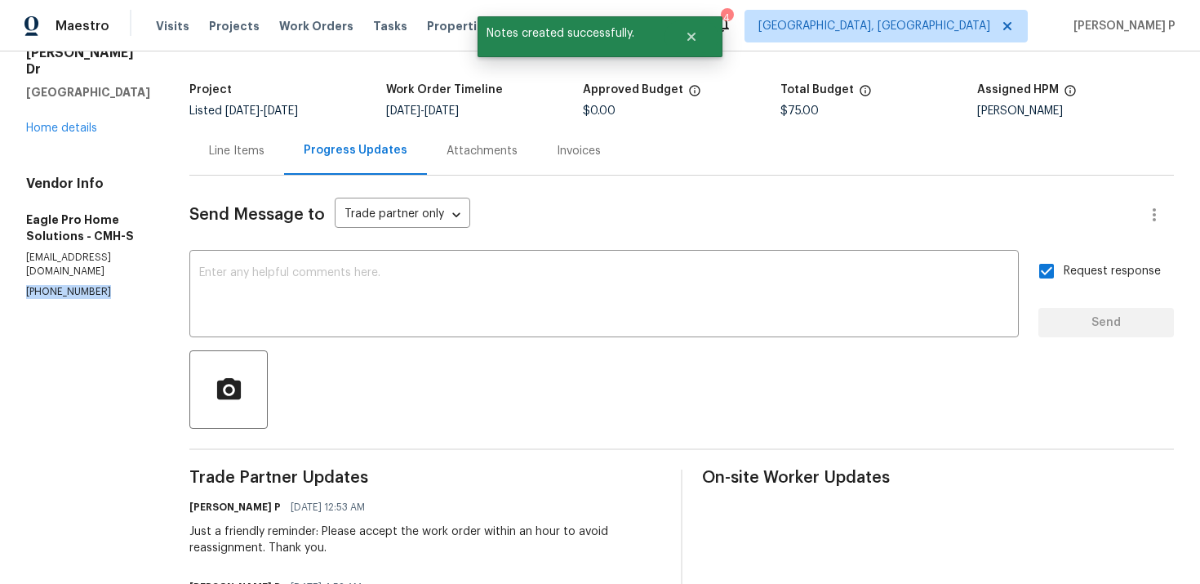
drag, startPoint x: 103, startPoint y: 246, endPoint x: 0, endPoint y: 246, distance: 102.9
click at [0, 246] on div "All work orders 3471 Marlin Dr Columbus, OH 43232 Home details Vendor Info Eagl…" at bounding box center [600, 413] width 1200 height 893
copy p "(614) 696-5556"
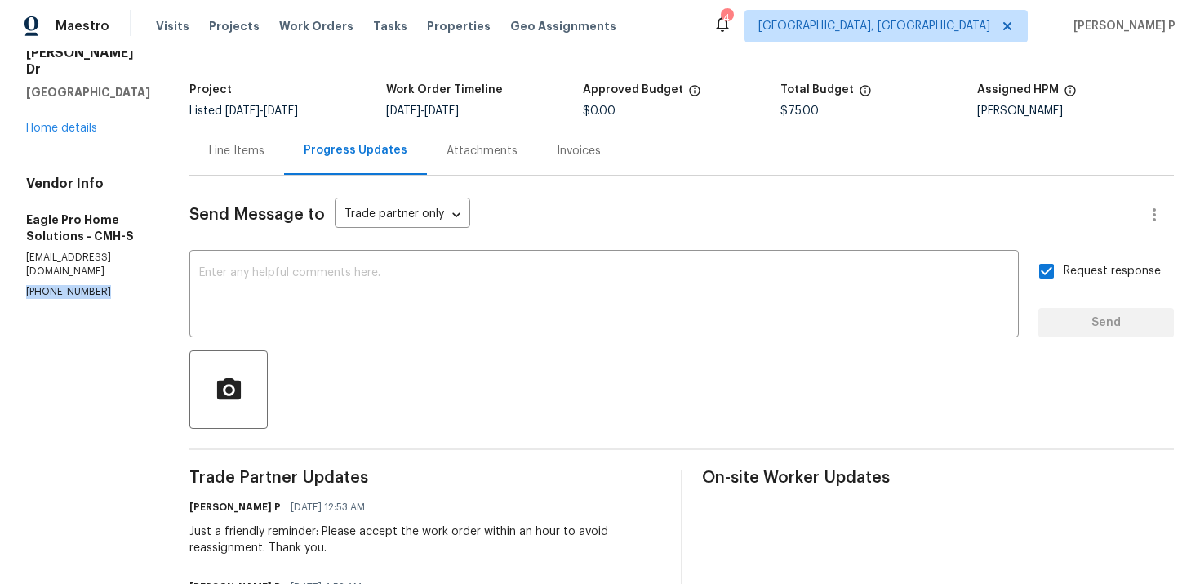
scroll to position [361, 0]
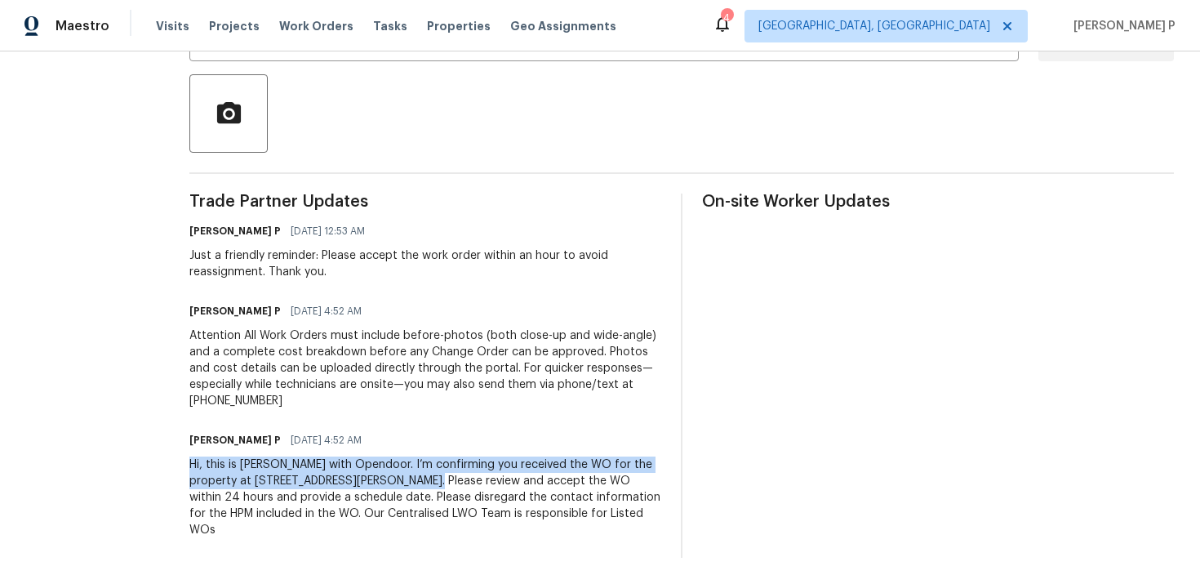
drag, startPoint x: 228, startPoint y: 463, endPoint x: 492, endPoint y: 479, distance: 265.0
click at [492, 479] on div "All work orders 3471 Marlin Dr Columbus, OH 43232 Home details Vendor Info Eagl…" at bounding box center [600, 137] width 1200 height 893
copy div "Hi, this is Ramyasri with Opendoor. I’m confirming you received the WO for the …"
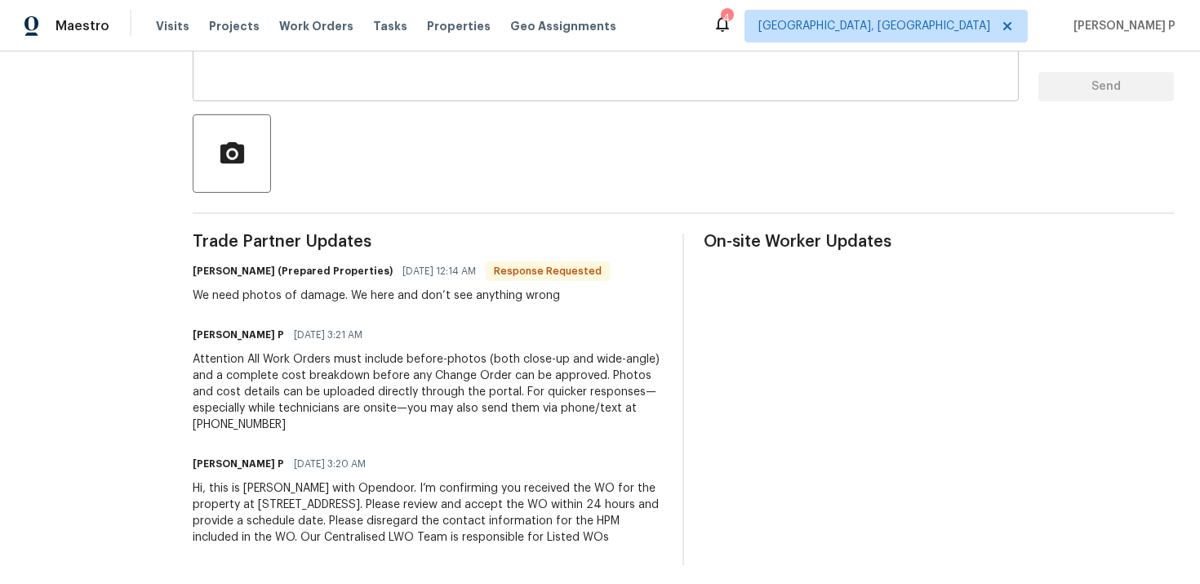
scroll to position [345, 0]
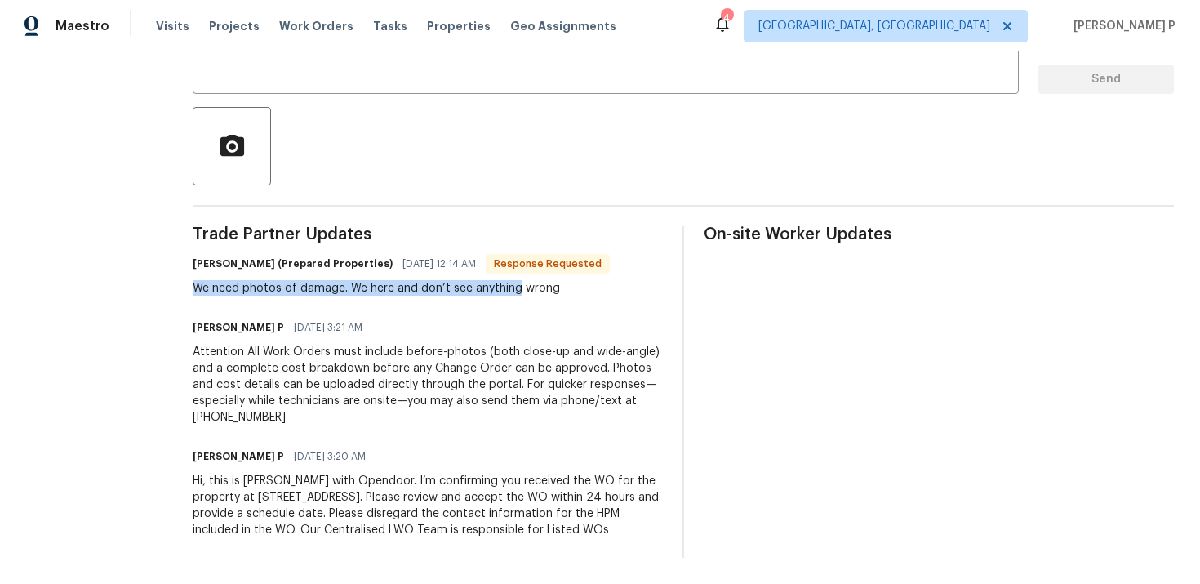
drag, startPoint x: 226, startPoint y: 273, endPoint x: 546, endPoint y: 272, distance: 320.1
click at [546, 280] on div "We need photos of damage. We here and don’t see anything wrong" at bounding box center [401, 288] width 417 height 16
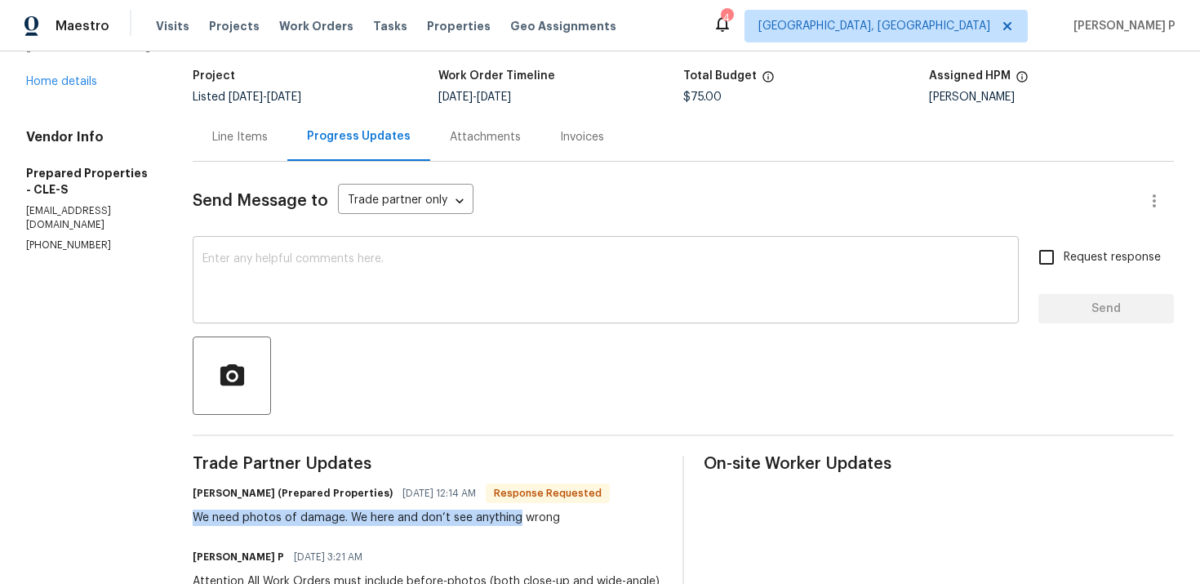
scroll to position [0, 0]
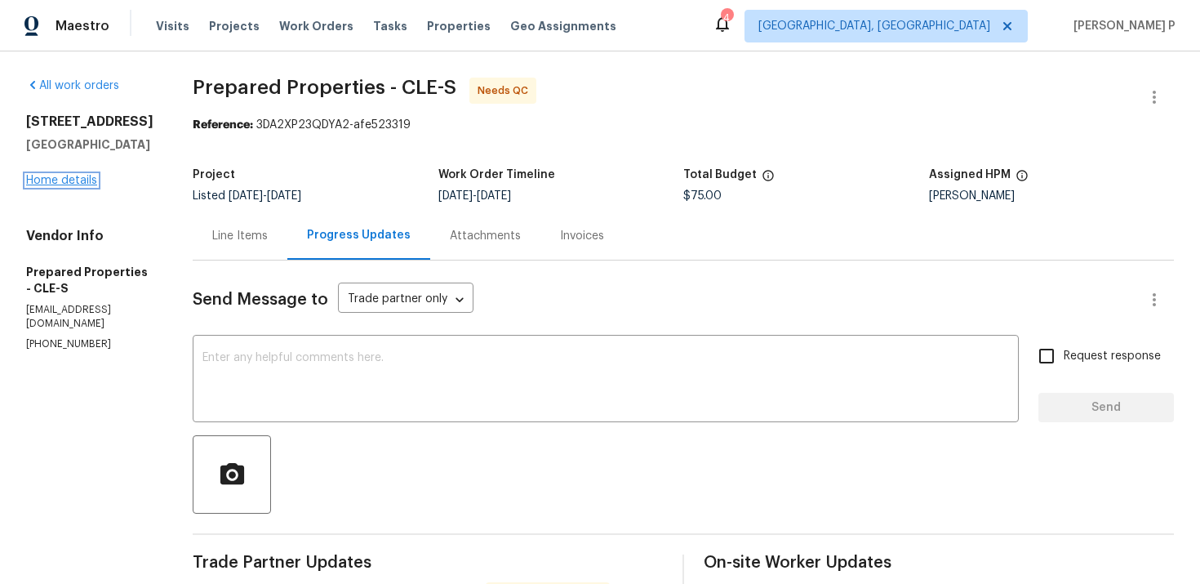
click at [82, 180] on link "Home details" at bounding box center [61, 180] width 71 height 11
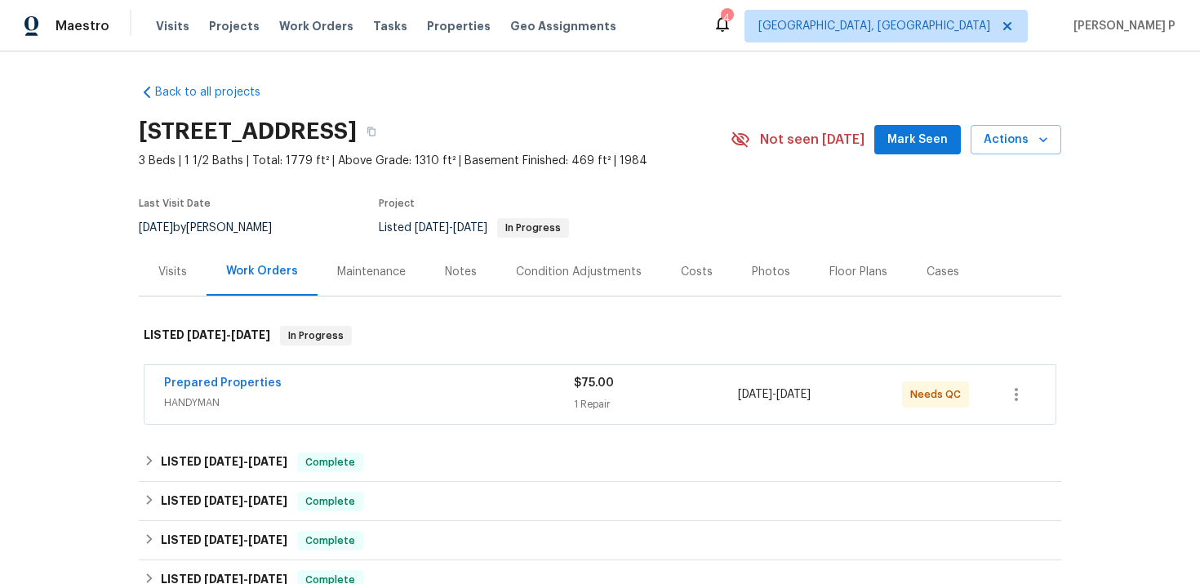
click at [394, 282] on div "Maintenance" at bounding box center [372, 271] width 108 height 48
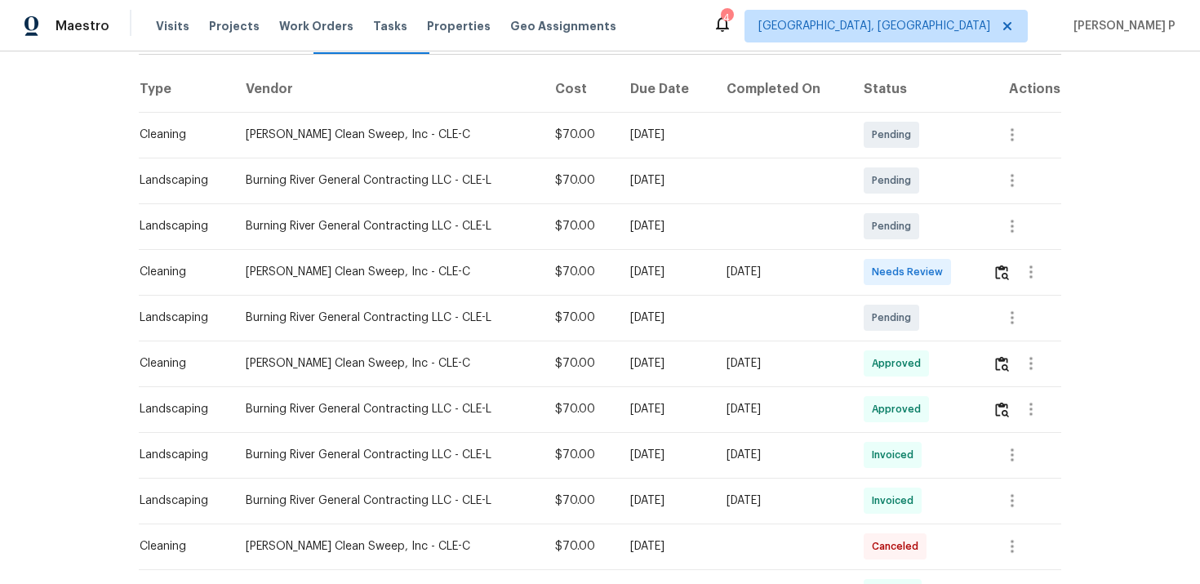
scroll to position [252, 0]
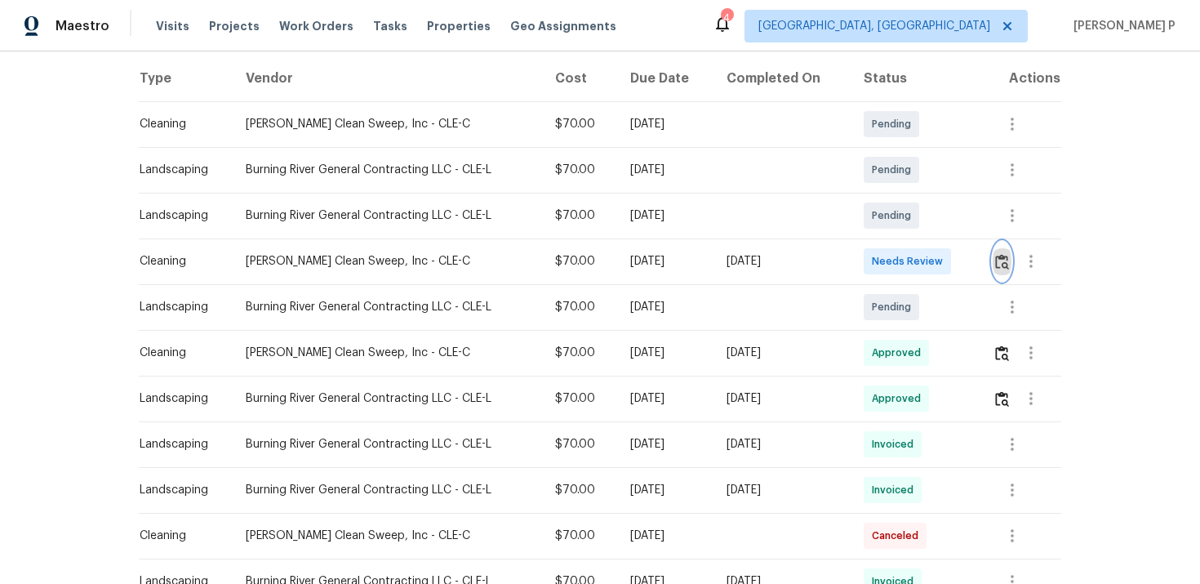
click at [1009, 254] on img "button" at bounding box center [1002, 262] width 14 height 16
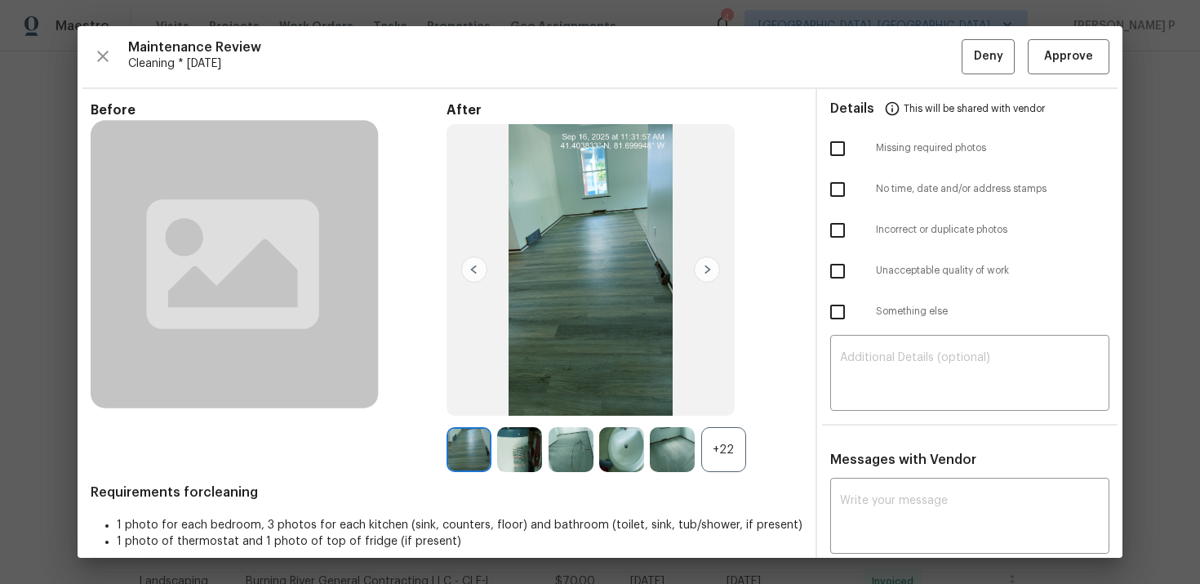
click at [729, 438] on div "+22" at bounding box center [723, 449] width 45 height 45
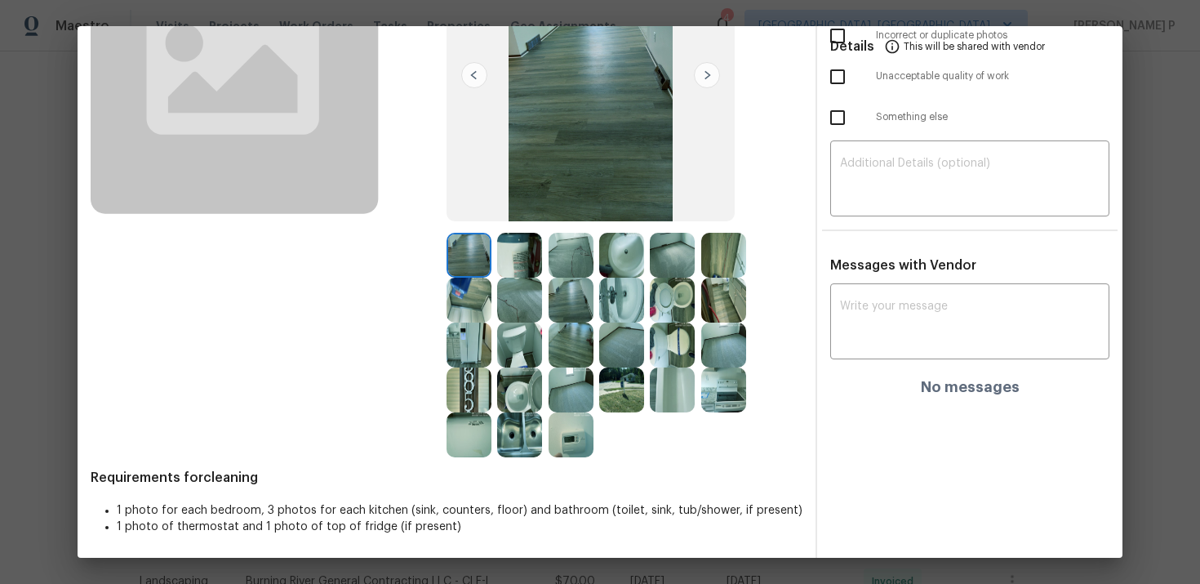
scroll to position [0, 0]
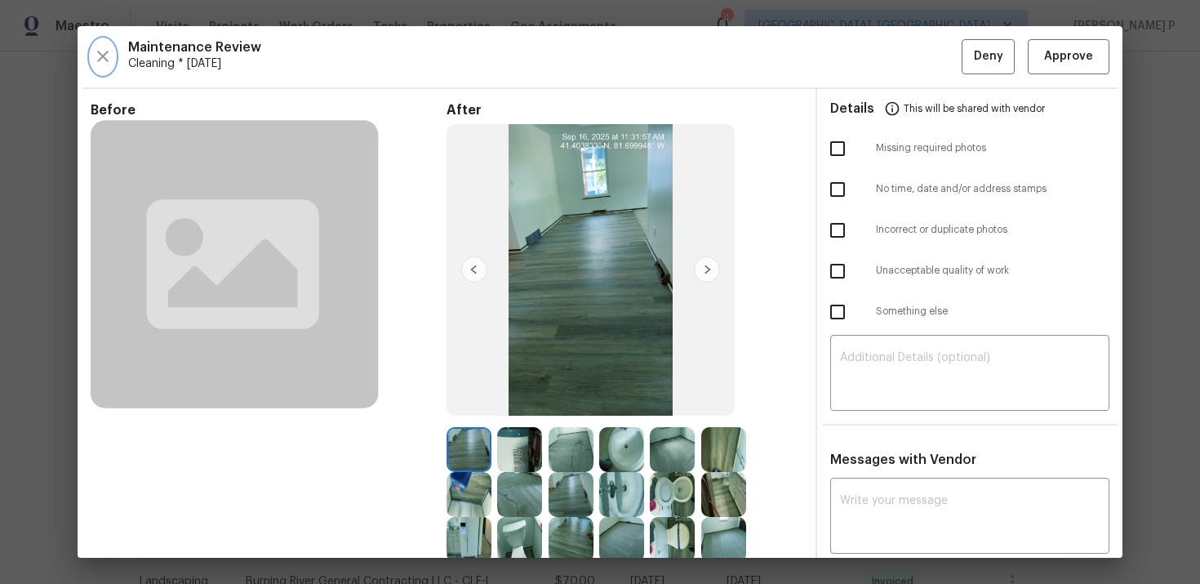
click at [113, 60] on button "button" at bounding box center [103, 56] width 24 height 35
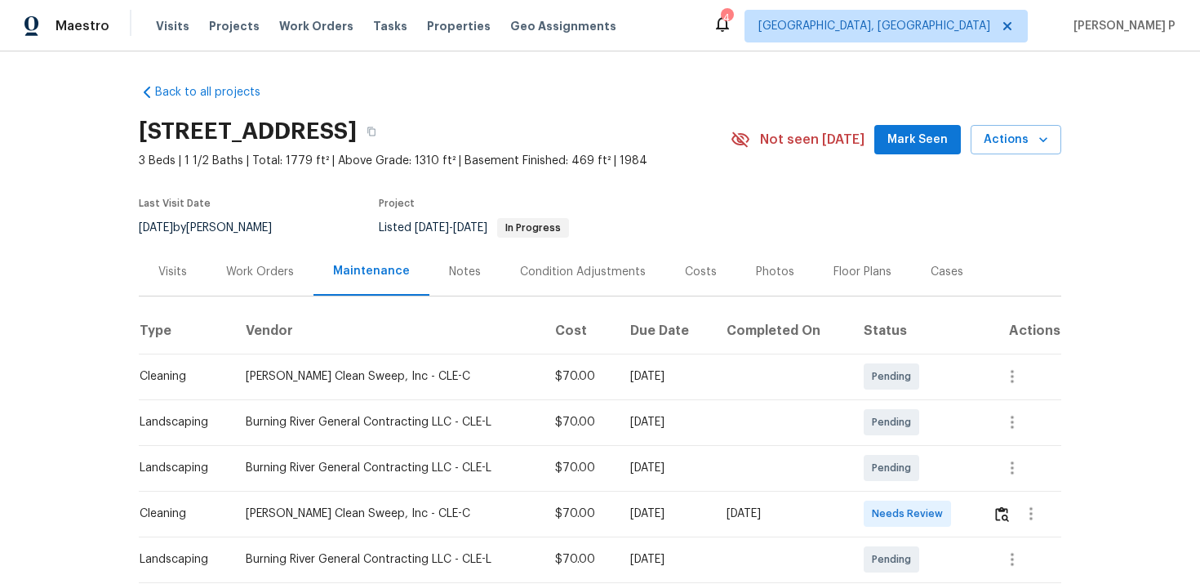
click at [292, 266] on div "Work Orders" at bounding box center [260, 272] width 68 height 16
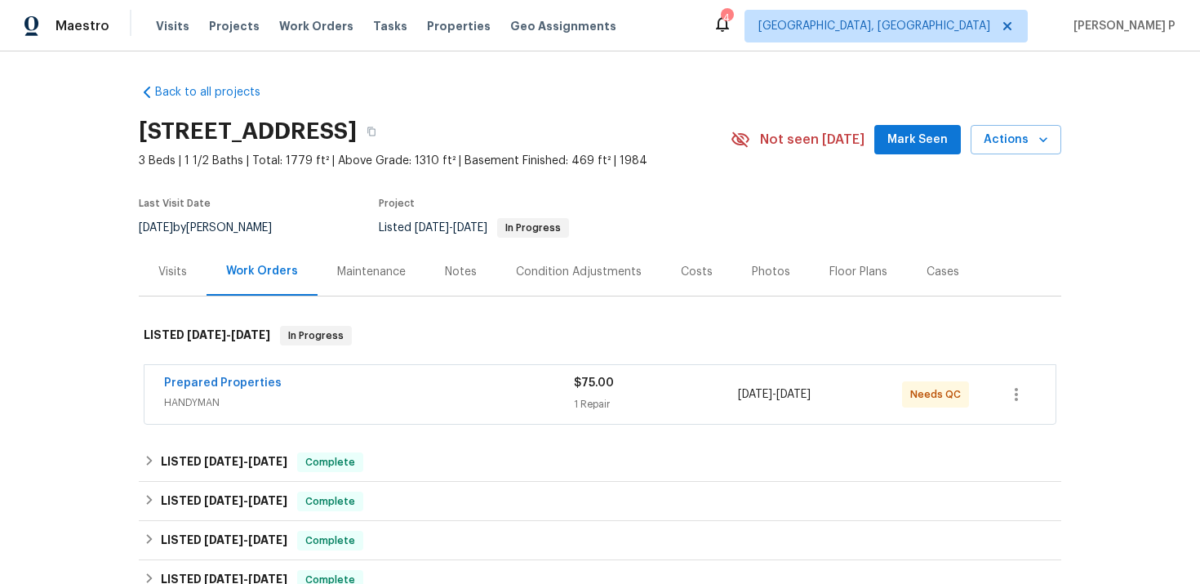
click at [249, 389] on span "Prepared Properties" at bounding box center [223, 383] width 118 height 16
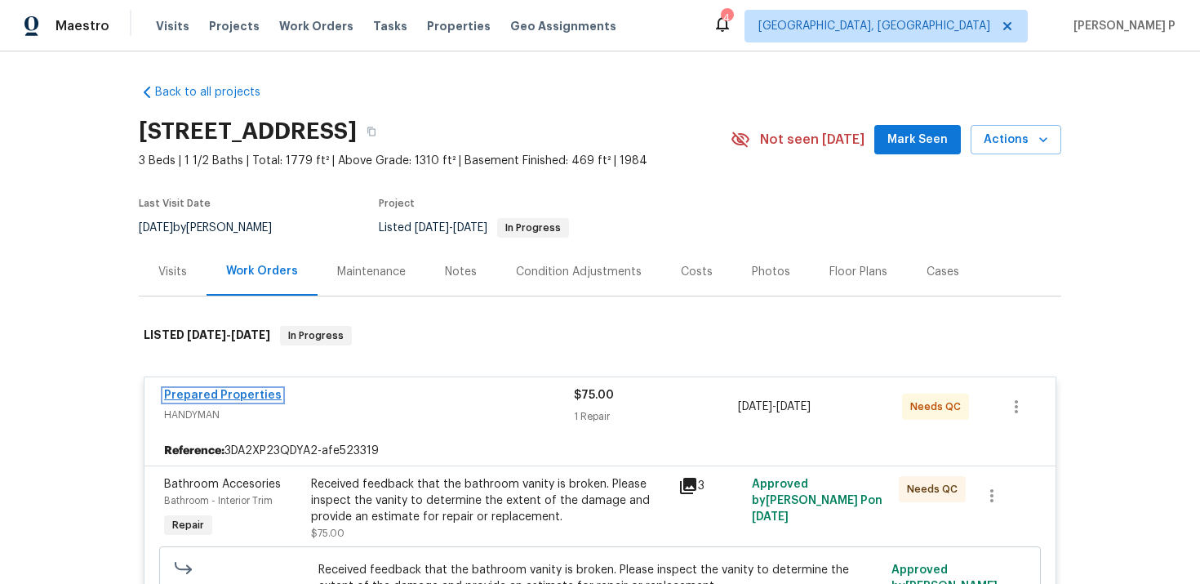
click at [252, 393] on link "Prepared Properties" at bounding box center [223, 395] width 118 height 11
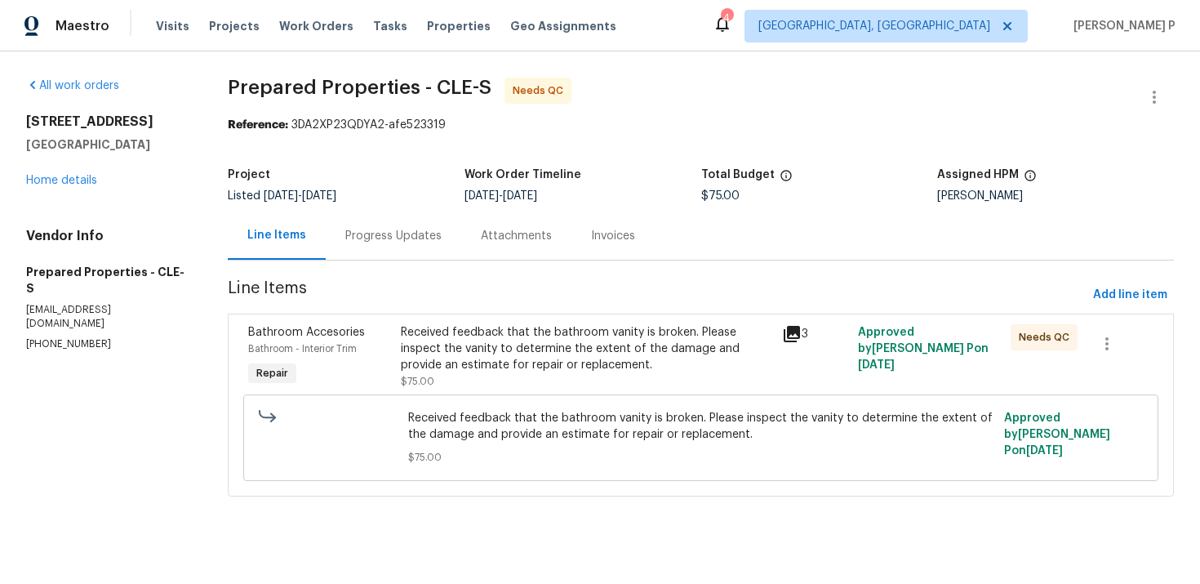
click at [479, 367] on div "Received feedback that the bathroom vanity is broken. Please inspect the vanity…" at bounding box center [587, 348] width 372 height 49
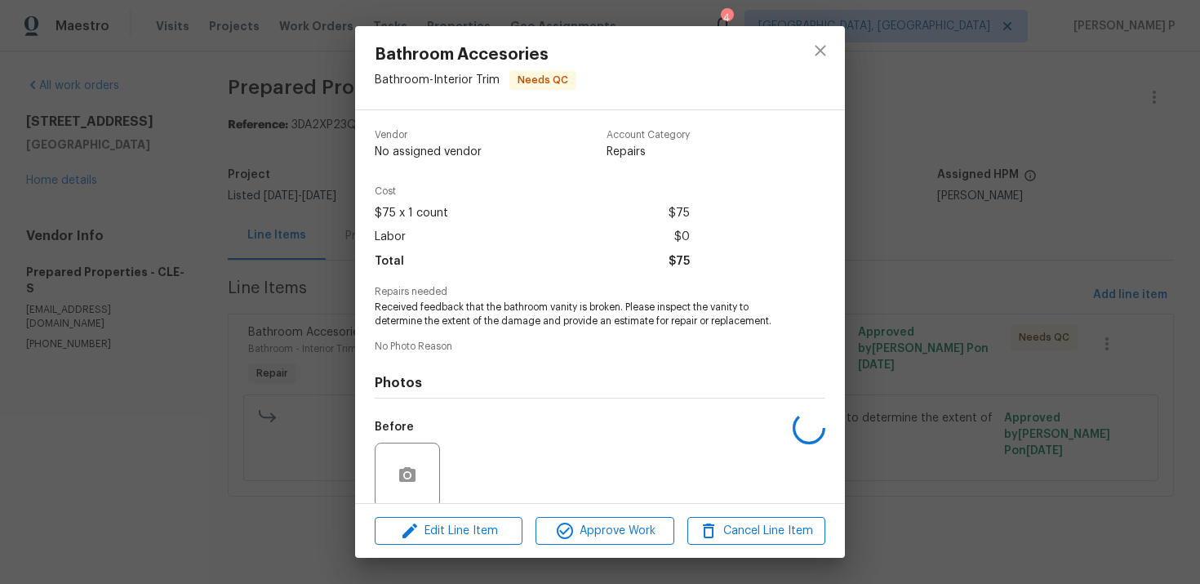
scroll to position [127, 0]
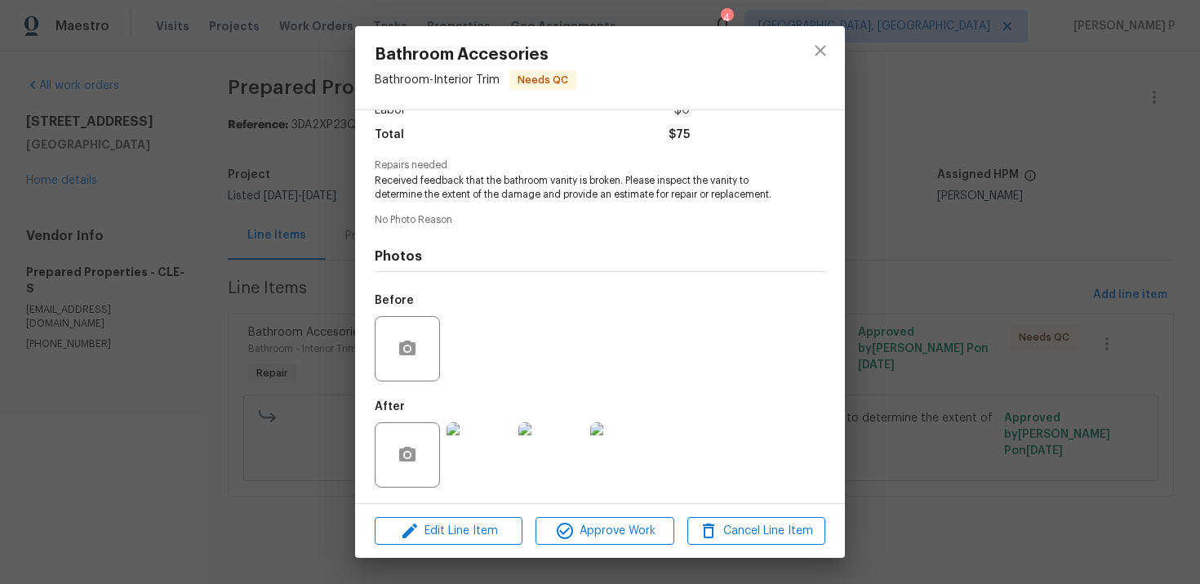
click at [498, 456] on img at bounding box center [479, 454] width 65 height 65
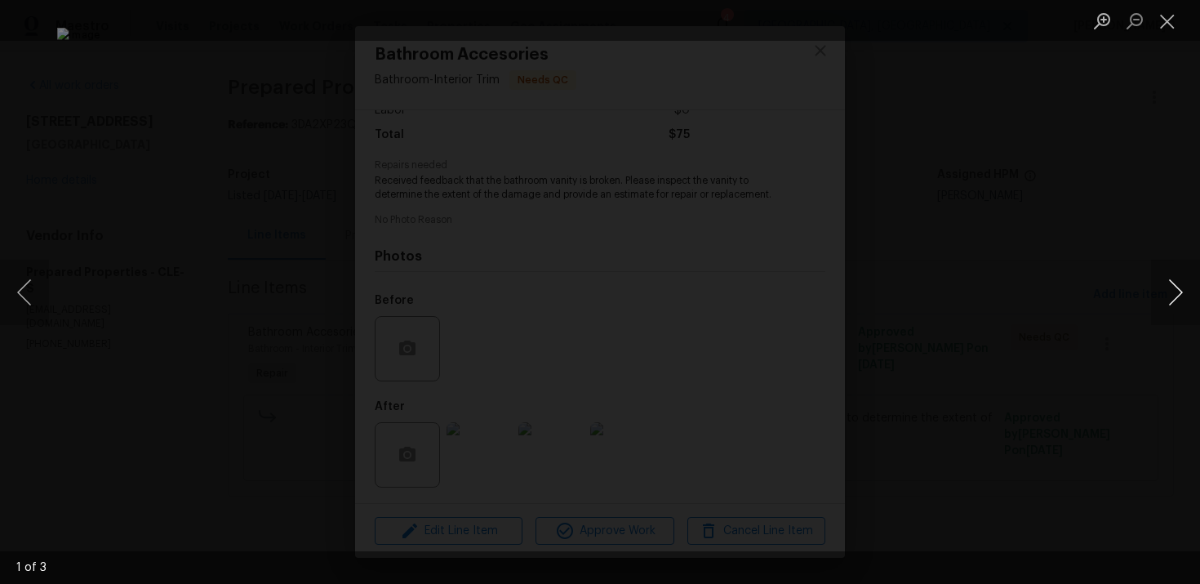
click at [1178, 293] on button "Next image" at bounding box center [1175, 292] width 49 height 65
click at [1182, 296] on button "Next image" at bounding box center [1175, 292] width 49 height 65
click at [1181, 297] on button "Next image" at bounding box center [1175, 292] width 49 height 65
click at [733, 146] on img "Lightbox" at bounding box center [600, 292] width 1086 height 528
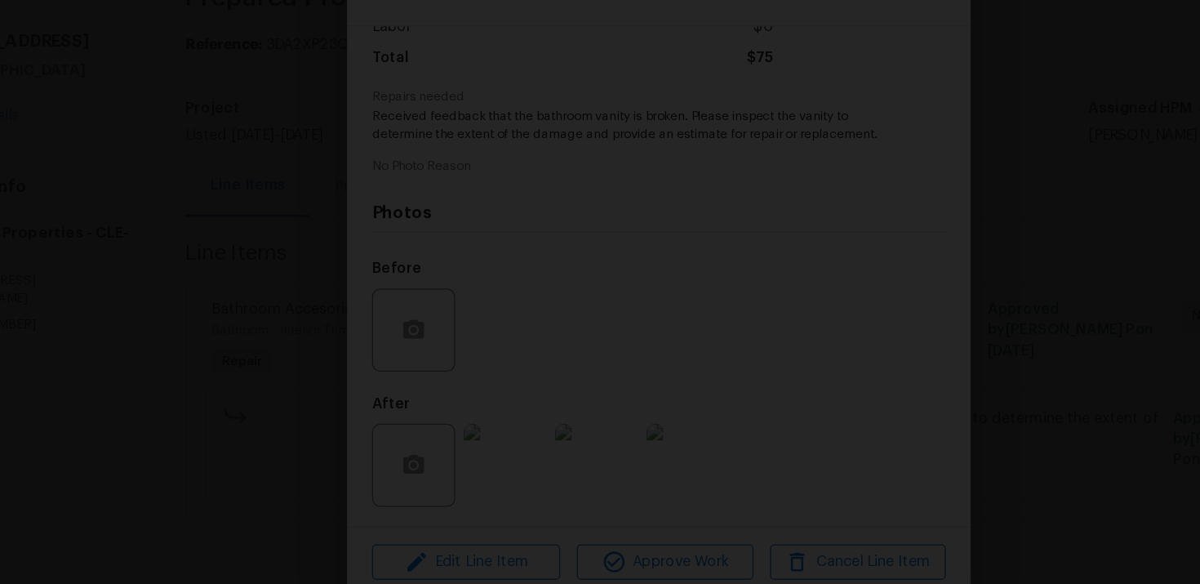
click at [367, 378] on img "Lightbox" at bounding box center [703, 178] width 1607 height 782
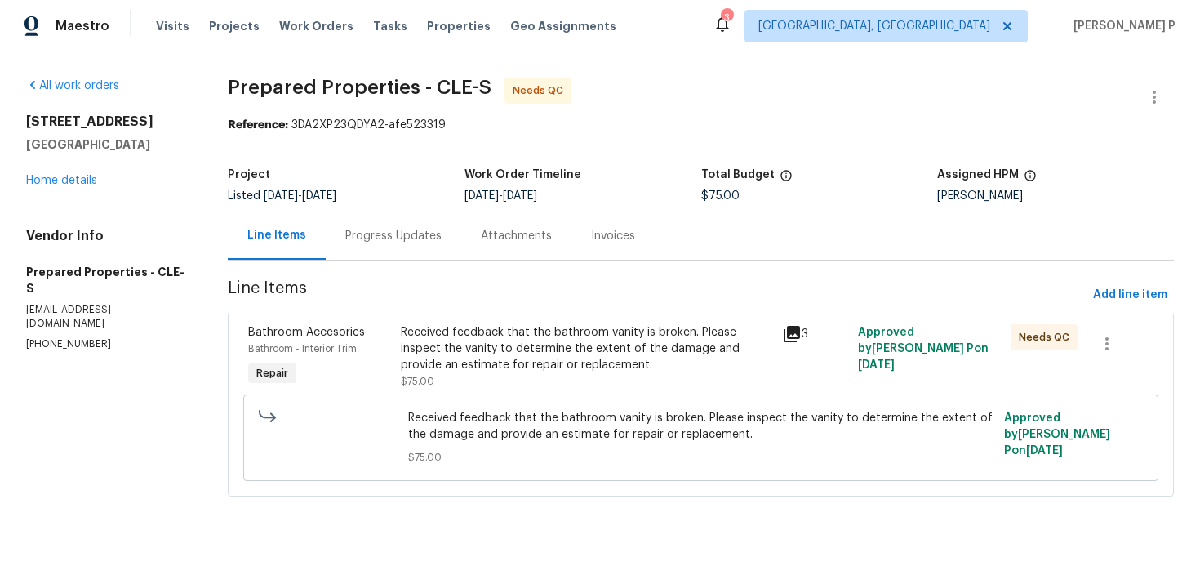
click at [411, 243] on div "Progress Updates" at bounding box center [393, 236] width 96 height 16
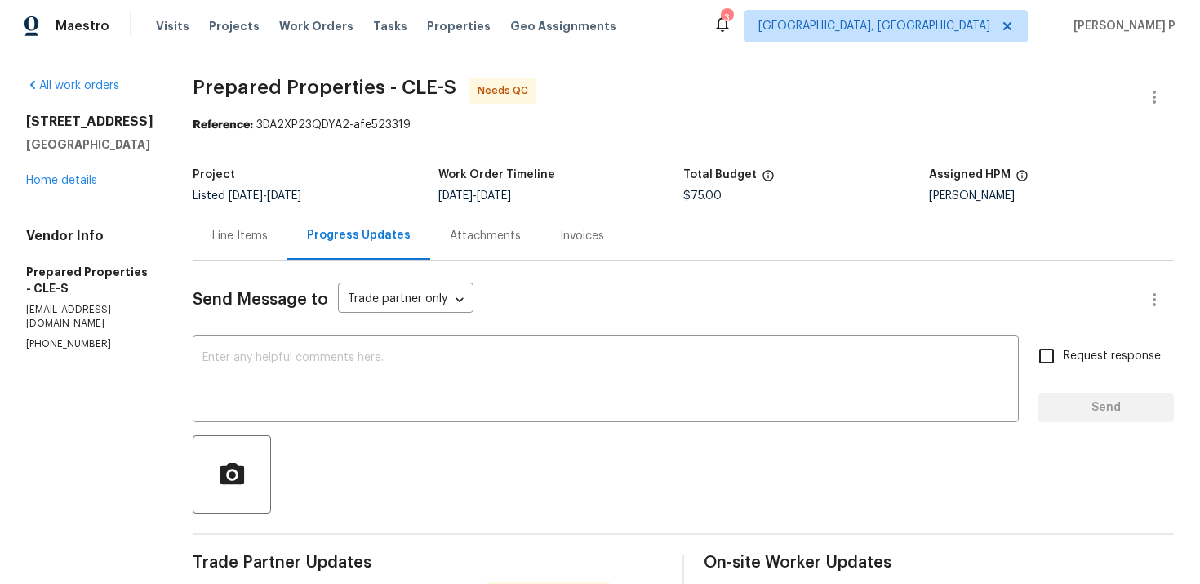
click at [465, 484] on div at bounding box center [684, 474] width 982 height 78
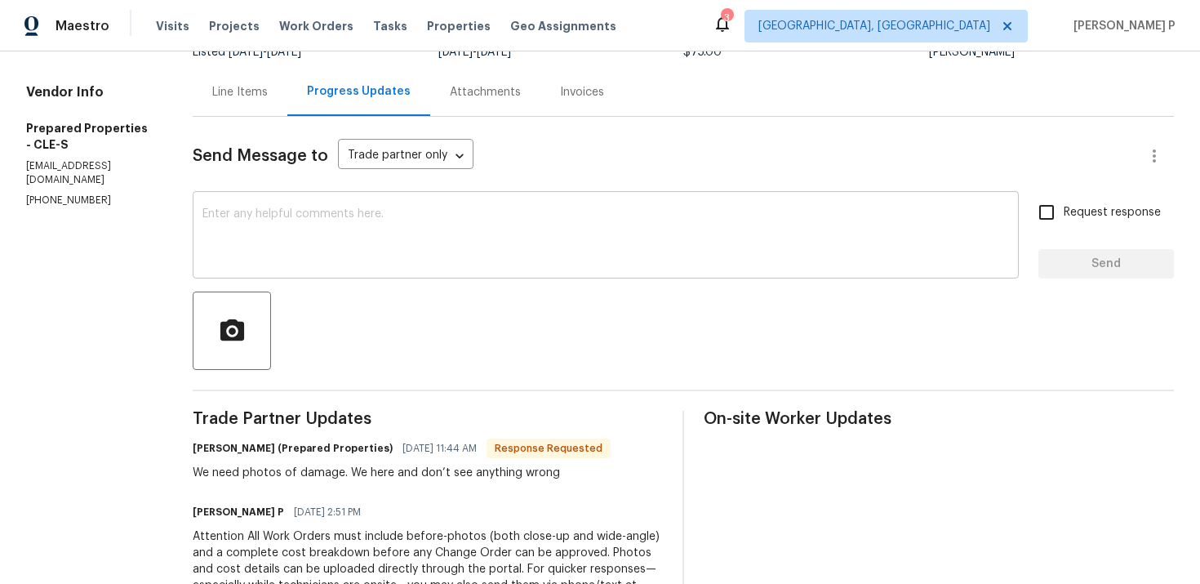
scroll to position [168, 0]
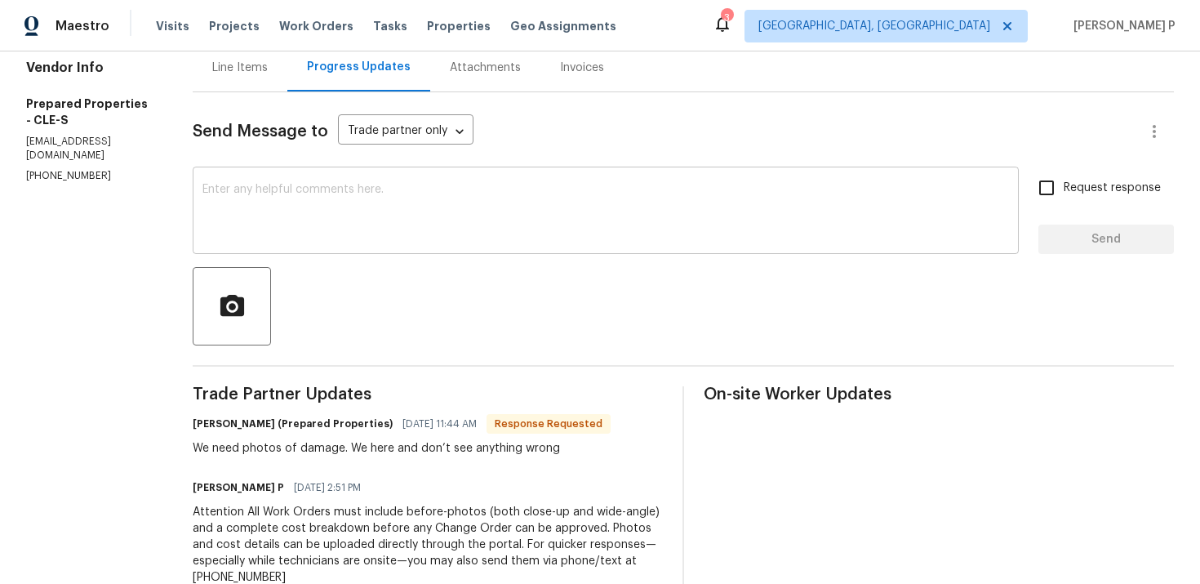
click at [407, 221] on textarea at bounding box center [606, 212] width 807 height 57
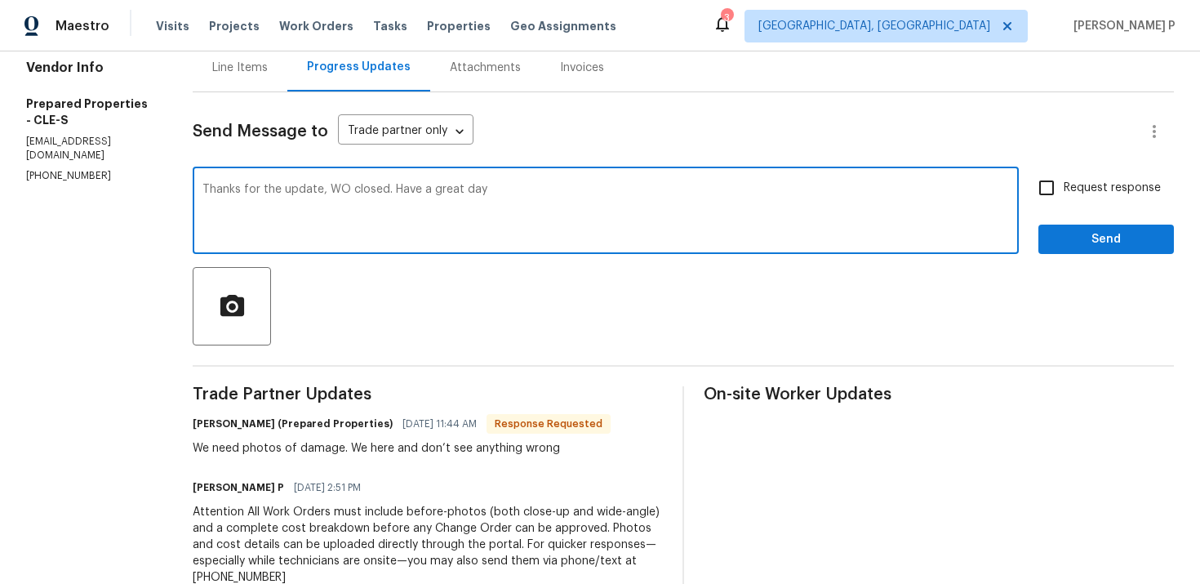
click at [235, 188] on textarea "Thanks for the update, WO closed. Have a great day" at bounding box center [606, 212] width 807 height 57
click at [256, 189] on textarea "Verything Thanks for the update, WO closed. Have a great day" at bounding box center [606, 212] width 807 height 57
click at [295, 189] on textarea "Very thing Thanks for the update, WO closed. Have a great day" at bounding box center [606, 212] width 807 height 57
click at [630, 196] on textarea "Very thing looks good. Thanks for the update, WO closed. Have a great day" at bounding box center [606, 212] width 807 height 57
type textarea "Very thing looks good. Thanks for the update, WO closed. Have a great day!!!"
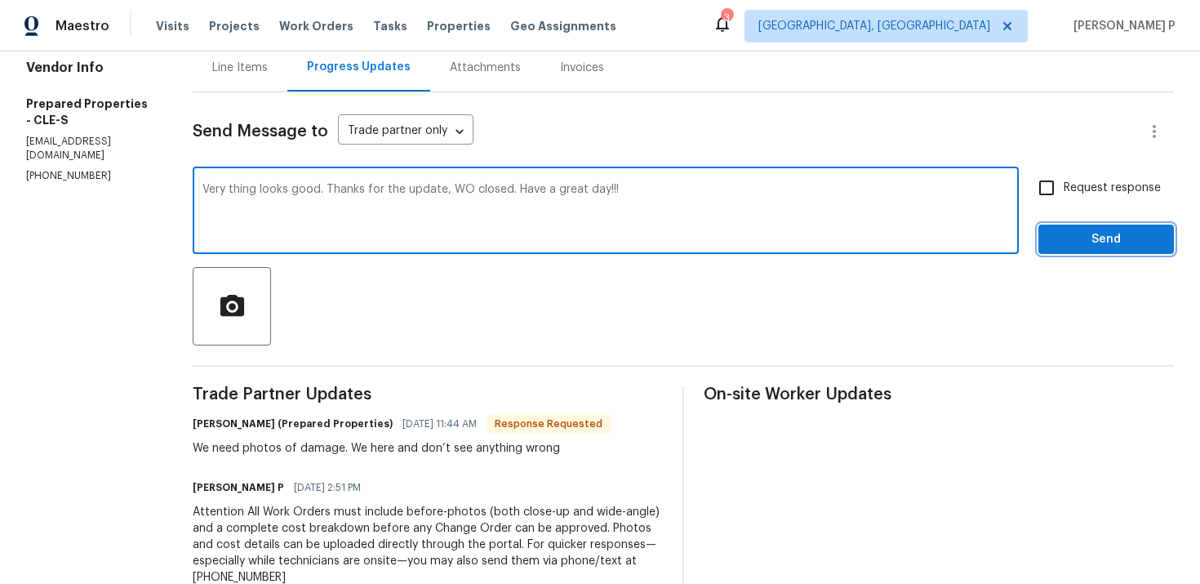
click at [1071, 229] on span "Send" at bounding box center [1106, 239] width 109 height 20
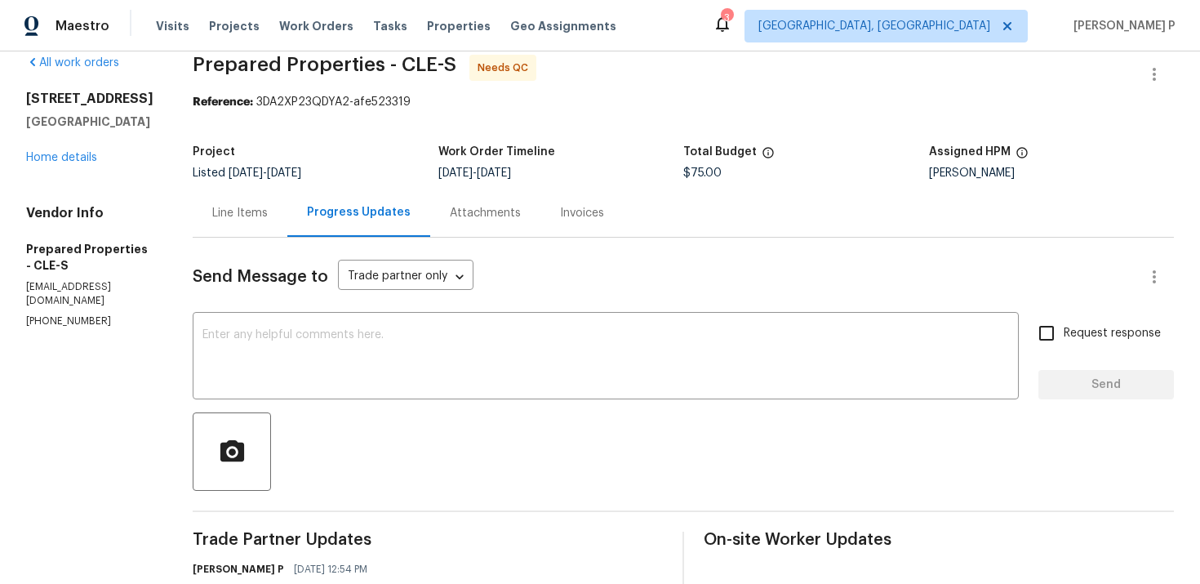
scroll to position [0, 0]
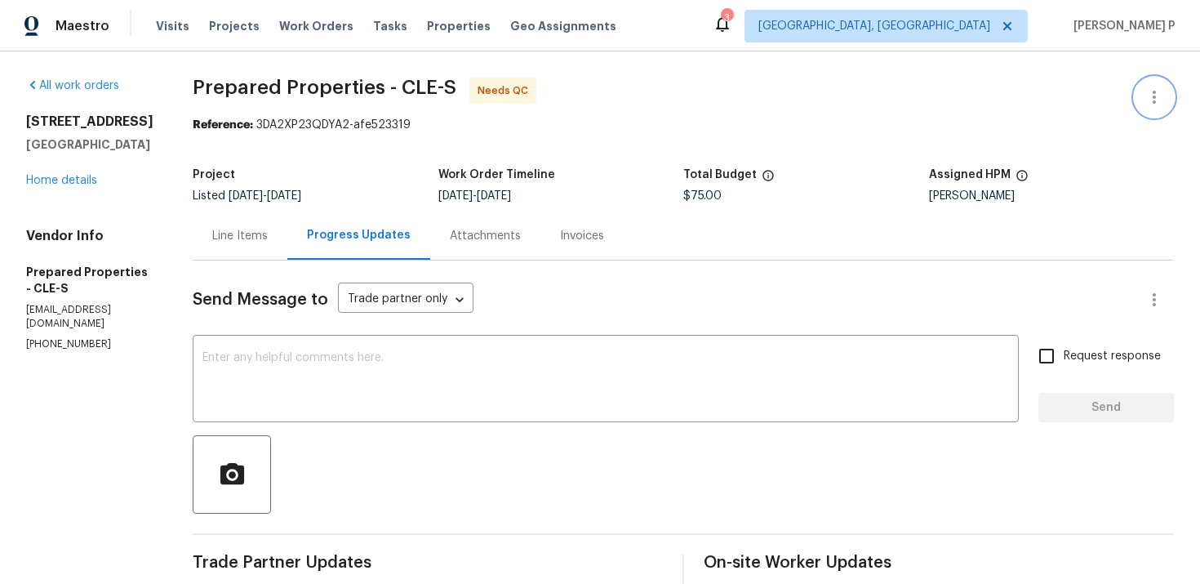
click at [1150, 98] on icon "button" at bounding box center [1155, 97] width 20 height 20
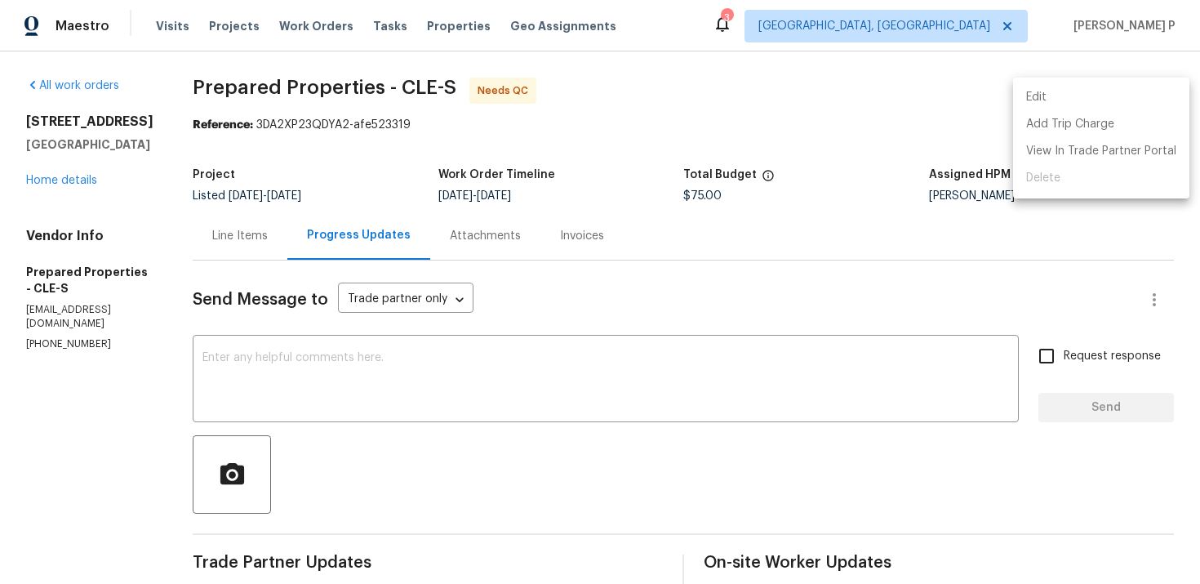
click at [1079, 94] on li "Edit" at bounding box center [1101, 97] width 176 height 27
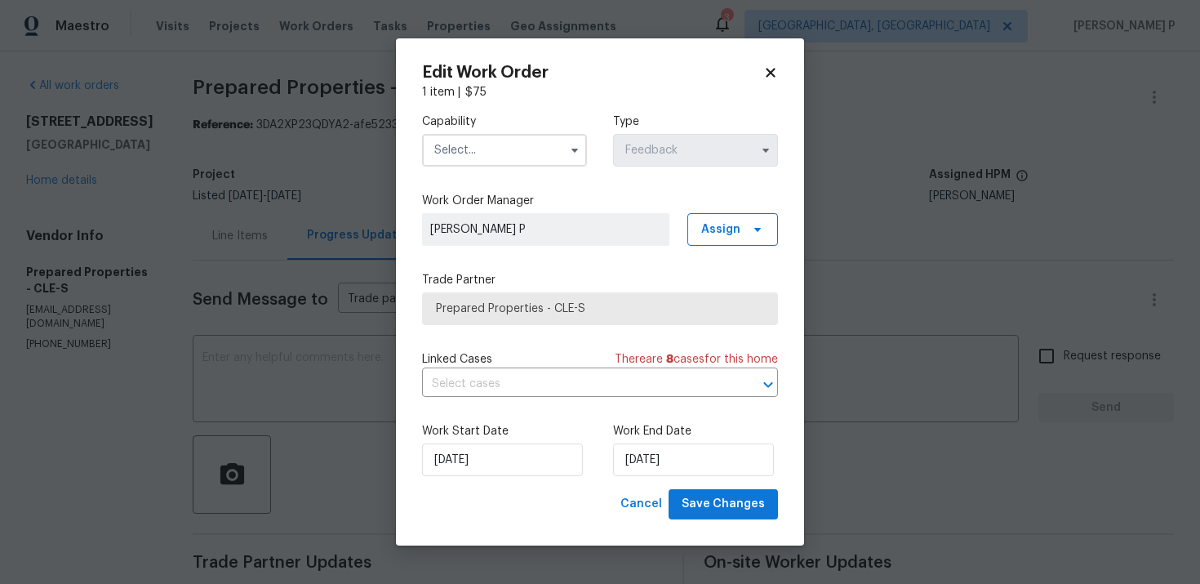
click at [505, 163] on input "text" at bounding box center [504, 150] width 165 height 33
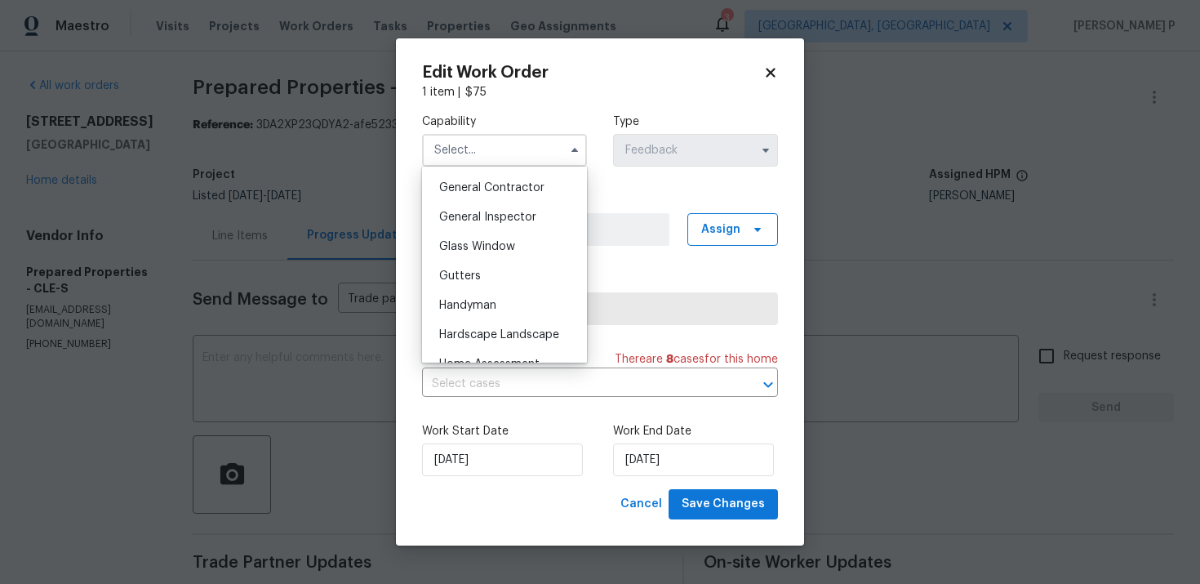
scroll to position [792, 0]
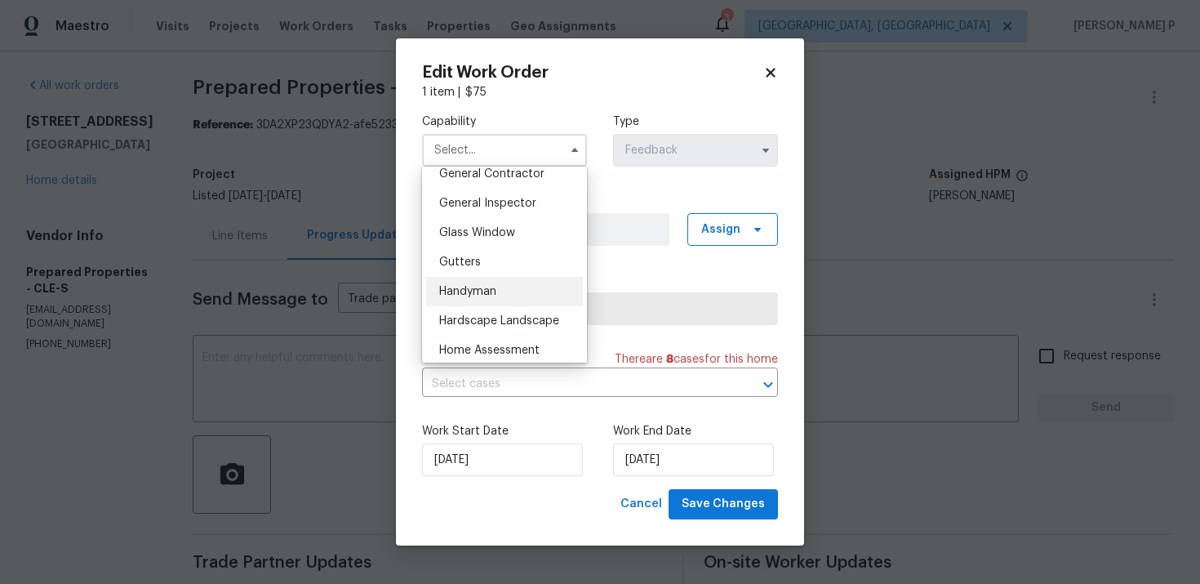
click at [481, 287] on span "Handyman" at bounding box center [467, 291] width 57 height 11
type input "Handyman"
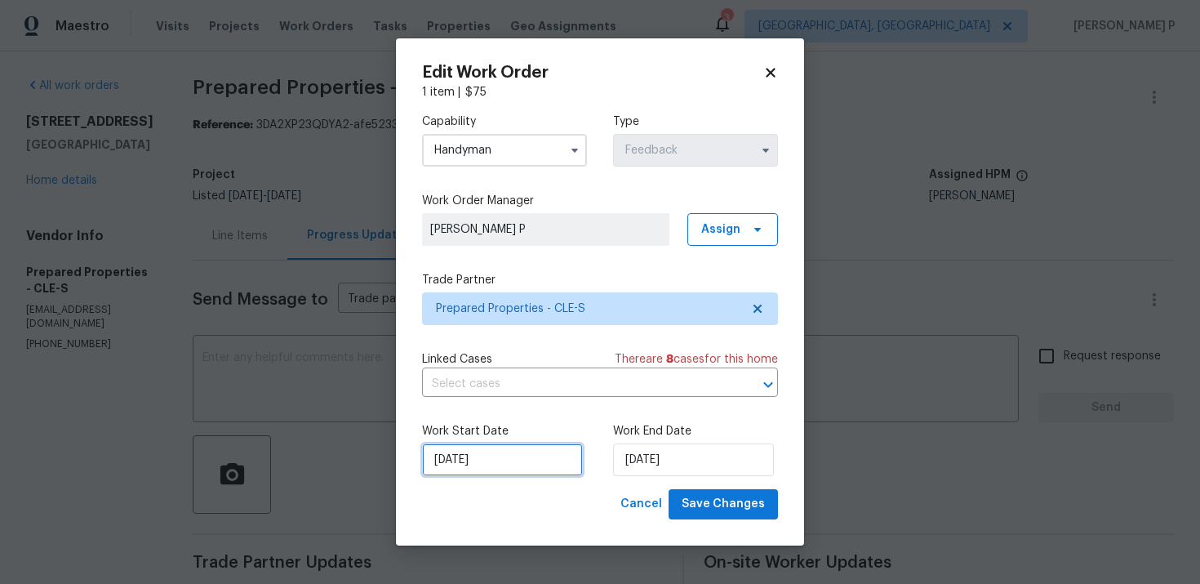
click at [509, 462] on input "[DATE]" at bounding box center [502, 459] width 161 height 33
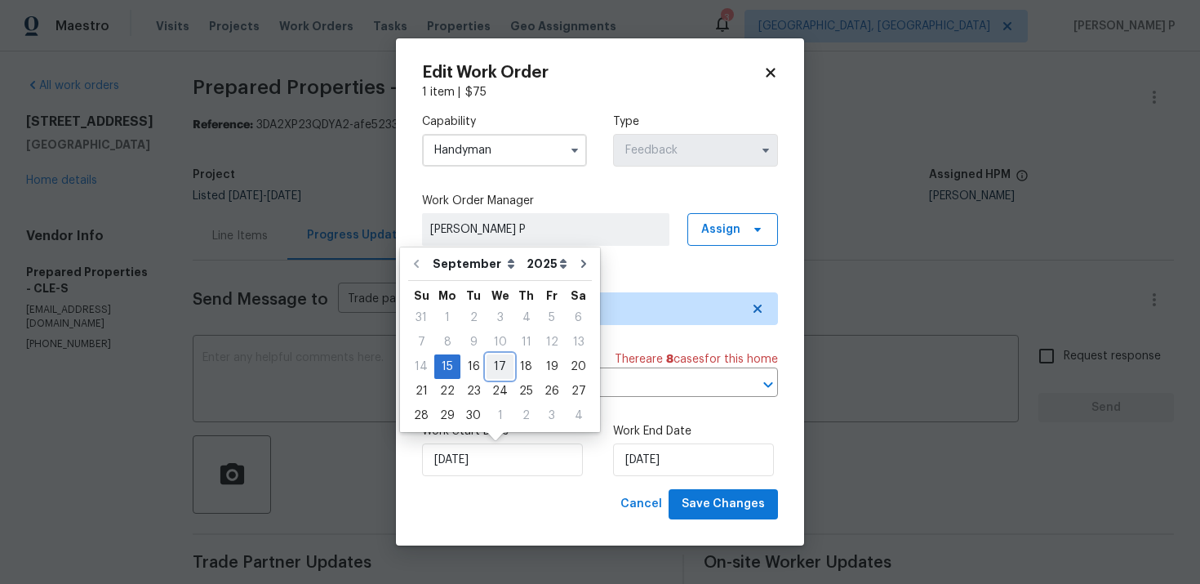
click at [497, 369] on div "17" at bounding box center [500, 366] width 27 height 23
type input "[DATE]"
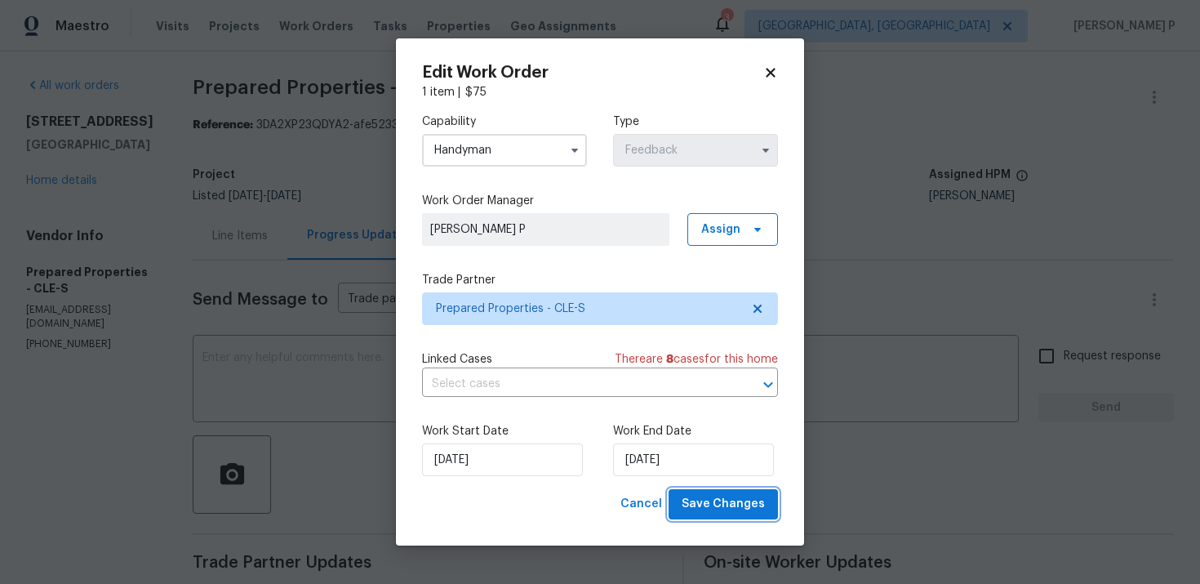
click at [698, 491] on button "Save Changes" at bounding box center [723, 504] width 109 height 30
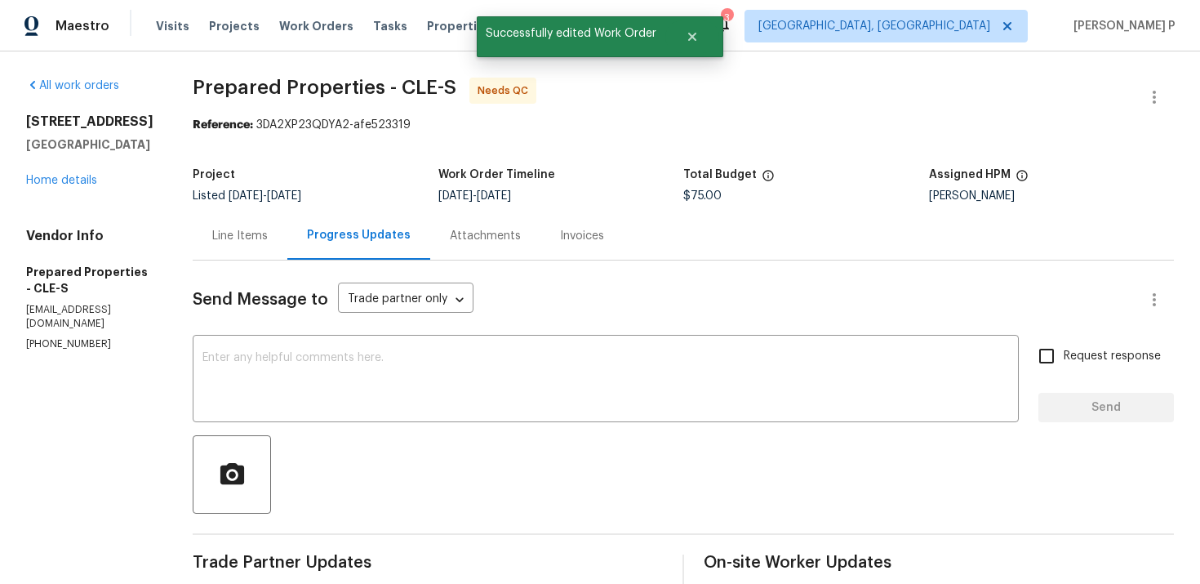
click at [154, 346] on section "All work orders [STREET_ADDRESS] Home details Vendor Info Prepared Properties -…" at bounding box center [89, 514] width 127 height 872
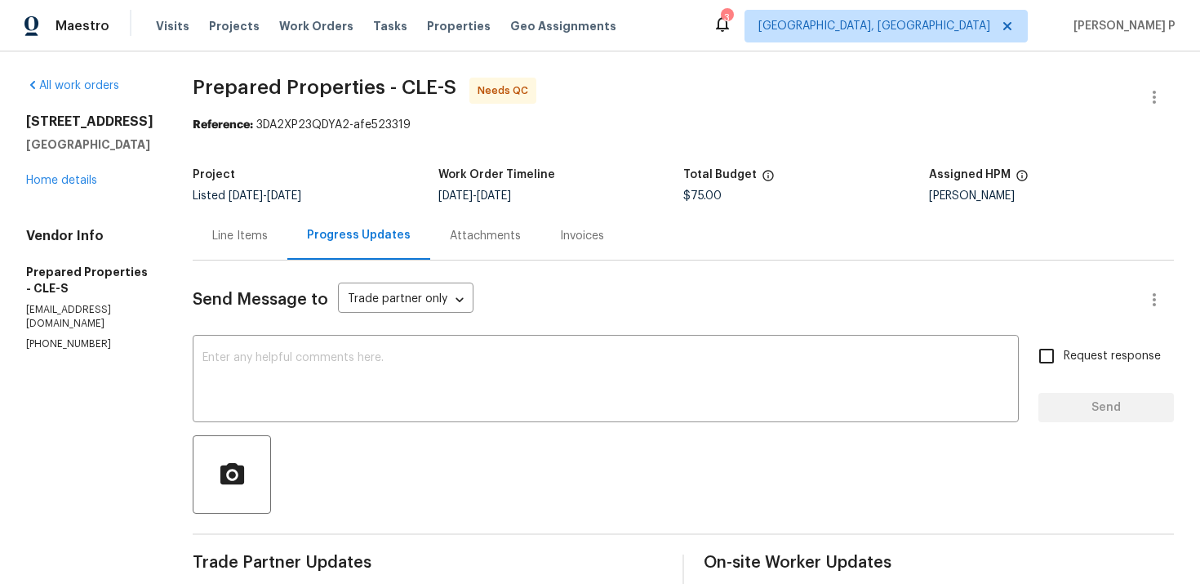
click at [256, 223] on div "Line Items" at bounding box center [240, 236] width 95 height 48
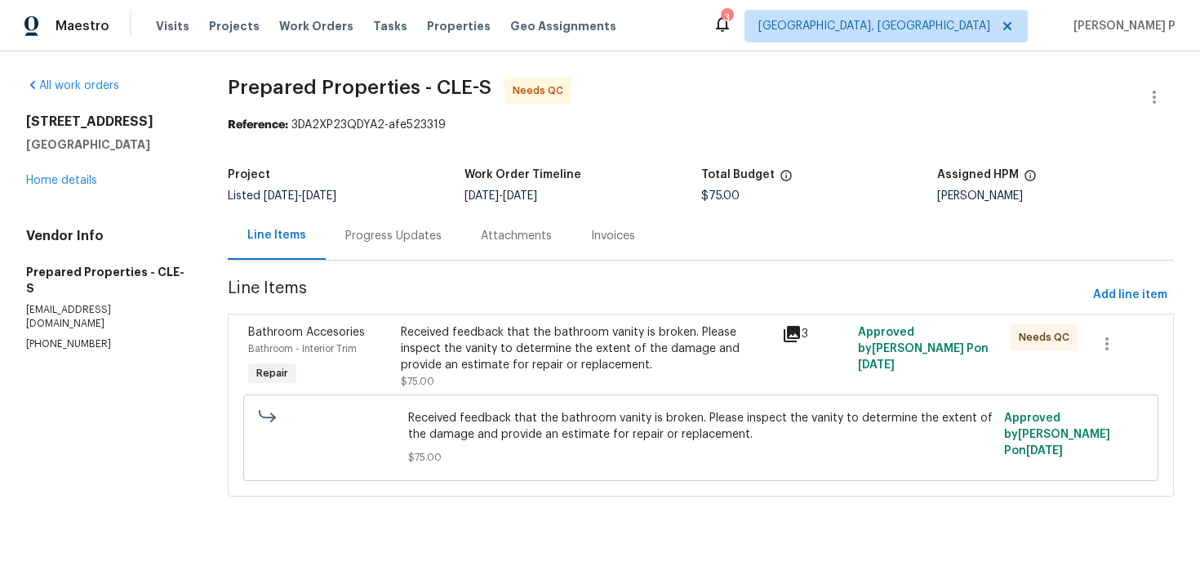
click at [653, 364] on div "Received feedback that the bathroom vanity is broken. Please inspect the vanity…" at bounding box center [587, 348] width 372 height 49
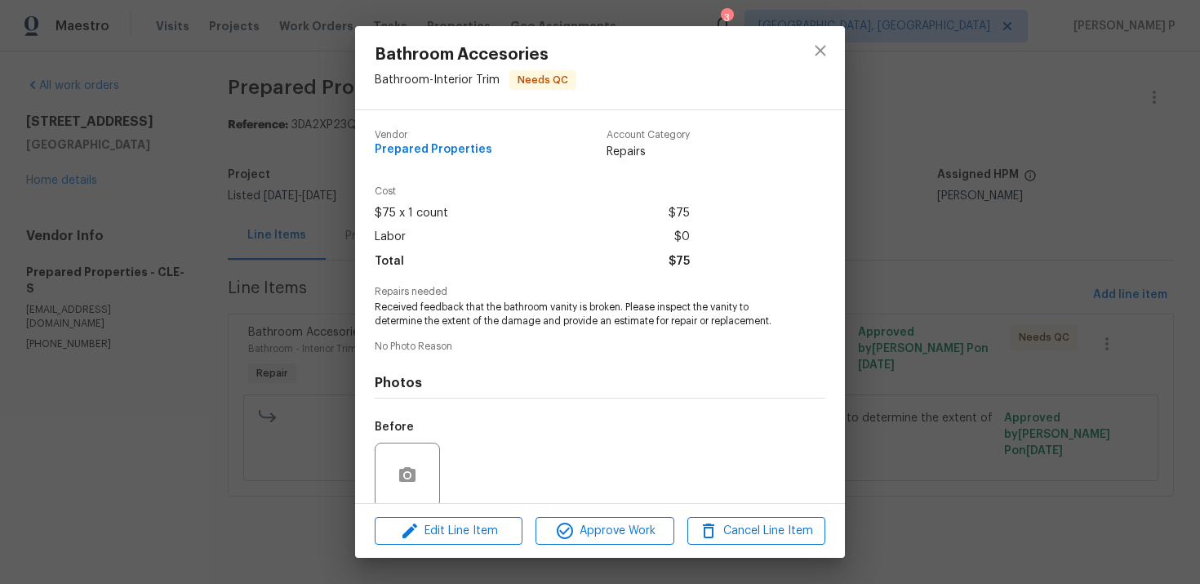
scroll to position [127, 0]
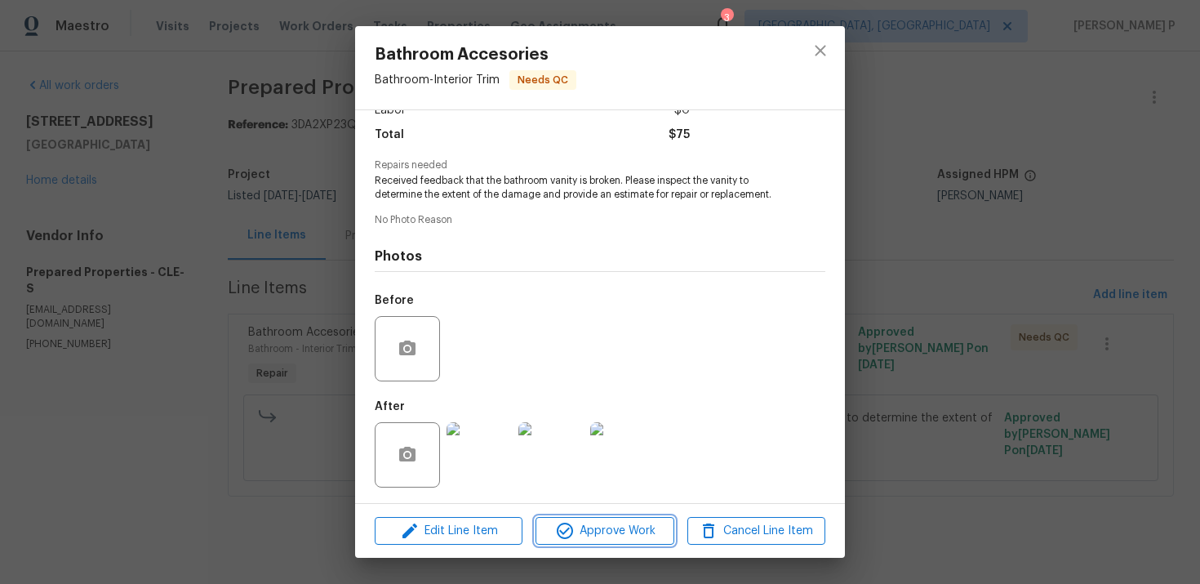
click at [601, 531] on span "Approve Work" at bounding box center [605, 531] width 128 height 20
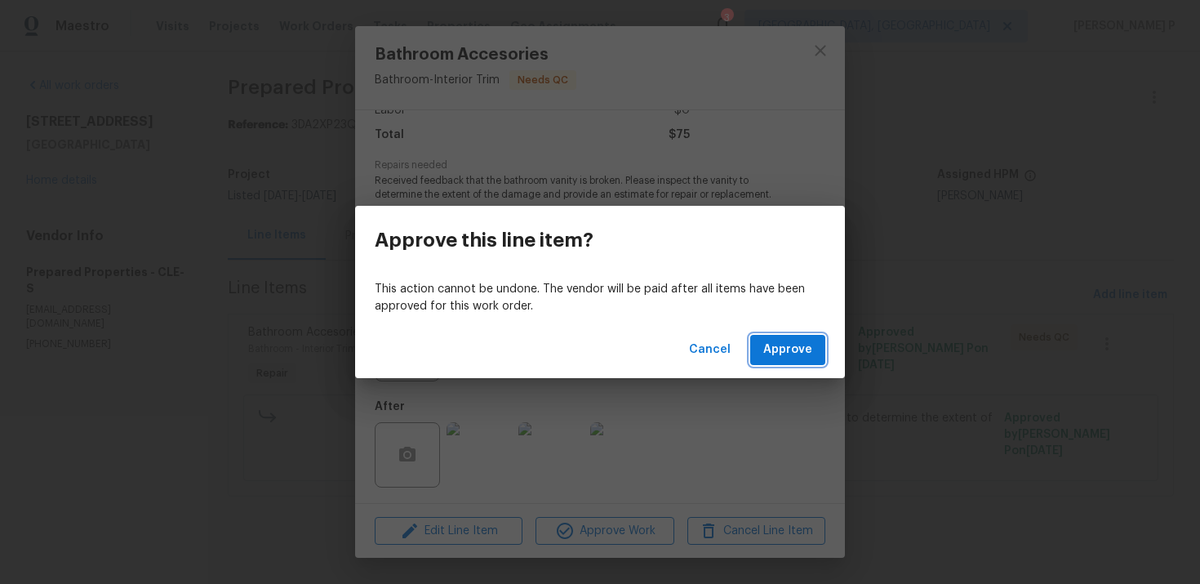
click at [786, 345] on span "Approve" at bounding box center [788, 350] width 49 height 20
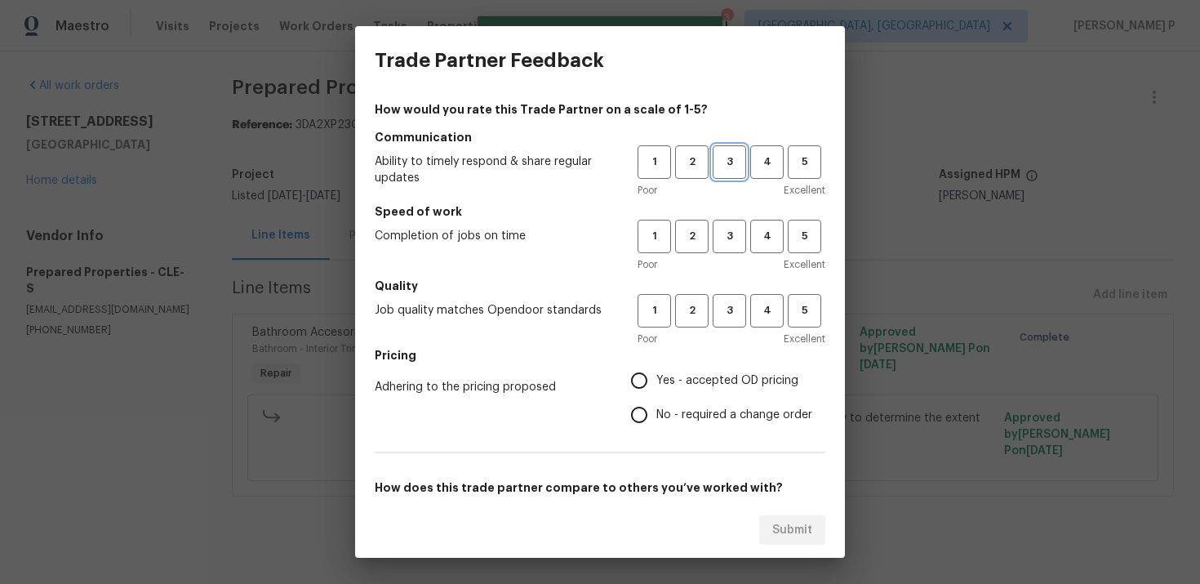
click at [734, 164] on span "3" at bounding box center [730, 162] width 30 height 19
click at [733, 229] on span "3" at bounding box center [730, 236] width 30 height 19
click at [727, 315] on span "3" at bounding box center [730, 310] width 30 height 19
click at [635, 370] on input "Yes - accepted OD pricing" at bounding box center [639, 380] width 34 height 34
radio input "true"
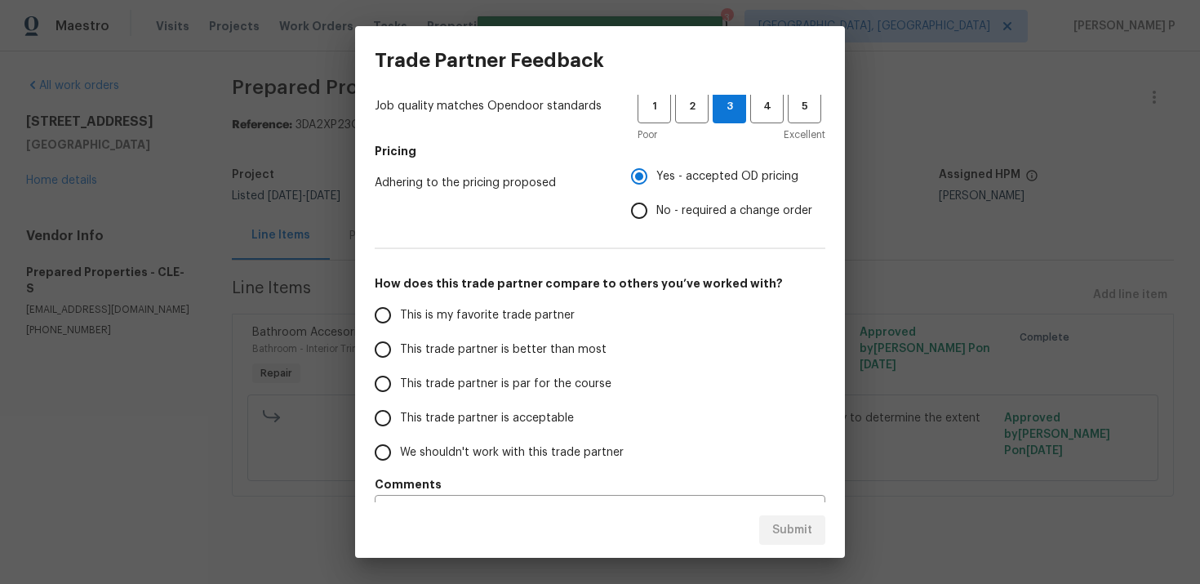
scroll to position [245, 0]
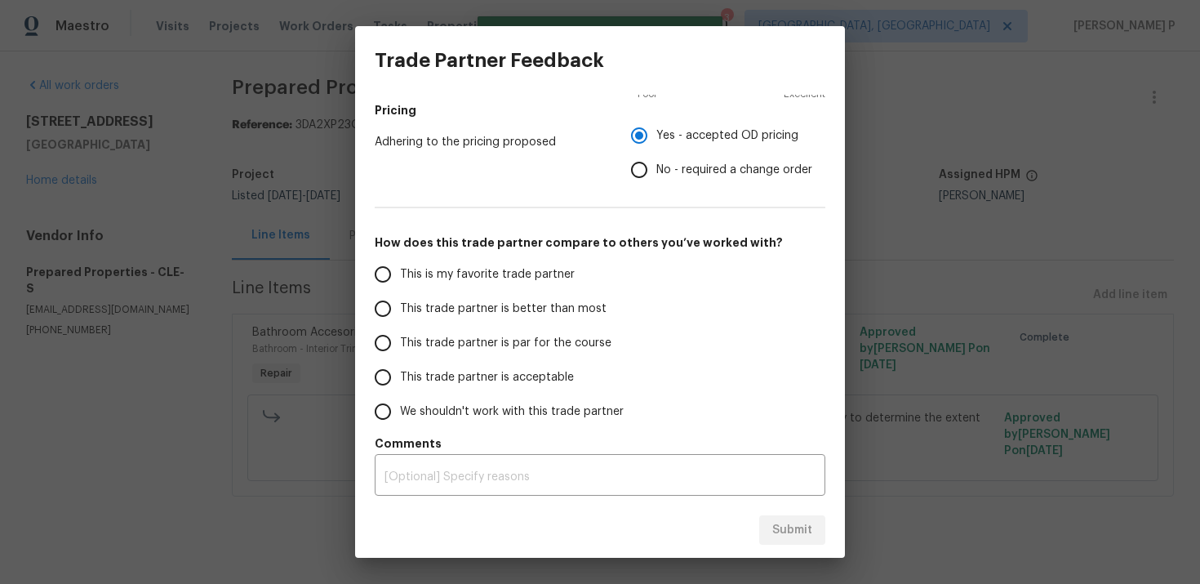
click at [483, 309] on span "This trade partner is better than most" at bounding box center [503, 309] width 207 height 17
click at [400, 309] on input "This trade partner is better than most" at bounding box center [383, 309] width 34 height 34
click at [777, 529] on span "Submit" at bounding box center [793, 530] width 40 height 20
radio input "true"
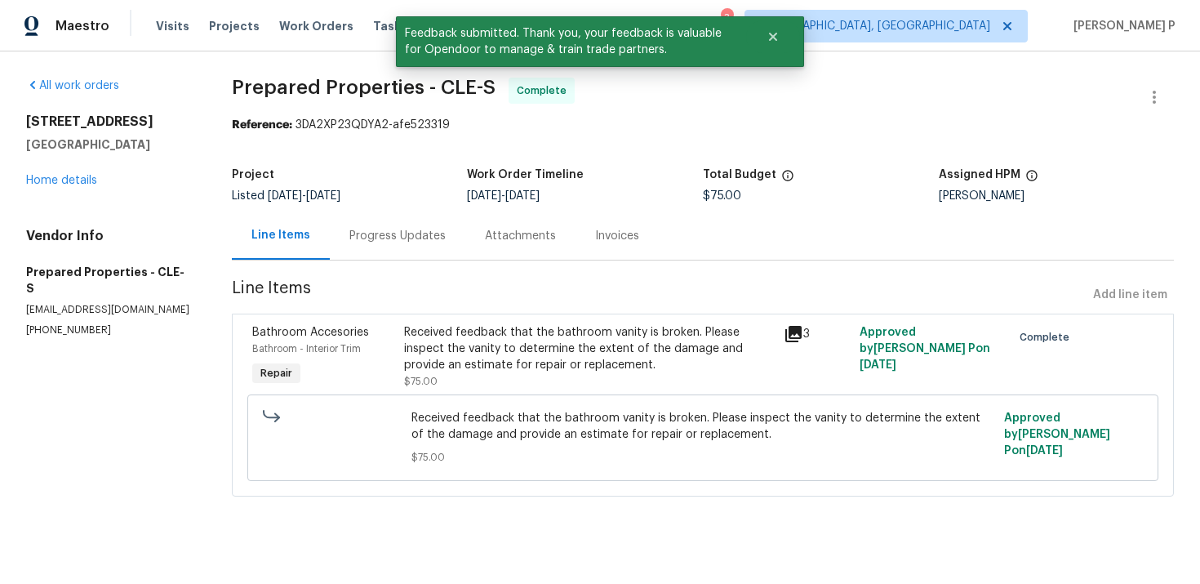
click at [394, 243] on div "Progress Updates" at bounding box center [398, 236] width 96 height 16
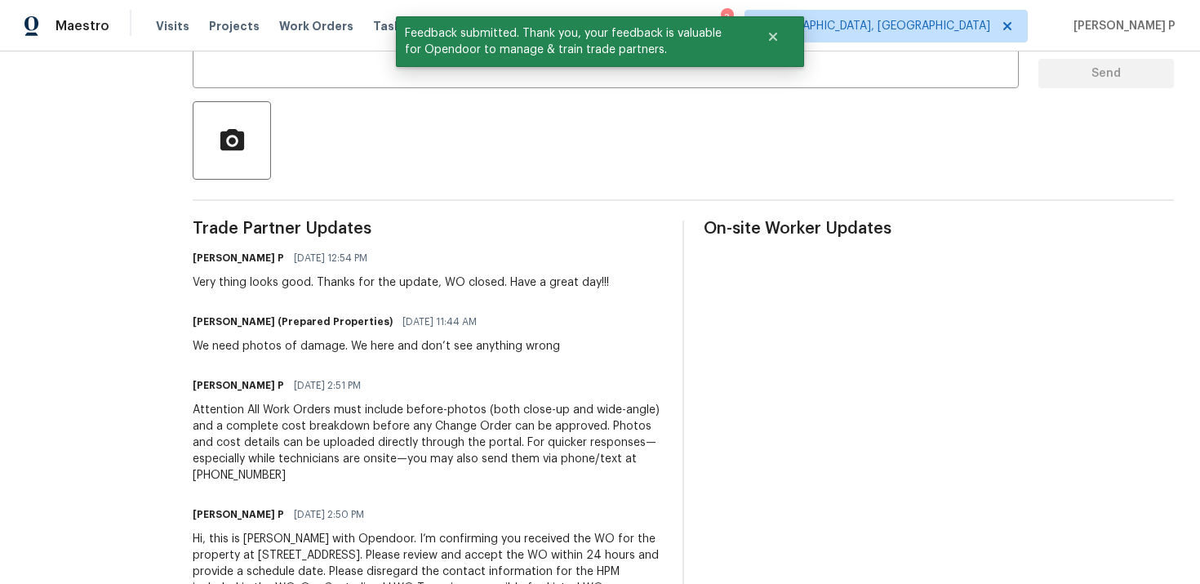
scroll to position [336, 0]
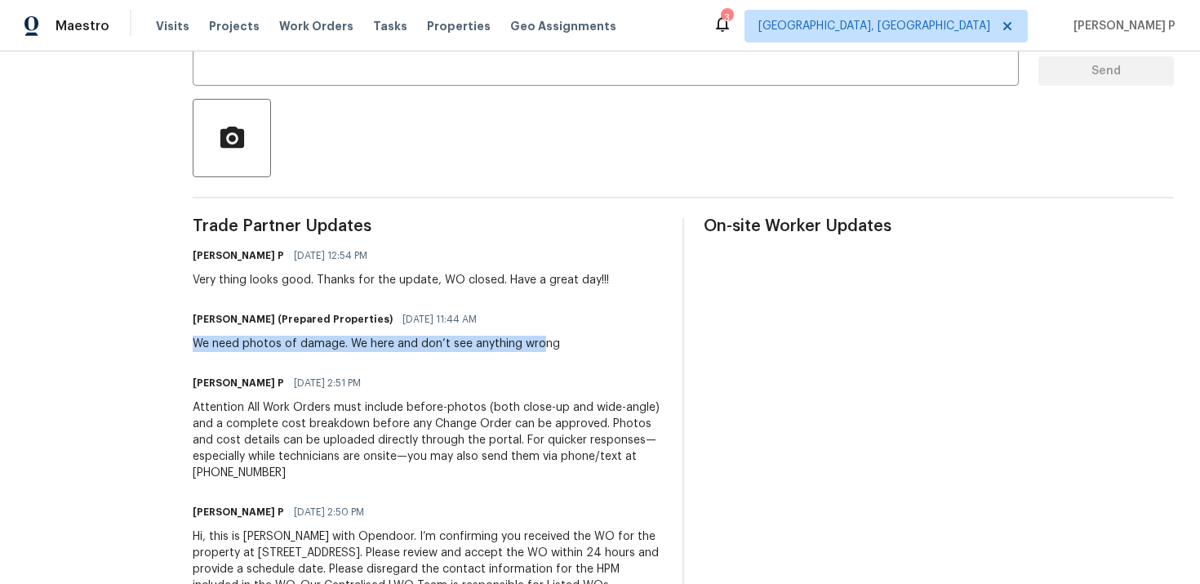
drag, startPoint x: 226, startPoint y: 341, endPoint x: 568, endPoint y: 345, distance: 342.2
click at [560, 345] on div "We need photos of damage. We here and don’t see anything wrong" at bounding box center [376, 344] width 367 height 16
click at [414, 345] on div "We need photos of damage. We here and don’t see anything wrong" at bounding box center [376, 344] width 367 height 16
drag, startPoint x: 381, startPoint y: 344, endPoint x: 591, endPoint y: 344, distance: 210.7
click at [591, 344] on div "[PERSON_NAME] (Prepared Properties) [DATE] 11:44 AM We need photos of damage. W…" at bounding box center [428, 330] width 470 height 44
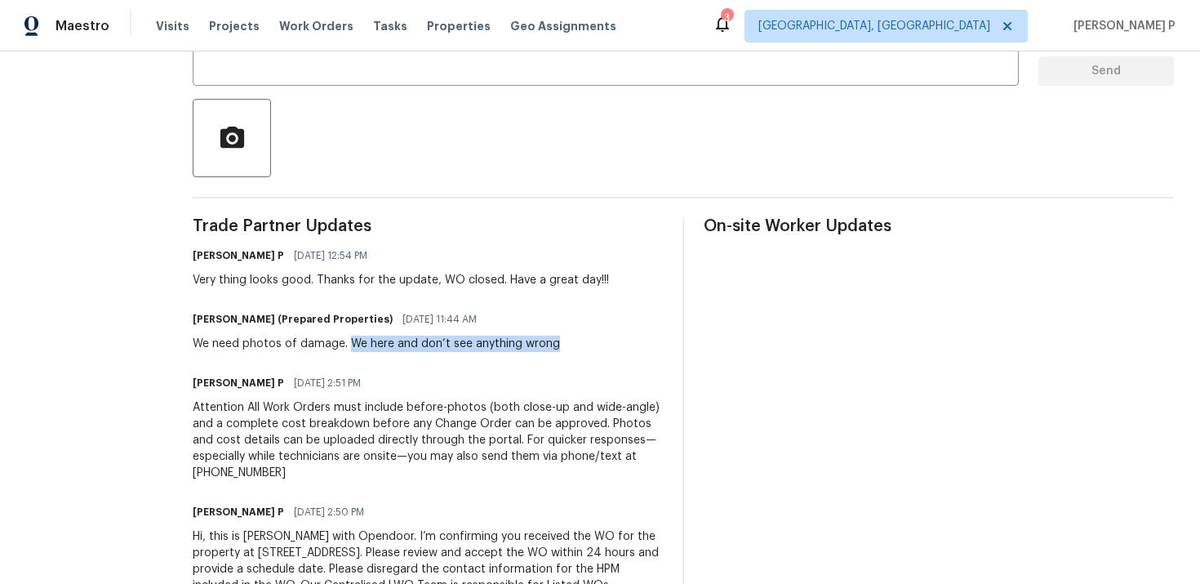
copy div "We here and don’t see anything wrong"
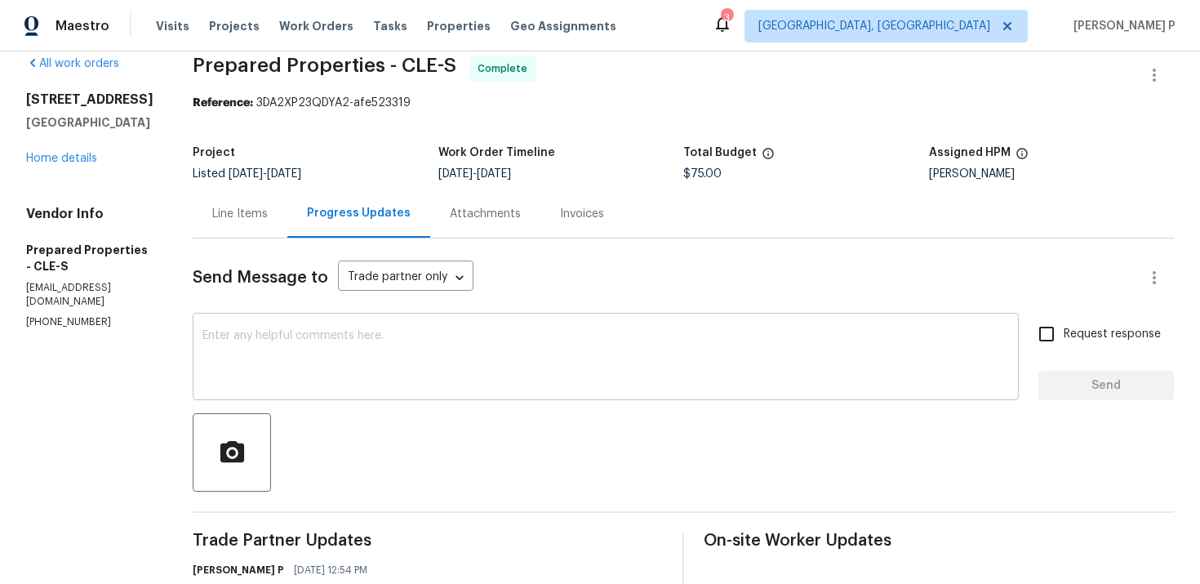
scroll to position [0, 0]
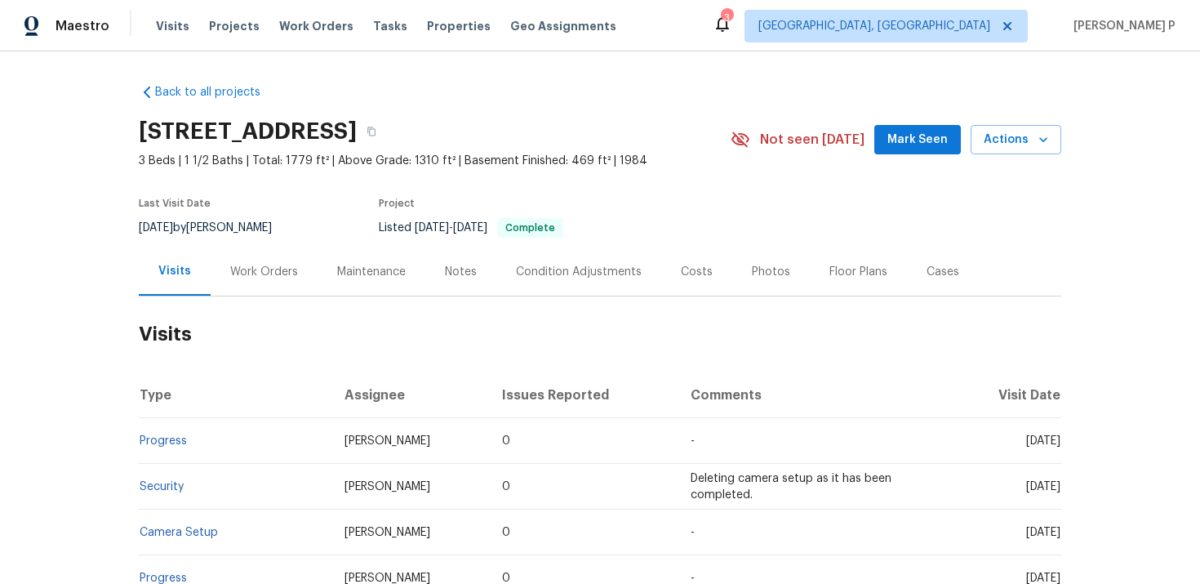
click at [256, 271] on div "Work Orders" at bounding box center [264, 272] width 68 height 16
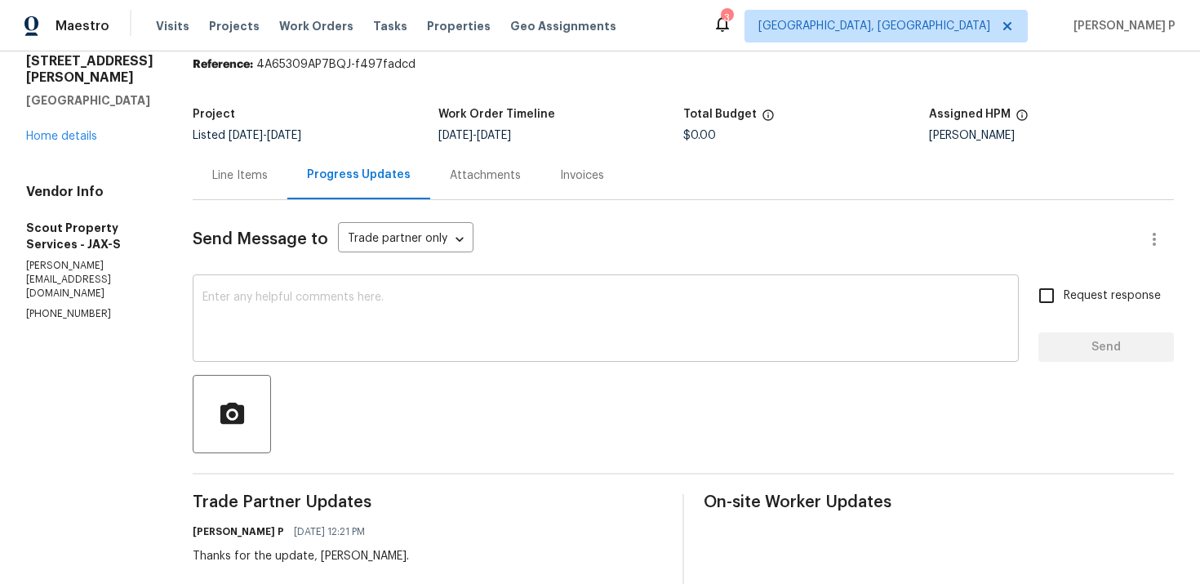
scroll to position [83, 0]
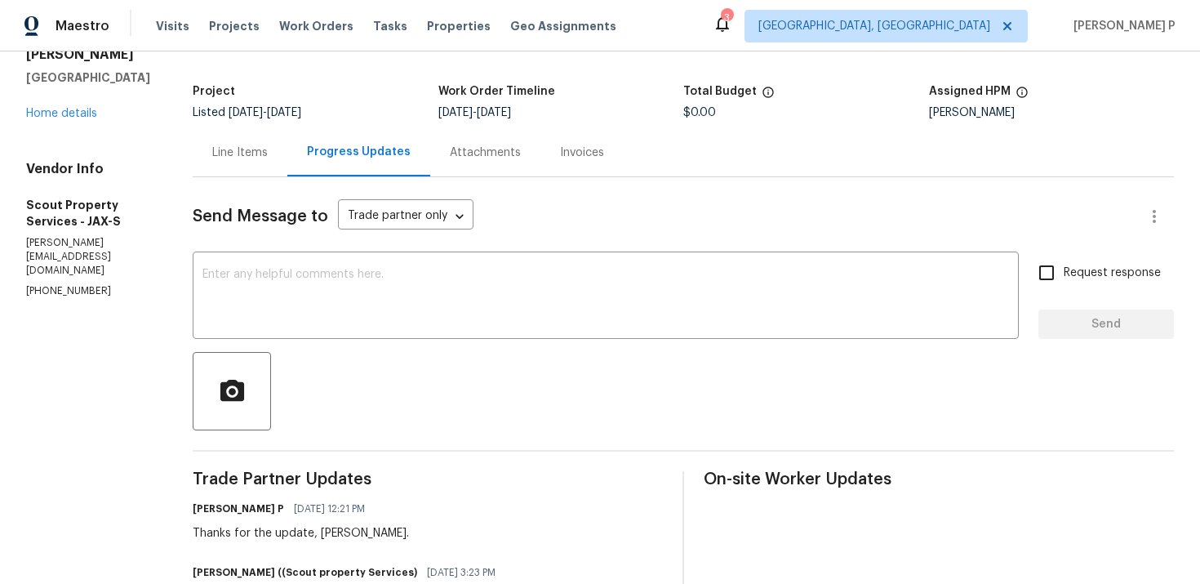
click at [241, 144] on div "Line Items" at bounding box center [240, 152] width 95 height 48
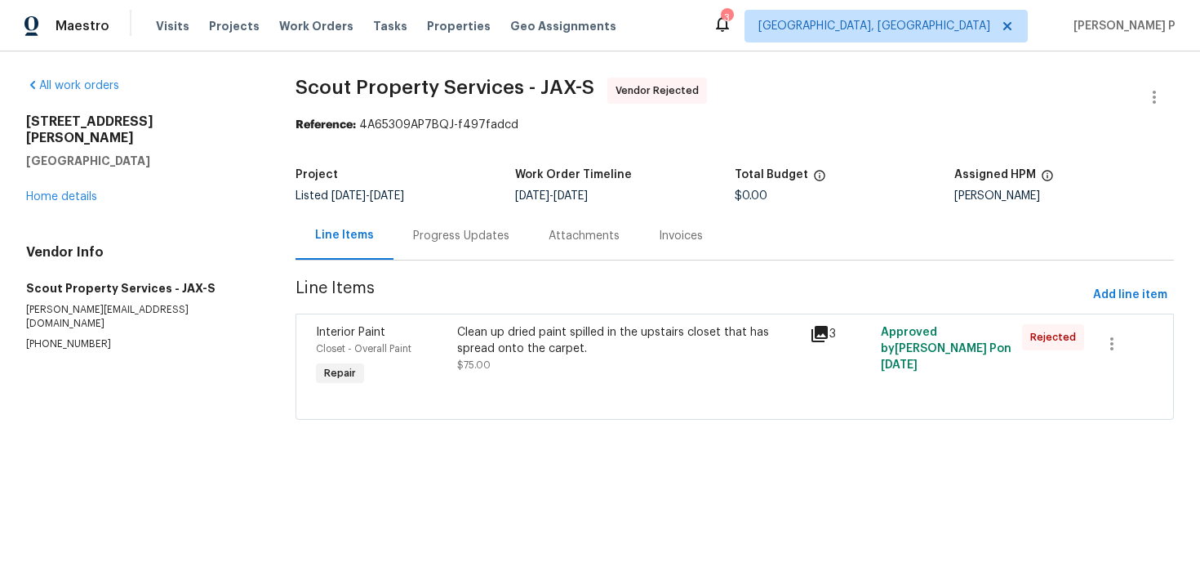
click at [495, 323] on div "Clean up dried paint spilled in the upstairs closet that has spread onto the ca…" at bounding box center [629, 356] width 354 height 75
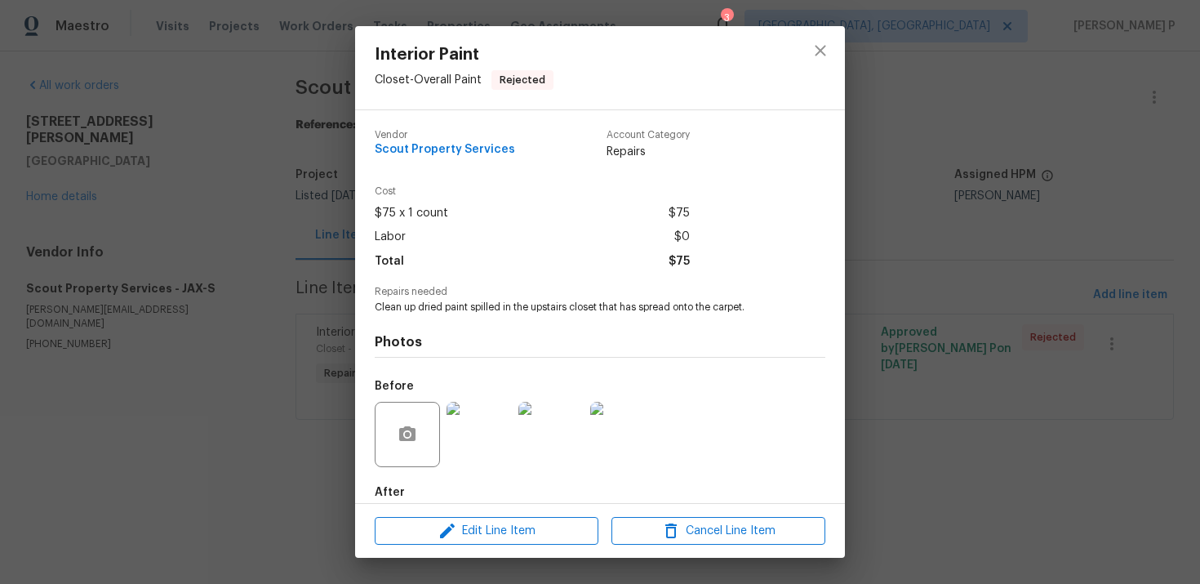
click at [472, 454] on img at bounding box center [479, 434] width 65 height 65
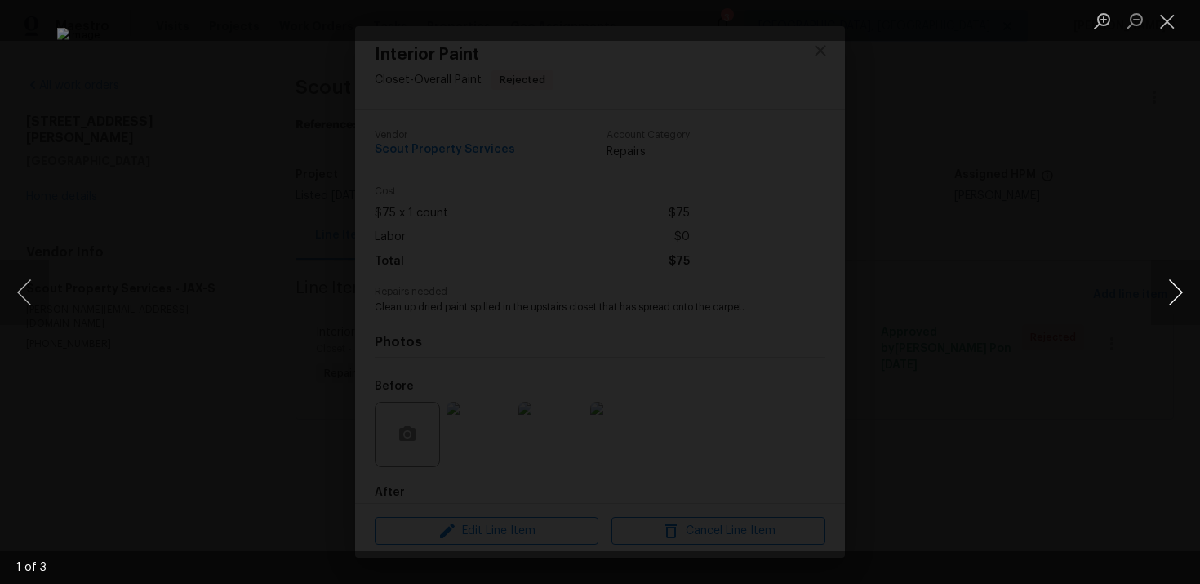
click at [1181, 289] on button "Next image" at bounding box center [1175, 292] width 49 height 65
click at [698, 440] on img "Lightbox" at bounding box center [600, 291] width 611 height 297
click at [56, 223] on div "Lightbox" at bounding box center [600, 292] width 1200 height 584
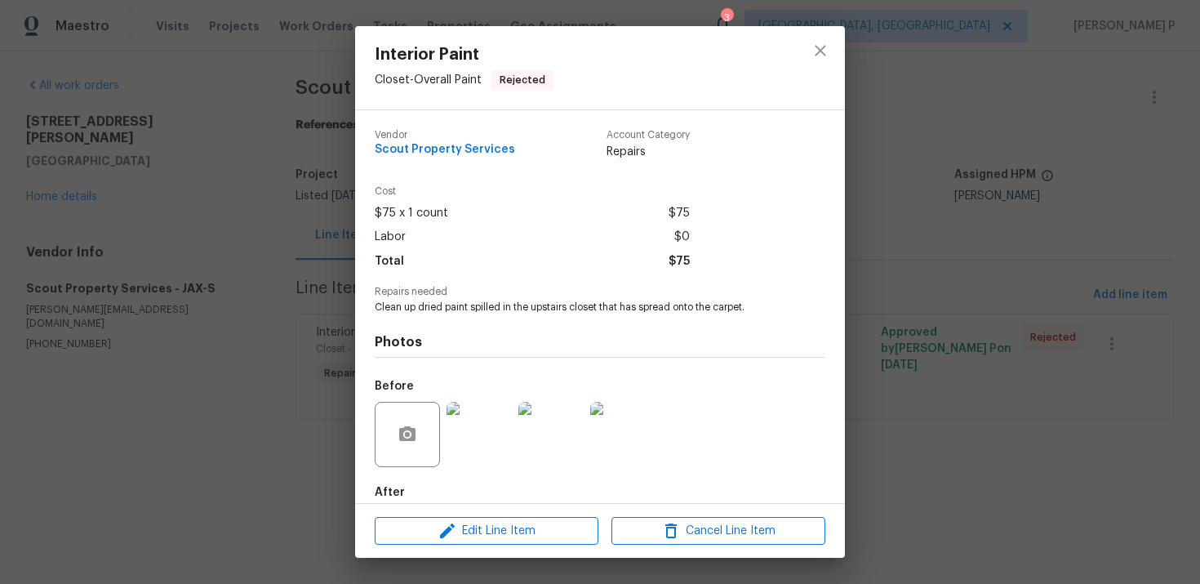
click at [136, 233] on div "Interior Paint Closet - Overall Paint Rejected Vendor Scout Property Services A…" at bounding box center [600, 292] width 1200 height 584
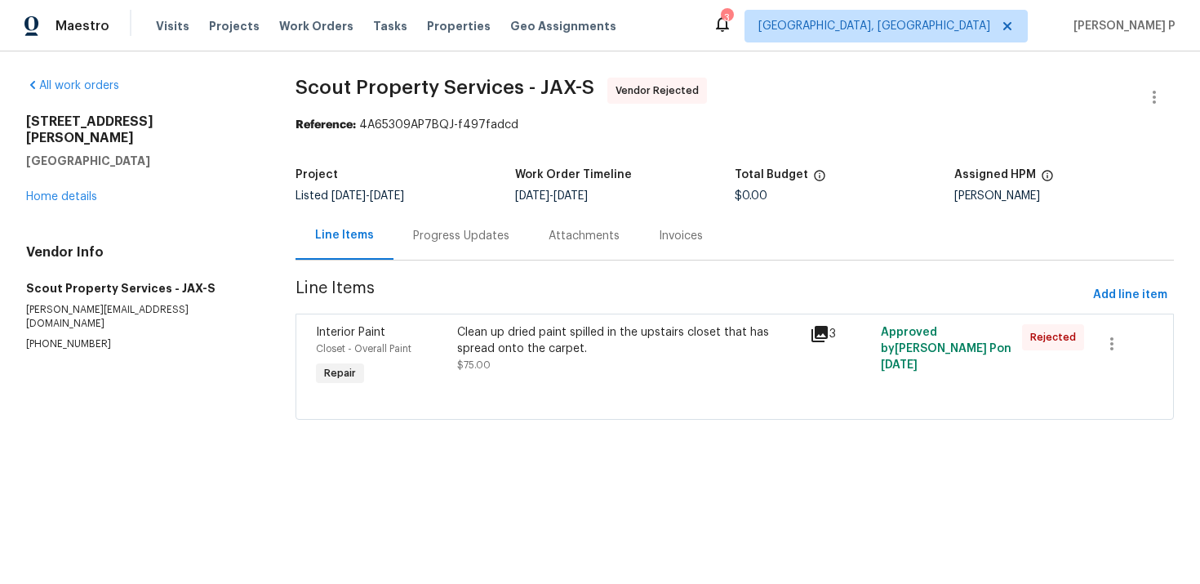
click at [441, 229] on div "Progress Updates" at bounding box center [461, 236] width 96 height 16
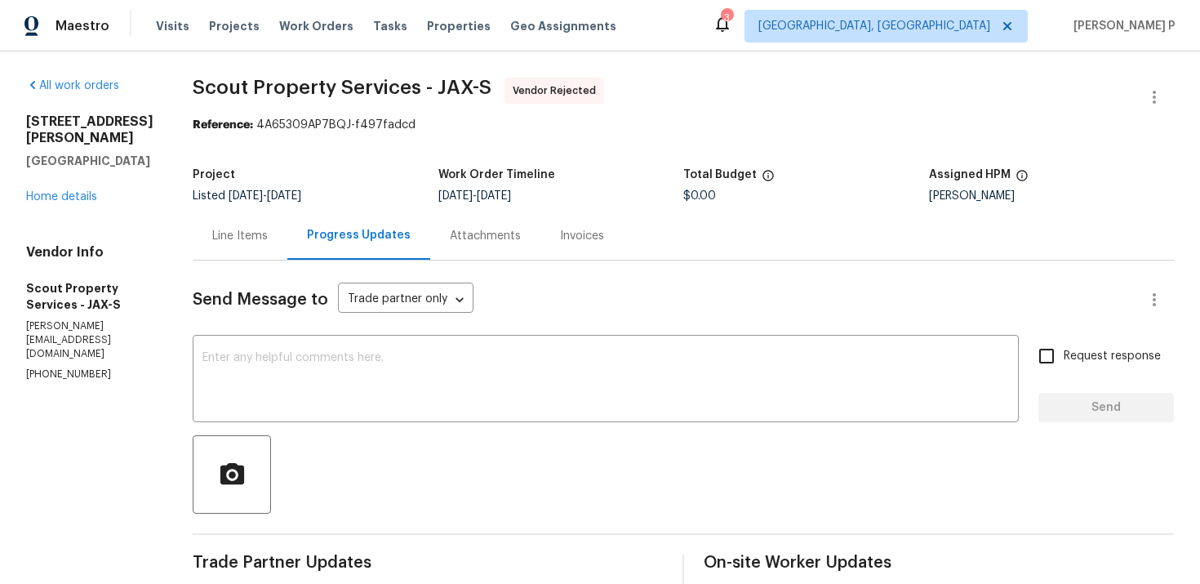
click at [243, 256] on div "Line Items" at bounding box center [240, 236] width 95 height 48
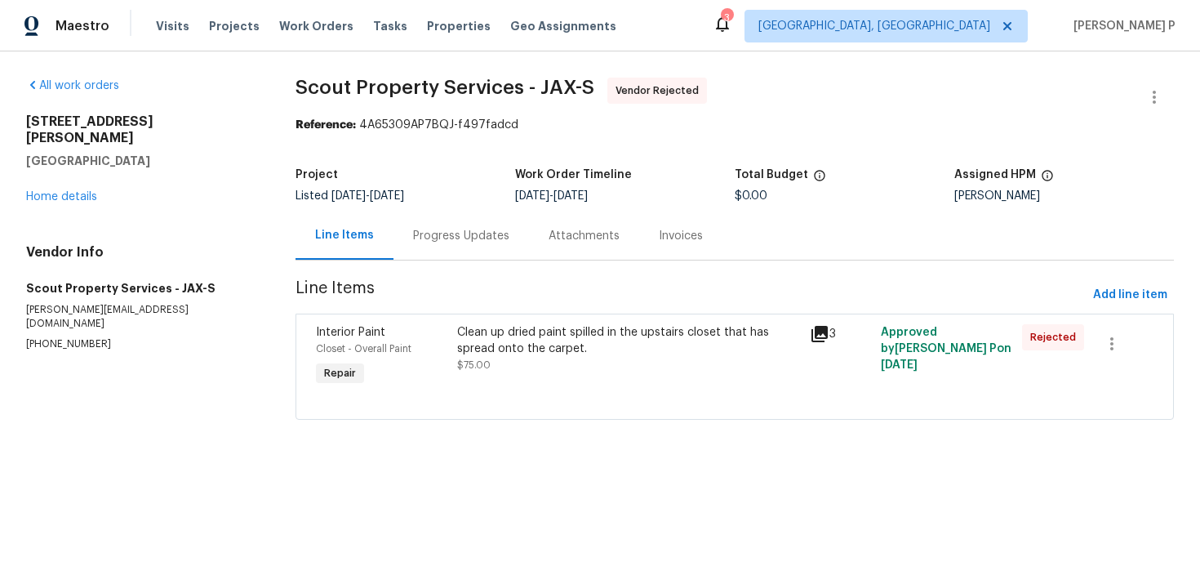
click at [505, 351] on div "Clean up dried paint spilled in the upstairs closet that has spread onto the ca…" at bounding box center [629, 340] width 344 height 33
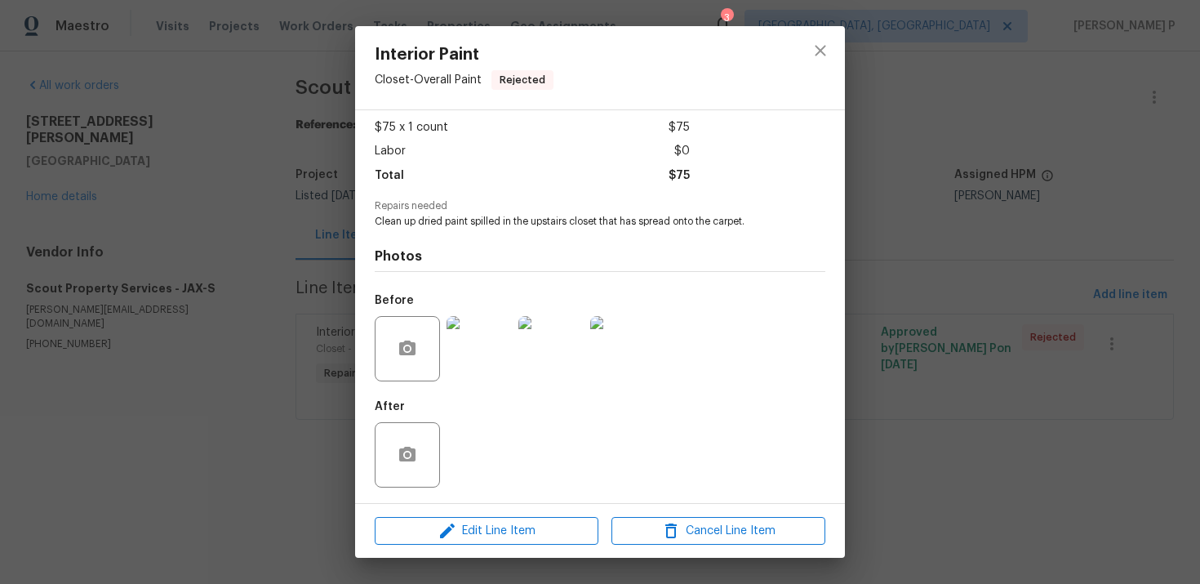
scroll to position [87, 0]
click at [252, 221] on div "Interior Paint Closet - Overall Paint Rejected Vendor Scout Property Services A…" at bounding box center [600, 292] width 1200 height 584
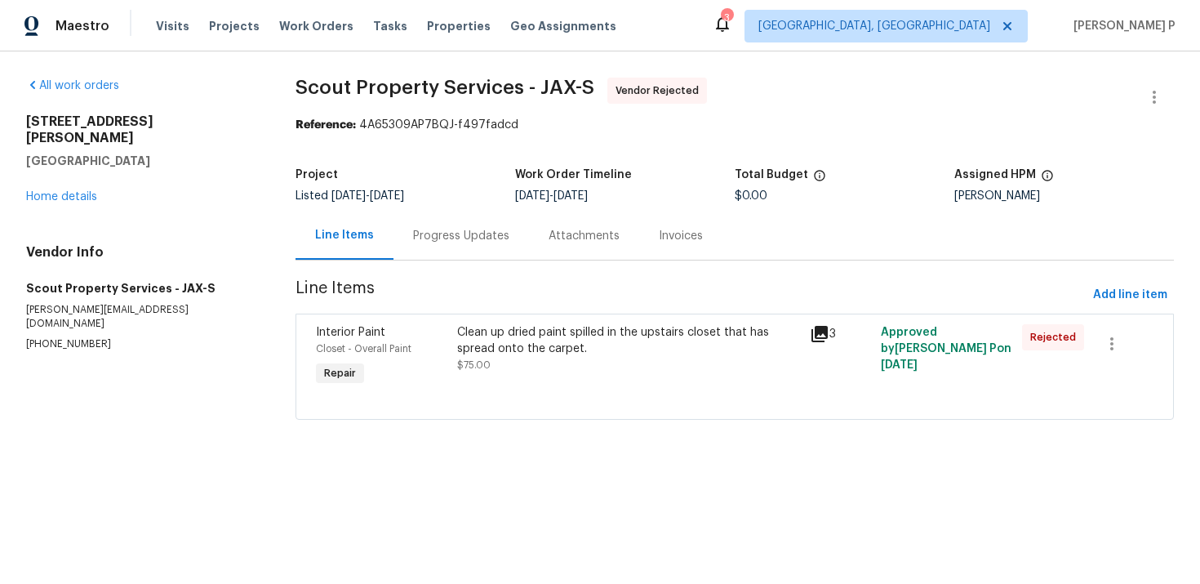
click at [470, 260] on div "Progress Updates" at bounding box center [462, 236] width 136 height 48
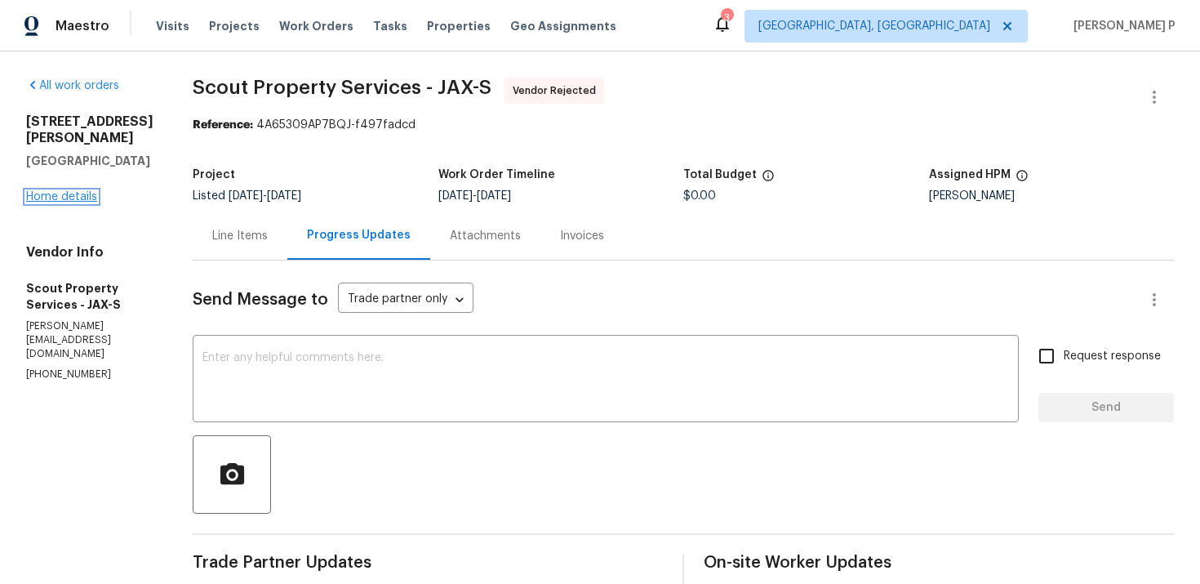
click at [52, 203] on link "Home details" at bounding box center [61, 196] width 71 height 11
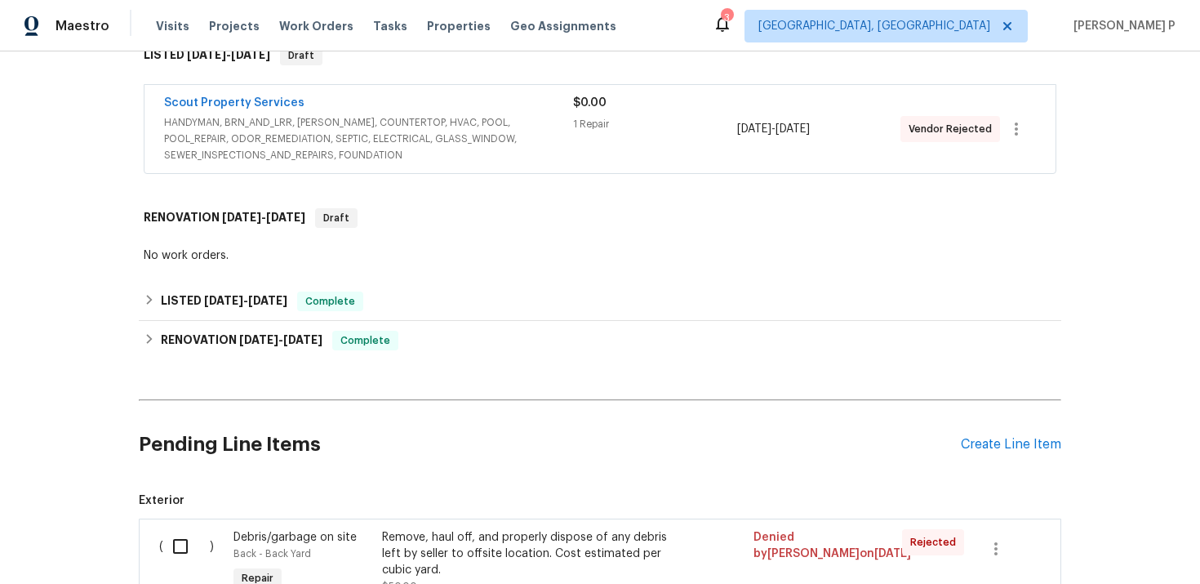
scroll to position [432, 0]
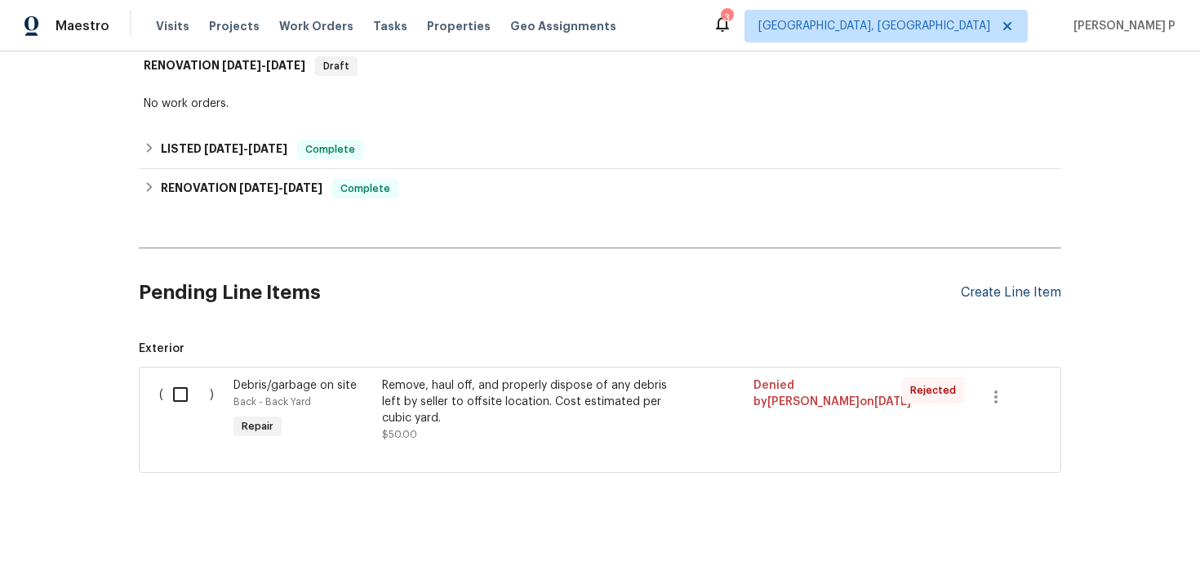
click at [1013, 292] on div "Create Line Item" at bounding box center [1011, 293] width 100 height 16
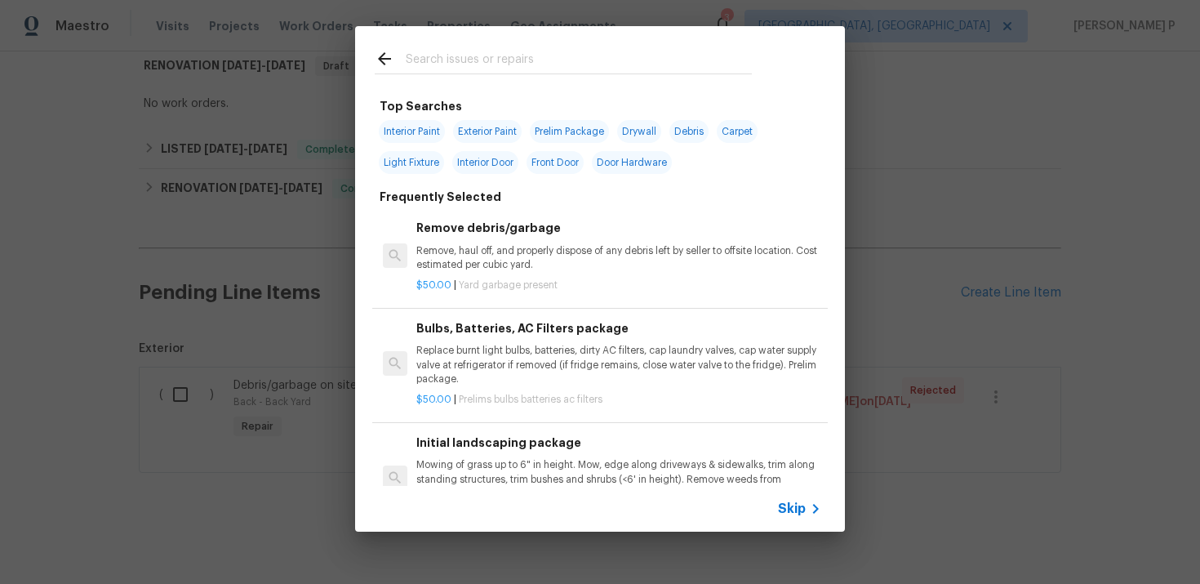
click at [803, 514] on span "Skip" at bounding box center [792, 509] width 28 height 16
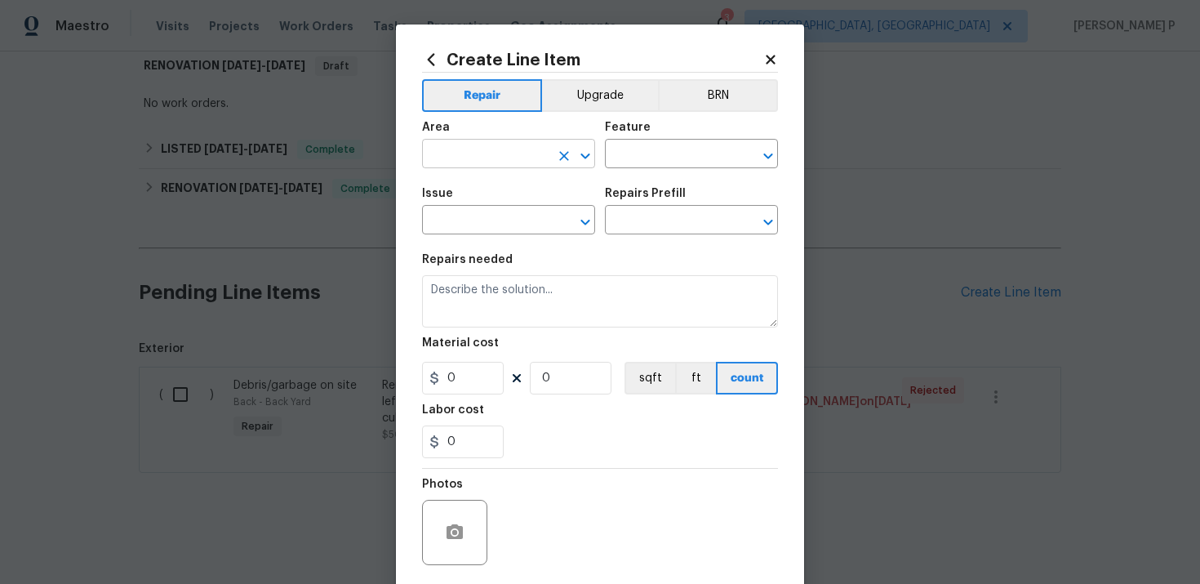
click at [508, 154] on input "text" at bounding box center [485, 155] width 127 height 25
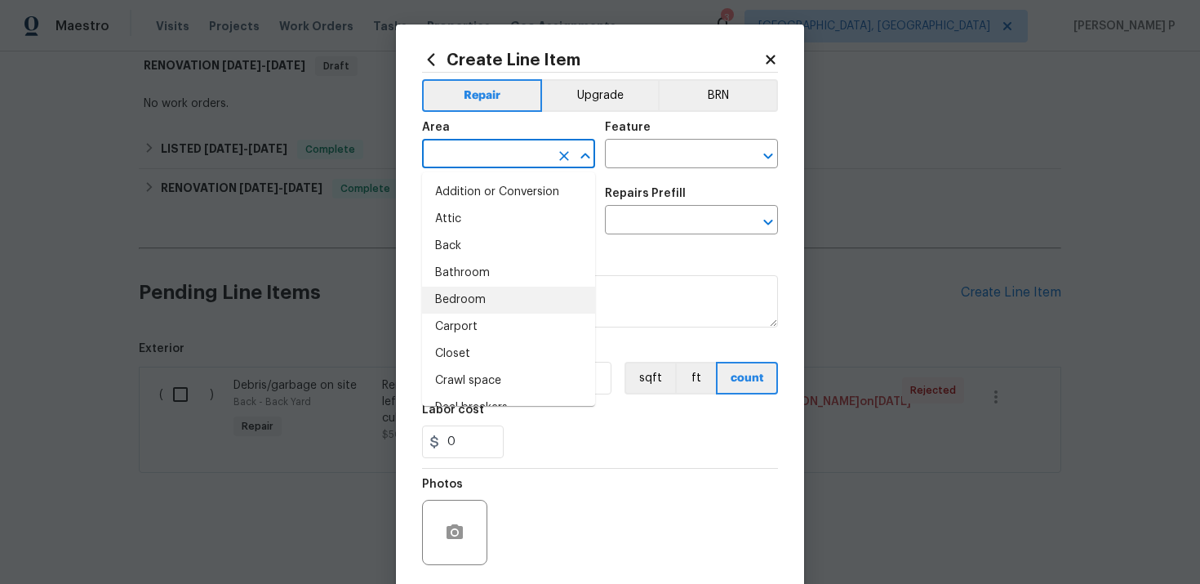
click at [479, 296] on li "Bedroom" at bounding box center [508, 300] width 173 height 27
type input "Bedroom"
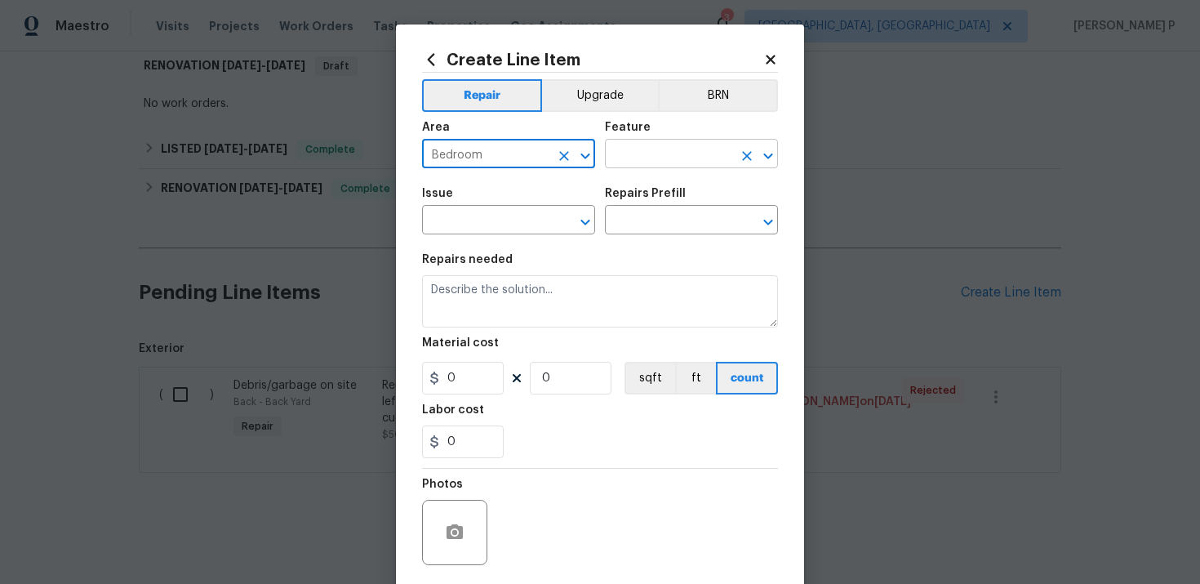
click at [670, 167] on input "text" at bounding box center [668, 155] width 127 height 25
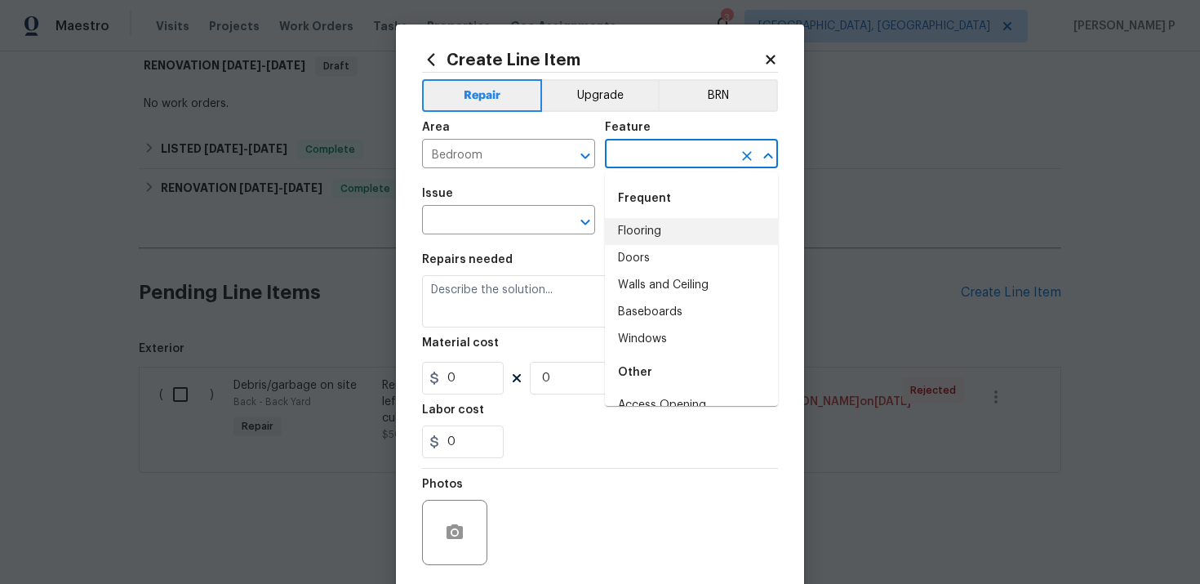
click at [656, 239] on li "Flooring" at bounding box center [691, 231] width 173 height 27
type input "Flooring"
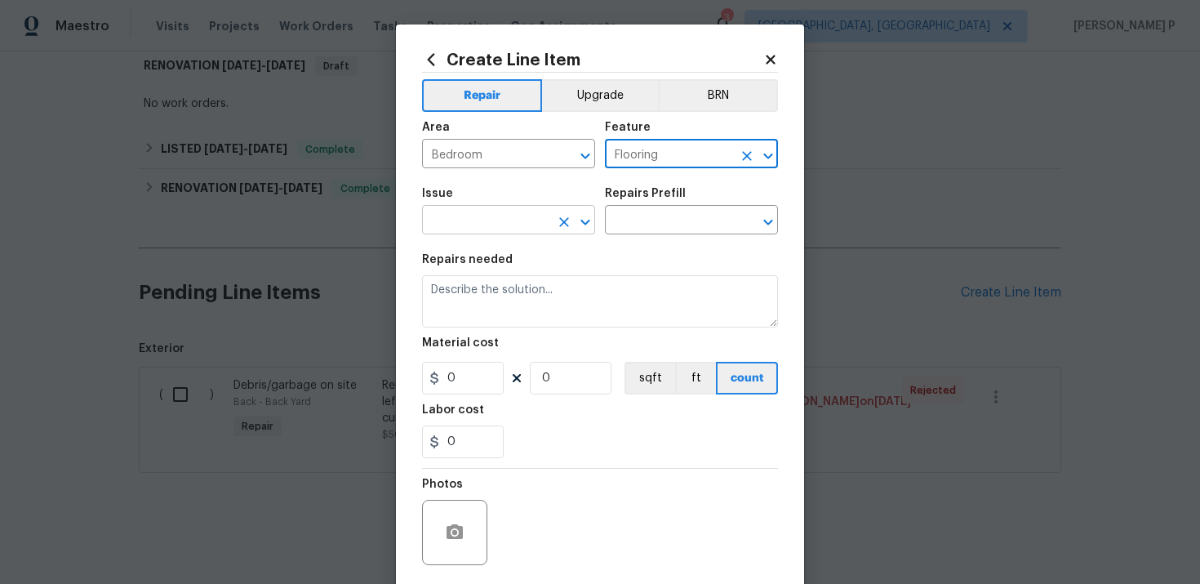
click at [584, 223] on icon "Open" at bounding box center [585, 222] width 9 height 6
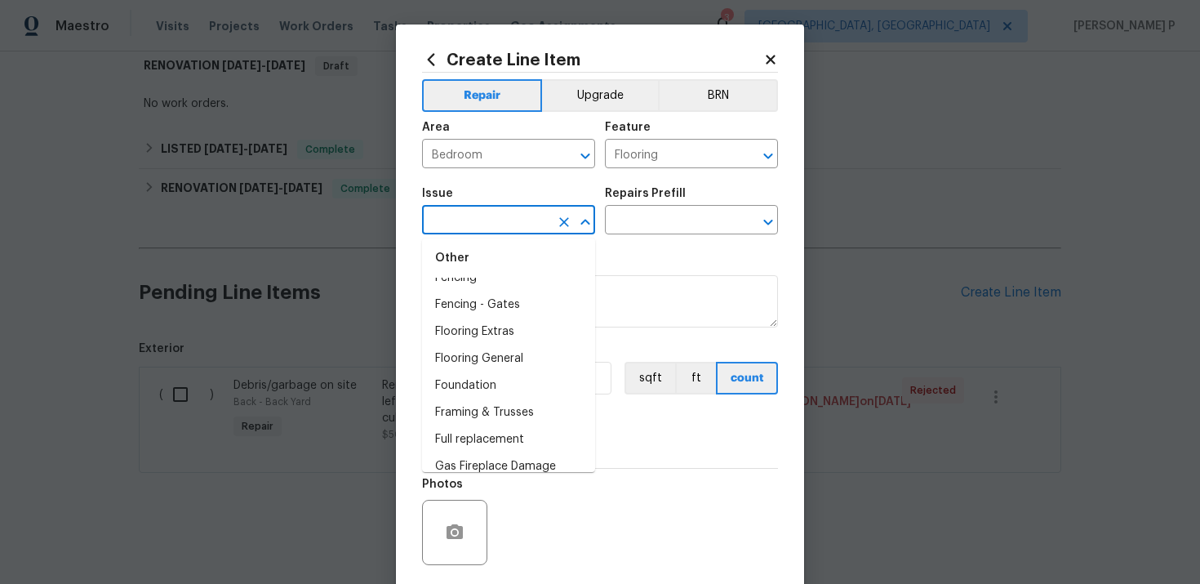
scroll to position [1175, 0]
click at [486, 363] on li "Flooring General" at bounding box center [508, 354] width 173 height 27
type input "Flooring General"
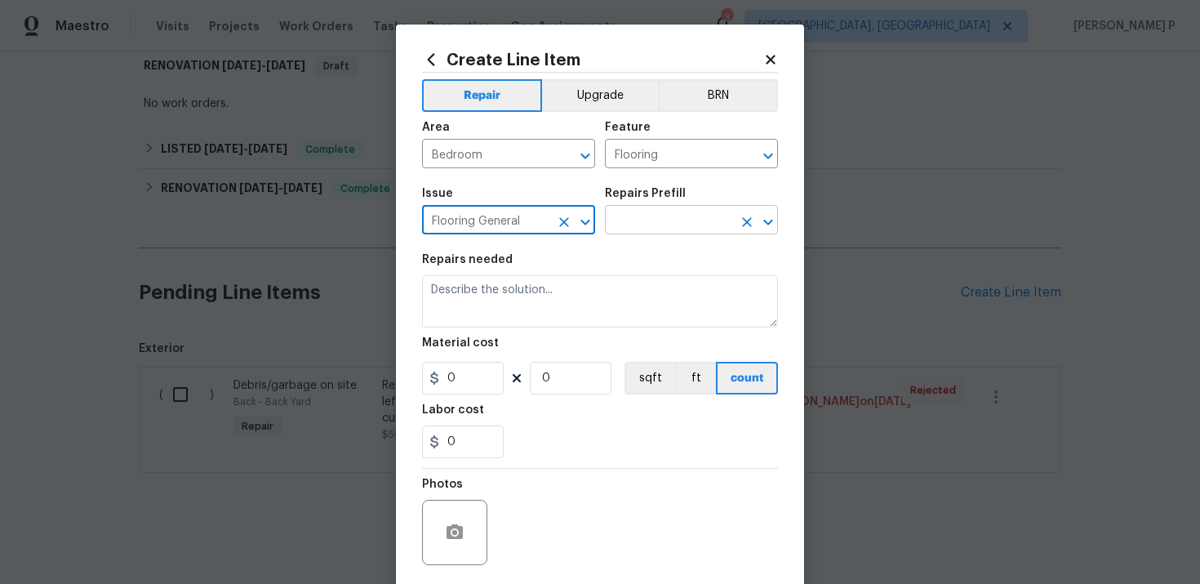
click at [642, 221] on input "text" at bounding box center [668, 221] width 127 height 25
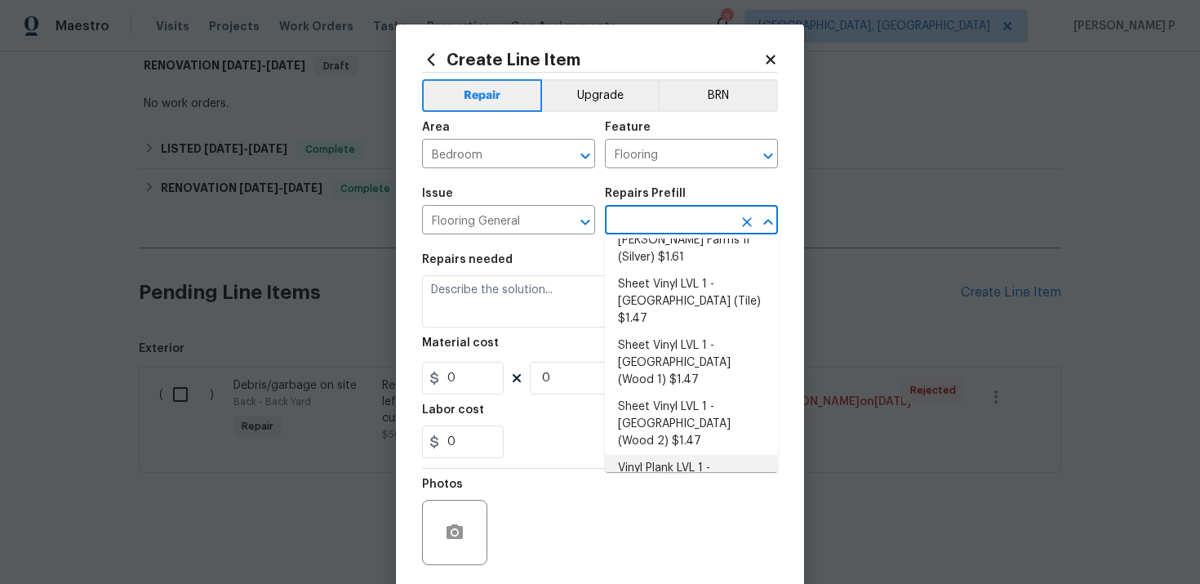
scroll to position [0, 0]
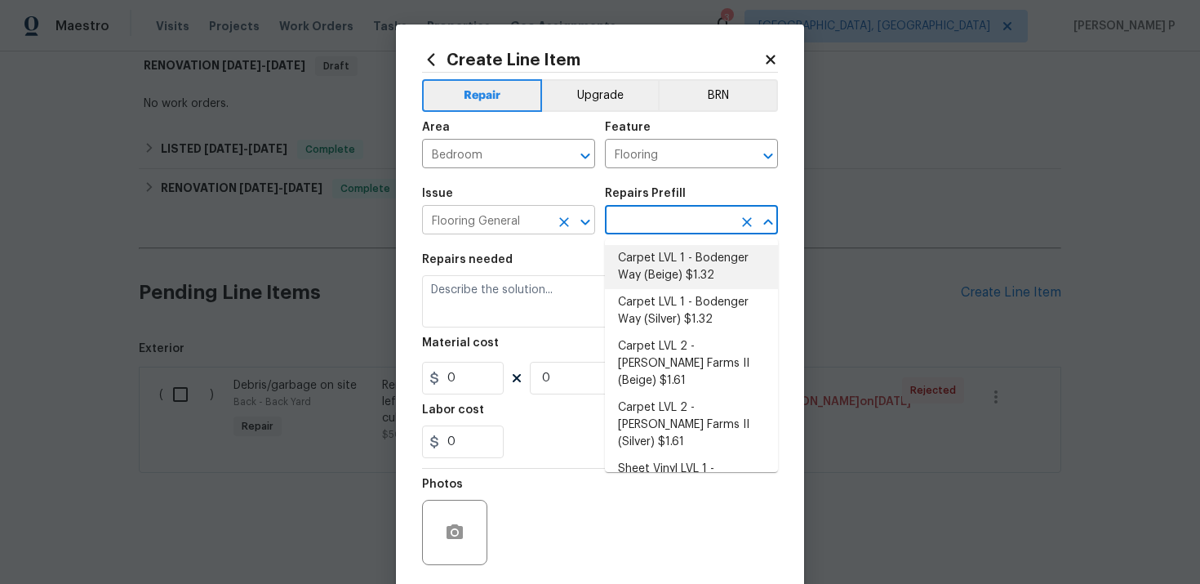
click at [585, 222] on icon "Open" at bounding box center [586, 222] width 20 height 20
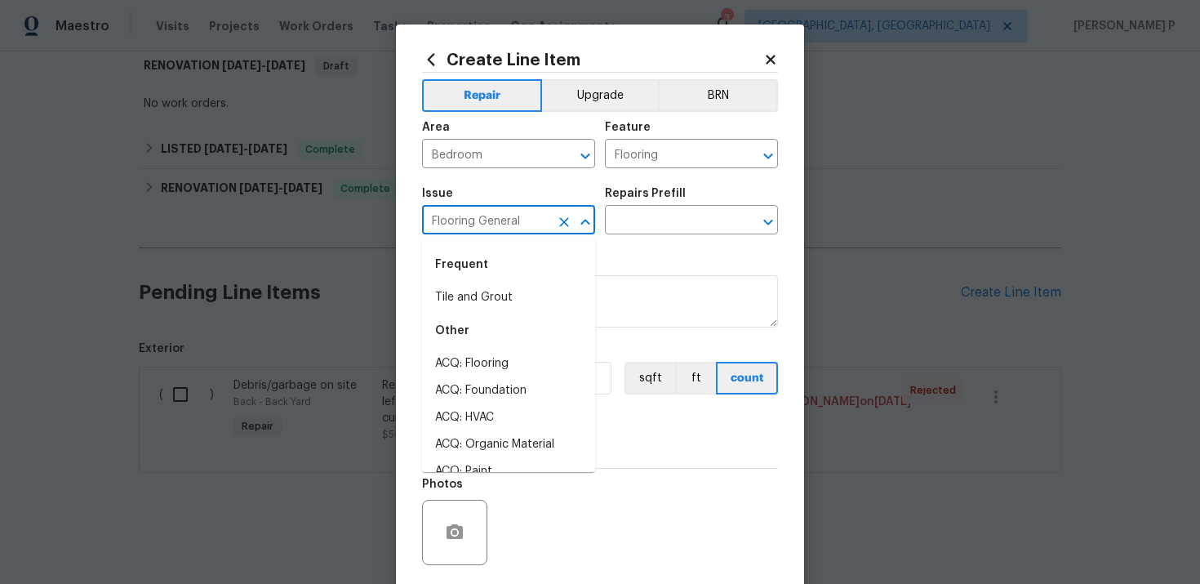
scroll to position [1071, 0]
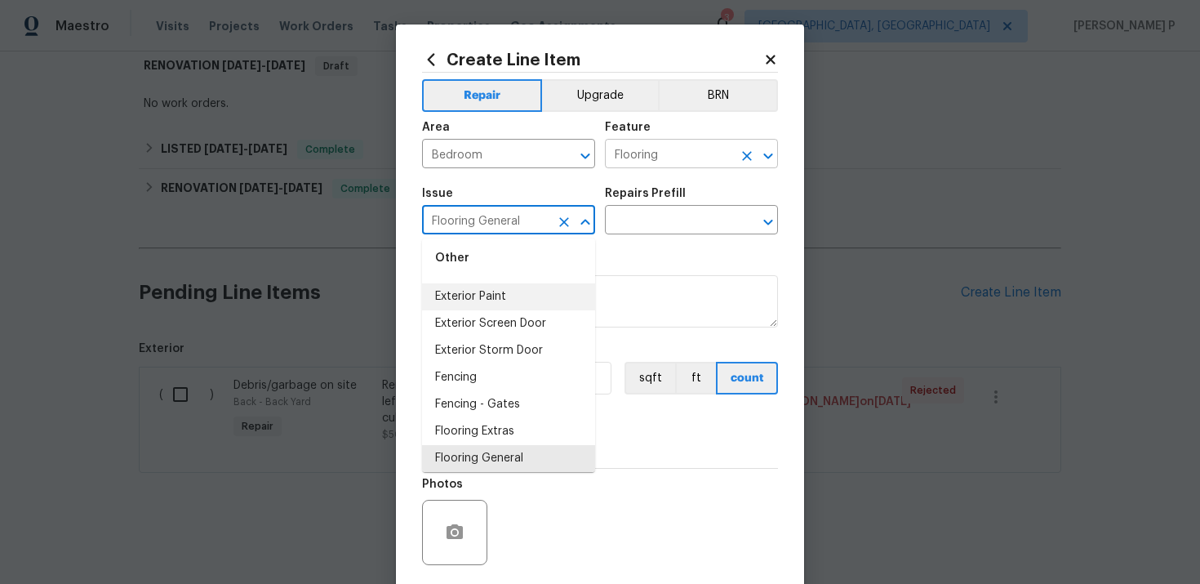
click at [684, 152] on input "Flooring" at bounding box center [668, 155] width 127 height 25
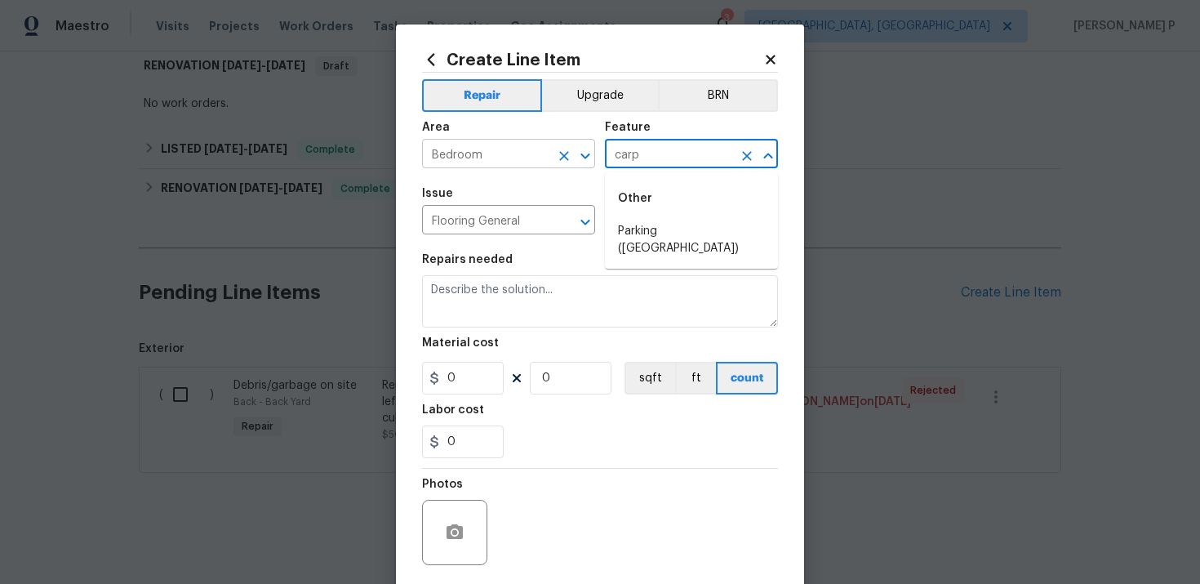
click at [538, 158] on input "Bedroom" at bounding box center [485, 155] width 127 height 25
type input "Flooring"
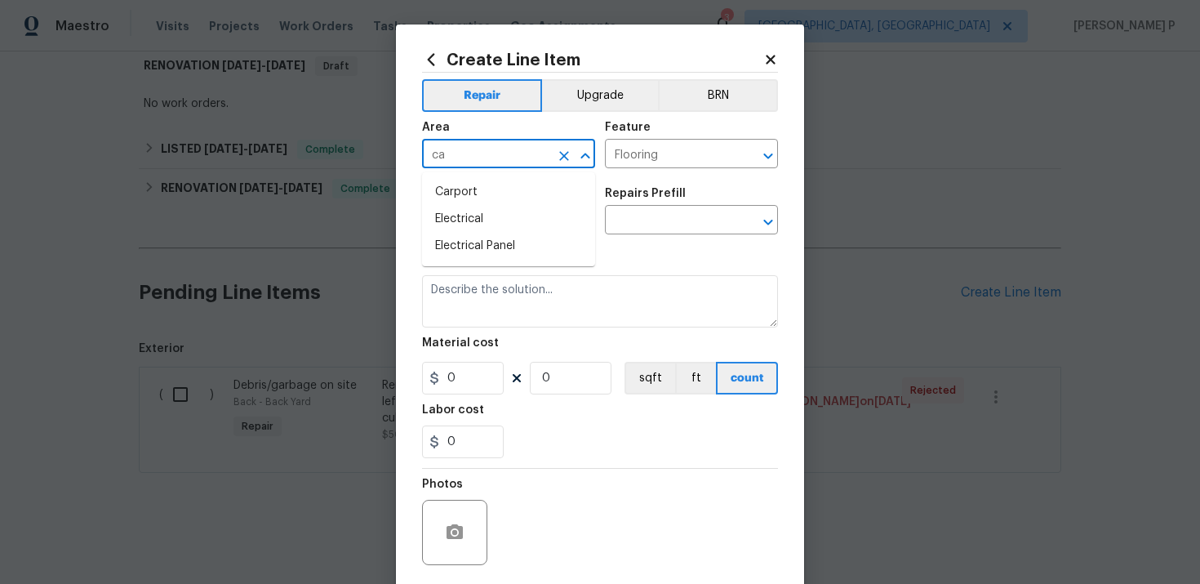
type input "c"
click at [483, 195] on li "Bedroom" at bounding box center [508, 192] width 173 height 27
type input "Bedroom"
click at [638, 167] on input "Flooring" at bounding box center [668, 155] width 127 height 25
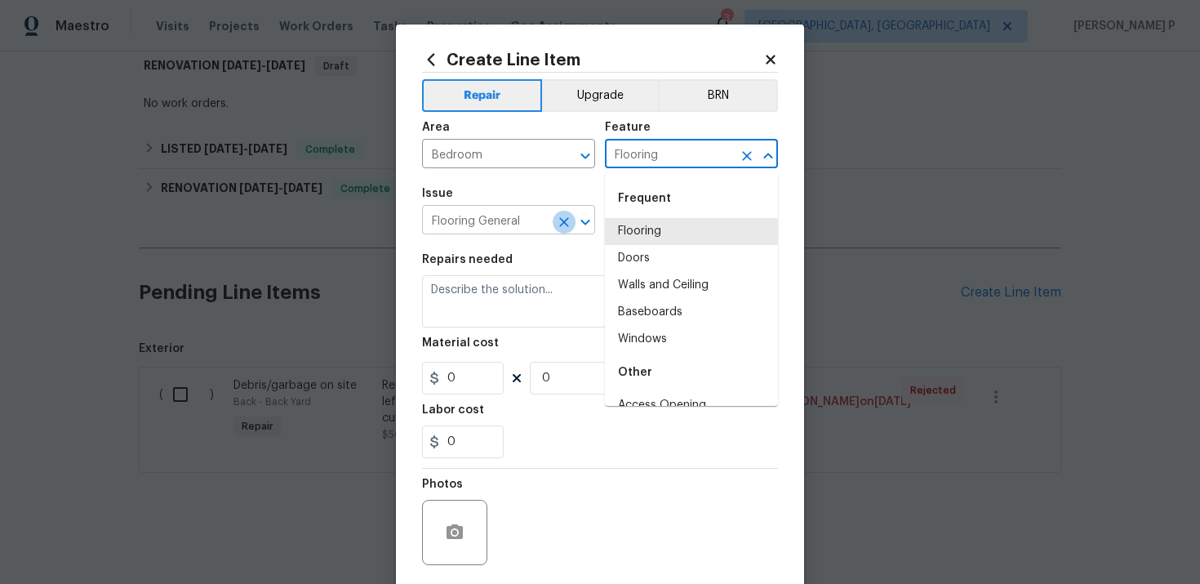
click at [562, 219] on icon "Clear" at bounding box center [564, 222] width 16 height 16
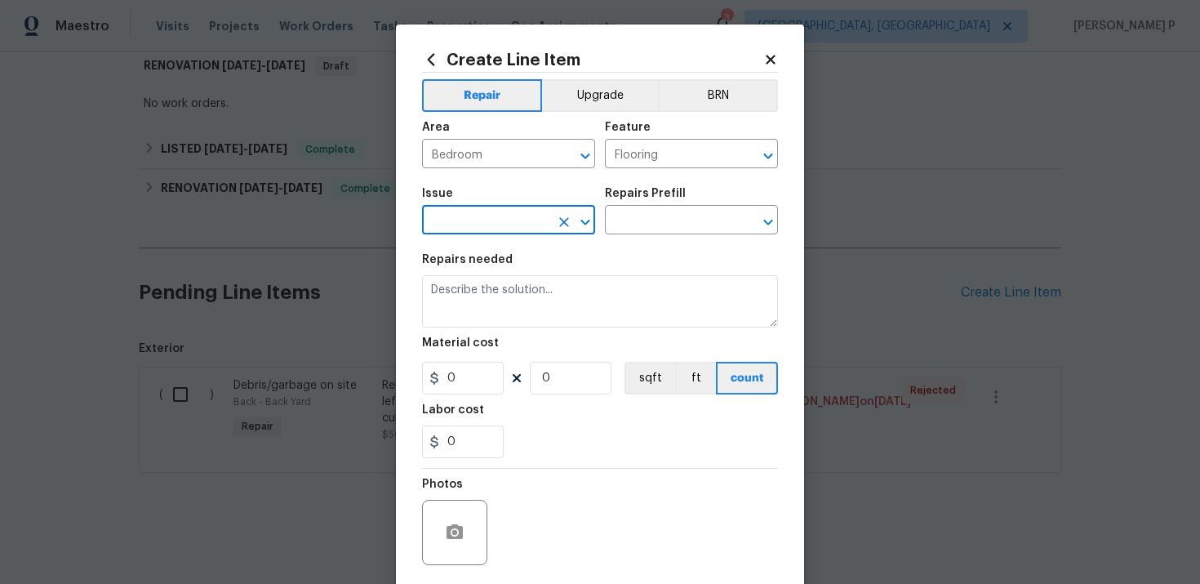
click at [519, 221] on input "text" at bounding box center [485, 221] width 127 height 25
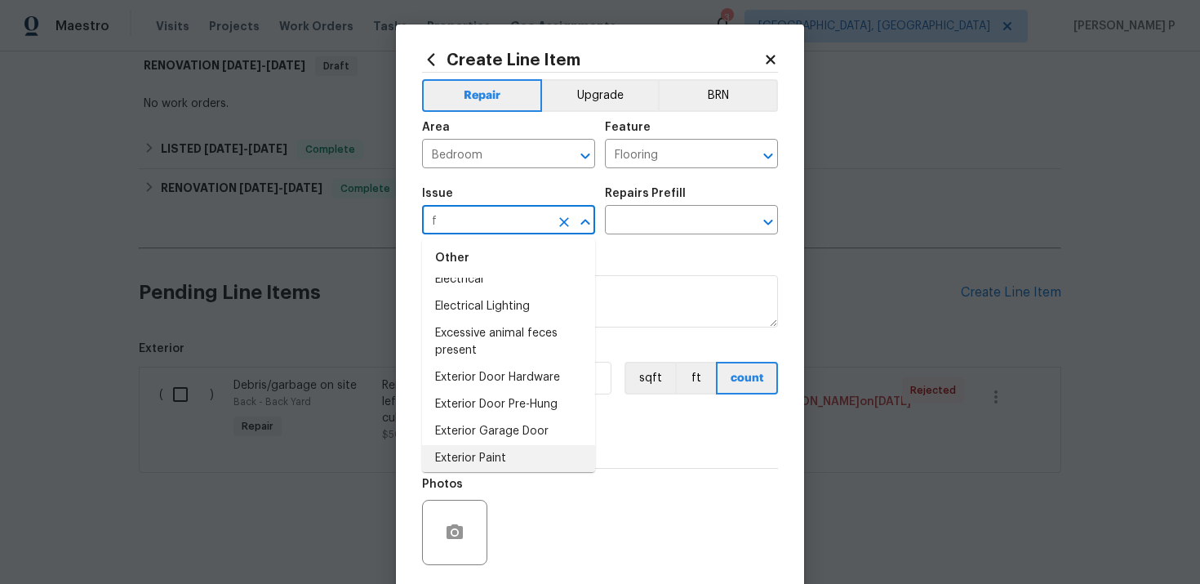
scroll to position [0, 0]
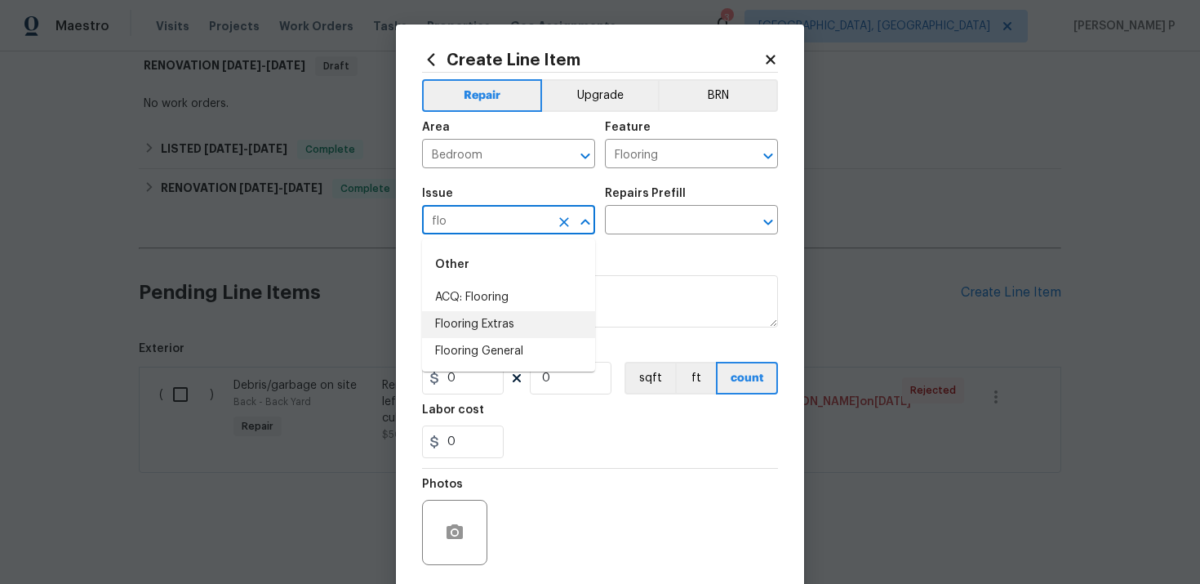
click at [487, 330] on li "Flooring Extras" at bounding box center [508, 324] width 173 height 27
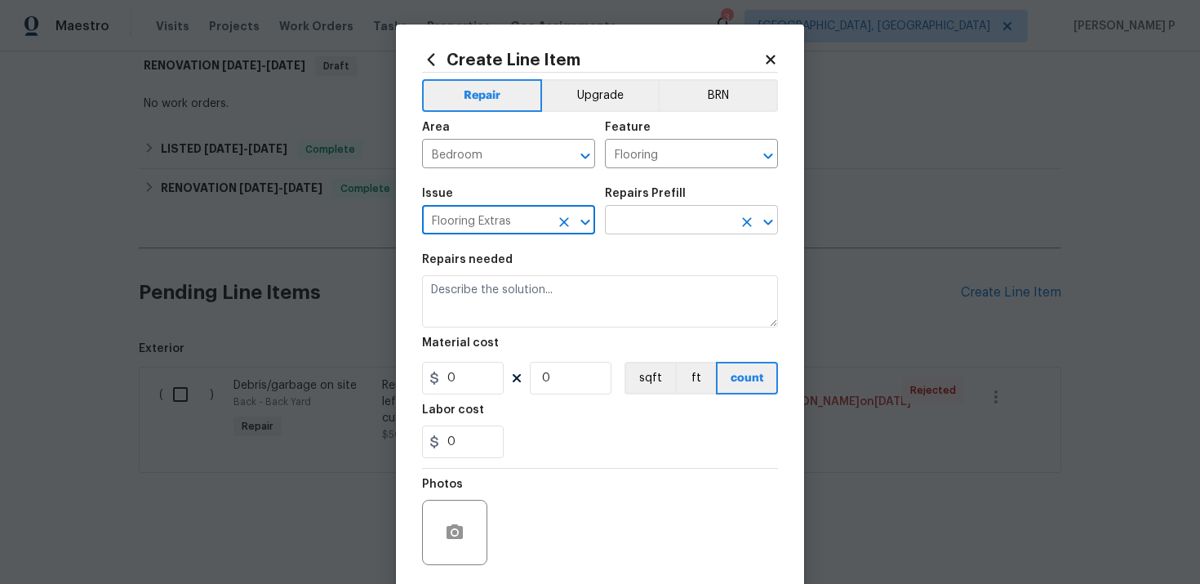
click at [690, 230] on input "text" at bounding box center [668, 221] width 127 height 25
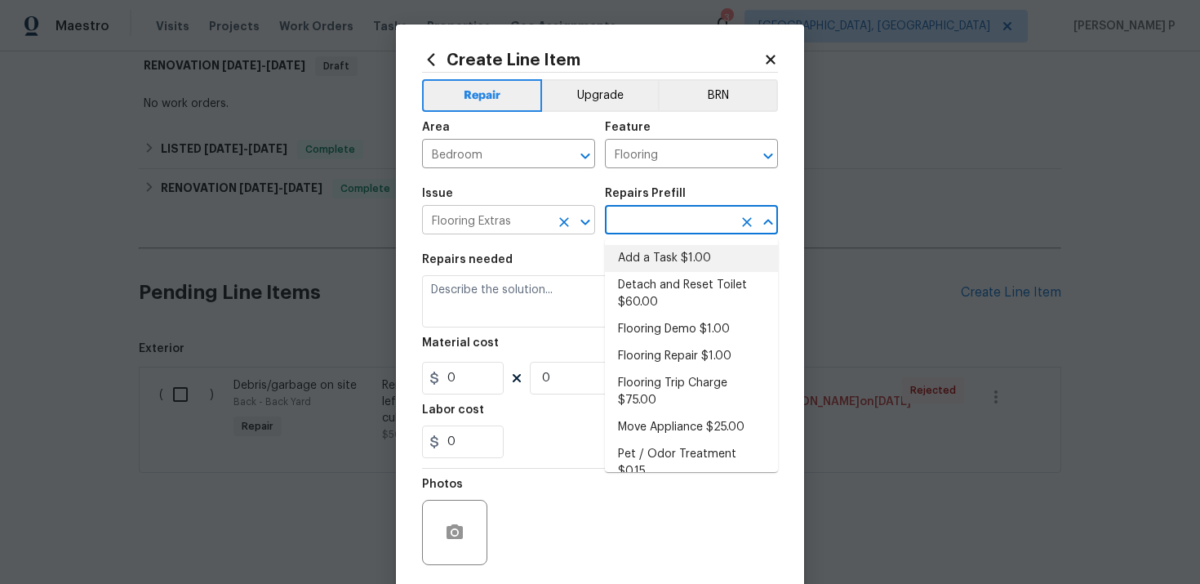
click at [587, 222] on icon "Open" at bounding box center [585, 222] width 9 height 6
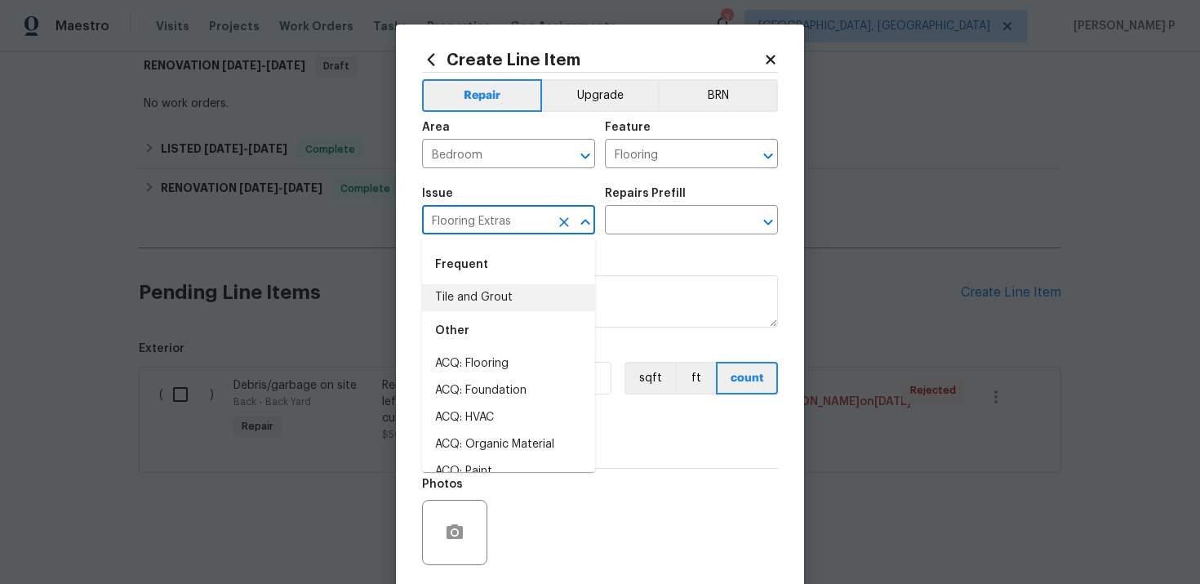
click at [527, 225] on input "Flooring Extras" at bounding box center [485, 221] width 127 height 25
drag, startPoint x: 527, startPoint y: 225, endPoint x: 498, endPoint y: 225, distance: 28.6
click at [498, 225] on input "Flooring Extras" at bounding box center [485, 221] width 127 height 25
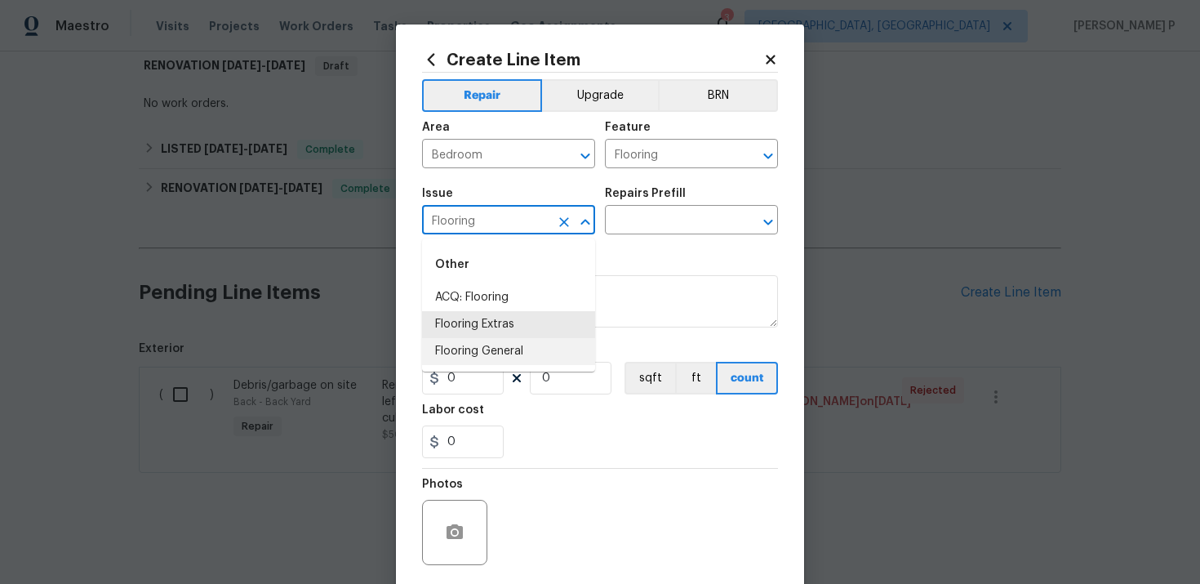
click at [495, 359] on li "Flooring General" at bounding box center [508, 351] width 173 height 27
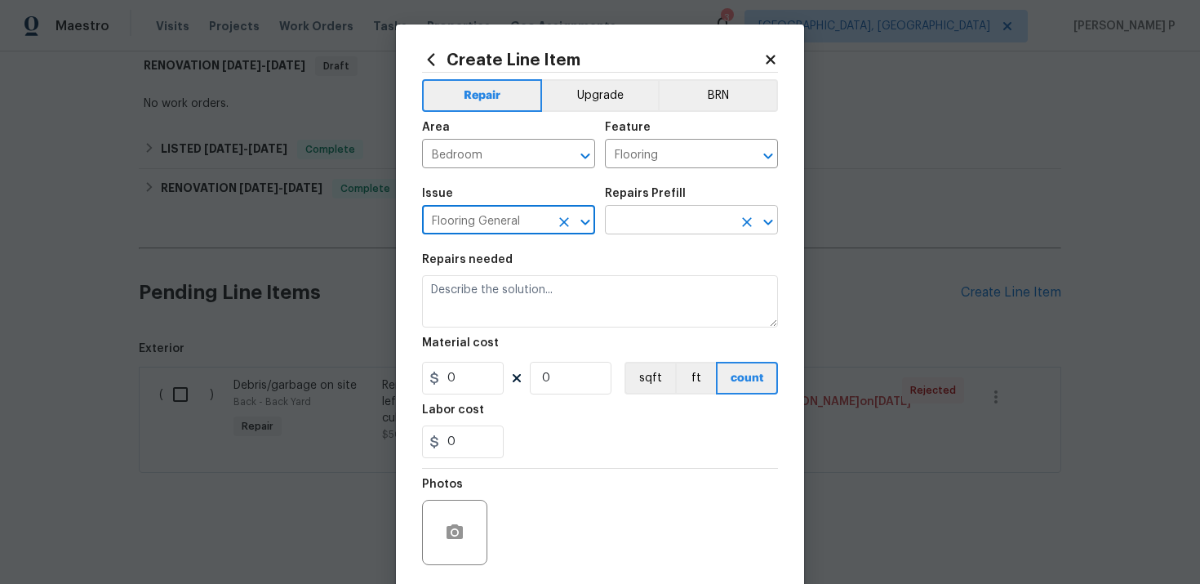
click at [655, 216] on input "text" at bounding box center [668, 221] width 127 height 25
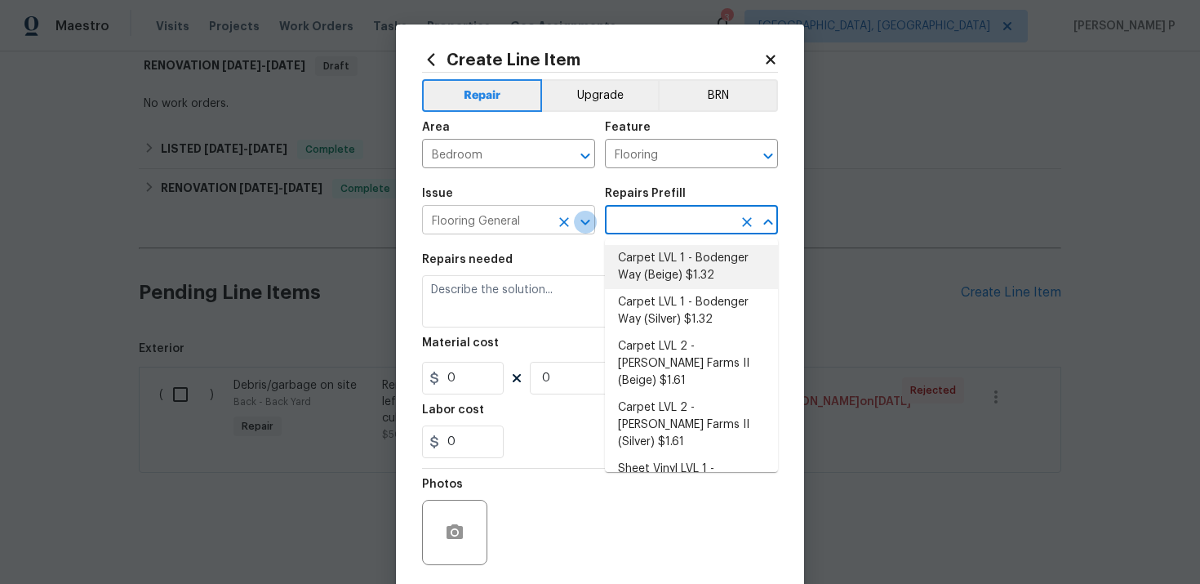
click at [586, 226] on icon "Open" at bounding box center [586, 222] width 20 height 20
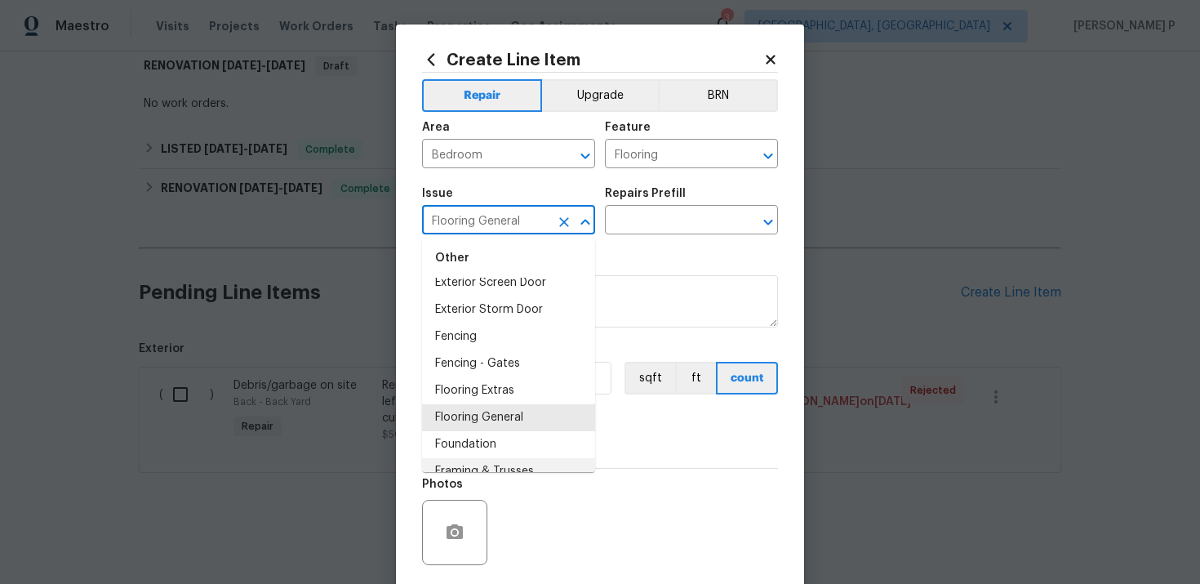
scroll to position [1110, 0]
click at [472, 389] on li "Flooring Extras" at bounding box center [508, 393] width 173 height 27
type input "Flooring Extras"
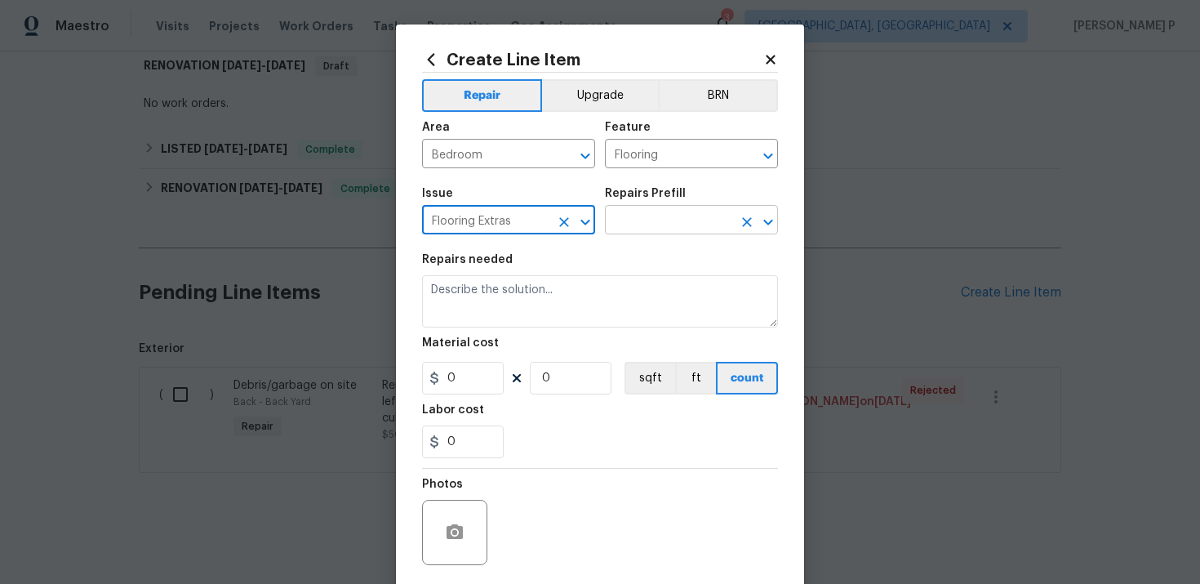
click at [655, 213] on input "text" at bounding box center [668, 221] width 127 height 25
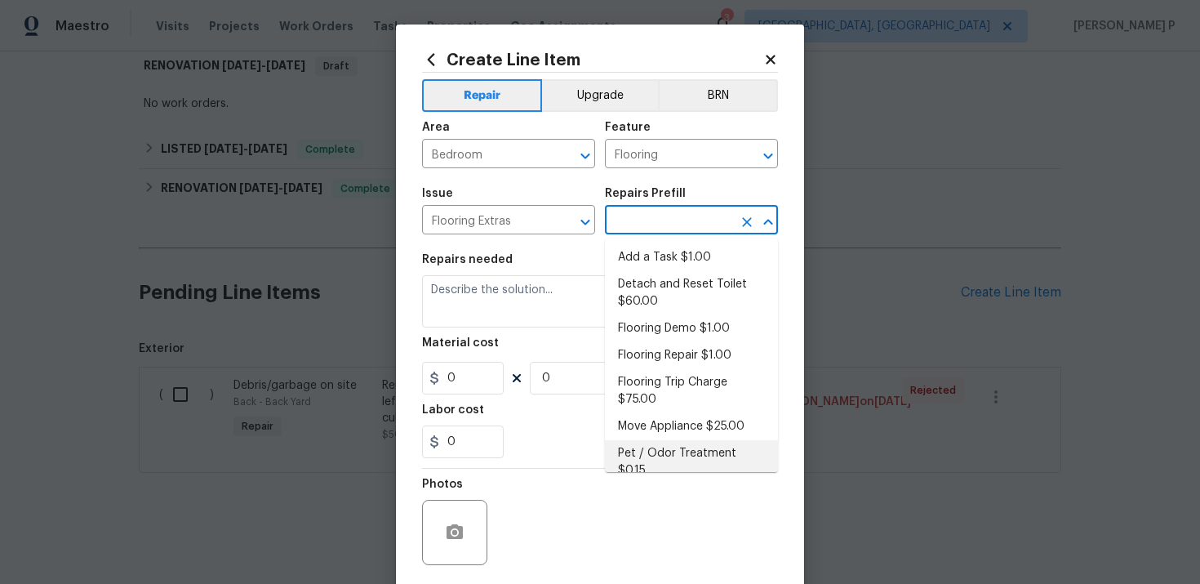
scroll to position [0, 0]
click at [663, 266] on li "Add a Task $1.00" at bounding box center [691, 258] width 173 height 27
type input "Overall Flooring"
type input "Add a Task $1.00"
type textarea "HPM to detail"
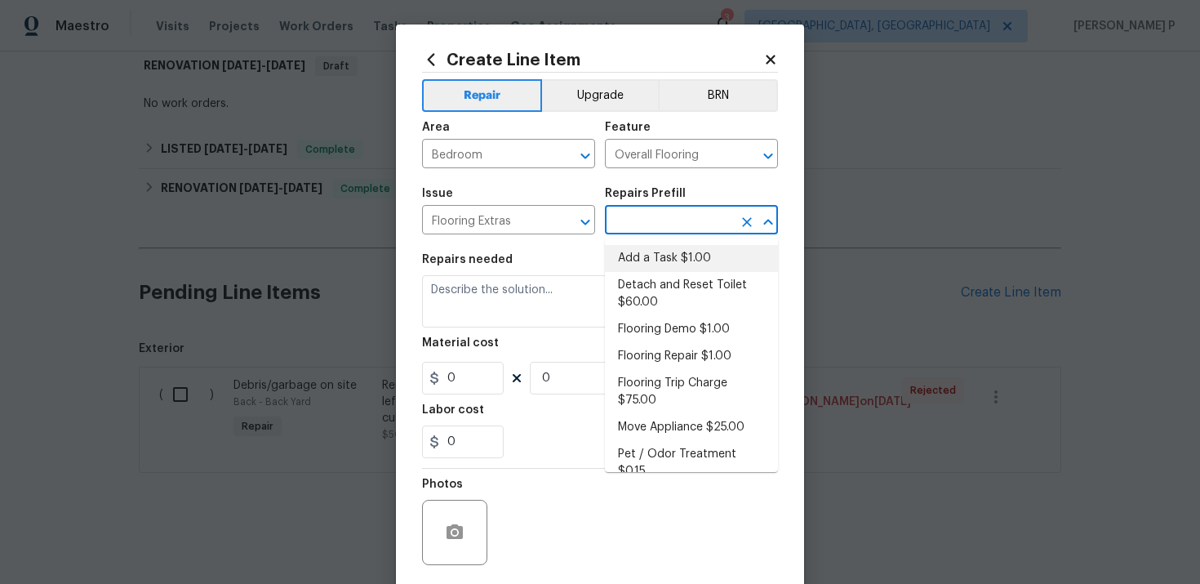
type input "1"
click at [525, 277] on textarea "HPM to detail" at bounding box center [600, 301] width 356 height 52
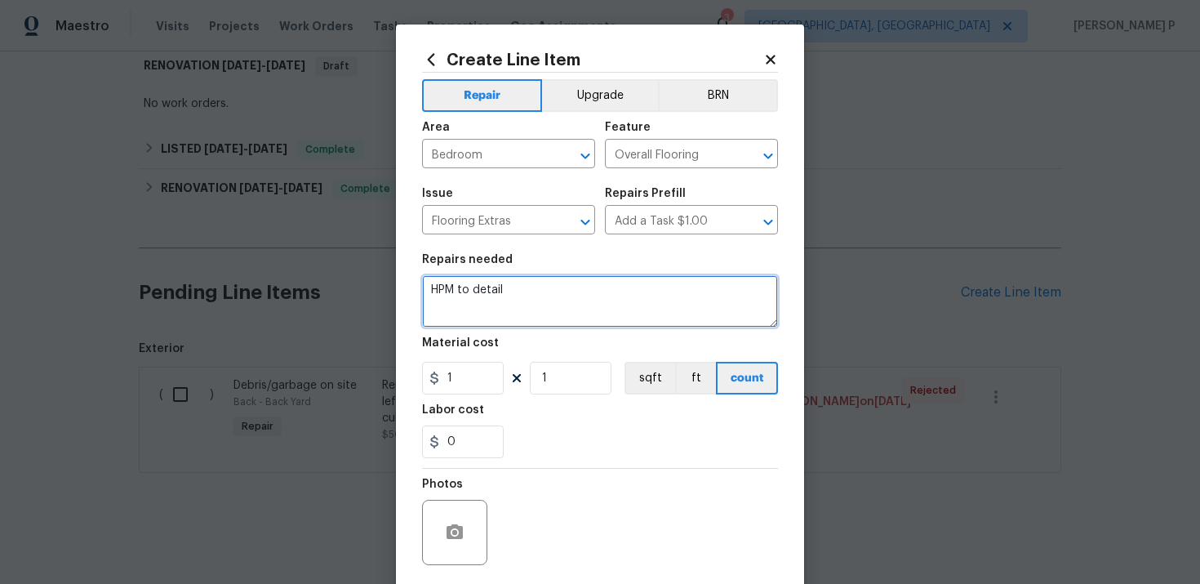
click at [523, 295] on textarea "HPM to detail" at bounding box center [600, 301] width 356 height 52
paste textarea "Install new carpet only in bedroom"
paste textarea "remove paint from closet"
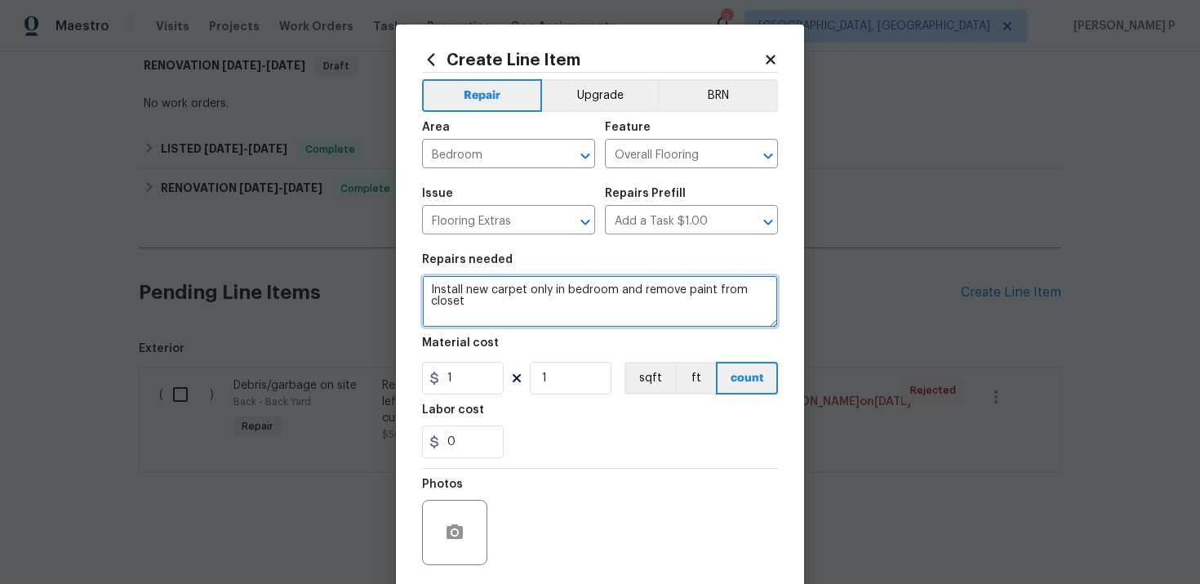
type textarea "Install new carpet only in bedroom and remove paint from closet"
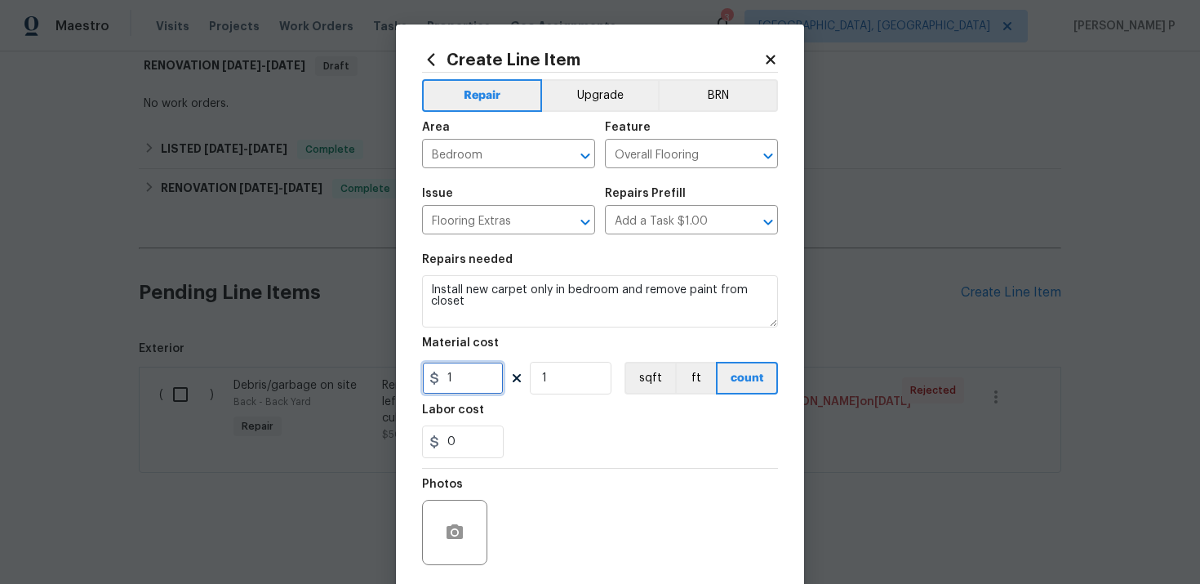
click at [478, 375] on input "1" at bounding box center [463, 378] width 82 height 33
type input "75"
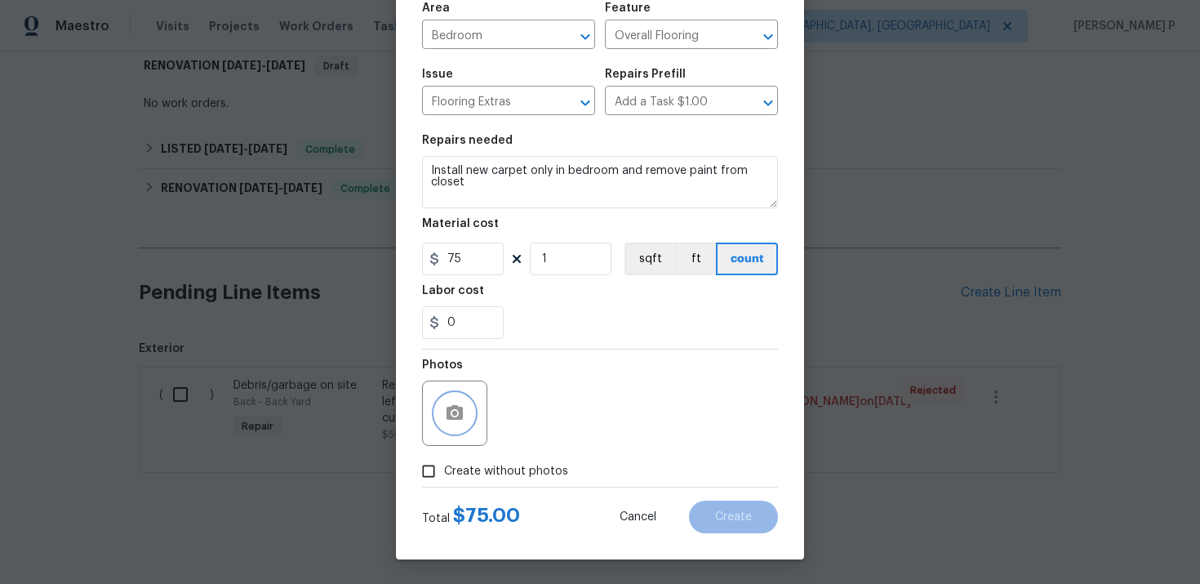
click at [447, 411] on icon "button" at bounding box center [455, 412] width 16 height 15
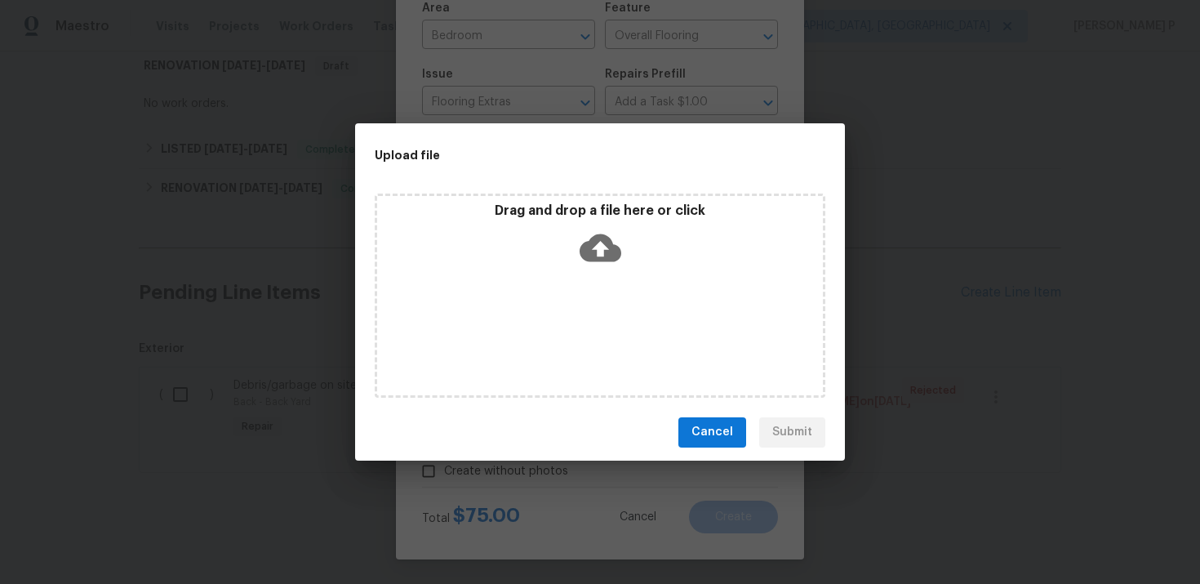
click at [612, 246] on icon at bounding box center [601, 248] width 42 height 28
click at [601, 247] on icon at bounding box center [601, 248] width 42 height 42
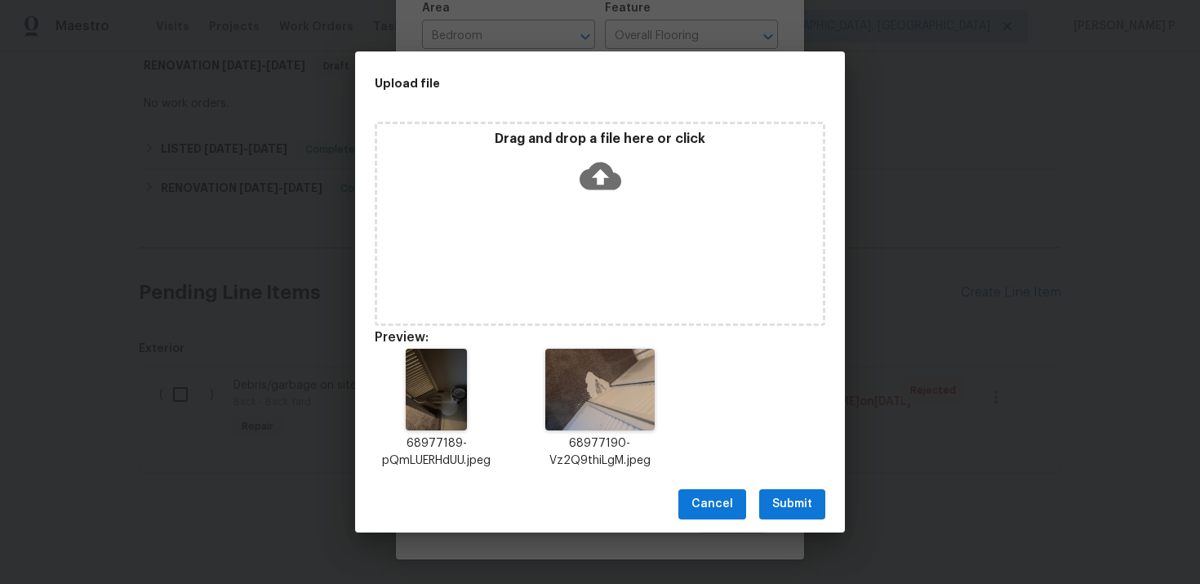
click at [792, 508] on span "Submit" at bounding box center [793, 504] width 40 height 20
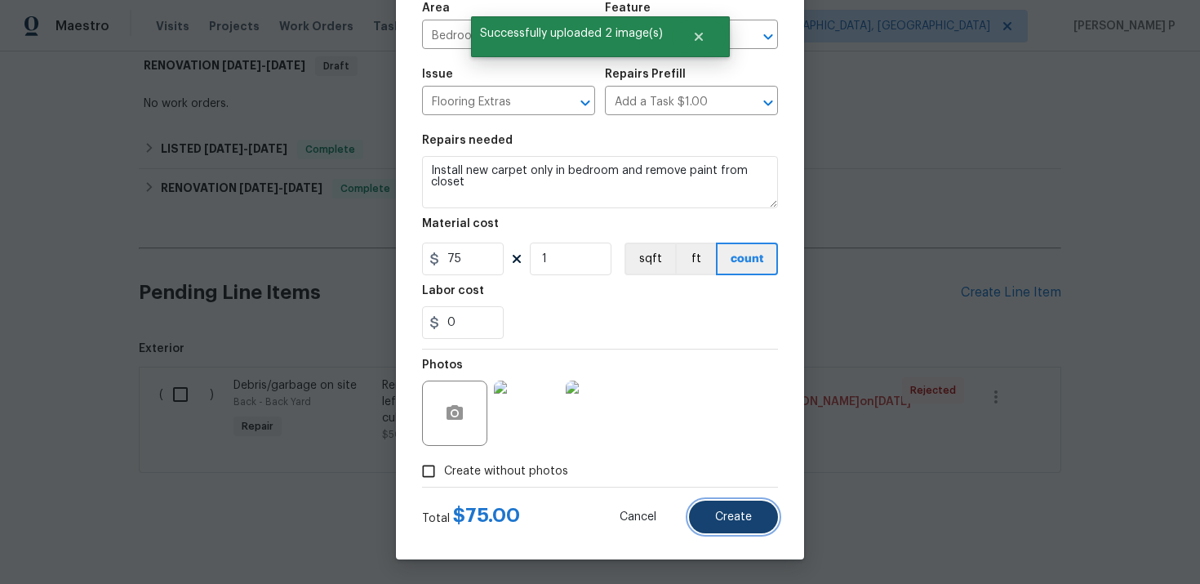
click at [729, 519] on span "Create" at bounding box center [733, 517] width 37 height 12
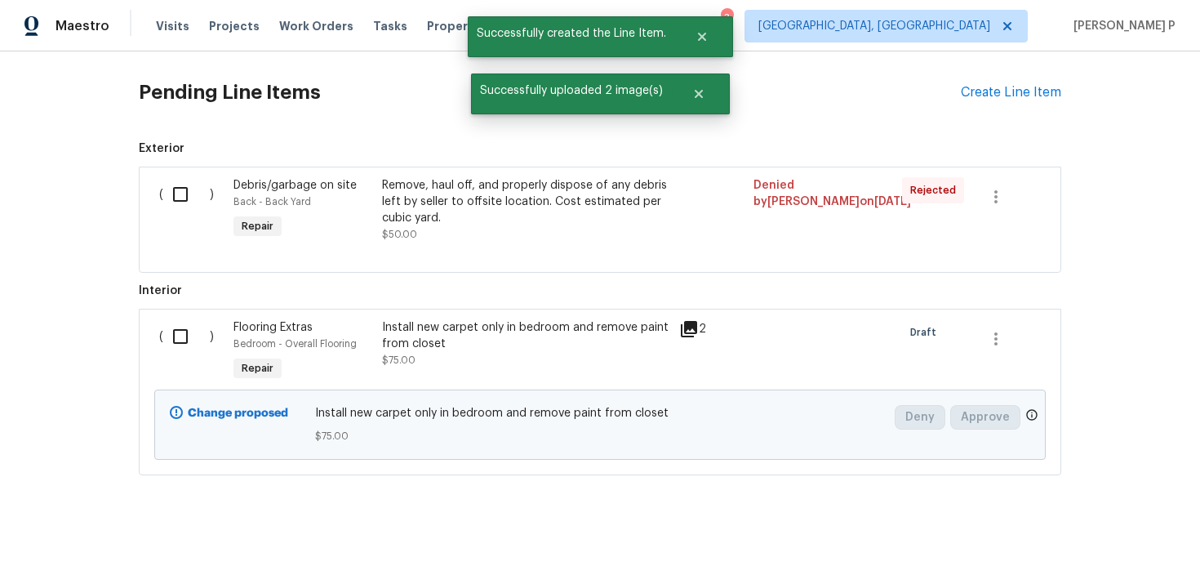
scroll to position [635, 0]
click at [180, 341] on input "checkbox" at bounding box center [186, 334] width 47 height 34
checkbox input "true"
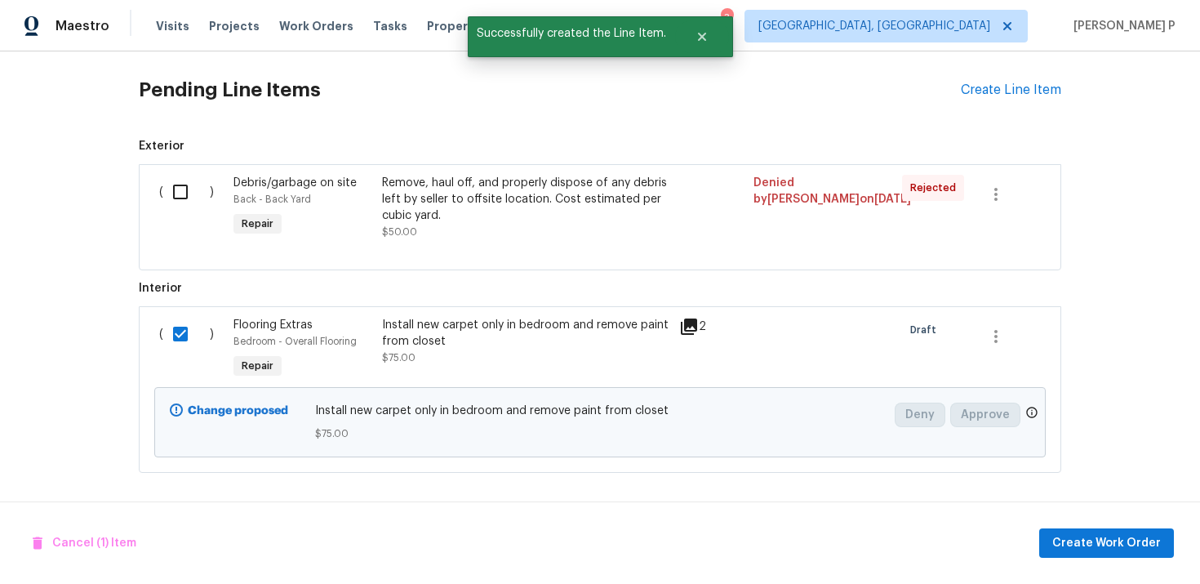
click at [1119, 560] on div "Cancel (1) Item Create Work Order" at bounding box center [600, 542] width 1200 height 83
click at [1118, 542] on span "Create Work Order" at bounding box center [1107, 543] width 109 height 20
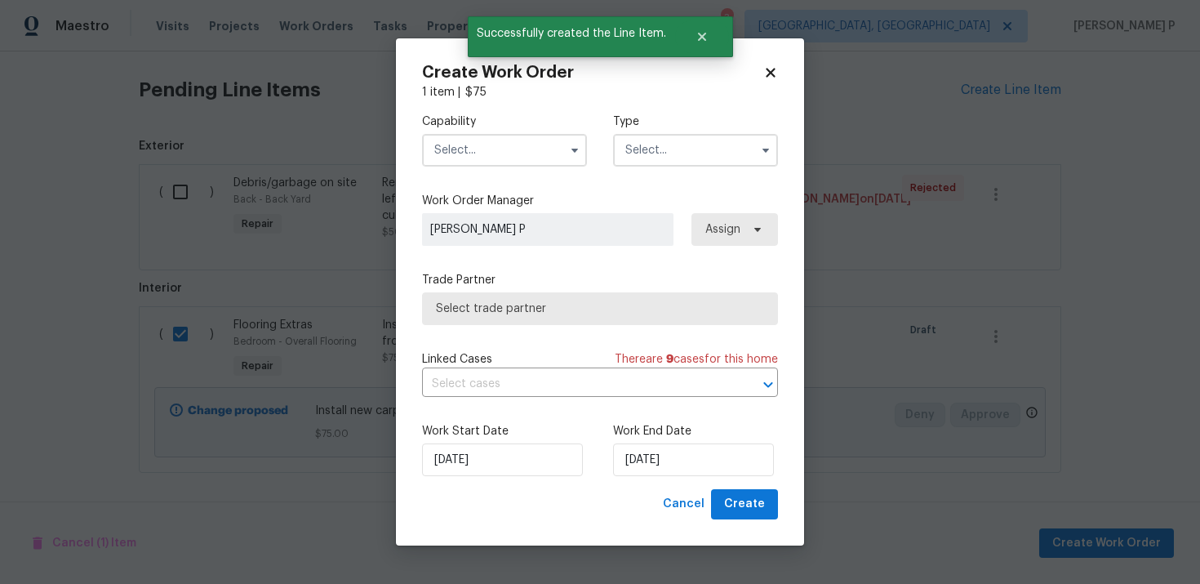
click at [660, 157] on input "text" at bounding box center [695, 150] width 165 height 33
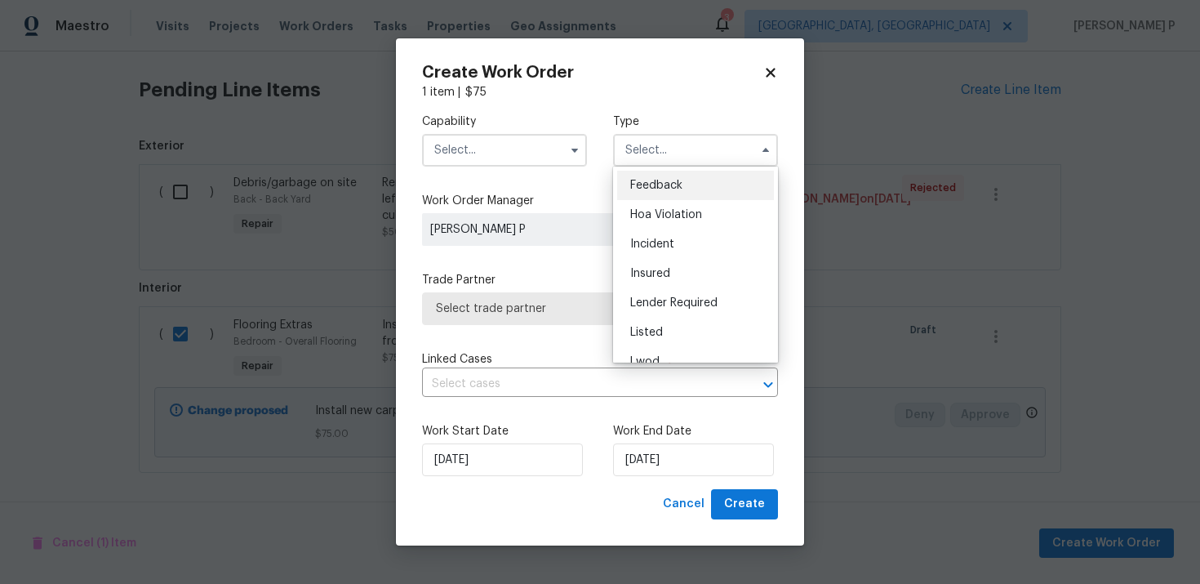
click at [658, 172] on div "Feedback" at bounding box center [695, 185] width 157 height 29
type input "Feedback"
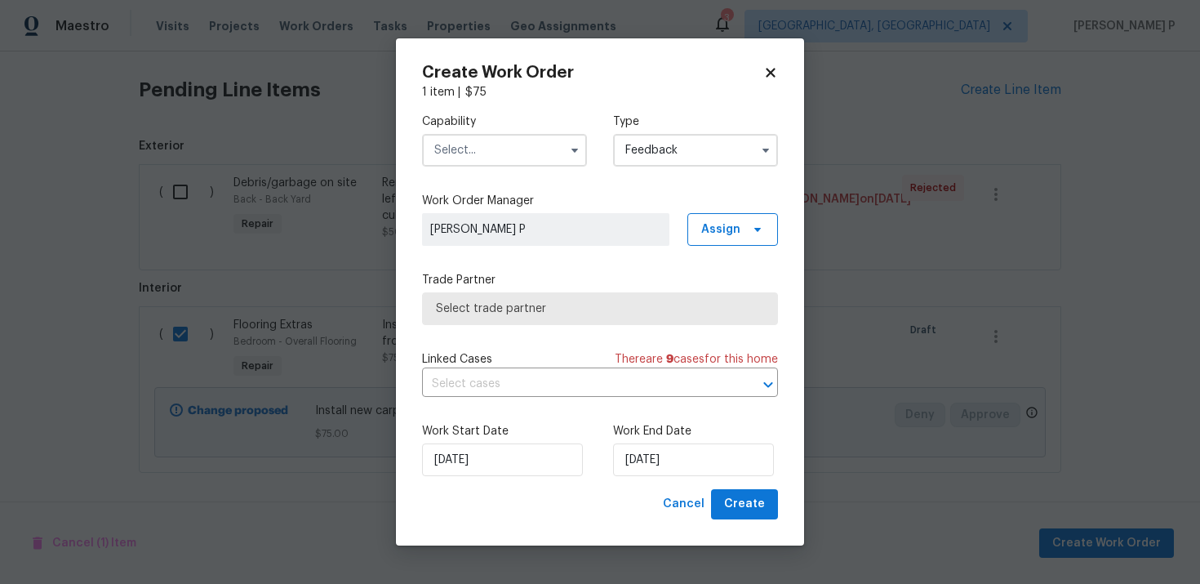
click at [550, 149] on input "text" at bounding box center [504, 150] width 165 height 33
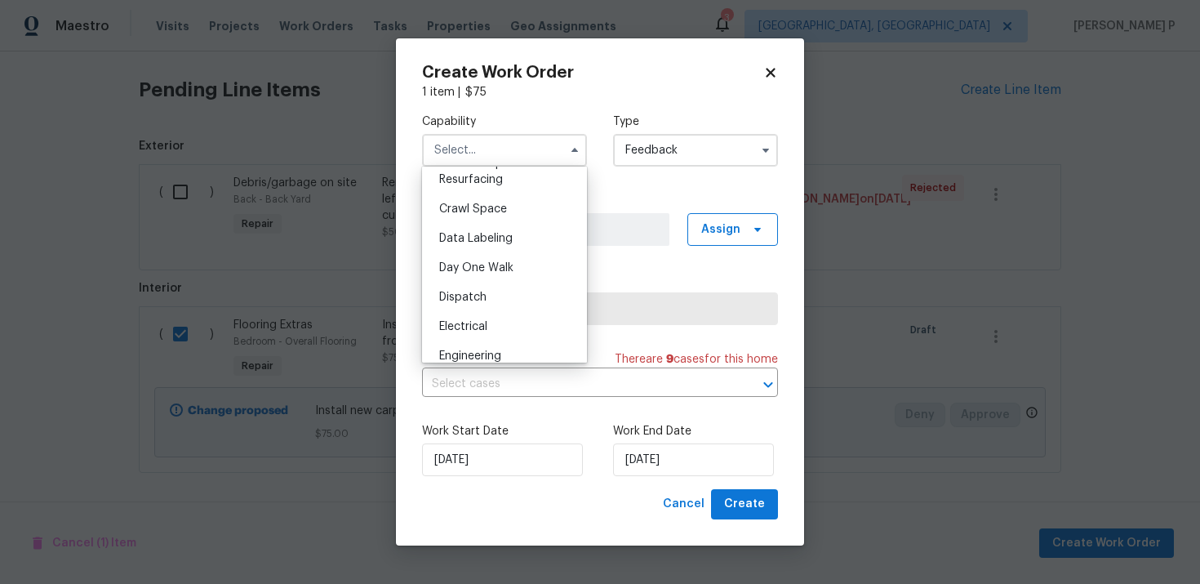
scroll to position [496, 0]
click at [472, 327] on span "Flooring" at bounding box center [460, 323] width 43 height 11
type input "Flooring"
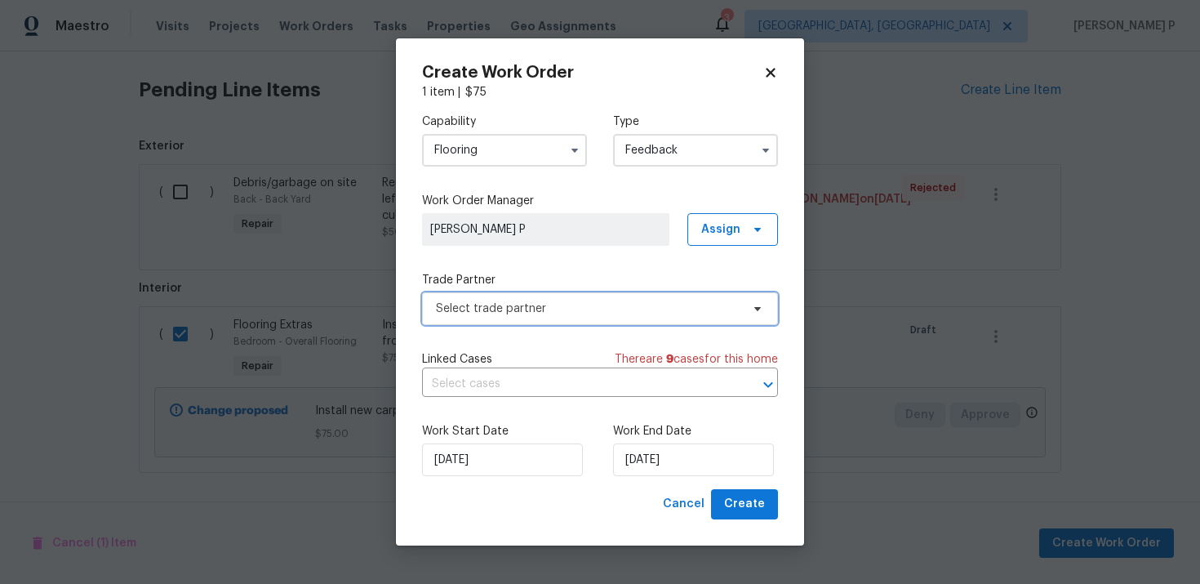
click at [558, 306] on span "Select trade partner" at bounding box center [588, 309] width 305 height 16
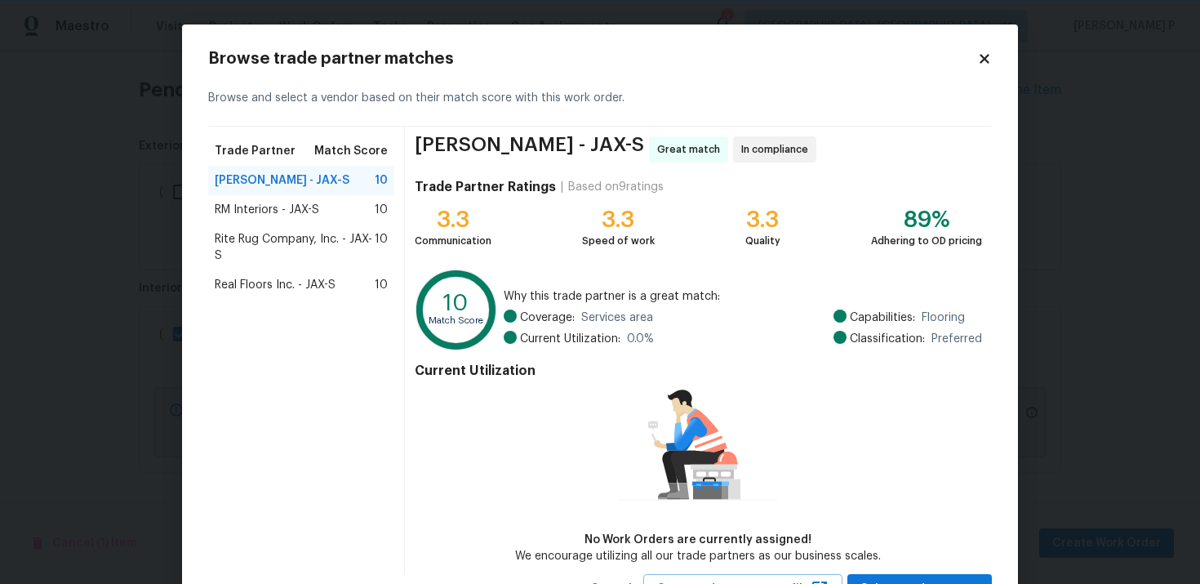
scroll to position [69, 0]
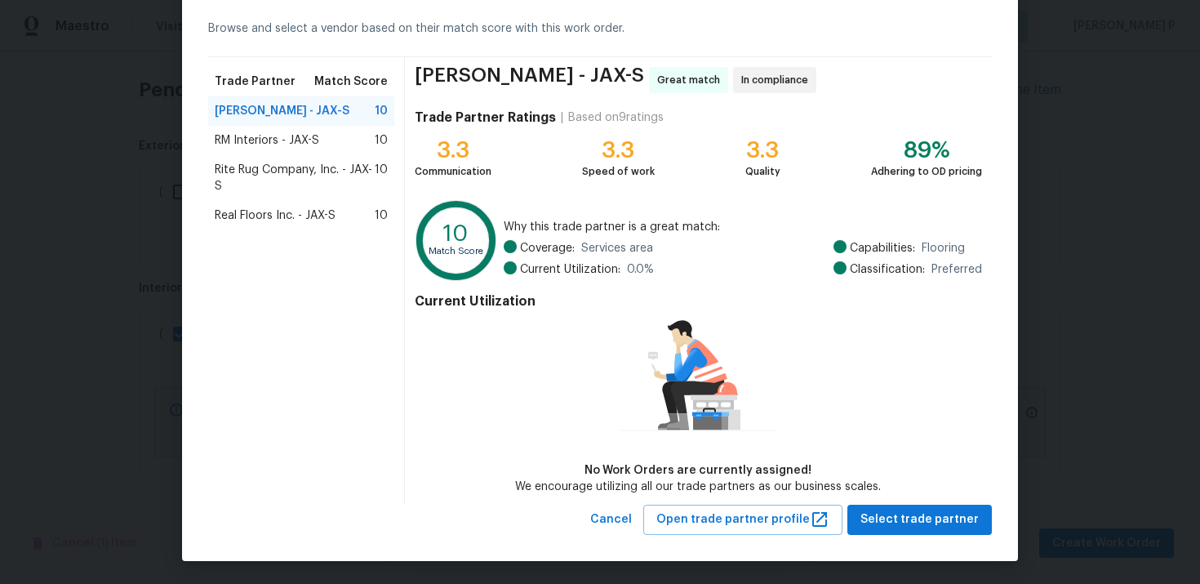
click at [286, 139] on span "RM Interiors - JAX-S" at bounding box center [267, 140] width 105 height 16
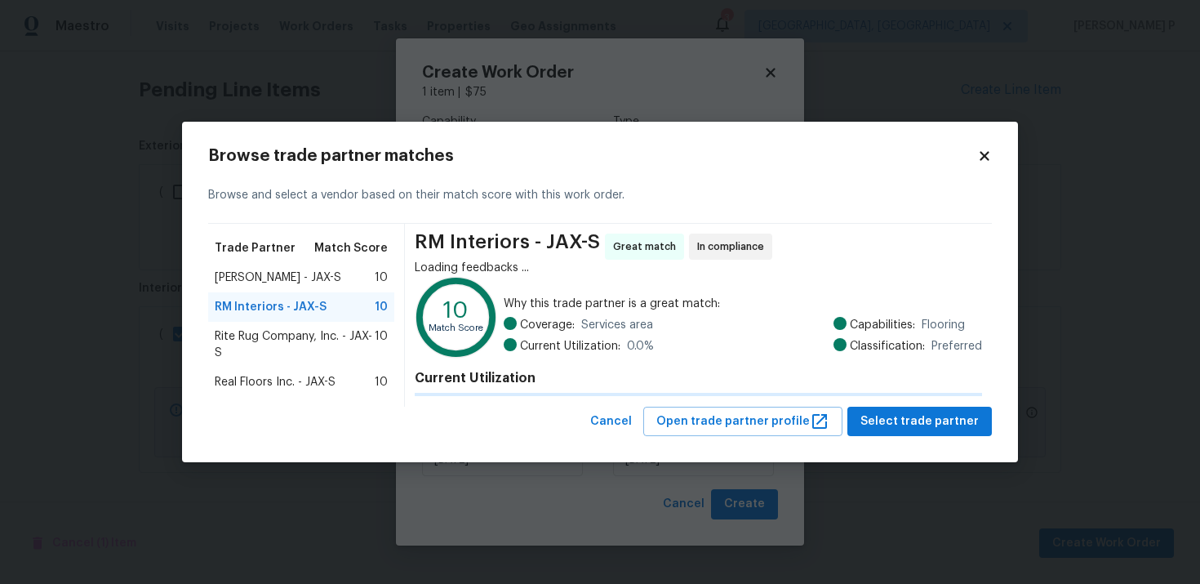
scroll to position [0, 0]
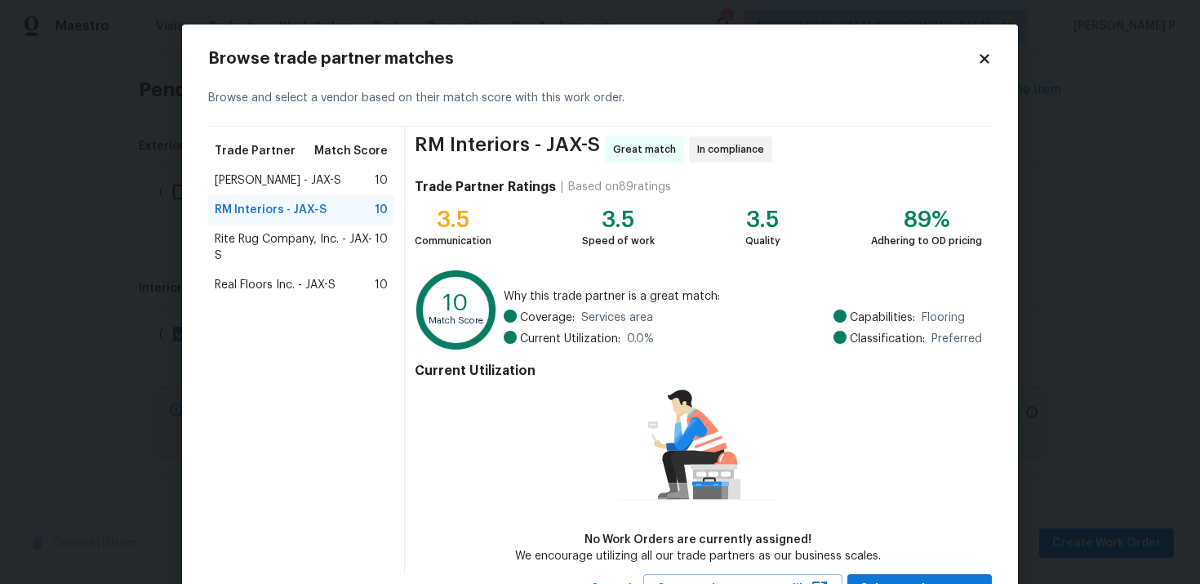
click at [283, 229] on div "Rite Rug Company, Inc. - JAX-S 10" at bounding box center [301, 248] width 186 height 46
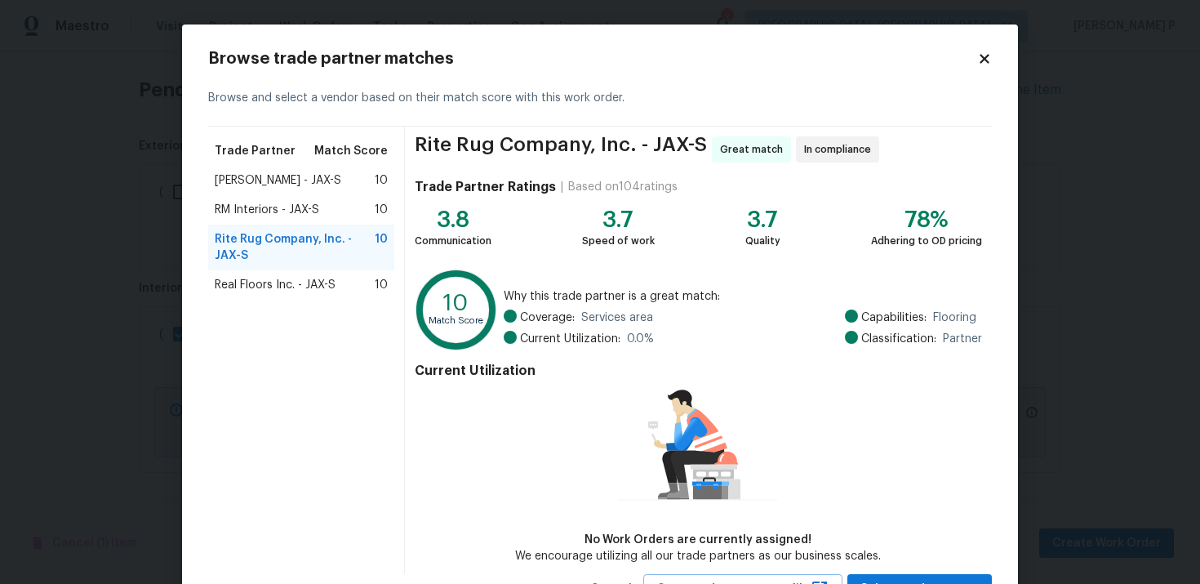
scroll to position [69, 0]
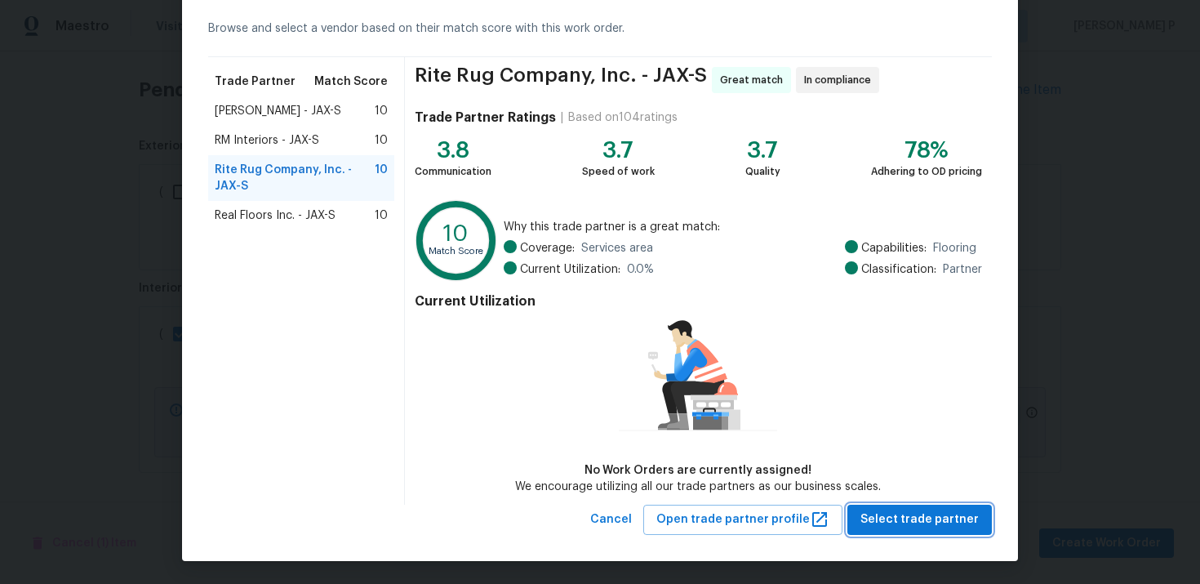
click at [898, 513] on span "Select trade partner" at bounding box center [920, 520] width 118 height 20
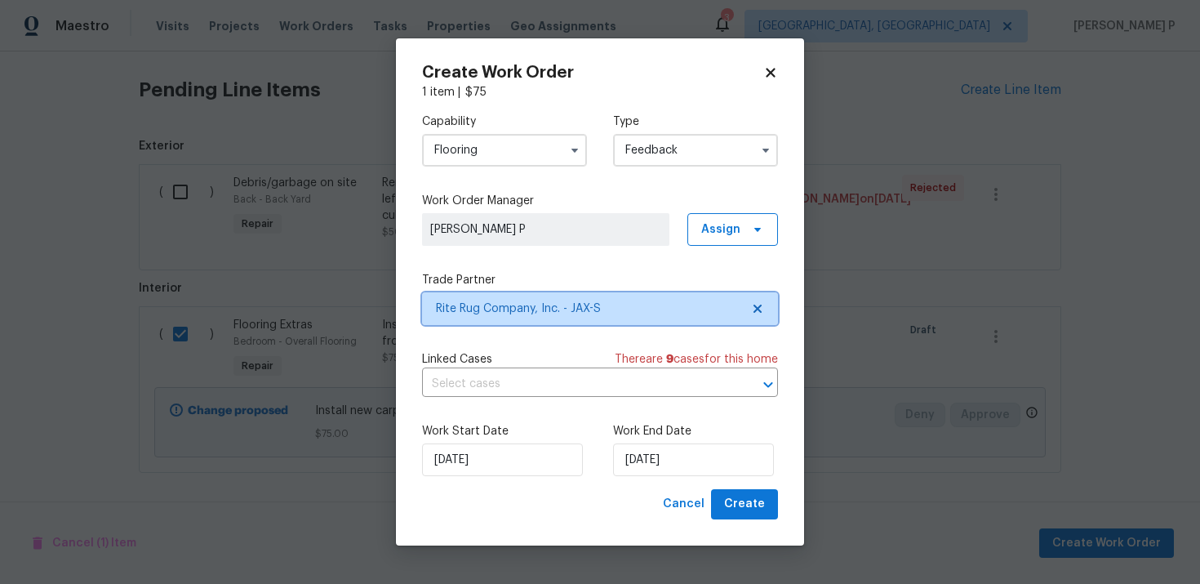
scroll to position [0, 0]
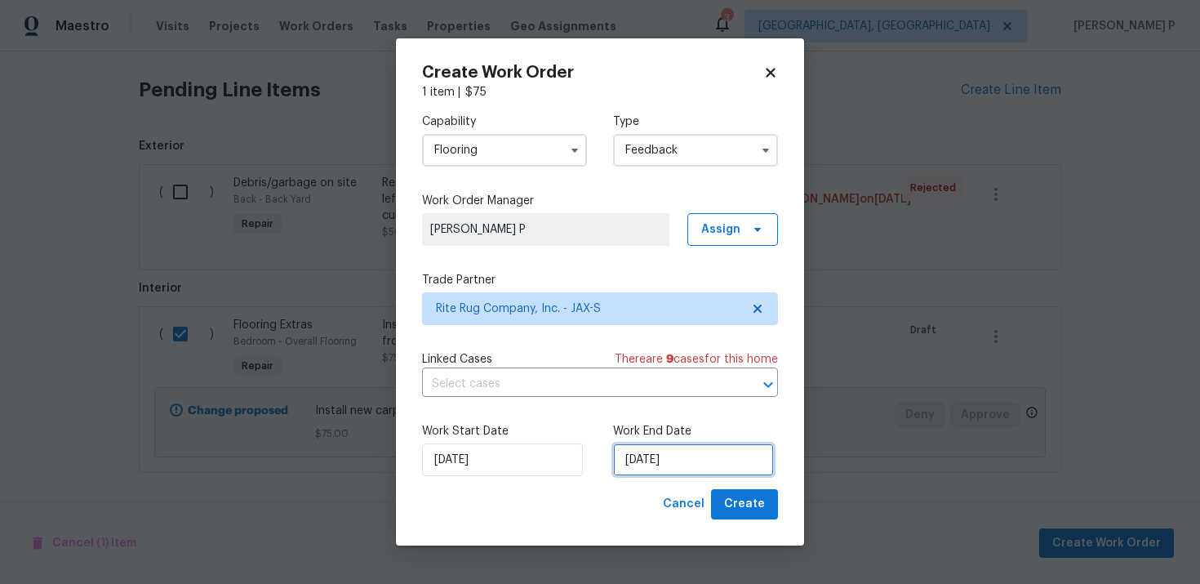
click at [657, 452] on input "[DATE]" at bounding box center [693, 459] width 161 height 33
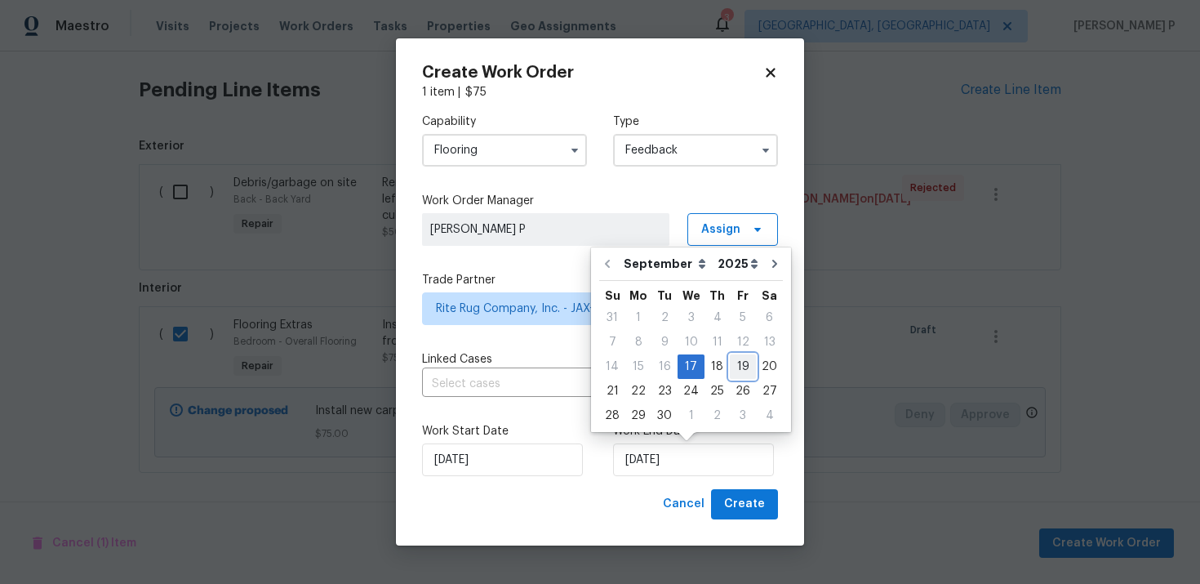
click at [736, 366] on div "19" at bounding box center [743, 366] width 26 height 23
type input "9/19/2025"
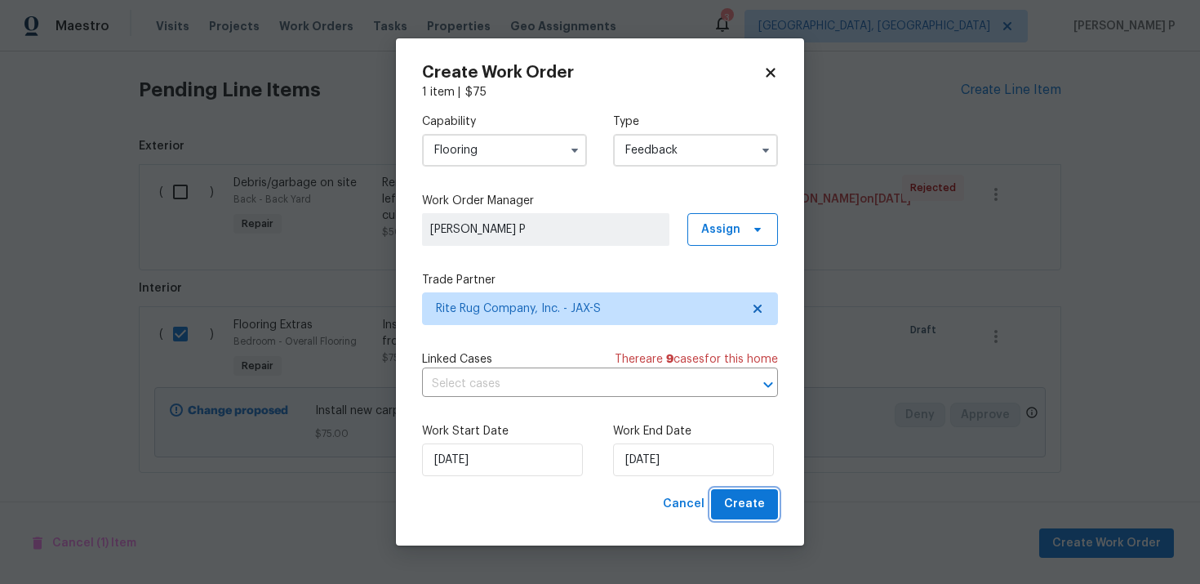
click at [767, 510] on button "Create" at bounding box center [744, 504] width 67 height 30
checkbox input "false"
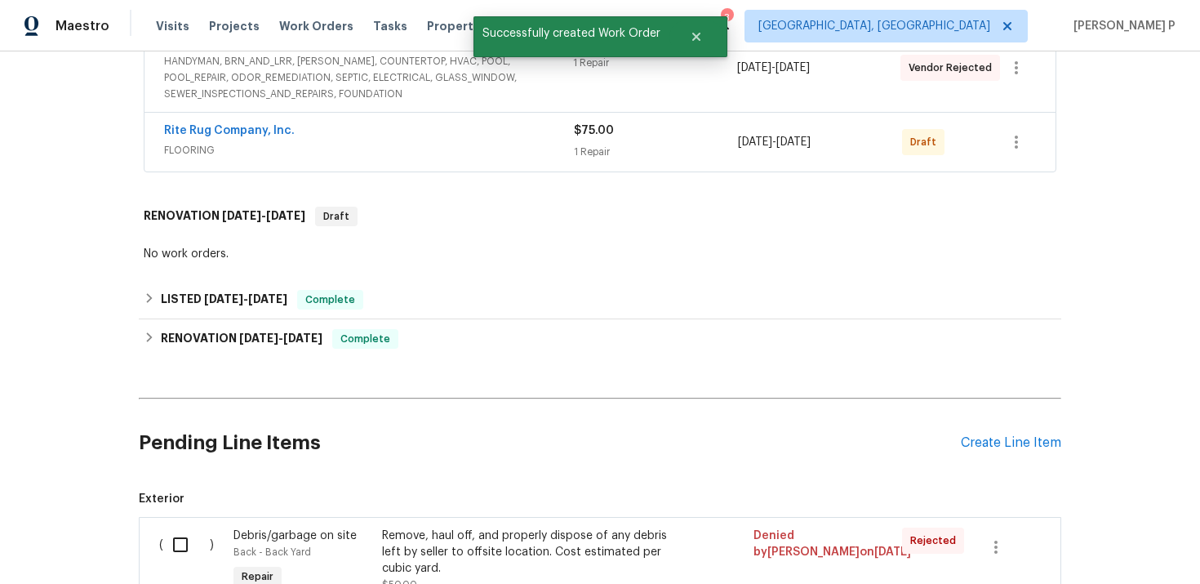
scroll to position [272, 0]
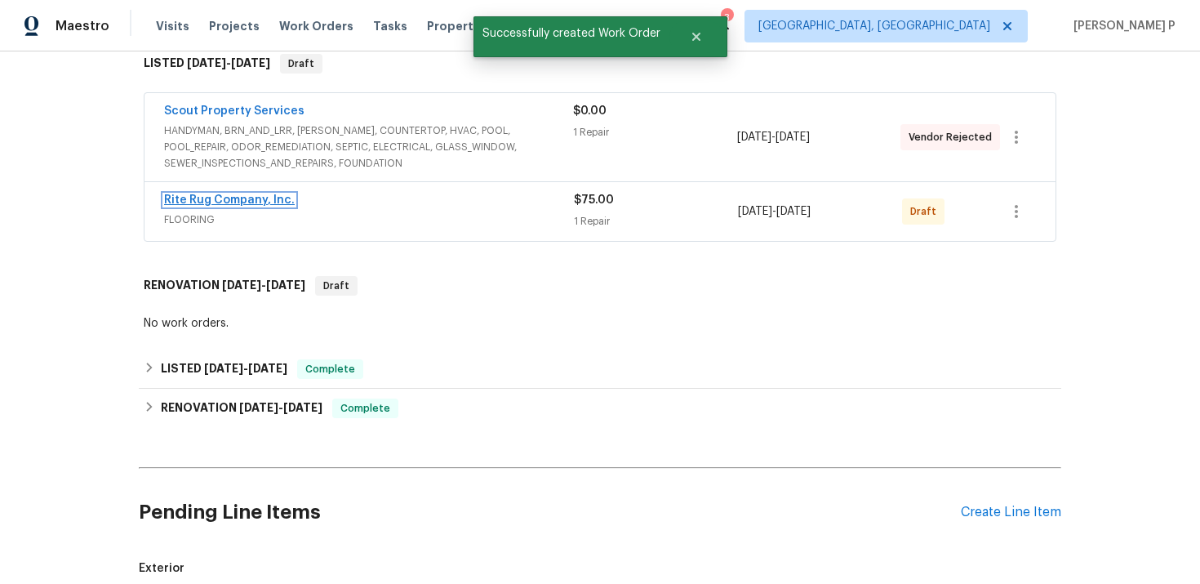
click at [230, 203] on link "Rite Rug Company, Inc." at bounding box center [229, 199] width 131 height 11
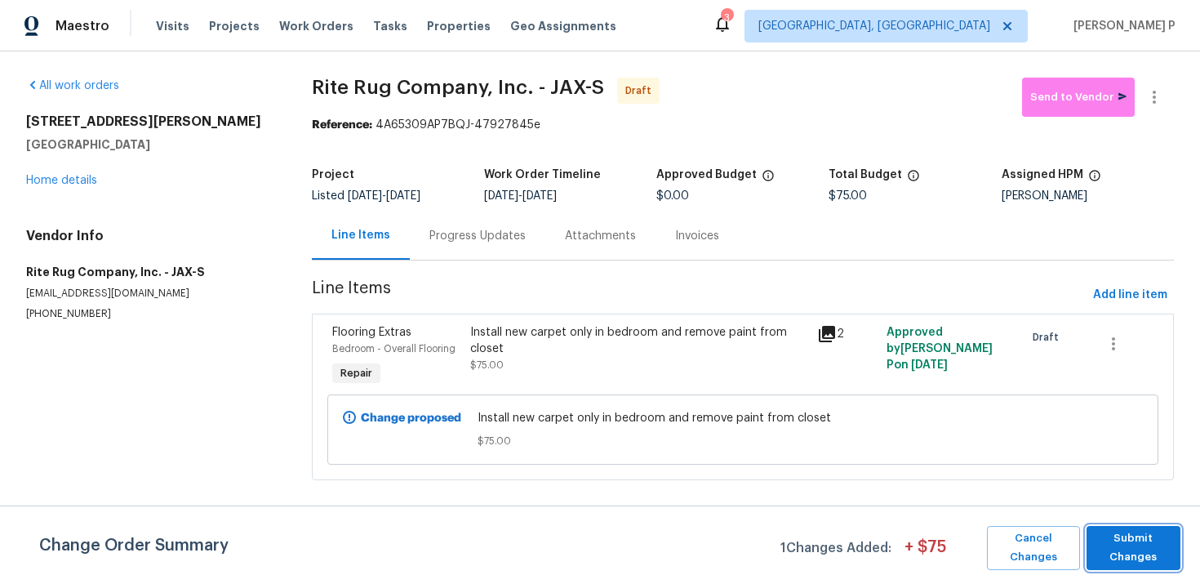
click at [1118, 546] on span "Submit Changes" at bounding box center [1134, 548] width 78 height 38
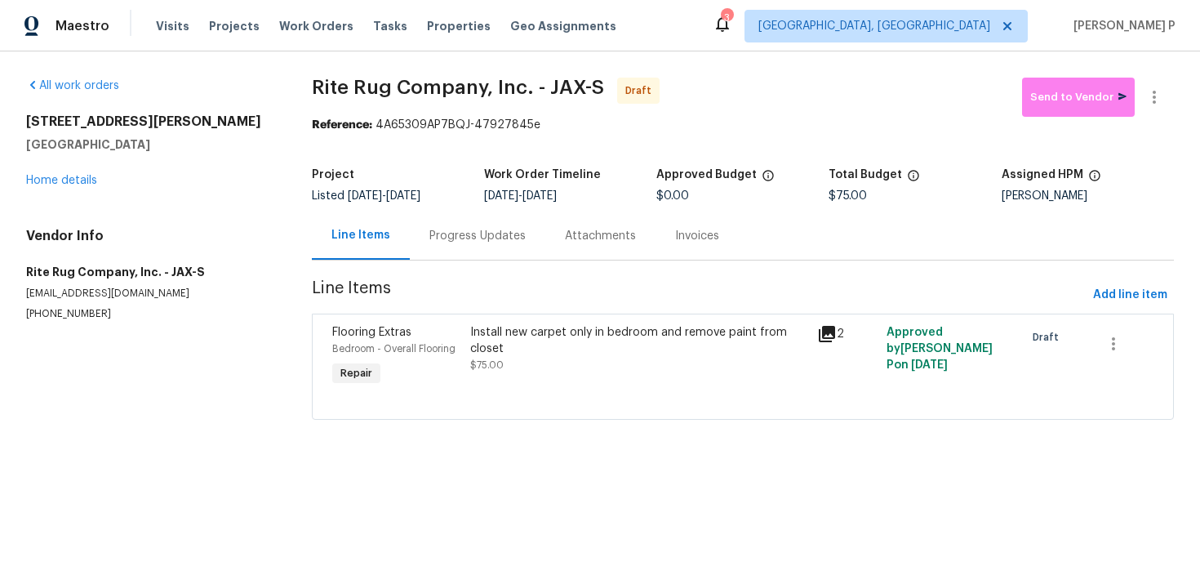
click at [474, 215] on div "Progress Updates" at bounding box center [478, 236] width 136 height 48
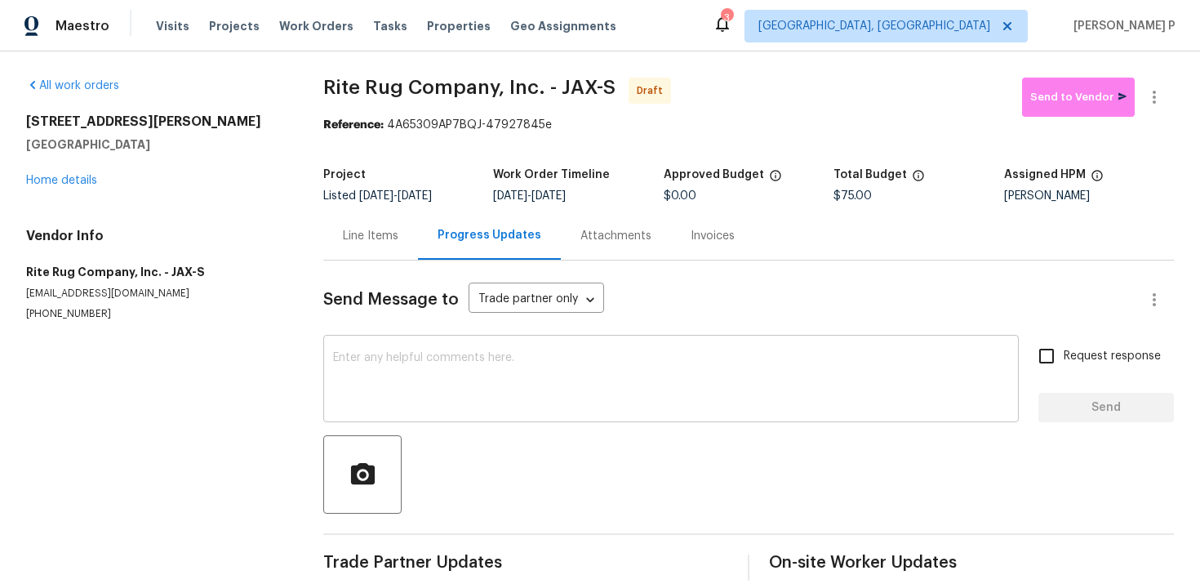
click at [419, 385] on textarea at bounding box center [671, 380] width 676 height 57
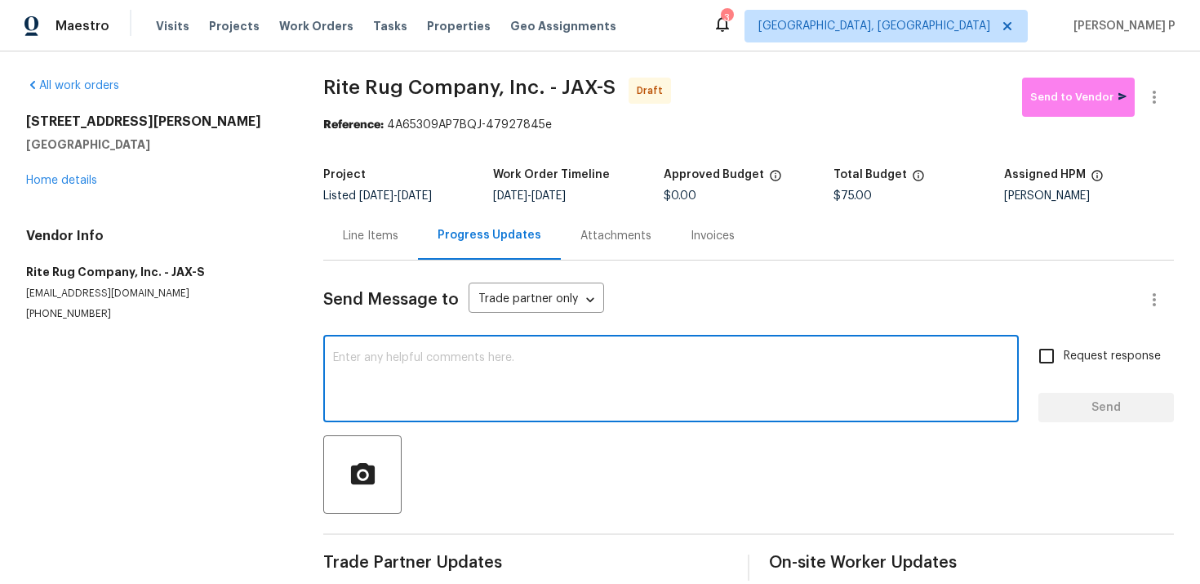
paste textarea "Hi, this is Ramyasri with Opendoor. I’m confirming you received the WO for the …"
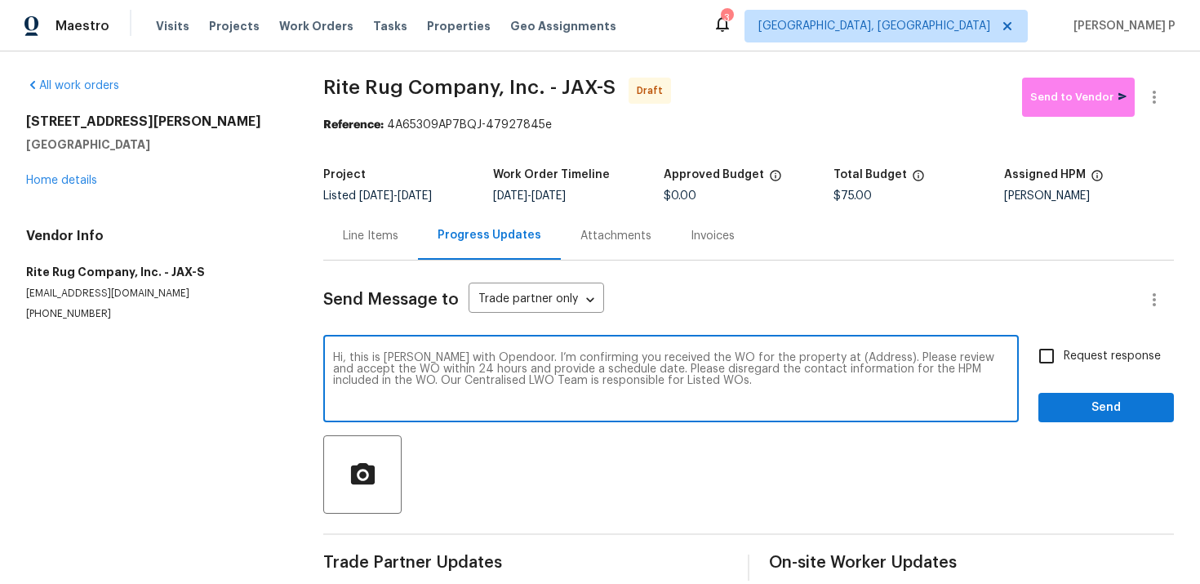
drag, startPoint x: 817, startPoint y: 356, endPoint x: 869, endPoint y: 354, distance: 51.5
click at [869, 354] on textarea "Hi, this is Ramyasri with Opendoor. I’m confirming you received the WO for the …" at bounding box center [671, 380] width 676 height 57
paste textarea "8550 Touchton Rd Apt 635, Jacksonville, FL 32216"
type textarea "Hi, this is Ramyasri with Opendoor. I’m confirming you received the WO for the …"
click at [1060, 360] on input "Request response" at bounding box center [1047, 356] width 34 height 34
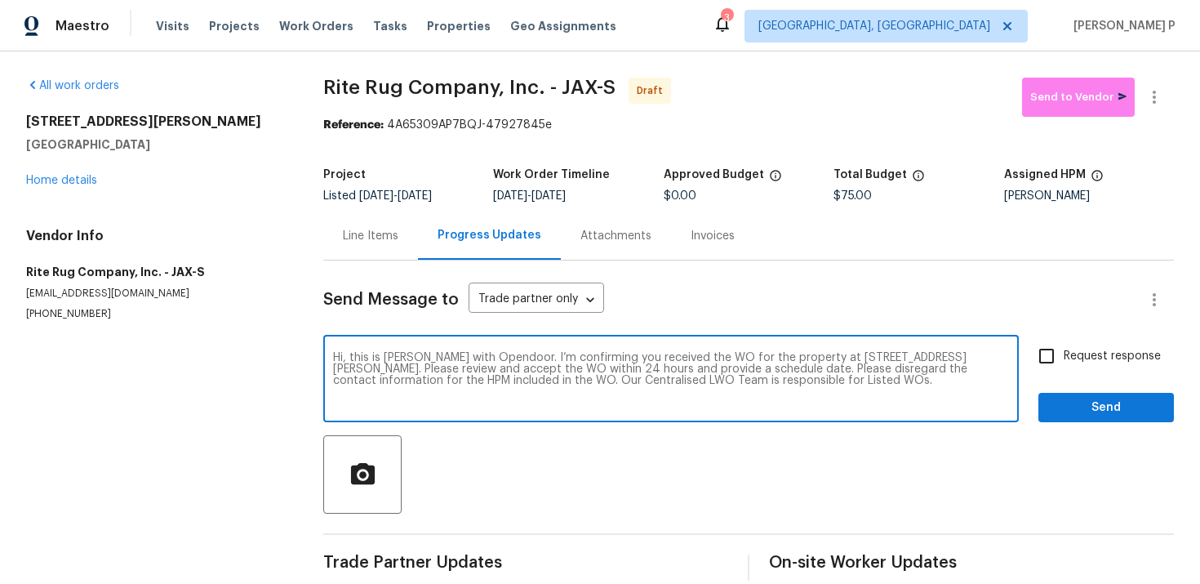
checkbox input "true"
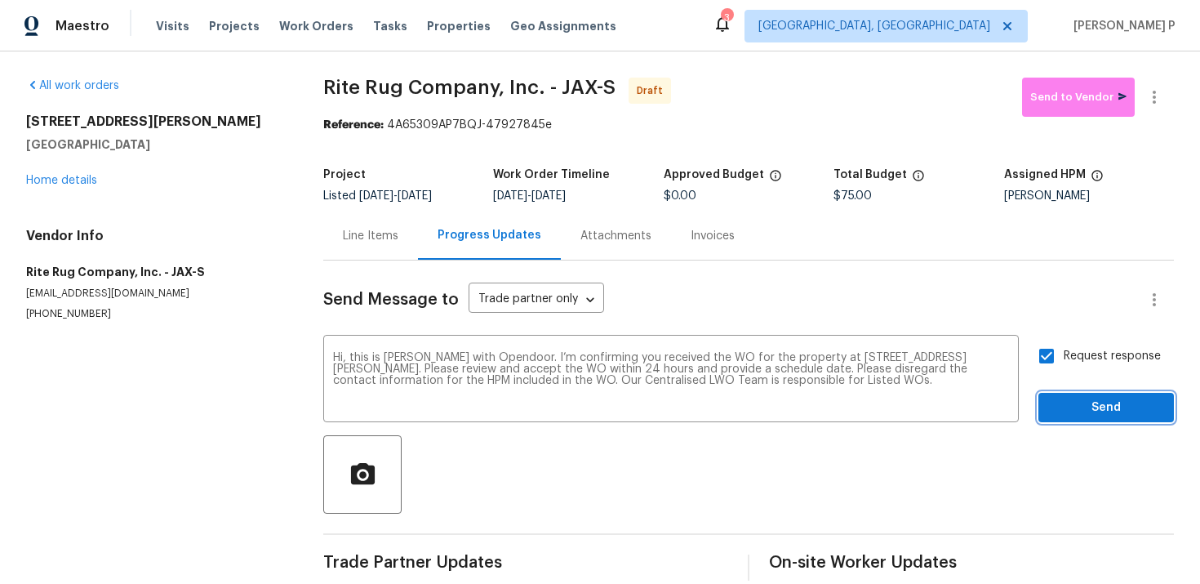
click at [1075, 411] on span "Send" at bounding box center [1106, 408] width 109 height 20
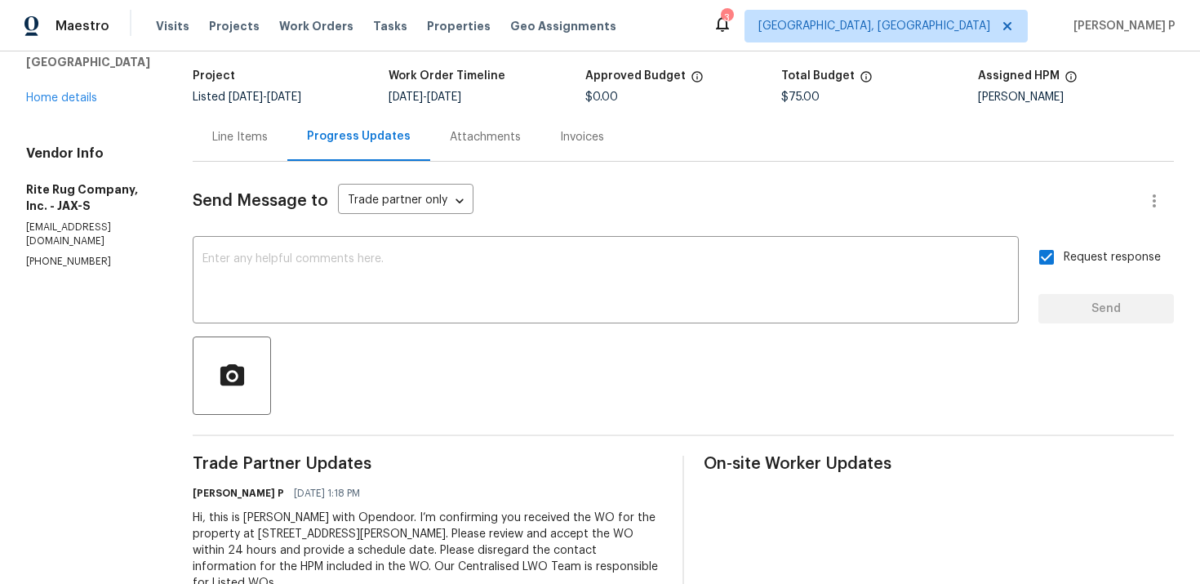
scroll to position [152, 0]
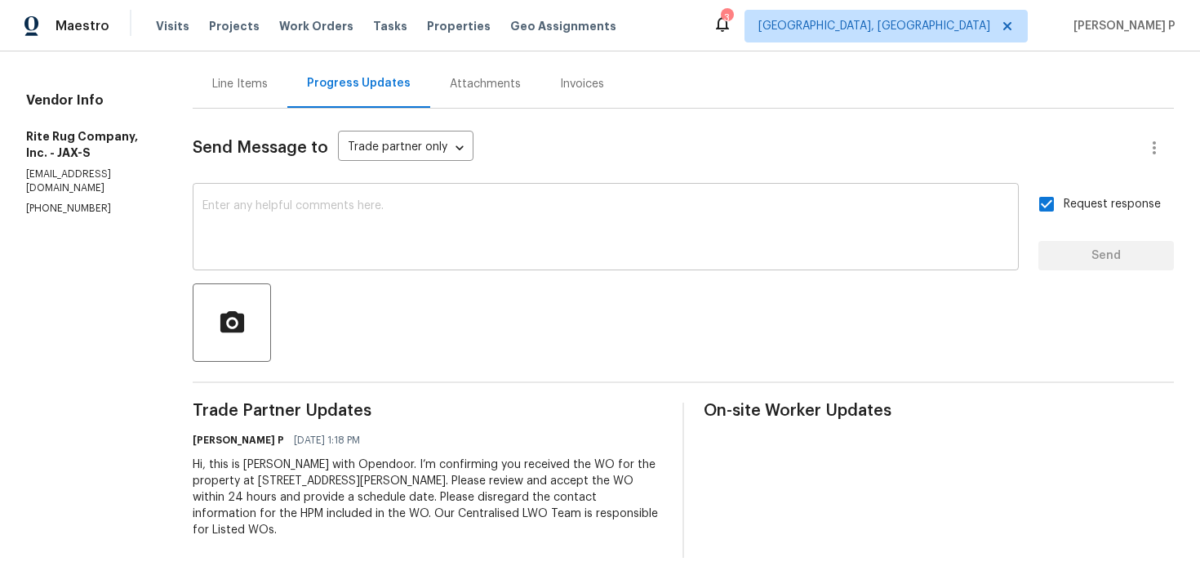
click at [476, 234] on textarea at bounding box center [606, 228] width 807 height 57
paste textarea "Attention All Work Orders must include before-photos (both close-up and wide-an…"
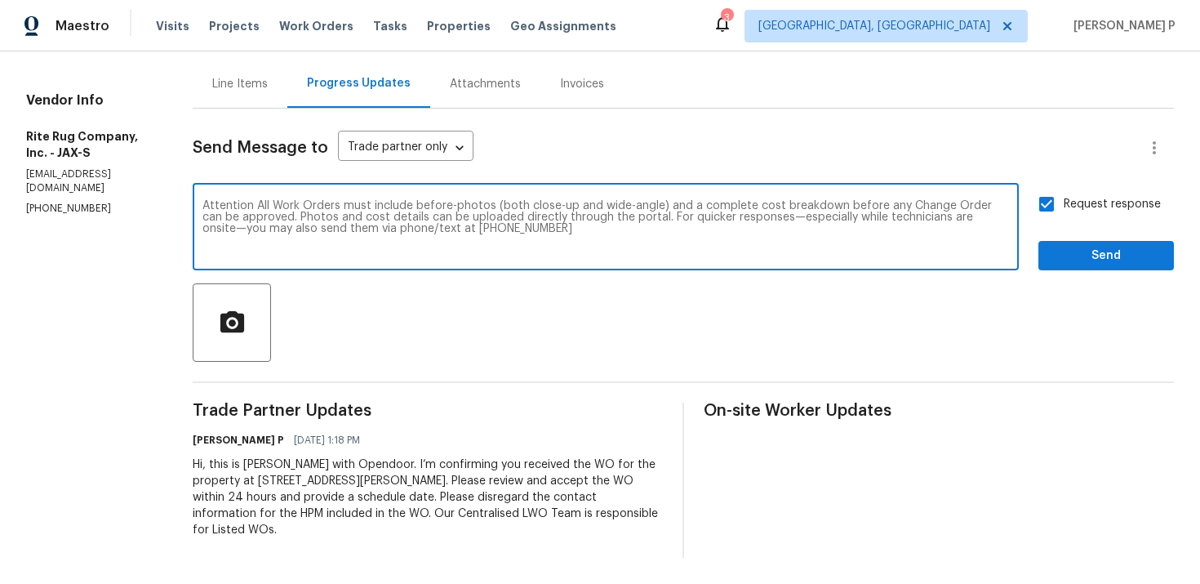
type textarea "Attention All Work Orders must include before-photos (both close-up and wide-an…"
click at [1111, 256] on span "Send" at bounding box center [1106, 256] width 109 height 20
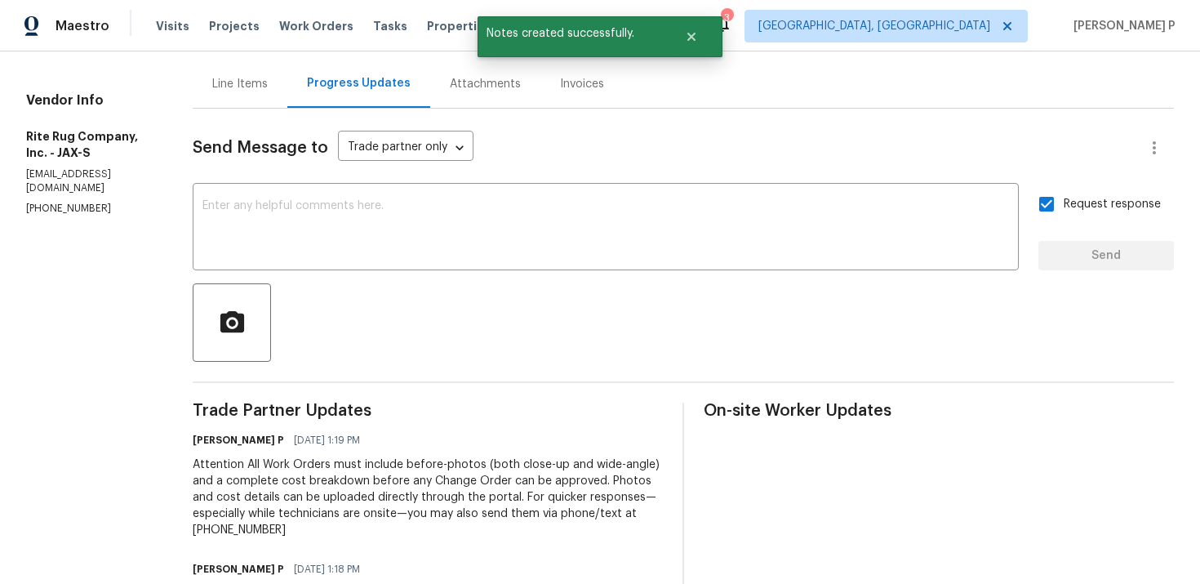
scroll to position [0, 0]
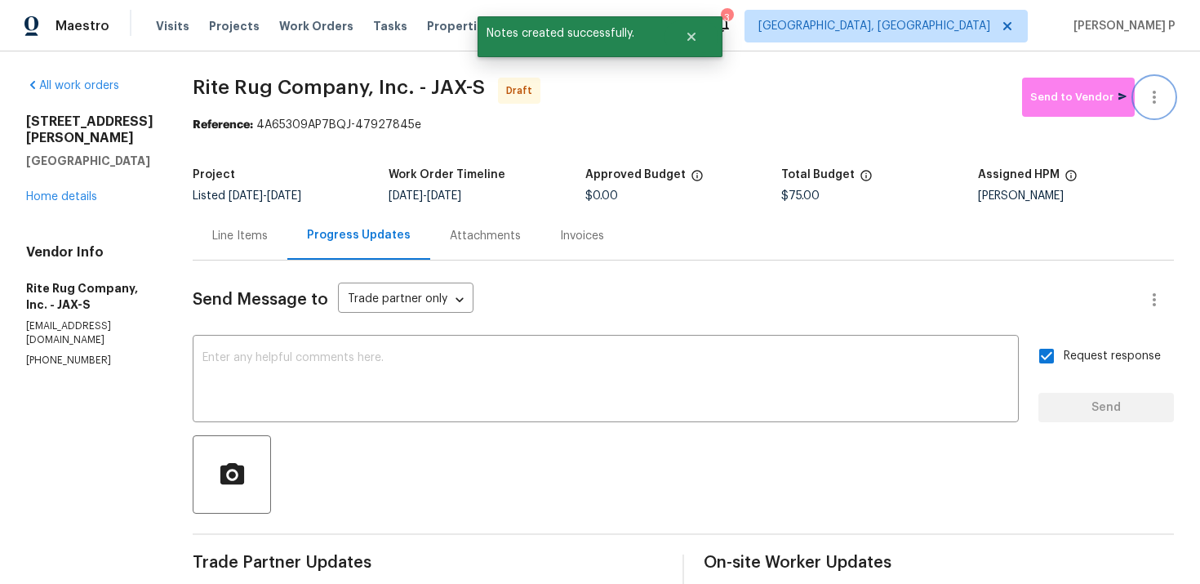
click at [1159, 97] on icon "button" at bounding box center [1155, 97] width 20 height 20
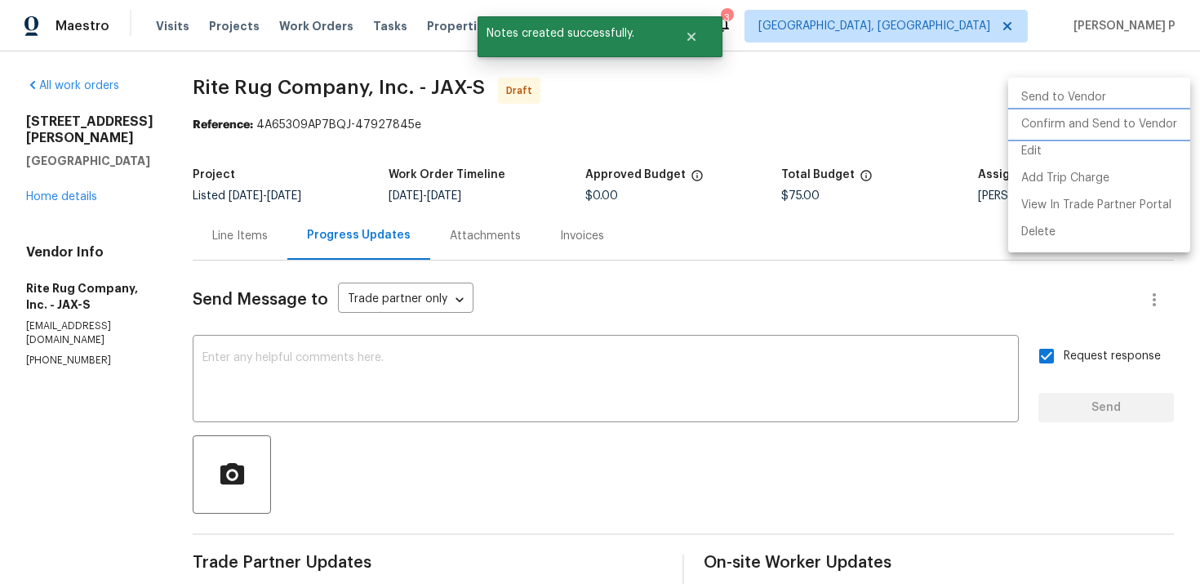
click at [1053, 125] on li "Confirm and Send to Vendor" at bounding box center [1100, 124] width 182 height 27
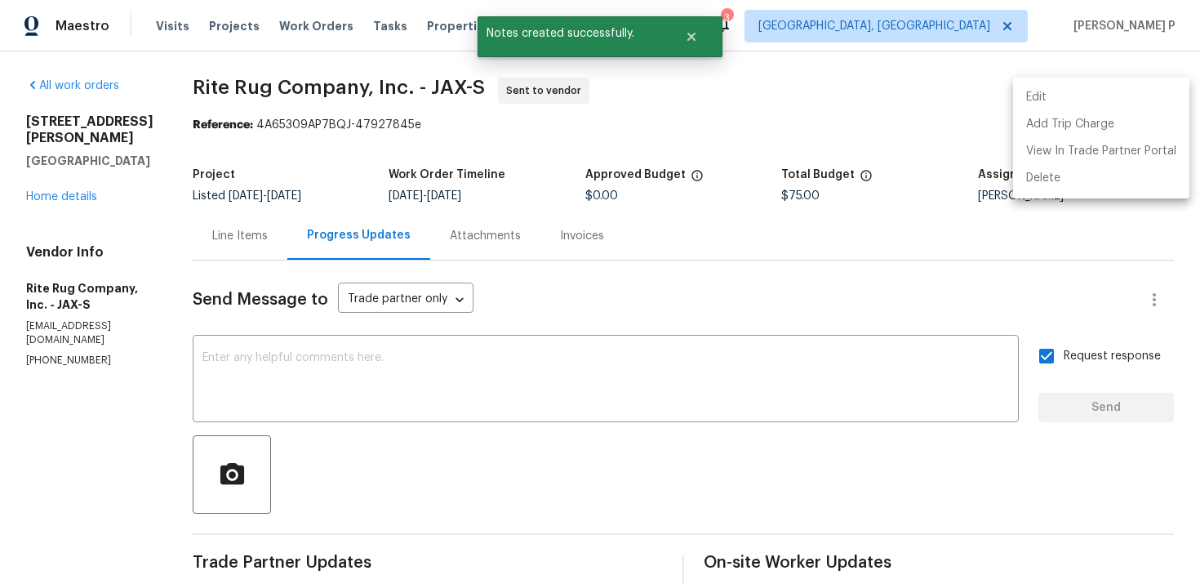
click at [484, 443] on div at bounding box center [600, 292] width 1200 height 584
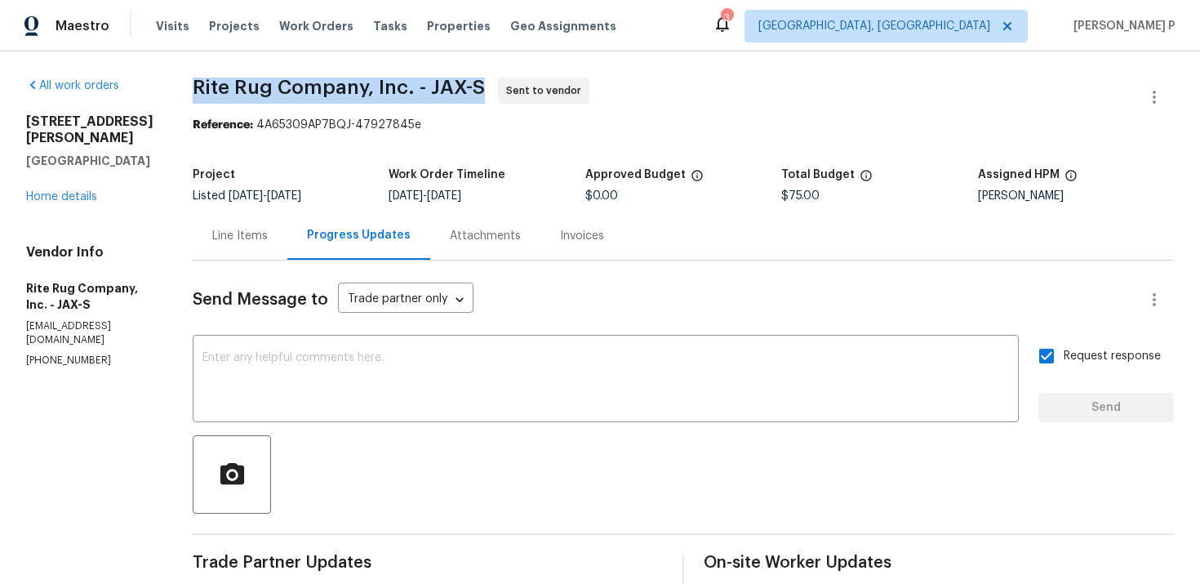
drag, startPoint x: 235, startPoint y: 85, endPoint x: 514, endPoint y: 100, distance: 278.9
click at [514, 100] on span "Rite Rug Company, Inc. - JAX-S Sent to vendor" at bounding box center [664, 97] width 942 height 39
copy span "Rite Rug Company, Inc. - JAX-S"
click at [559, 436] on div at bounding box center [684, 474] width 982 height 78
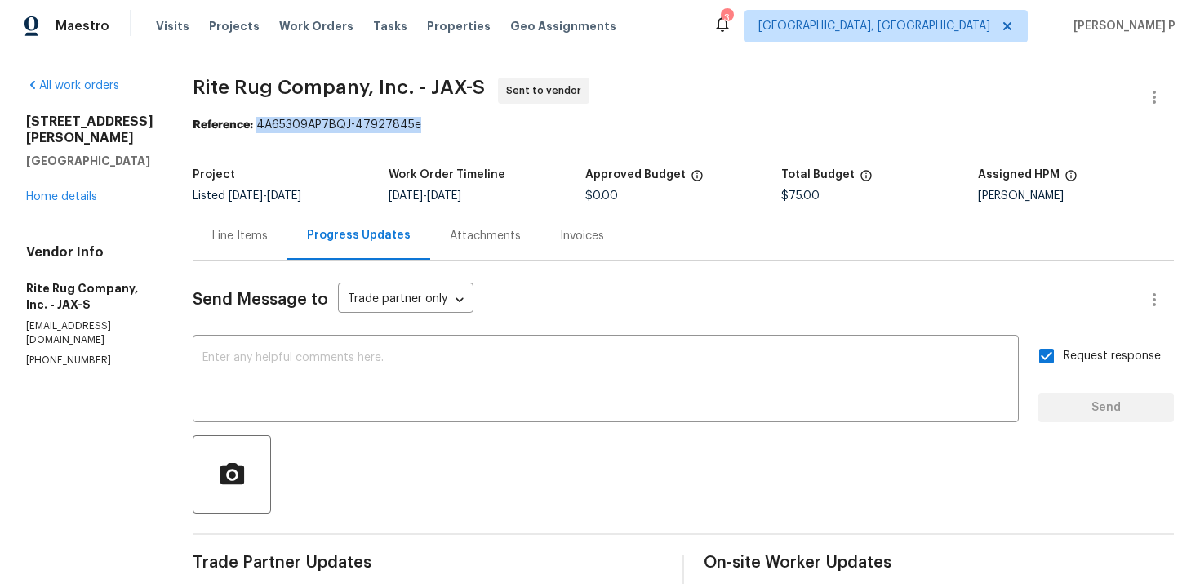
drag, startPoint x: 292, startPoint y: 127, endPoint x: 514, endPoint y: 128, distance: 221.3
click at [513, 128] on div "Reference: 4A65309AP7BQJ-47927845e" at bounding box center [684, 125] width 982 height 16
copy div "4A65309AP7BQJ-47927845e"
click at [220, 100] on div "All work orders 8550 Touchton Rd Apt 635 Jacksonville, FL 32216 Home details Ve…" at bounding box center [600, 457] width 1200 height 813
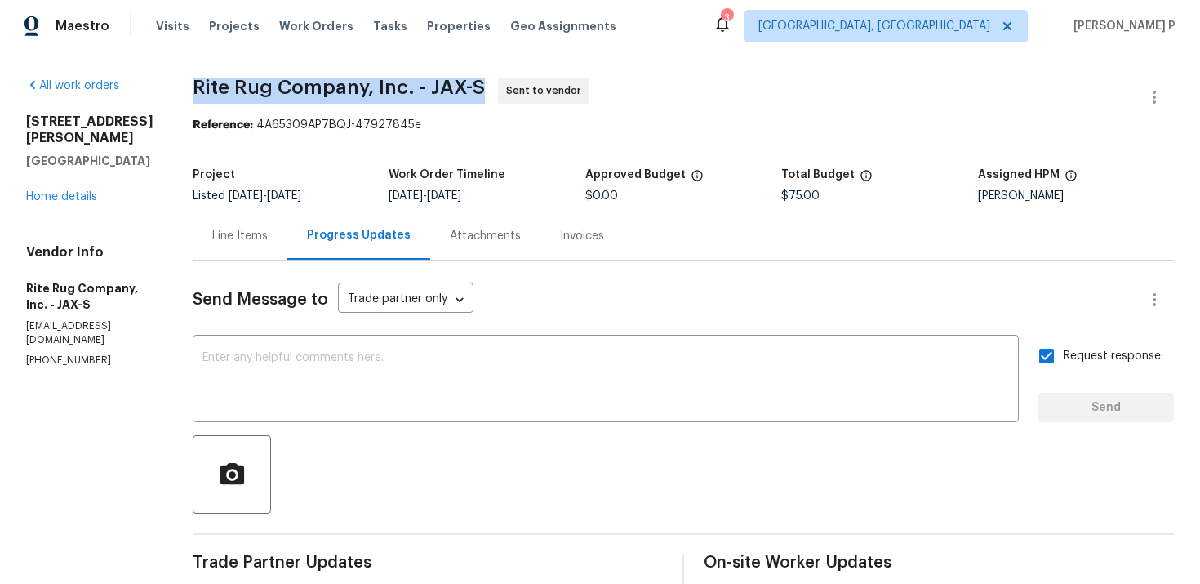
drag, startPoint x: 234, startPoint y: 84, endPoint x: 528, endPoint y: 86, distance: 294.0
click at [528, 86] on span "Rite Rug Company, Inc. - JAX-S Sent to vendor" at bounding box center [664, 97] width 942 height 39
copy span "Rite Rug Company, Inc. - JAX-S"
click at [268, 239] on div "Line Items" at bounding box center [240, 236] width 56 height 16
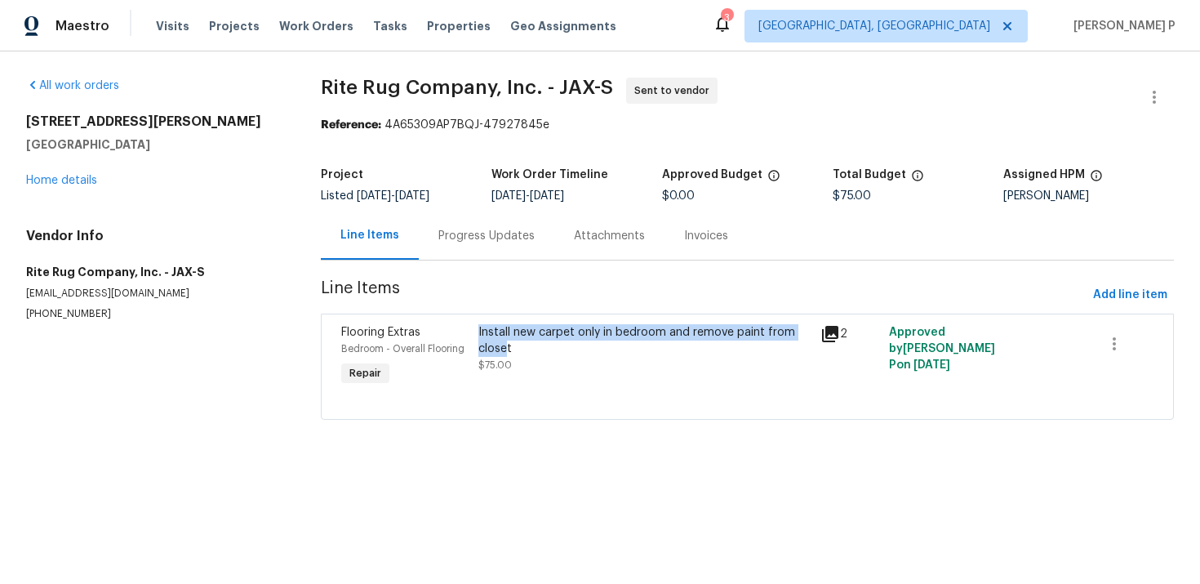
copy div "Install new carpet only in bedroom and remove paint from close"
drag, startPoint x: 479, startPoint y: 331, endPoint x: 508, endPoint y: 336, distance: 29.1
click at [508, 336] on div "Install new carpet only in bedroom and remove paint from closet $75.00" at bounding box center [645, 356] width 343 height 75
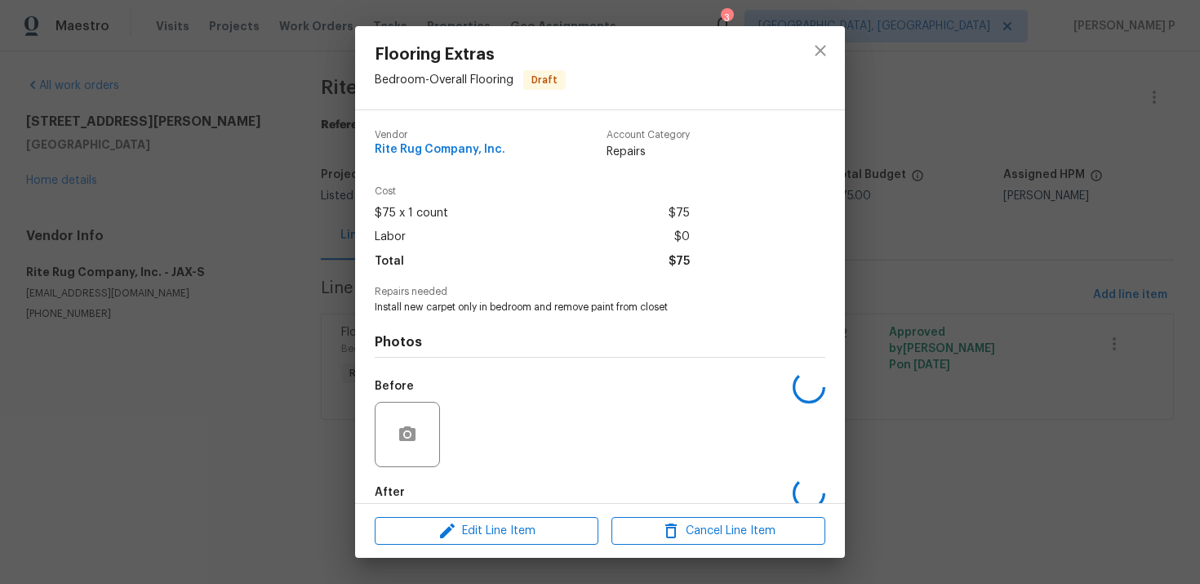
click at [518, 309] on span "Install new carpet only in bedroom and remove paint from closet" at bounding box center [578, 308] width 406 height 14
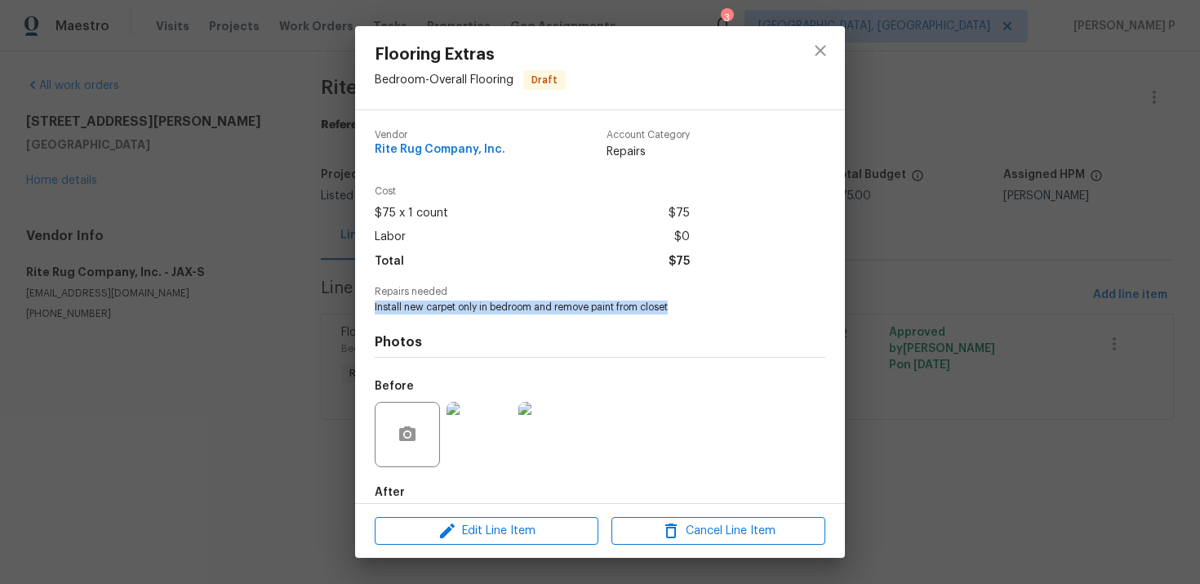
drag, startPoint x: 374, startPoint y: 305, endPoint x: 706, endPoint y: 309, distance: 331.6
click at [706, 309] on div "Vendor Rite Rug Company, Inc. Account Category Repairs Cost $75 x 1 count $75 L…" at bounding box center [600, 306] width 490 height 393
copy span "Install new carpet only in bedroom and remove paint from closet"
click at [822, 44] on icon "close" at bounding box center [821, 51] width 20 height 20
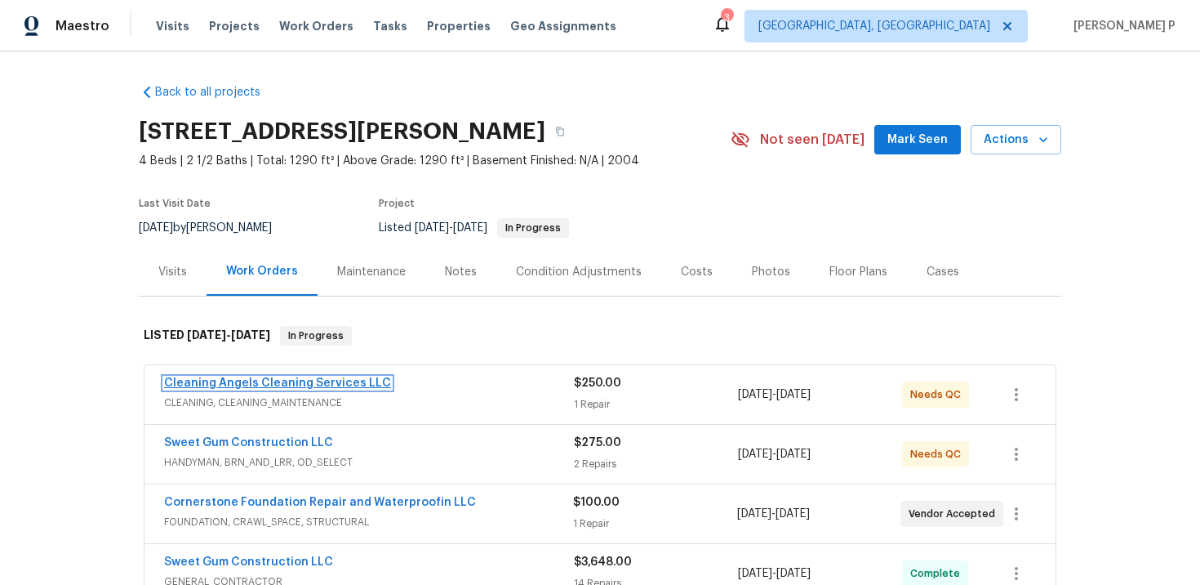
click at [353, 386] on link "Cleaning Angels Cleaning Services LLC" at bounding box center [277, 382] width 227 height 11
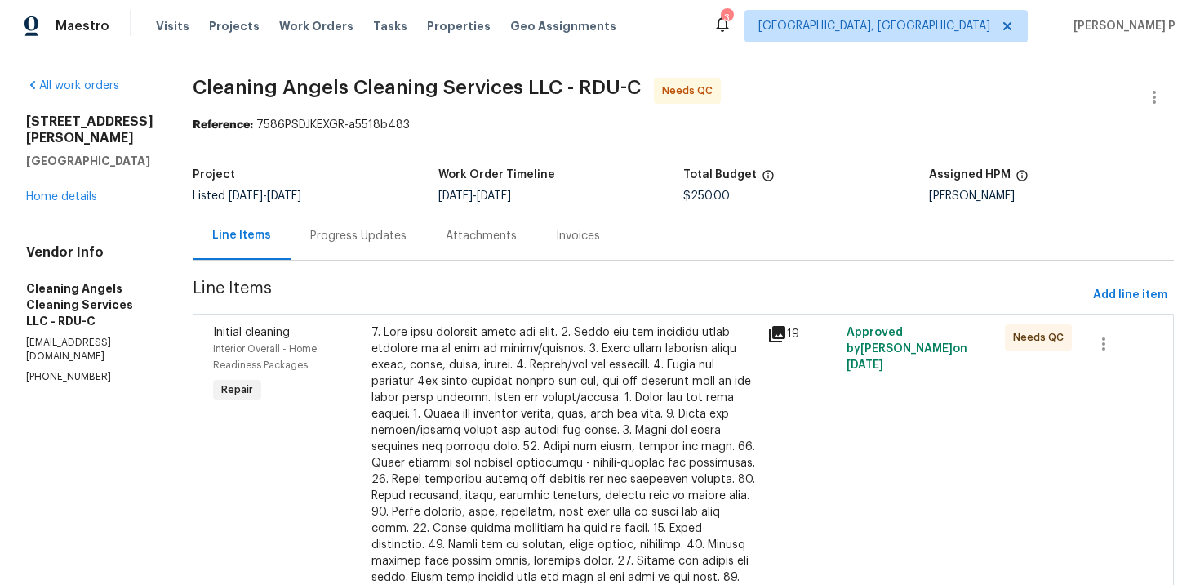
click at [548, 353] on div at bounding box center [565, 487] width 386 height 327
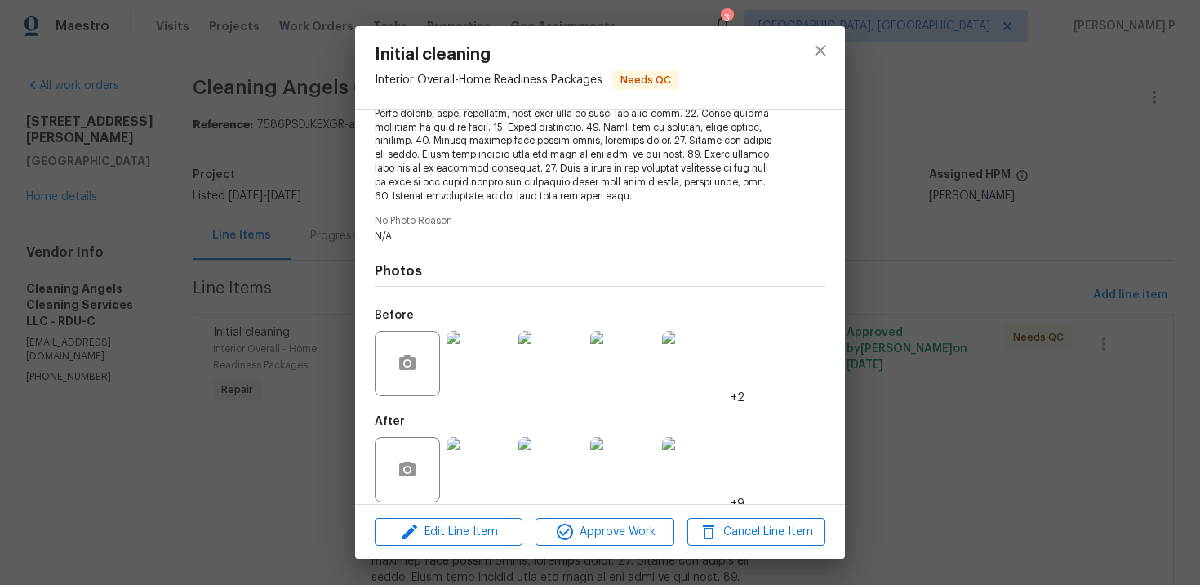
scroll to position [332, 0]
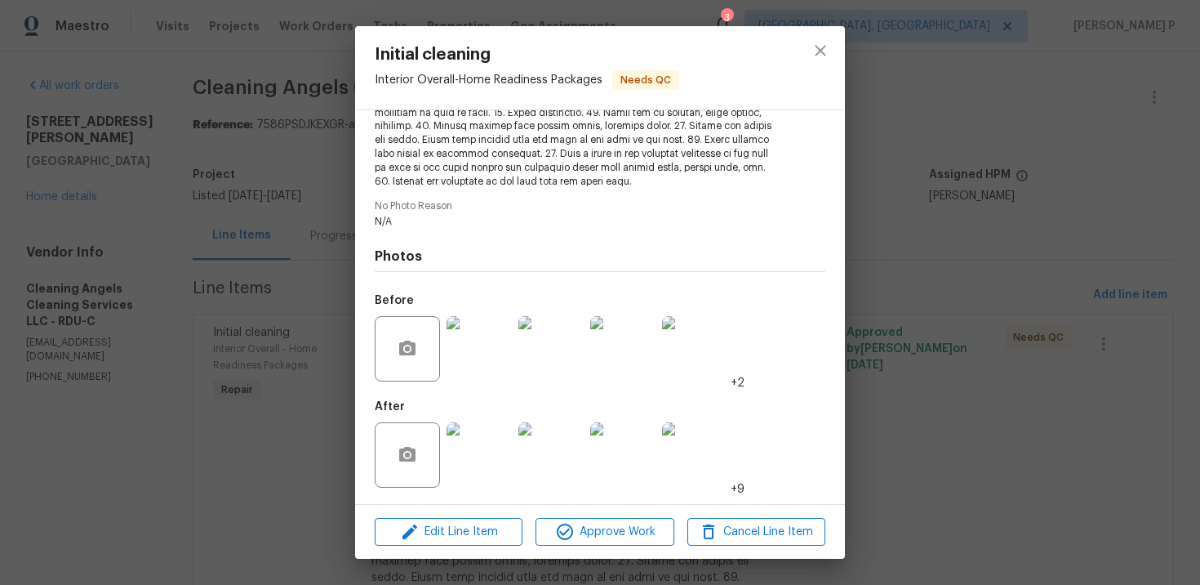
click at [591, 327] on img at bounding box center [622, 348] width 65 height 65
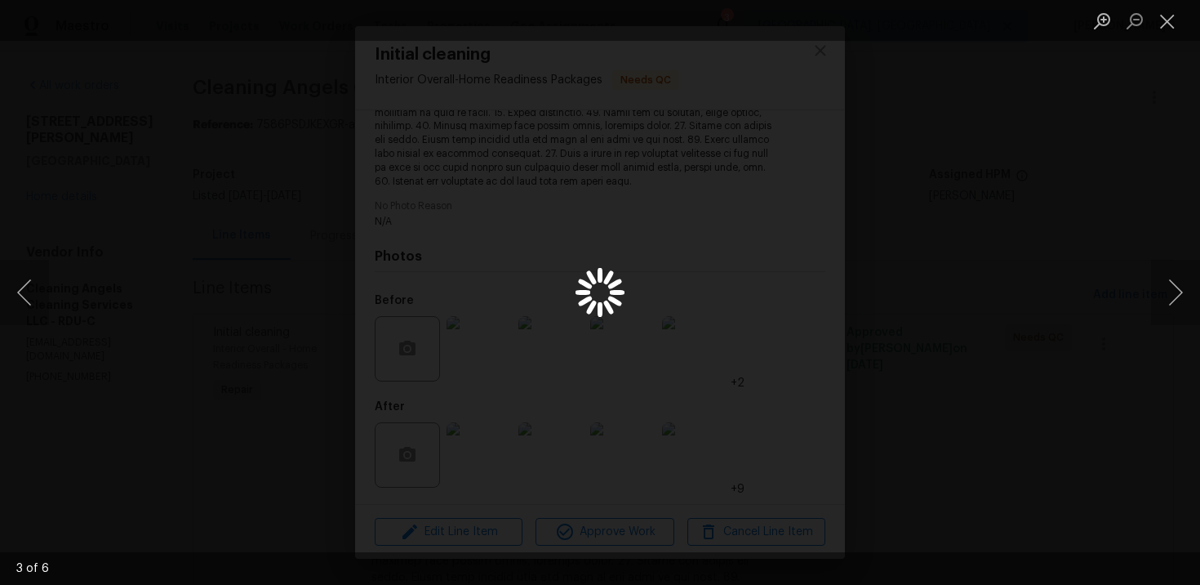
click at [630, 266] on div "Lightbox" at bounding box center [600, 292] width 1200 height 585
click at [630, 266] on img "Lightbox" at bounding box center [600, 292] width 612 height 298
click at [670, 285] on img "Lightbox" at bounding box center [600, 292] width 612 height 298
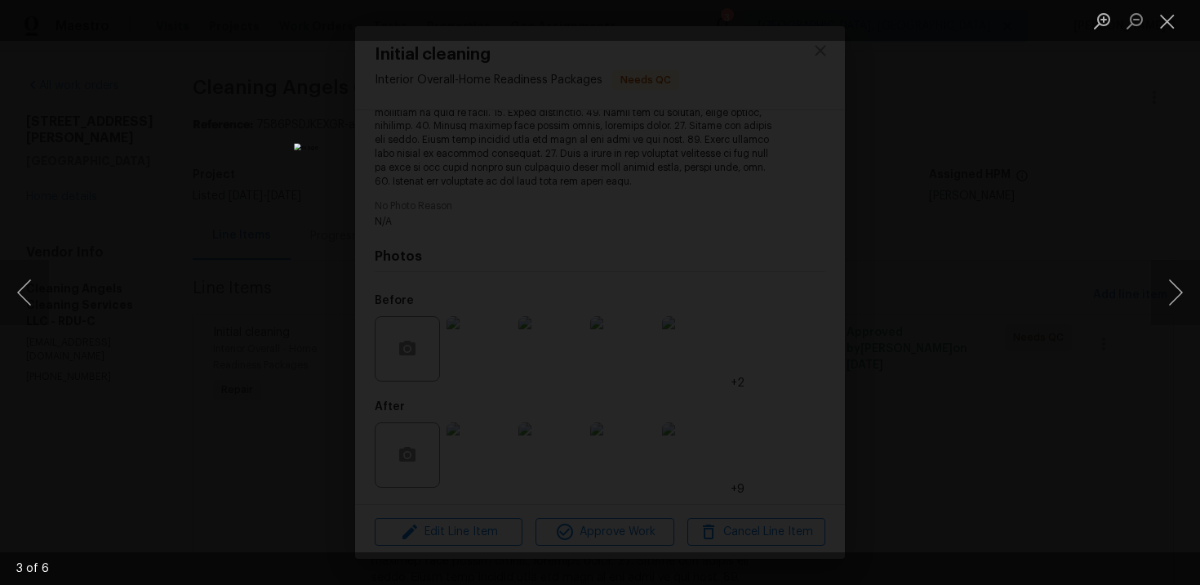
click at [670, 285] on img "Lightbox" at bounding box center [600, 292] width 612 height 298
click at [670, 285] on img "Lightbox" at bounding box center [530, 299] width 1230 height 599
click at [671, 288] on img "Lightbox" at bounding box center [530, 299] width 1230 height 599
click at [794, 395] on img "Lightbox" at bounding box center [530, 299] width 1230 height 599
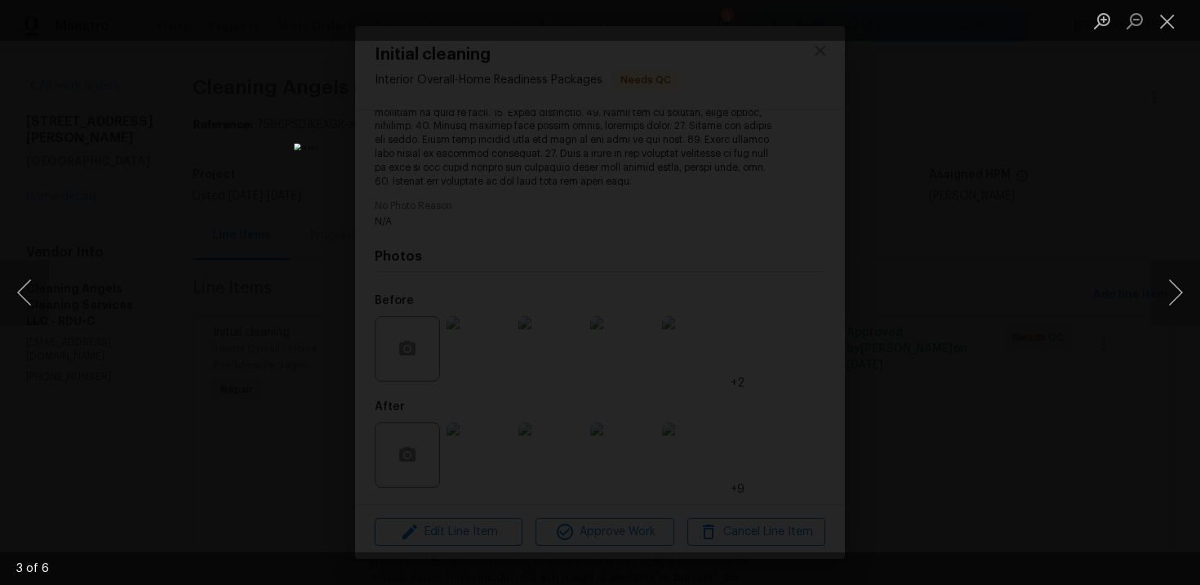
click at [560, 367] on img "Lightbox" at bounding box center [600, 292] width 612 height 298
click at [554, 306] on img "Lightbox" at bounding box center [600, 292] width 612 height 298
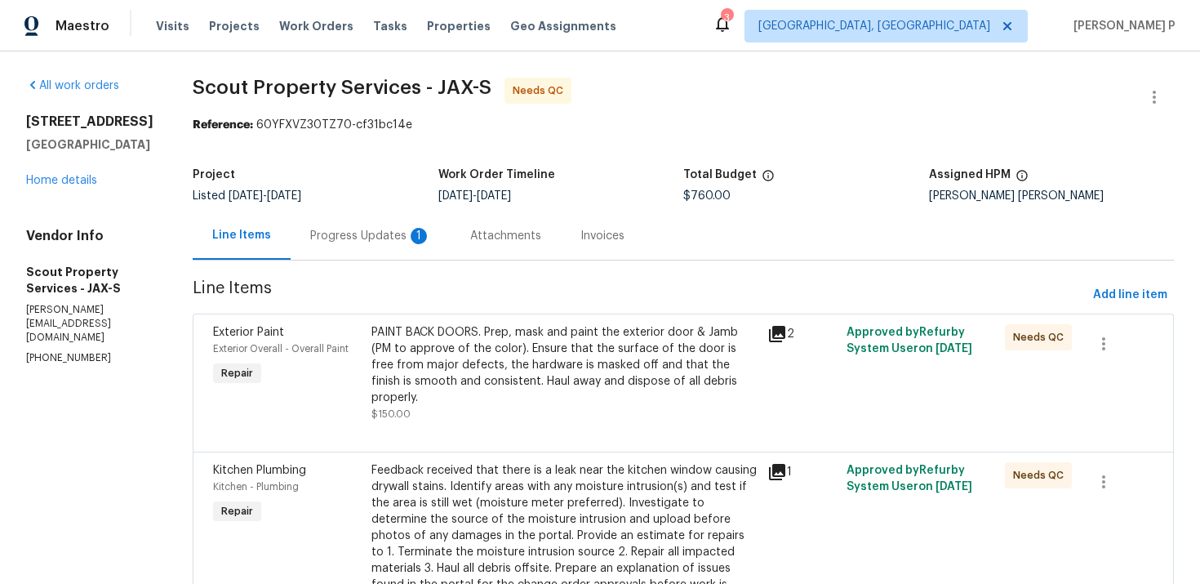
click at [310, 234] on div "Progress Updates 1" at bounding box center [370, 236] width 121 height 16
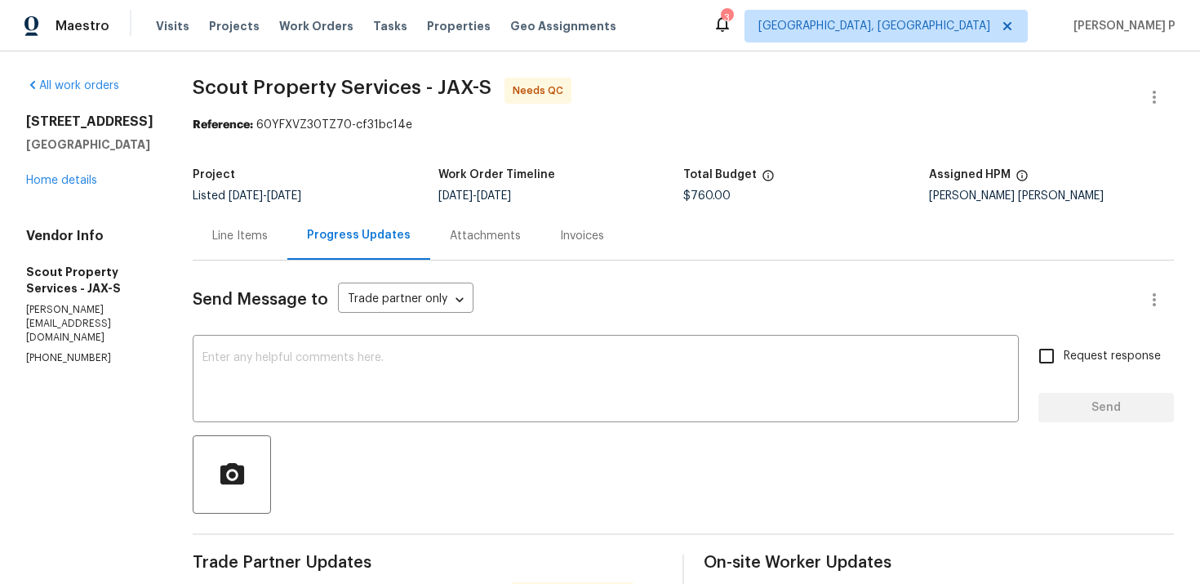
click at [212, 242] on div "Line Items" at bounding box center [240, 236] width 56 height 16
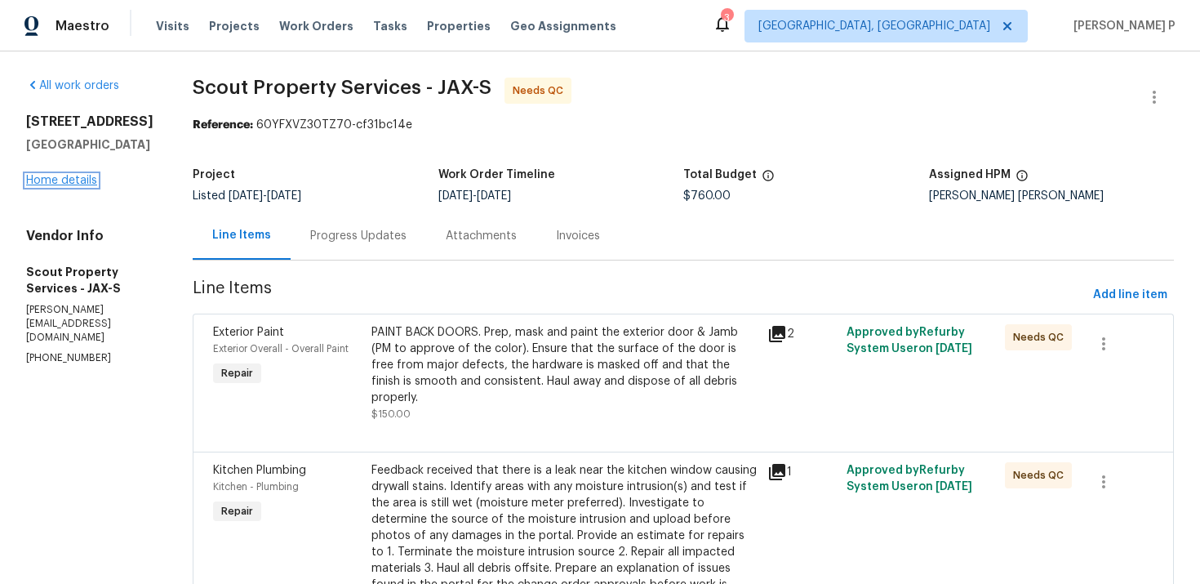
click at [38, 186] on link "Home details" at bounding box center [61, 180] width 71 height 11
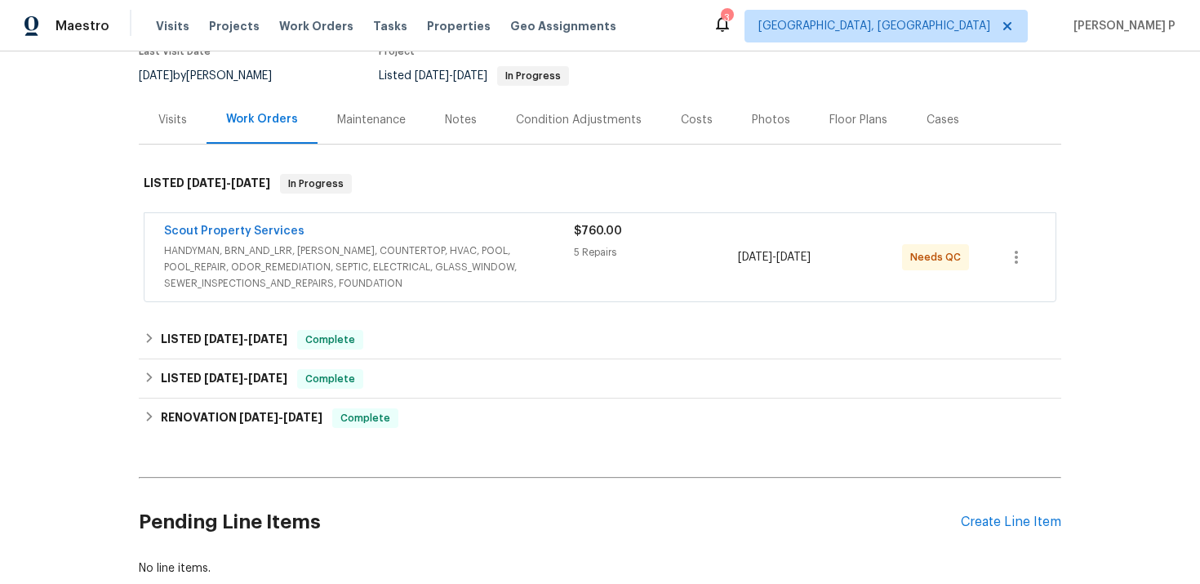
scroll to position [106, 0]
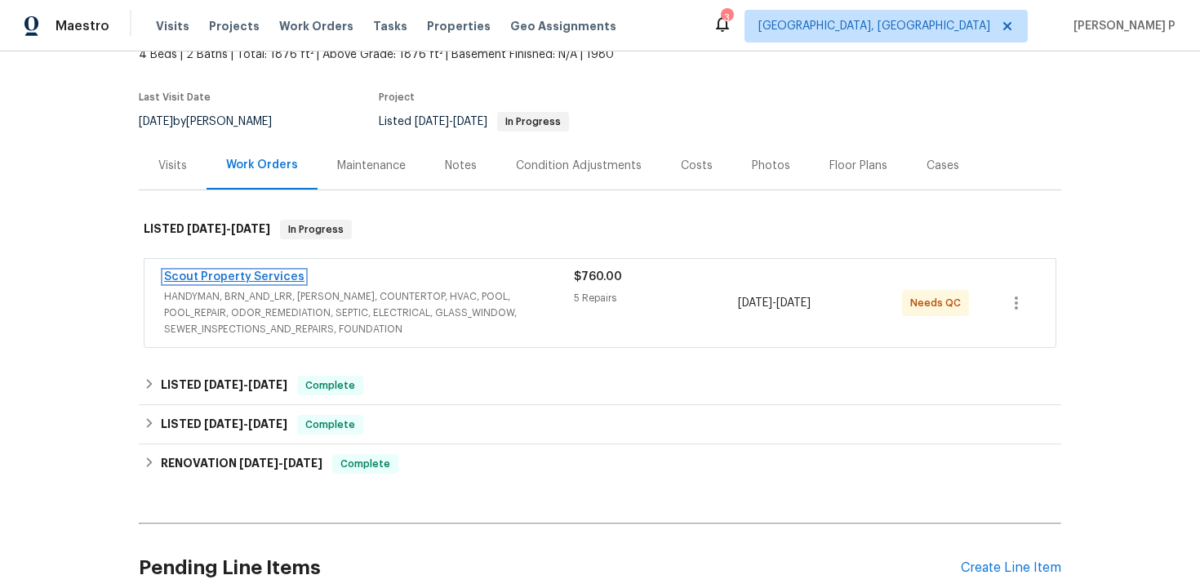
click at [238, 278] on link "Scout Property Services" at bounding box center [234, 276] width 140 height 11
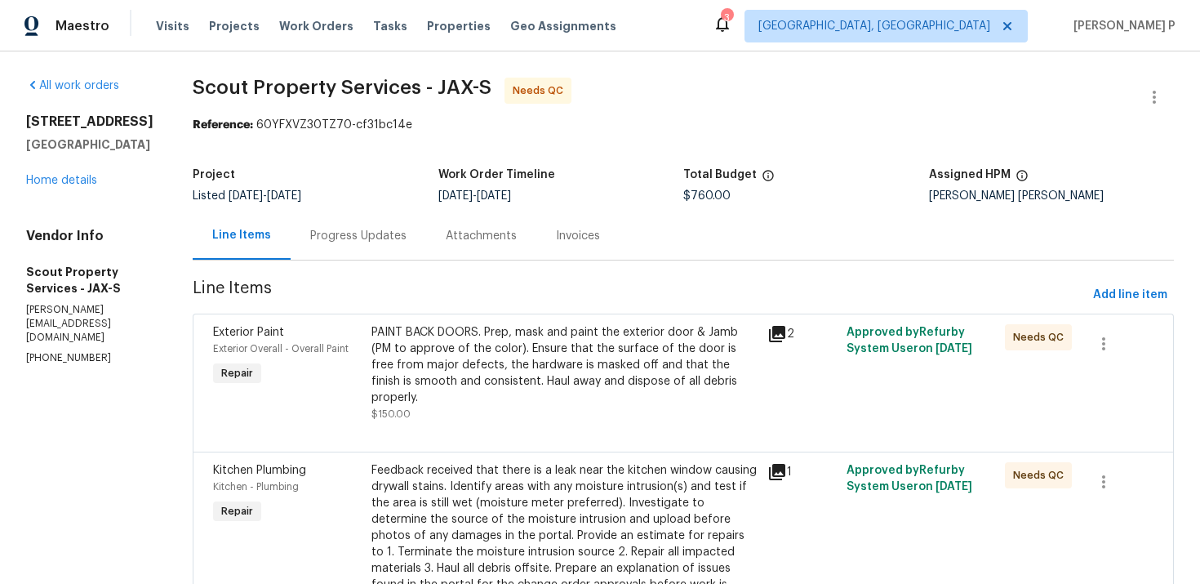
click at [326, 229] on div "Progress Updates" at bounding box center [358, 236] width 96 height 16
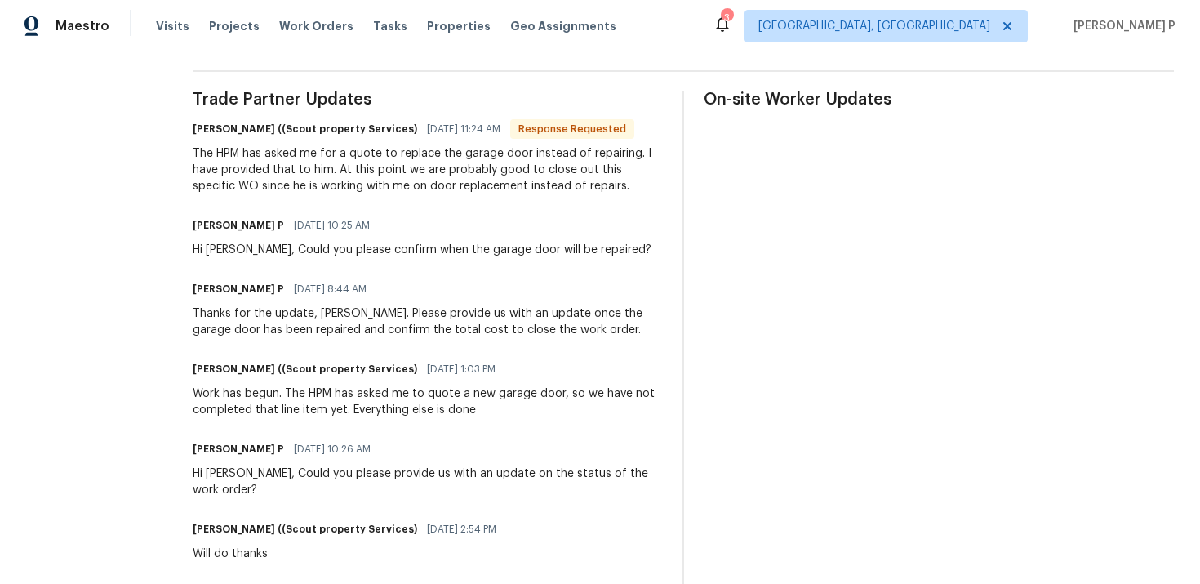
scroll to position [465, 0]
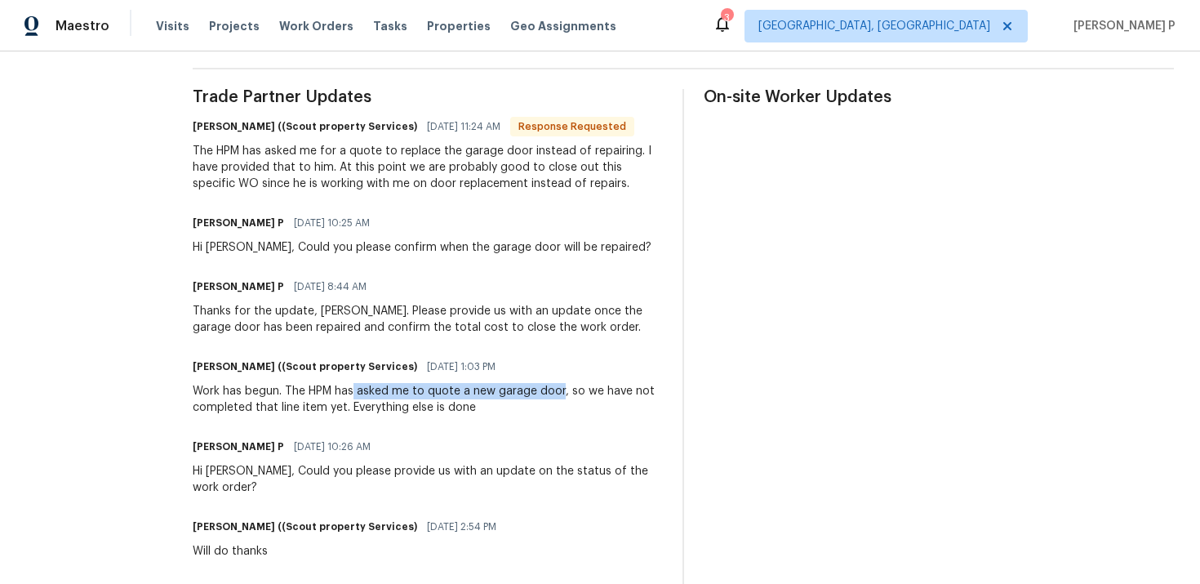
drag, startPoint x: 293, startPoint y: 391, endPoint x: 497, endPoint y: 390, distance: 203.3
click at [497, 390] on div "Work has begun. The HPM has asked me to quote a new garage door, so we have not…" at bounding box center [428, 399] width 470 height 33
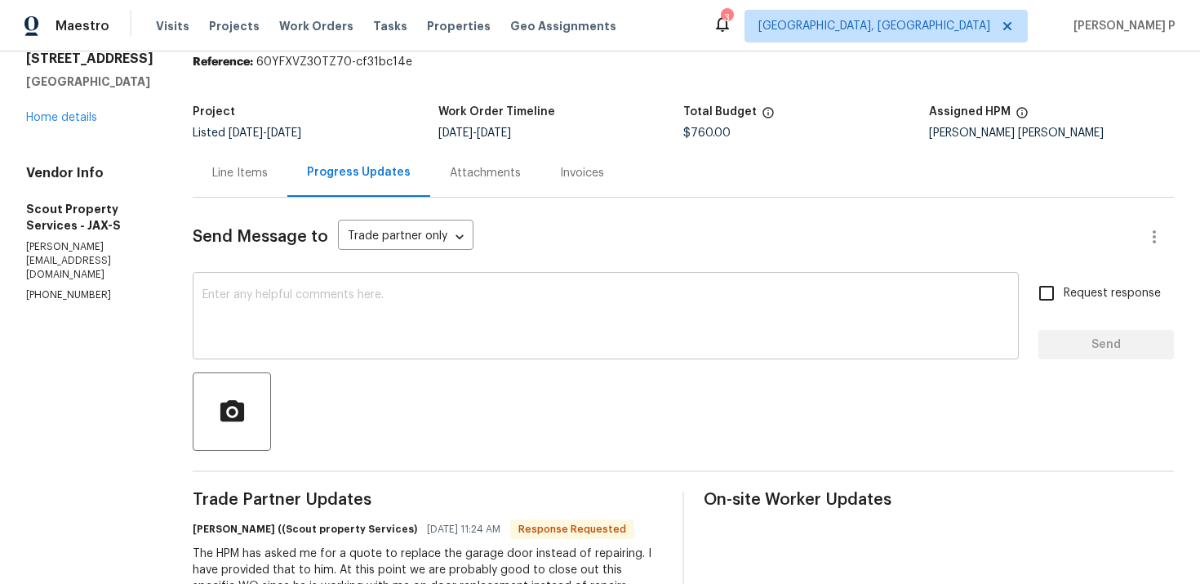
scroll to position [0, 0]
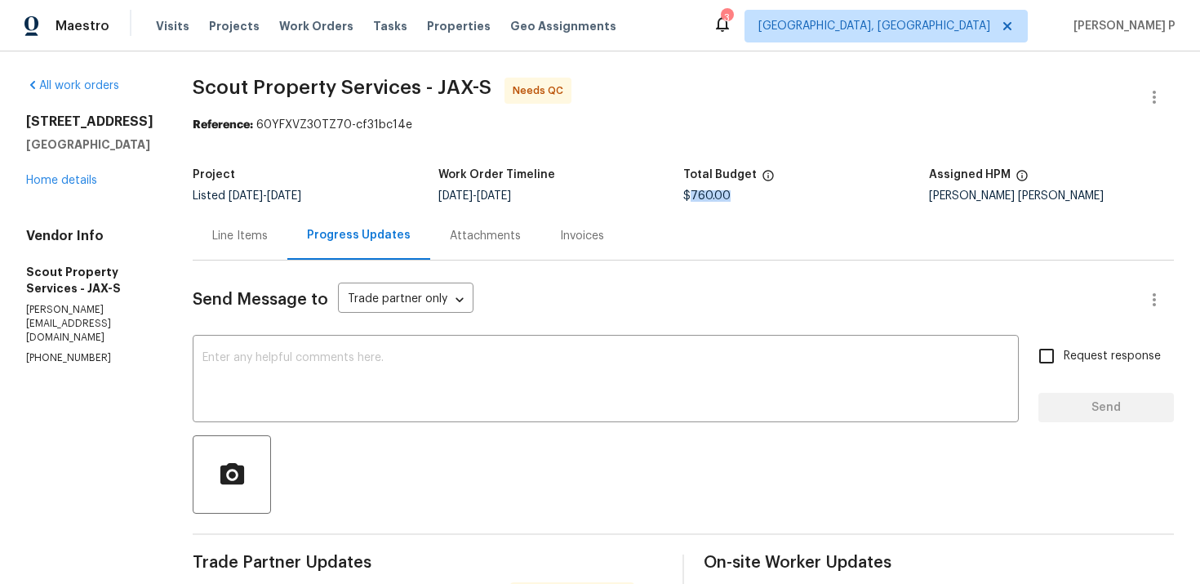
drag, startPoint x: 658, startPoint y: 199, endPoint x: 720, endPoint y: 199, distance: 62.1
click at [720, 199] on div "$760.00" at bounding box center [807, 195] width 246 height 11
click at [193, 245] on div "Line Items" at bounding box center [240, 236] width 95 height 48
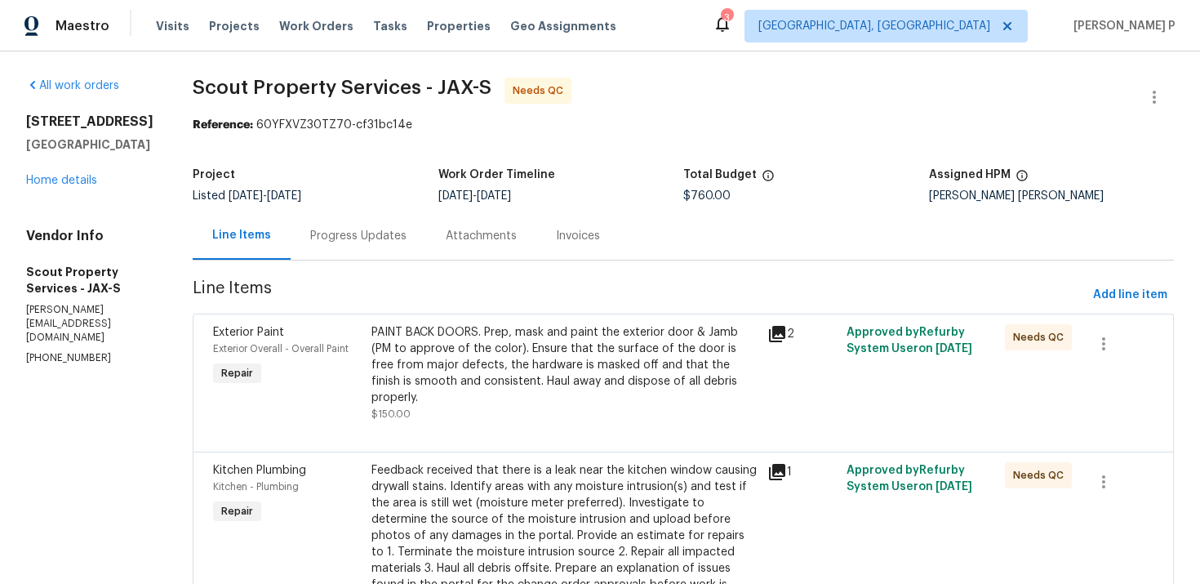
click at [317, 246] on div "Progress Updates" at bounding box center [359, 236] width 136 height 48
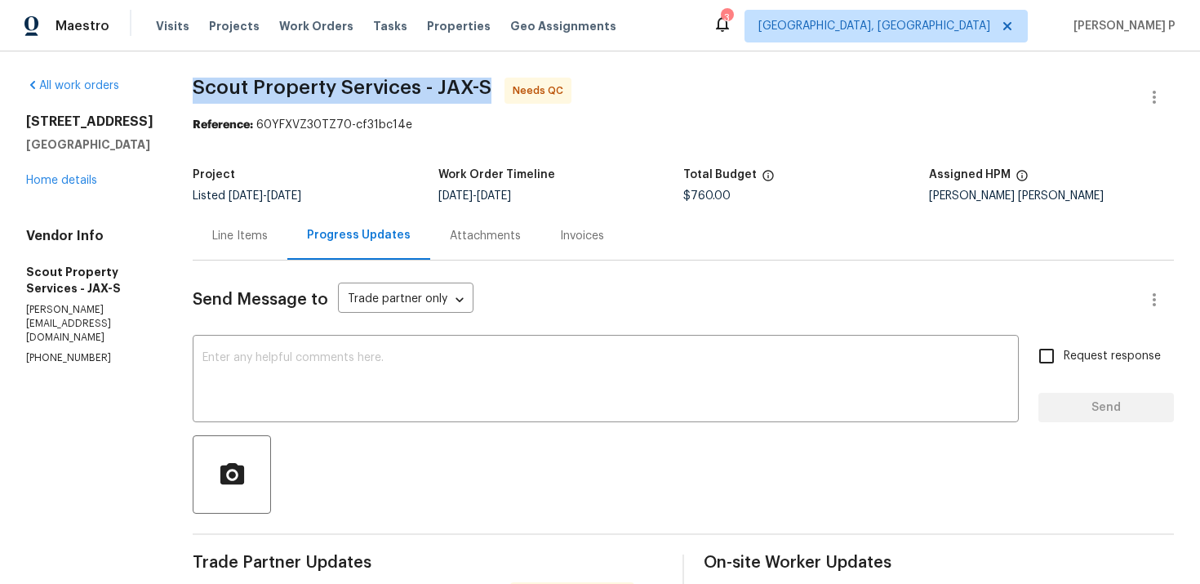
drag, startPoint x: 133, startPoint y: 87, endPoint x: 430, endPoint y: 85, distance: 296.4
click at [430, 85] on span "Scout Property Services - JAX-S Needs QC" at bounding box center [664, 97] width 942 height 39
copy span "Scout Property Services - JAX-S"
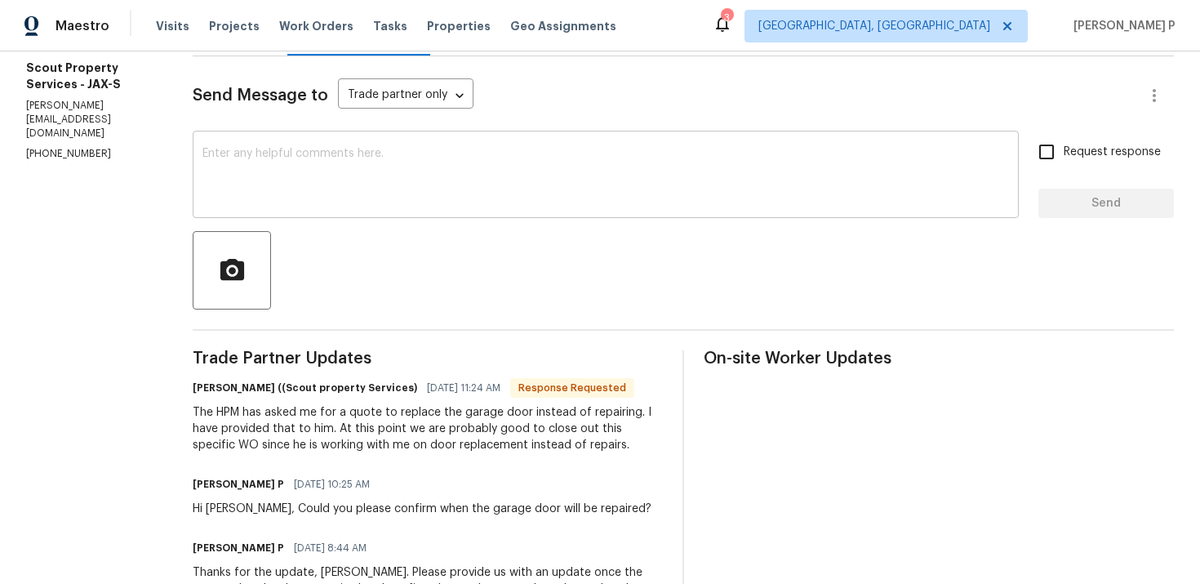
scroll to position [163, 0]
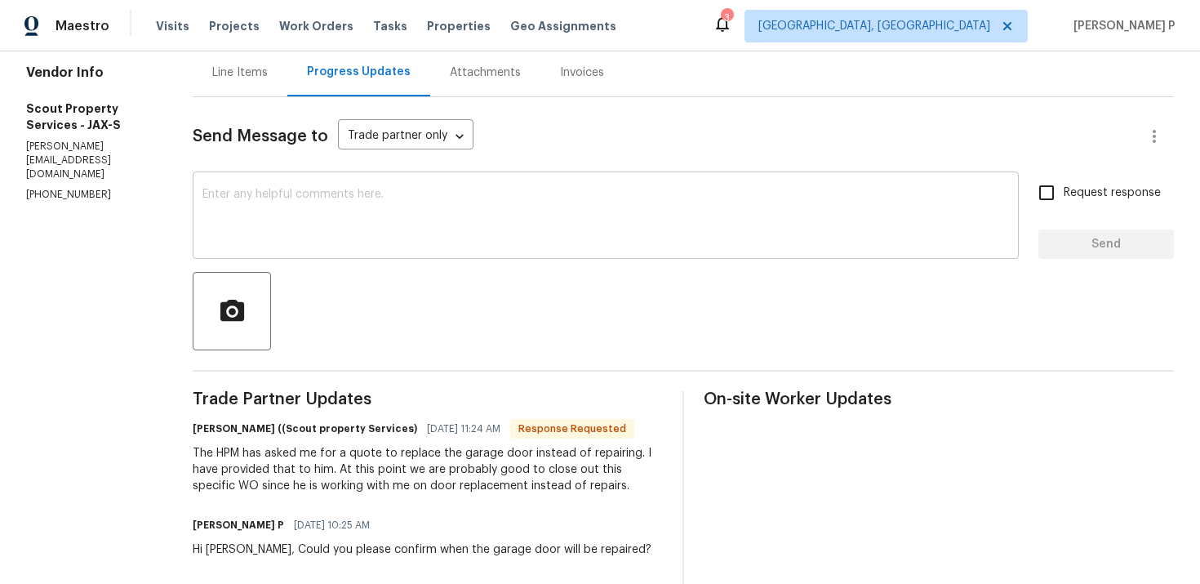
click at [348, 227] on textarea at bounding box center [606, 217] width 807 height 57
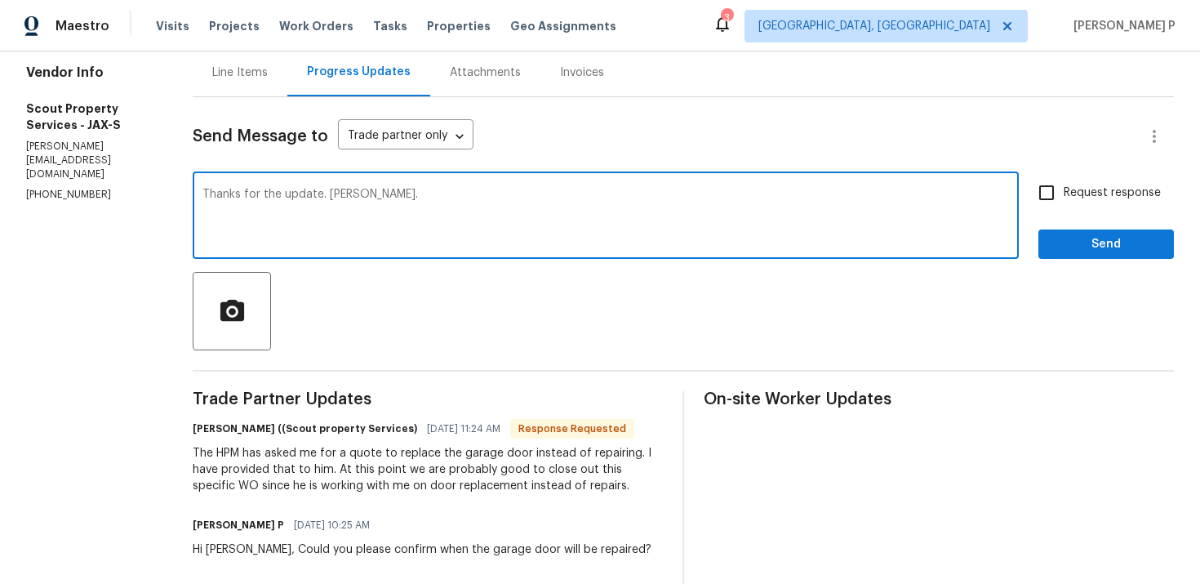
type textarea "Thanks for the update. [PERSON_NAME]."
click at [1066, 245] on span "Send" at bounding box center [1106, 244] width 109 height 20
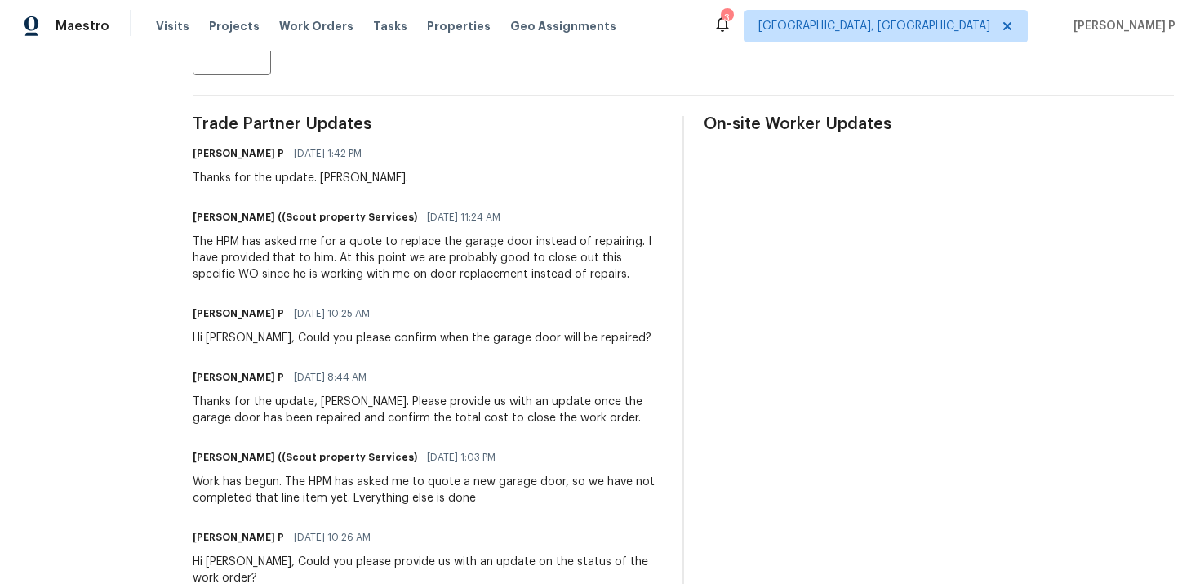
scroll to position [436, 0]
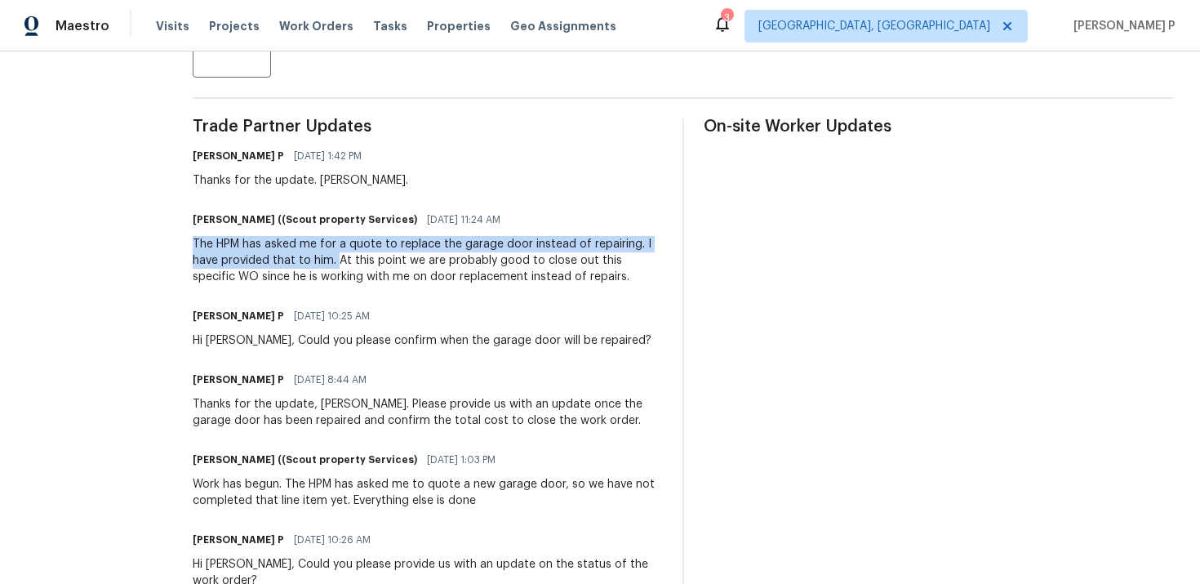
drag, startPoint x: 135, startPoint y: 244, endPoint x: 247, endPoint y: 256, distance: 112.5
click at [247, 256] on div "The HPM has asked me for a quote to replace the garage door instead of repairin…" at bounding box center [428, 260] width 470 height 49
copy div "The HPM has asked me for a quote to replace the garage door instead of repairin…"
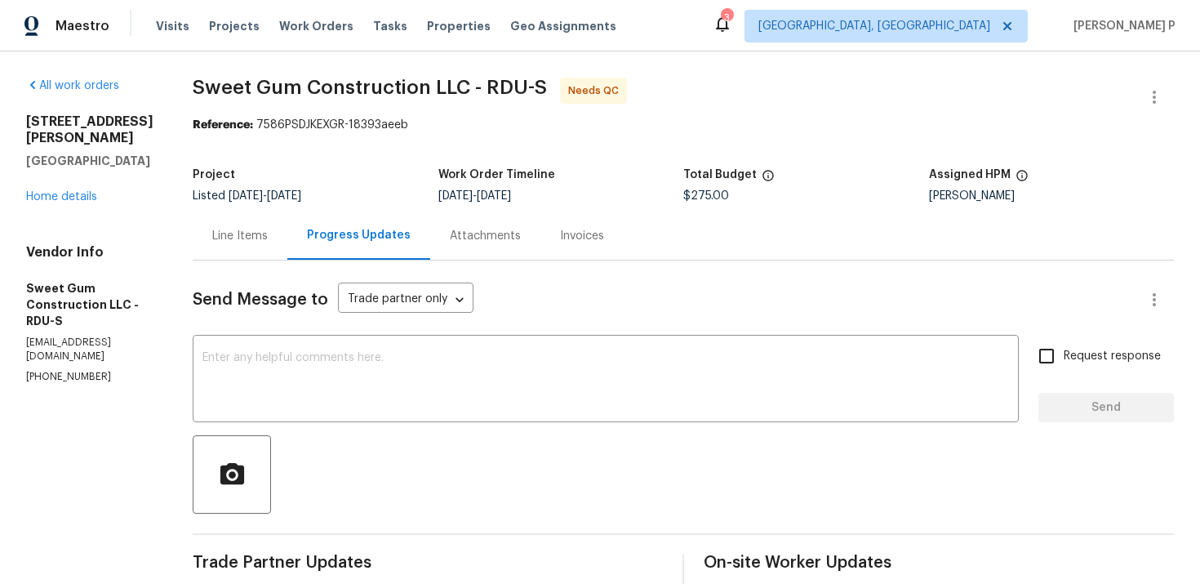
click at [268, 238] on div "Line Items" at bounding box center [240, 236] width 56 height 16
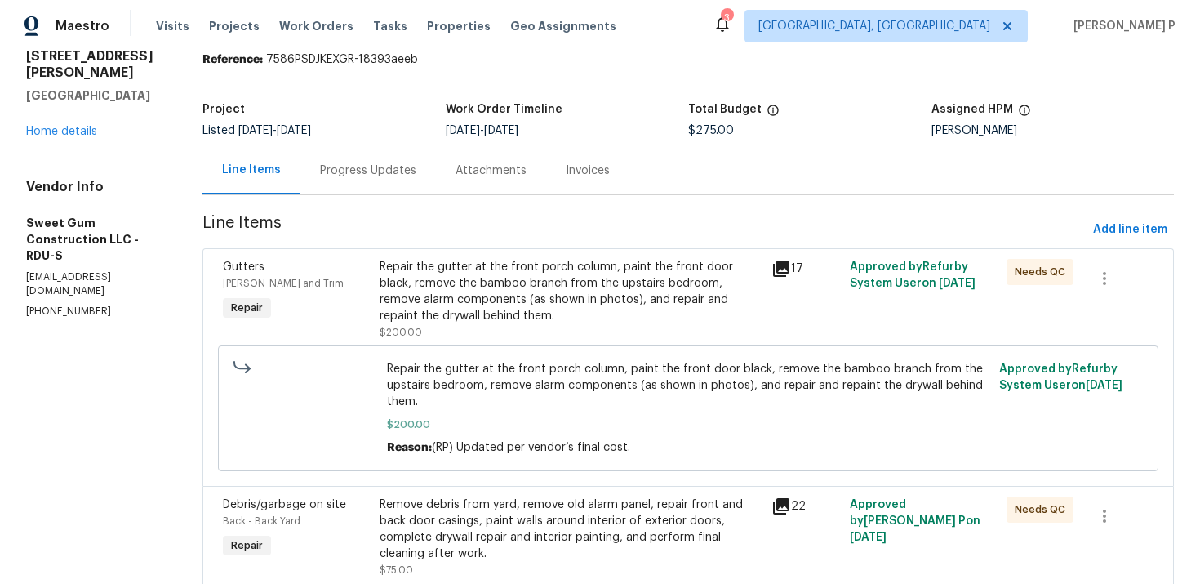
scroll to position [136, 0]
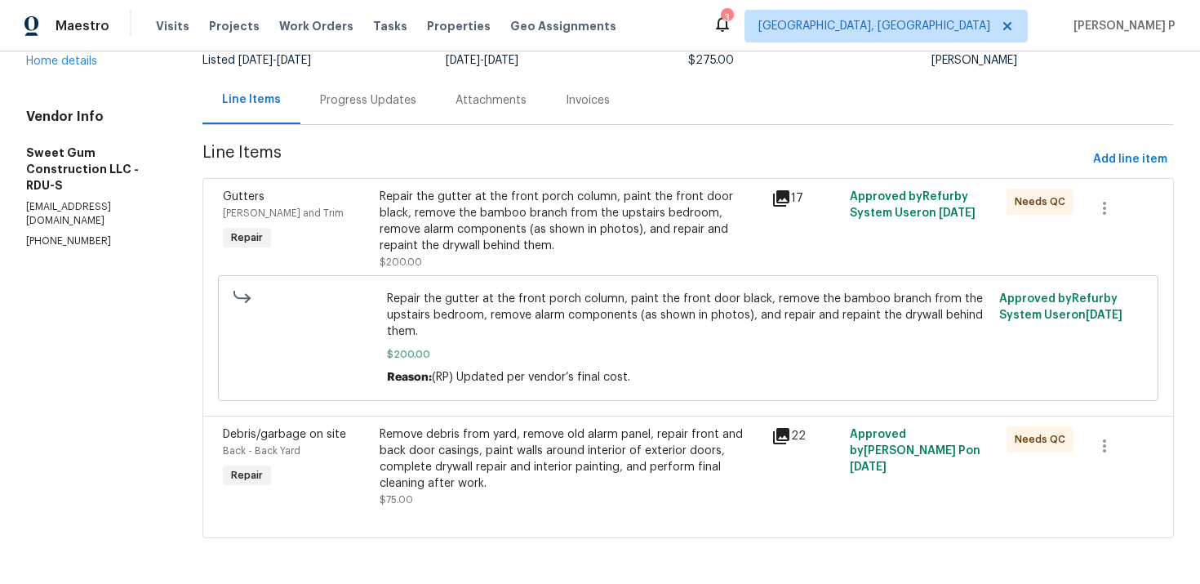
click at [509, 226] on div "Repair the gutter at the front porch column, paint the front door black, remove…" at bounding box center [571, 221] width 382 height 65
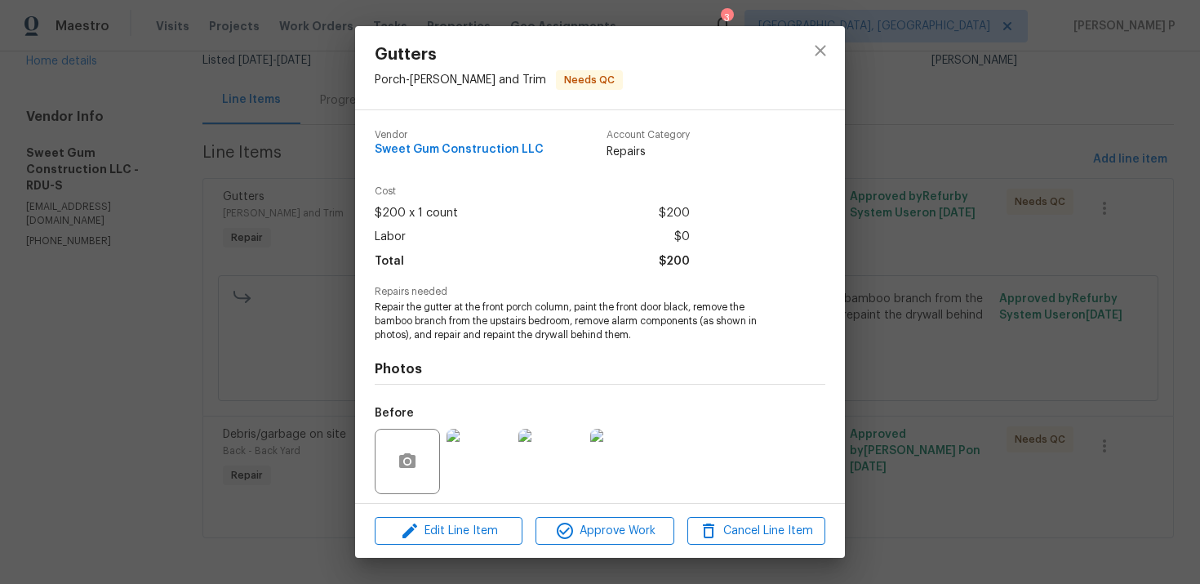
scroll to position [114, 0]
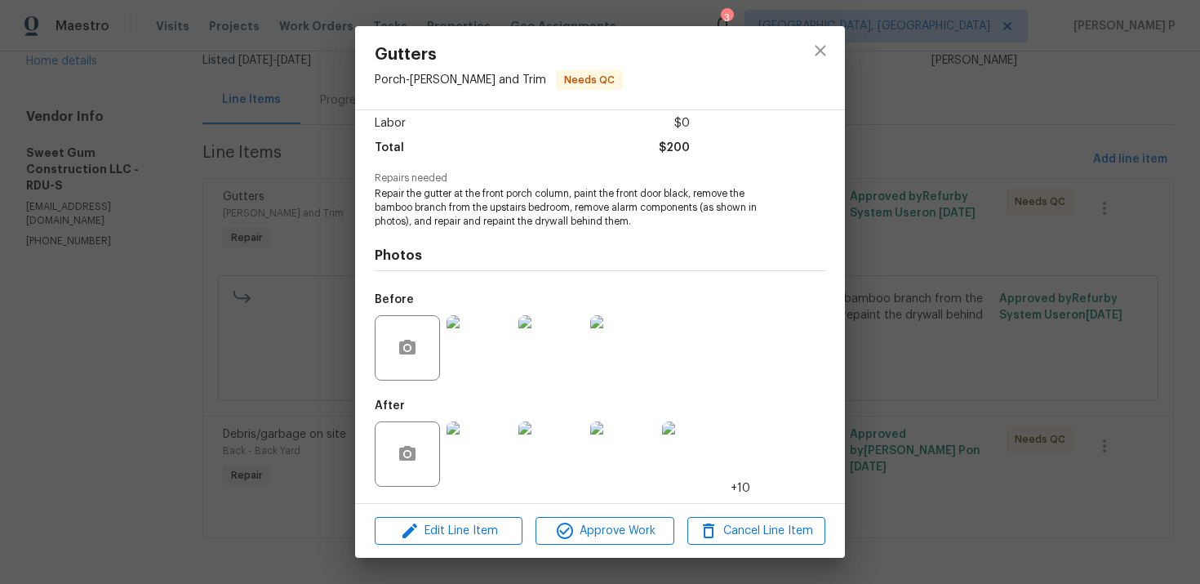
click at [834, 35] on div at bounding box center [820, 67] width 49 height 83
click at [826, 47] on icon "close" at bounding box center [821, 51] width 20 height 20
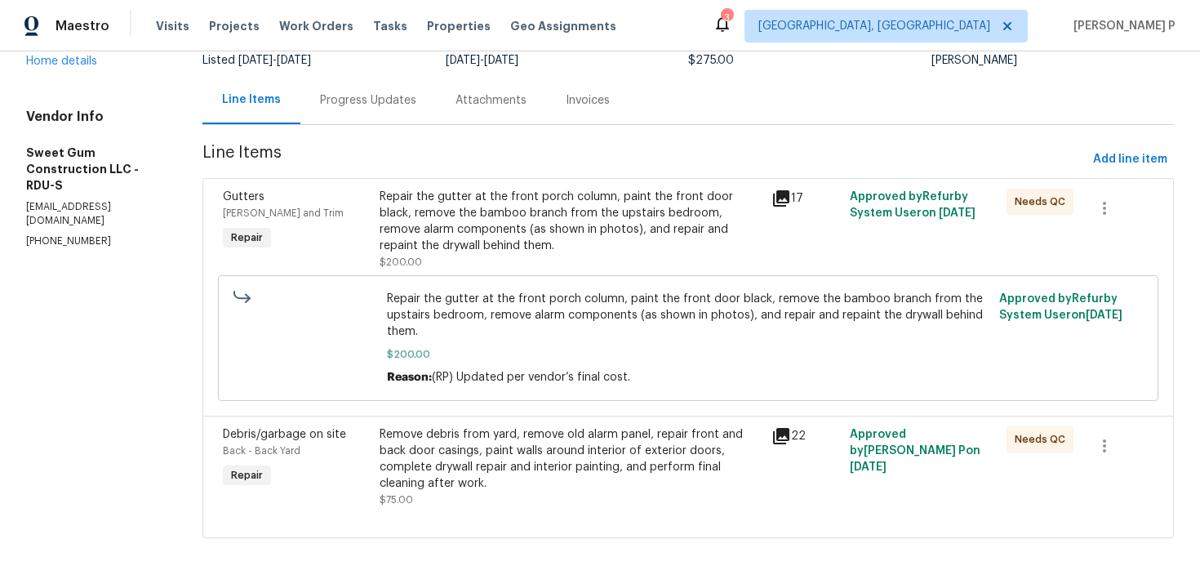
click at [516, 480] on div "Remove debris from yard, remove old alarm panel, repair front and back door cas…" at bounding box center [571, 458] width 382 height 65
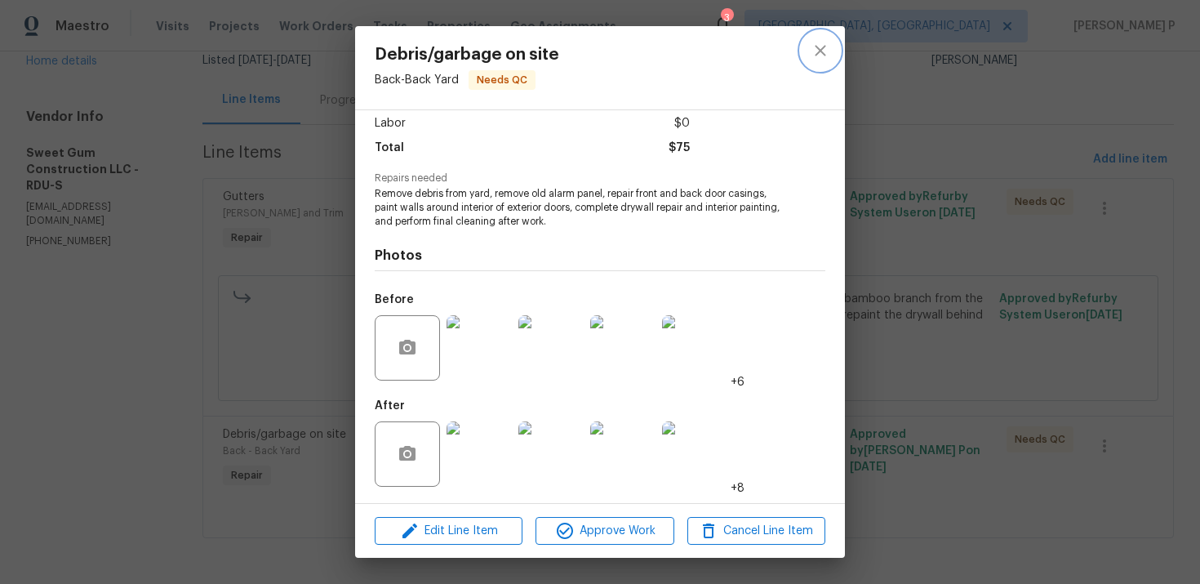
click at [822, 42] on icon "close" at bounding box center [821, 51] width 20 height 20
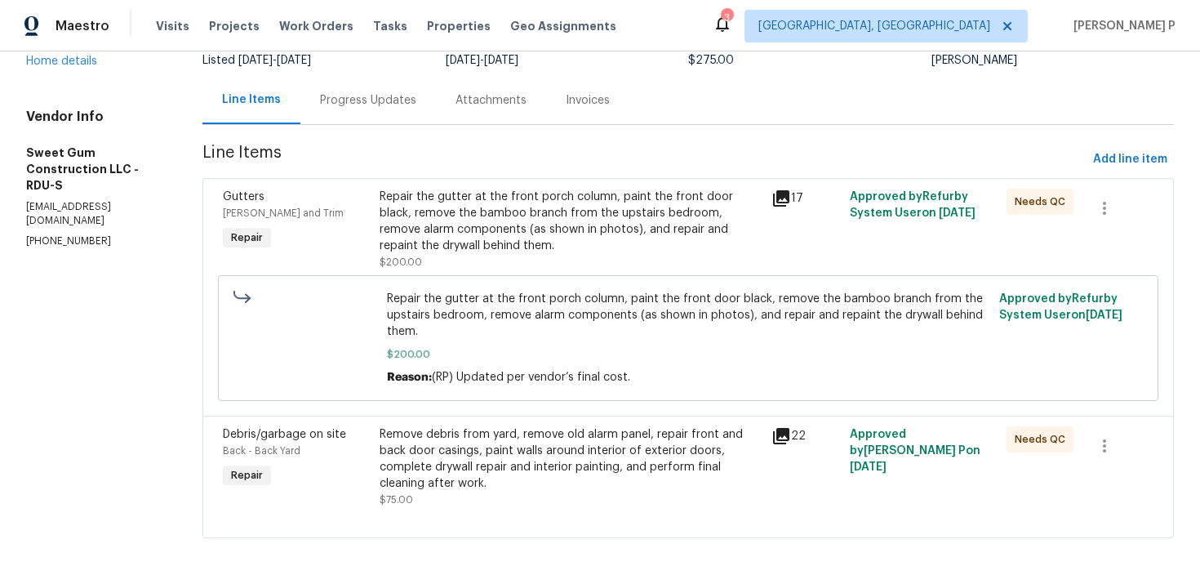
scroll to position [16, 0]
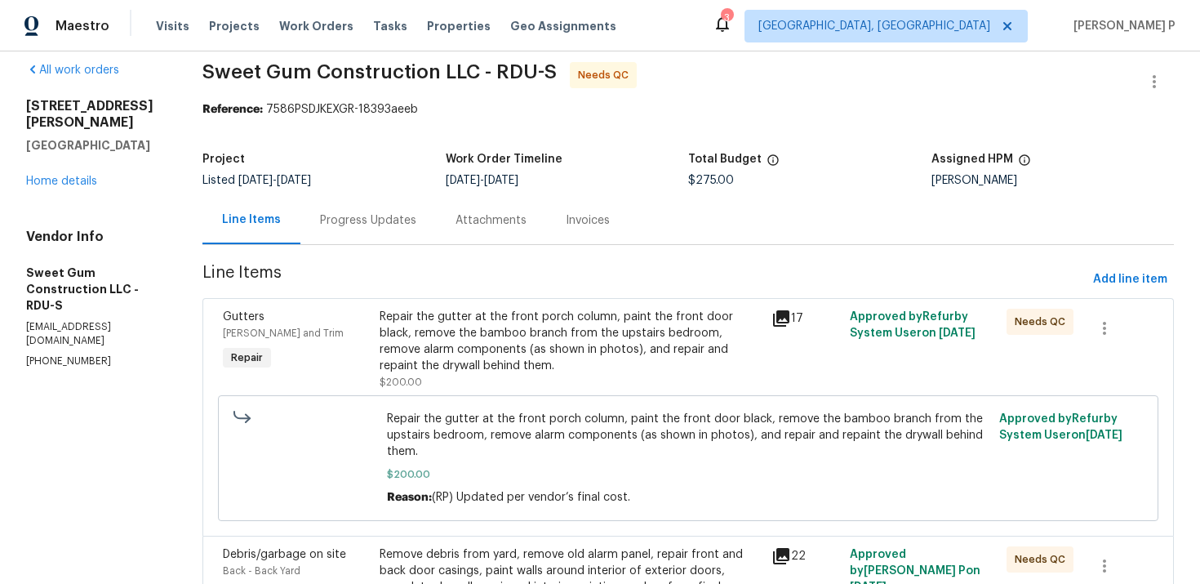
click at [410, 229] on div "Progress Updates" at bounding box center [369, 220] width 136 height 48
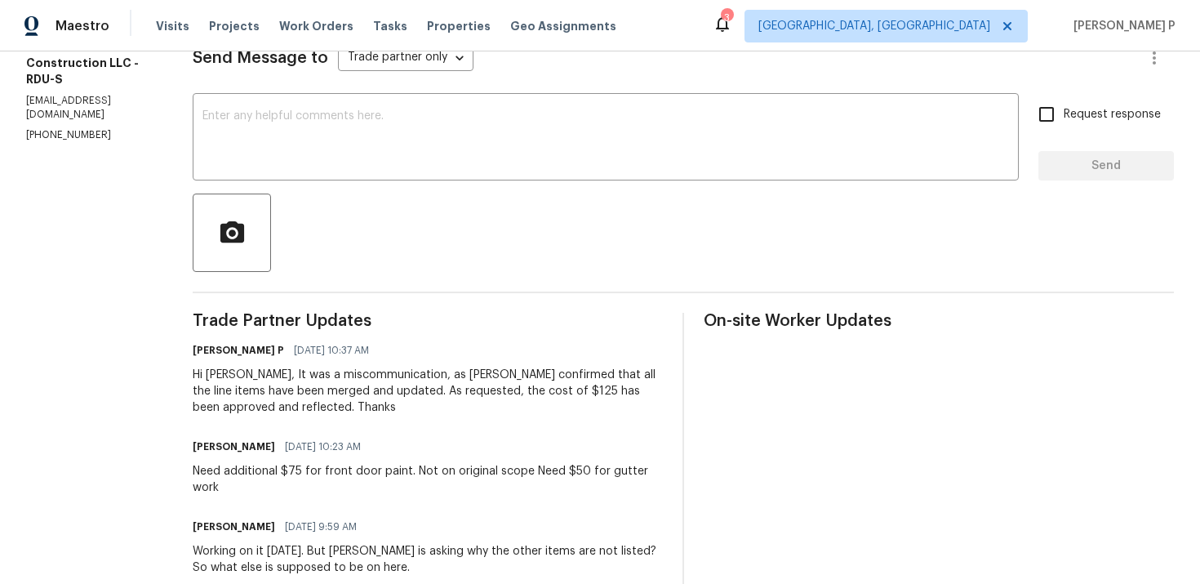
scroll to position [188, 0]
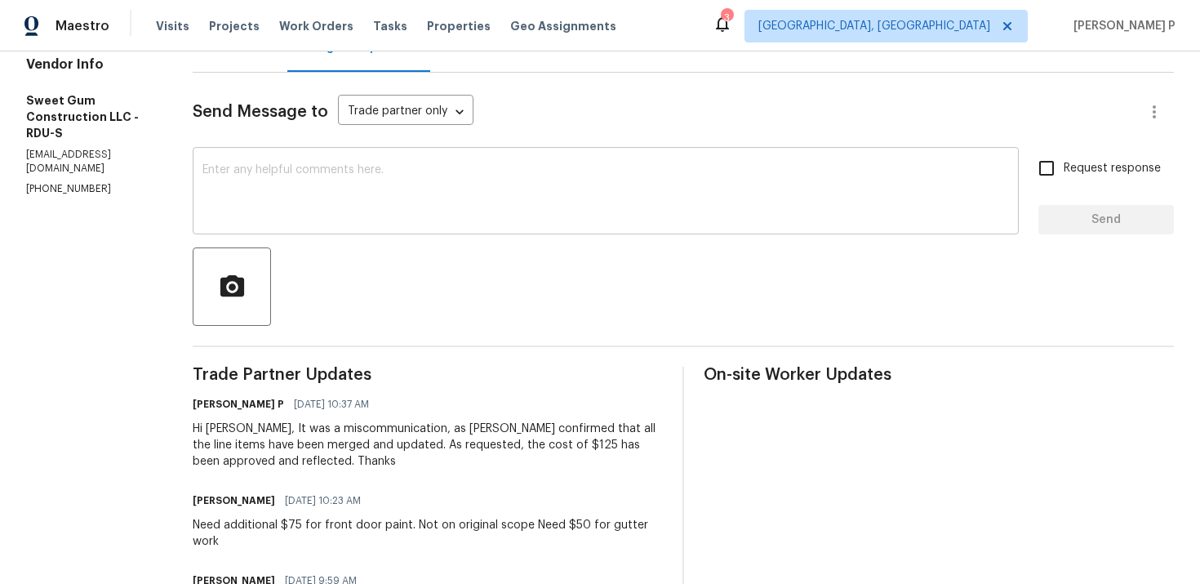
click at [340, 192] on textarea at bounding box center [606, 192] width 807 height 57
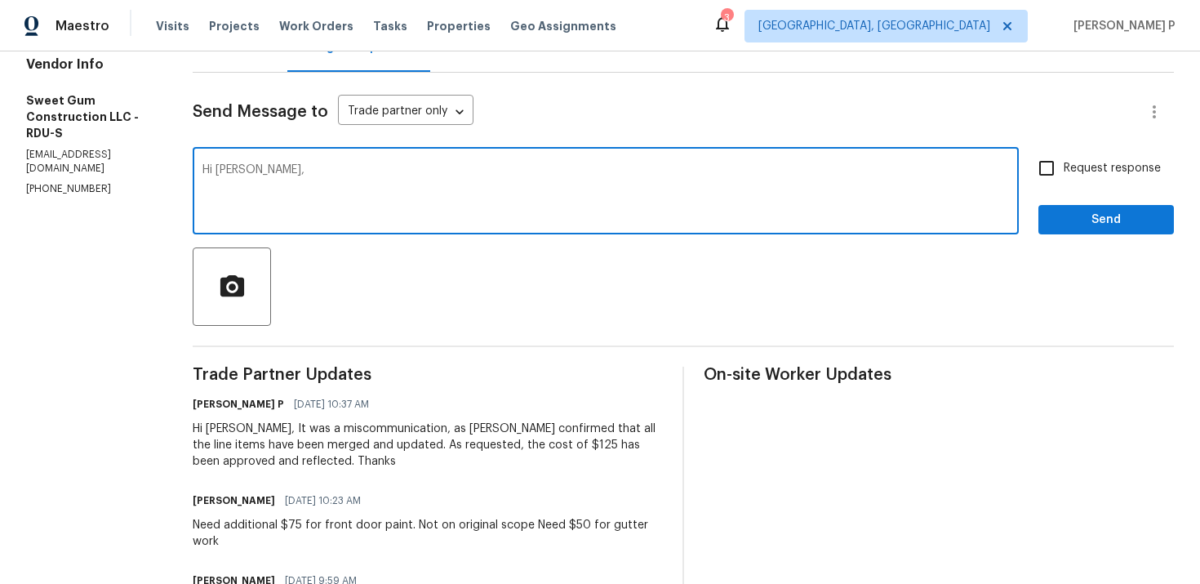
paste textarea "Could you kindly provide a brief description of the completed work and confirm …"
type textarea "Hi [PERSON_NAME], Could you kindly provide a brief description of the completed…"
click at [1111, 171] on span "Request response" at bounding box center [1112, 168] width 97 height 17
click at [1064, 171] on input "Request response" at bounding box center [1047, 168] width 34 height 34
checkbox input "true"
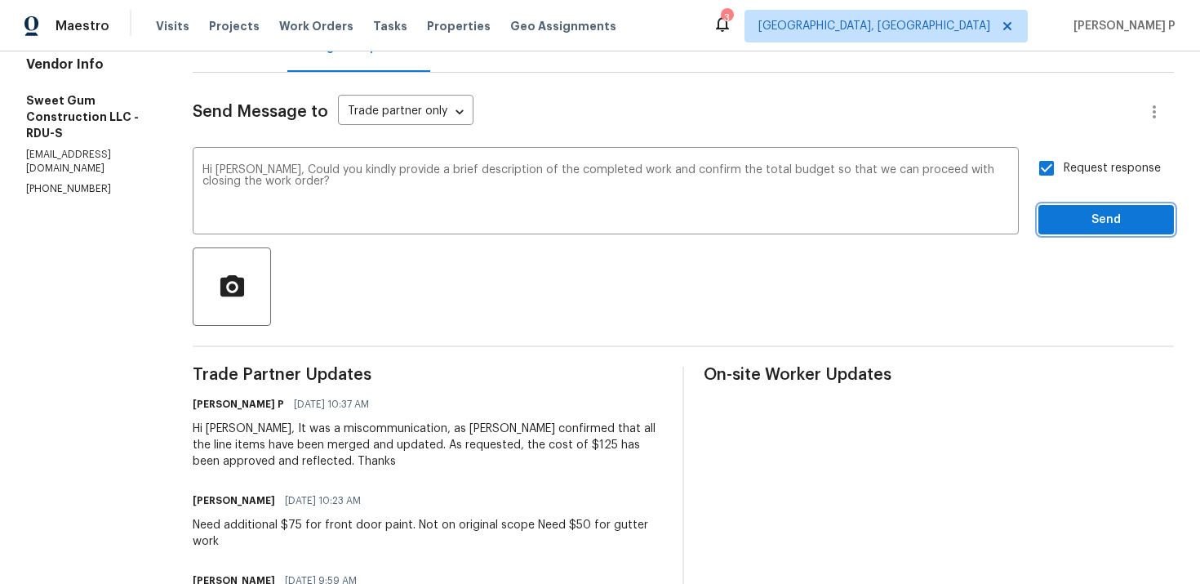
click at [1101, 217] on span "Send" at bounding box center [1106, 220] width 109 height 20
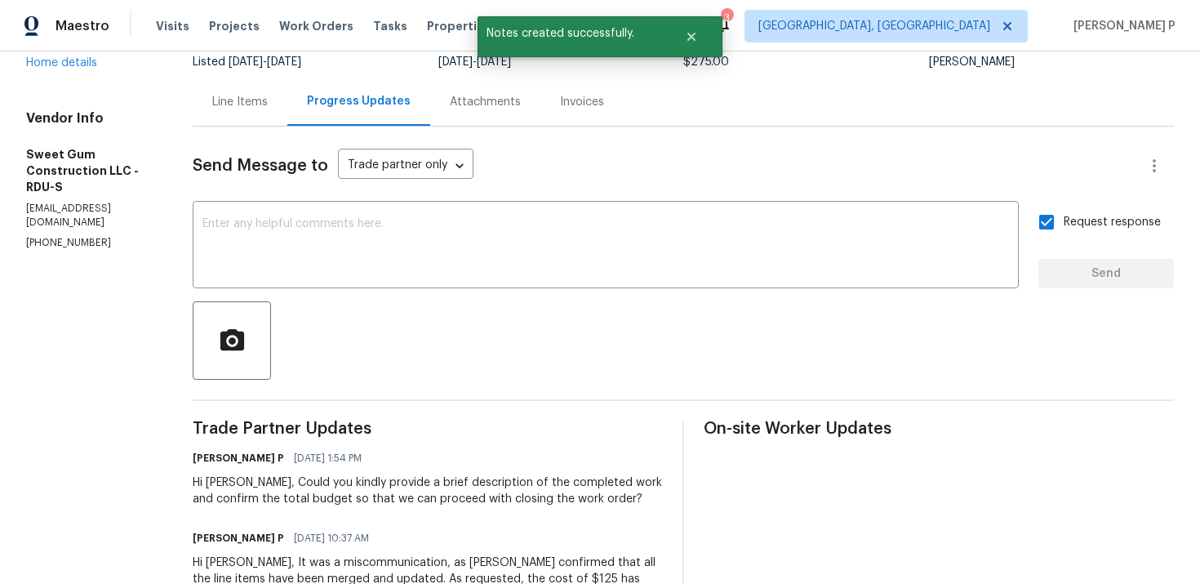
scroll to position [1, 0]
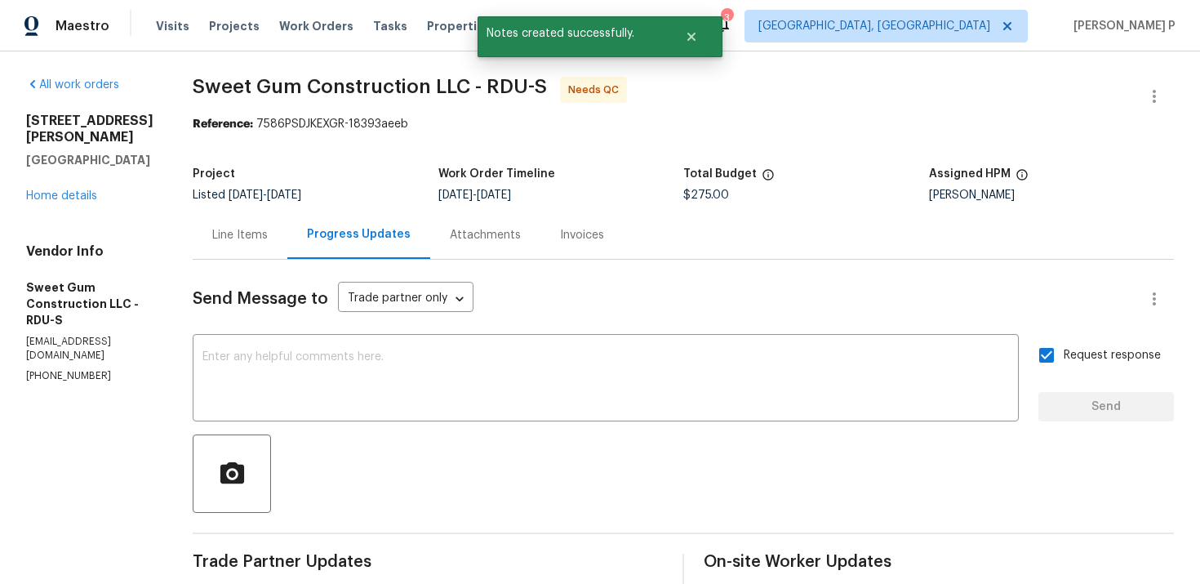
click at [287, 225] on div "Line Items" at bounding box center [240, 235] width 95 height 48
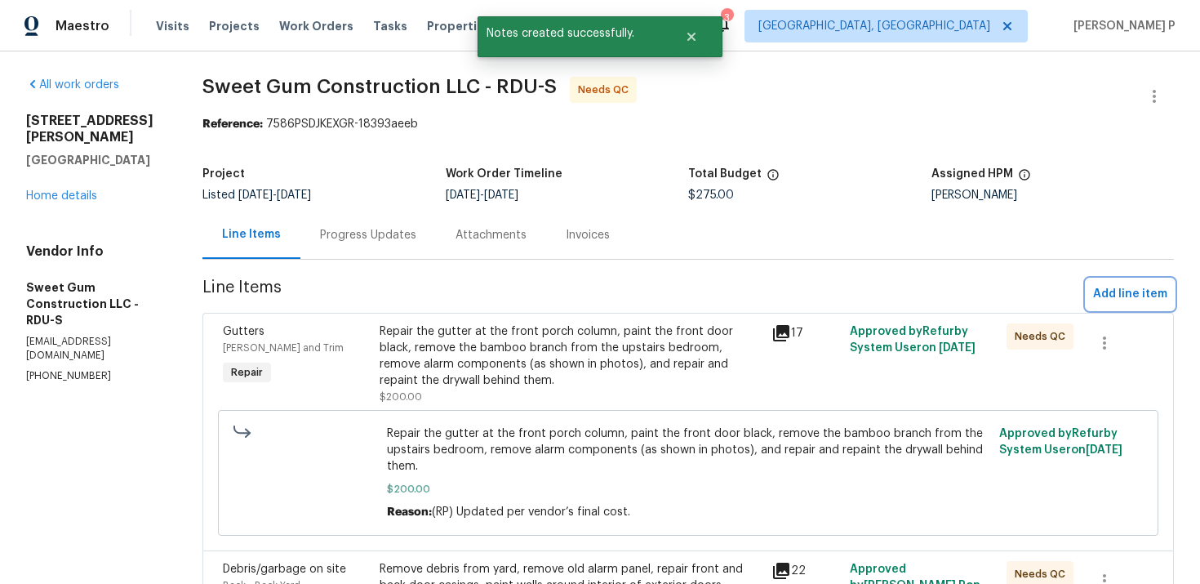
click at [1135, 291] on span "Add line item" at bounding box center [1130, 294] width 74 height 20
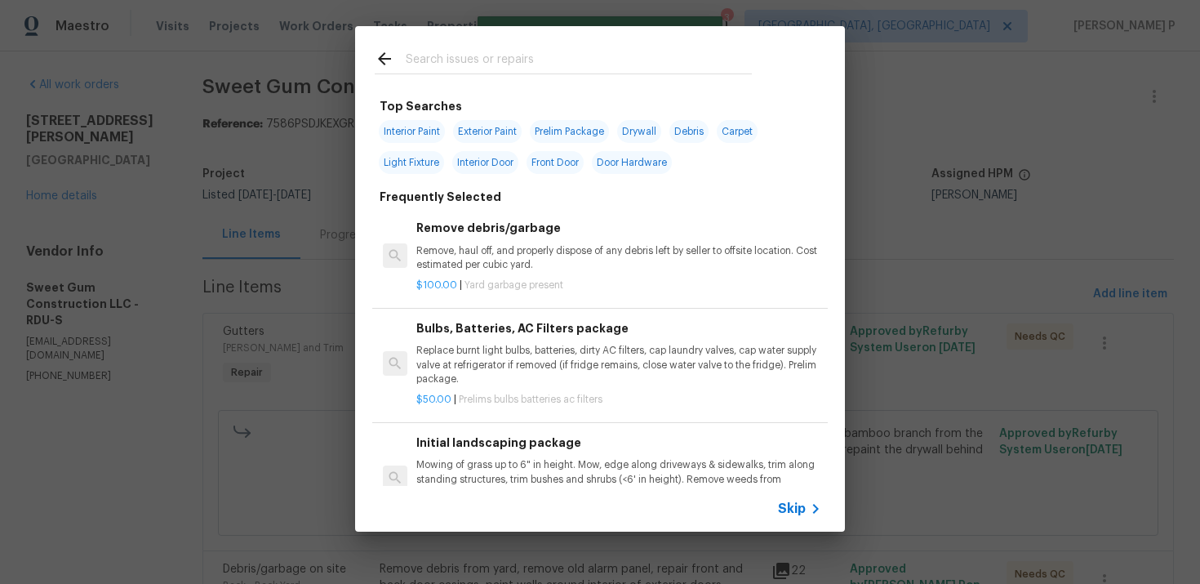
click at [802, 513] on span "Skip" at bounding box center [792, 509] width 28 height 16
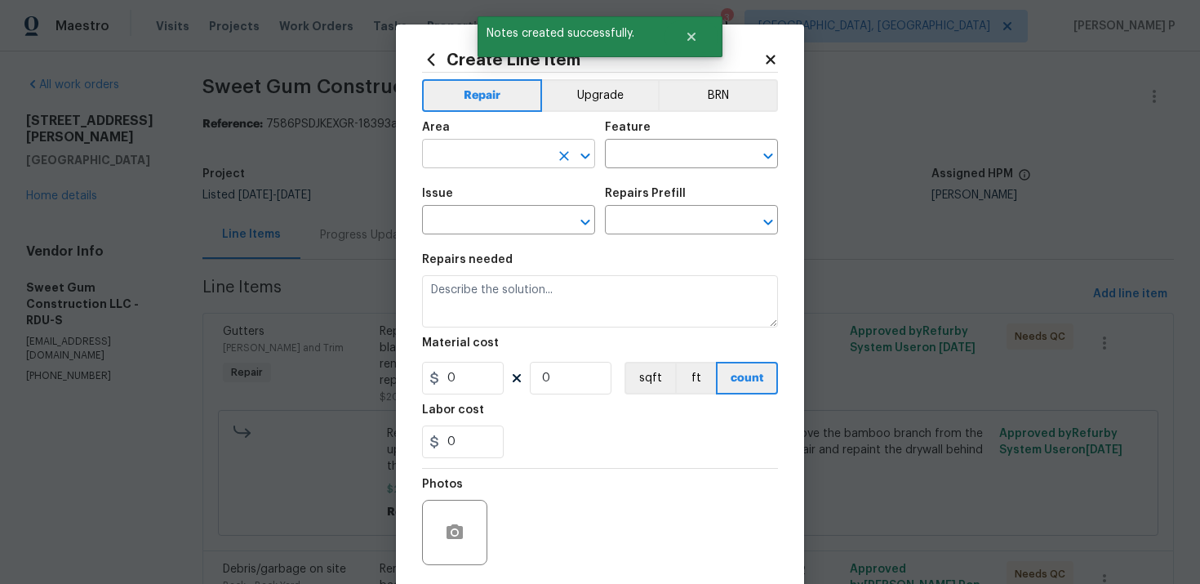
click at [489, 152] on input "text" at bounding box center [485, 155] width 127 height 25
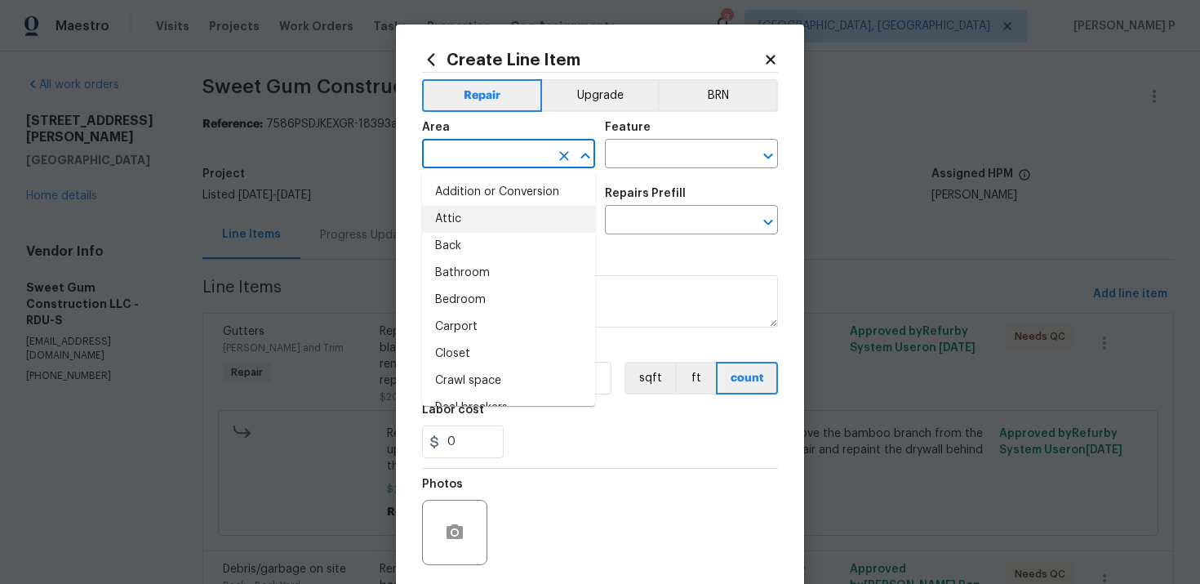
click at [488, 225] on li "Attic" at bounding box center [508, 219] width 173 height 27
type input "Attic"
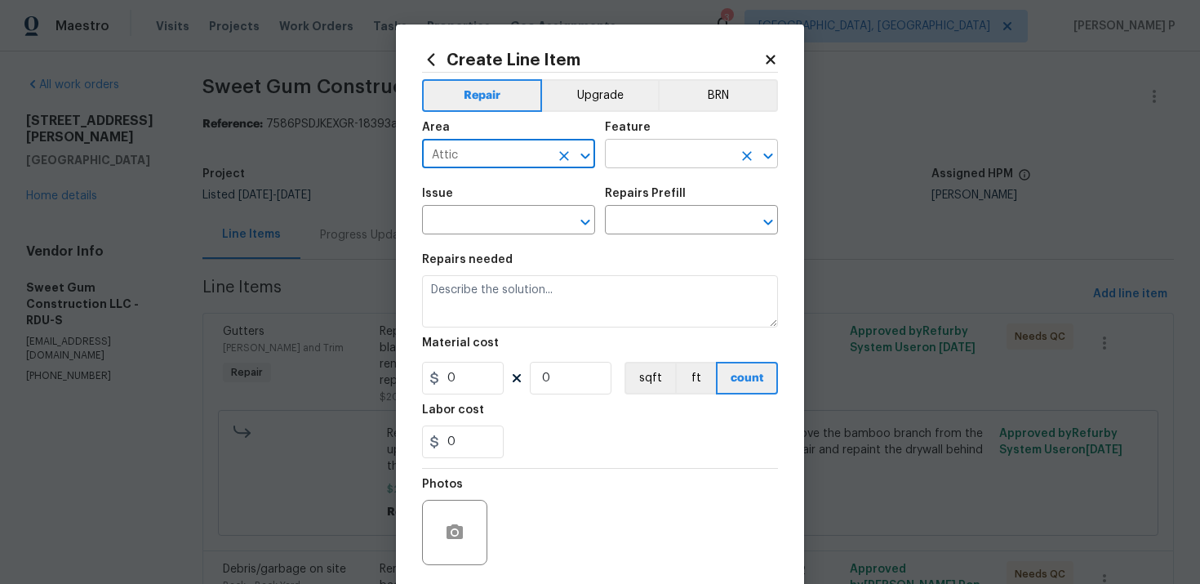
click at [631, 148] on input "text" at bounding box center [668, 155] width 127 height 25
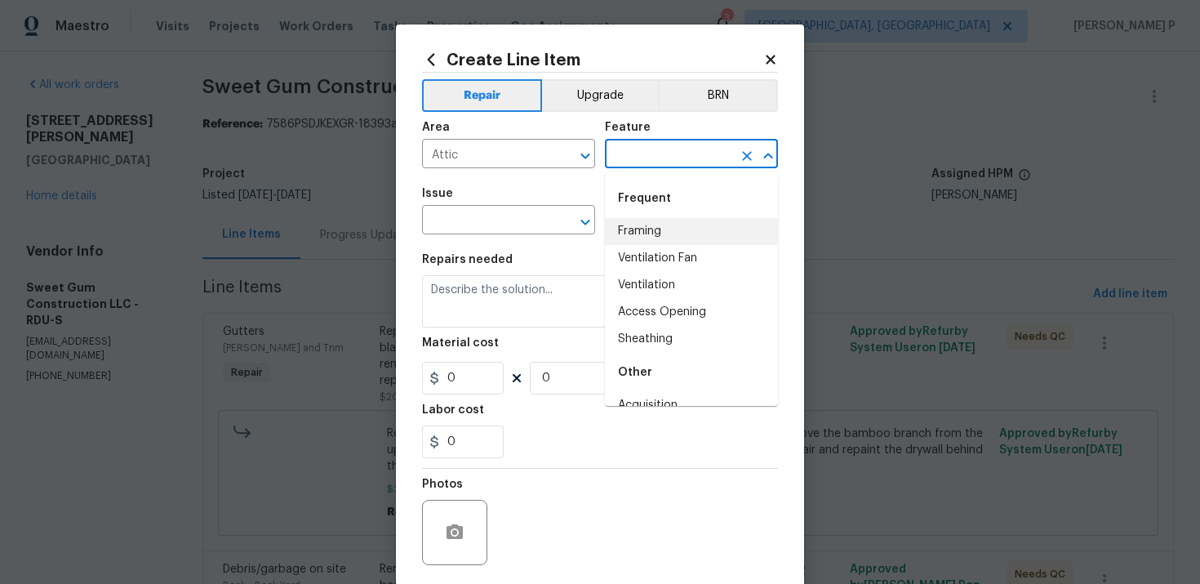
click at [642, 233] on li "Framing" at bounding box center [691, 231] width 173 height 27
type input "Framing"
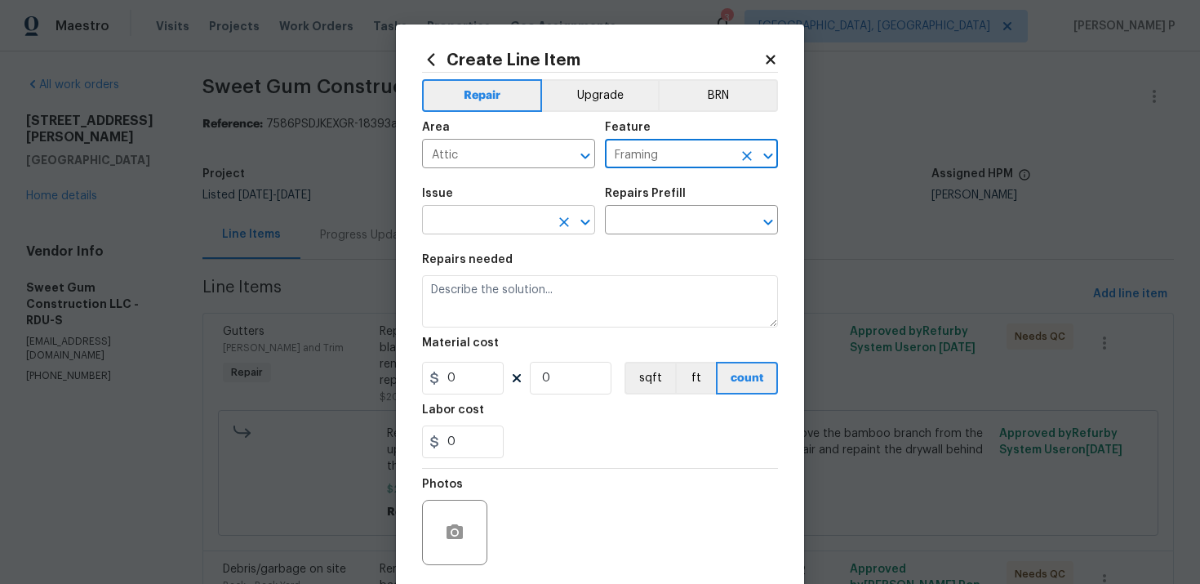
click at [505, 226] on input "text" at bounding box center [485, 221] width 127 height 25
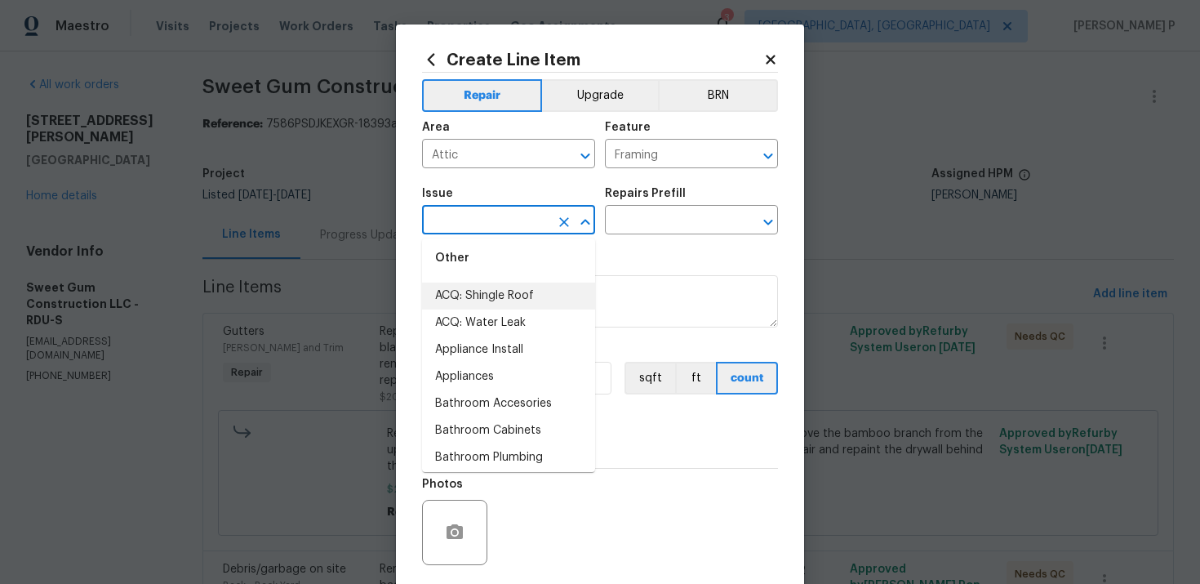
scroll to position [263, 0]
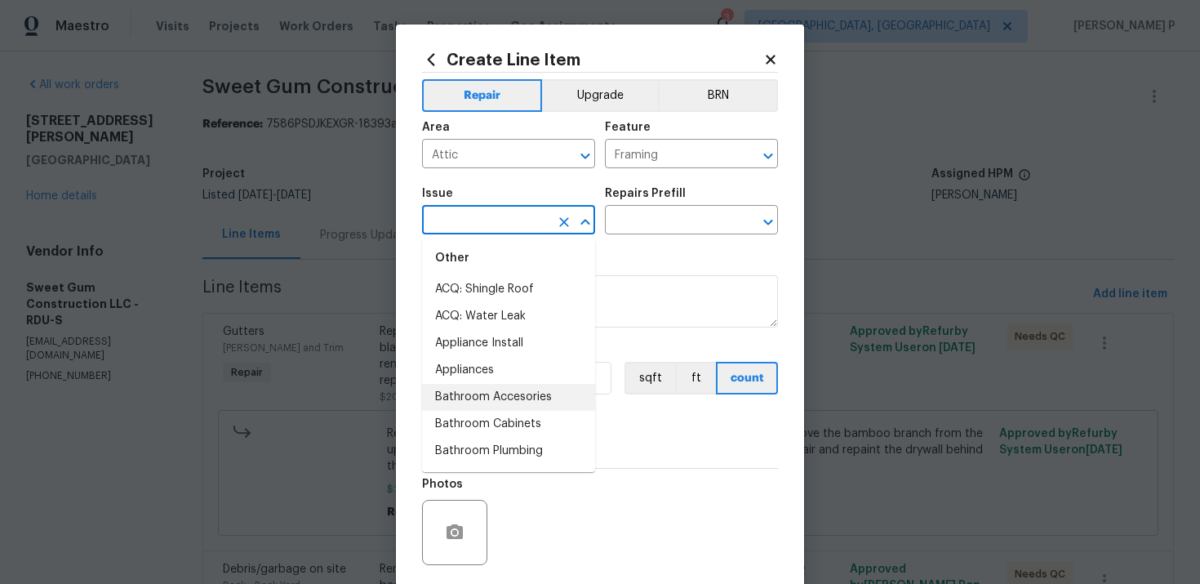
click at [484, 402] on li "Bathroom Accesories" at bounding box center [508, 397] width 173 height 27
type input "Bathroom Accesories"
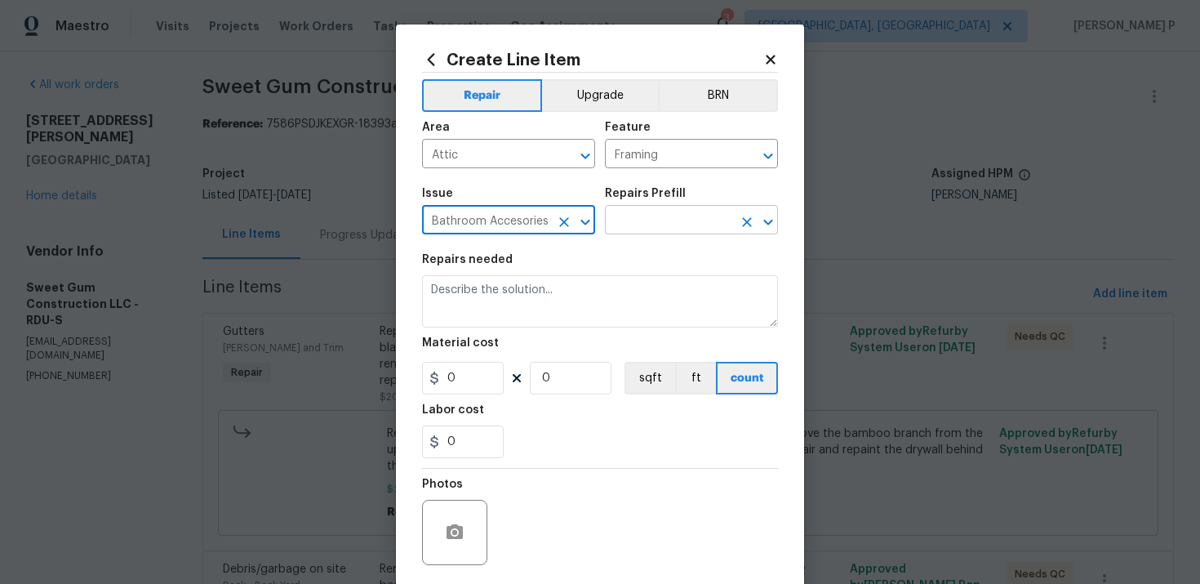
click at [647, 219] on input "text" at bounding box center [668, 221] width 127 height 25
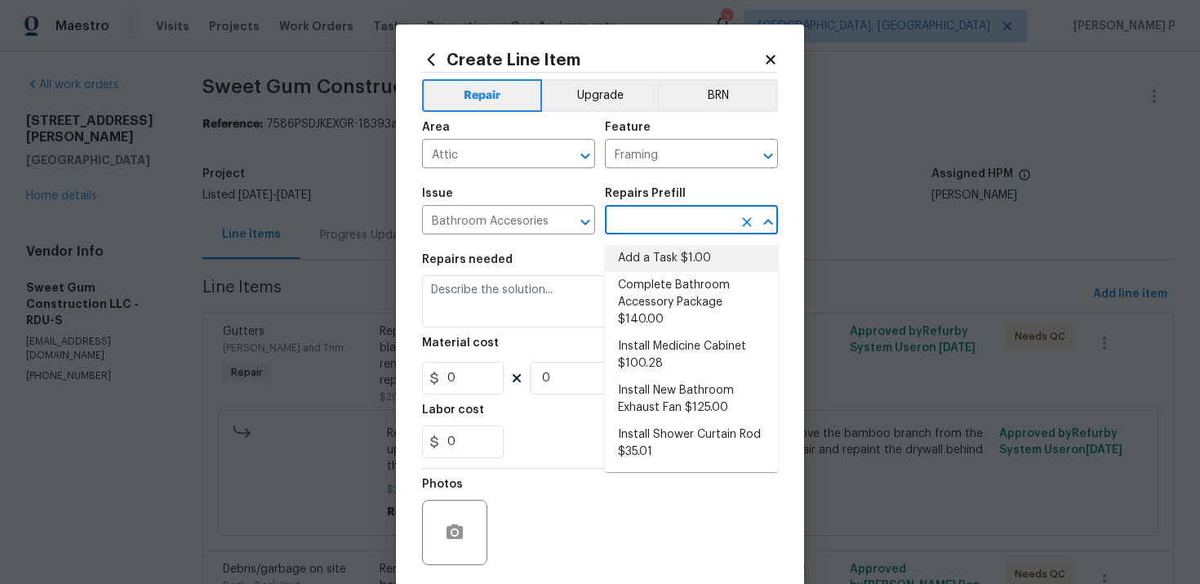
click at [645, 258] on li "Add a Task $1.00" at bounding box center [691, 258] width 173 height 27
type input "Interior Trim"
type input "Add a Task $1.00"
type textarea "HPM to detail"
type input "1"
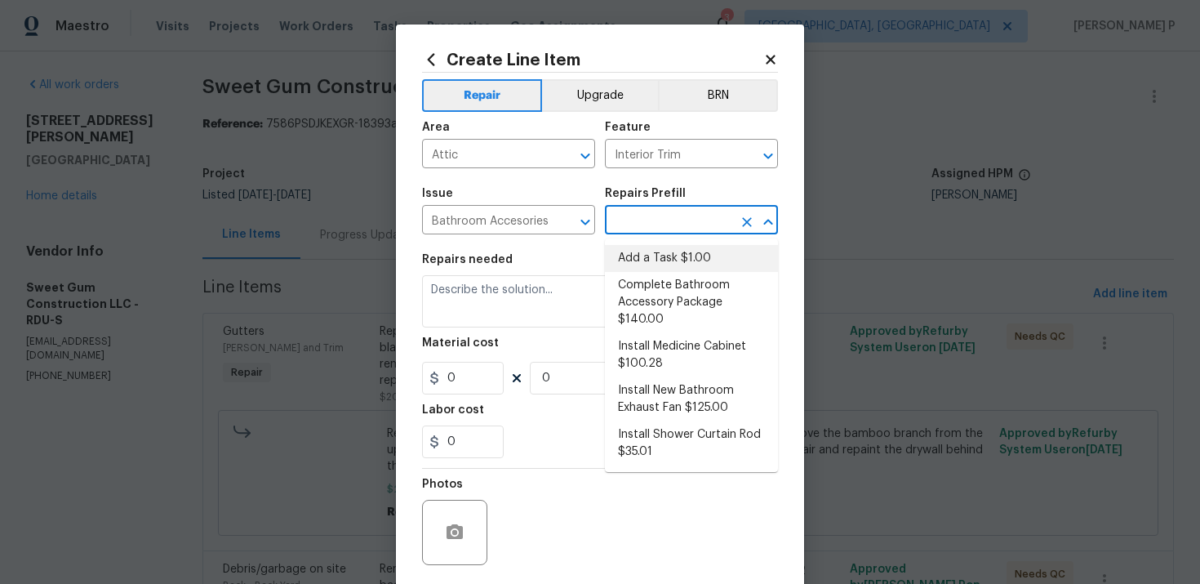
type input "1"
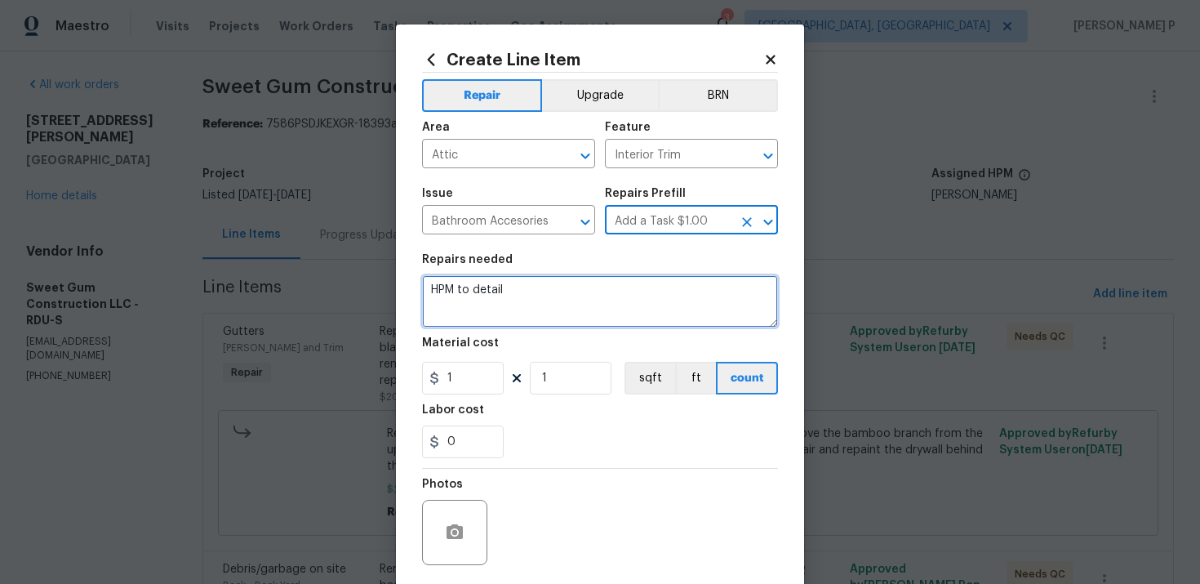
click at [550, 297] on textarea "HPM to detail" at bounding box center [600, 301] width 356 height 52
type textarea "Waiting for brief description and cost confirmation"
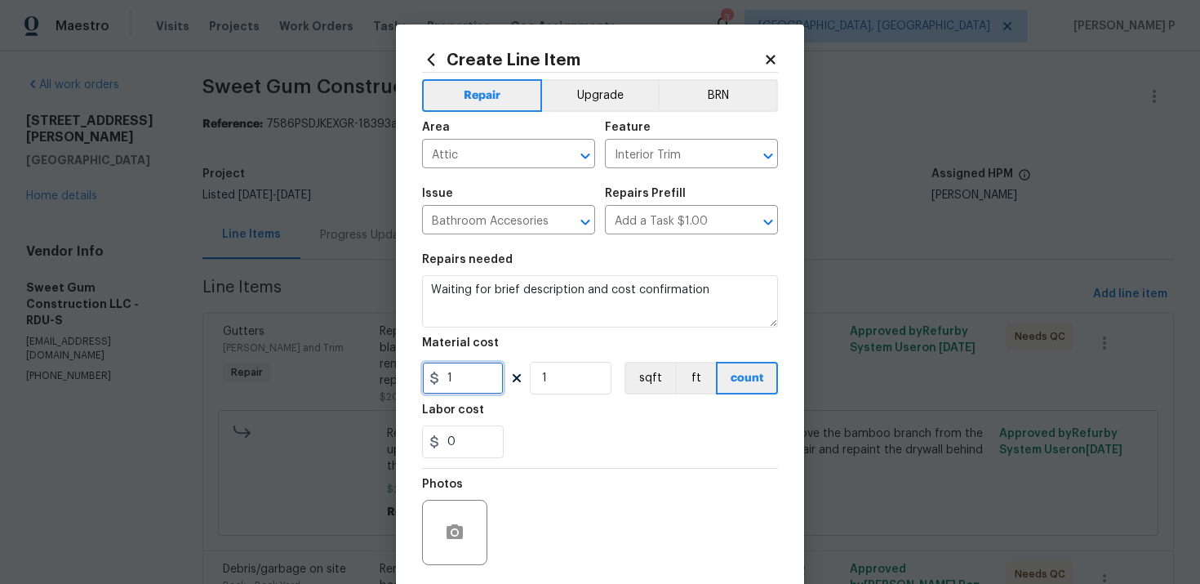
click at [465, 394] on input "1" at bounding box center [463, 378] width 82 height 33
type input "0"
click at [590, 441] on div "0" at bounding box center [600, 441] width 356 height 33
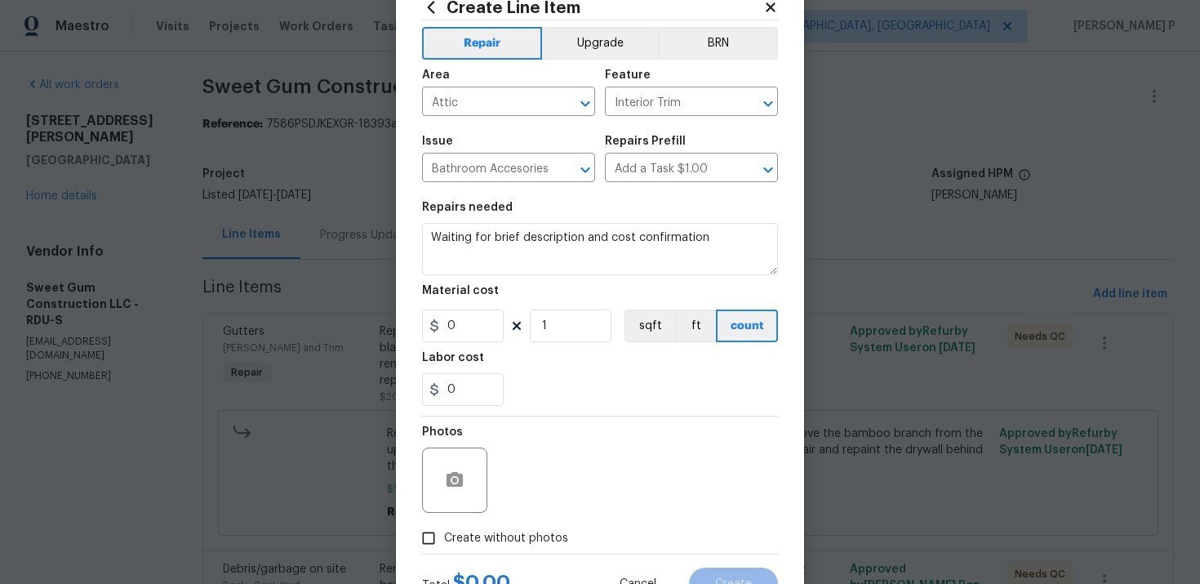
scroll to position [120, 0]
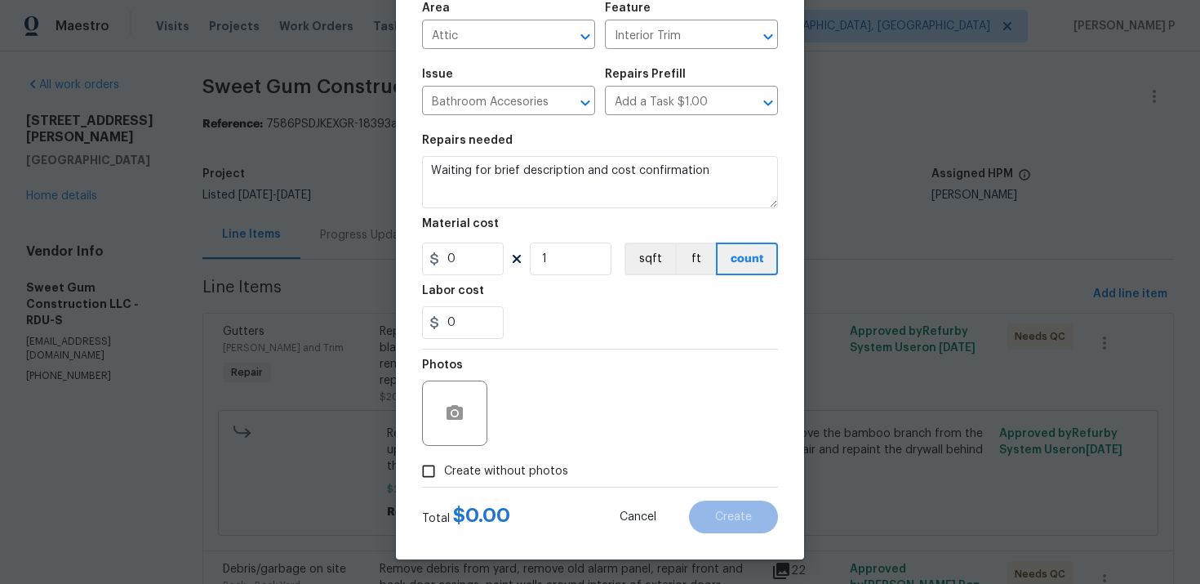
click at [445, 473] on span "Create without photos" at bounding box center [506, 471] width 124 height 17
click at [444, 473] on input "Create without photos" at bounding box center [428, 471] width 31 height 31
checkbox input "true"
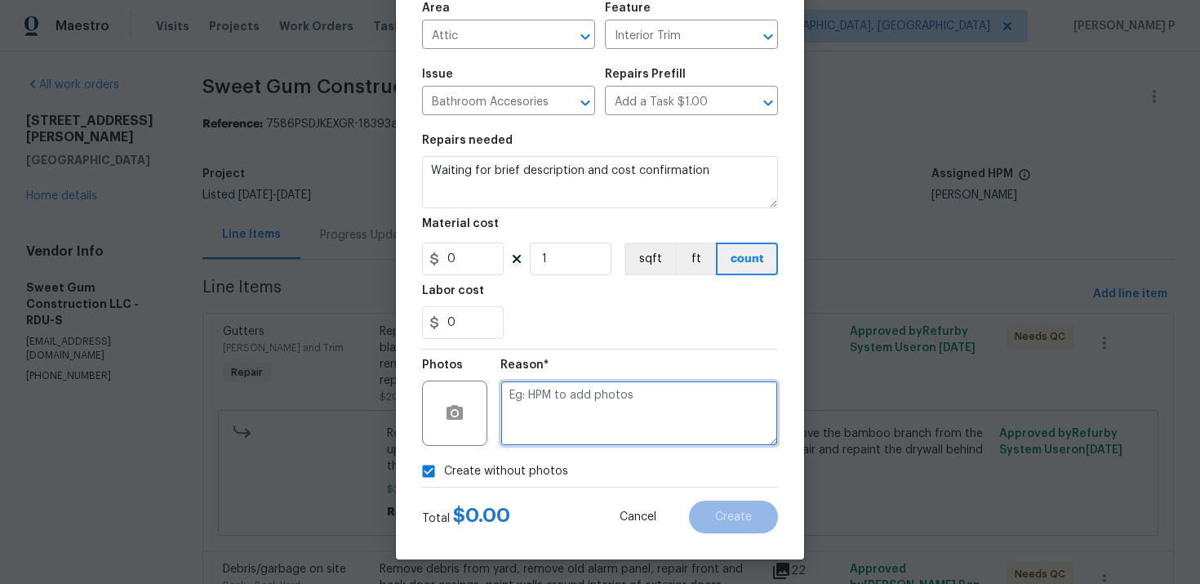
click at [548, 437] on textarea at bounding box center [640, 413] width 278 height 65
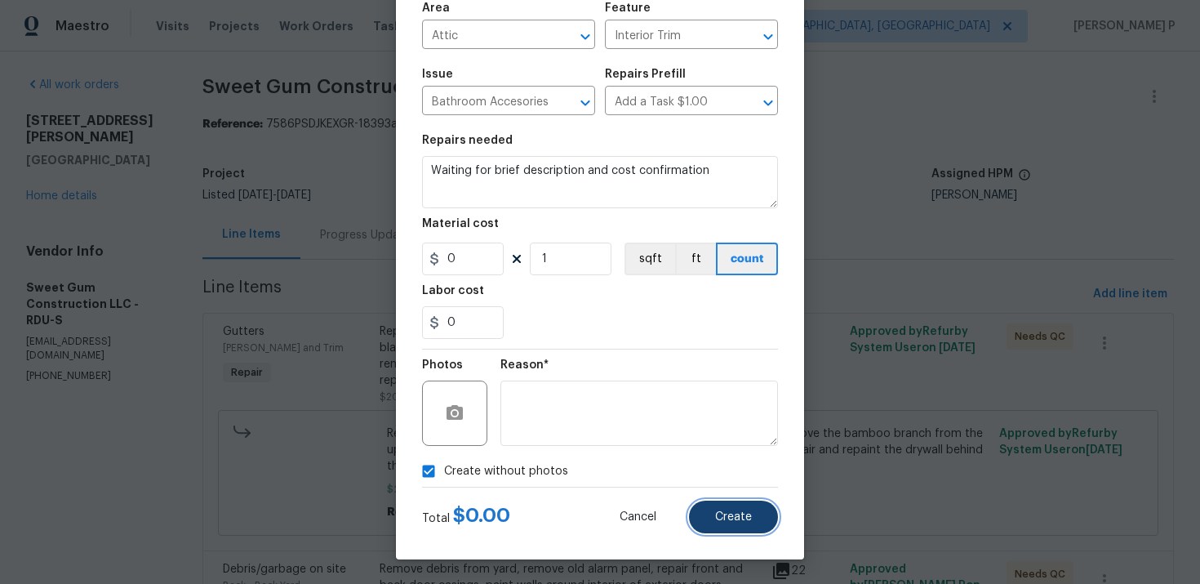
click at [736, 519] on span "Create" at bounding box center [733, 517] width 37 height 12
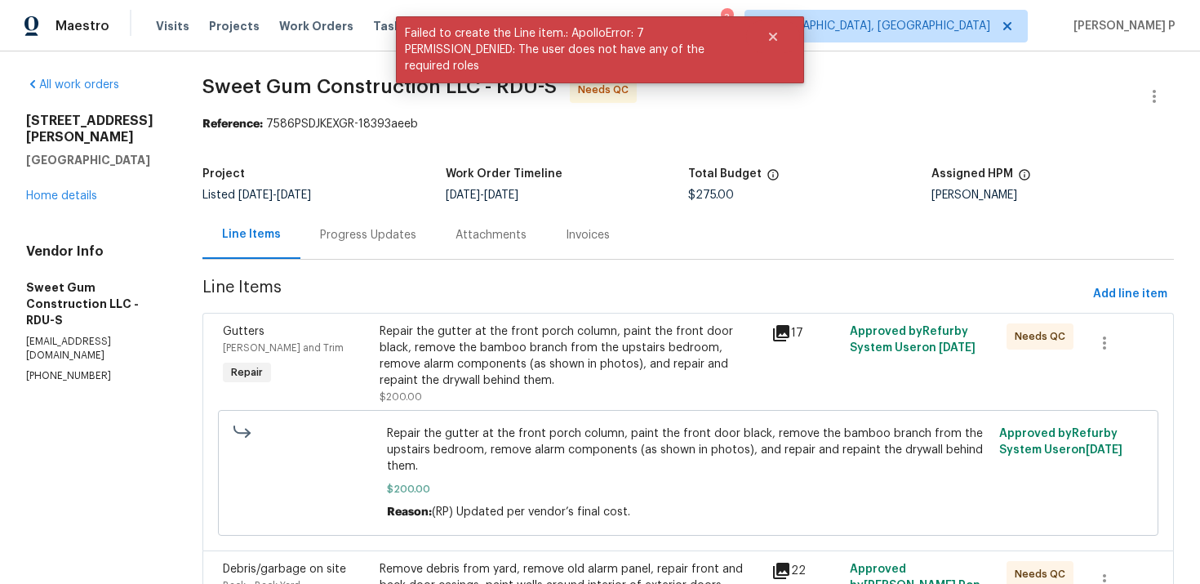
scroll to position [0, 0]
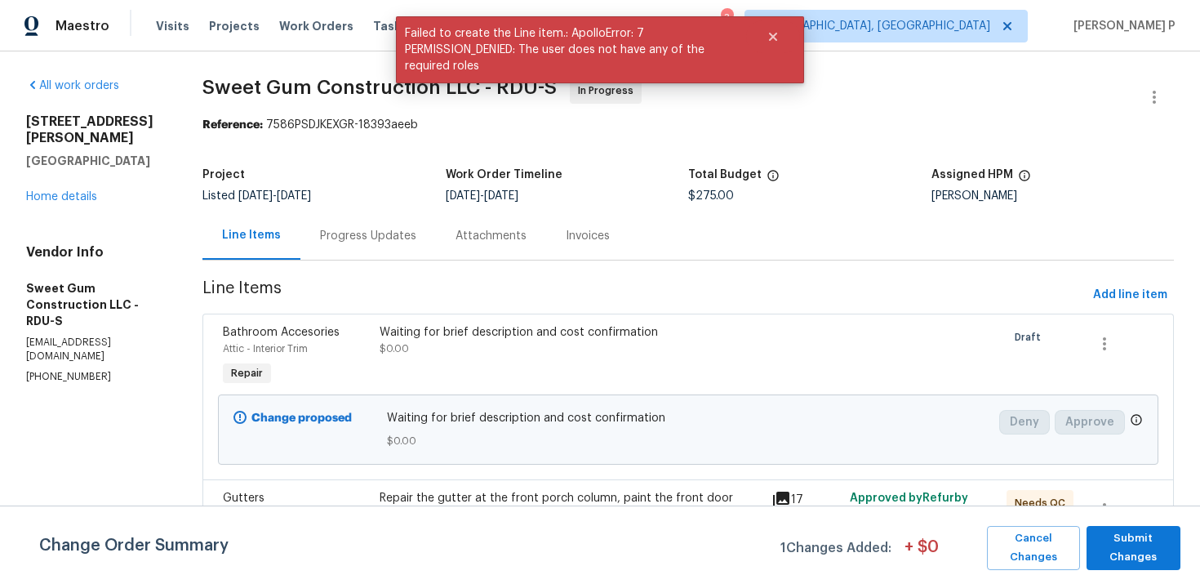
click at [375, 243] on div "Progress Updates" at bounding box center [368, 236] width 96 height 16
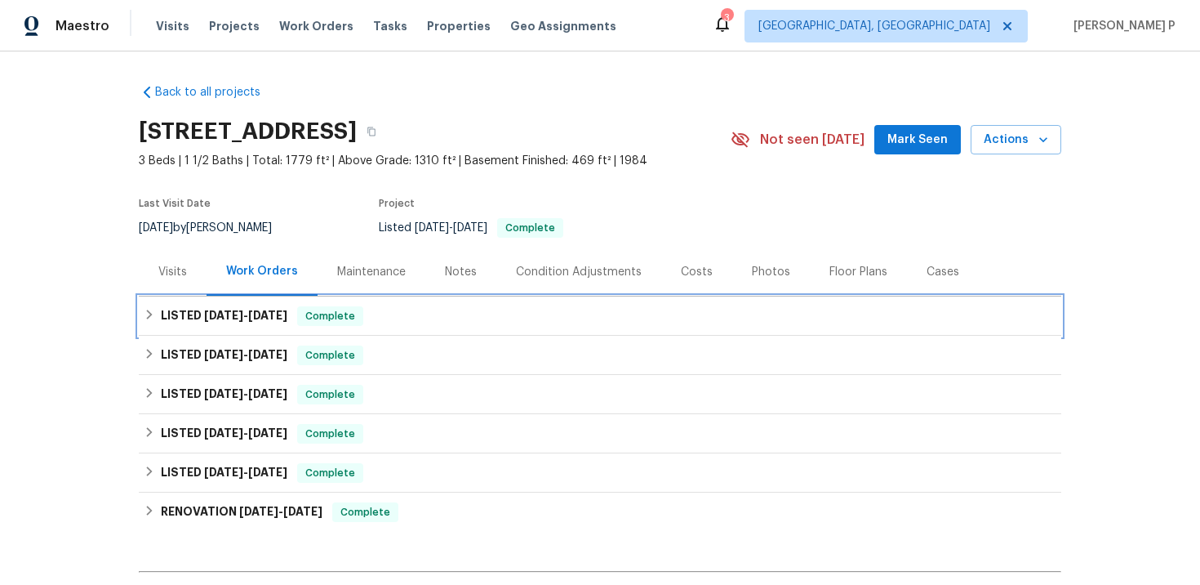
click at [274, 304] on div "LISTED [DATE] - [DATE] Complete" at bounding box center [600, 315] width 923 height 39
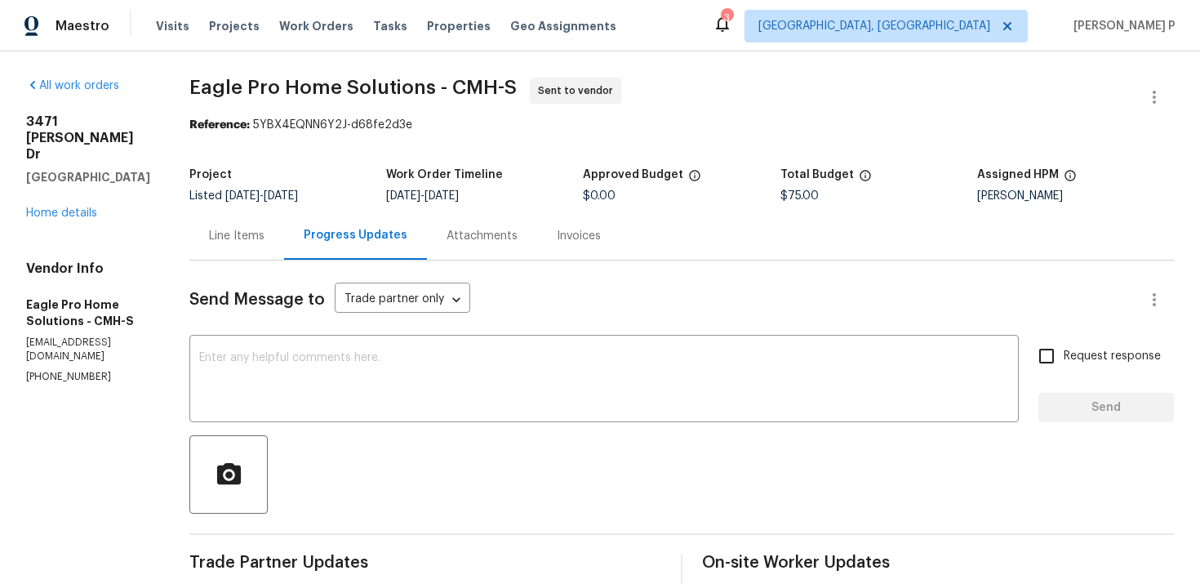
click at [265, 238] on div "Line Items" at bounding box center [237, 236] width 56 height 16
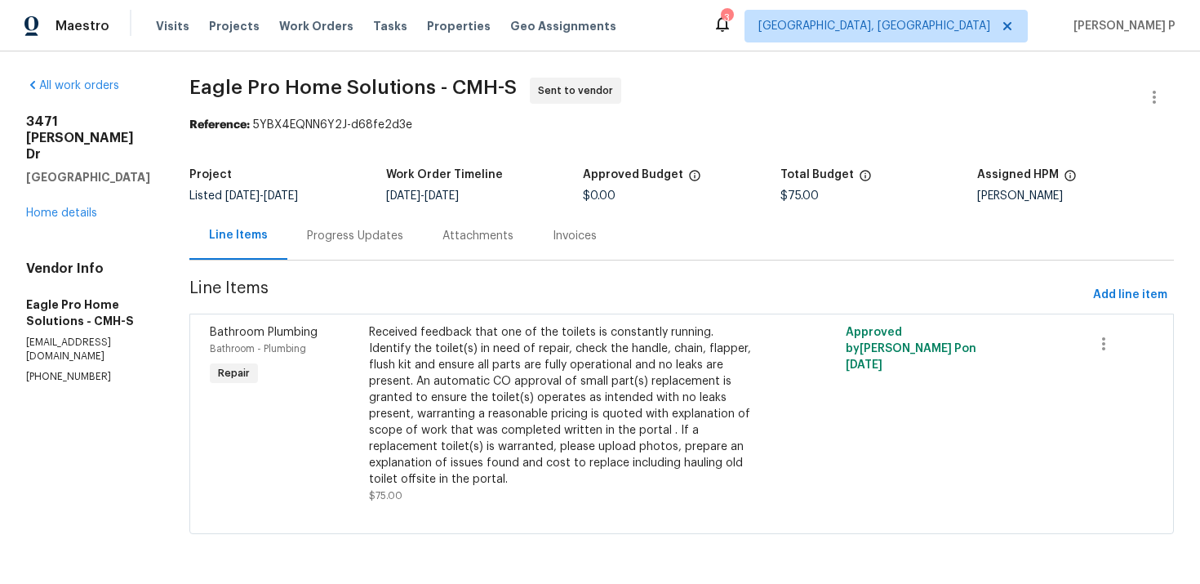
click at [403, 234] on div "Progress Updates" at bounding box center [355, 236] width 96 height 16
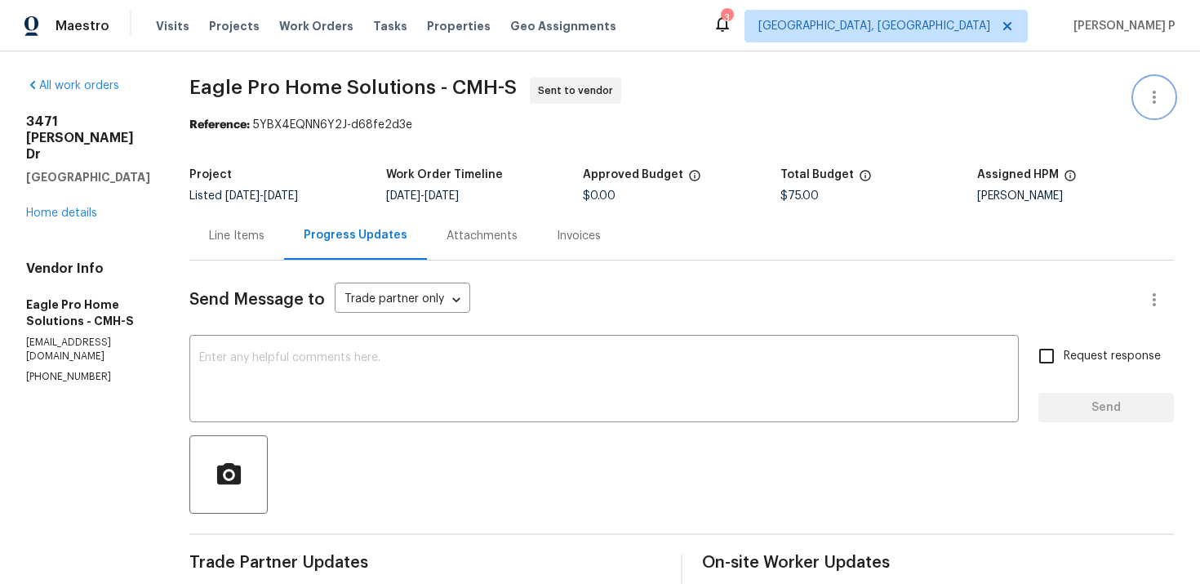
click at [1155, 94] on icon "button" at bounding box center [1155, 97] width 20 height 20
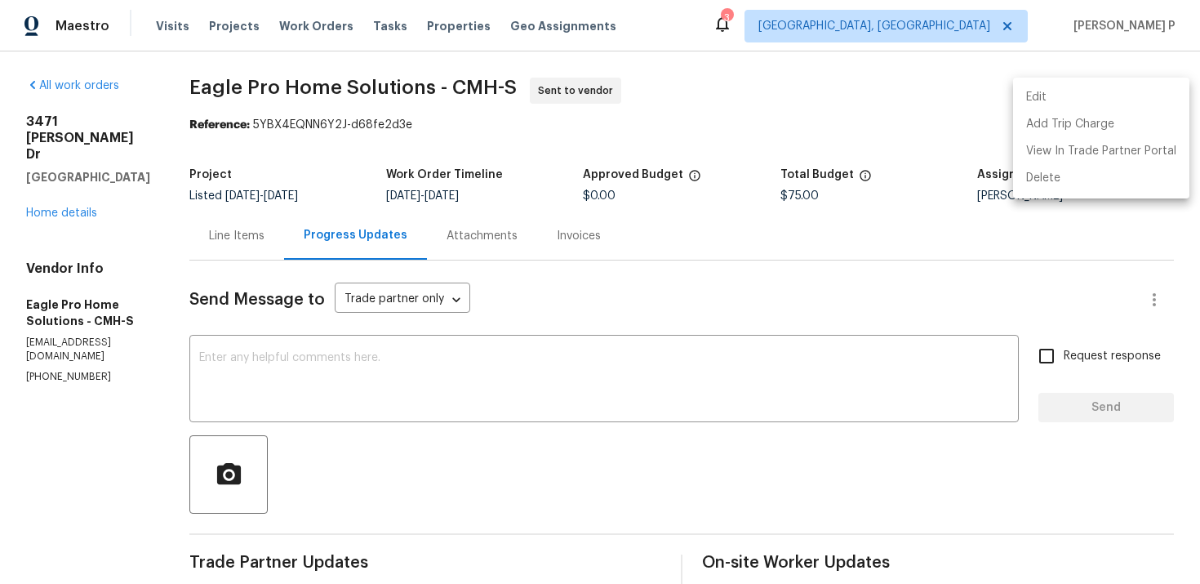
click at [1046, 98] on li "Edit" at bounding box center [1101, 97] width 176 height 27
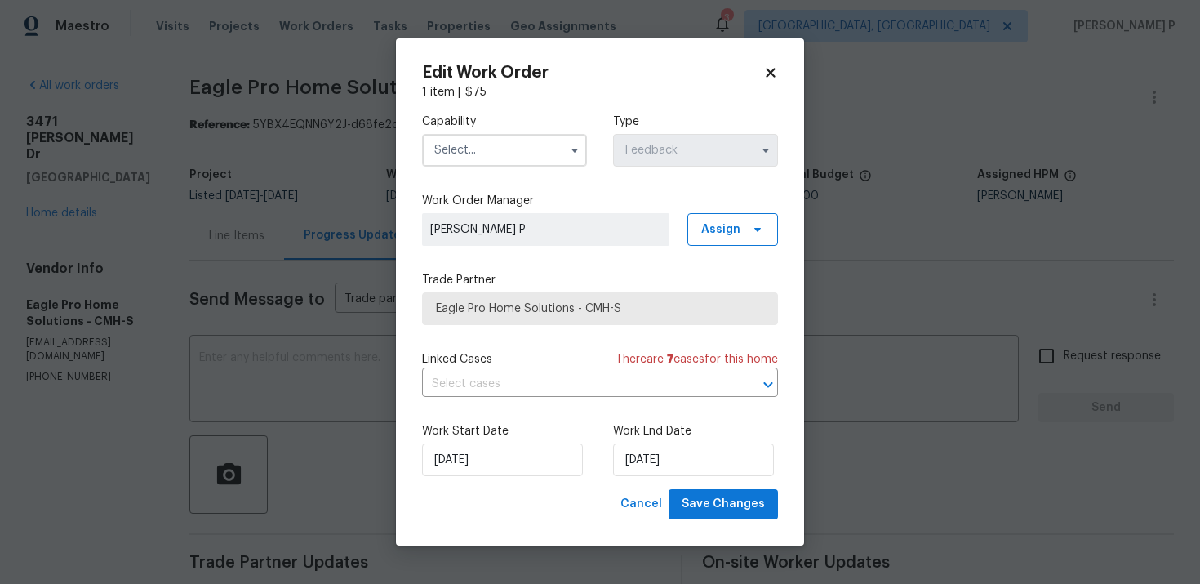
click at [548, 156] on input "text" at bounding box center [504, 150] width 165 height 33
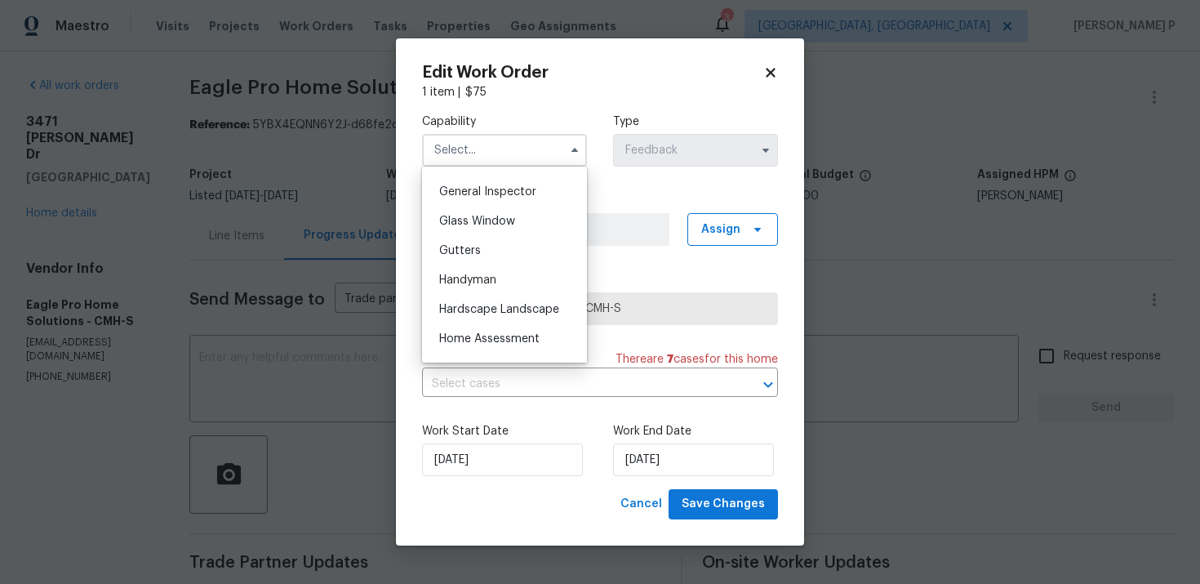
scroll to position [825, 0]
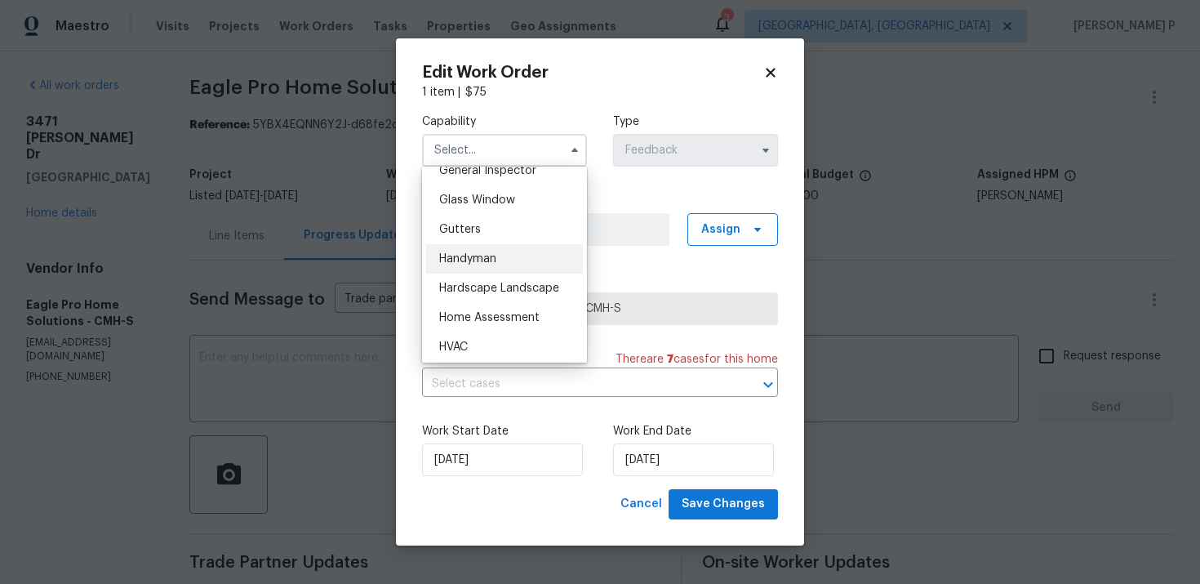
click at [507, 262] on div "Handyman" at bounding box center [504, 258] width 157 height 29
type input "Handyman"
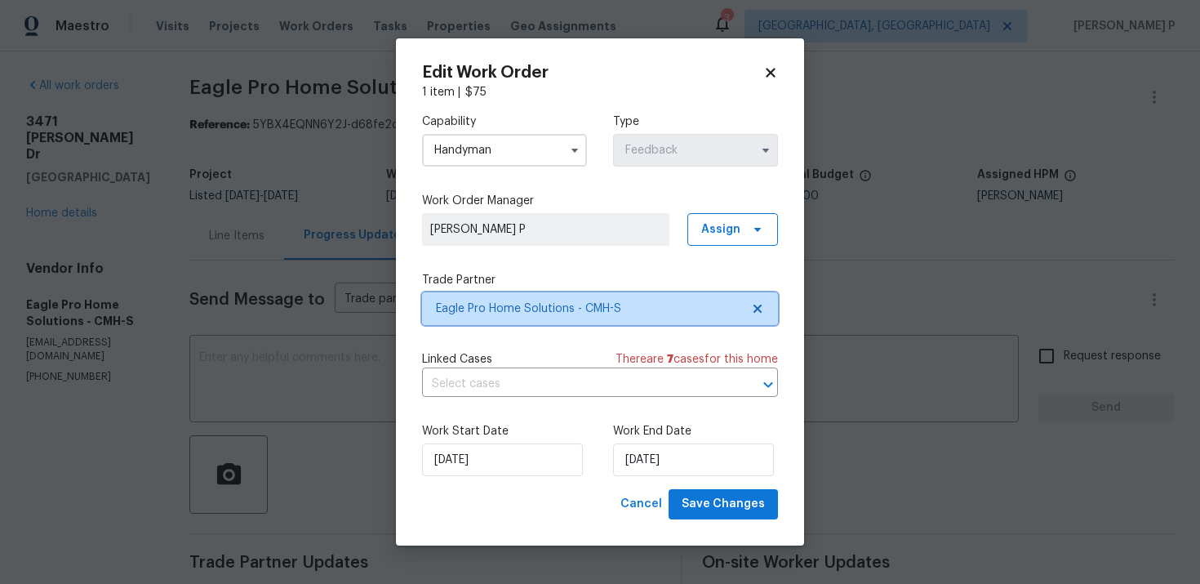
click at [629, 305] on span "Eagle Pro Home Solutions - CMH-S" at bounding box center [588, 309] width 305 height 16
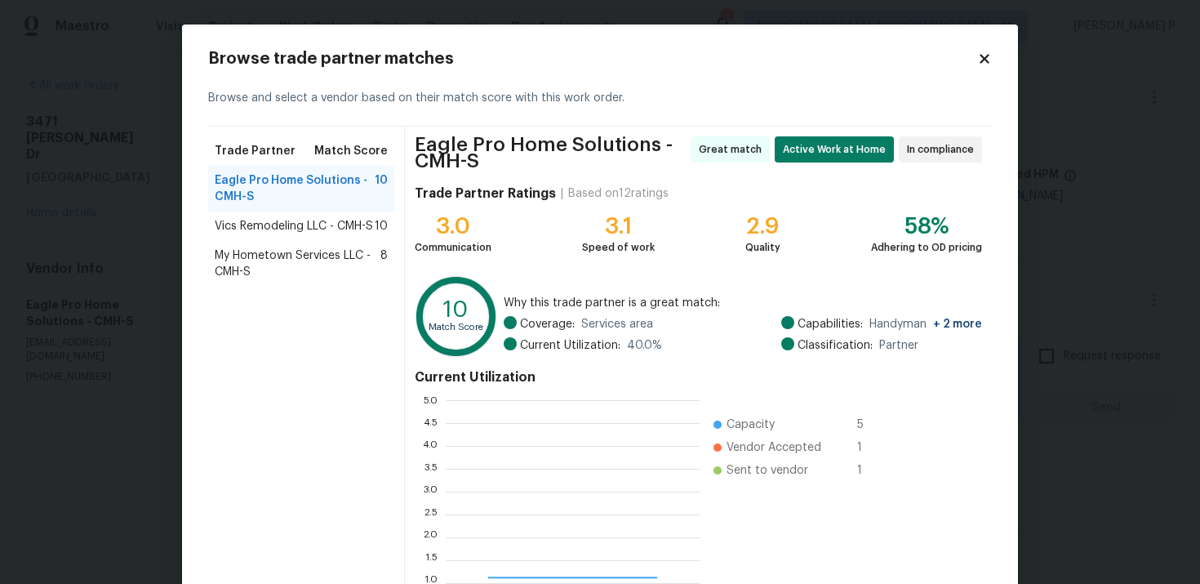
scroll to position [229, 254]
click at [268, 227] on span "Vics Remodeling LLC - CMH-S" at bounding box center [294, 226] width 158 height 16
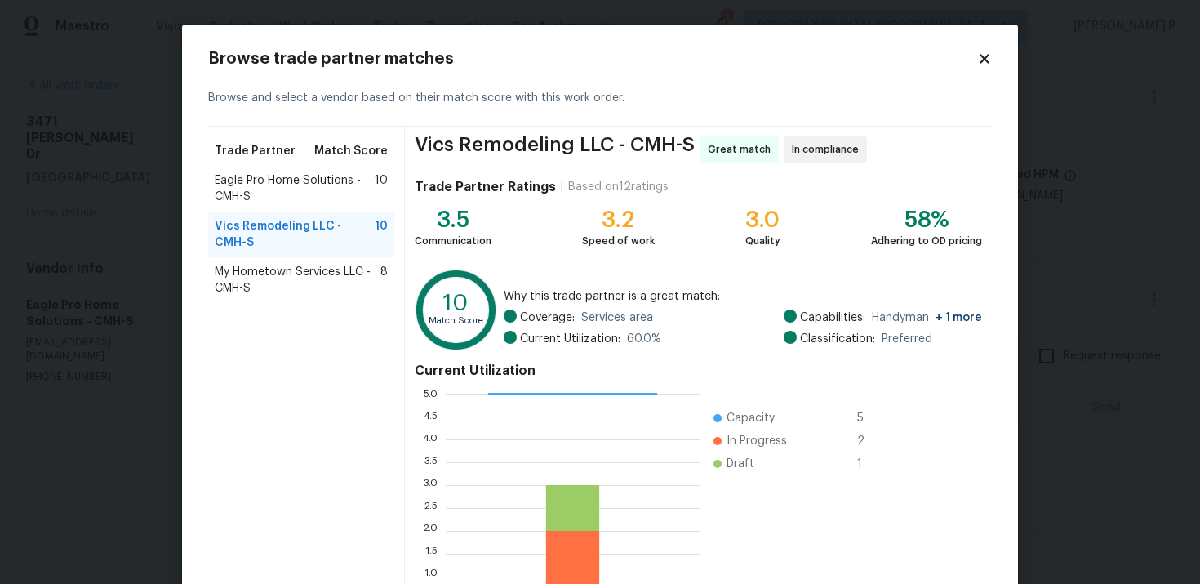
click at [985, 56] on icon at bounding box center [984, 58] width 15 height 15
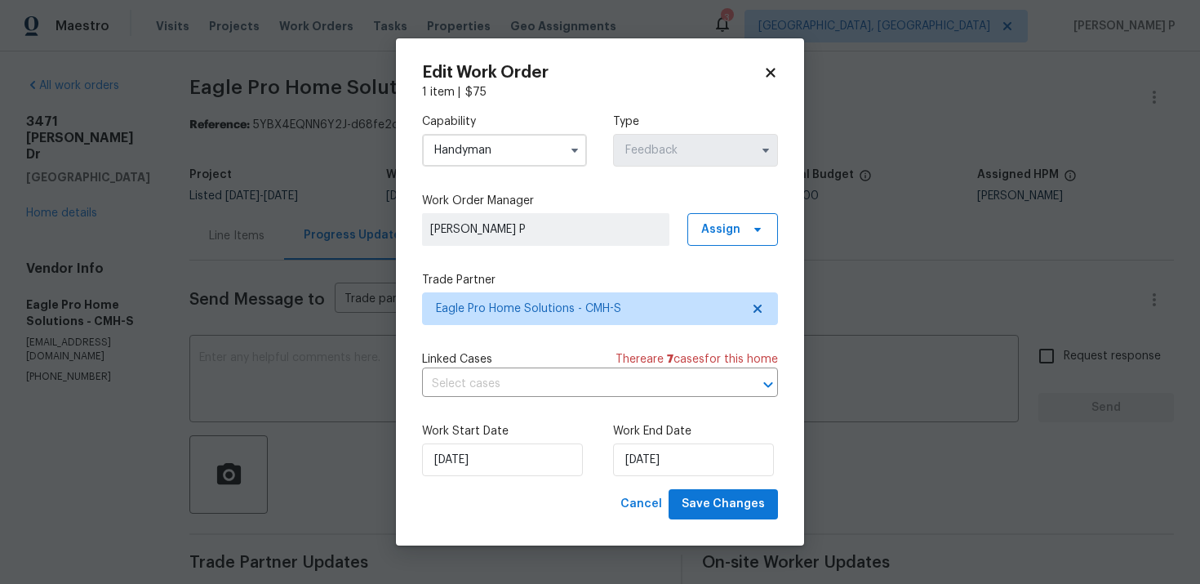
click at [755, 76] on h2 "Edit Work Order" at bounding box center [592, 73] width 341 height 16
click at [784, 66] on div "Edit Work Order 1 item | $ 75 Capability Handyman Type Feedback Work Order Mana…" at bounding box center [600, 291] width 408 height 507
click at [772, 71] on icon at bounding box center [770, 73] width 9 height 9
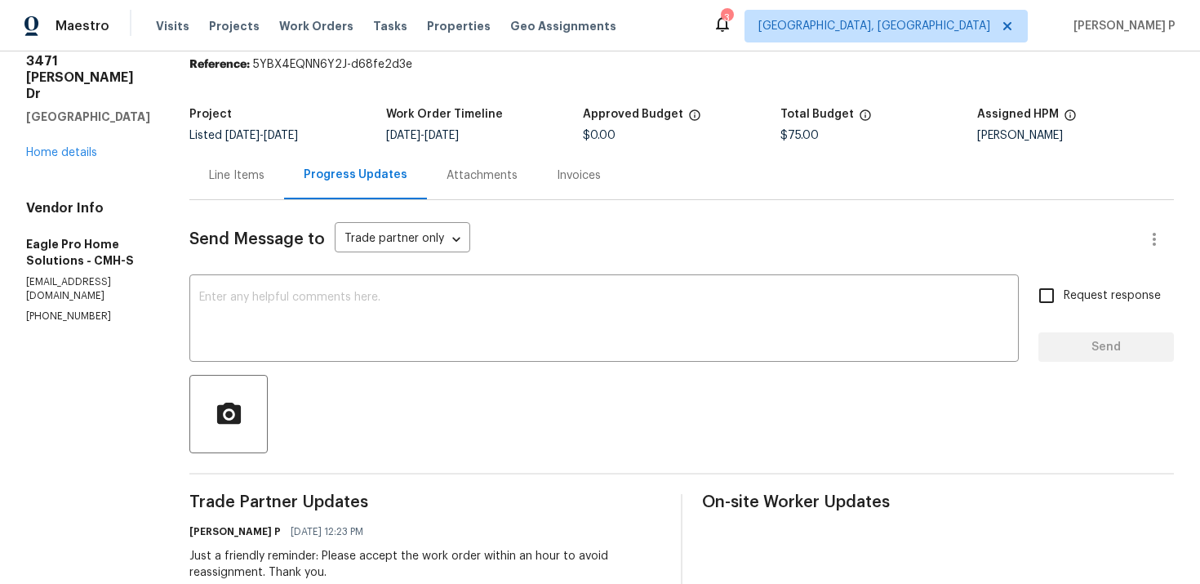
scroll to position [0, 0]
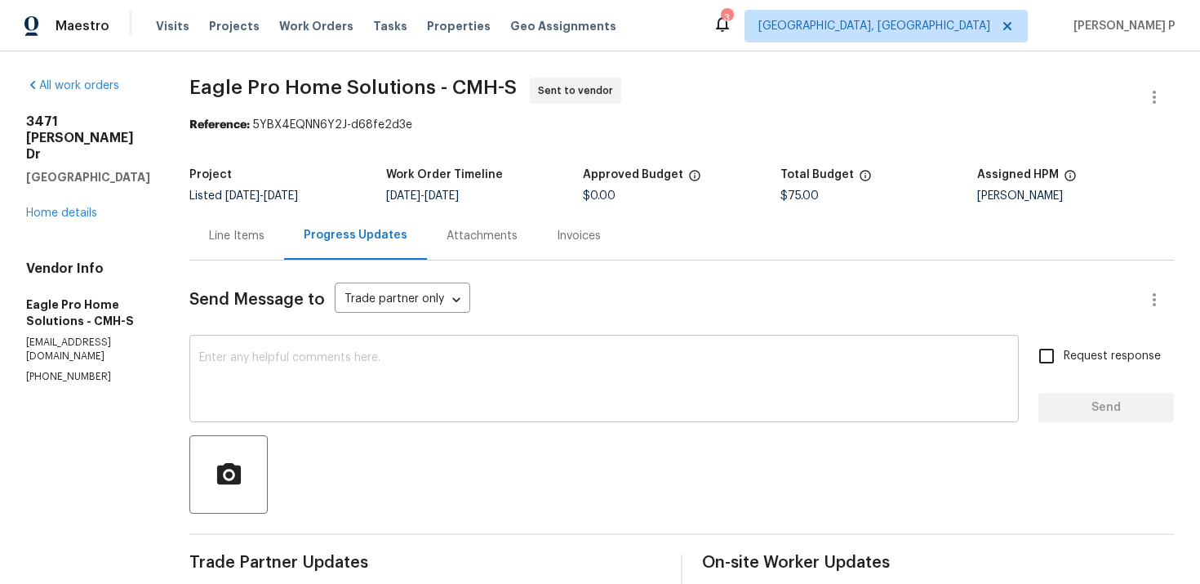
click at [477, 358] on textarea at bounding box center [604, 380] width 810 height 57
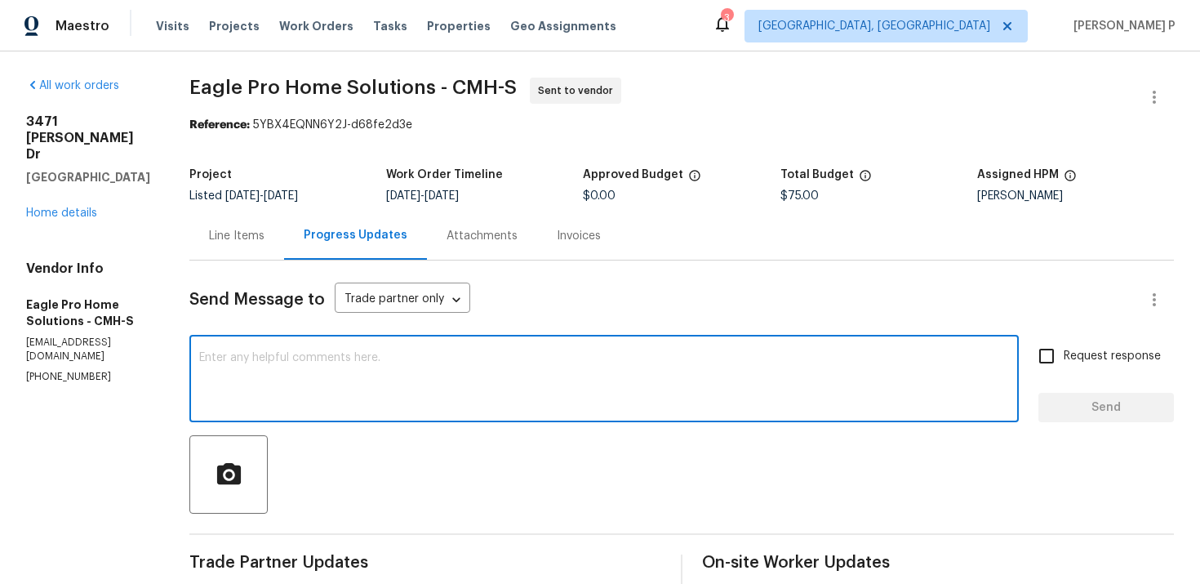
paste textarea "We regret to inform you that the work order has been reassigned as it was not a…"
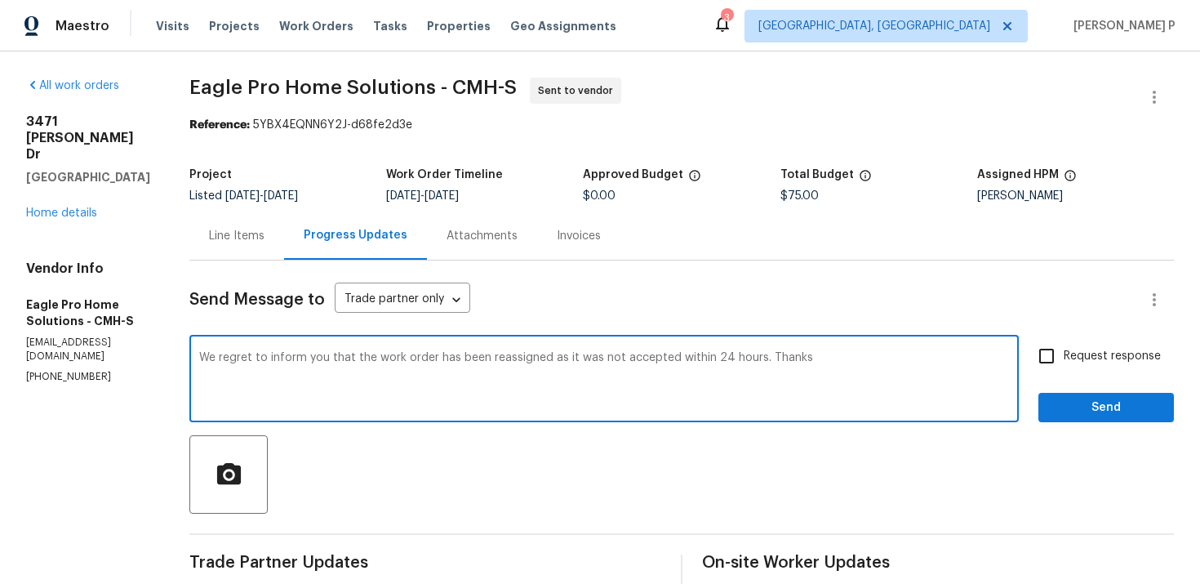
type textarea "We regret to inform you that the work order has been reassigned as it was not a…"
click at [1076, 416] on span "Send" at bounding box center [1106, 408] width 109 height 20
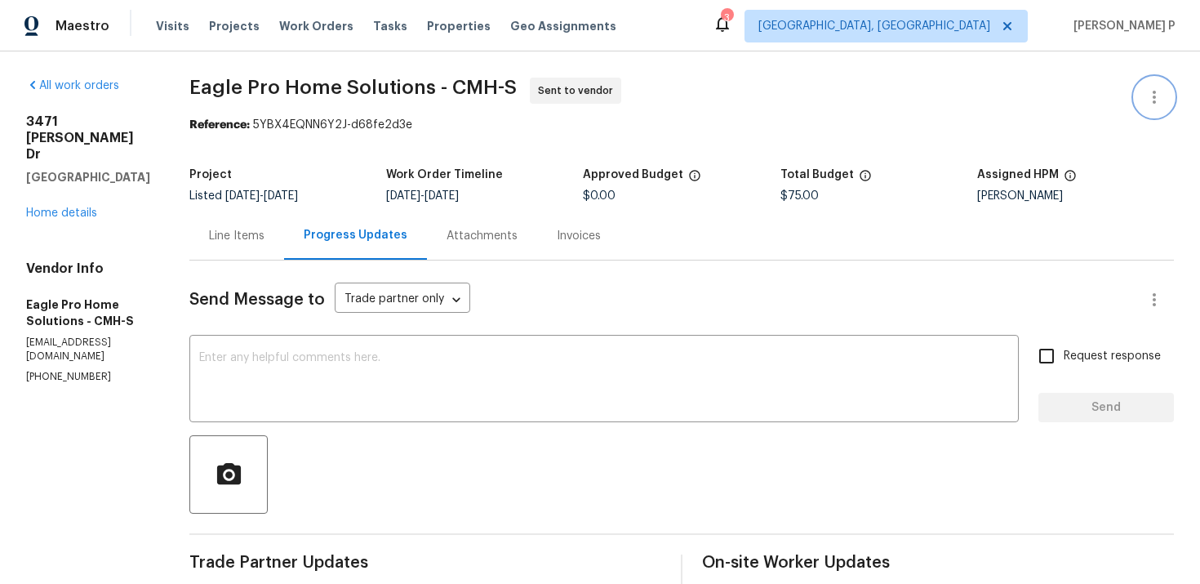
click at [1147, 96] on icon "button" at bounding box center [1155, 97] width 20 height 20
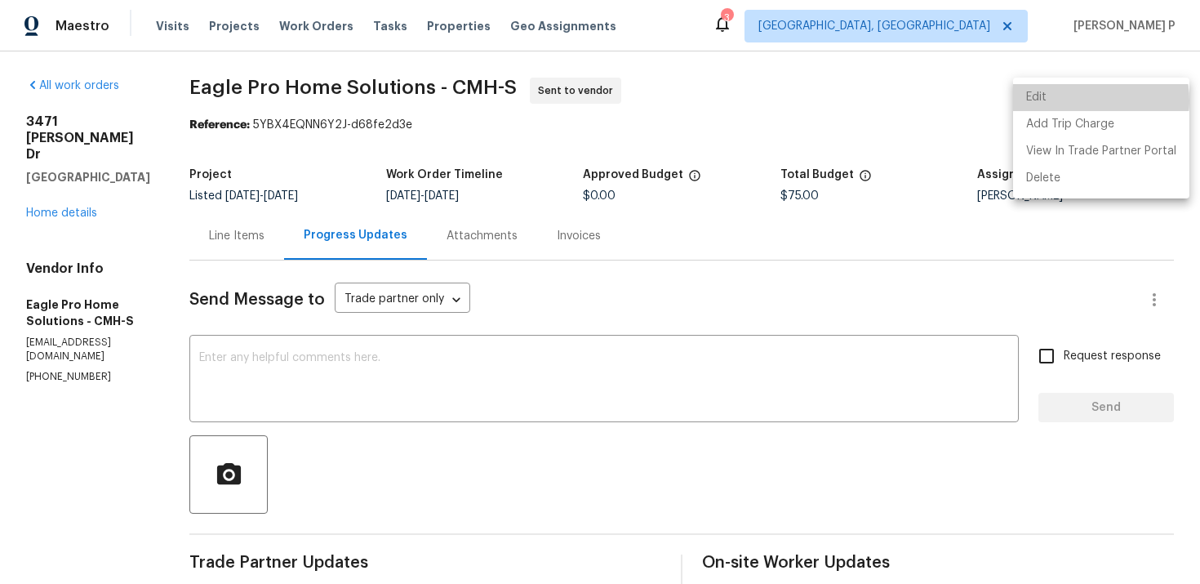
click at [1082, 100] on li "Edit" at bounding box center [1101, 97] width 176 height 27
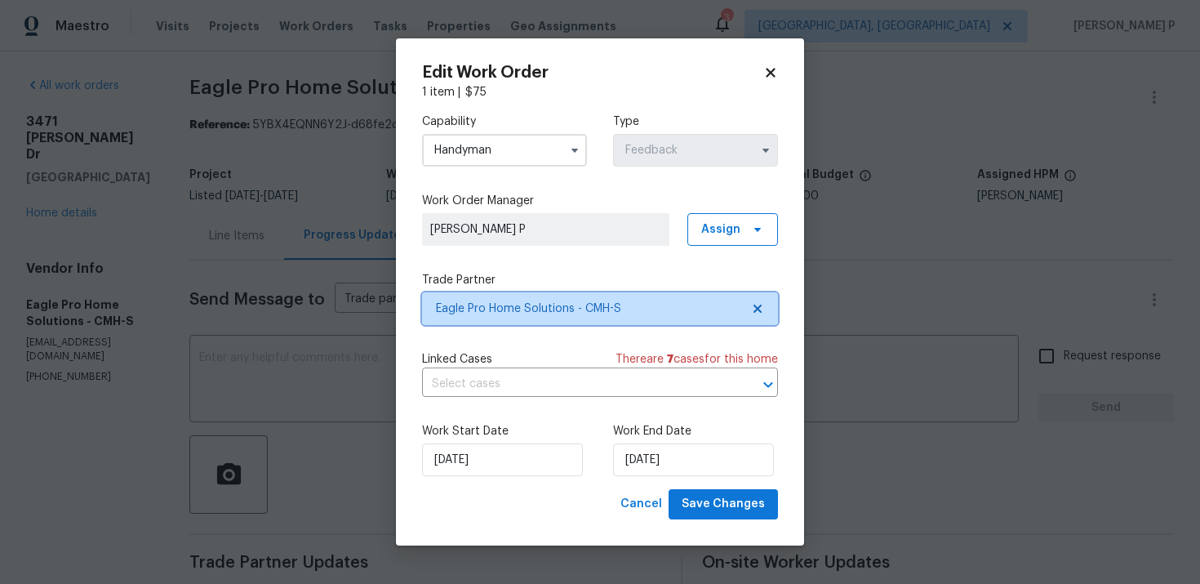
click at [559, 308] on span "Eagle Pro Home Solutions - CMH-S" at bounding box center [588, 309] width 305 height 16
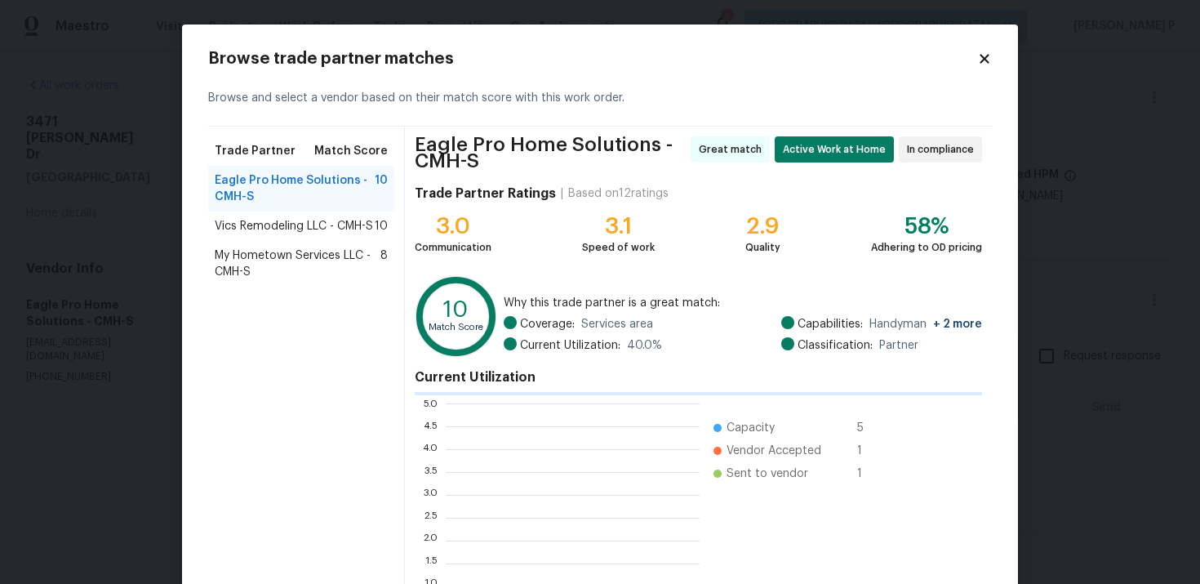
scroll to position [229, 254]
click at [345, 235] on div "Vics Remodeling LLC - CMH-S 10" at bounding box center [301, 226] width 186 height 29
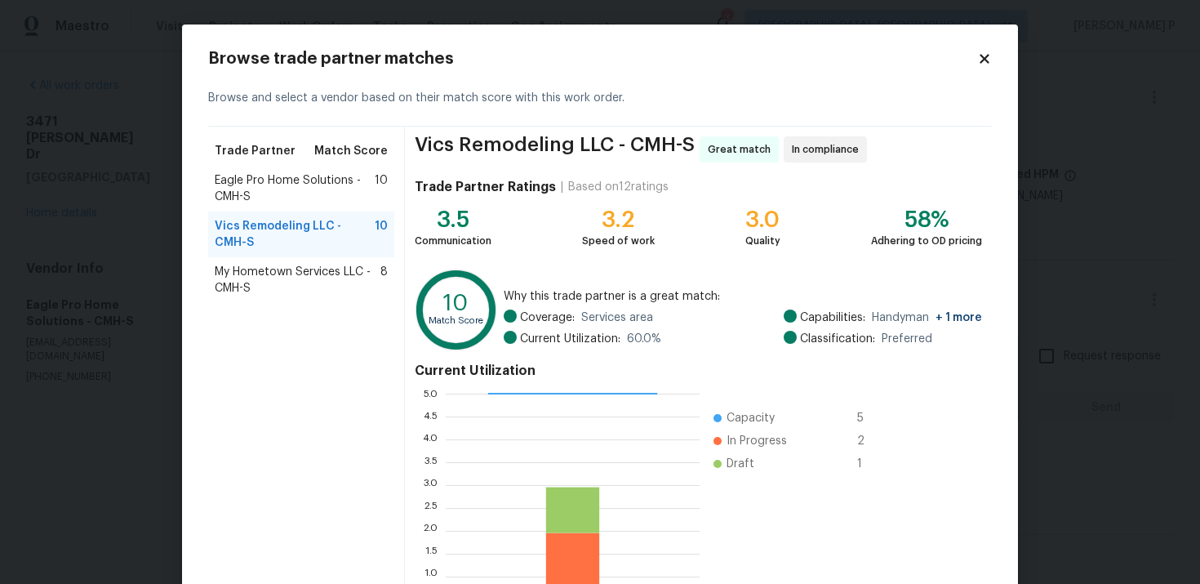
scroll to position [136, 0]
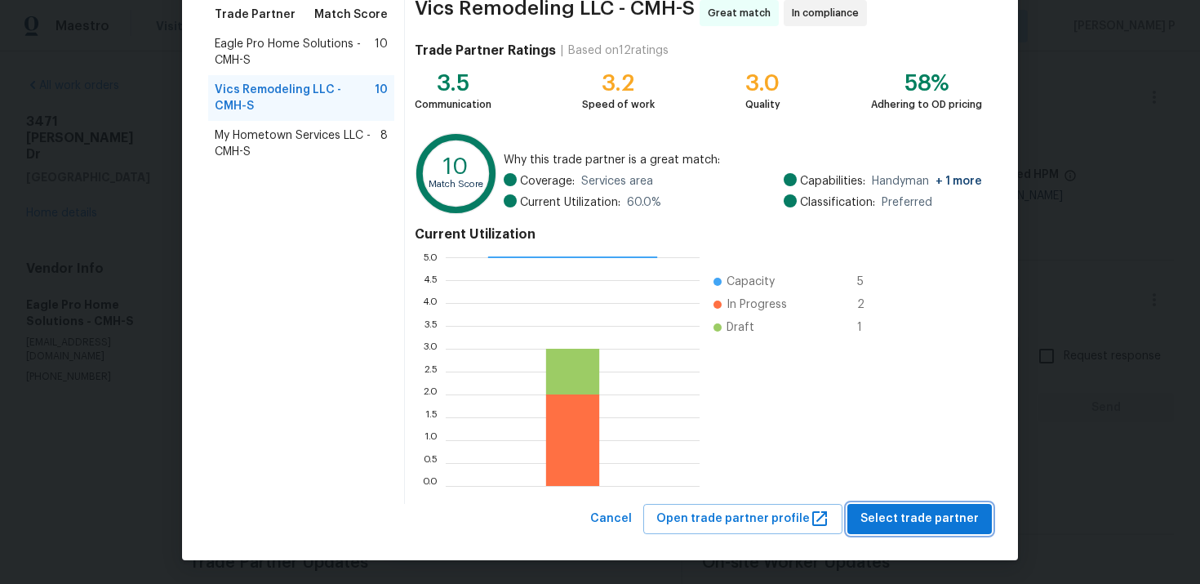
click at [920, 511] on span "Select trade partner" at bounding box center [920, 519] width 118 height 20
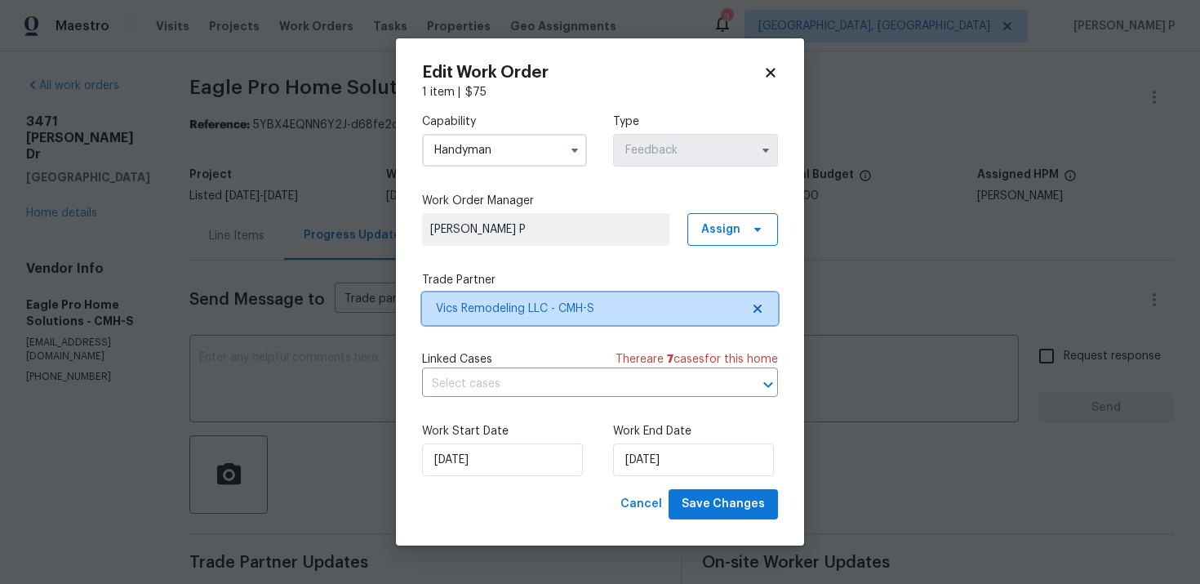
scroll to position [0, 0]
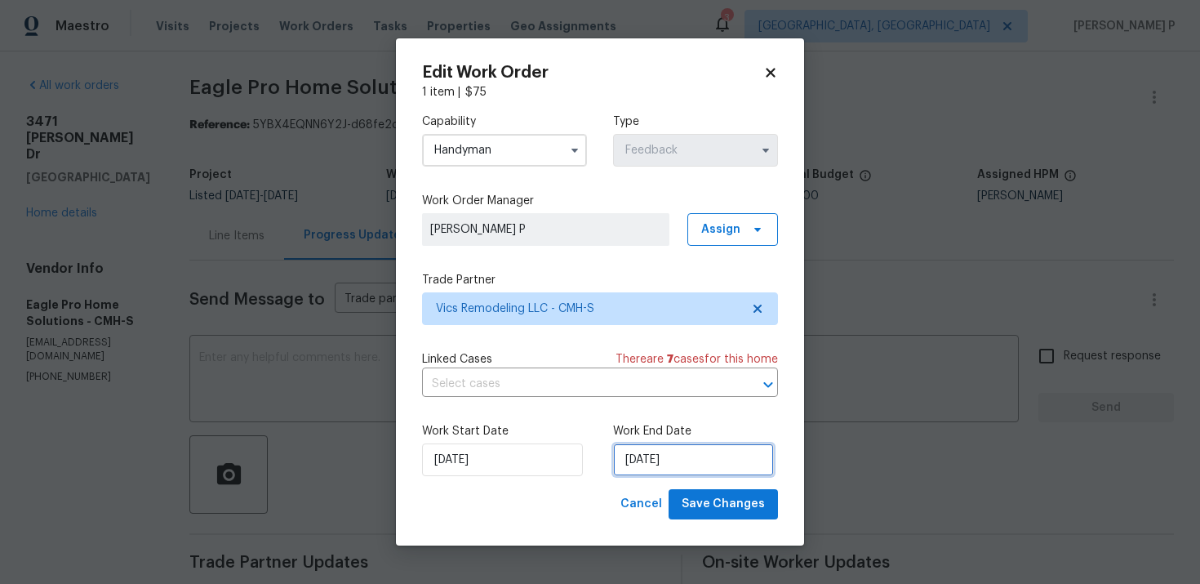
click at [672, 453] on input "[DATE]" at bounding box center [693, 459] width 161 height 33
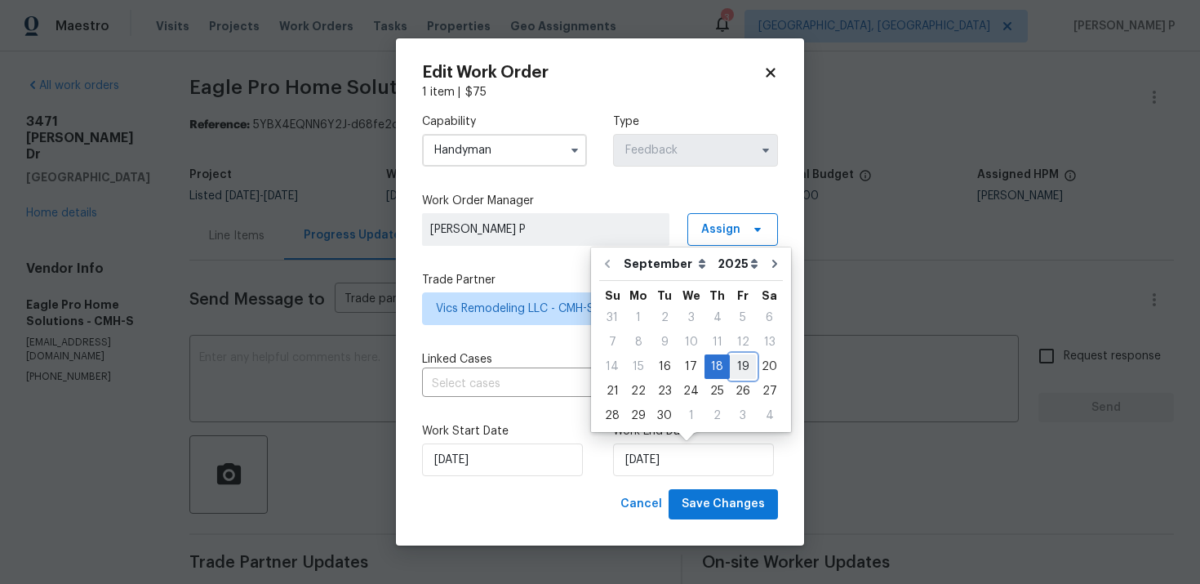
click at [733, 371] on div "19" at bounding box center [743, 366] width 26 height 23
type input "[DATE]"
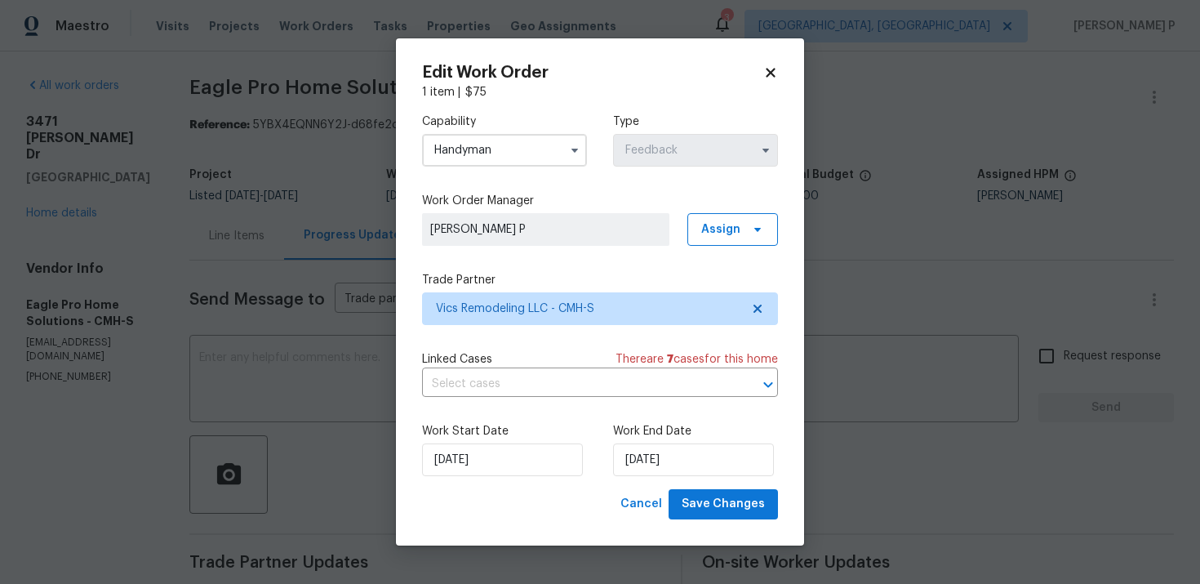
click at [484, 482] on div "Work Start Date [DATE] Work End Date [DATE]" at bounding box center [600, 449] width 356 height 79
click at [486, 469] on input "[DATE]" at bounding box center [502, 459] width 161 height 33
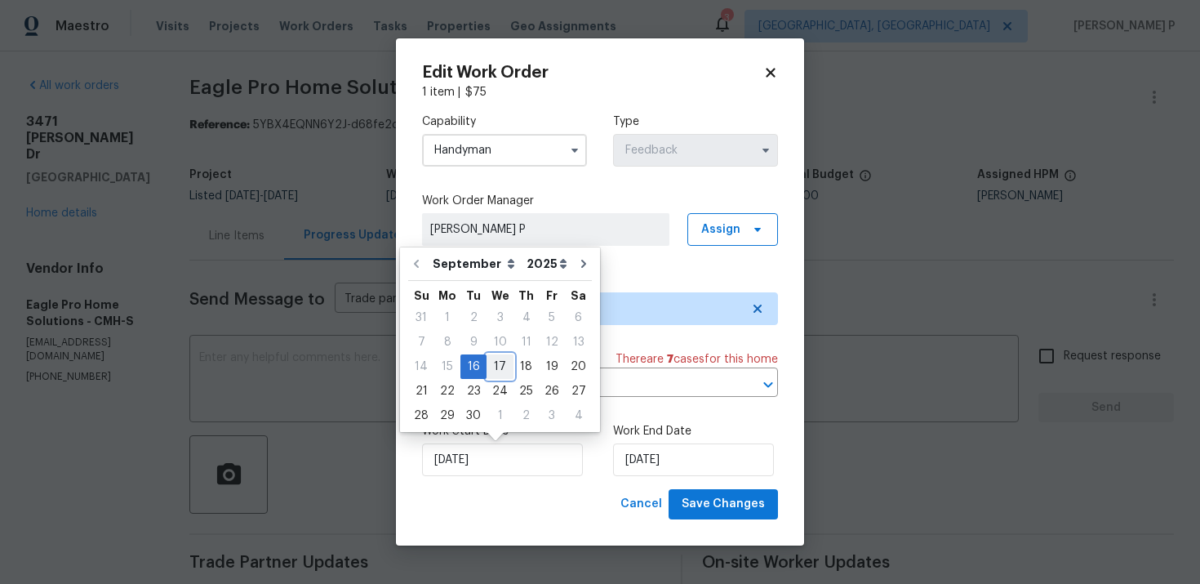
click at [491, 370] on div "17" at bounding box center [500, 366] width 27 height 23
type input "[DATE]"
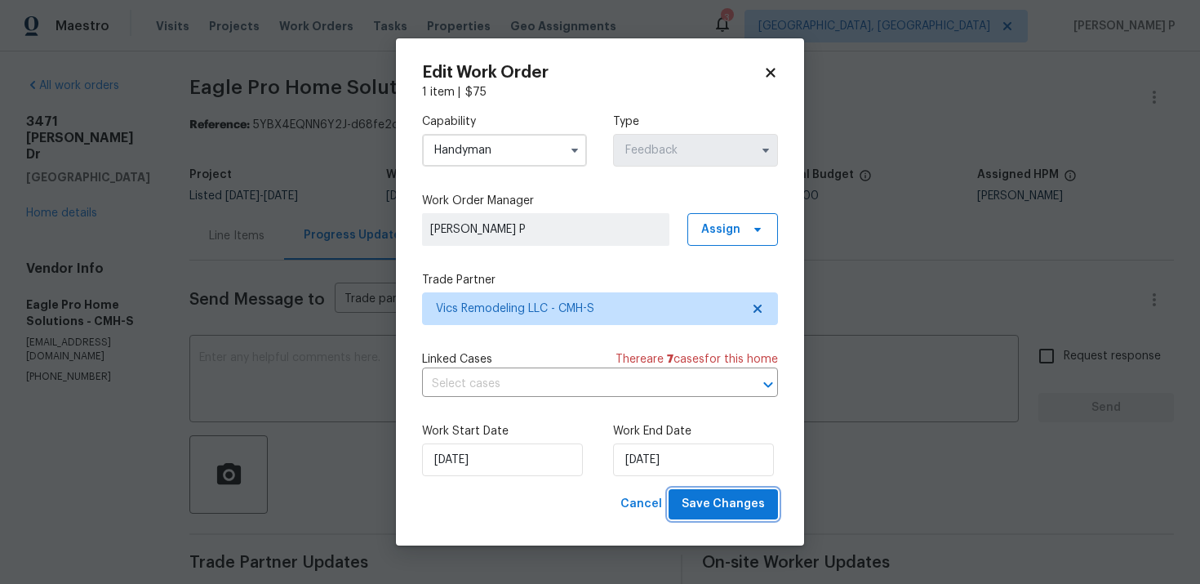
click at [734, 503] on span "Save Changes" at bounding box center [723, 504] width 83 height 20
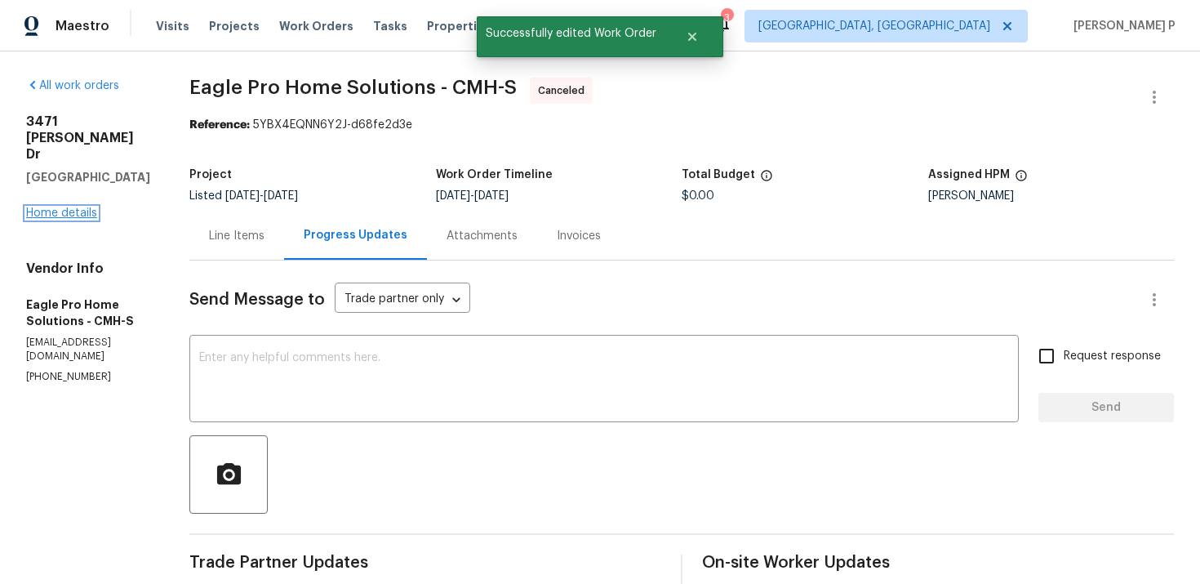
click at [32, 207] on link "Home details" at bounding box center [61, 212] width 71 height 11
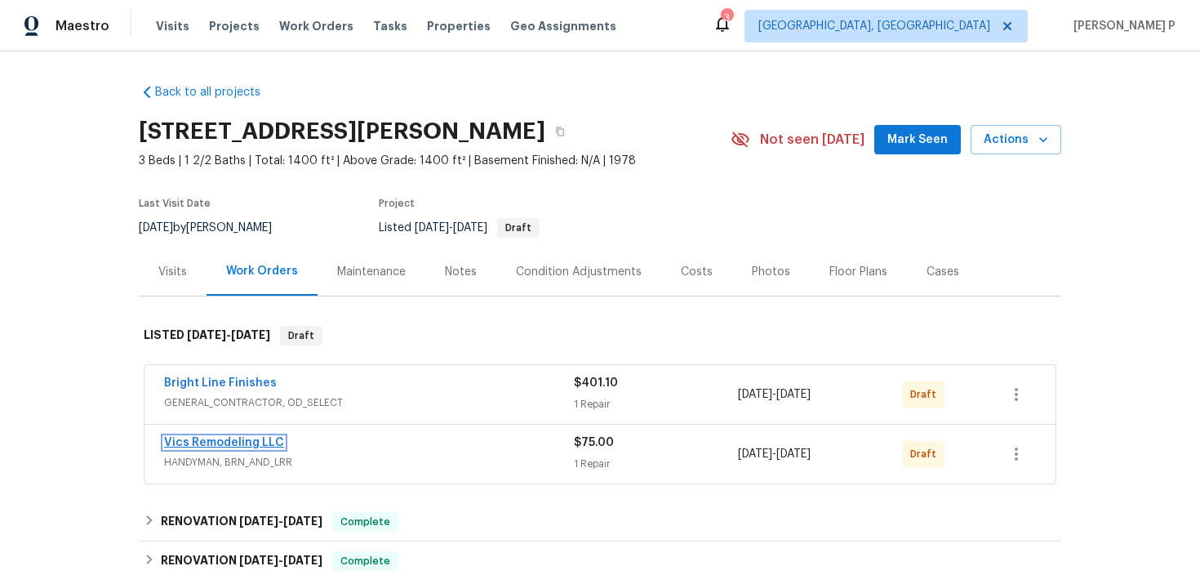
click at [229, 441] on link "Vics Remodeling LLC" at bounding box center [224, 442] width 120 height 11
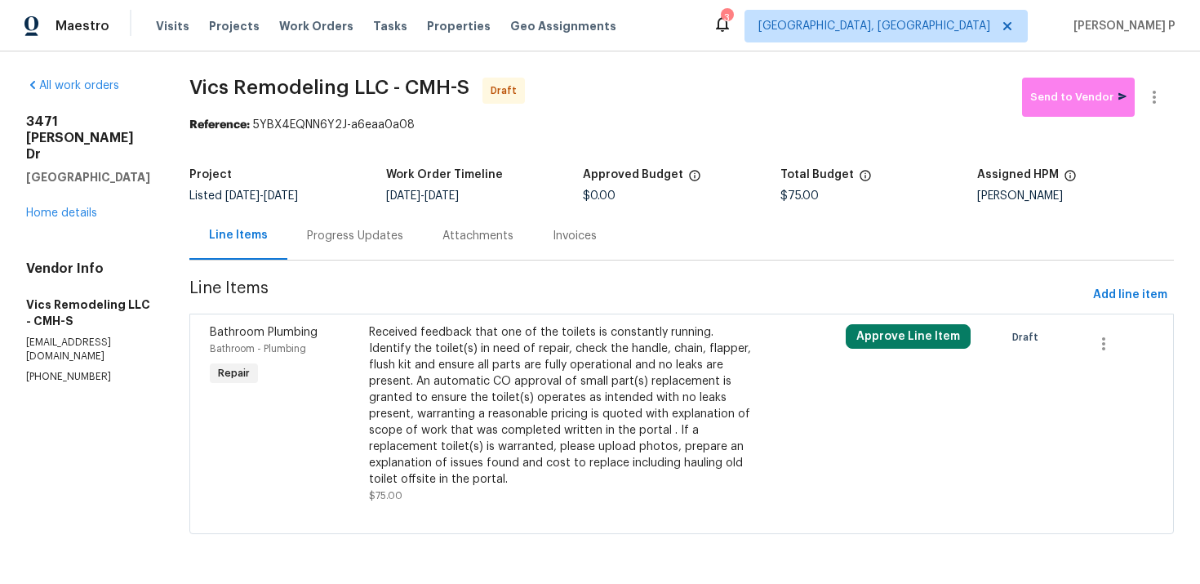
click at [347, 221] on div "Progress Updates" at bounding box center [355, 236] width 136 height 48
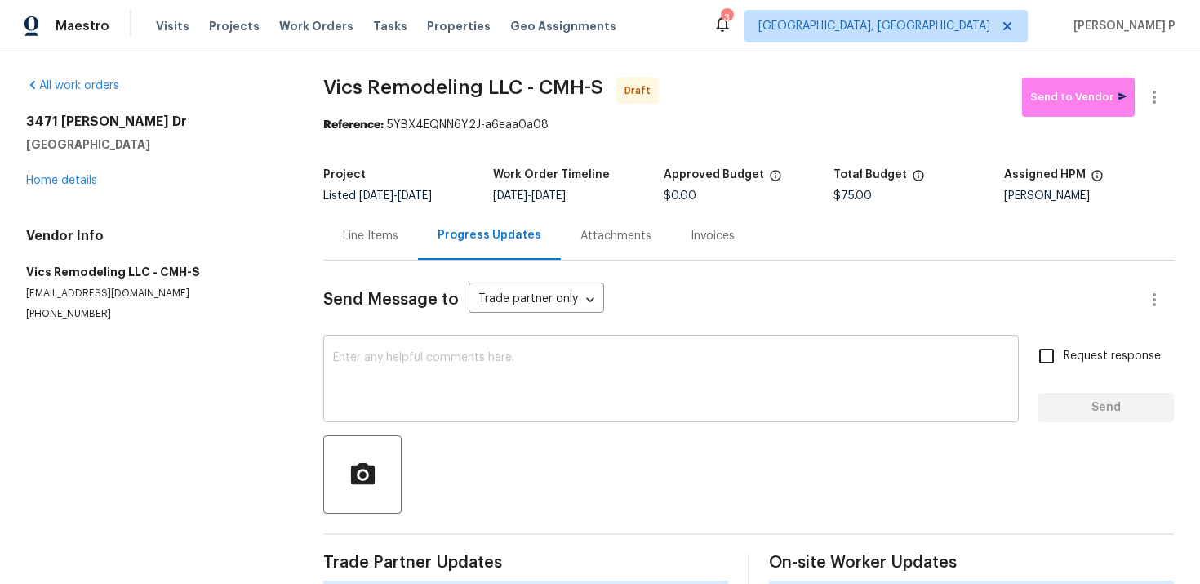
scroll to position [23, 0]
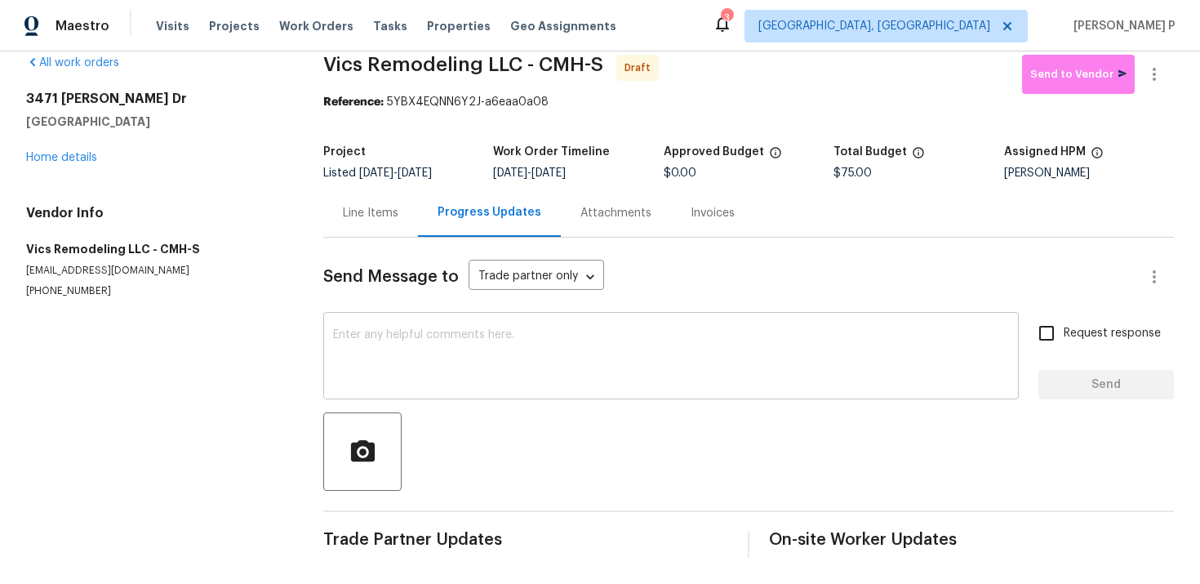
click at [456, 381] on textarea at bounding box center [671, 357] width 676 height 57
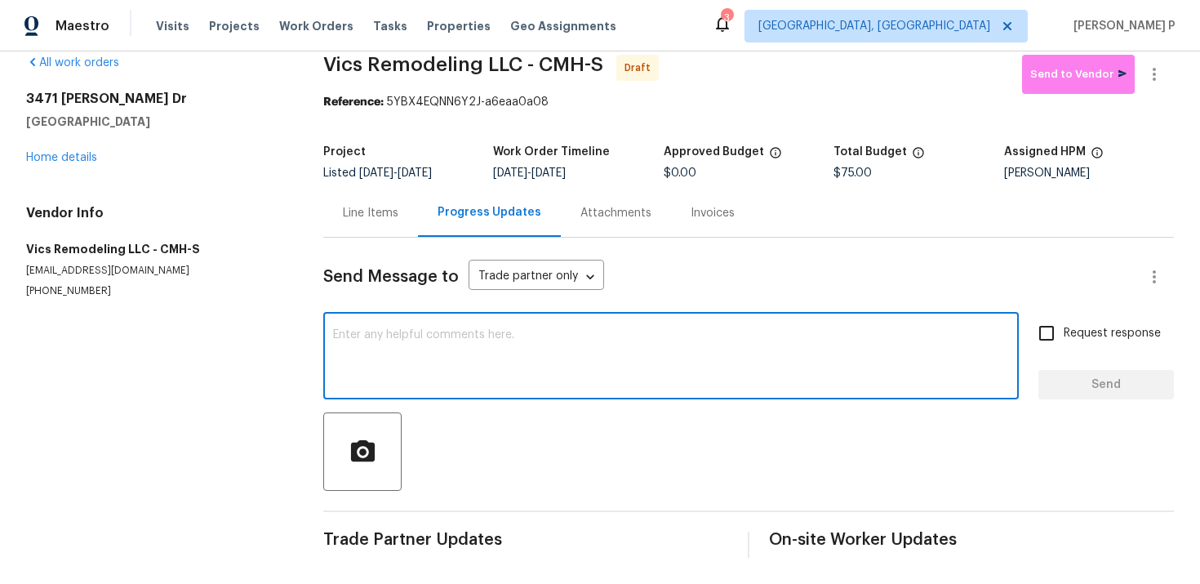
paste textarea "Hi, this is [PERSON_NAME] with Opendoor. I’m confirming you received the WO for…"
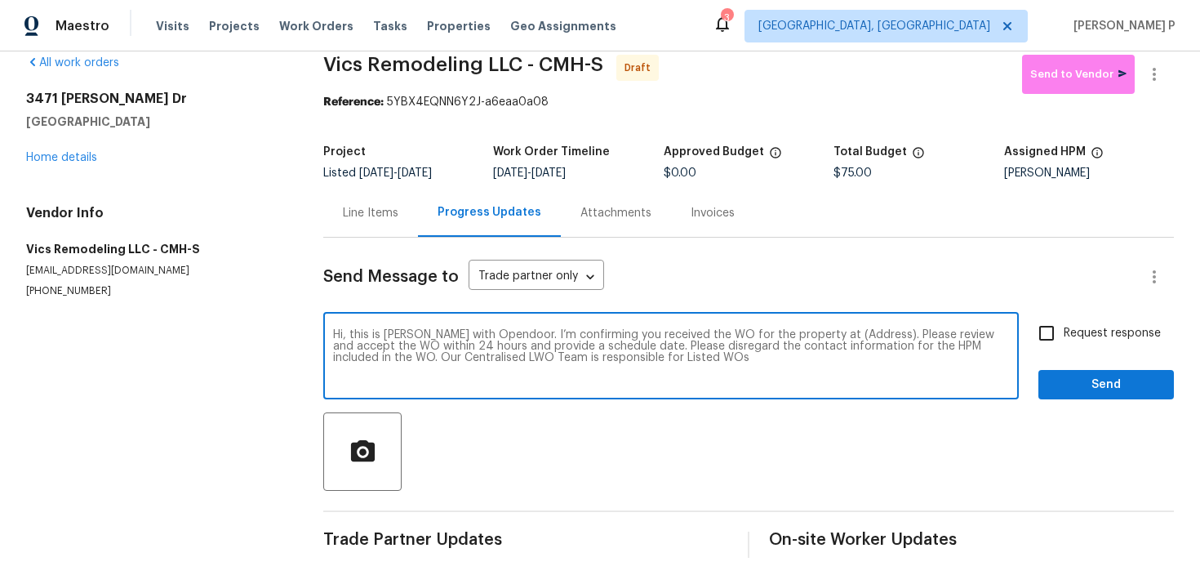
drag, startPoint x: 818, startPoint y: 334, endPoint x: 868, endPoint y: 333, distance: 49.8
click at [868, 333] on textarea "Hi, this is [PERSON_NAME] with Opendoor. I’m confirming you received the WO for…" at bounding box center [671, 357] width 676 height 57
paste textarea "[STREET_ADDRESS][PERSON_NAME]"
type textarea "Hi, this is [PERSON_NAME] with Opendoor. I’m confirming you received the WO for…"
click at [1069, 332] on span "Request response" at bounding box center [1112, 333] width 97 height 17
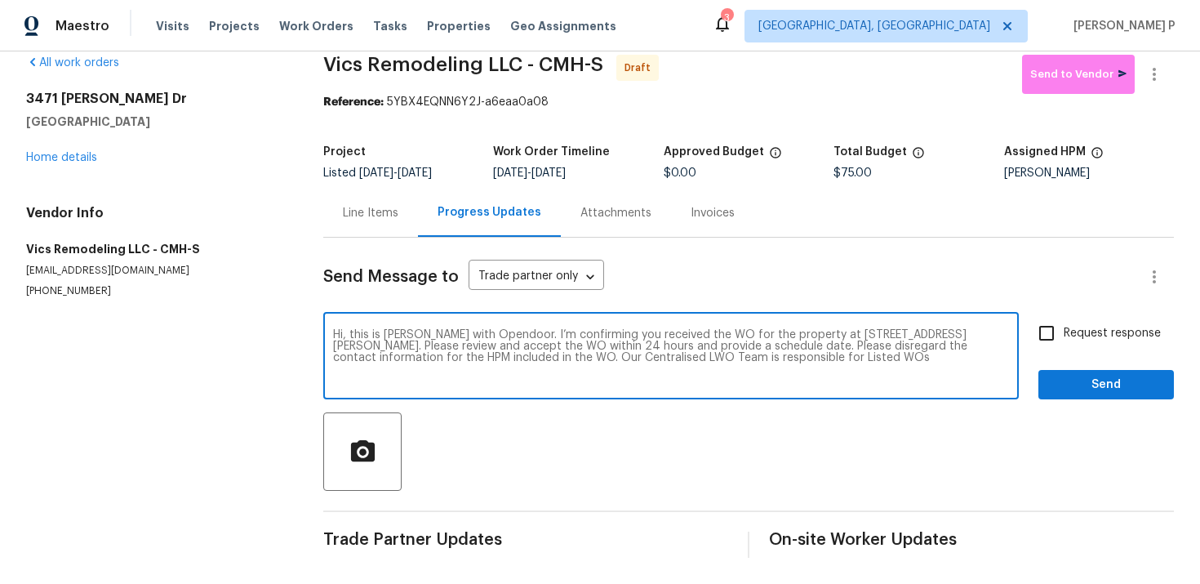
click at [1064, 332] on input "Request response" at bounding box center [1047, 333] width 34 height 34
checkbox input "true"
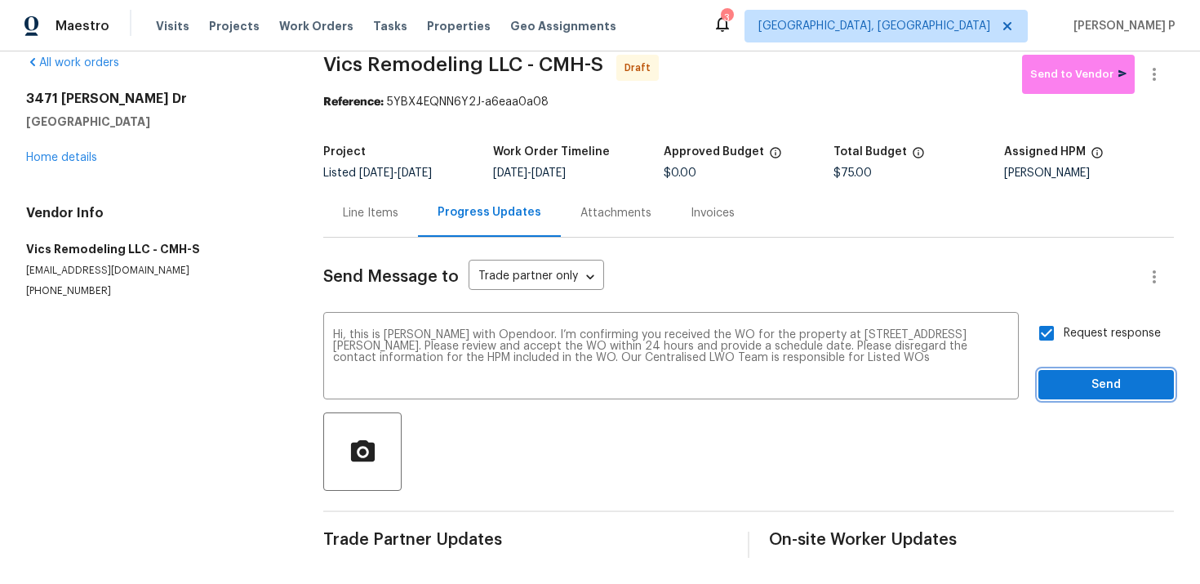
click at [1067, 378] on span "Send" at bounding box center [1106, 385] width 109 height 20
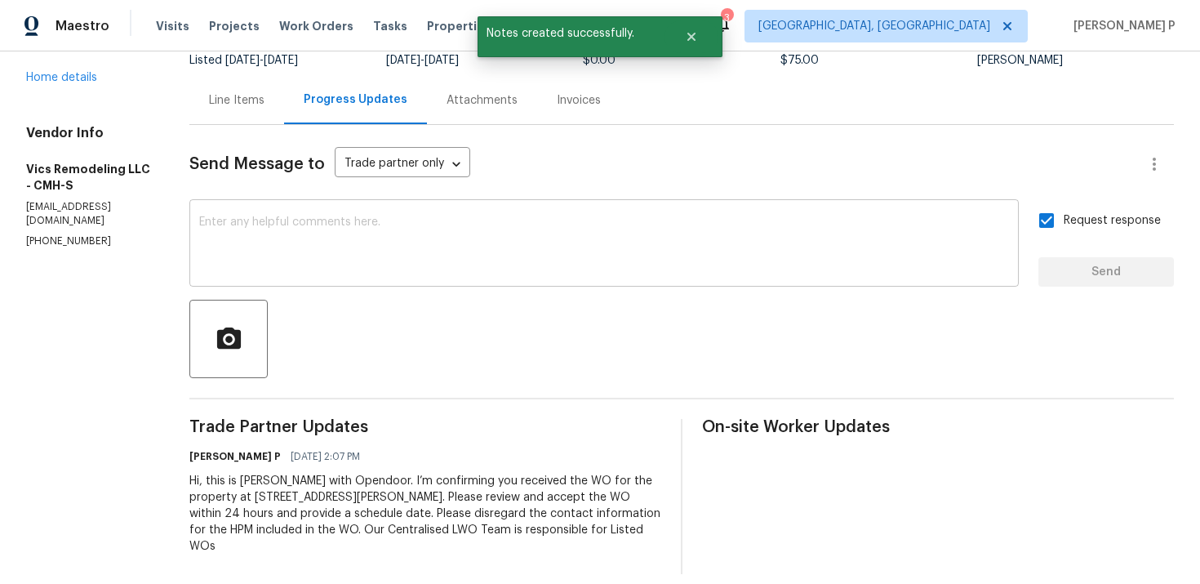
scroll to position [0, 0]
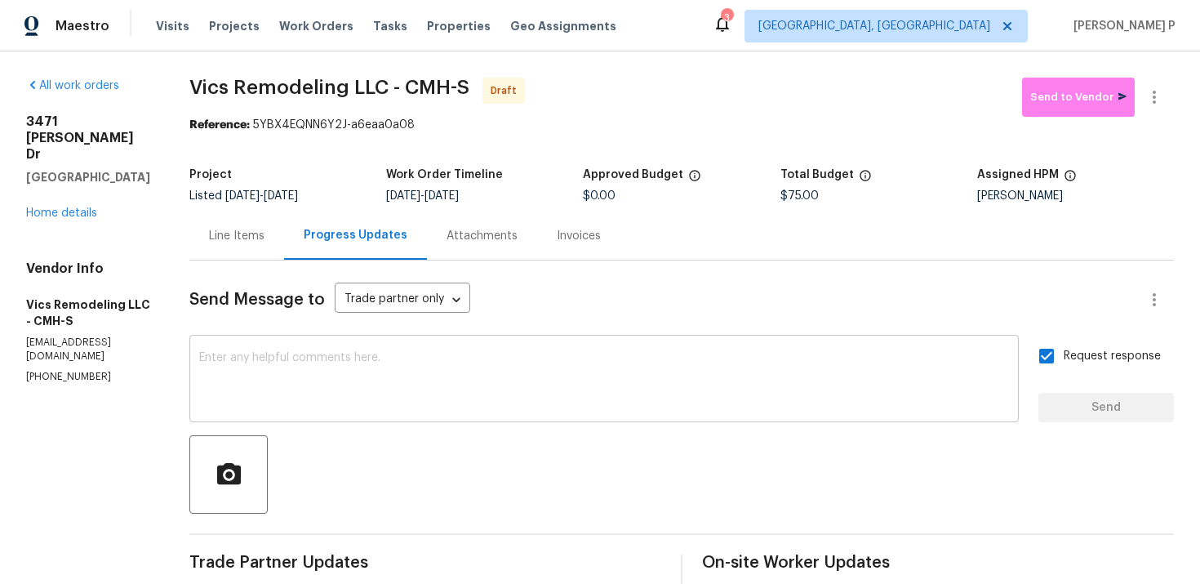
click at [516, 358] on textarea at bounding box center [604, 380] width 810 height 57
paste textarea "Attention All Work Orders must include before-photos (both close-up and wide-an…"
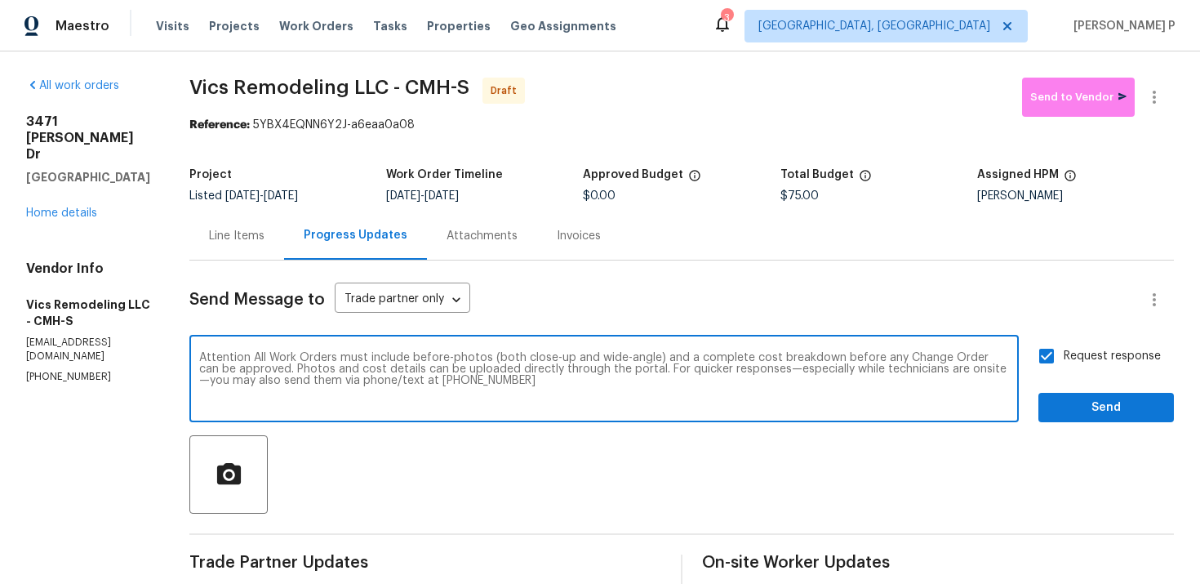
type textarea "Attention All Work Orders must include before-photos (both close-up and wide-an…"
click at [1134, 402] on span "Send" at bounding box center [1106, 408] width 109 height 20
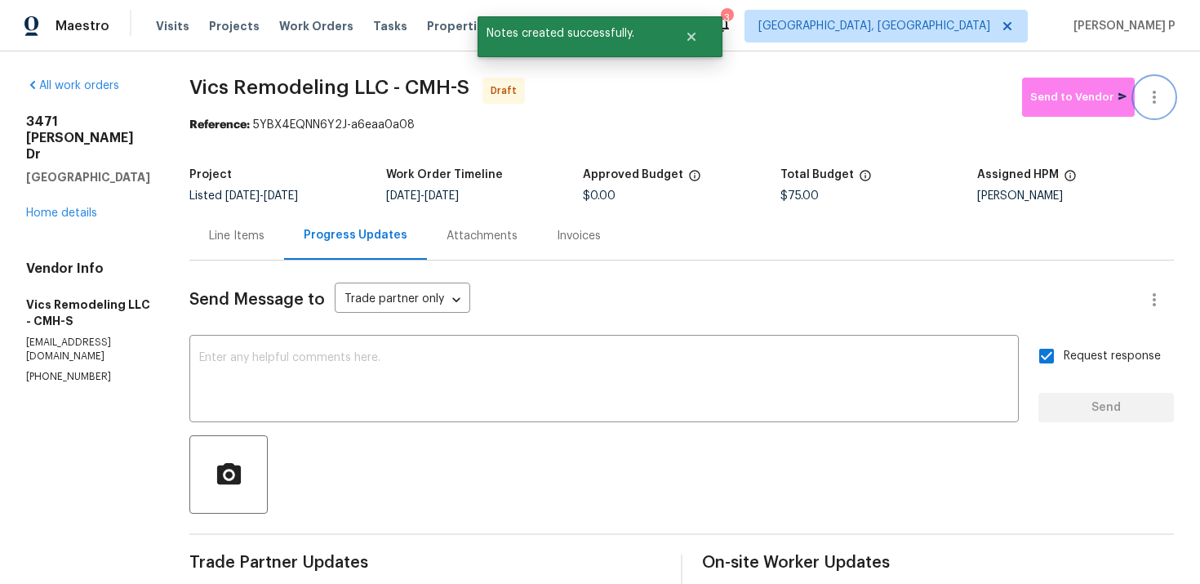
click at [1164, 100] on icon "button" at bounding box center [1155, 97] width 20 height 20
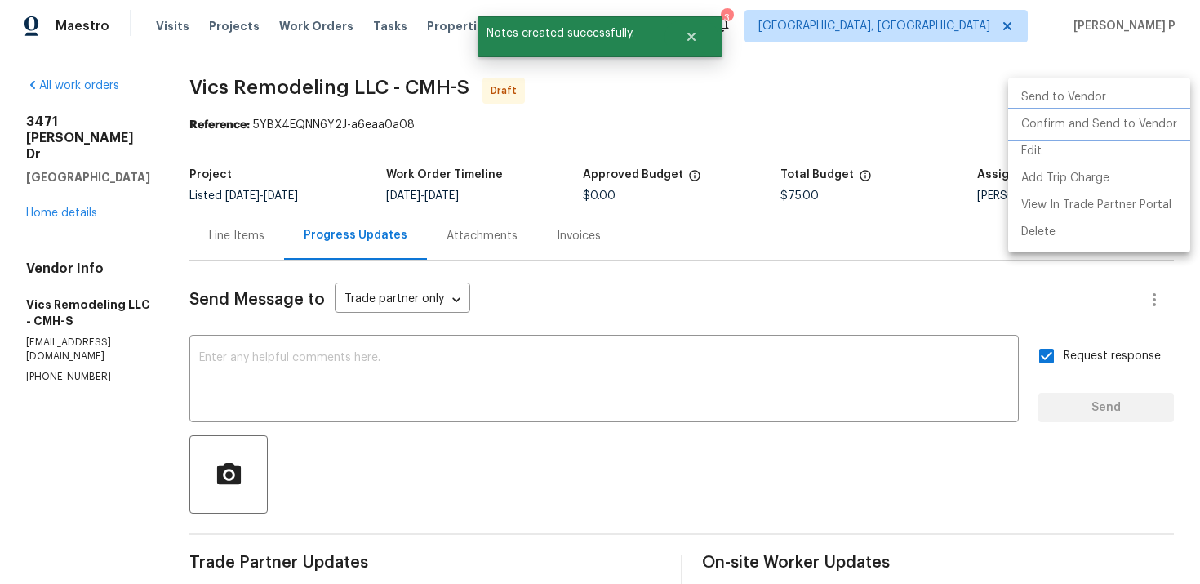
click at [1079, 120] on li "Confirm and Send to Vendor" at bounding box center [1100, 124] width 182 height 27
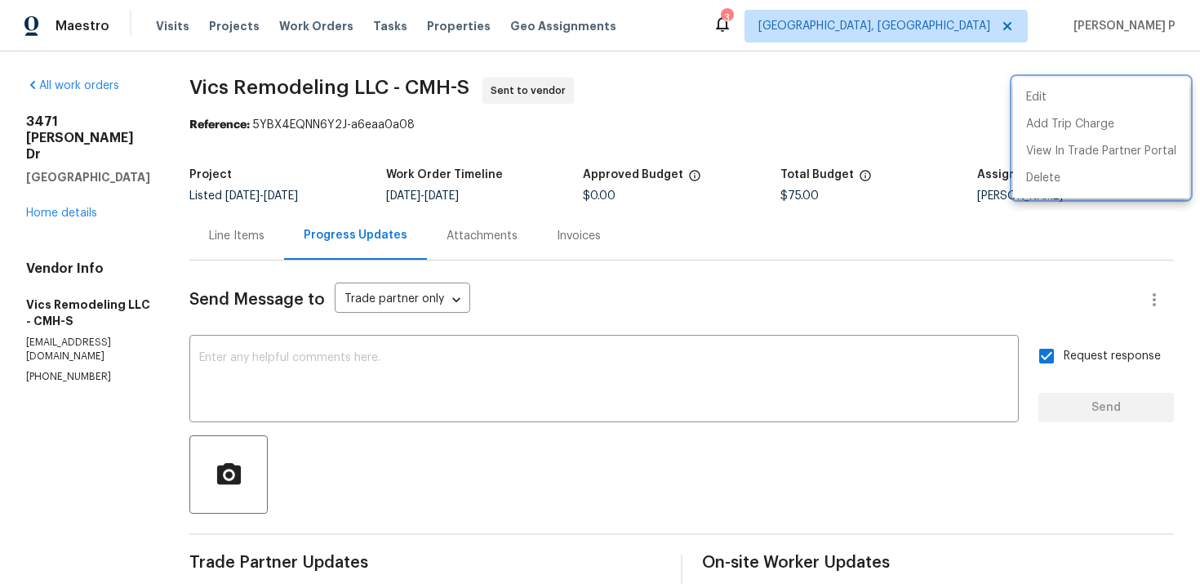
click at [220, 90] on div at bounding box center [600, 292] width 1200 height 584
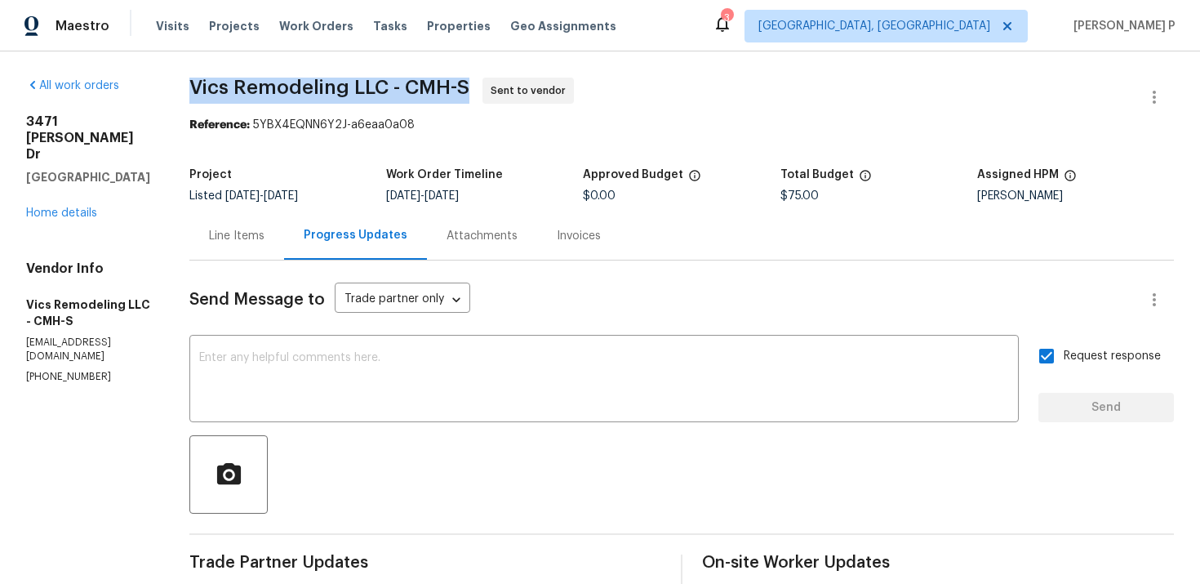
drag, startPoint x: 181, startPoint y: 87, endPoint x: 467, endPoint y: 87, distance: 285.8
click at [467, 87] on div "All work orders [STREET_ADDRESS][PERSON_NAME][PERSON_NAME] Home details Vendor …" at bounding box center [600, 457] width 1200 height 813
copy span "Vics Remodeling LLC - CMH-S"
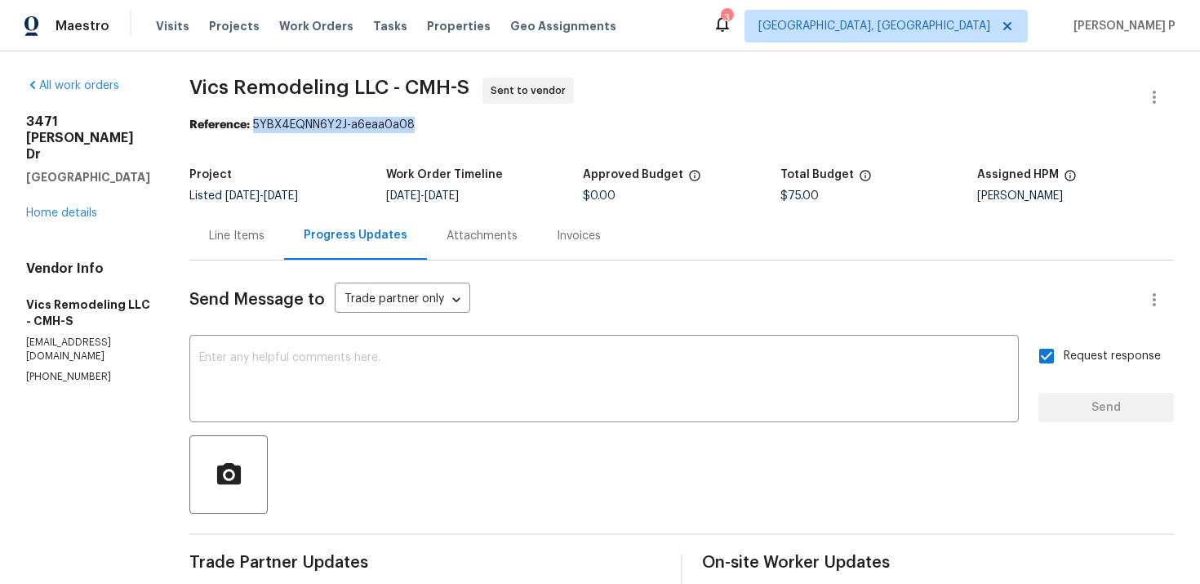
drag, startPoint x: 252, startPoint y: 125, endPoint x: 456, endPoint y: 125, distance: 205.0
click at [456, 125] on div "Reference: 5YBX4EQNN6Y2J-a6eaa0a08" at bounding box center [681, 125] width 985 height 16
copy div "5YBX4EQNN6Y2J-a6eaa0a08"
